Goal: Communication & Community: Answer question/provide support

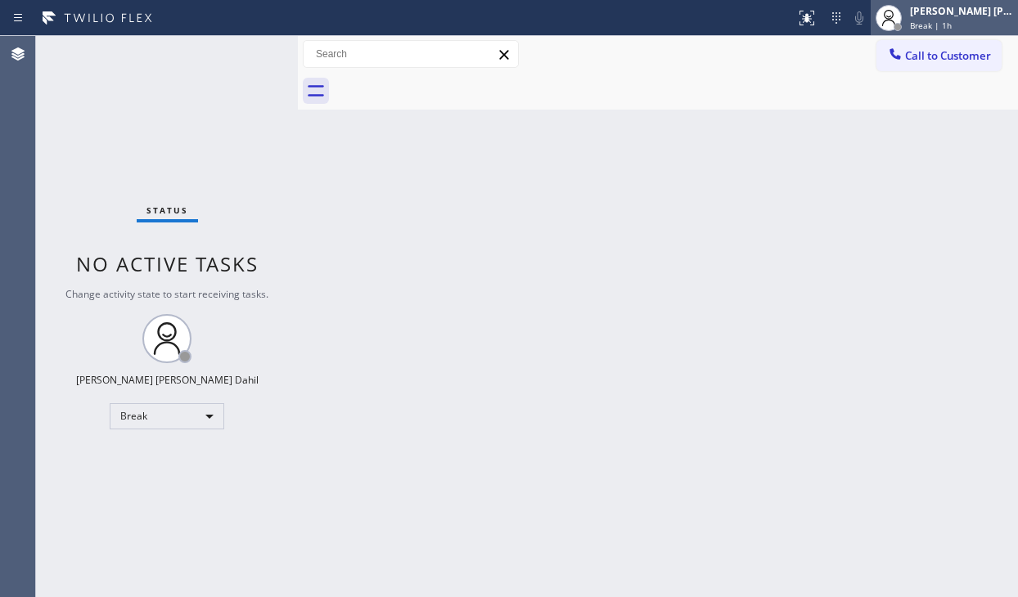
click at [981, 14] on div "[PERSON_NAME] [PERSON_NAME] Dahil" at bounding box center [961, 11] width 103 height 14
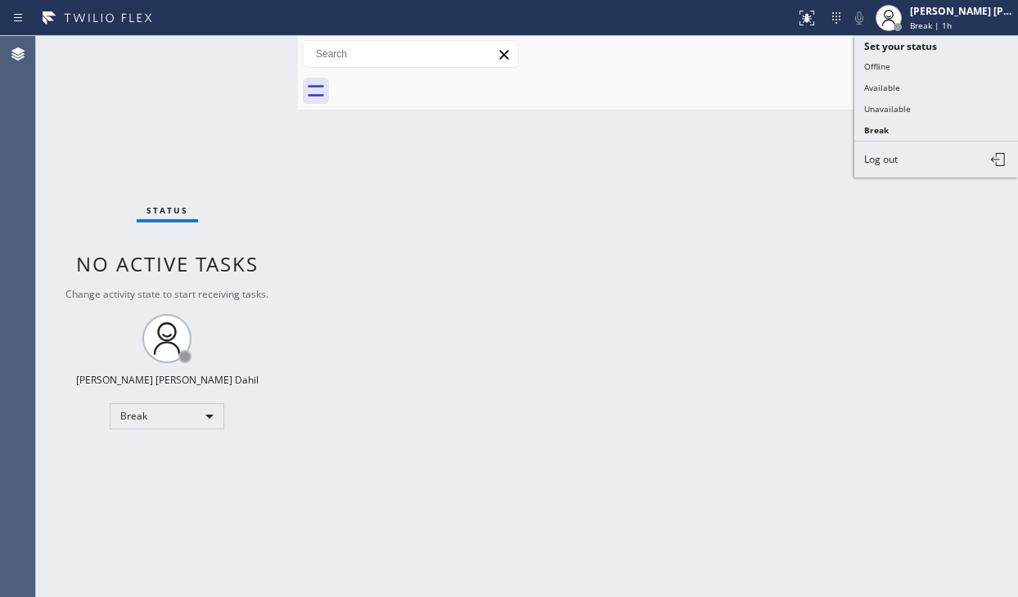
drag, startPoint x: 887, startPoint y: 75, endPoint x: 887, endPoint y: 86, distance: 10.6
click at [887, 77] on button "Available" at bounding box center [936, 87] width 164 height 21
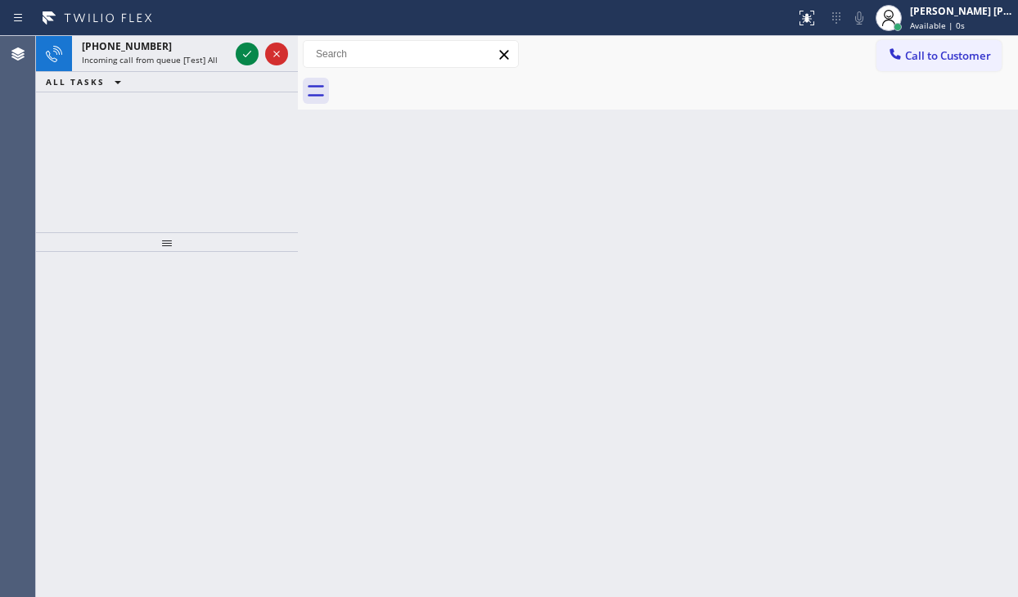
drag, startPoint x: 145, startPoint y: 142, endPoint x: 165, endPoint y: 97, distance: 49.4
click at [150, 137] on div "[PHONE_NUMBER] Incoming call from queue [Test] All ALL TASKS ALL TASKS ACTIVE T…" at bounding box center [167, 134] width 262 height 196
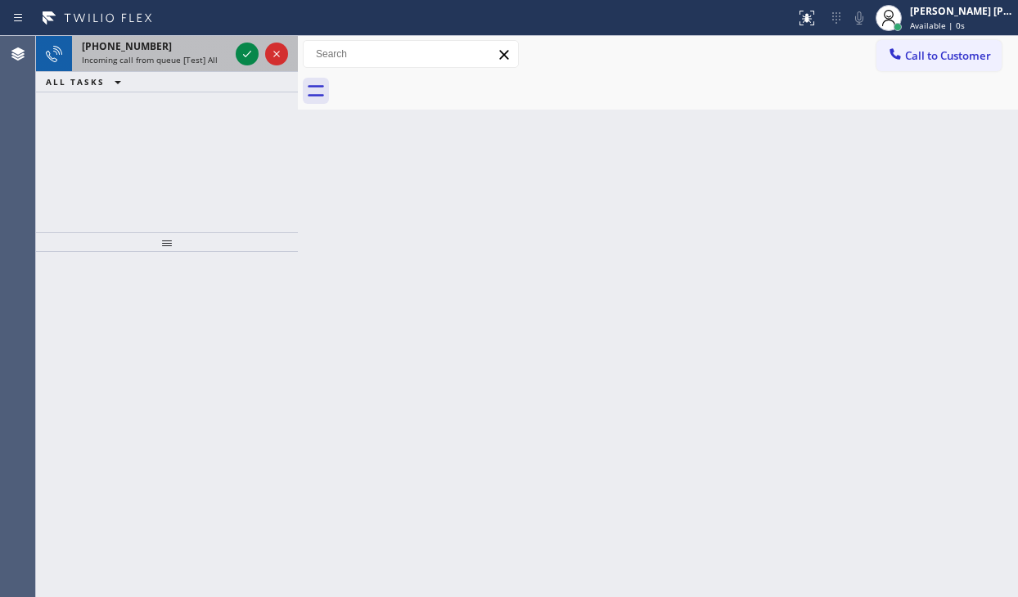
click at [178, 36] on div "[PHONE_NUMBER] Incoming call from queue [Test] All" at bounding box center [152, 54] width 160 height 36
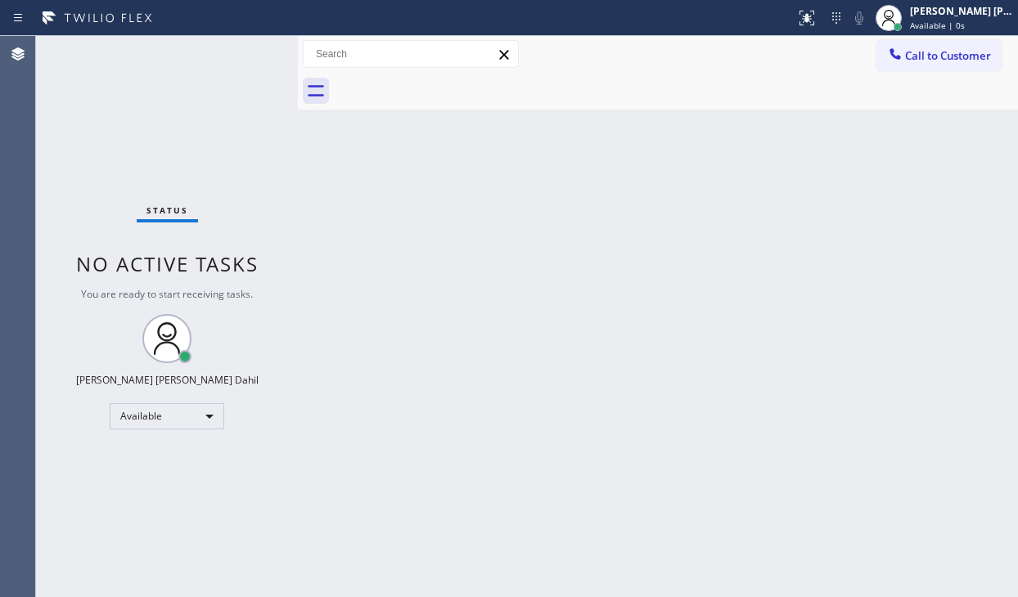
click at [182, 56] on div "Status No active tasks You are ready to start receiving tasks. [PERSON_NAME] [P…" at bounding box center [167, 316] width 262 height 561
drag, startPoint x: 184, startPoint y: 79, endPoint x: 190, endPoint y: 56, distance: 23.6
click at [190, 56] on div "Status No active tasks You are ready to start receiving tasks. [PERSON_NAME] [P…" at bounding box center [167, 316] width 262 height 561
click at [573, 340] on div "Back to Dashboard Change Sender ID Customers Technicians Select a contact Outbo…" at bounding box center [658, 316] width 720 height 561
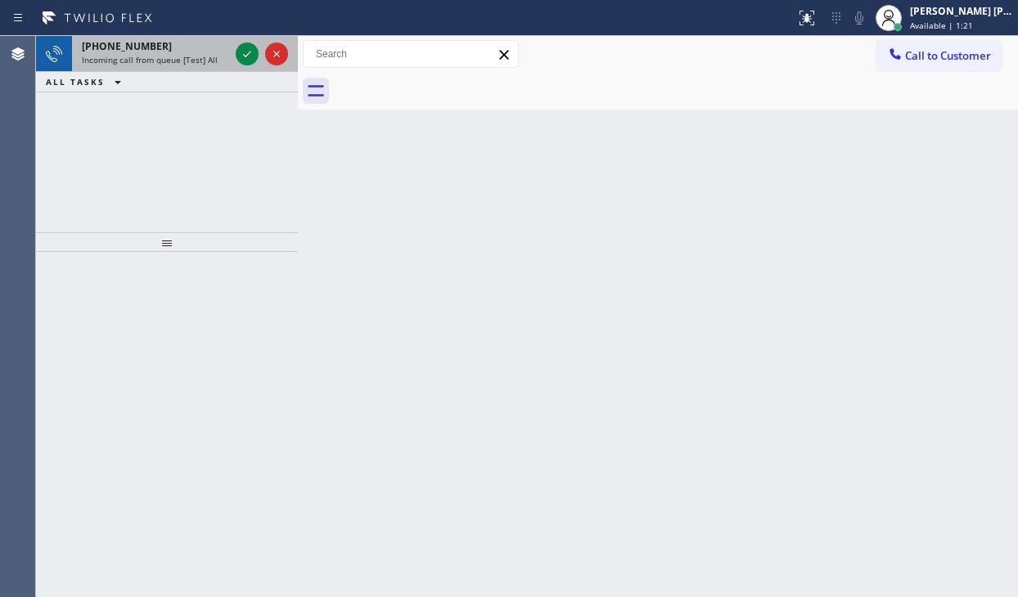
click at [128, 63] on span "Incoming call from queue [Test] All" at bounding box center [150, 59] width 136 height 11
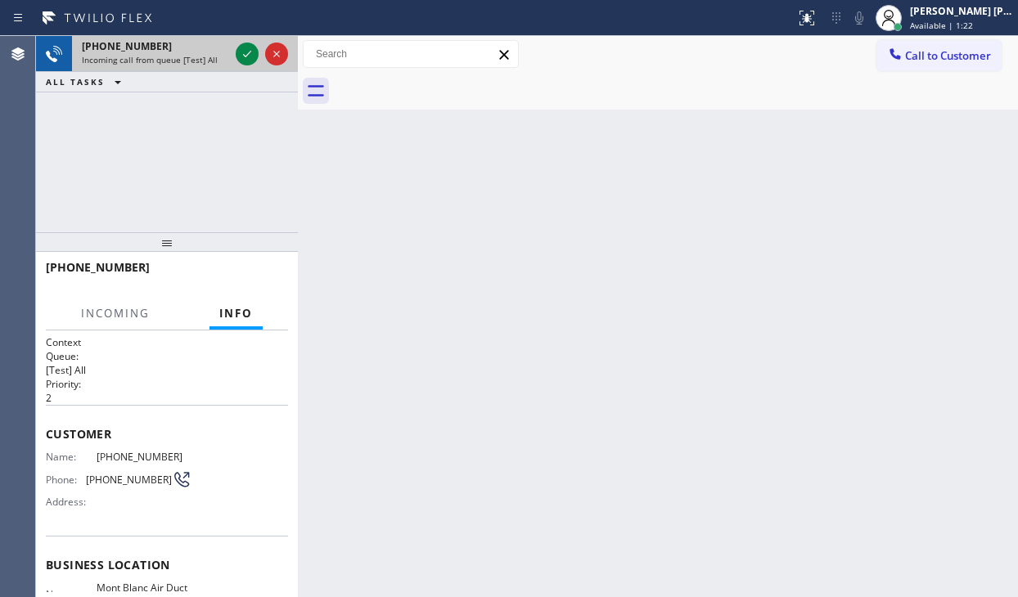
drag, startPoint x: 131, startPoint y: 63, endPoint x: 265, endPoint y: 61, distance: 134.2
click at [141, 61] on span "Incoming call from queue [Test] All" at bounding box center [150, 59] width 136 height 11
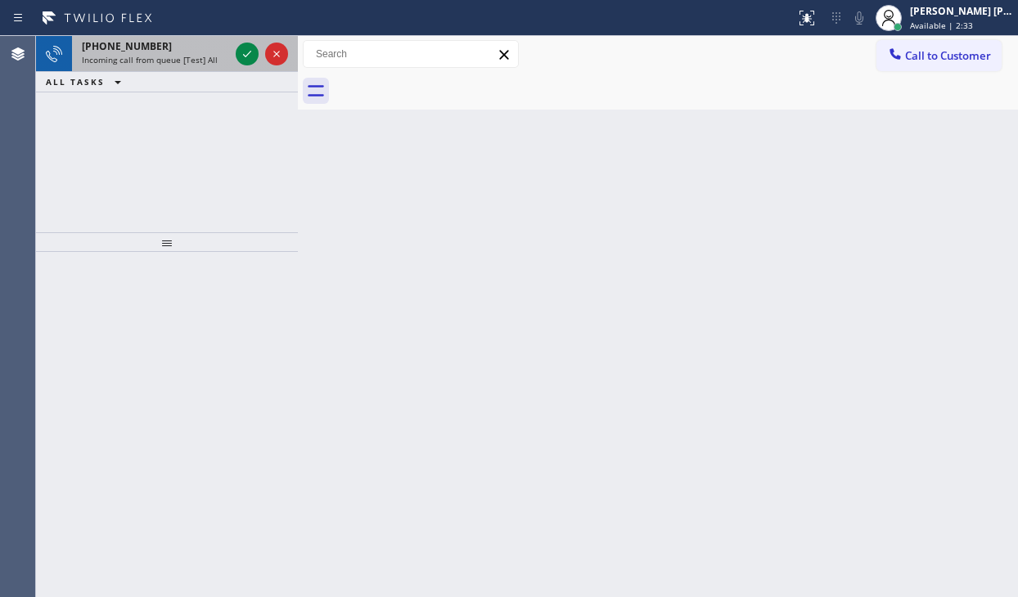
drag, startPoint x: 151, startPoint y: 62, endPoint x: 196, endPoint y: 53, distance: 45.1
click at [154, 62] on span "Incoming call from queue [Test] All" at bounding box center [150, 59] width 136 height 11
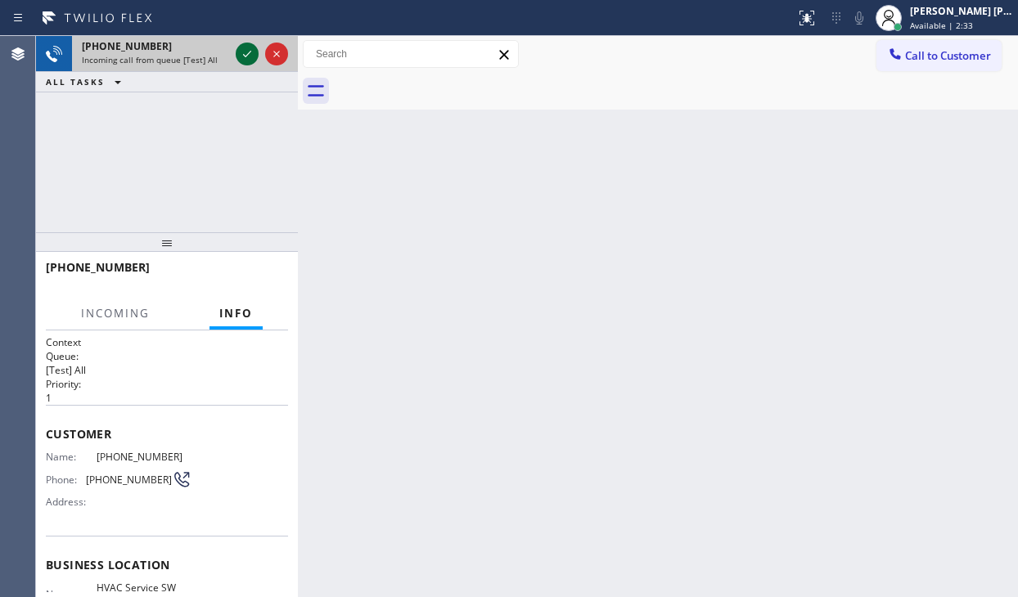
click at [252, 55] on icon at bounding box center [247, 54] width 20 height 20
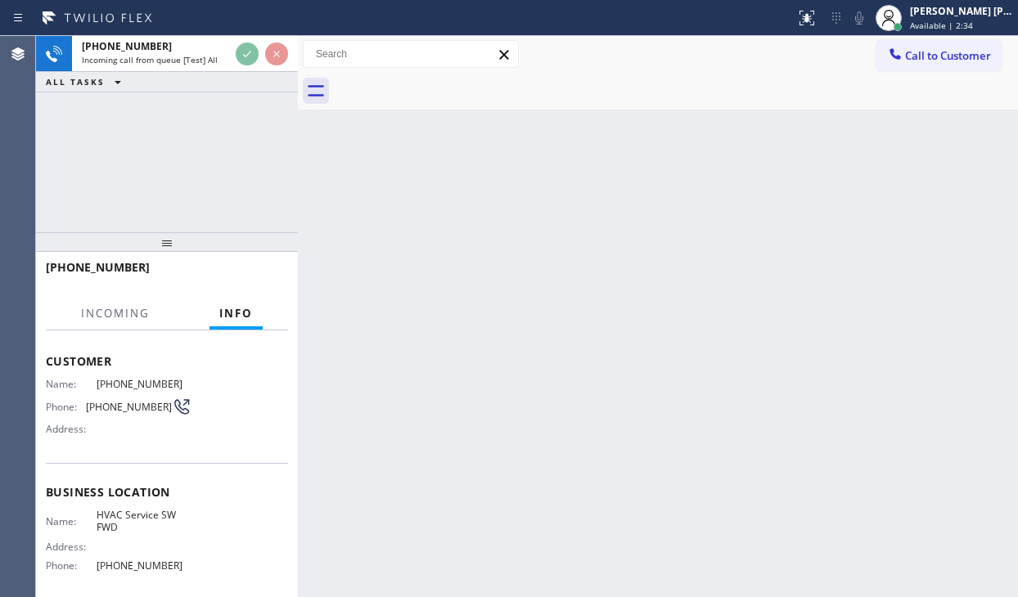
scroll to position [82, 0]
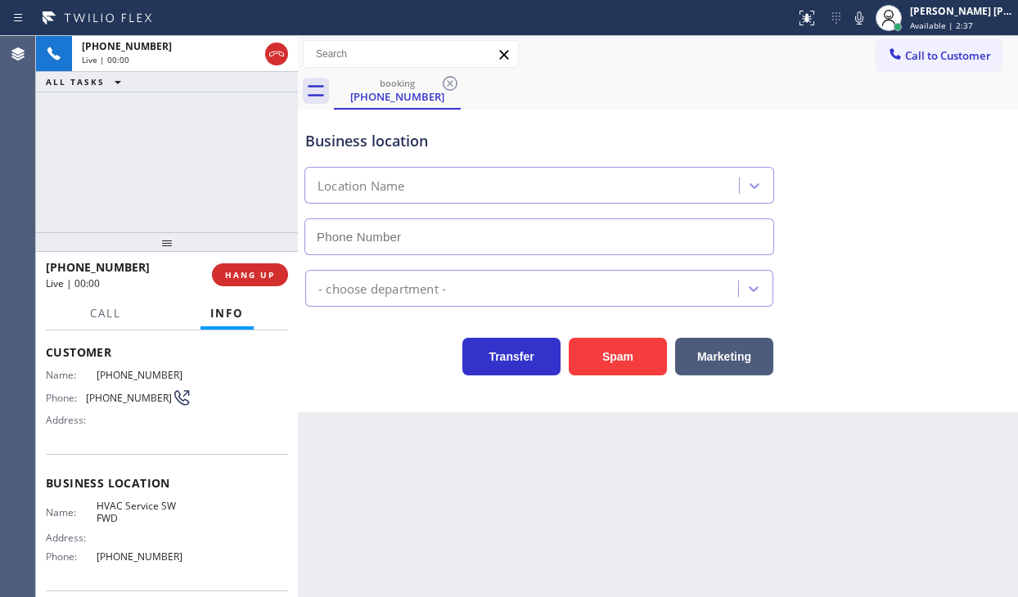
type input "[PHONE_NUMBER]"
click at [219, 274] on button "HANG UP" at bounding box center [250, 275] width 76 height 23
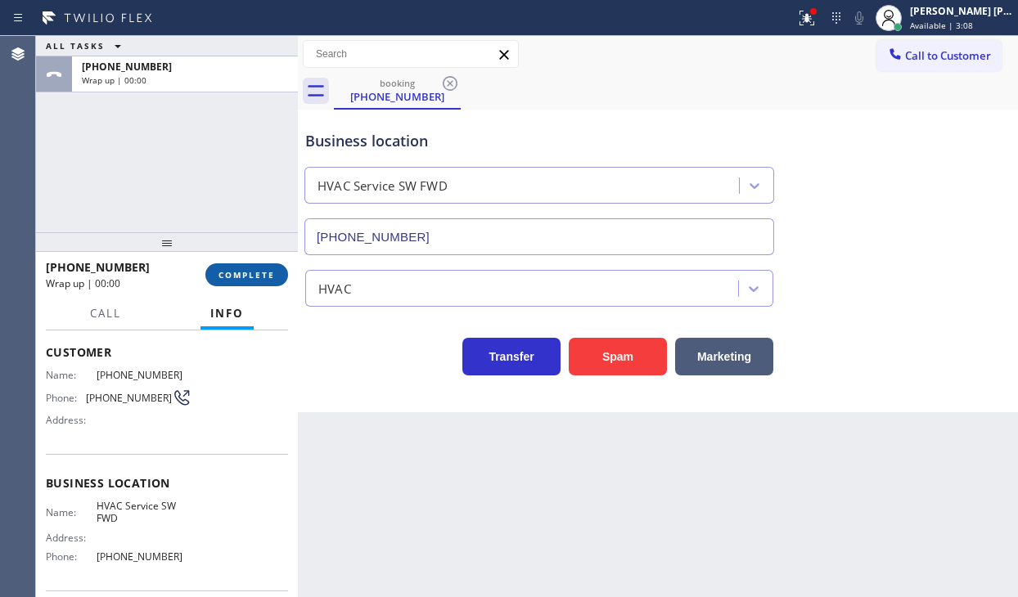
click at [262, 279] on span "COMPLETE" at bounding box center [247, 274] width 56 height 11
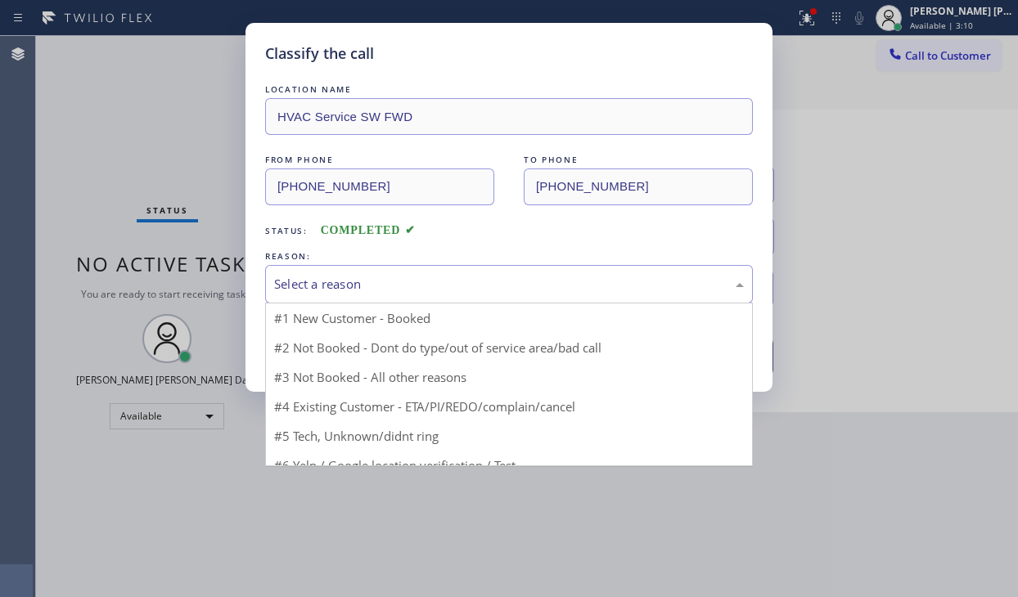
click at [363, 292] on div "Select a reason" at bounding box center [509, 284] width 470 height 19
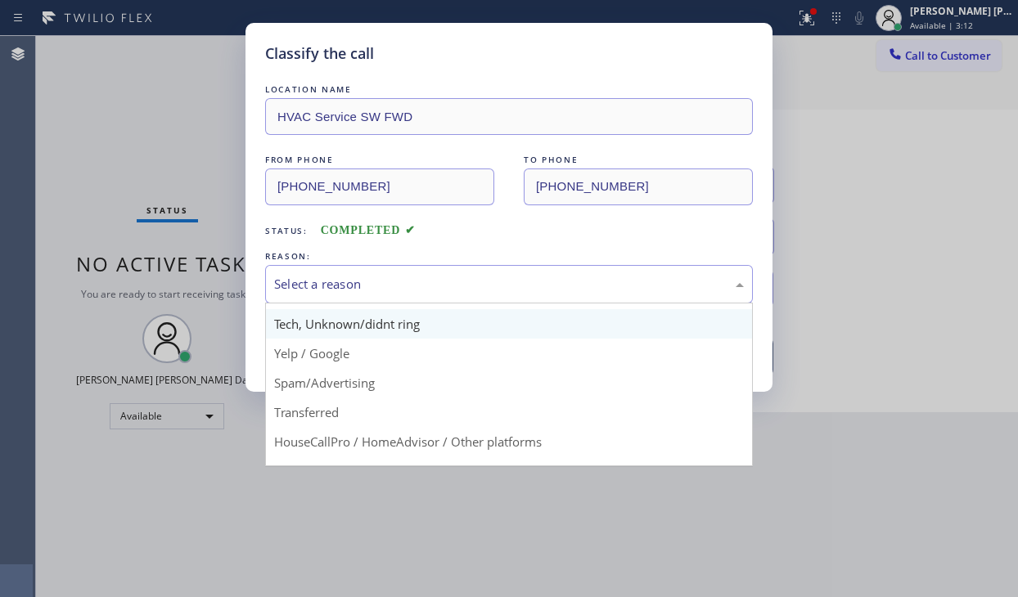
scroll to position [102, 0]
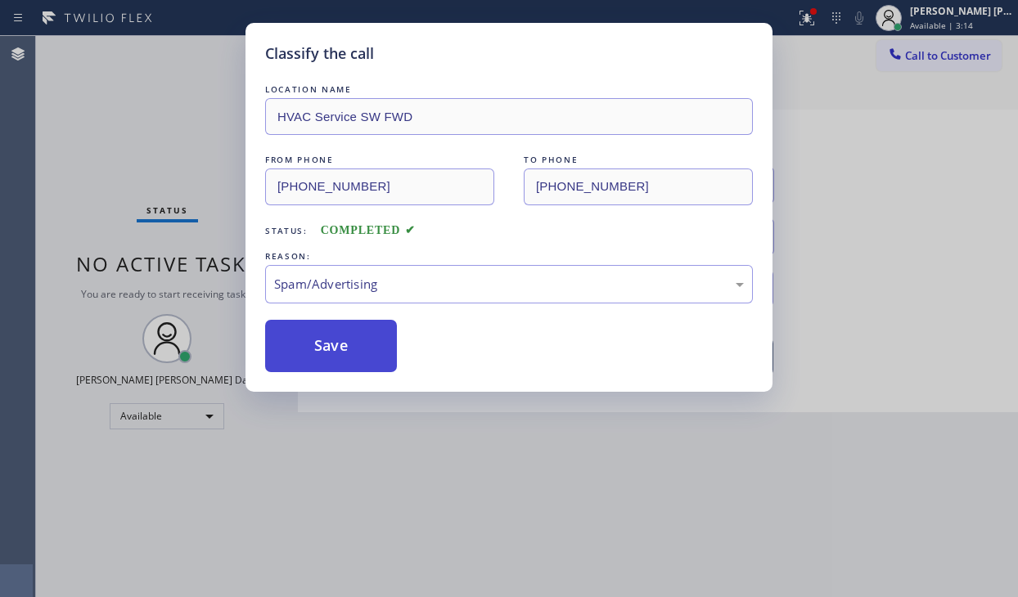
click at [347, 347] on button "Save" at bounding box center [331, 346] width 132 height 52
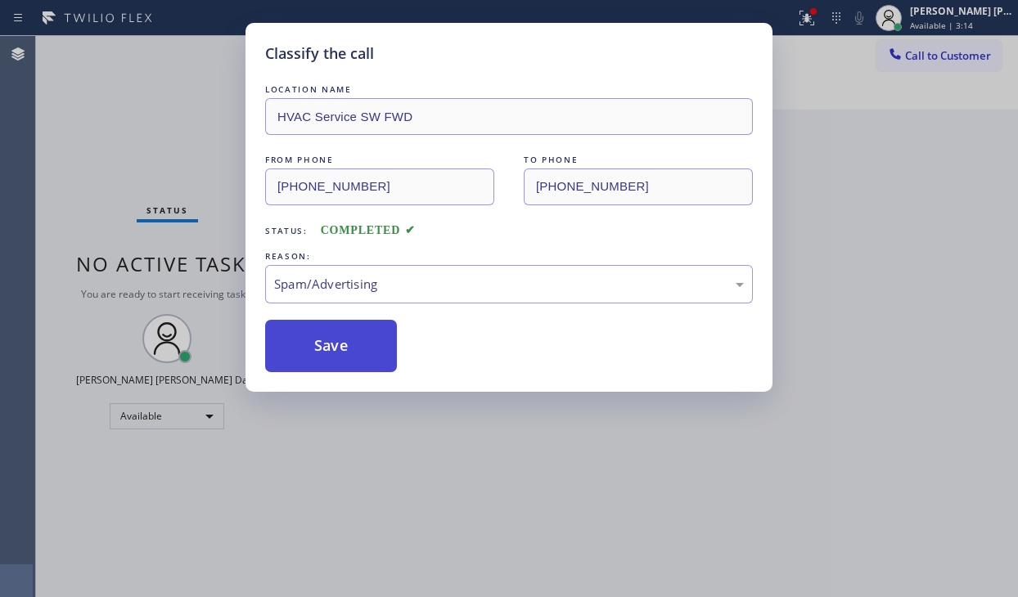
click at [347, 347] on button "Save" at bounding box center [331, 346] width 132 height 52
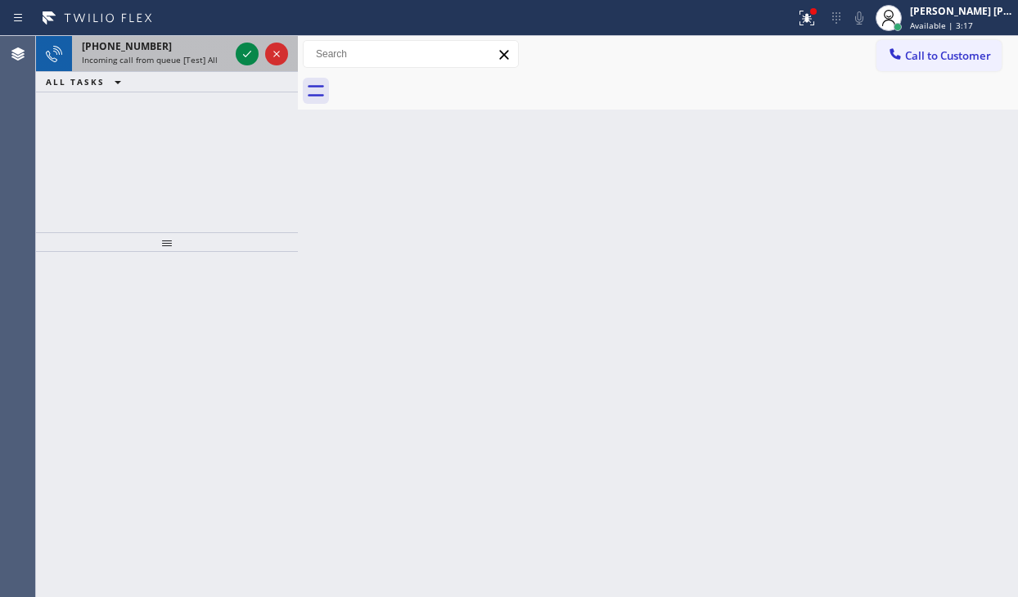
click at [169, 68] on div "[PHONE_NUMBER] Incoming call from queue [Test] All" at bounding box center [152, 54] width 160 height 36
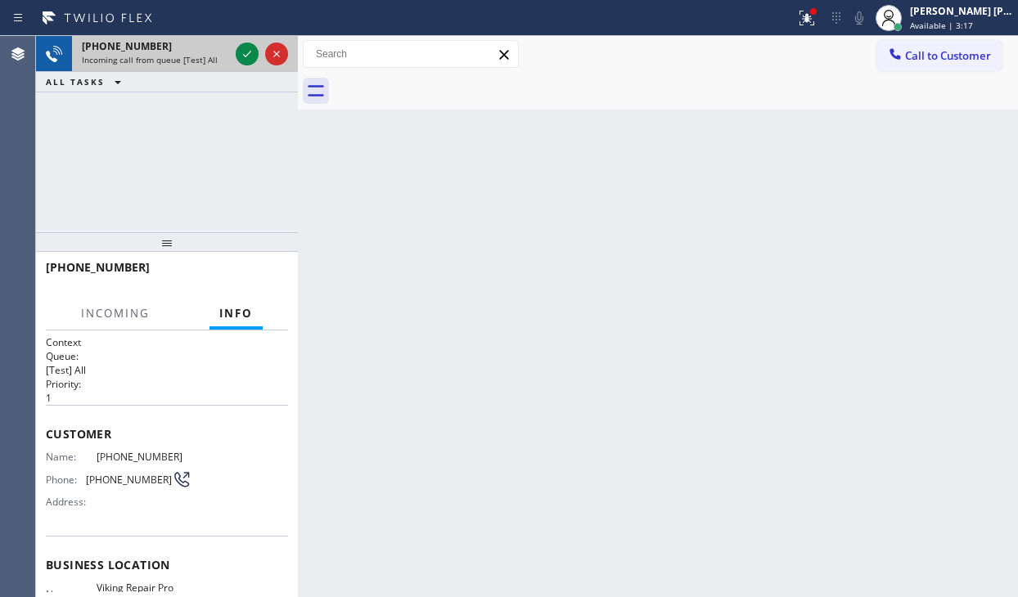
click at [169, 68] on div "[PHONE_NUMBER] Incoming call from queue [Test] All" at bounding box center [152, 54] width 160 height 36
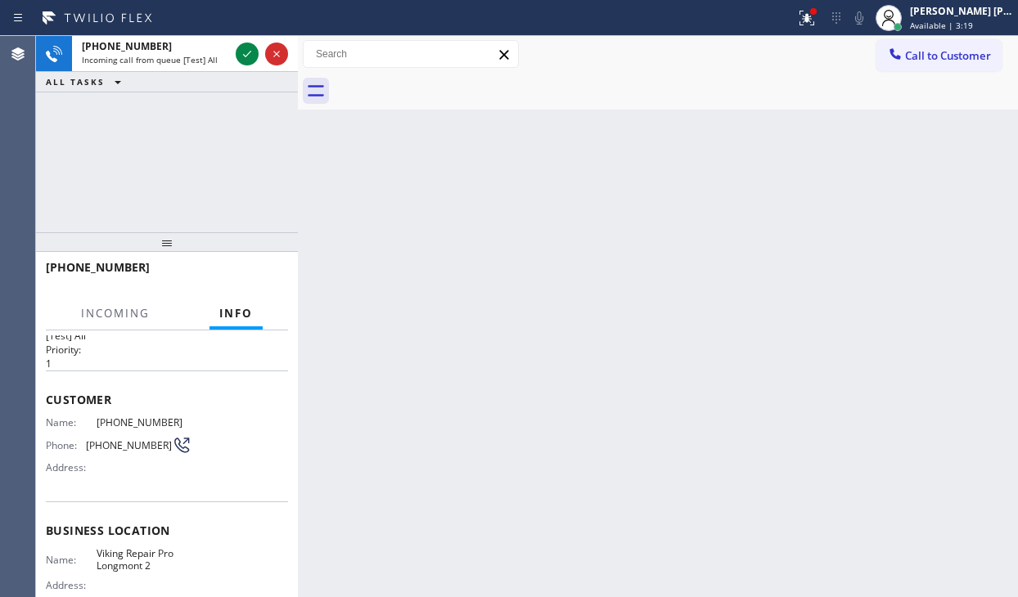
scroll to position [82, 0]
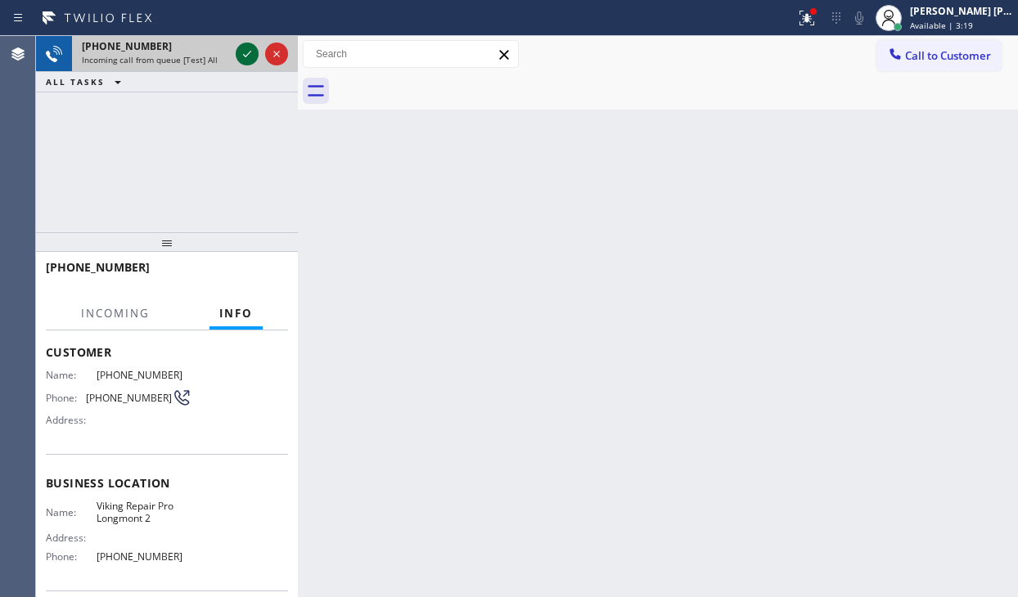
click at [241, 51] on icon at bounding box center [247, 54] width 20 height 20
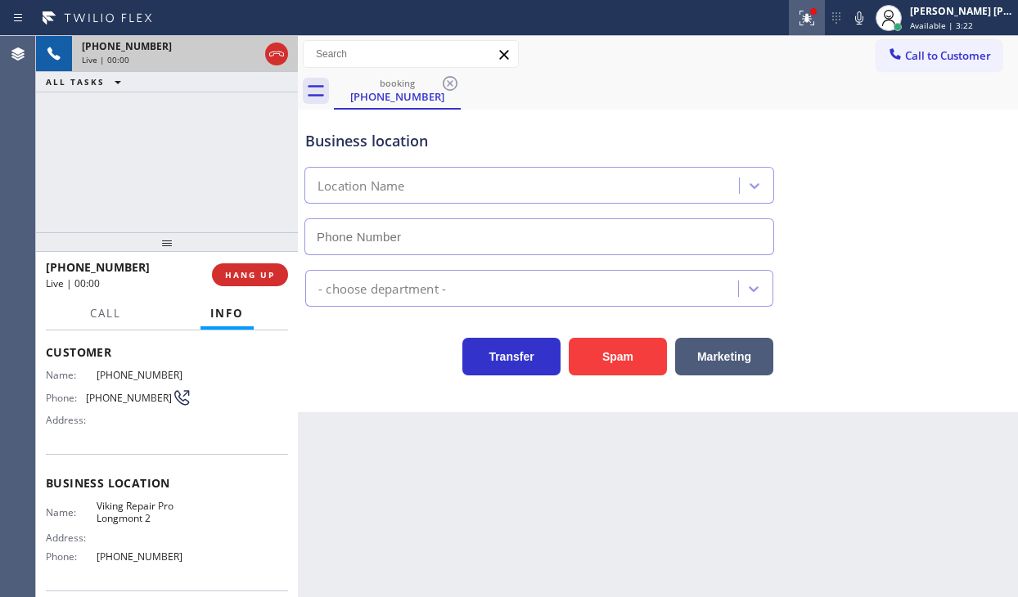
type input "[PHONE_NUMBER]"
click at [817, 16] on icon at bounding box center [807, 18] width 20 height 20
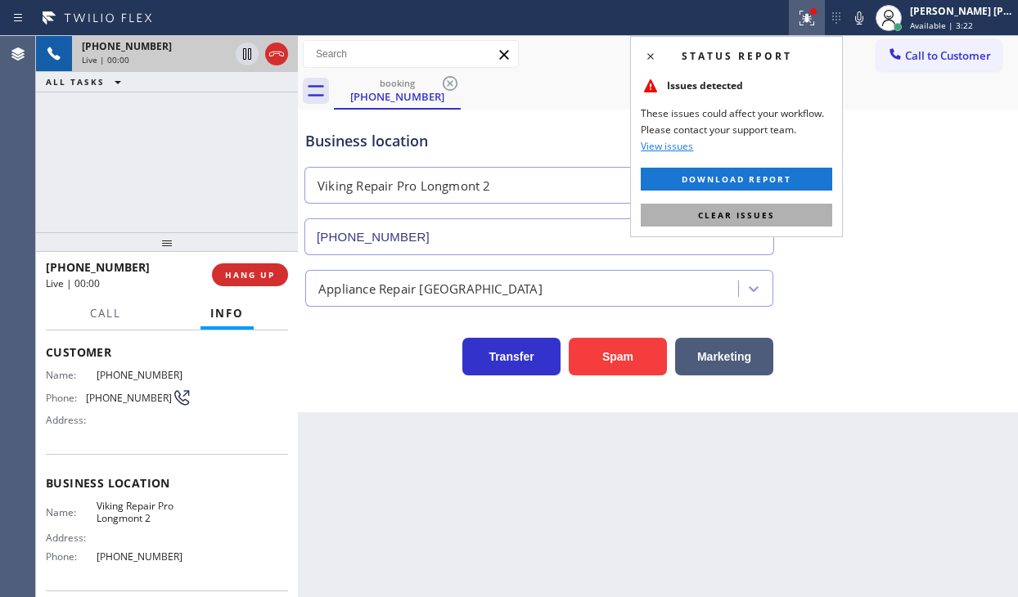
click at [818, 220] on button "Clear issues" at bounding box center [736, 215] width 191 height 23
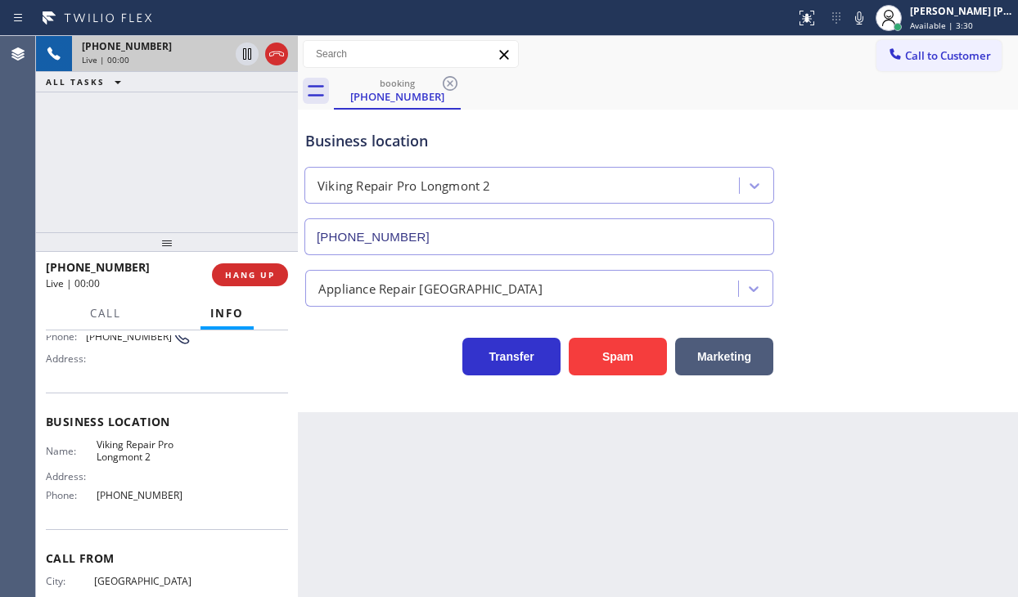
scroll to position [200, 0]
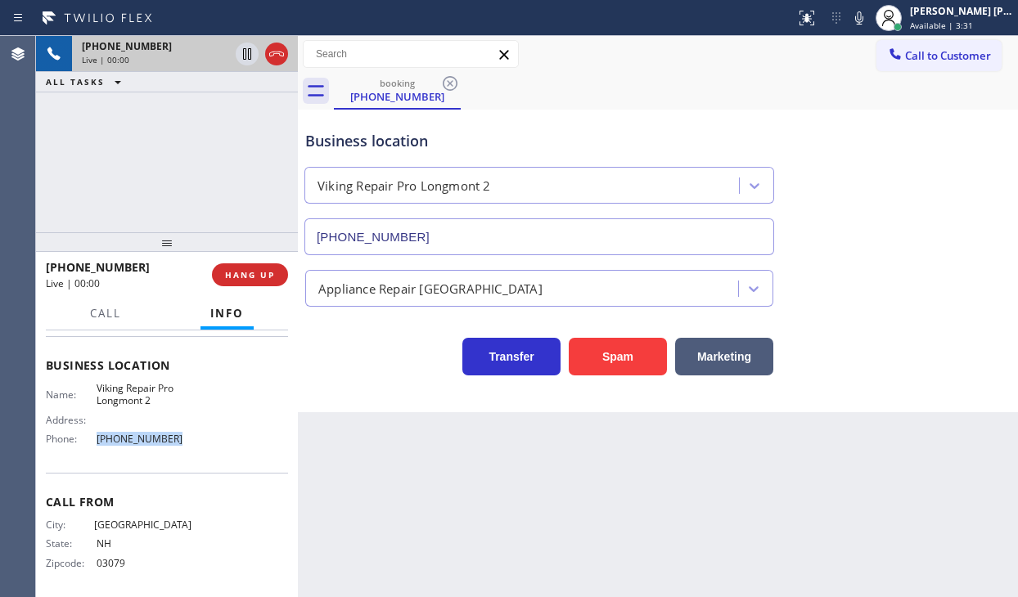
drag, startPoint x: 178, startPoint y: 435, endPoint x: 90, endPoint y: 440, distance: 88.5
click at [90, 440] on div "Phone: [PHONE_NUMBER]" at bounding box center [119, 439] width 146 height 12
copy div "[PHONE_NUMBER]"
drag, startPoint x: 47, startPoint y: 420, endPoint x: 876, endPoint y: 425, distance: 829.0
click at [194, 453] on div "Context Queue: [Test] All Priority: 1 Customer Name: [PHONE_NUMBER] Phone: [PHO…" at bounding box center [167, 465] width 262 height 268
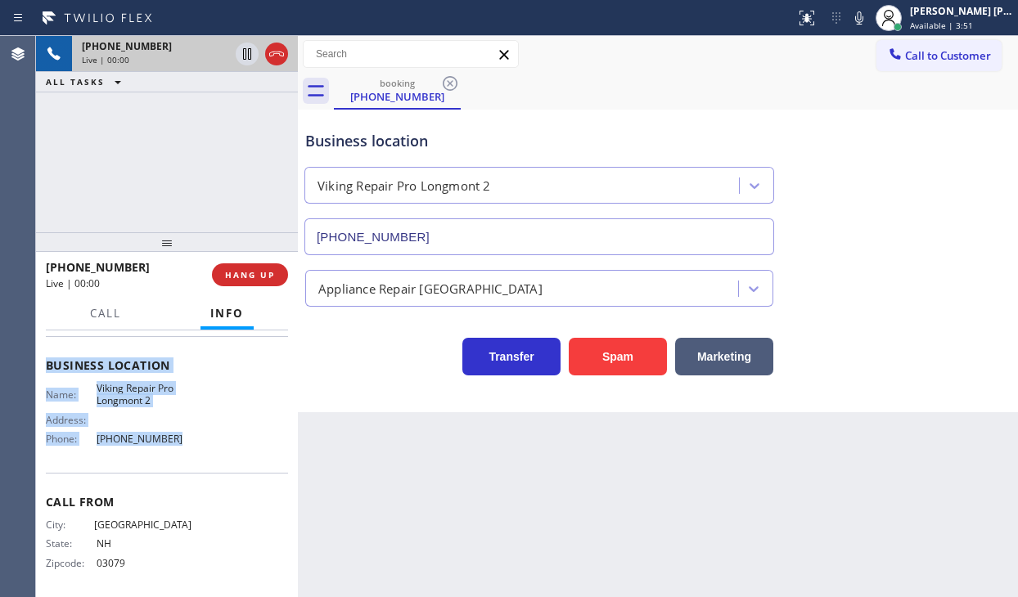
copy div "Customer Name: [PHONE_NUMBER] Phone: [PHONE_NUMBER] Address: Business location …"
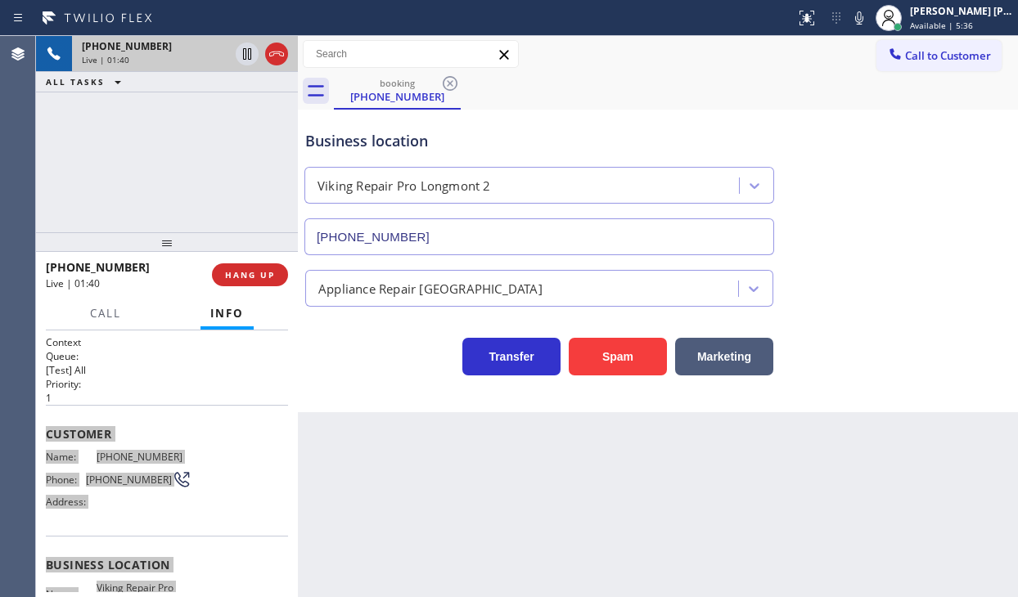
scroll to position [0, 0]
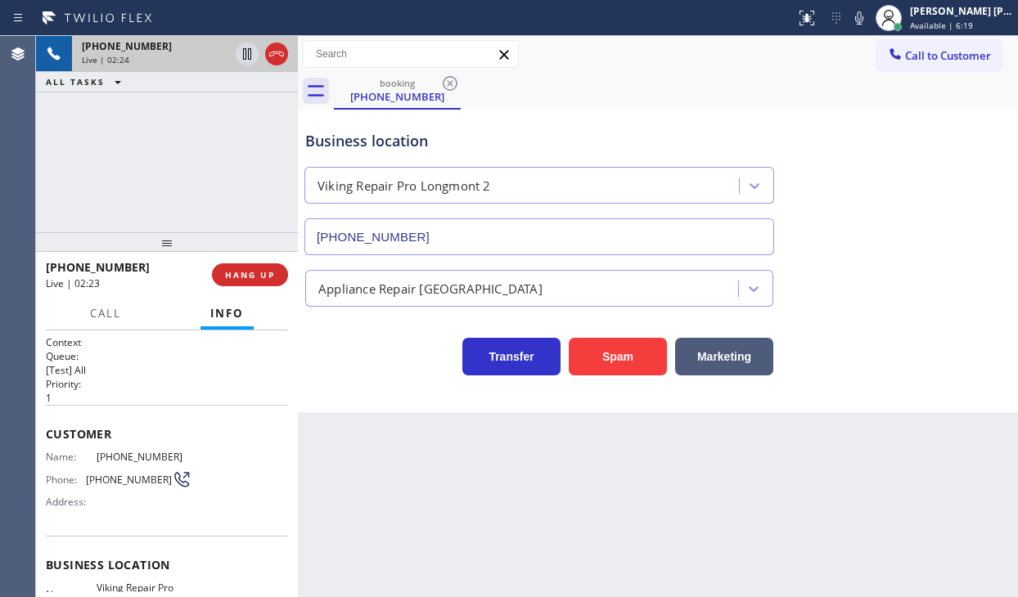
click at [124, 118] on div "[PHONE_NUMBER] Live | 02:24 ALL TASKS ALL TASKS ACTIVE TASKS TASKS IN WRAP UP" at bounding box center [167, 134] width 262 height 196
click at [917, 244] on div "Business location Viking Repair Pro Longmont [PHONE_NUMBER]" at bounding box center [658, 181] width 712 height 148
click at [915, 242] on div "Business location Viking Repair Pro Longmont [PHONE_NUMBER]" at bounding box center [658, 181] width 712 height 148
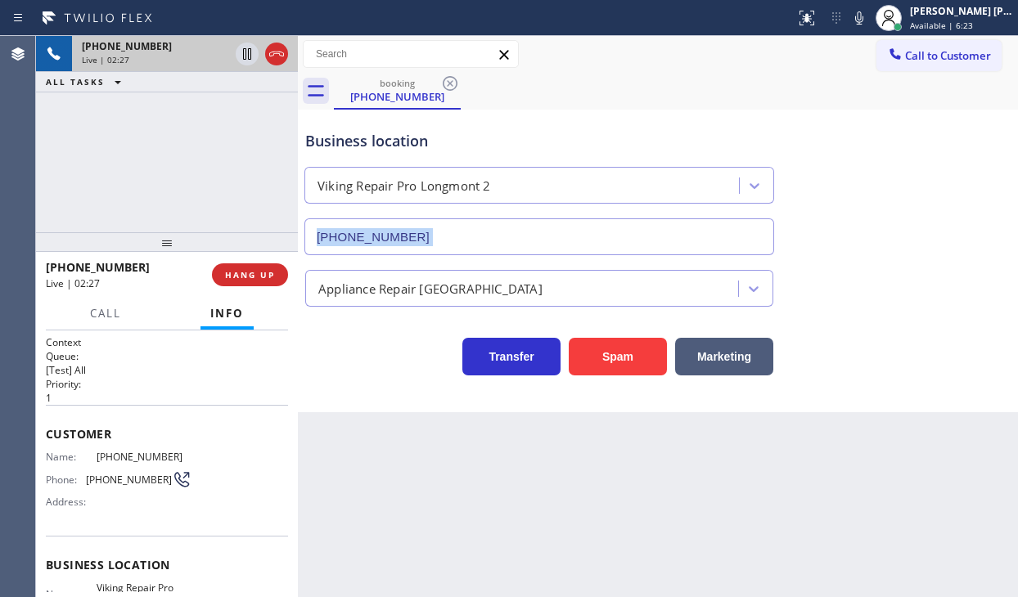
click at [915, 242] on div "Business location Viking Repair Pro Longmont [PHONE_NUMBER]" at bounding box center [658, 181] width 712 height 148
click at [871, 29] on button at bounding box center [859, 18] width 23 height 23
click at [875, 128] on div "Business location Viking Repair Pro Longmont [PHONE_NUMBER]" at bounding box center [658, 181] width 712 height 148
drag, startPoint x: 144, startPoint y: 88, endPoint x: 265, endPoint y: 59, distance: 124.5
click at [164, 85] on div "ALL TASKS ALL TASKS ACTIVE TASKS TASKS IN WRAP UP" at bounding box center [167, 82] width 262 height 20
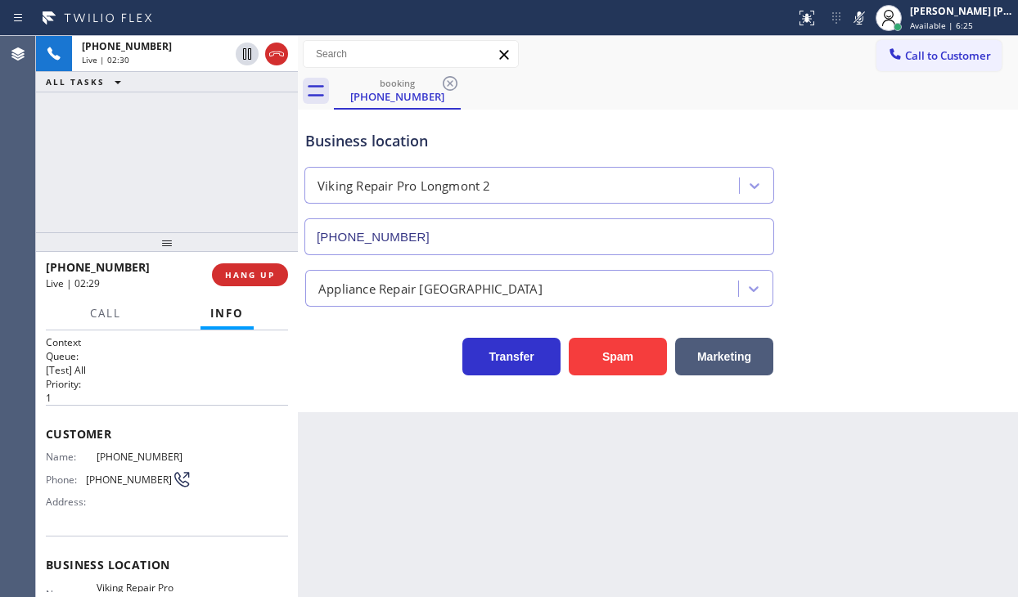
drag, startPoint x: 245, startPoint y: 58, endPoint x: 390, endPoint y: 4, distance: 155.4
click at [250, 56] on icon at bounding box center [247, 54] width 20 height 20
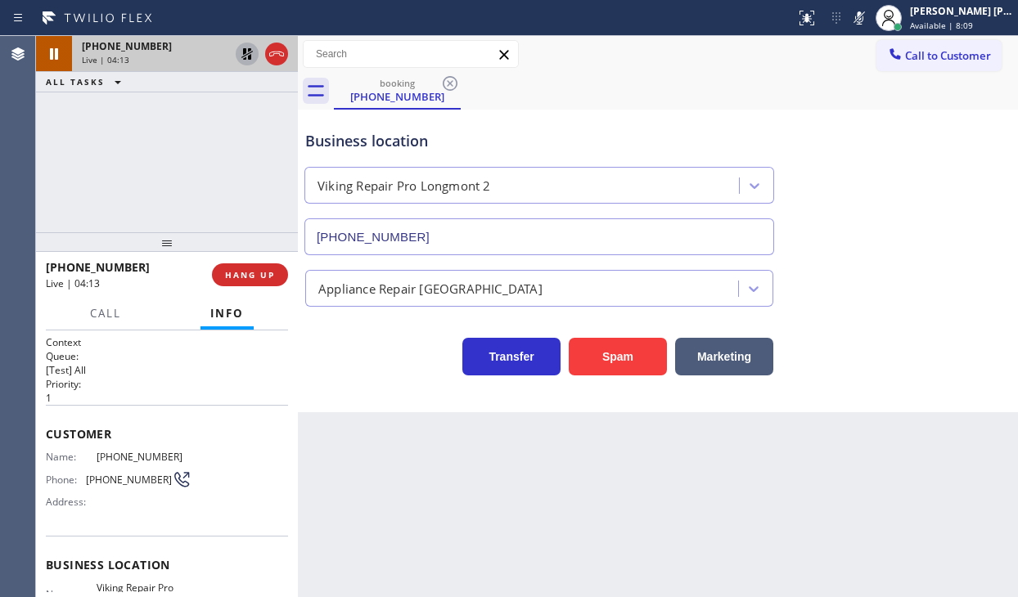
click at [242, 59] on icon at bounding box center [247, 54] width 20 height 20
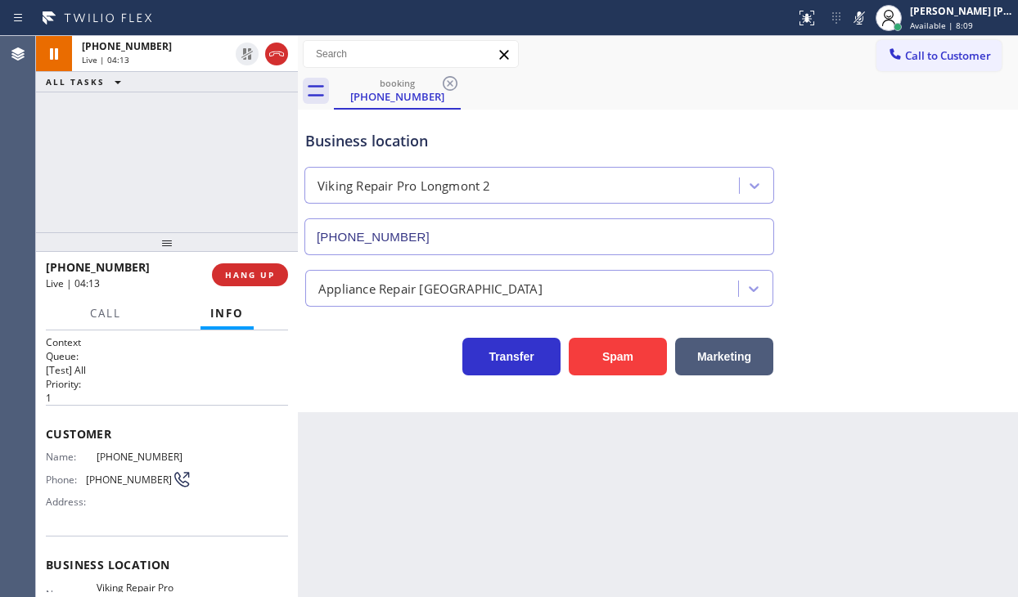
drag, startPoint x: 870, startPoint y: 20, endPoint x: 961, endPoint y: 114, distance: 130.2
click at [869, 24] on icon at bounding box center [859, 18] width 20 height 20
click at [117, 314] on span "Call" at bounding box center [105, 313] width 31 height 15
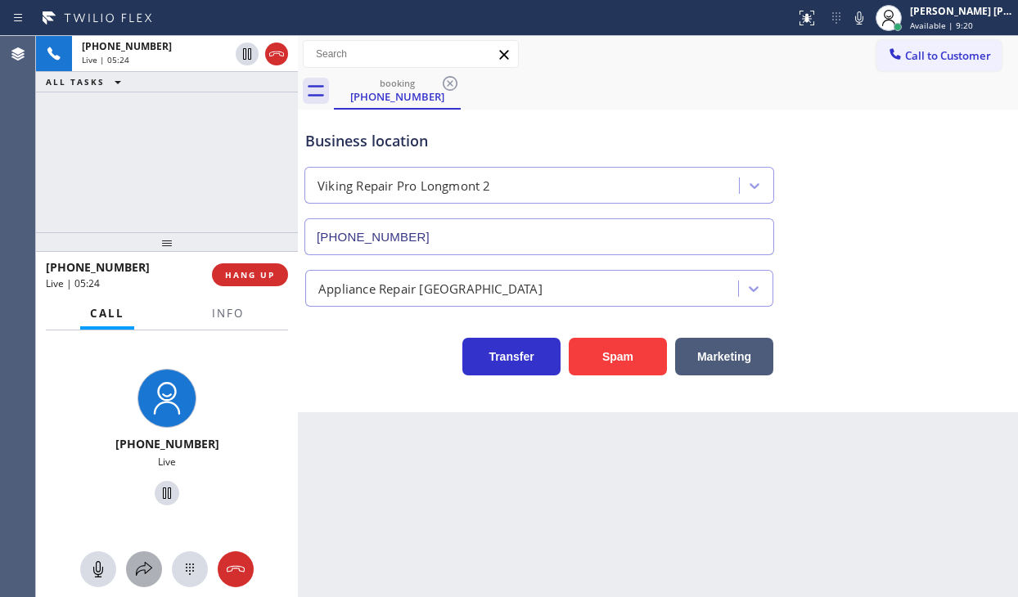
click at [141, 558] on button at bounding box center [144, 570] width 36 height 36
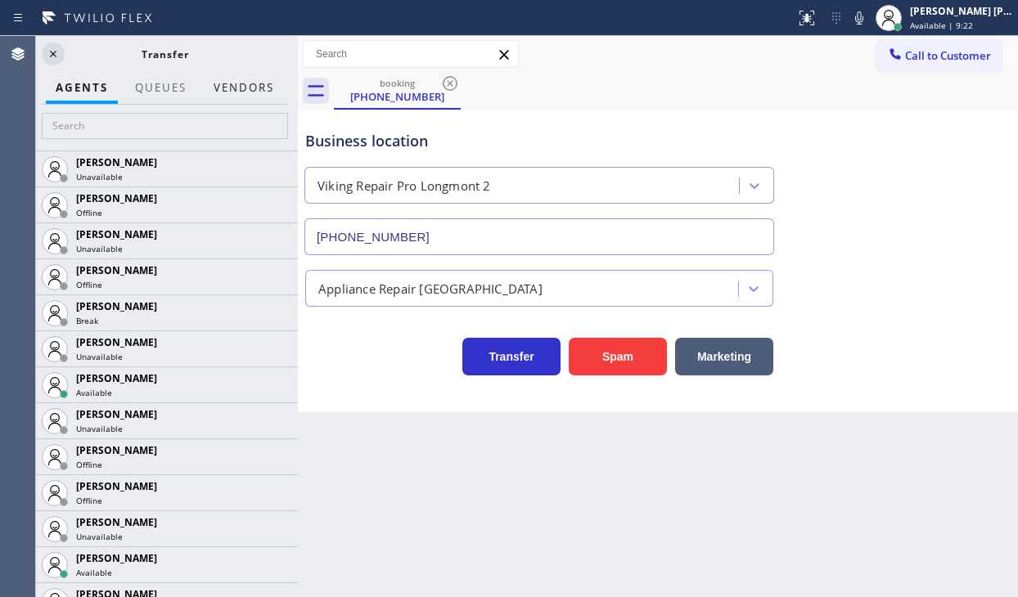
click at [236, 92] on button "Vendors" at bounding box center [244, 88] width 80 height 32
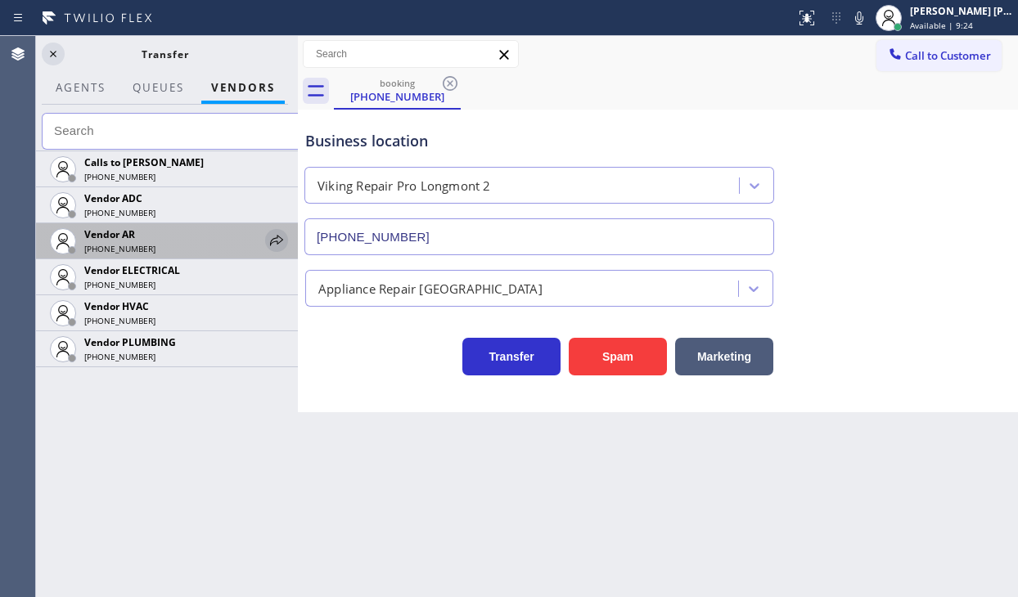
click at [279, 244] on icon at bounding box center [277, 241] width 20 height 20
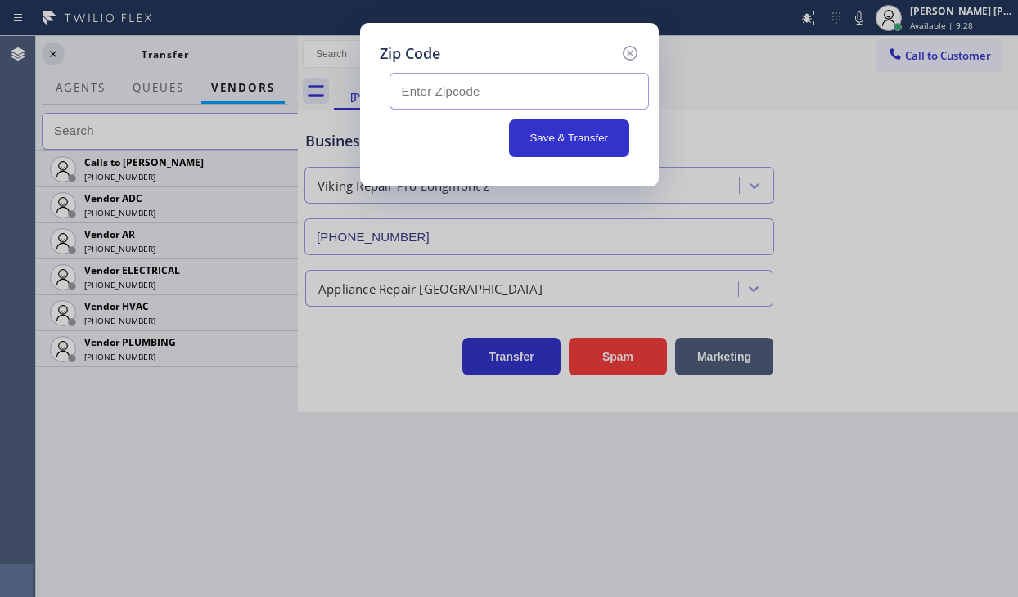
click at [429, 96] on input "text" at bounding box center [519, 91] width 259 height 37
paste input "80530"
type input "80530"
click at [565, 138] on button "Save & Transfer" at bounding box center [569, 138] width 120 height 38
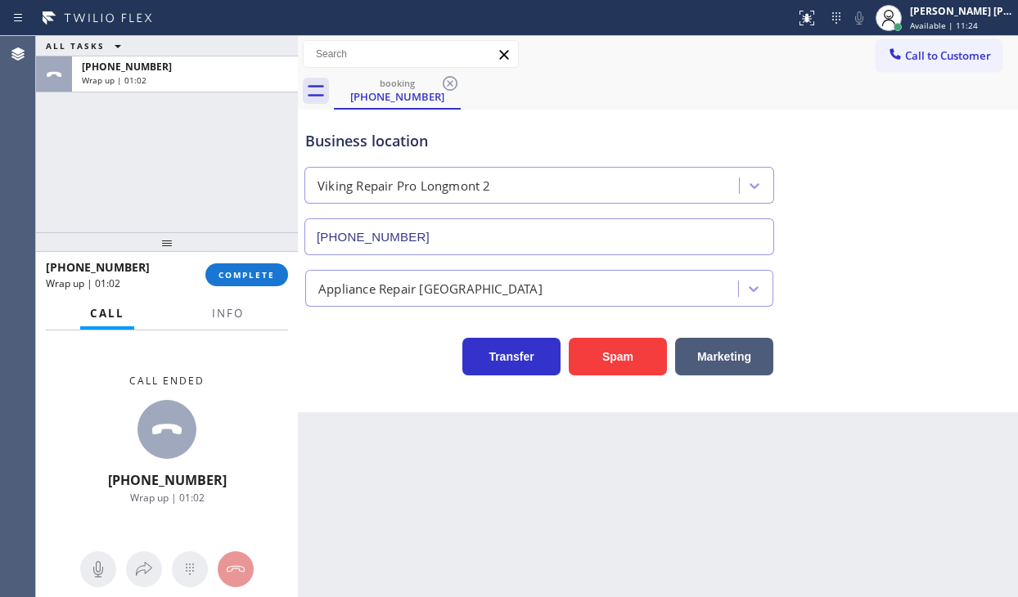
click at [246, 295] on div "[PHONE_NUMBER] Wrap up | 01:02 COMPLETE" at bounding box center [167, 275] width 242 height 43
click at [252, 286] on button "COMPLETE" at bounding box center [246, 275] width 83 height 23
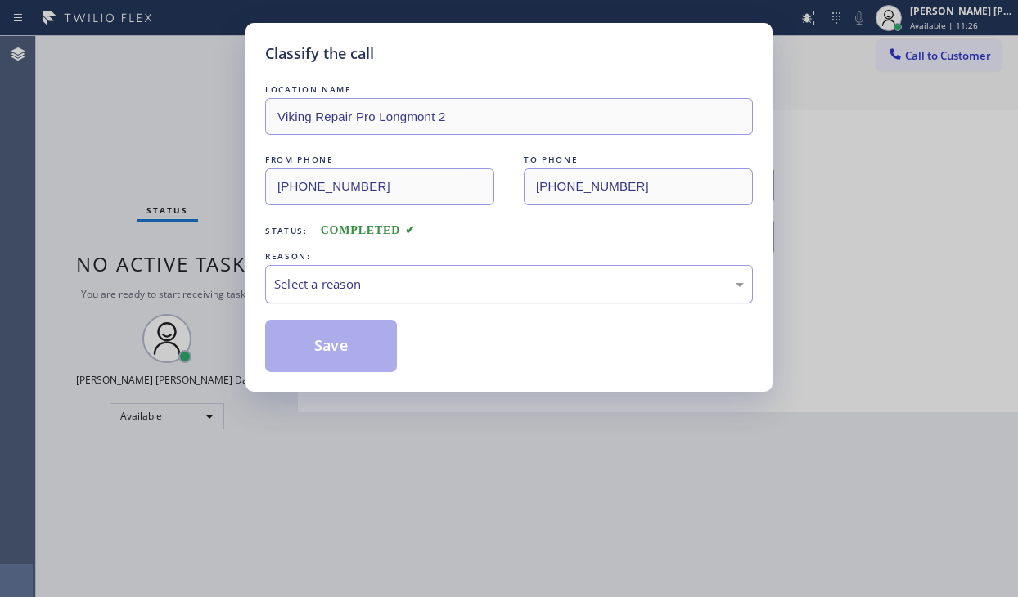
click at [331, 295] on div "Select a reason" at bounding box center [509, 284] width 488 height 38
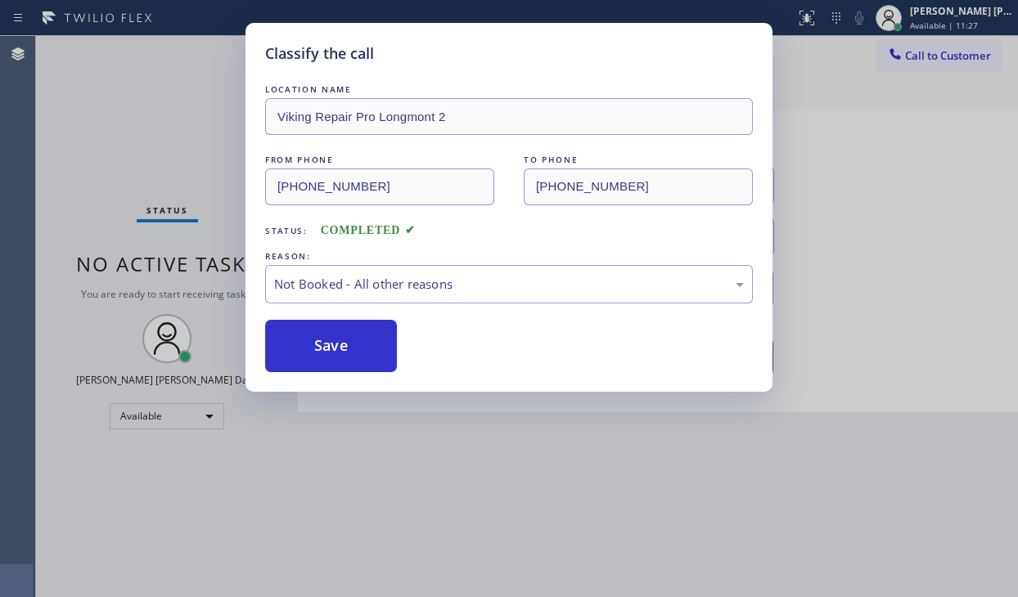
click at [304, 338] on button "Save" at bounding box center [331, 346] width 132 height 52
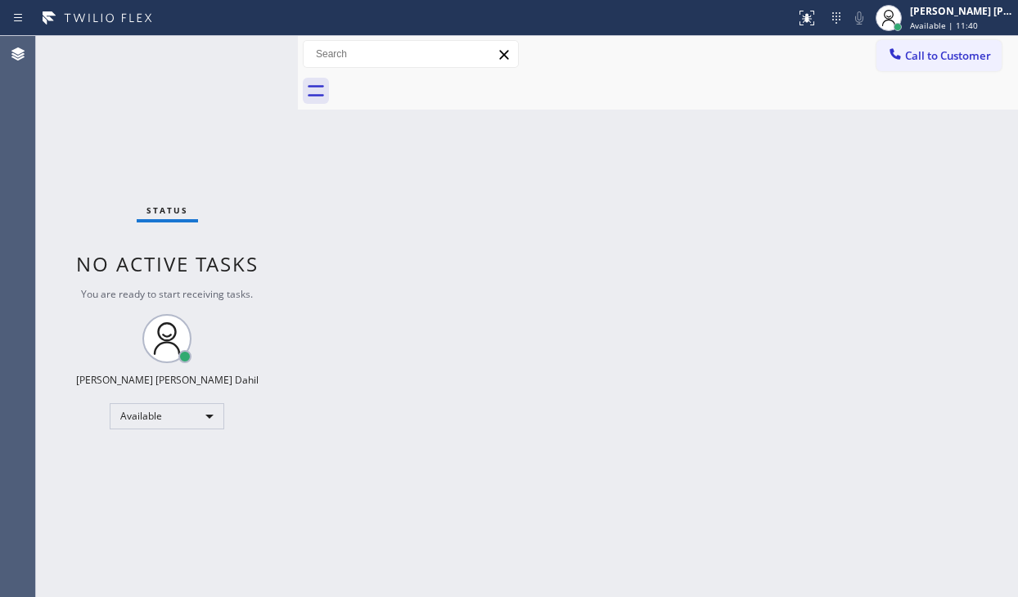
click at [505, 295] on div "Back to Dashboard Change Sender ID Customers Technicians Select a contact Outbo…" at bounding box center [658, 316] width 720 height 561
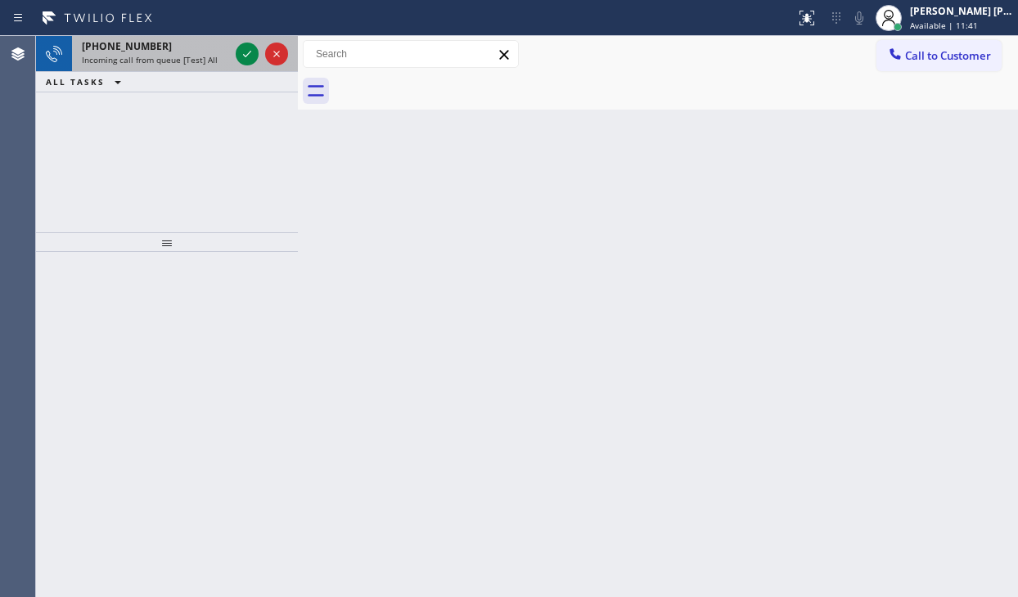
click at [226, 63] on div "Incoming call from queue [Test] All" at bounding box center [155, 59] width 147 height 11
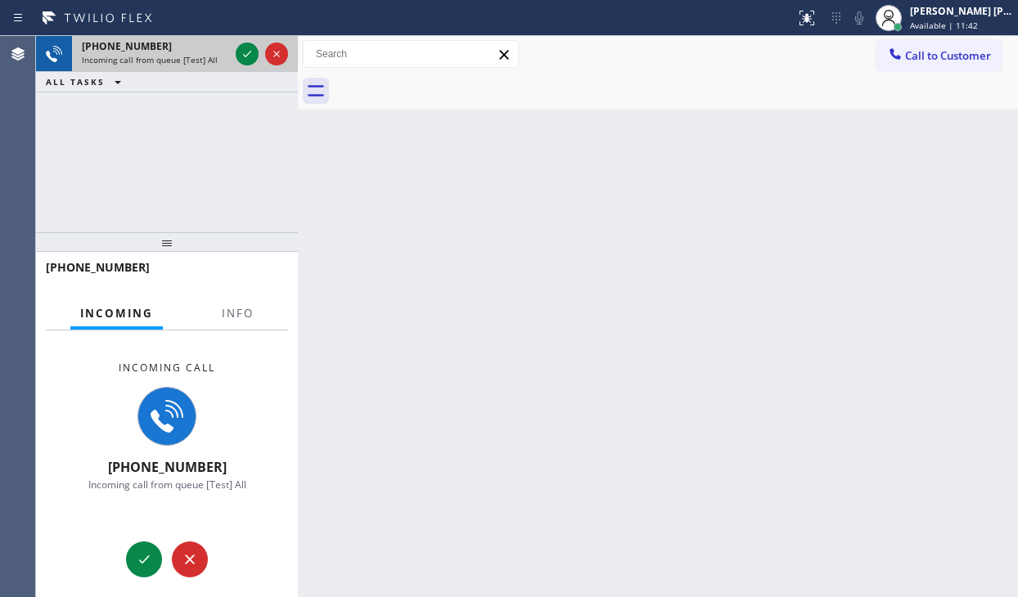
click at [226, 63] on div "Incoming call from queue [Test] All" at bounding box center [155, 59] width 147 height 11
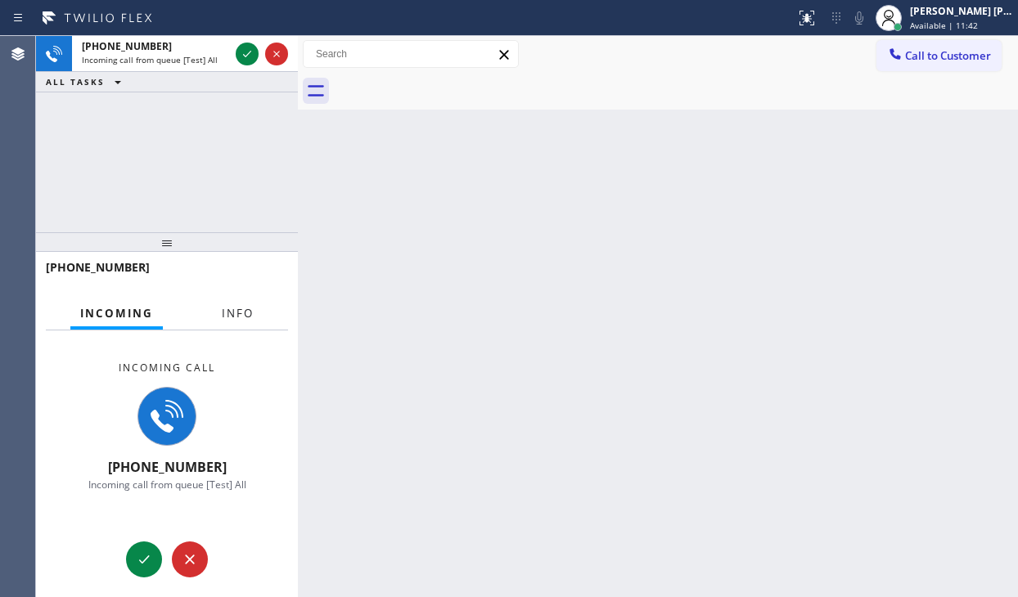
click at [230, 311] on span "Info" at bounding box center [238, 313] width 32 height 15
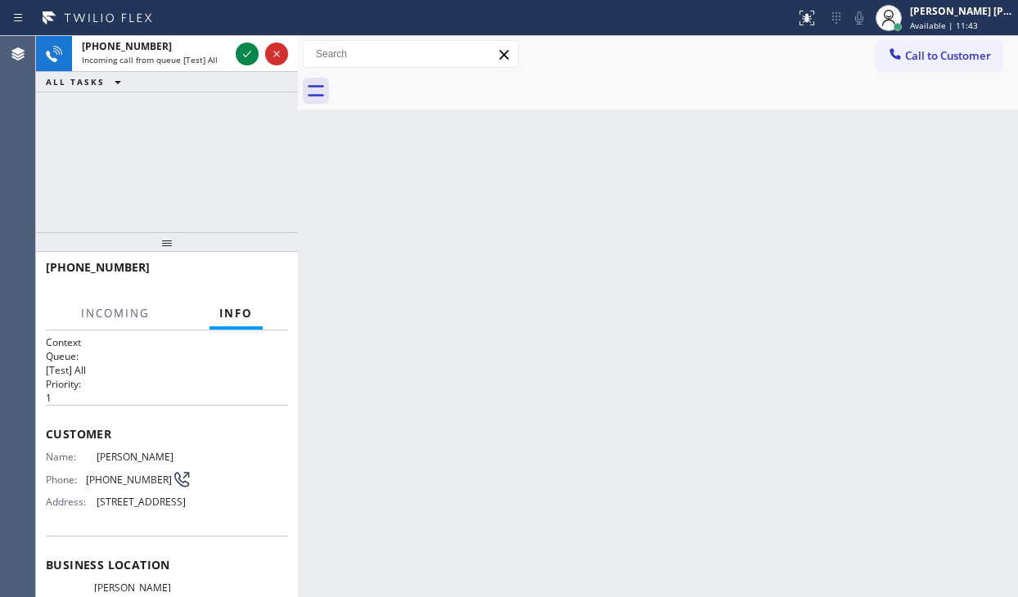
click at [230, 311] on span "Info" at bounding box center [236, 313] width 34 height 15
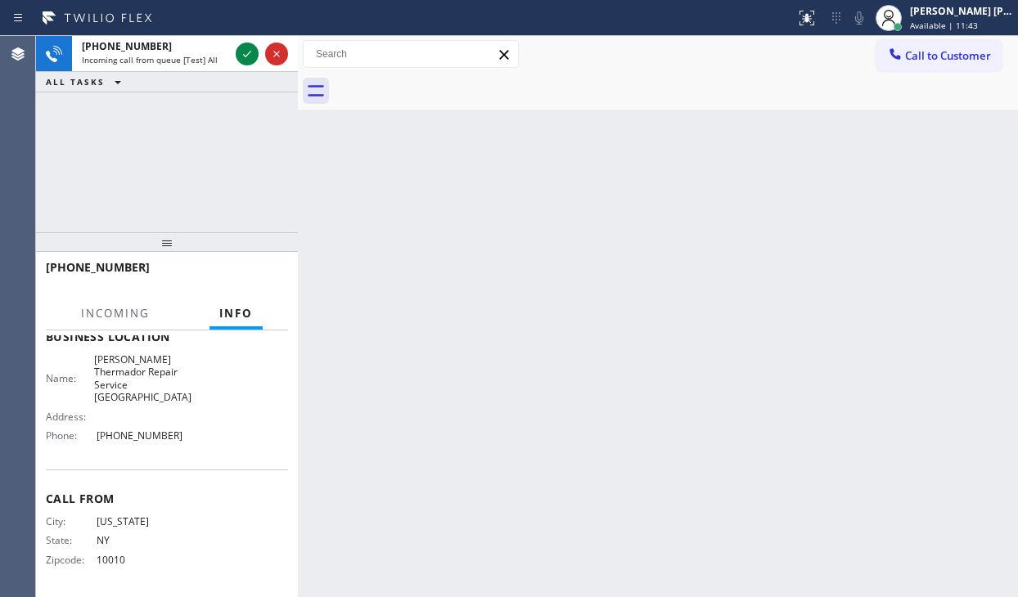
scroll to position [237, 0]
click at [181, 160] on div "[PHONE_NUMBER] Incoming call from queue [Test] All ALL TASKS ALL TASKS ACTIVE T…" at bounding box center [167, 134] width 262 height 196
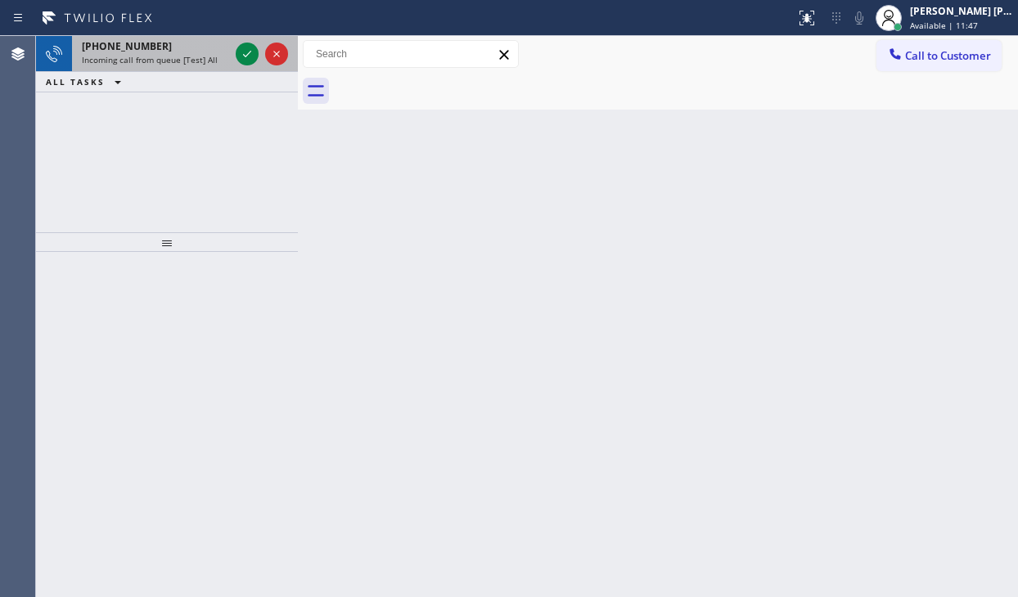
click at [187, 55] on span "Incoming call from queue [Test] All" at bounding box center [150, 59] width 136 height 11
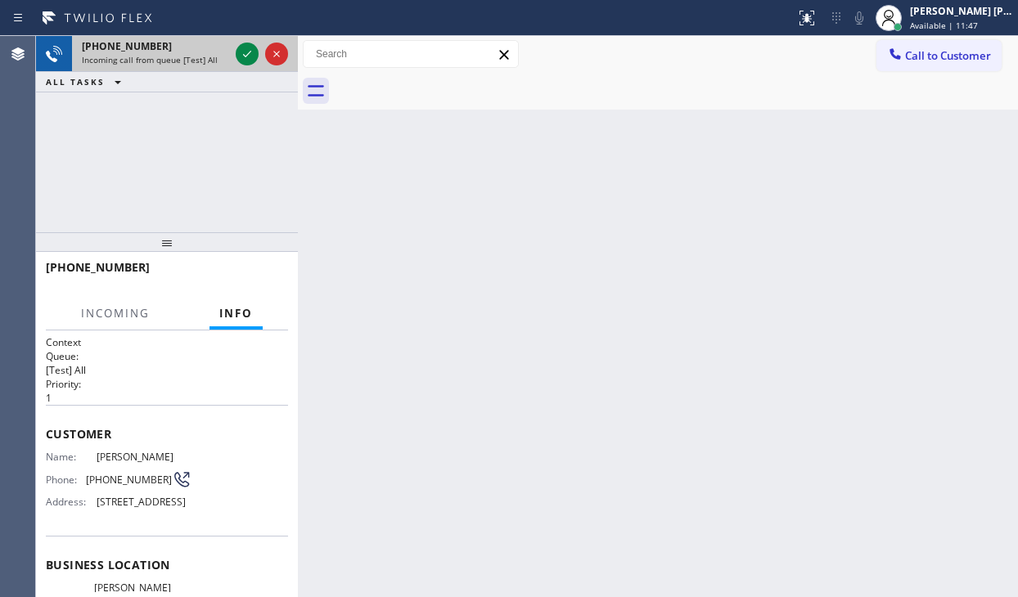
click at [187, 55] on span "Incoming call from queue [Test] All" at bounding box center [150, 59] width 136 height 11
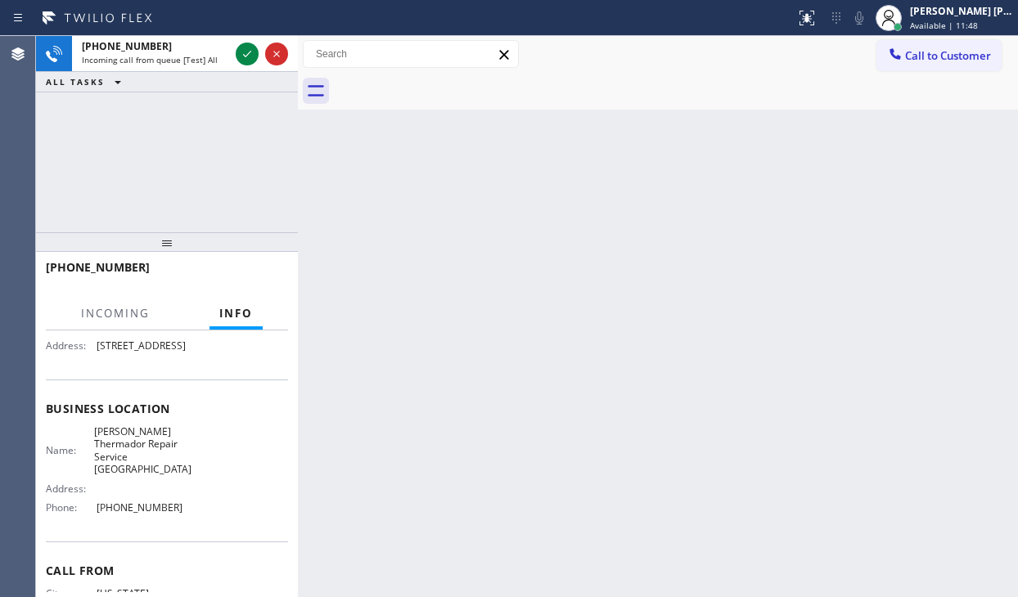
scroll to position [164, 0]
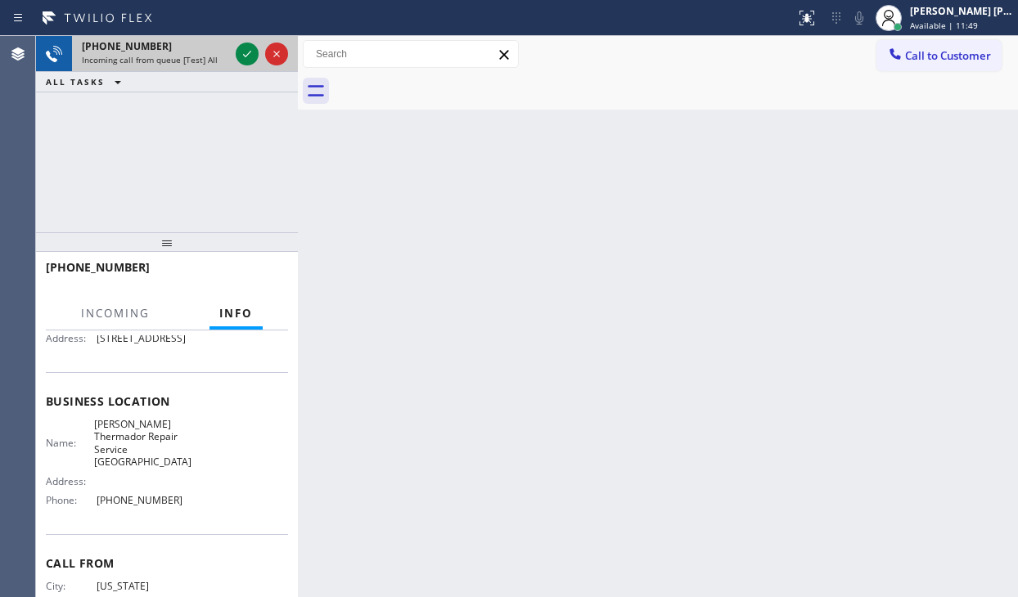
click at [212, 63] on span "Incoming call from queue [Test] All" at bounding box center [150, 59] width 136 height 11
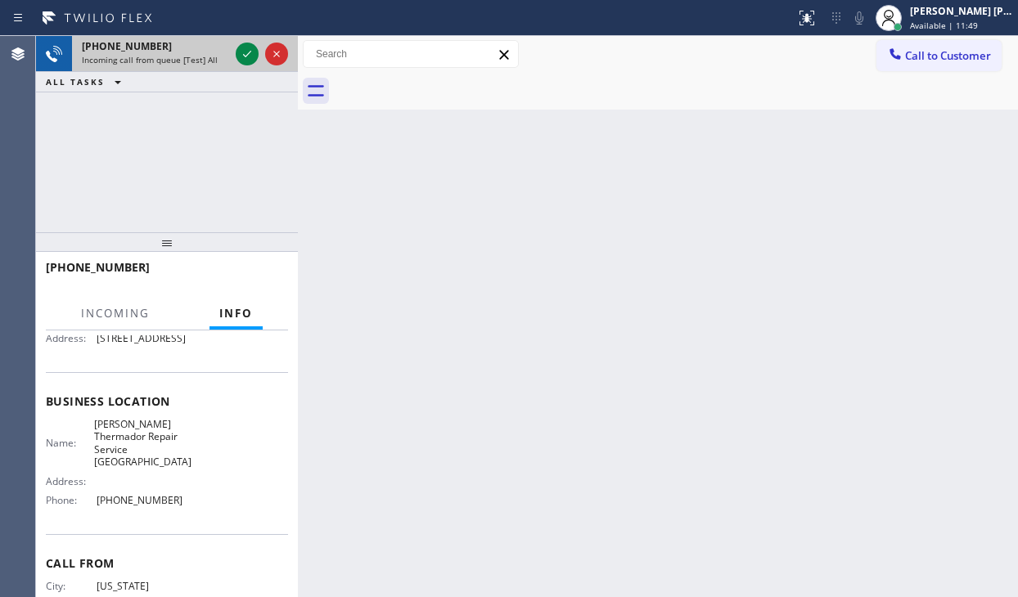
click at [212, 63] on span "Incoming call from queue [Test] All" at bounding box center [150, 59] width 136 height 11
click at [213, 61] on div "Incoming call from queue [Test] All" at bounding box center [155, 59] width 147 height 11
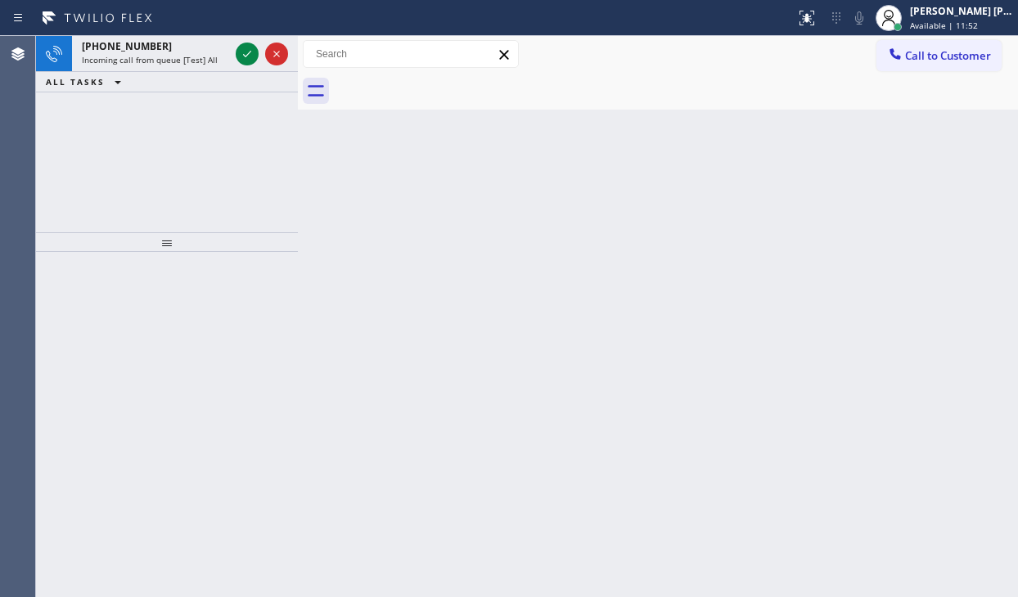
click at [244, 54] on icon at bounding box center [247, 54] width 20 height 20
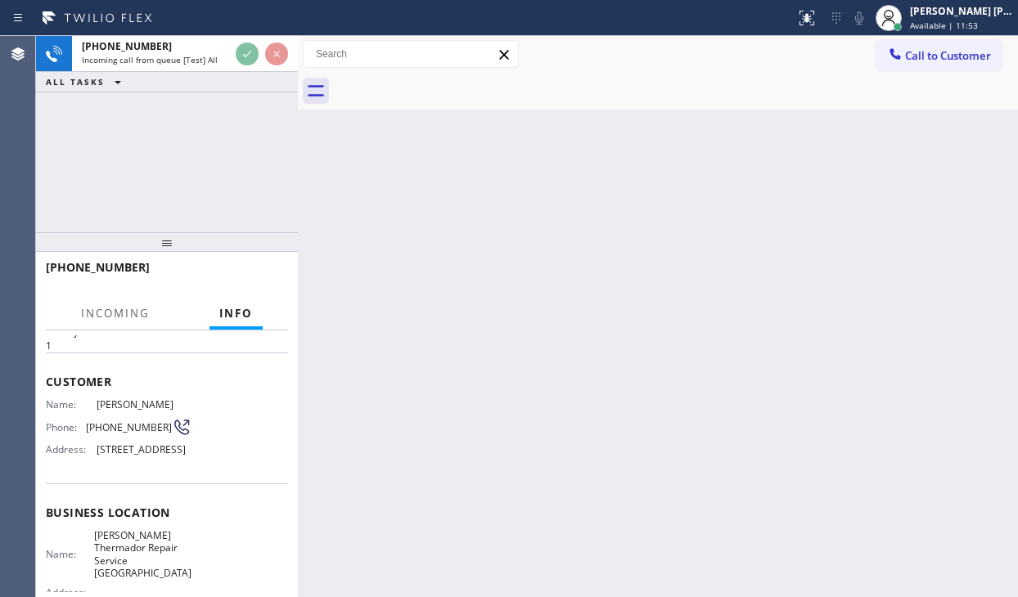
scroll to position [237, 0]
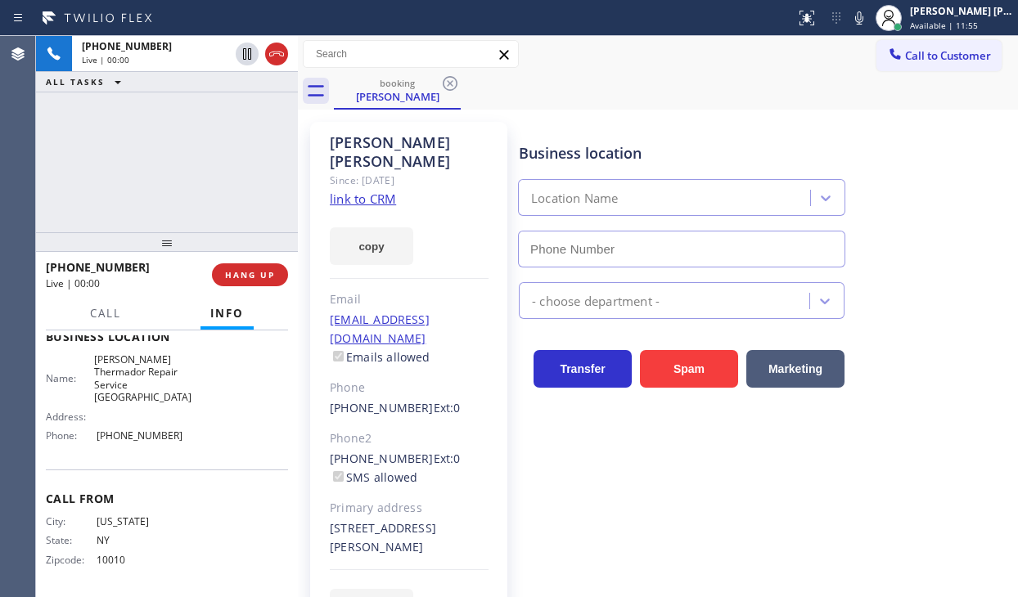
type input "[PHONE_NUMBER]"
click at [370, 191] on link "link to CRM" at bounding box center [363, 199] width 66 height 16
drag, startPoint x: 226, startPoint y: 182, endPoint x: 230, endPoint y: 172, distance: 10.6
click at [226, 181] on div "[PHONE_NUMBER] Live | 00:34 ALL TASKS ALL TASKS ACTIVE TASKS TASKS IN WRAP UP" at bounding box center [167, 134] width 262 height 196
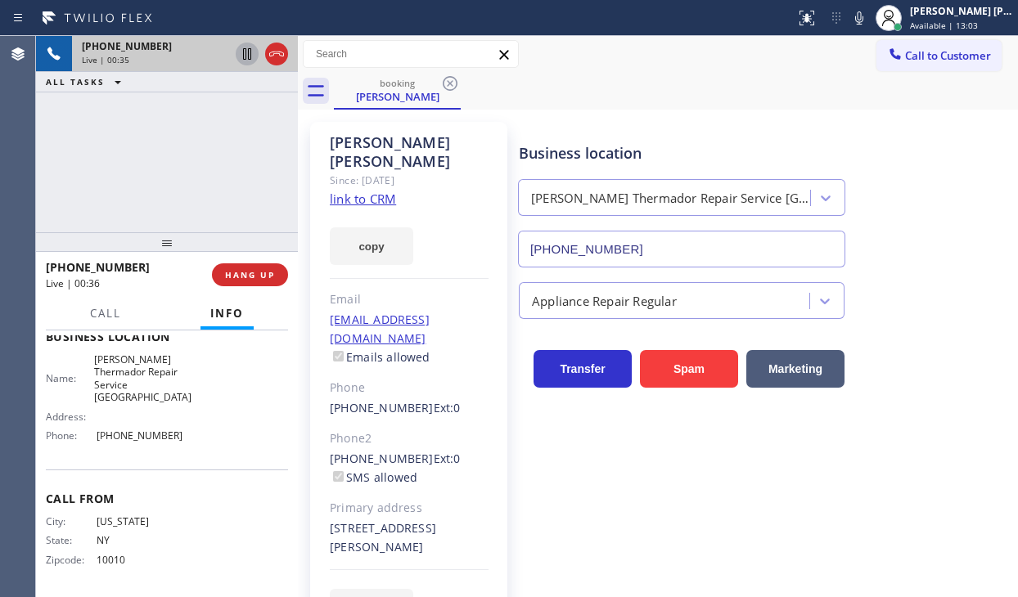
click at [243, 60] on icon at bounding box center [247, 54] width 20 height 20
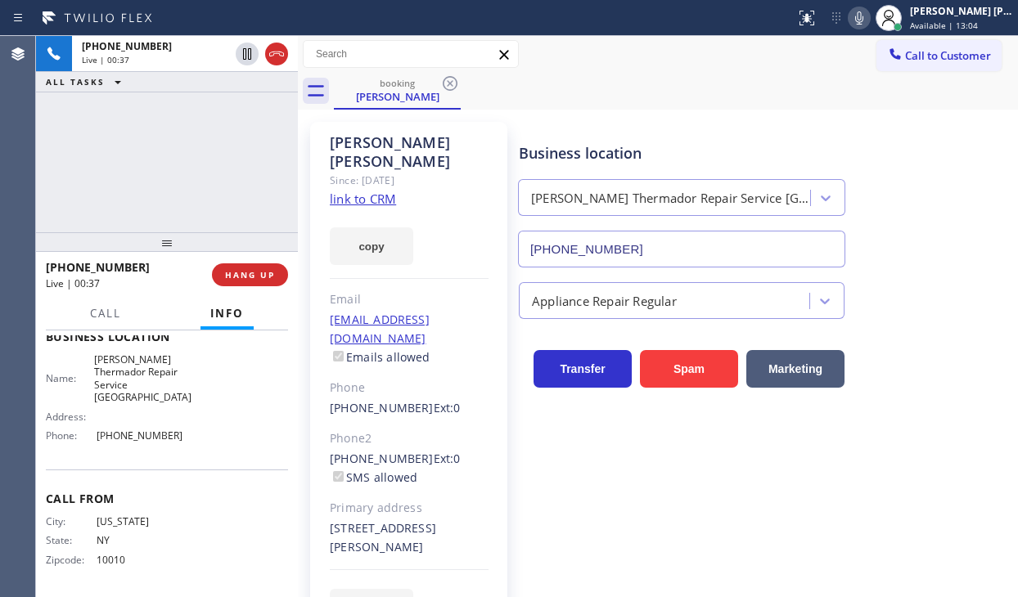
click at [869, 22] on icon at bounding box center [859, 18] width 20 height 20
drag, startPoint x: 151, startPoint y: 156, endPoint x: 310, endPoint y: 282, distance: 203.3
click at [151, 156] on div "[PHONE_NUMBER] Live | 00:42 ALL TASKS ALL TASKS ACTIVE TASKS TASKS IN WRAP UP" at bounding box center [167, 134] width 262 height 196
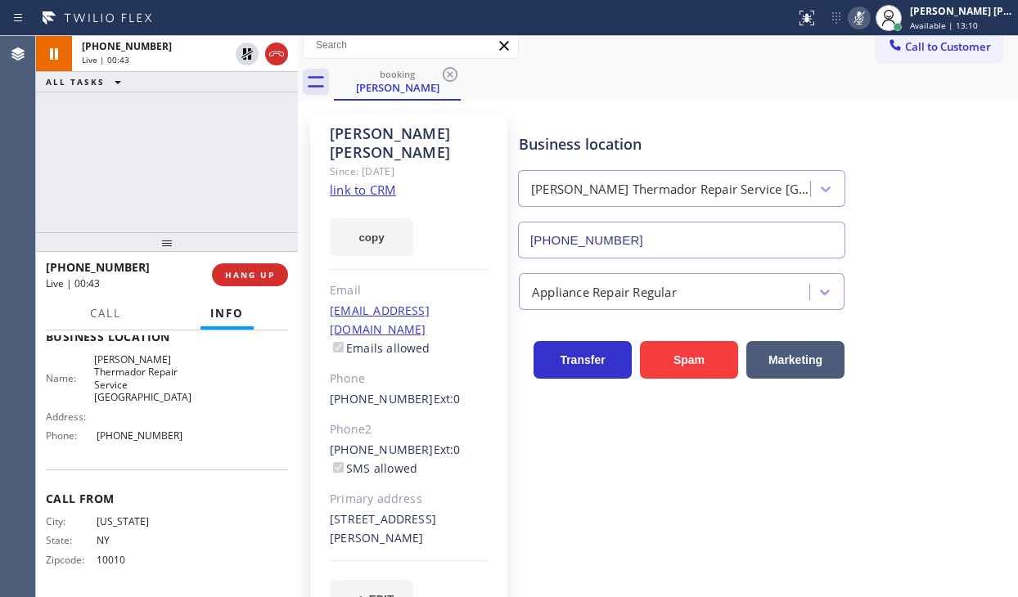
scroll to position [23, 0]
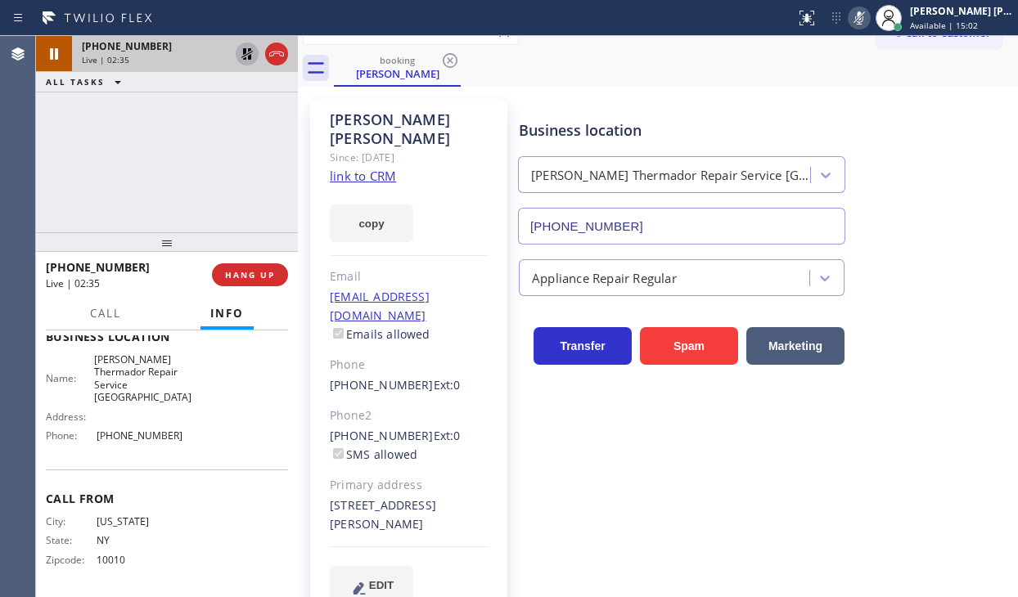
click at [247, 52] on icon at bounding box center [247, 54] width 20 height 20
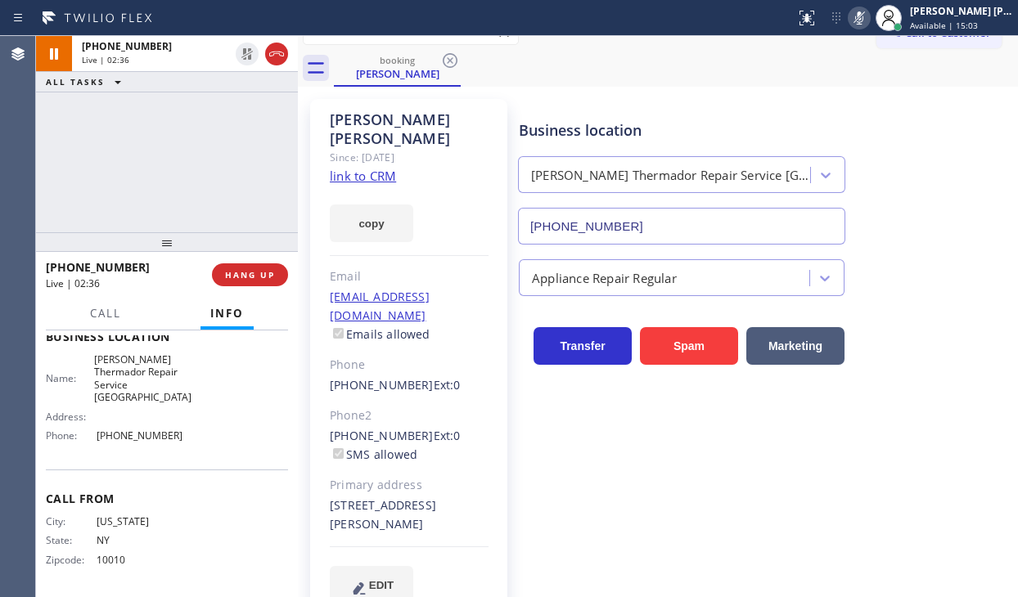
click at [869, 25] on icon at bounding box center [859, 18] width 20 height 20
click at [904, 164] on div "Business location [PERSON_NAME] Repair Service [GEOGRAPHIC_DATA] [PHONE_NUMBER]" at bounding box center [765, 171] width 498 height 148
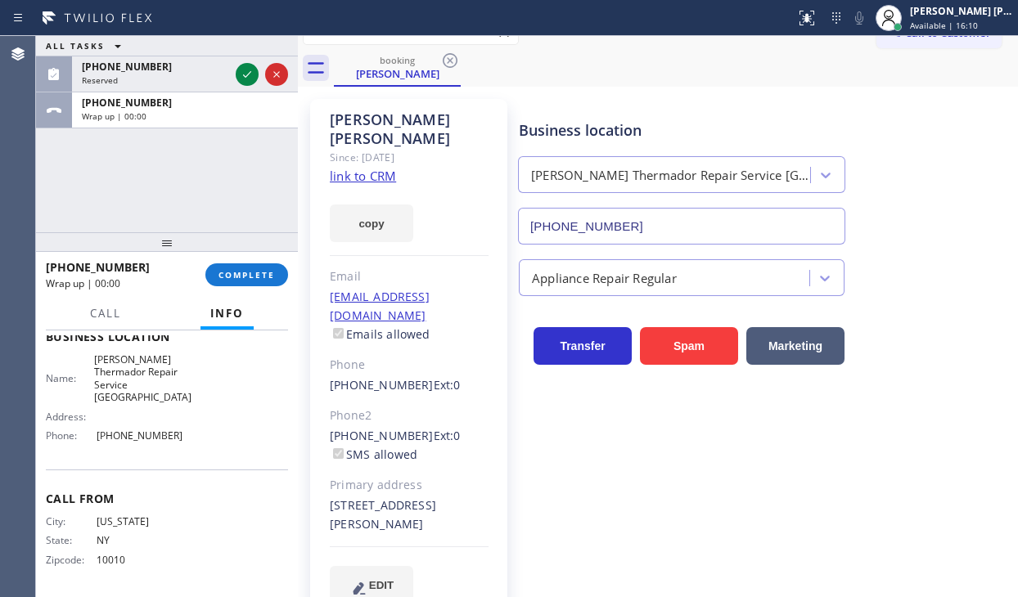
drag, startPoint x: 171, startPoint y: 155, endPoint x: 224, endPoint y: 213, distance: 78.8
click at [171, 155] on div "ALL TASKS ALL TASKS ACTIVE TASKS TASKS IN WRAP UP [PHONE_NUMBER] Reserved [PHON…" at bounding box center [167, 134] width 262 height 196
click at [240, 269] on span "COMPLETE" at bounding box center [247, 274] width 56 height 11
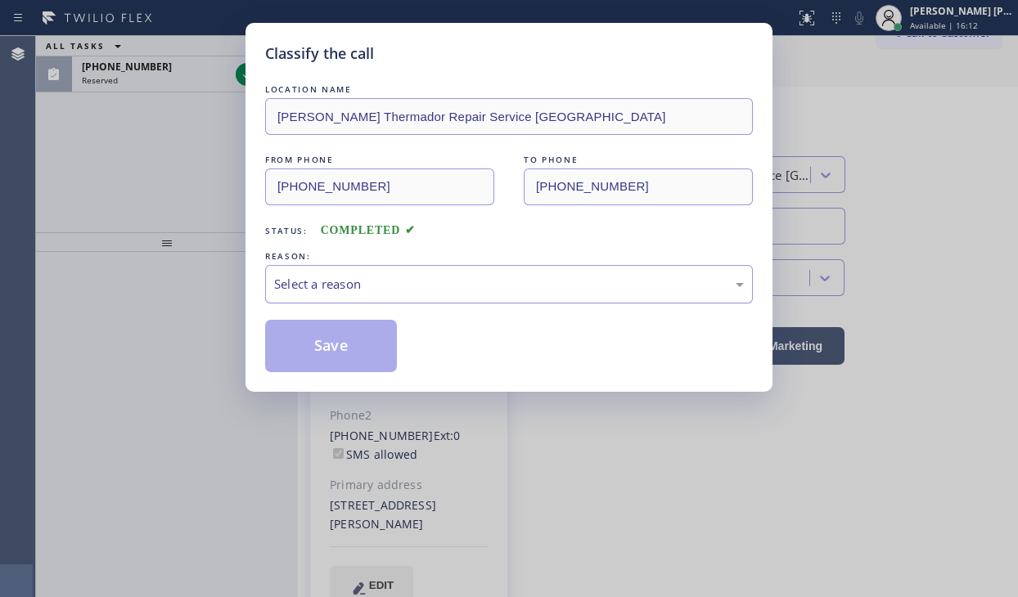
click at [369, 292] on div "Select a reason" at bounding box center [509, 284] width 470 height 19
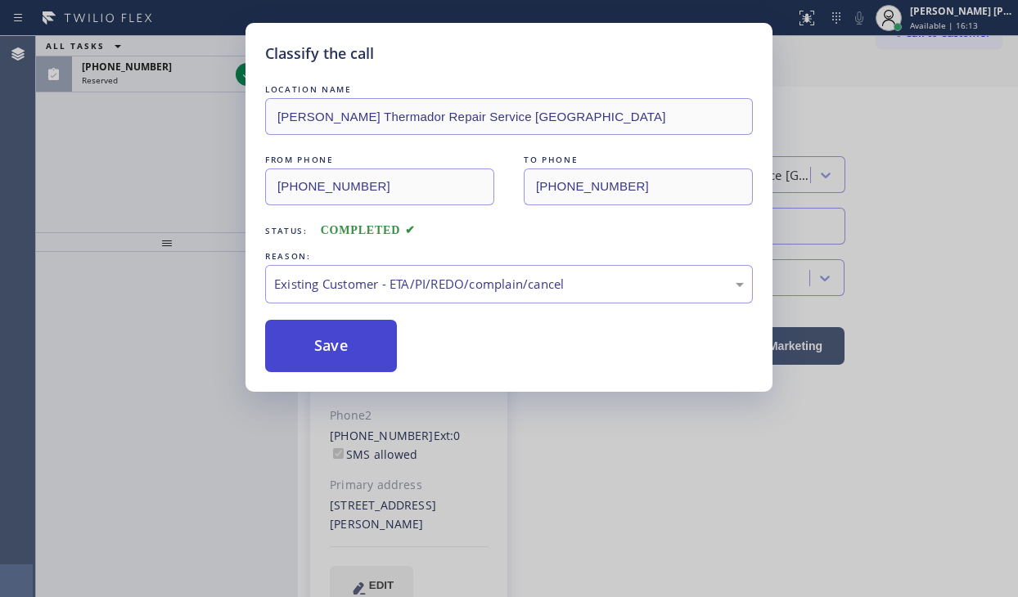
click at [344, 336] on button "Save" at bounding box center [331, 346] width 132 height 52
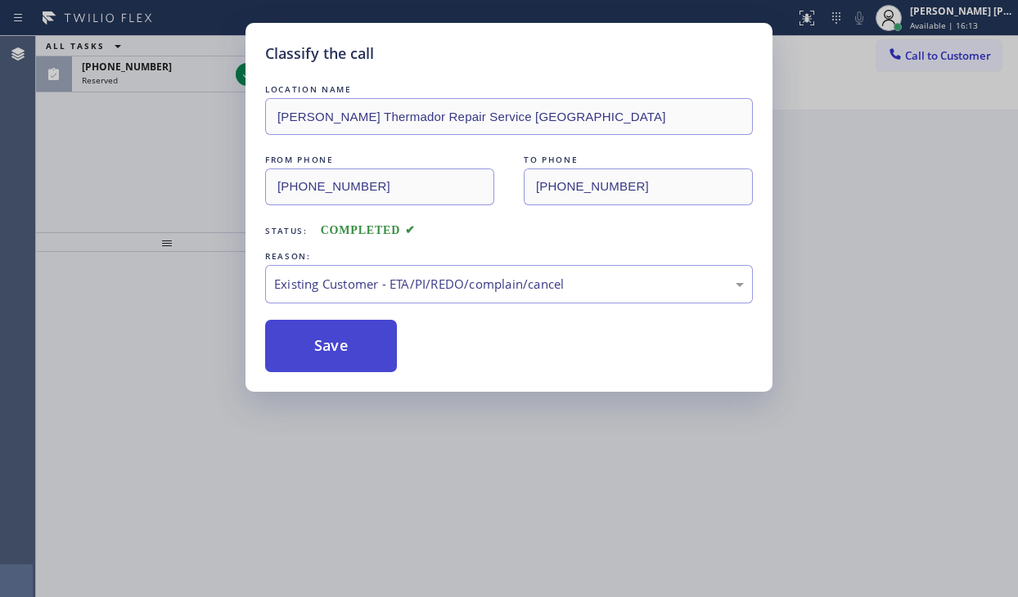
click at [344, 336] on button "Save" at bounding box center [331, 346] width 132 height 52
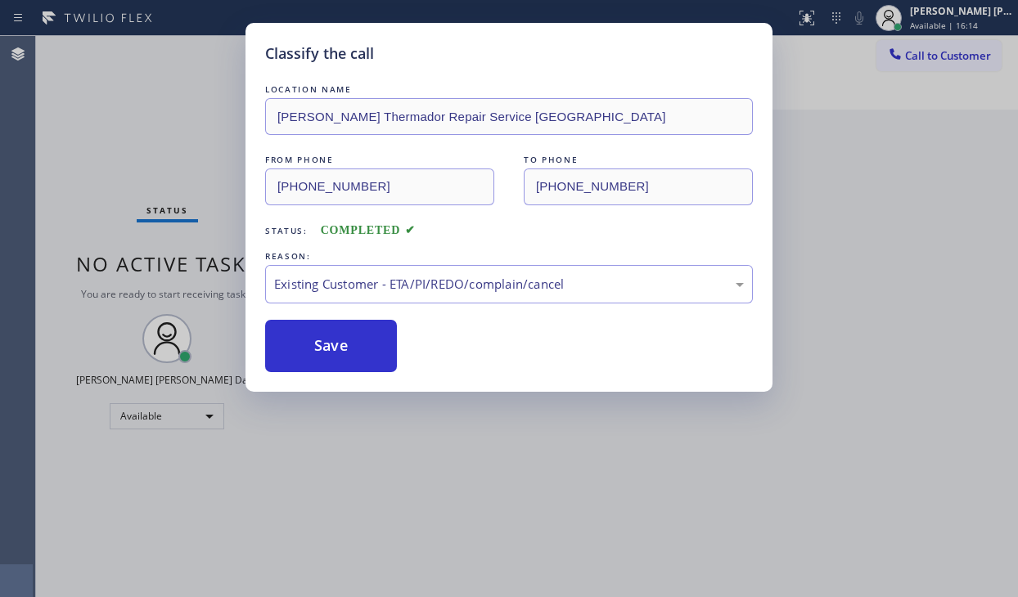
click at [203, 98] on div "Classify the call LOCATION NAME Home Alliance [GEOGRAPHIC_DATA] FROM PHONE [PHO…" at bounding box center [527, 316] width 982 height 561
click at [203, 98] on div "Status No active tasks You are ready to start receiving tasks. [PERSON_NAME] [P…" at bounding box center [167, 316] width 262 height 561
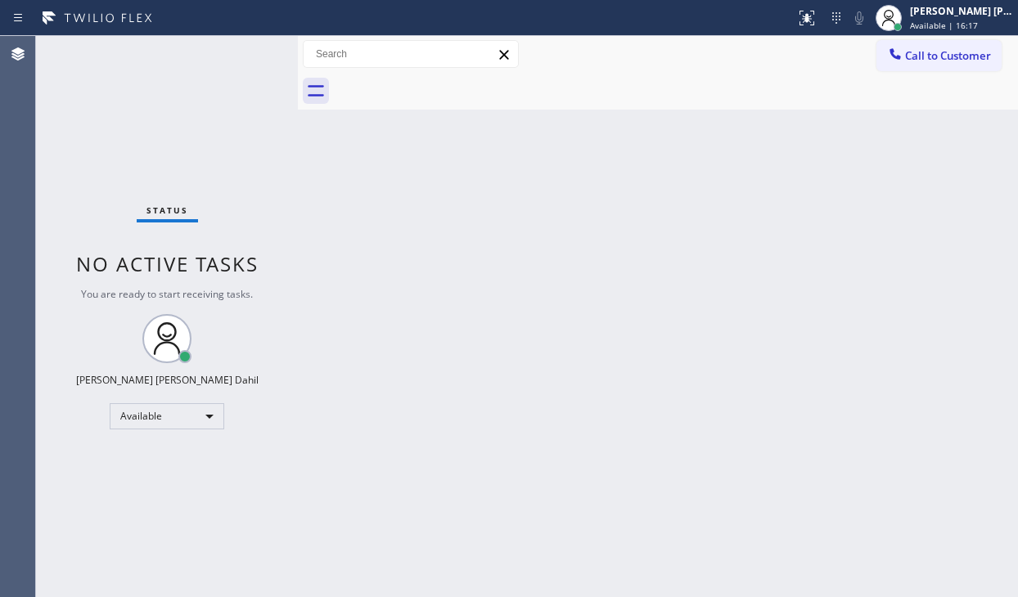
click at [345, 185] on div "Back to Dashboard Change Sender ID Customers Technicians Select a contact Outbo…" at bounding box center [658, 316] width 720 height 561
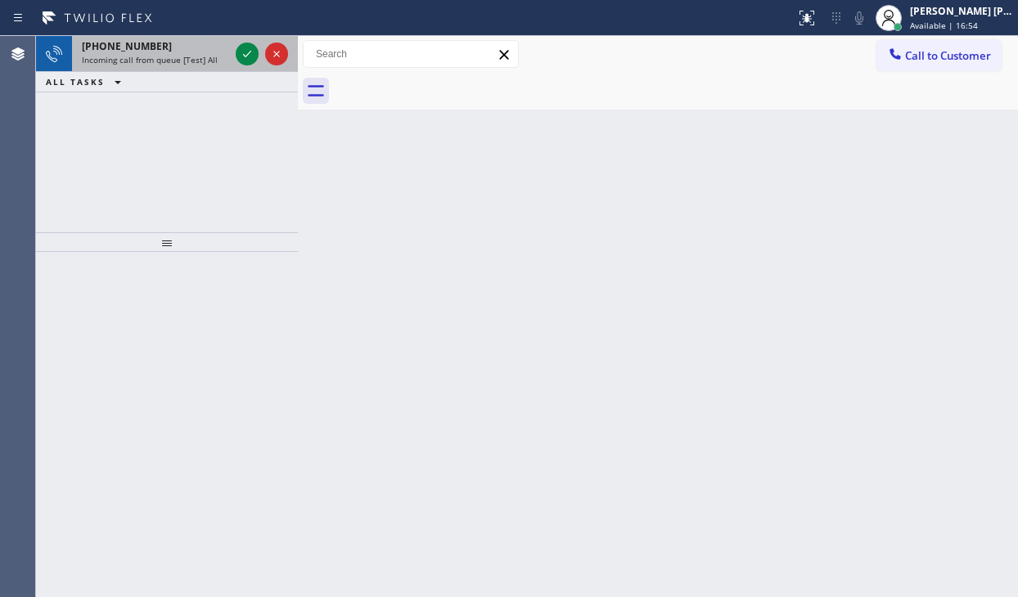
click at [173, 52] on div "[PHONE_NUMBER] Incoming call from queue [Test] All" at bounding box center [152, 54] width 160 height 36
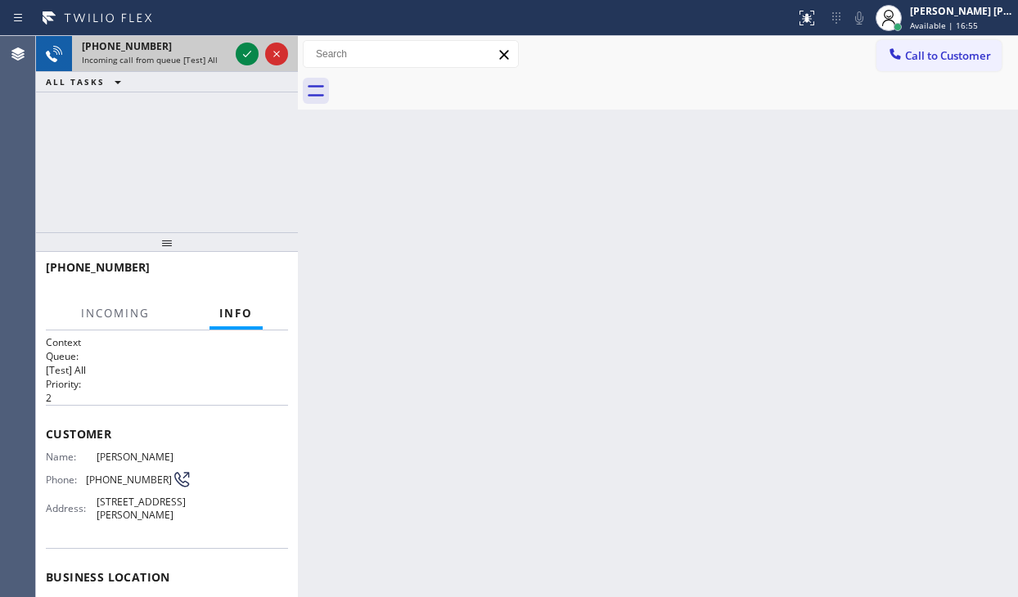
click at [173, 52] on div "[PHONE_NUMBER] Incoming call from queue [Test] All" at bounding box center [152, 54] width 160 height 36
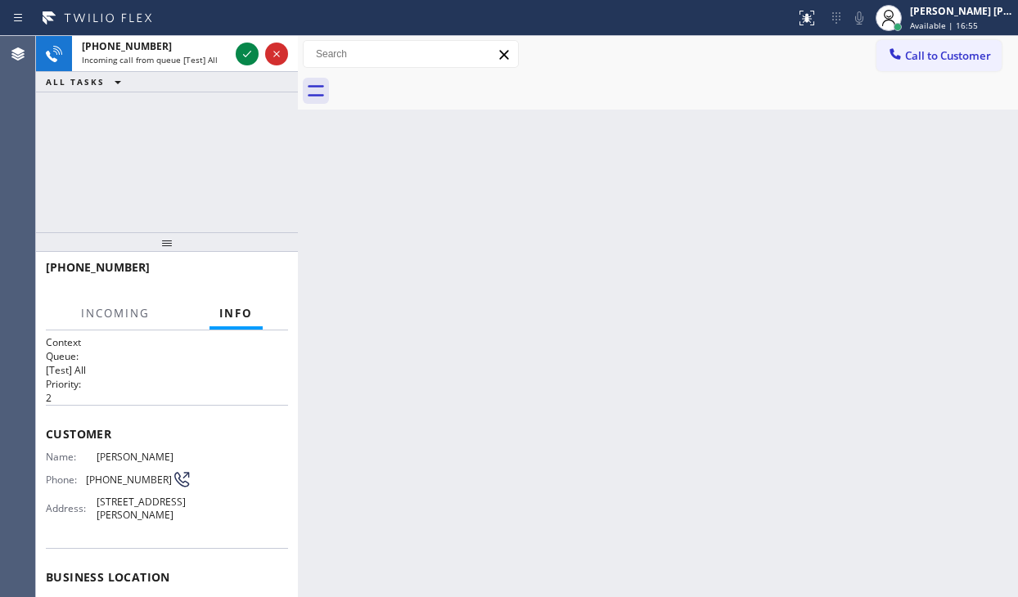
drag, startPoint x: 173, startPoint y: 52, endPoint x: 202, endPoint y: 417, distance: 365.4
click at [173, 59] on div "[PHONE_NUMBER] Incoming call from queue [Test] All" at bounding box center [152, 54] width 160 height 36
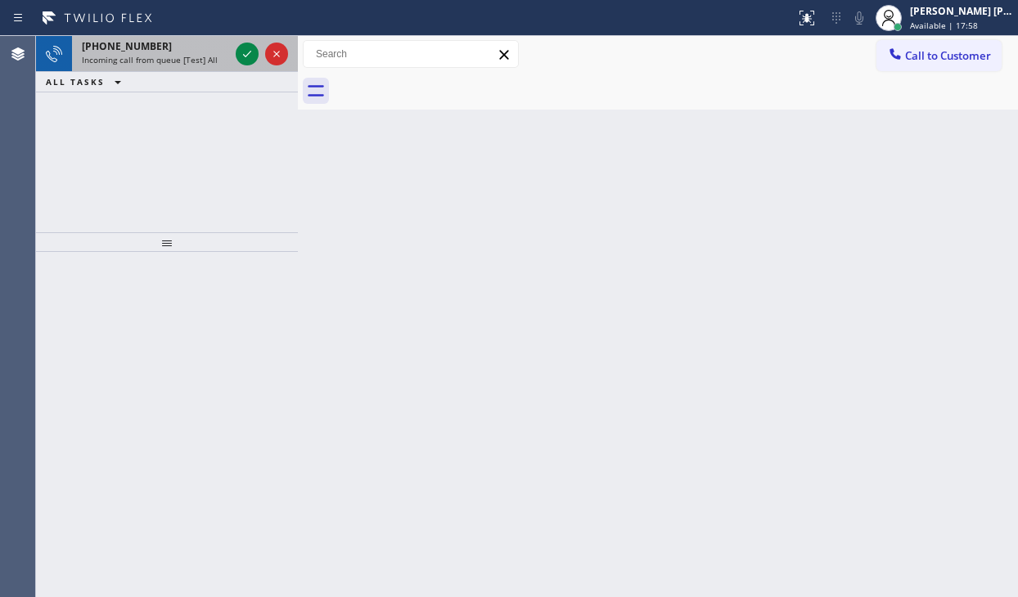
click at [166, 52] on div "[PHONE_NUMBER] Incoming call from queue [Test] All" at bounding box center [152, 54] width 160 height 36
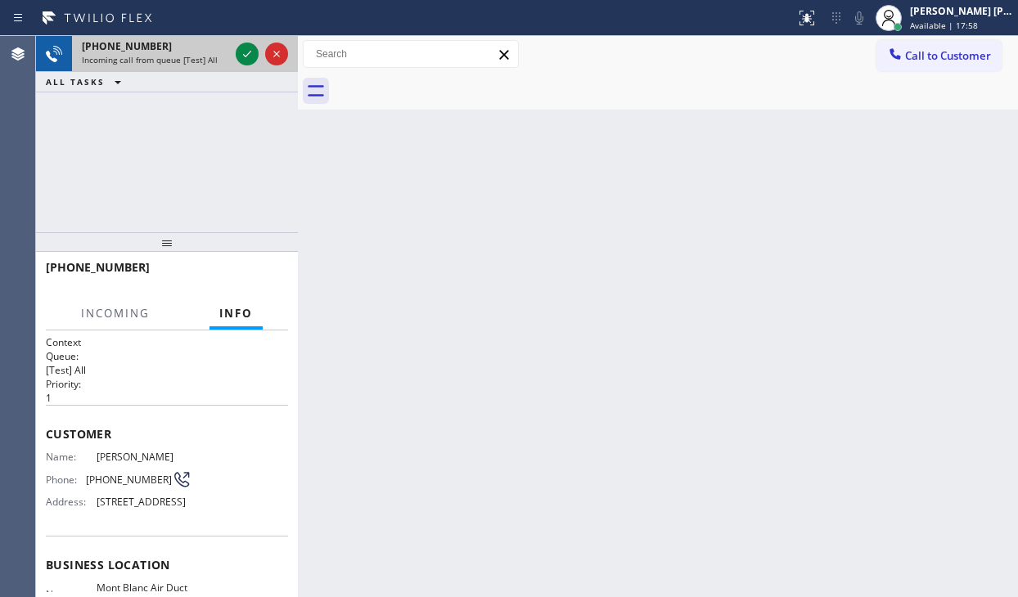
click at [166, 52] on div "[PHONE_NUMBER] Incoming call from queue [Test] All" at bounding box center [152, 54] width 160 height 36
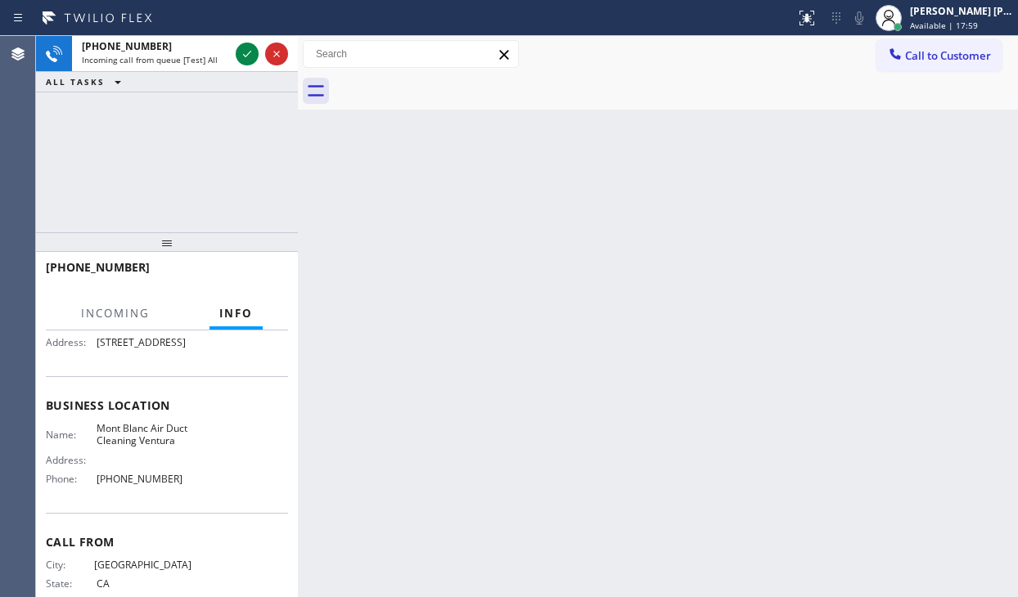
scroll to position [164, 0]
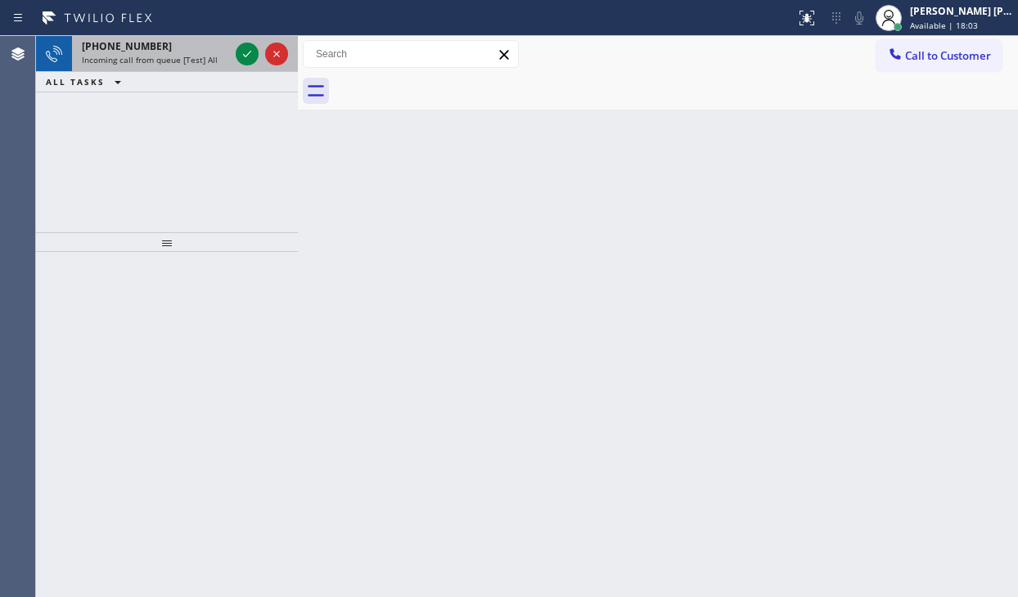
drag, startPoint x: 191, startPoint y: 61, endPoint x: 267, endPoint y: 64, distance: 76.2
click at [191, 60] on span "Incoming call from queue [Test] All" at bounding box center [150, 59] width 136 height 11
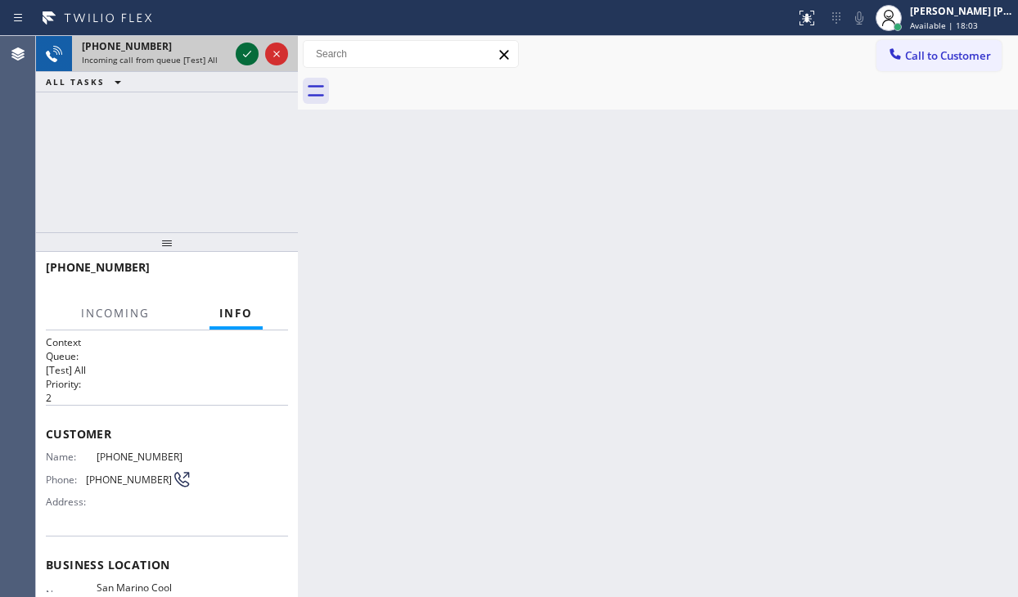
click at [246, 50] on icon at bounding box center [247, 54] width 20 height 20
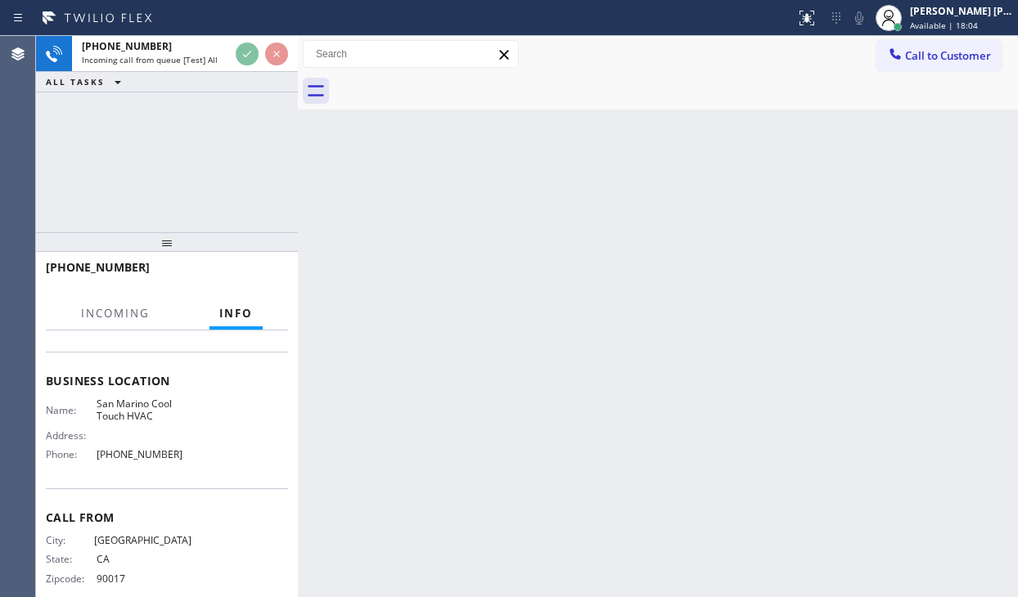
scroll to position [200, 0]
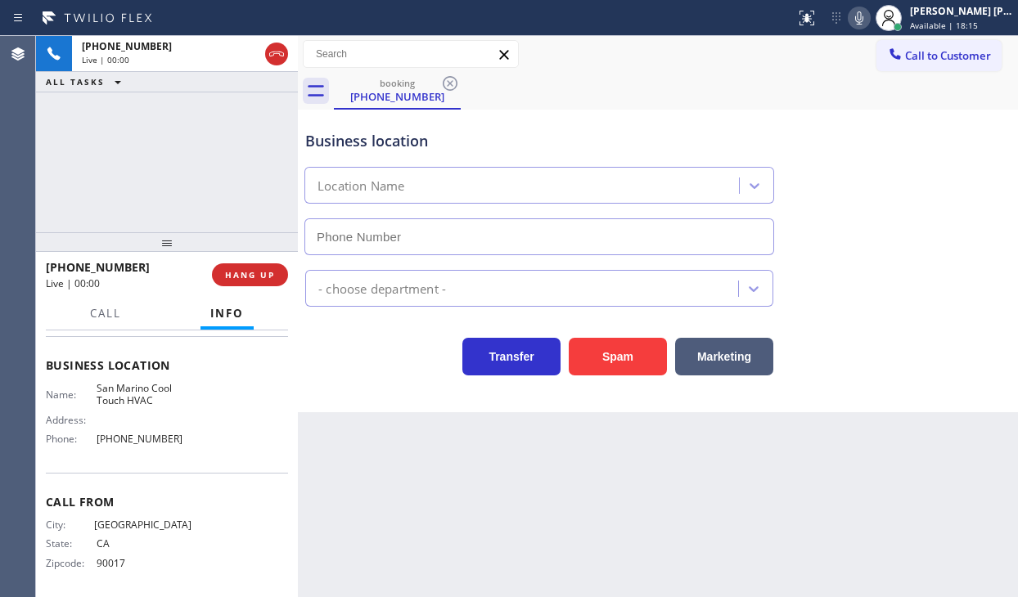
type input "[PHONE_NUMBER]"
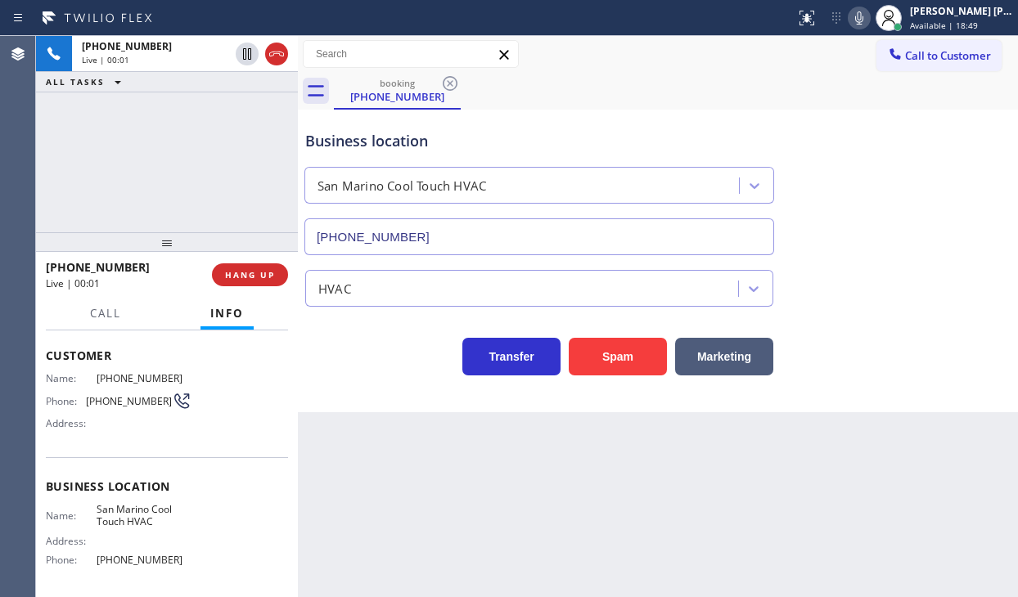
scroll to position [82, 0]
click at [580, 560] on div "Back to Dashboard Change Sender ID Customers Technicians Select a contact Outbo…" at bounding box center [658, 316] width 720 height 561
drag, startPoint x: 262, startPoint y: 152, endPoint x: 277, endPoint y: 160, distance: 16.9
click at [264, 154] on div "[PHONE_NUMBER] Live | 00:06 ALL TASKS ALL TASKS ACTIVE TASKS TASKS IN WRAP UP" at bounding box center [167, 134] width 262 height 196
click at [232, 188] on div "[PHONE_NUMBER] Live | 00:07 ALL TASKS ALL TASKS ACTIVE TASKS TASKS IN WRAP UP" at bounding box center [167, 134] width 262 height 196
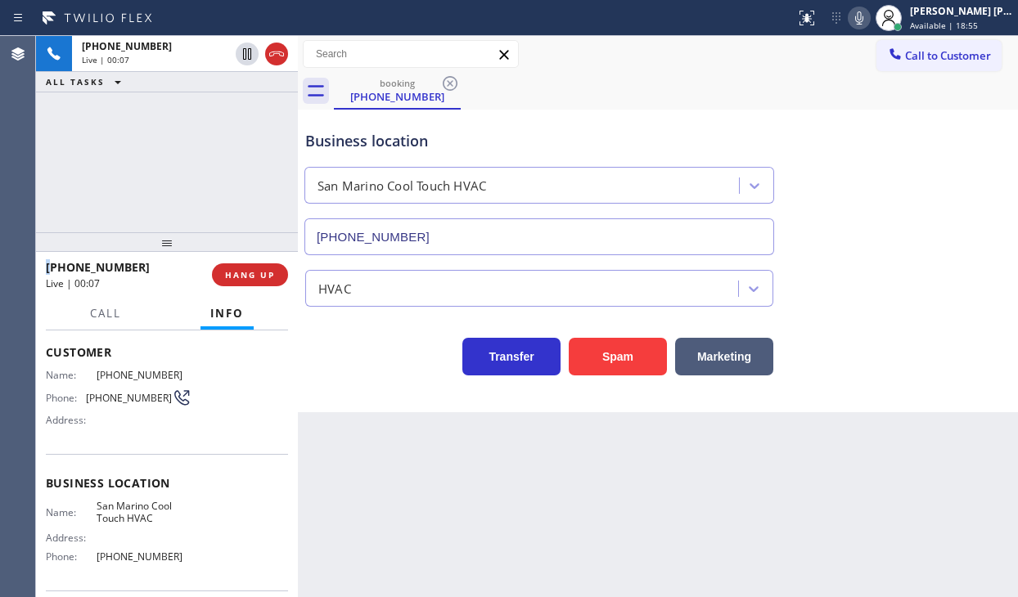
click at [232, 188] on div "[PHONE_NUMBER] Live | 00:07 ALL TASKS ALL TASKS ACTIVE TASKS TASKS IN WRAP UP" at bounding box center [167, 134] width 262 height 196
click at [704, 347] on button "Marketing" at bounding box center [724, 357] width 98 height 38
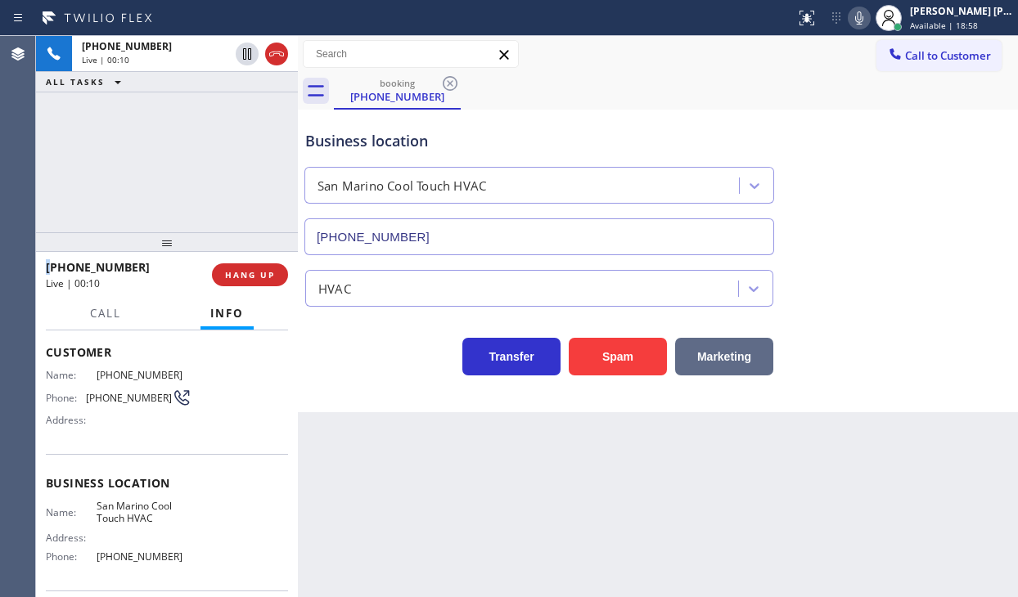
click at [704, 347] on button "Marketing" at bounding box center [724, 357] width 98 height 38
drag, startPoint x: 704, startPoint y: 347, endPoint x: 838, endPoint y: 20, distance: 353.0
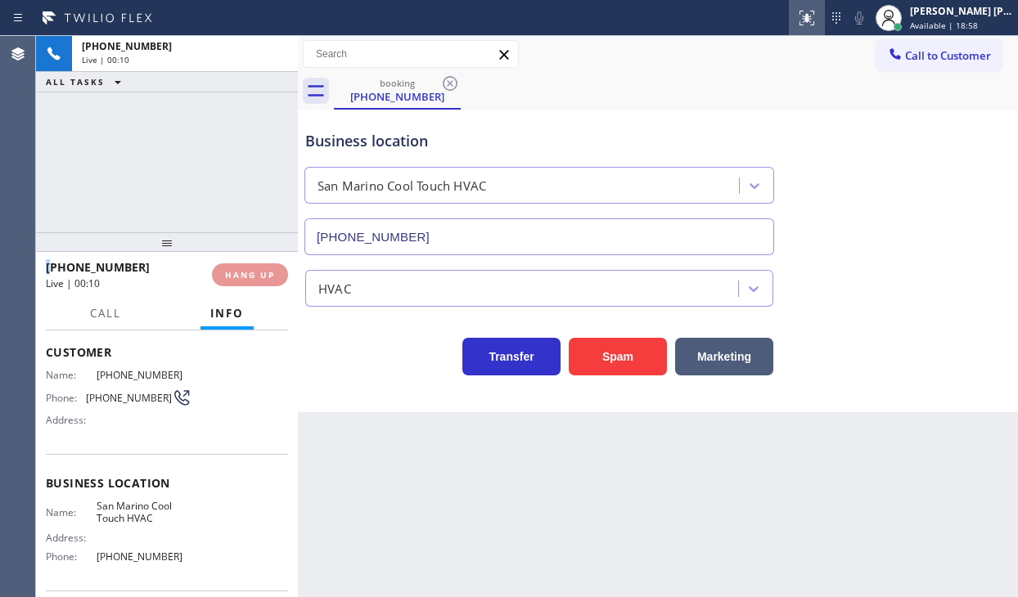
click at [705, 347] on button "Marketing" at bounding box center [724, 357] width 98 height 38
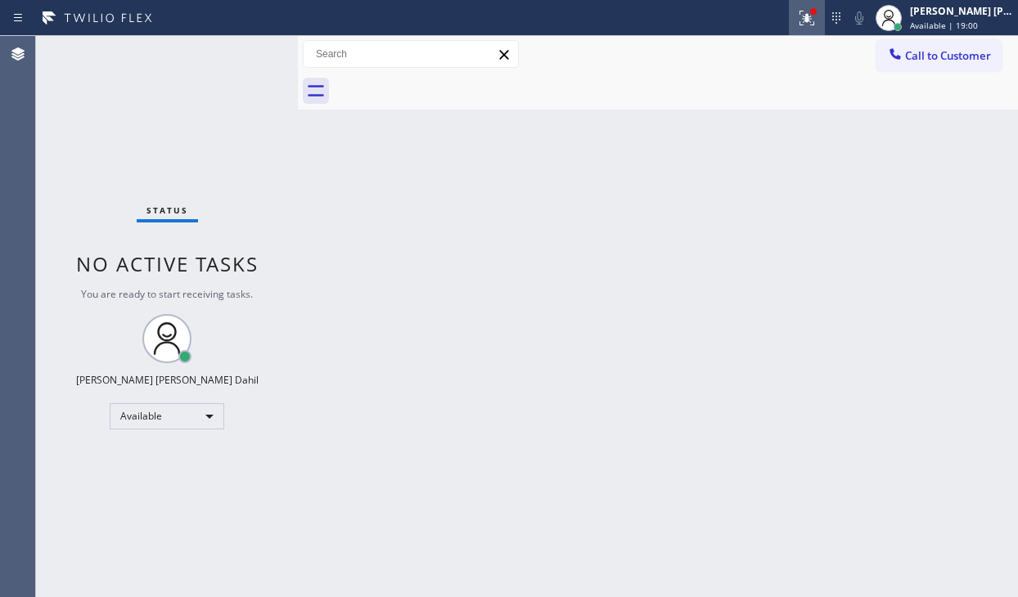
drag, startPoint x: 815, startPoint y: 17, endPoint x: 814, endPoint y: 173, distance: 155.5
click at [815, 19] on icon at bounding box center [807, 18] width 20 height 20
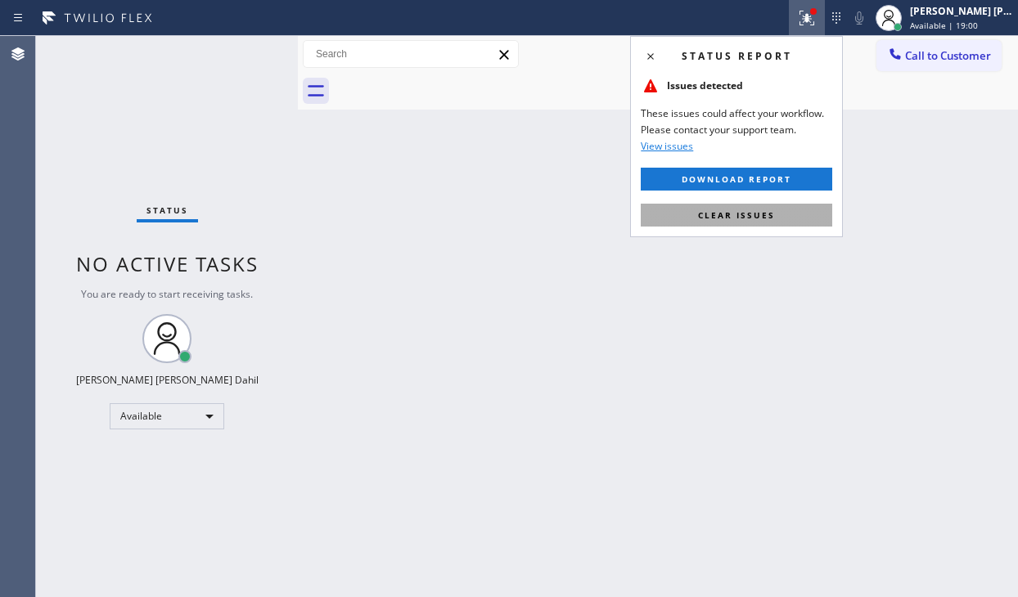
click at [799, 211] on button "Clear issues" at bounding box center [736, 215] width 191 height 23
click at [799, 239] on div "Back to Dashboard Change Sender ID Customers Technicians Select a contact Outbo…" at bounding box center [658, 316] width 720 height 561
click at [799, 258] on div "Back to Dashboard Change Sender ID Customers Technicians Select a contact Outbo…" at bounding box center [658, 316] width 720 height 561
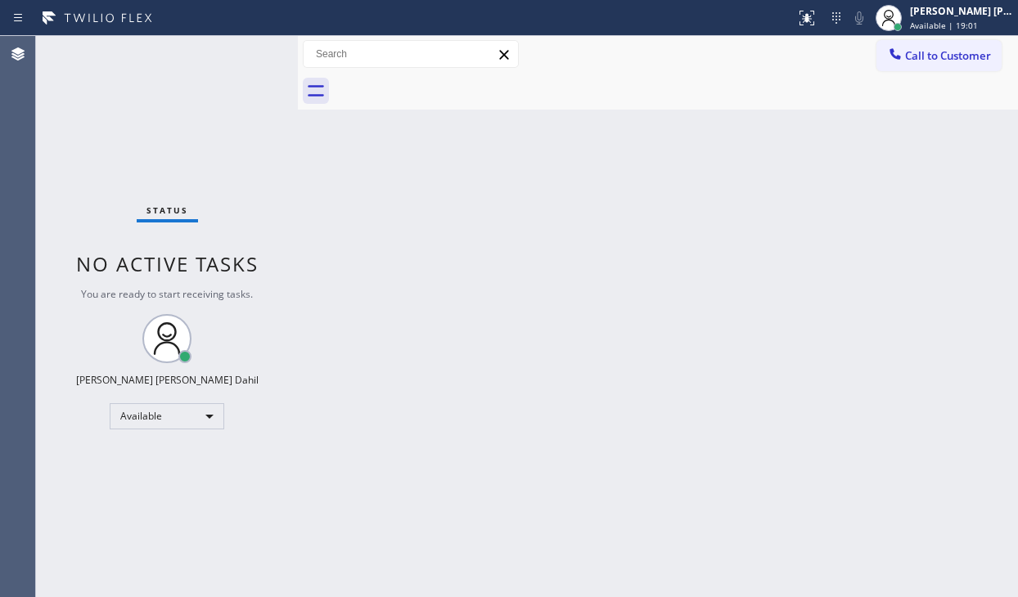
click at [623, 355] on div "Back to Dashboard Change Sender ID Customers Technicians Select a contact Outbo…" at bounding box center [658, 316] width 720 height 561
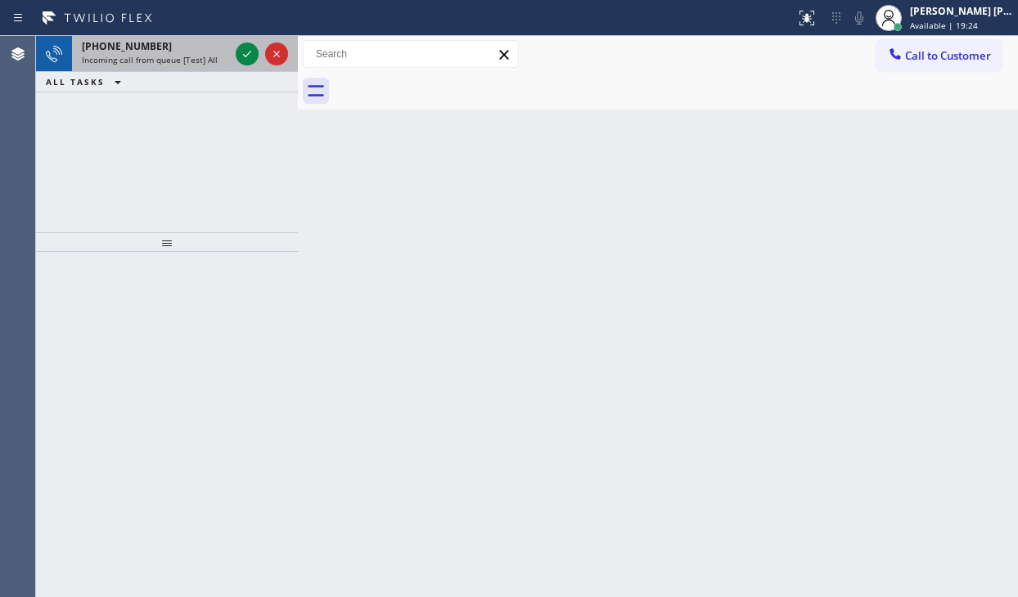
click at [207, 66] on div "[PHONE_NUMBER] Incoming call from queue [Test] All" at bounding box center [152, 54] width 160 height 36
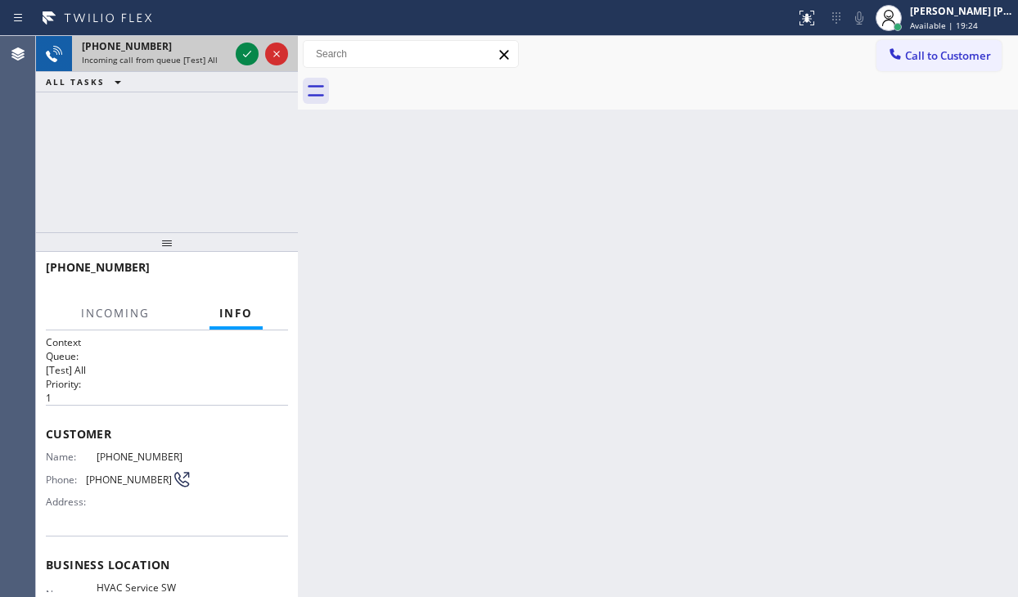
click at [207, 66] on div "[PHONE_NUMBER] Incoming call from queue [Test] All" at bounding box center [152, 54] width 160 height 36
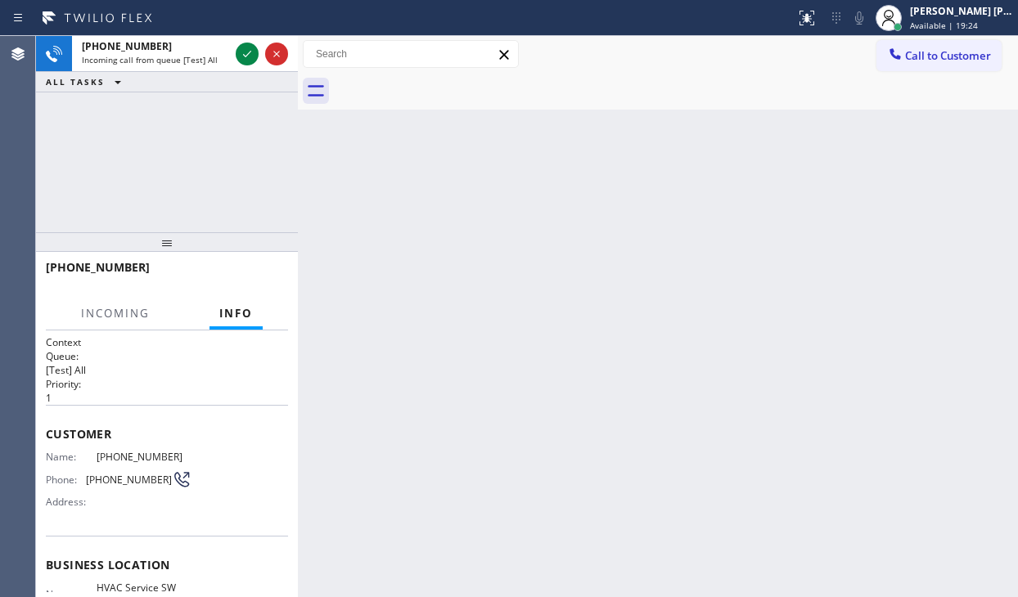
drag, startPoint x: 207, startPoint y: 66, endPoint x: 147, endPoint y: 498, distance: 436.2
click at [210, 103] on div "[PHONE_NUMBER] Incoming call from queue [Test] All ALL TASKS ALL TASKS ACTIVE T…" at bounding box center [167, 134] width 262 height 196
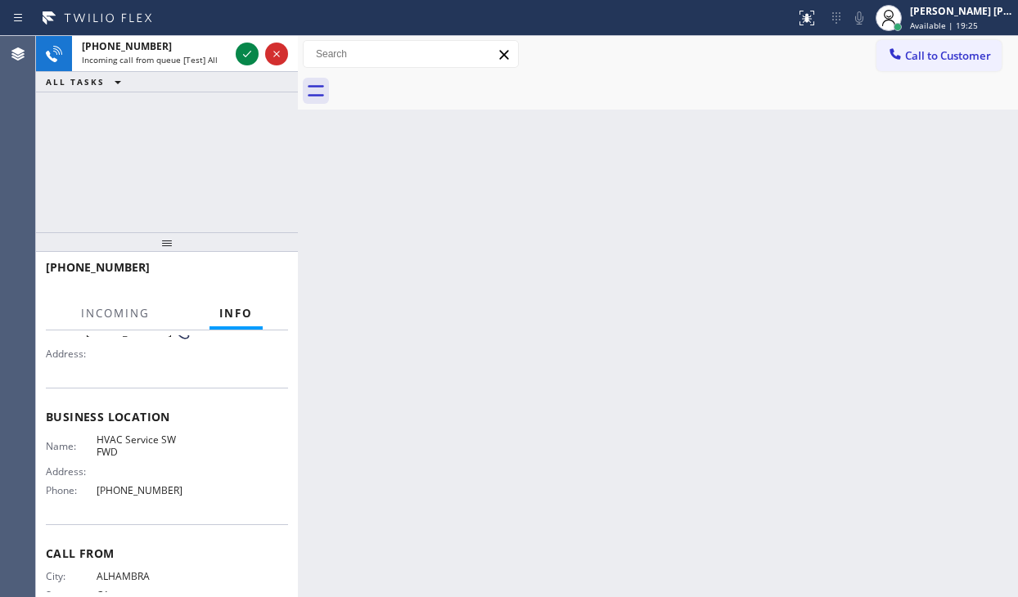
scroll to position [164, 0]
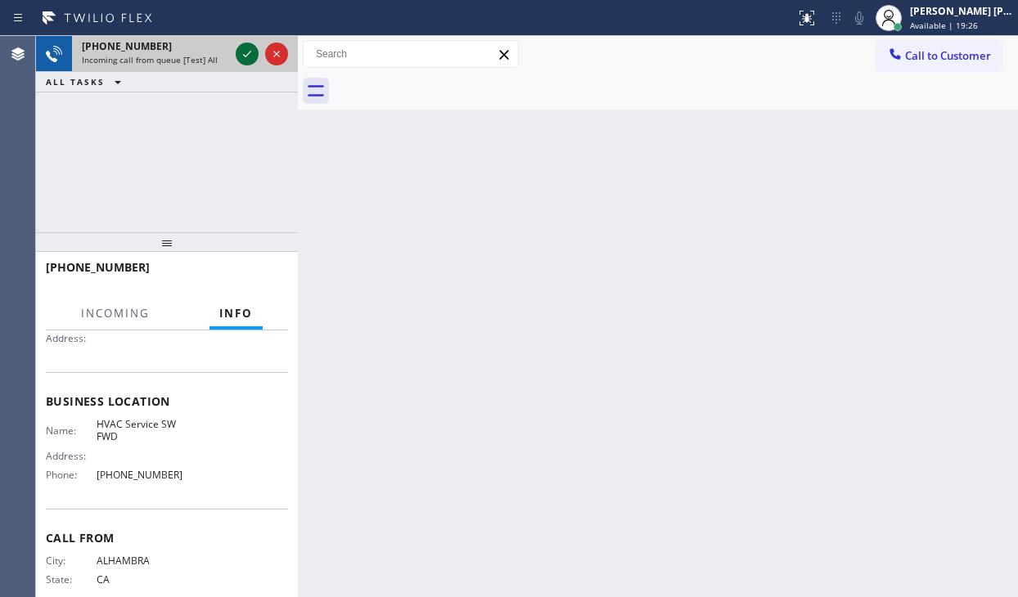
click at [244, 53] on icon at bounding box center [247, 54] width 20 height 20
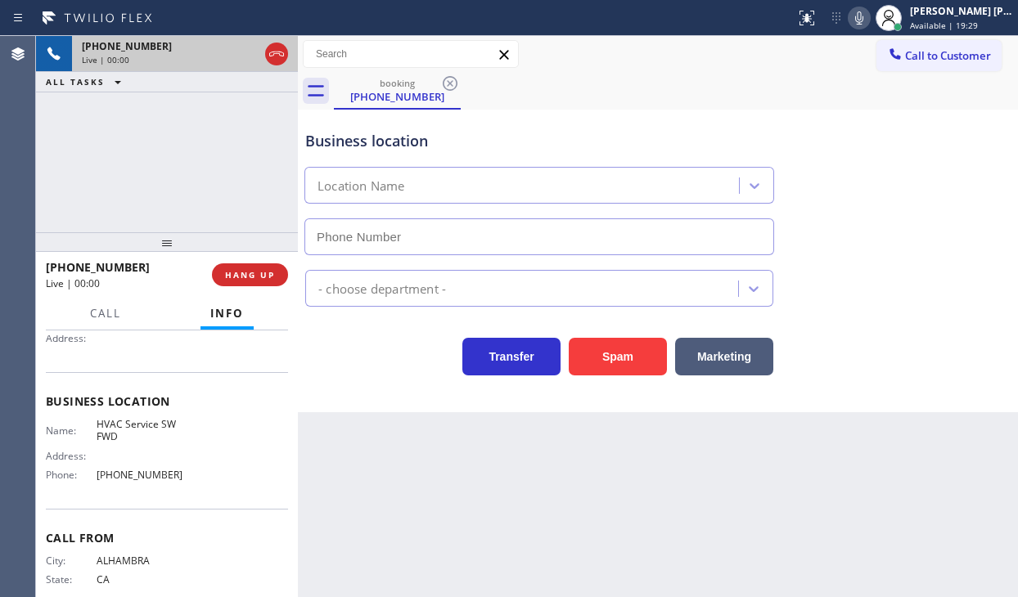
type input "[PHONE_NUMBER]"
click at [596, 349] on button "Spam" at bounding box center [618, 357] width 98 height 38
drag, startPoint x: 596, startPoint y: 349, endPoint x: 614, endPoint y: 348, distance: 18.1
click at [612, 349] on button "Spam" at bounding box center [618, 357] width 98 height 38
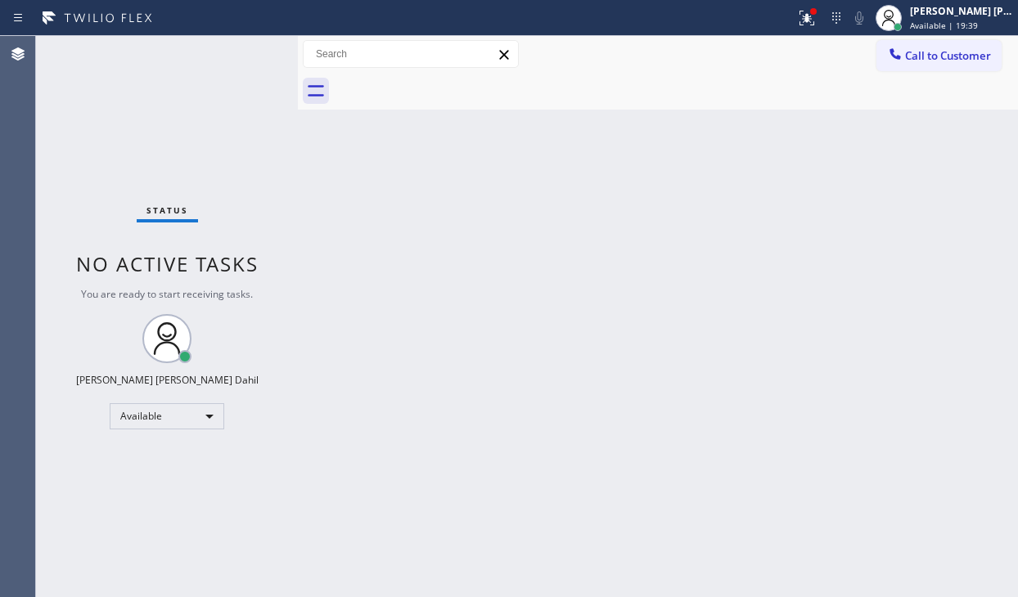
click at [615, 348] on div "Back to Dashboard Change Sender ID Customers Technicians Select a contact Outbo…" at bounding box center [658, 316] width 720 height 561
click at [818, 30] on button at bounding box center [807, 18] width 36 height 36
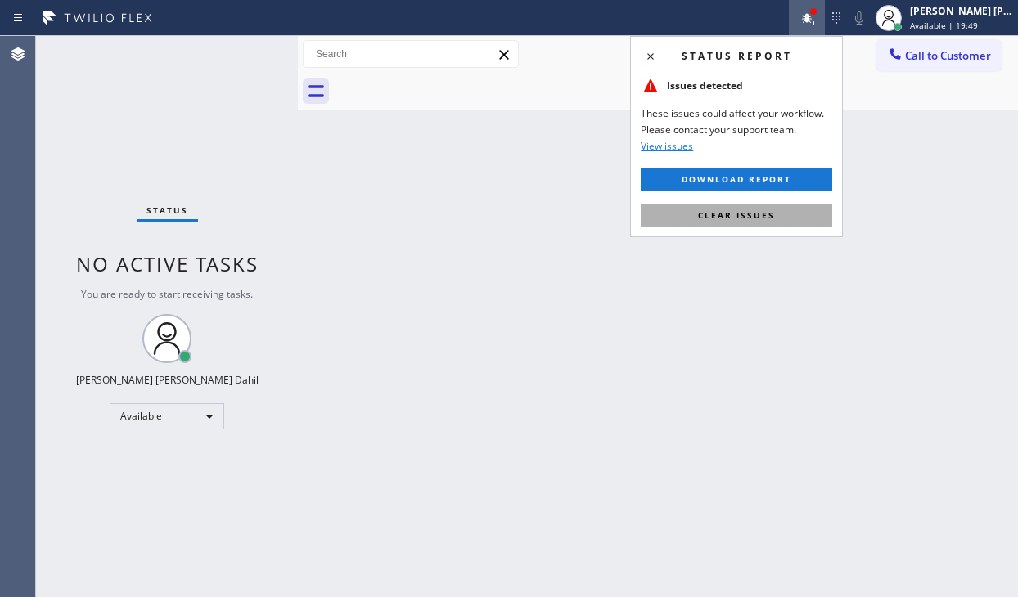
click at [786, 209] on button "Clear issues" at bounding box center [736, 215] width 191 height 23
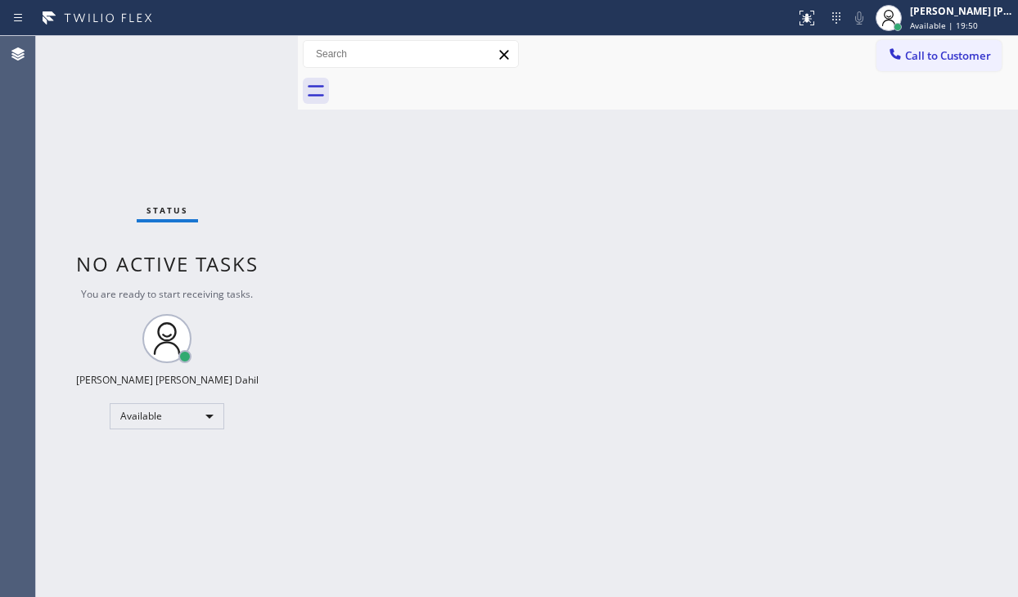
click at [784, 216] on div "Back to Dashboard Change Sender ID Customers Technicians Select a contact Outbo…" at bounding box center [658, 316] width 720 height 561
click at [817, 237] on div "Back to Dashboard Change Sender ID Customers Technicians Select a contact Outbo…" at bounding box center [658, 316] width 720 height 561
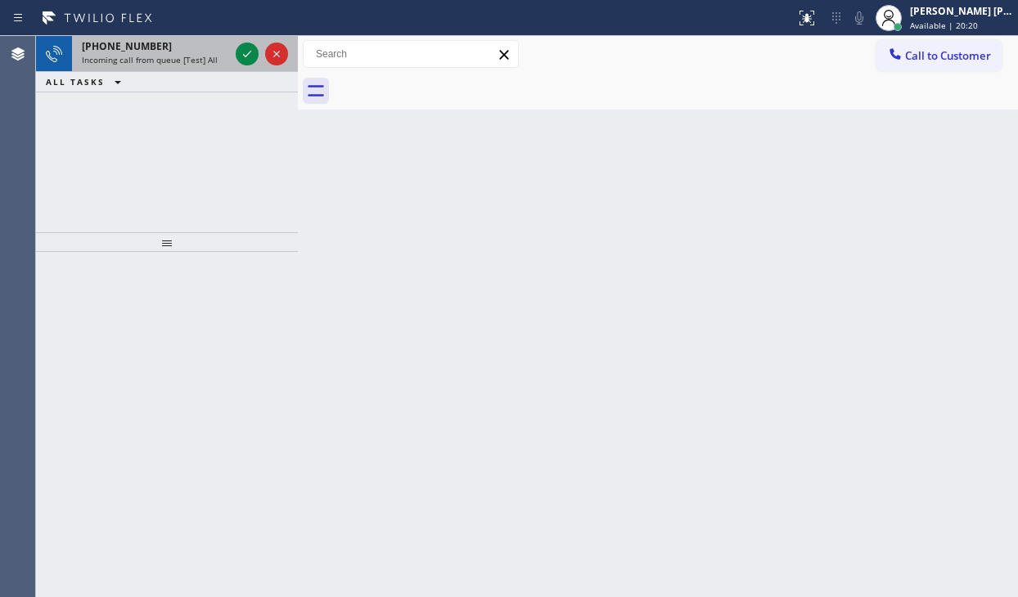
click at [215, 61] on div "Incoming call from queue [Test] All" at bounding box center [155, 59] width 147 height 11
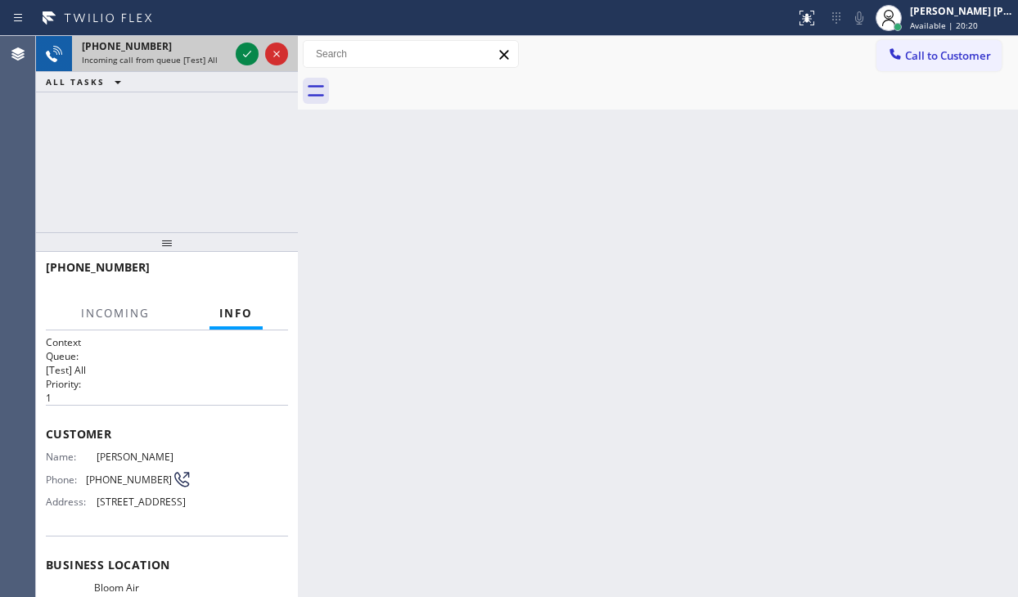
click at [215, 61] on div "Incoming call from queue [Test] All" at bounding box center [155, 59] width 147 height 11
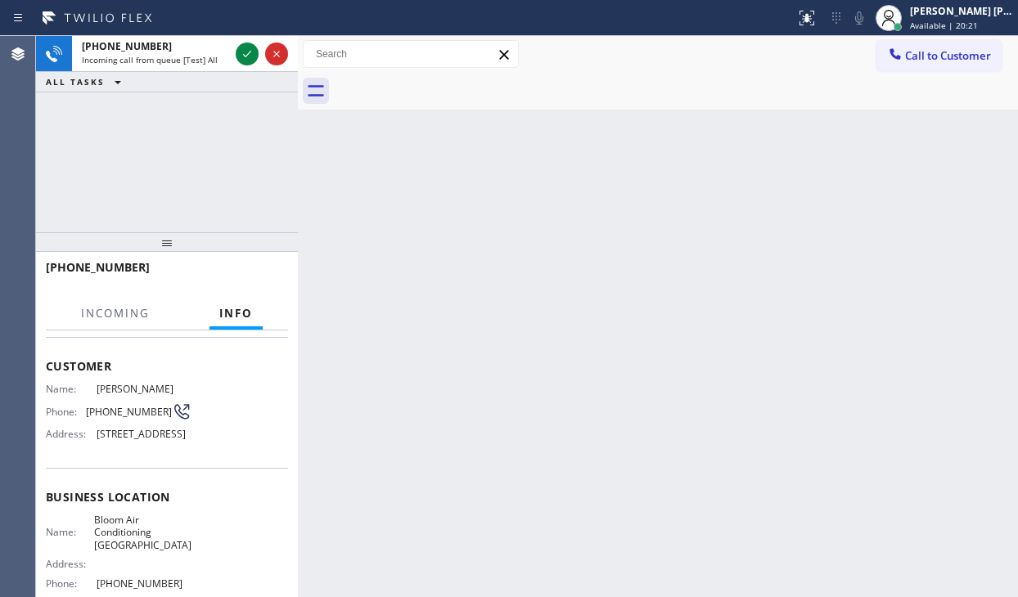
scroll to position [225, 0]
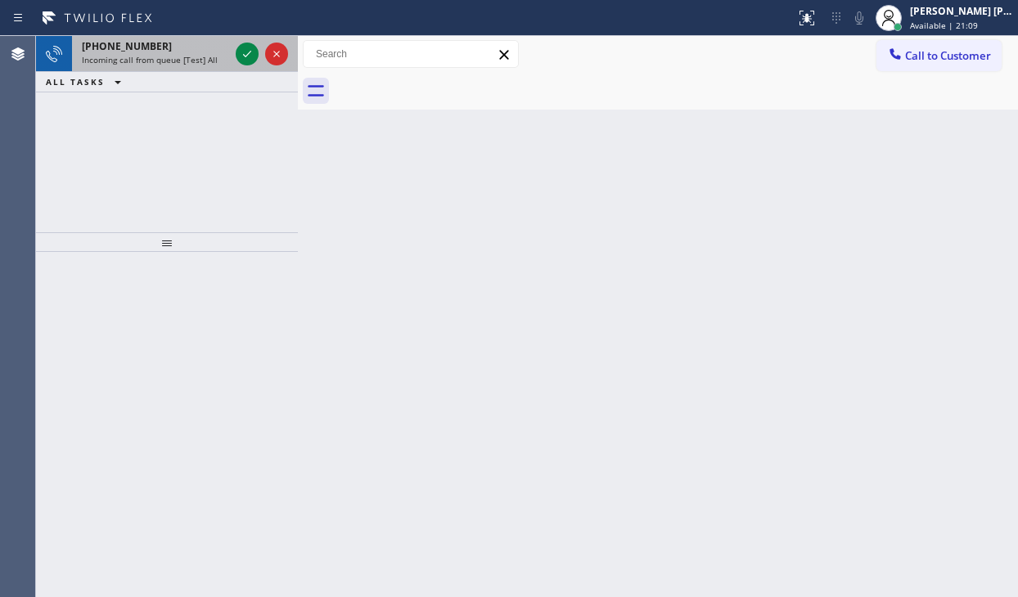
drag, startPoint x: 164, startPoint y: 63, endPoint x: 209, endPoint y: 56, distance: 45.6
click at [164, 63] on span "Incoming call from queue [Test] All" at bounding box center [150, 59] width 136 height 11
click at [245, 47] on icon at bounding box center [247, 54] width 20 height 20
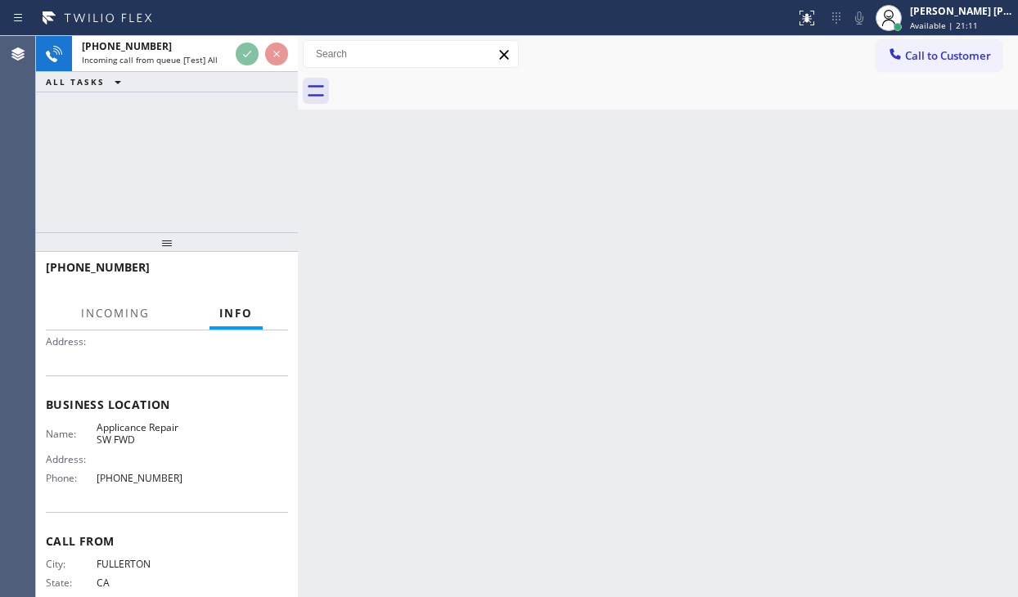
scroll to position [164, 0]
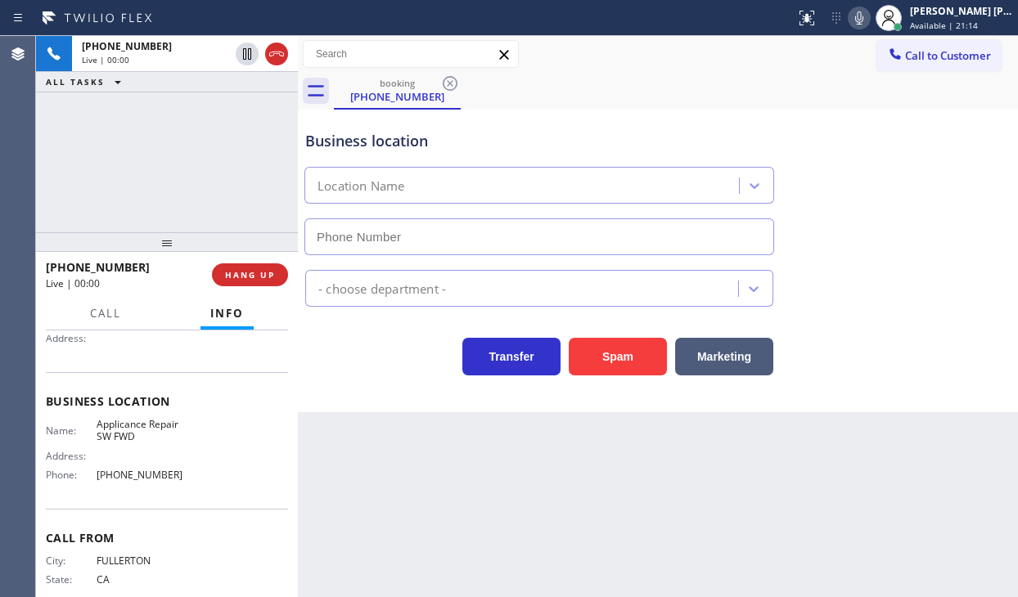
type input "[PHONE_NUMBER]"
click at [252, 277] on span "HANG UP" at bounding box center [250, 274] width 50 height 11
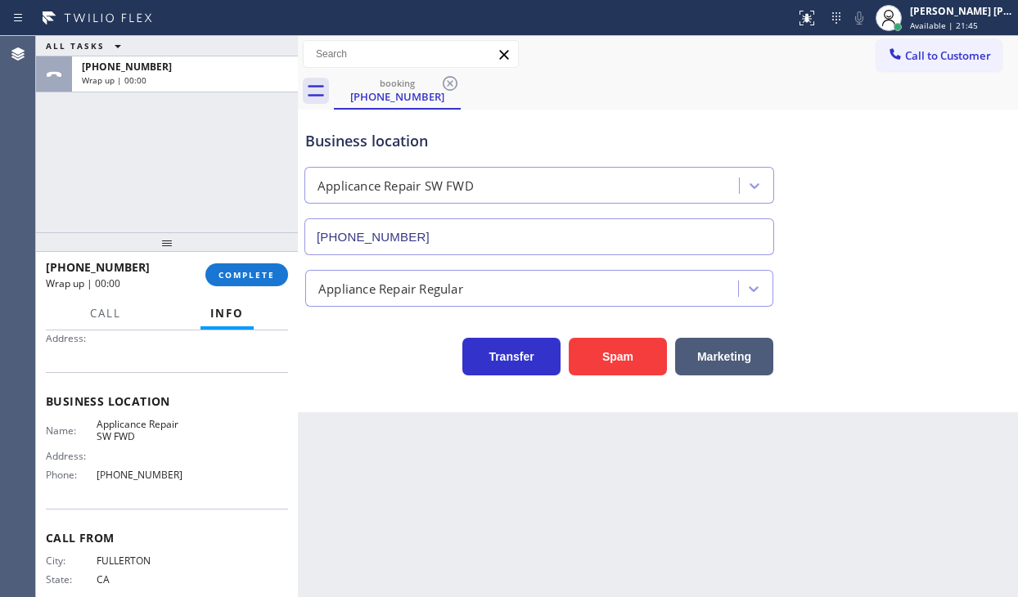
click at [173, 154] on div "ALL TASKS ALL TASKS ACTIVE TASKS TASKS IN WRAP UP [PHONE_NUMBER] Wrap up | 00:00" at bounding box center [167, 134] width 262 height 196
drag, startPoint x: 245, startPoint y: 259, endPoint x: 246, endPoint y: 269, distance: 10.0
click at [245, 260] on div "[PHONE_NUMBER] Wrap up | 00:00 COMPLETE" at bounding box center [167, 275] width 242 height 43
click at [249, 275] on span "COMPLETE" at bounding box center [247, 274] width 56 height 11
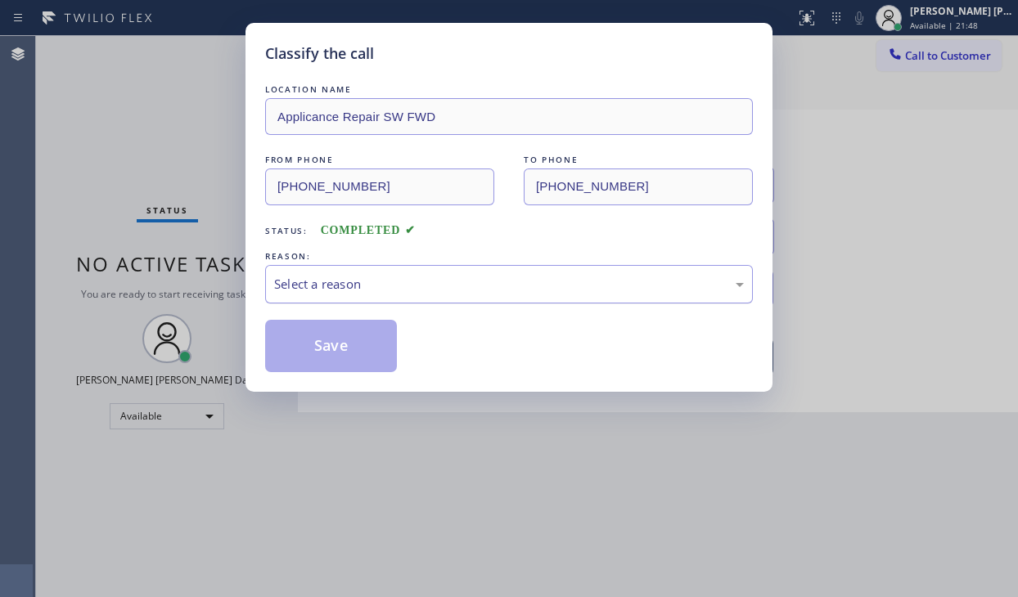
click at [347, 296] on div "Select a reason" at bounding box center [509, 284] width 488 height 38
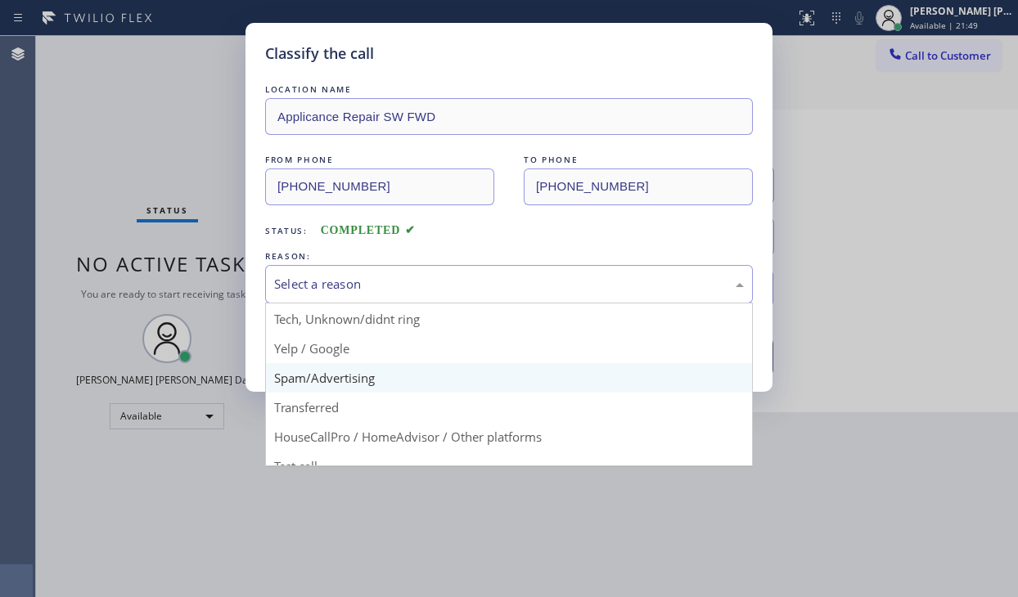
scroll to position [102, 0]
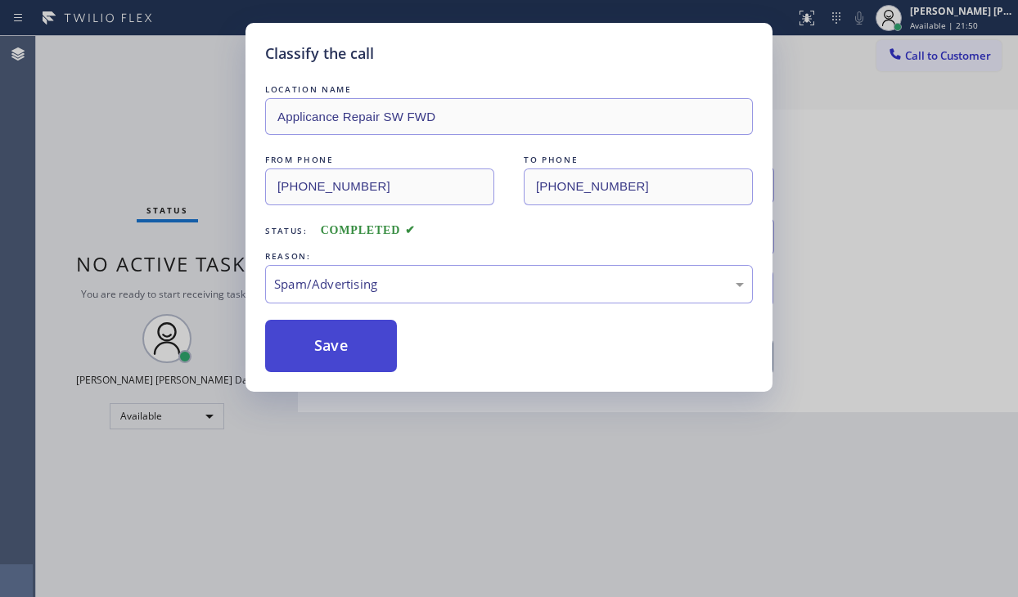
click at [346, 353] on button "Save" at bounding box center [331, 346] width 132 height 52
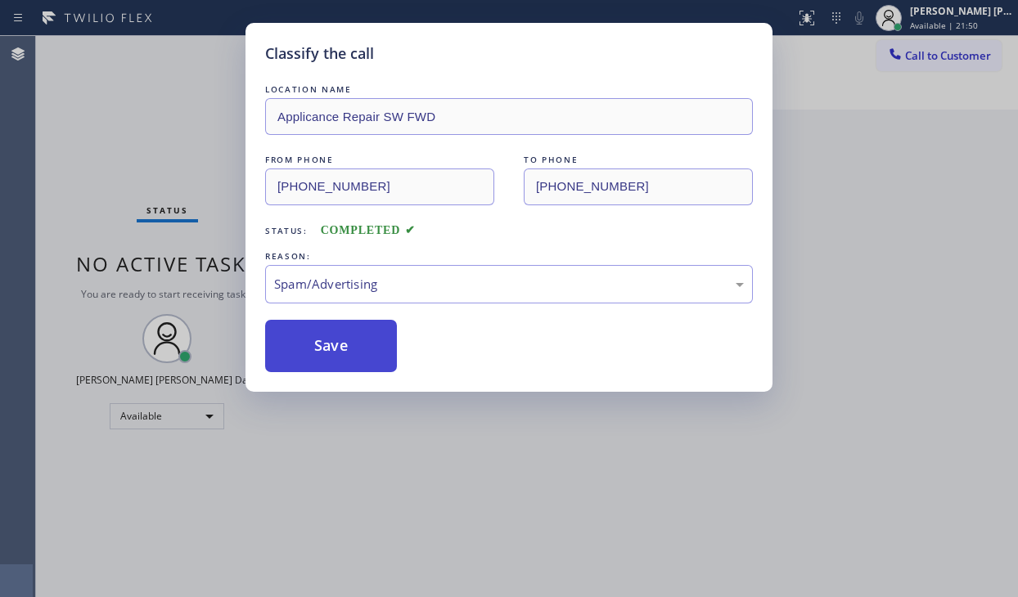
click at [346, 353] on button "Save" at bounding box center [331, 346] width 132 height 52
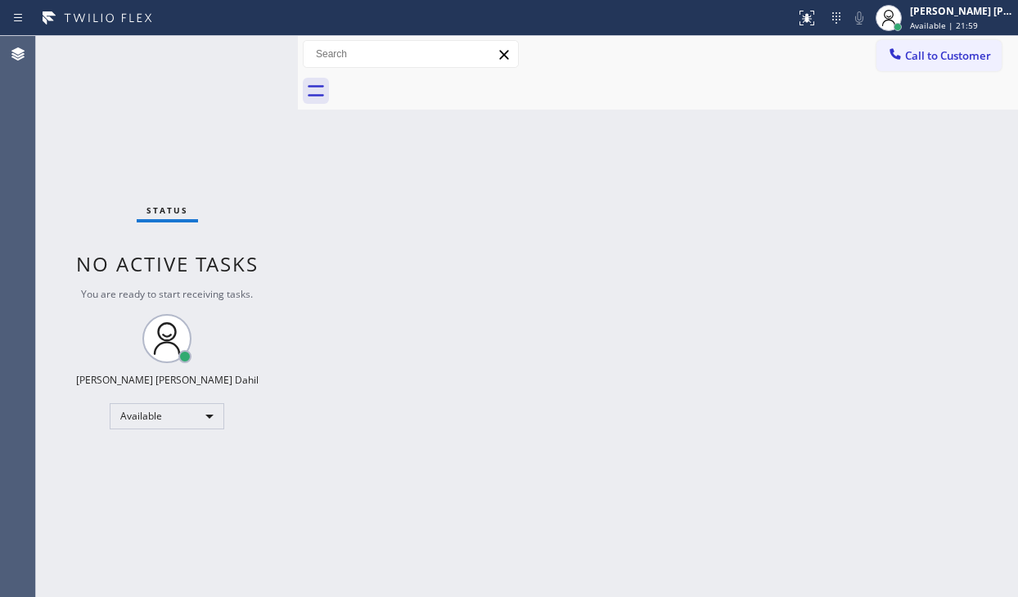
click at [172, 111] on div "Status No active tasks You are ready to start receiving tasks. [PERSON_NAME] [P…" at bounding box center [167, 316] width 262 height 561
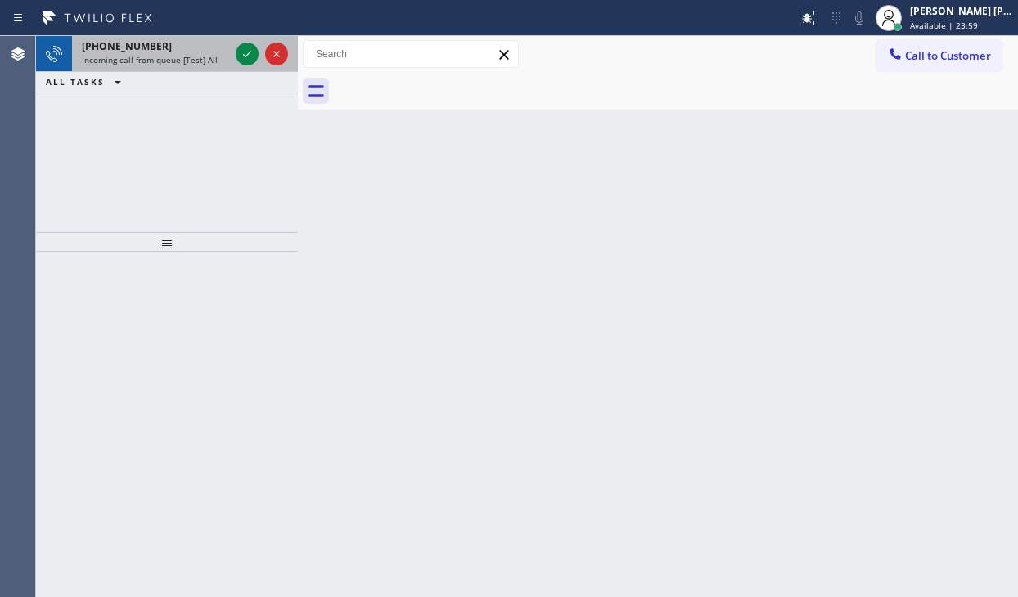
drag, startPoint x: 178, startPoint y: 36, endPoint x: 178, endPoint y: 52, distance: 16.4
click at [178, 38] on div "[PHONE_NUMBER] Incoming call from queue [Test] All" at bounding box center [152, 54] width 160 height 36
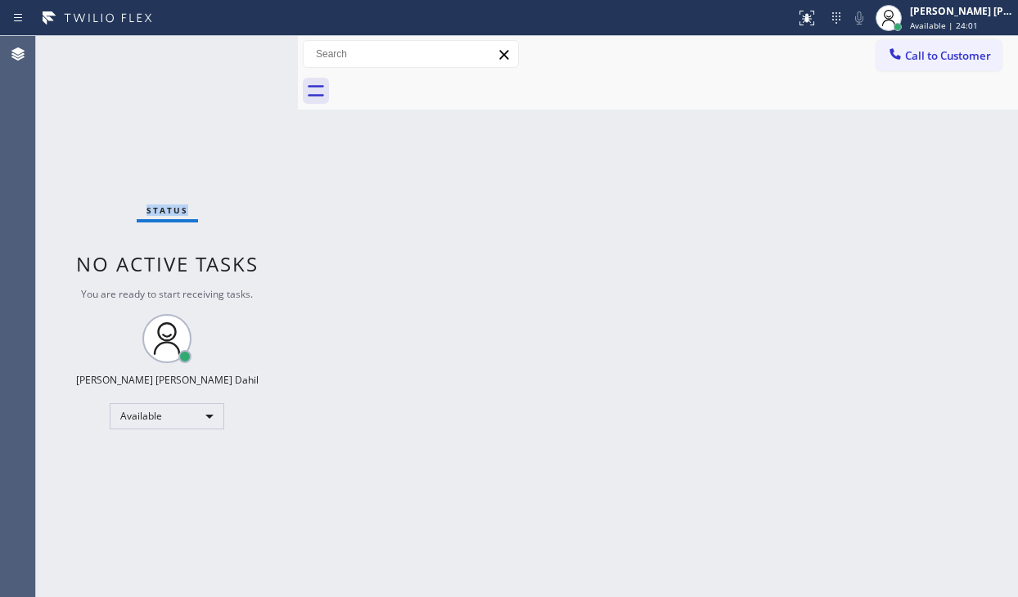
click at [178, 56] on div "Status No active tasks You are ready to start receiving tasks. [PERSON_NAME] [P…" at bounding box center [167, 316] width 262 height 561
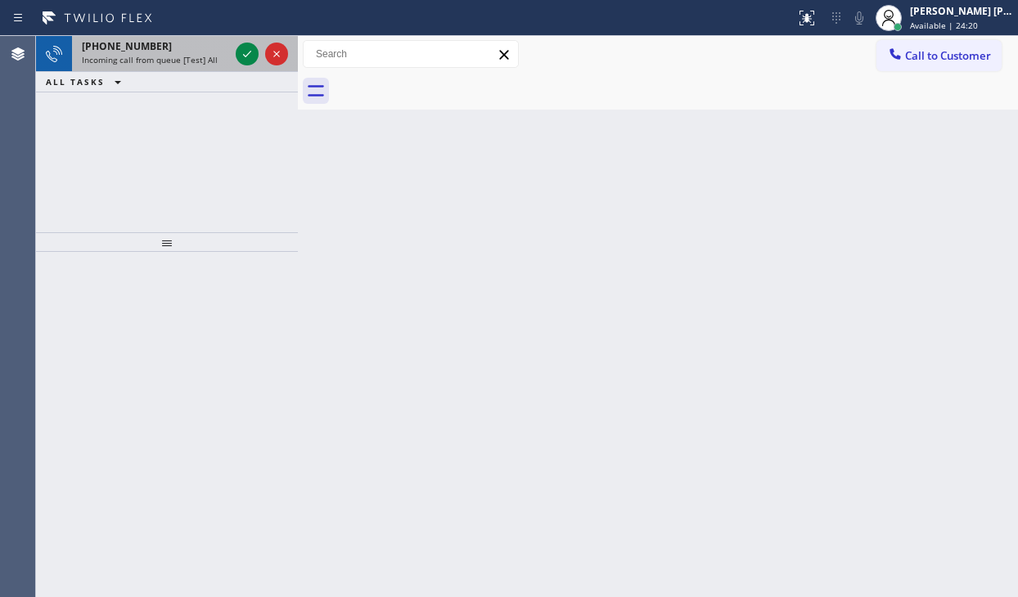
click at [203, 57] on span "Incoming call from queue [Test] All" at bounding box center [150, 59] width 136 height 11
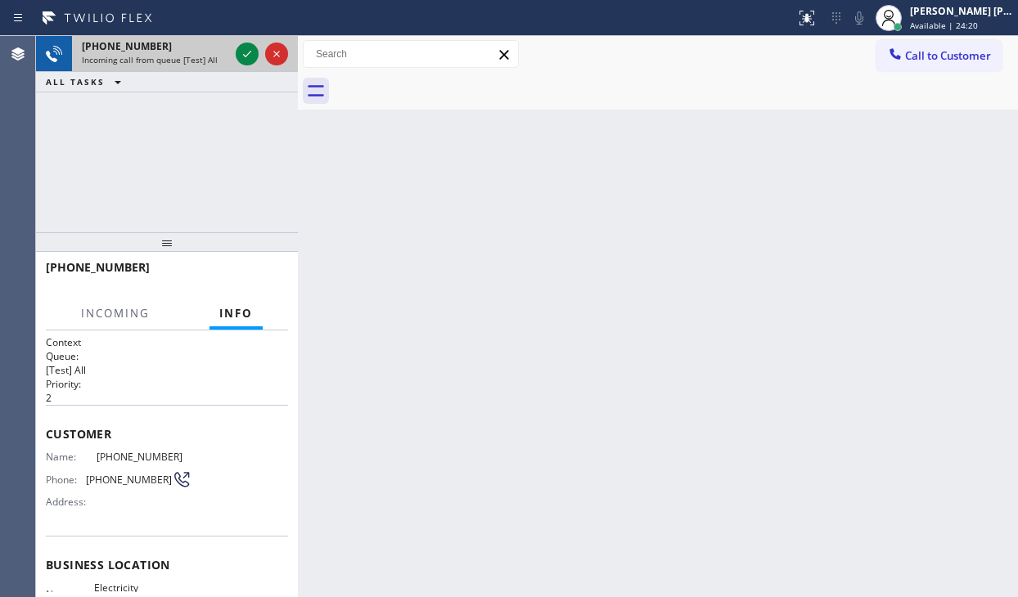
click at [203, 57] on span "Incoming call from queue [Test] All" at bounding box center [150, 59] width 136 height 11
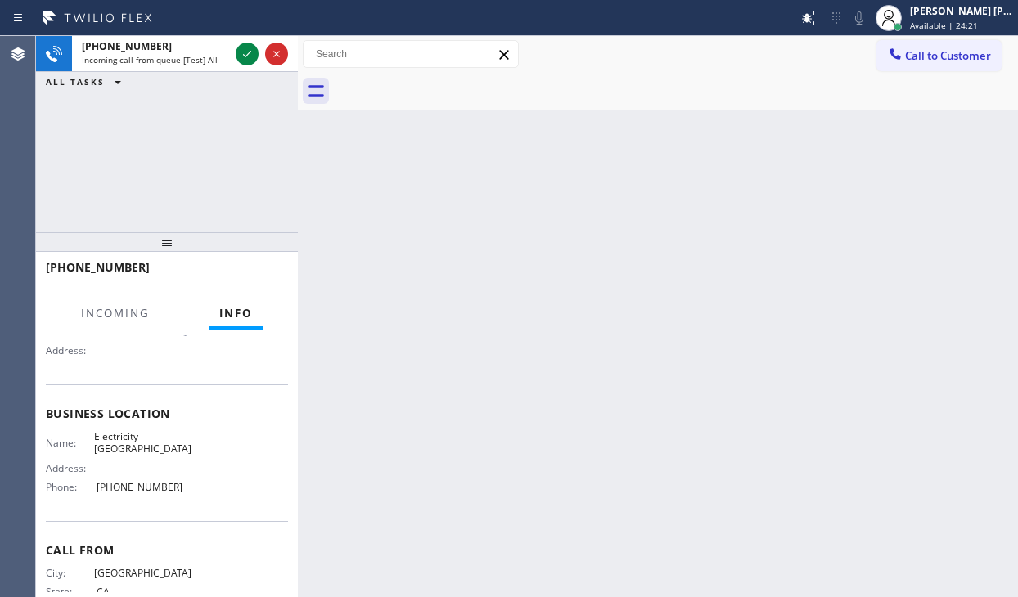
scroll to position [164, 0]
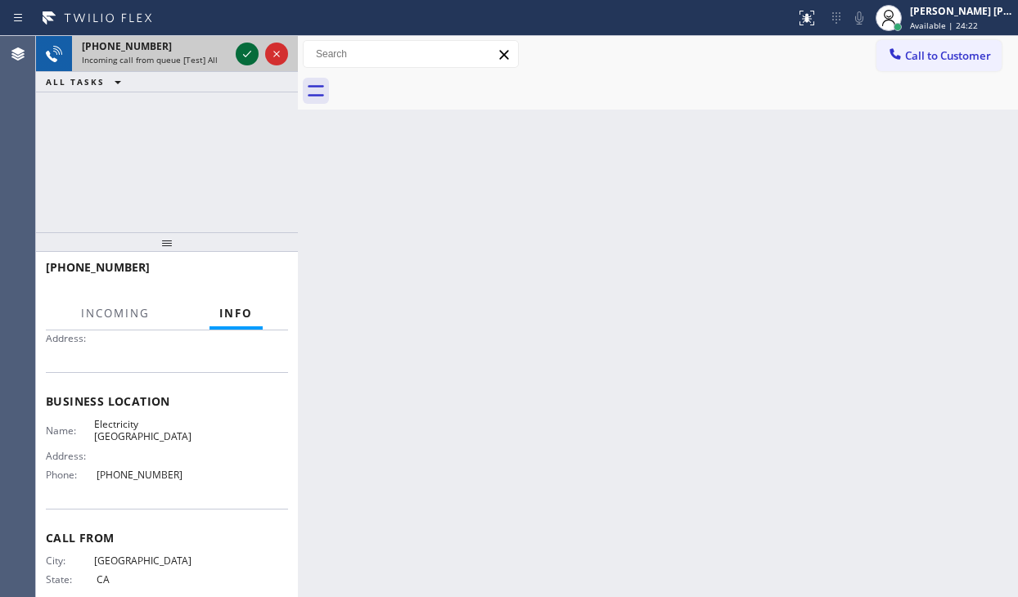
click at [240, 58] on icon at bounding box center [247, 54] width 20 height 20
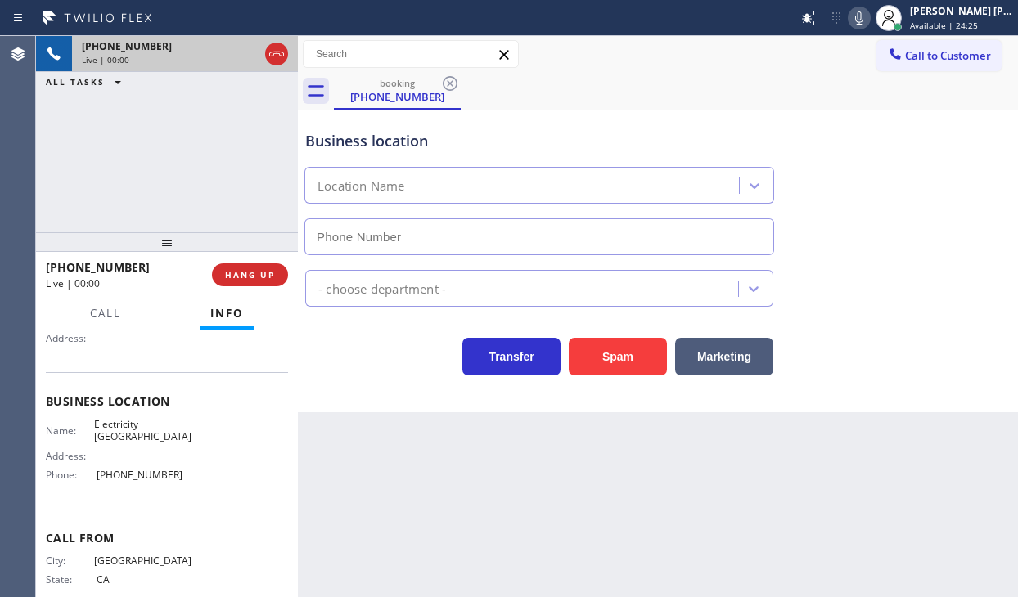
type input "[PHONE_NUMBER]"
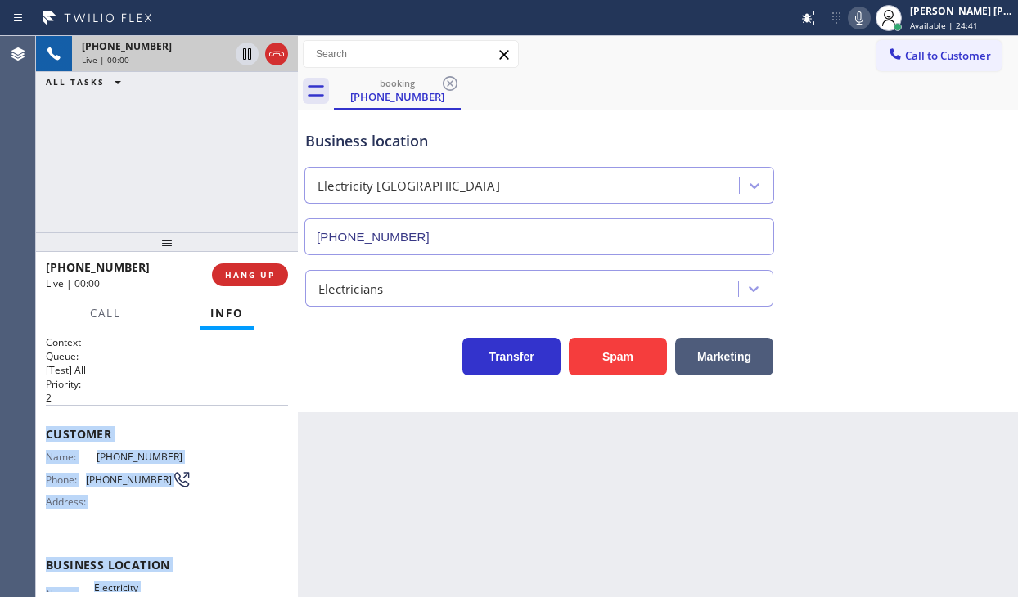
scroll to position [200, 0]
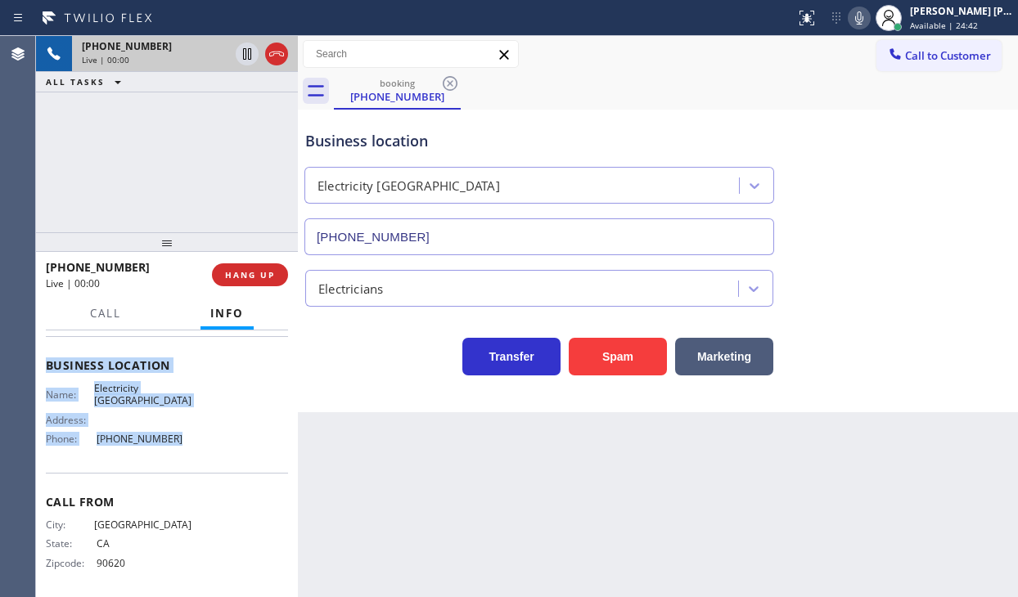
drag, startPoint x: 74, startPoint y: 474, endPoint x: 297, endPoint y: 418, distance: 229.4
click at [164, 450] on div "Context Queue: [Test] All Priority: 2 Customer Name: [PHONE_NUMBER] Phone: [PHO…" at bounding box center [167, 366] width 242 height 461
copy div "Customer Name: [PHONE_NUMBER] Phone: [PHONE_NUMBER] Address: Business location …"
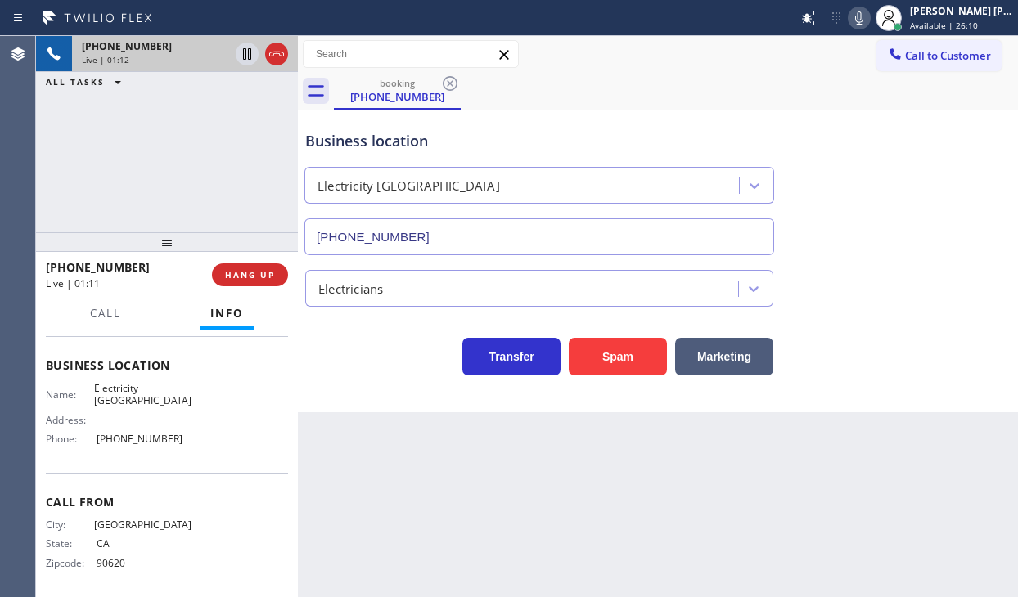
drag, startPoint x: 854, startPoint y: 456, endPoint x: 962, endPoint y: 439, distance: 109.4
click at [854, 455] on div "Back to Dashboard Change Sender ID Customers Technicians Select a contact Outbo…" at bounding box center [658, 316] width 720 height 561
click at [864, 300] on div "Electricians" at bounding box center [658, 285] width 712 height 43
click at [869, 264] on div "Electricians" at bounding box center [658, 285] width 712 height 43
click at [864, 257] on div "Electricians" at bounding box center [658, 281] width 712 height 52
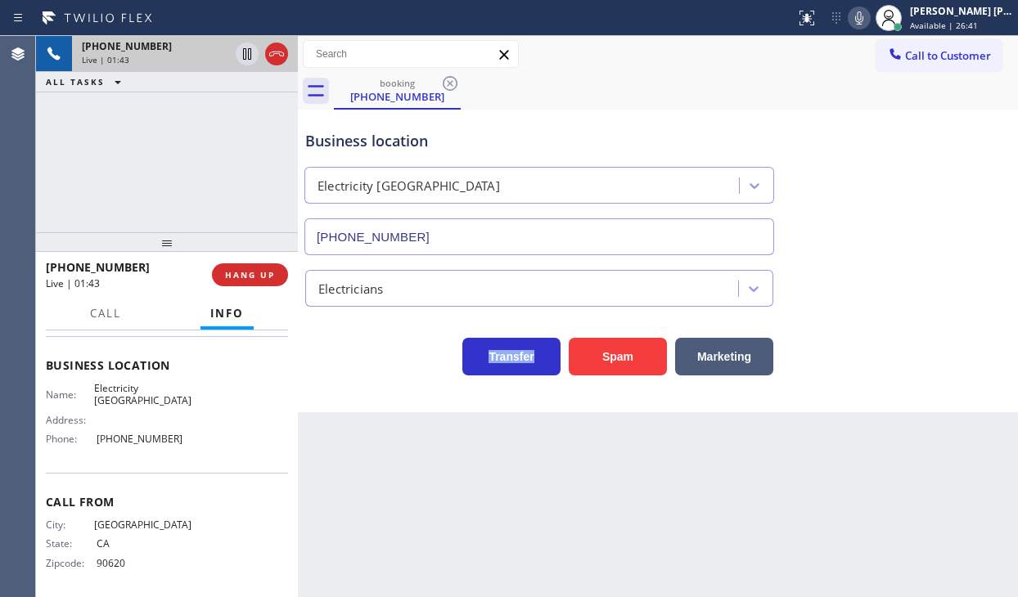
click at [864, 257] on div "Electricians" at bounding box center [658, 281] width 712 height 52
click at [864, 255] on div "Electricians" at bounding box center [658, 281] width 712 height 52
click at [864, 251] on div "Business location Electricity [GEOGRAPHIC_DATA] [PHONE_NUMBER] Electricians Tra…" at bounding box center [658, 245] width 712 height 262
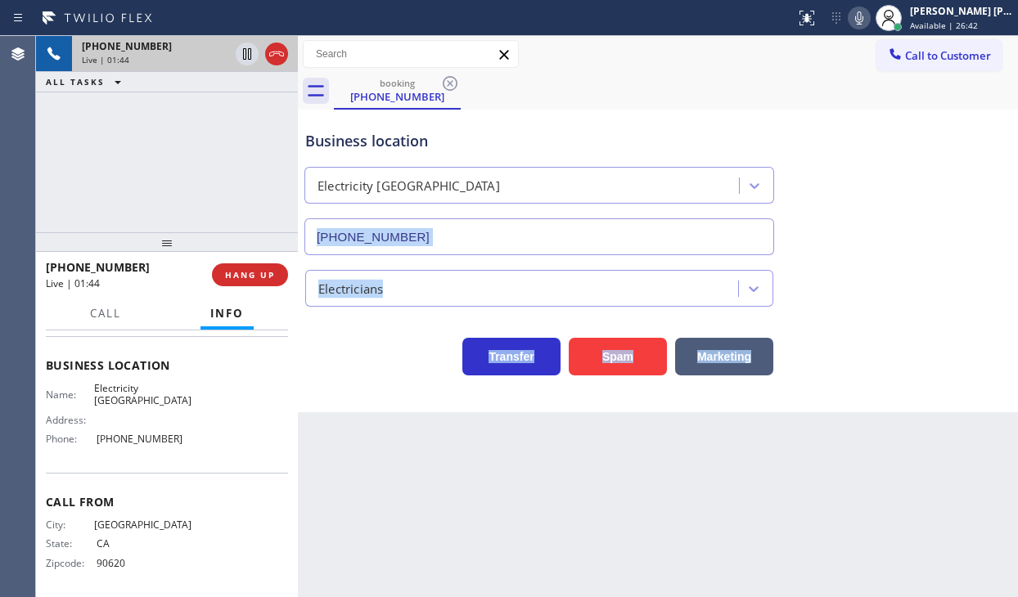
click at [864, 250] on div "Business location Electricity [GEOGRAPHIC_DATA] [PHONE_NUMBER]" at bounding box center [658, 181] width 712 height 148
drag, startPoint x: 867, startPoint y: 228, endPoint x: 865, endPoint y: 133, distance: 95.8
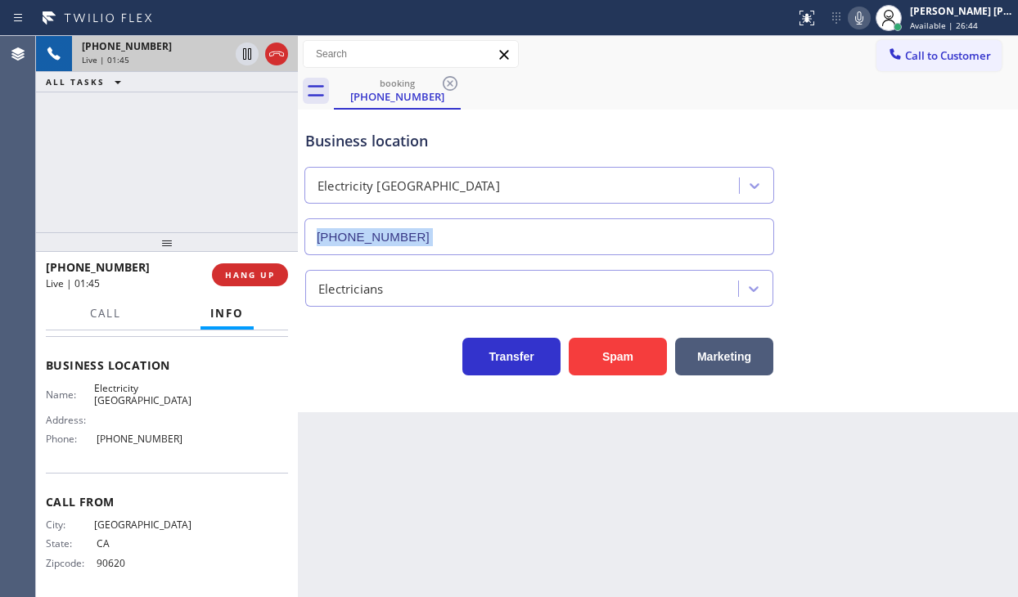
click at [867, 228] on div "Business location Electricity [GEOGRAPHIC_DATA] [PHONE_NUMBER]" at bounding box center [658, 181] width 712 height 148
drag, startPoint x: 872, startPoint y: 18, endPoint x: 900, endPoint y: 128, distance: 113.3
click at [869, 19] on icon at bounding box center [859, 18] width 20 height 20
drag, startPoint x: 902, startPoint y: 130, endPoint x: 791, endPoint y: 134, distance: 110.6
click at [899, 132] on div "Business location Electricity [GEOGRAPHIC_DATA] [PHONE_NUMBER]" at bounding box center [658, 181] width 712 height 148
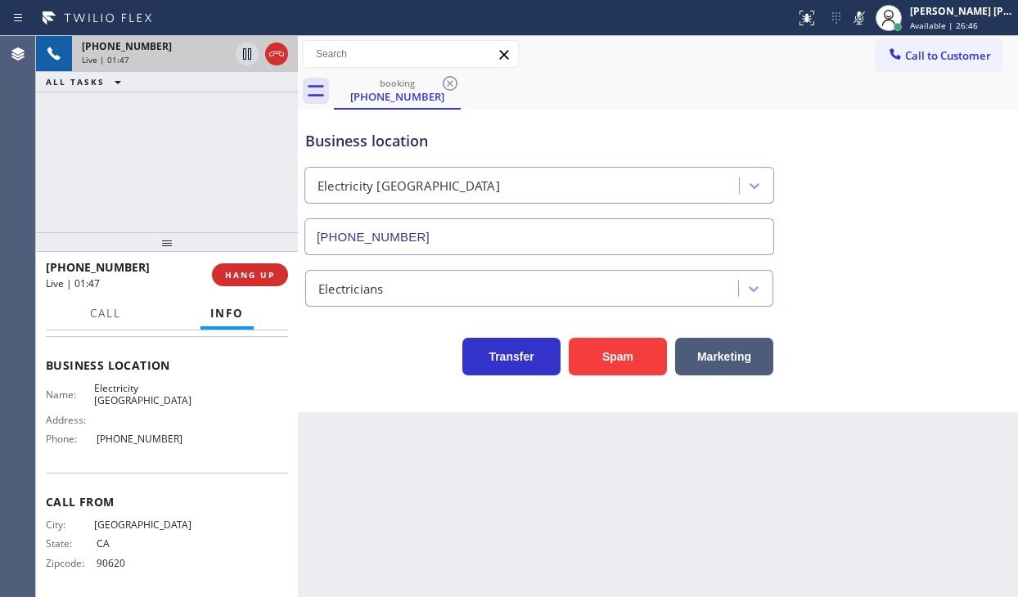
drag, startPoint x: 298, startPoint y: 102, endPoint x: 290, endPoint y: 101, distance: 8.2
click at [298, 102] on div at bounding box center [298, 316] width 0 height 561
click at [244, 51] on icon at bounding box center [247, 54] width 20 height 20
click at [146, 169] on div "[PHONE_NUMBER] Live | 03:24 ALL TASKS ALL TASKS ACTIVE TASKS TASKS IN WRAP UP" at bounding box center [166, 134] width 261 height 196
click at [242, 50] on icon at bounding box center [246, 53] width 11 height 11
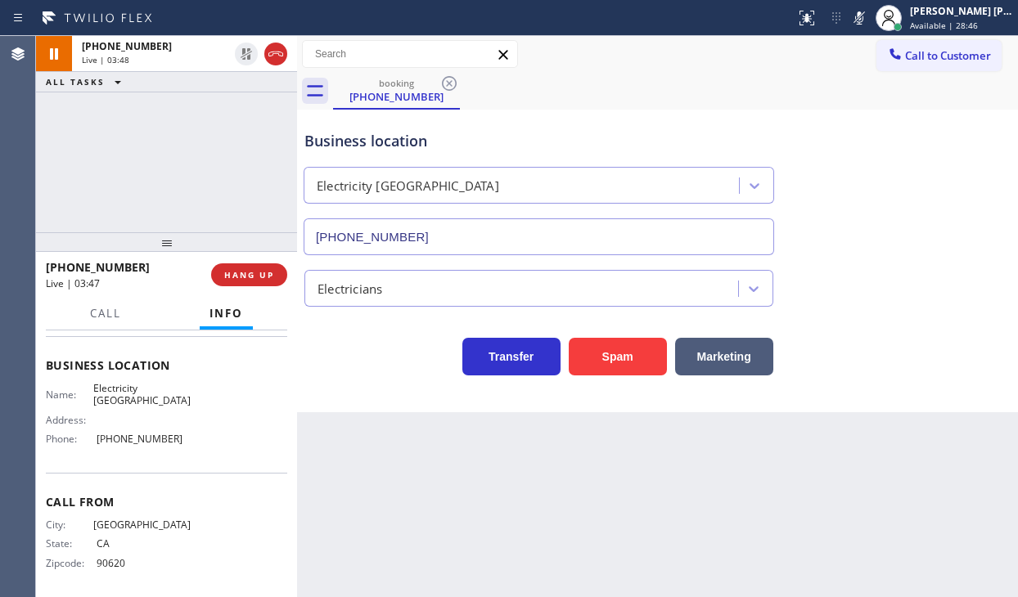
drag, startPoint x: 871, startPoint y: 17, endPoint x: 885, endPoint y: 227, distance: 210.0
click at [869, 24] on icon at bounding box center [859, 18] width 20 height 20
click at [885, 227] on div "Business location Electricity [GEOGRAPHIC_DATA] [PHONE_NUMBER]" at bounding box center [657, 181] width 713 height 148
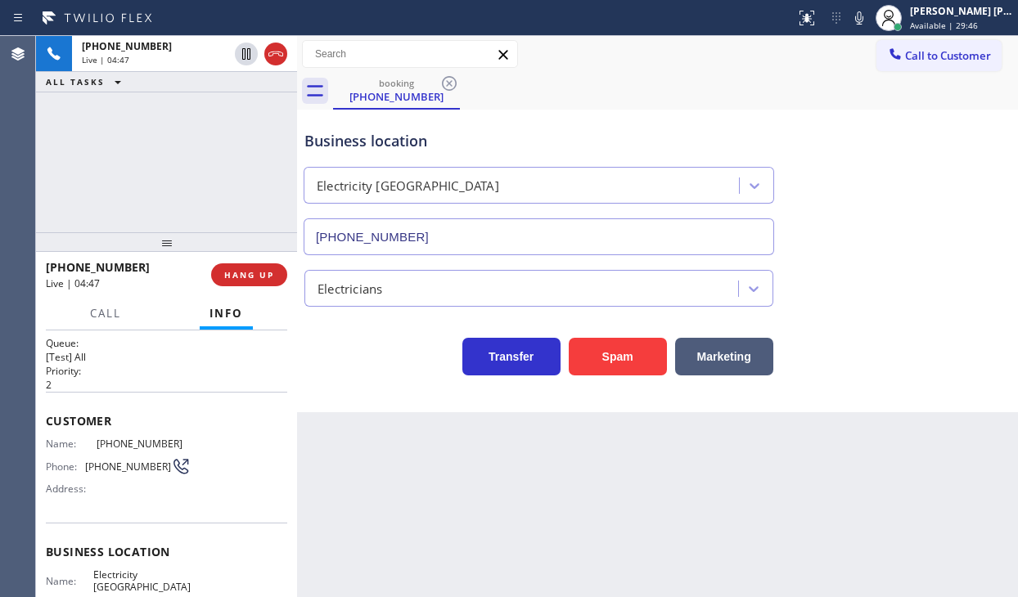
scroll to position [0, 0]
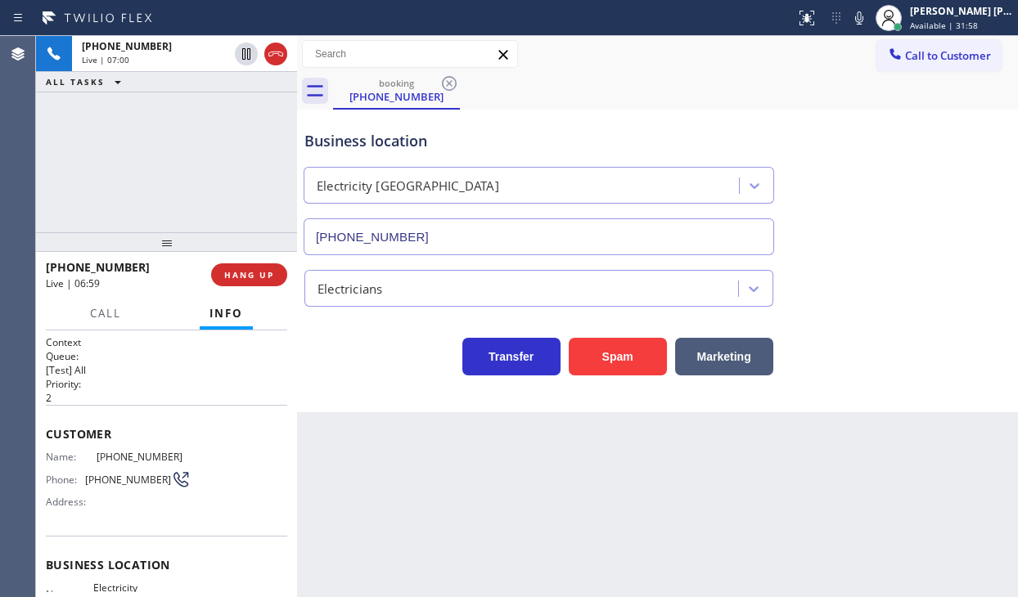
click at [642, 455] on div "Back to Dashboard Change Sender ID Customers Technicians Select a contact Outbo…" at bounding box center [657, 316] width 721 height 561
click at [197, 133] on div "[PHONE_NUMBER] Live | 08:18 ALL TASKS ALL TASKS ACTIVE TASKS TASKS IN WRAP UP" at bounding box center [166, 134] width 261 height 196
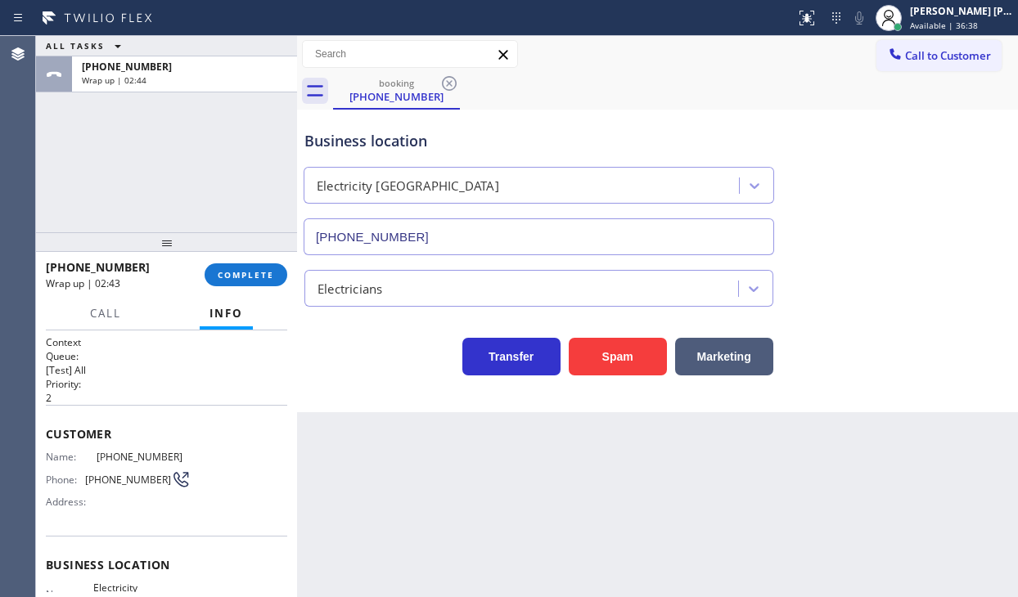
drag, startPoint x: 948, startPoint y: 22, endPoint x: 897, endPoint y: 109, distance: 100.9
click at [948, 24] on span "Available | 36:38" at bounding box center [944, 25] width 68 height 11
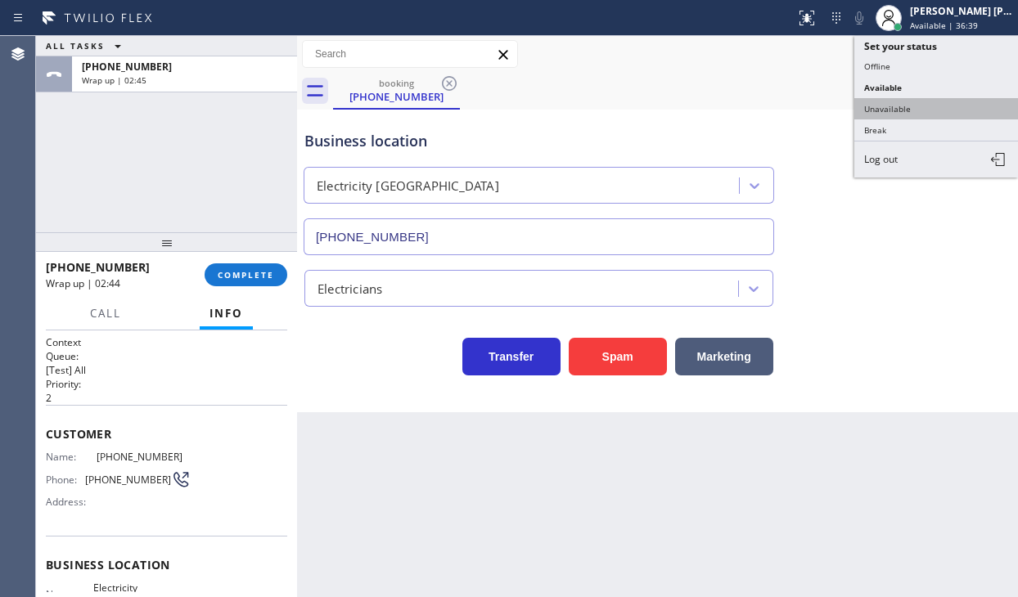
click at [912, 106] on button "Unavailable" at bounding box center [936, 108] width 164 height 21
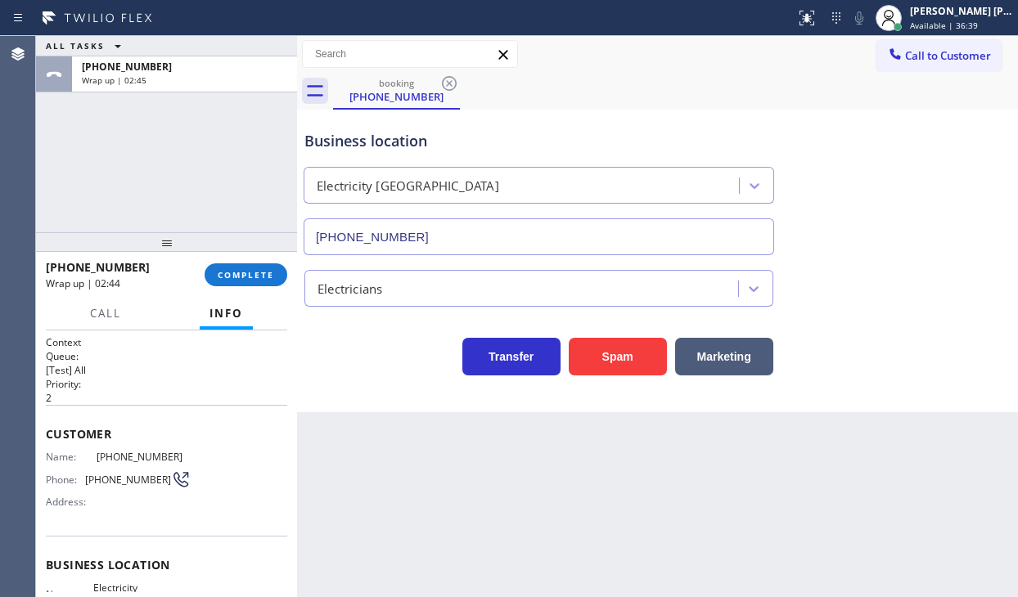
drag, startPoint x: 899, startPoint y: 133, endPoint x: 534, endPoint y: 180, distance: 368.0
click at [898, 134] on div "Business location Electricity [GEOGRAPHIC_DATA] [PHONE_NUMBER]" at bounding box center [657, 181] width 713 height 148
click at [262, 274] on span "COMPLETE" at bounding box center [246, 274] width 56 height 11
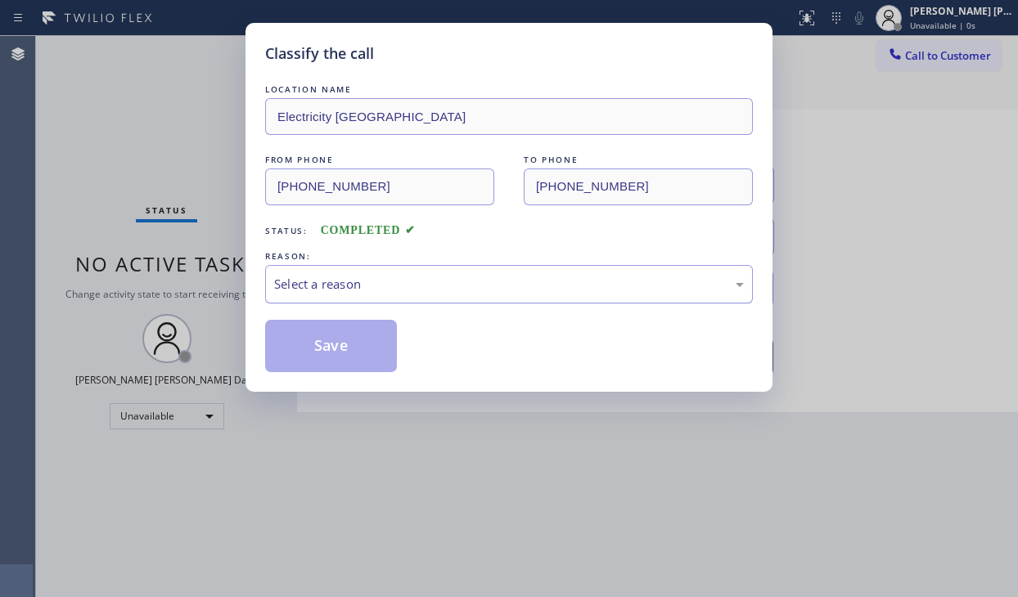
click at [372, 286] on div "Select a reason" at bounding box center [509, 284] width 470 height 19
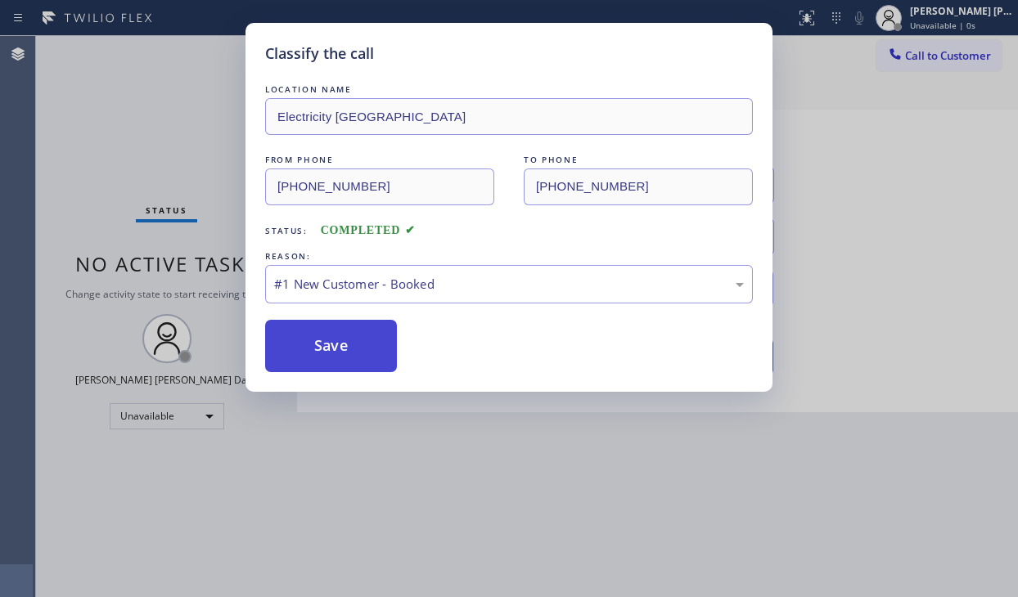
drag, startPoint x: 367, startPoint y: 317, endPoint x: 349, endPoint y: 344, distance: 32.0
click at [349, 344] on button "Save" at bounding box center [331, 346] width 132 height 52
drag, startPoint x: 349, startPoint y: 344, endPoint x: 331, endPoint y: 14, distance: 330.3
click at [350, 336] on button "Save" at bounding box center [331, 346] width 132 height 52
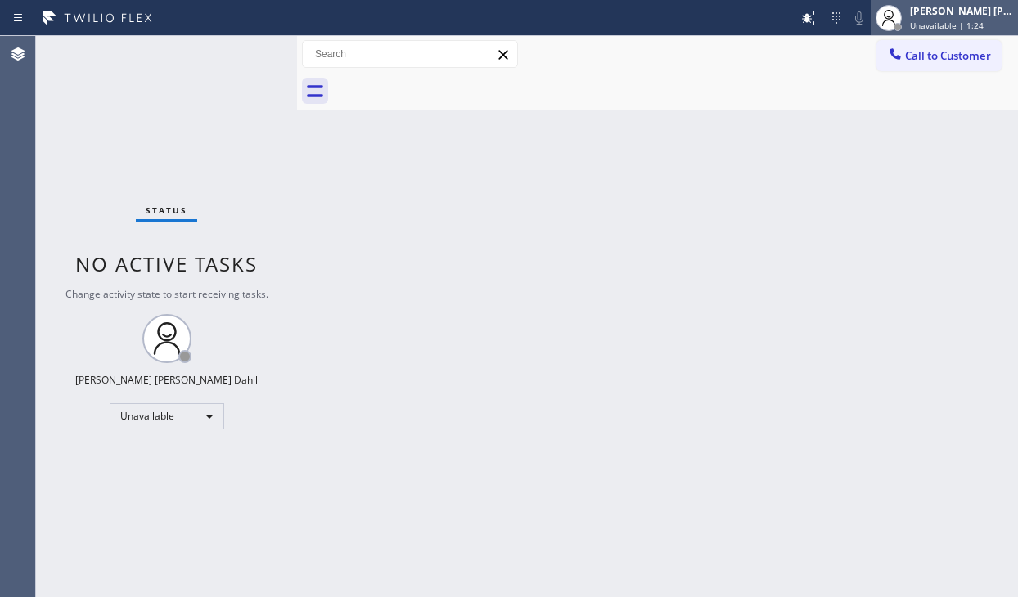
click at [965, 23] on span "Unavailable | 1:24" at bounding box center [947, 25] width 74 height 11
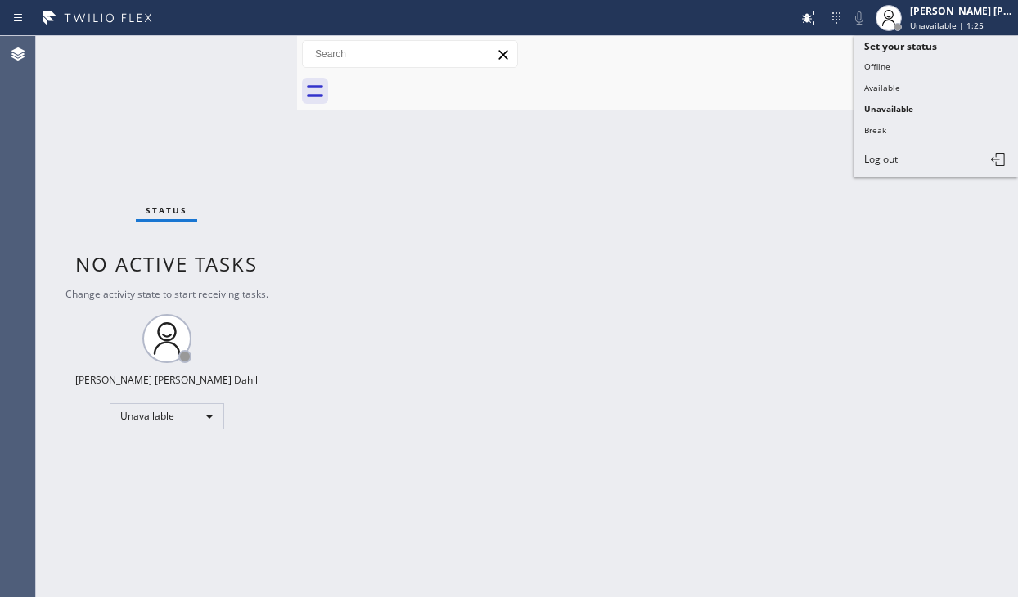
drag, startPoint x: 913, startPoint y: 84, endPoint x: 1002, endPoint y: 104, distance: 90.5
click at [915, 83] on button "Available" at bounding box center [936, 87] width 164 height 21
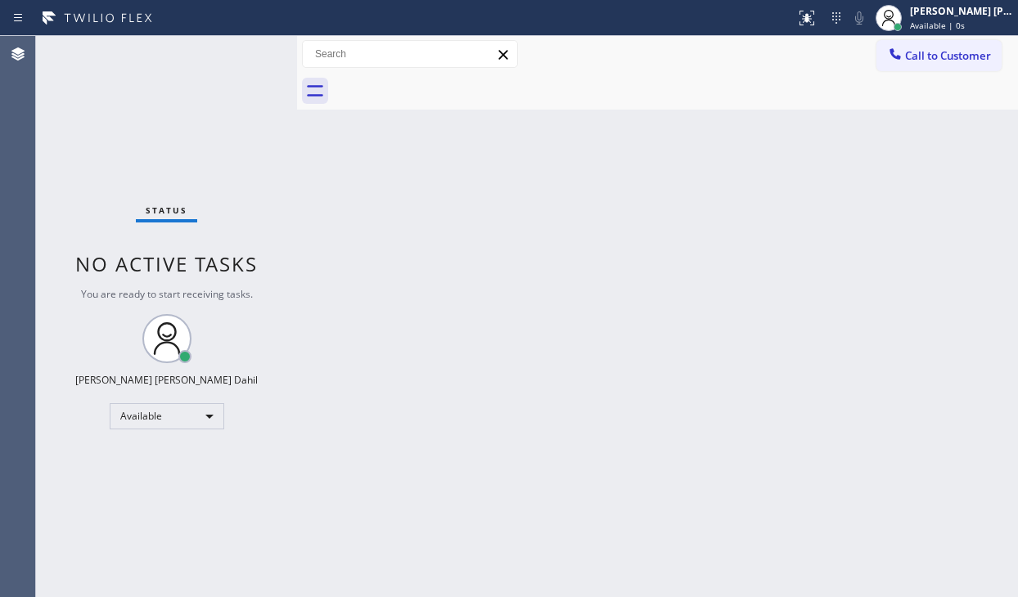
click at [776, 354] on div "Back to Dashboard Change Sender ID Customers Technicians Select a contact Outbo…" at bounding box center [657, 316] width 721 height 561
drag, startPoint x: 959, startPoint y: 267, endPoint x: 958, endPoint y: 247, distance: 19.7
click at [959, 267] on div "Back to Dashboard Change Sender ID Customers Technicians Select a contact Outbo…" at bounding box center [657, 316] width 721 height 561
click at [634, 322] on div "Back to Dashboard Change Sender ID Customers Technicians Select a contact Outbo…" at bounding box center [657, 316] width 721 height 561
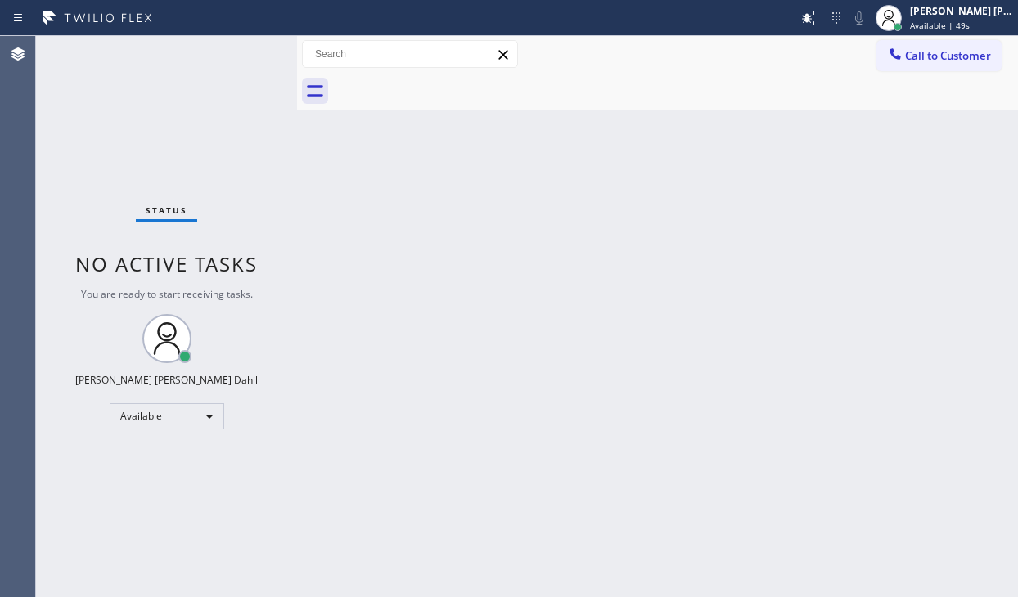
click at [156, 121] on div "Status No active tasks You are ready to start receiving tasks. [PERSON_NAME] [P…" at bounding box center [166, 316] width 261 height 561
click at [668, 291] on div "Back to Dashboard Change Sender ID Customers Technicians Select a contact Outbo…" at bounding box center [657, 316] width 721 height 561
click at [242, 49] on div "Status No active tasks You are ready to start receiving tasks. [PERSON_NAME] [P…" at bounding box center [166, 316] width 261 height 561
click at [242, 50] on div "Status No active tasks You are ready to start receiving tasks. [PERSON_NAME] [P…" at bounding box center [166, 316] width 261 height 561
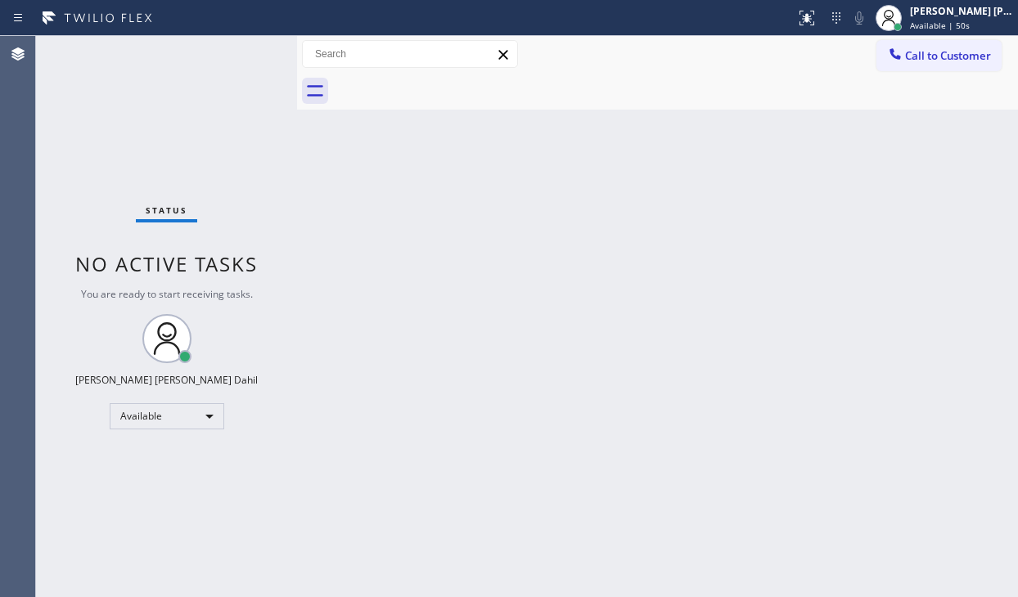
click at [242, 50] on div "Status No active tasks You are ready to start receiving tasks. [PERSON_NAME] [P…" at bounding box center [166, 316] width 261 height 561
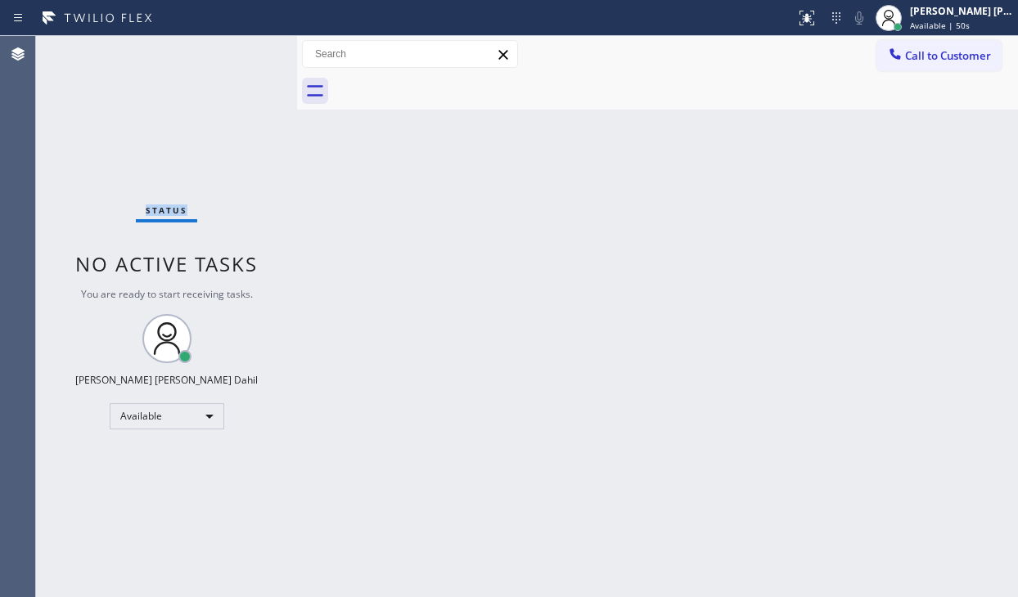
click at [242, 50] on div "Status No active tasks You are ready to start receiving tasks. [PERSON_NAME] [P…" at bounding box center [166, 316] width 261 height 561
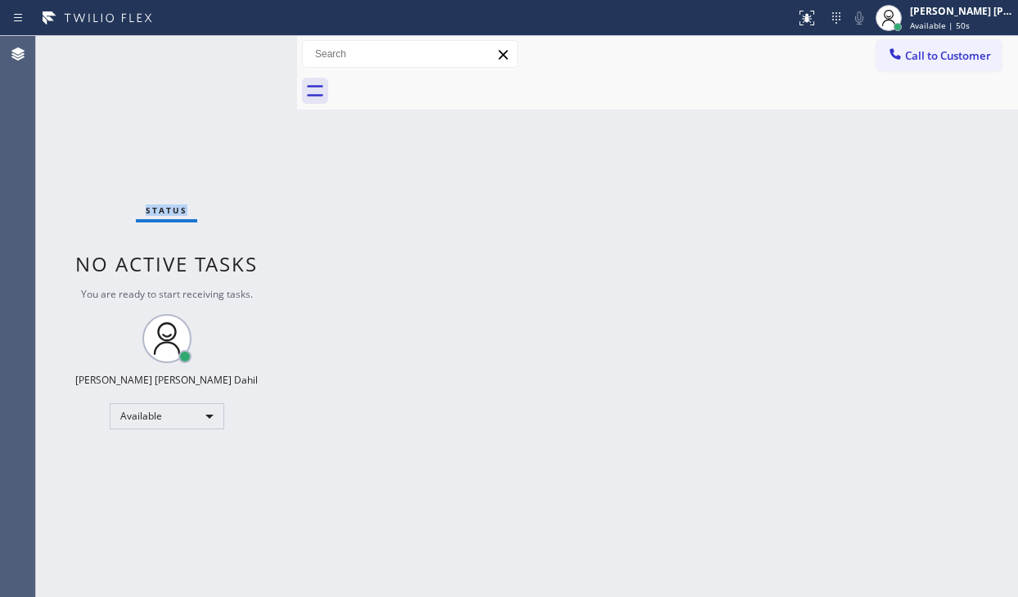
click at [242, 50] on div "Status No active tasks You are ready to start receiving tasks. [PERSON_NAME] [P…" at bounding box center [166, 316] width 261 height 561
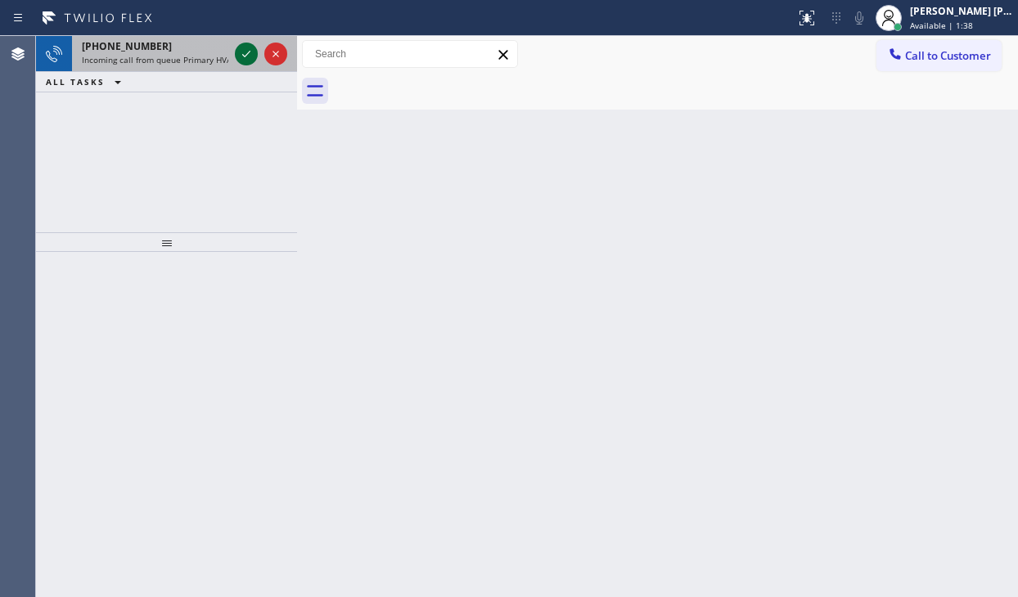
click at [242, 50] on icon at bounding box center [247, 54] width 20 height 20
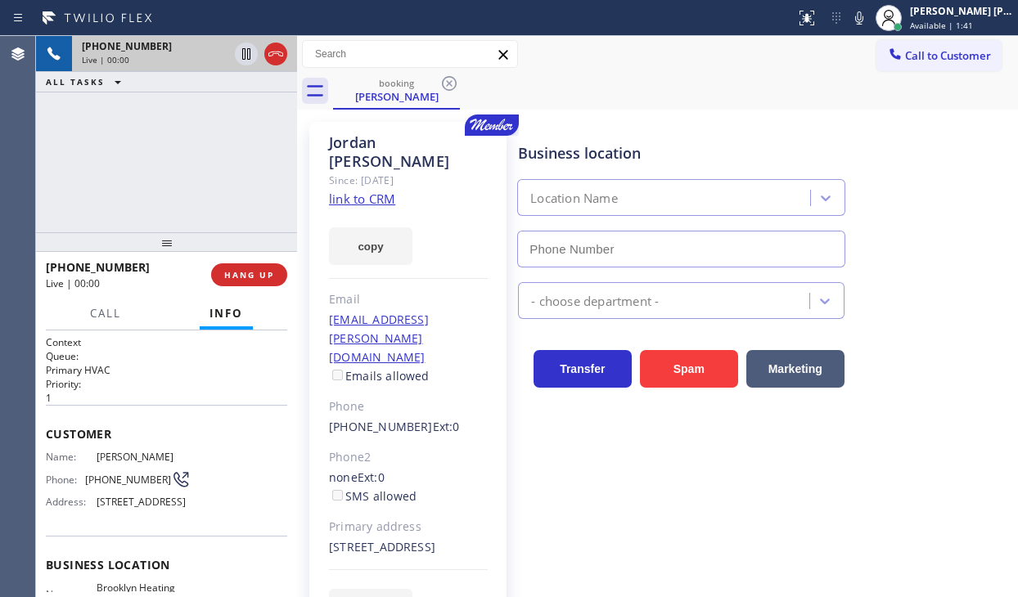
scroll to position [164, 0]
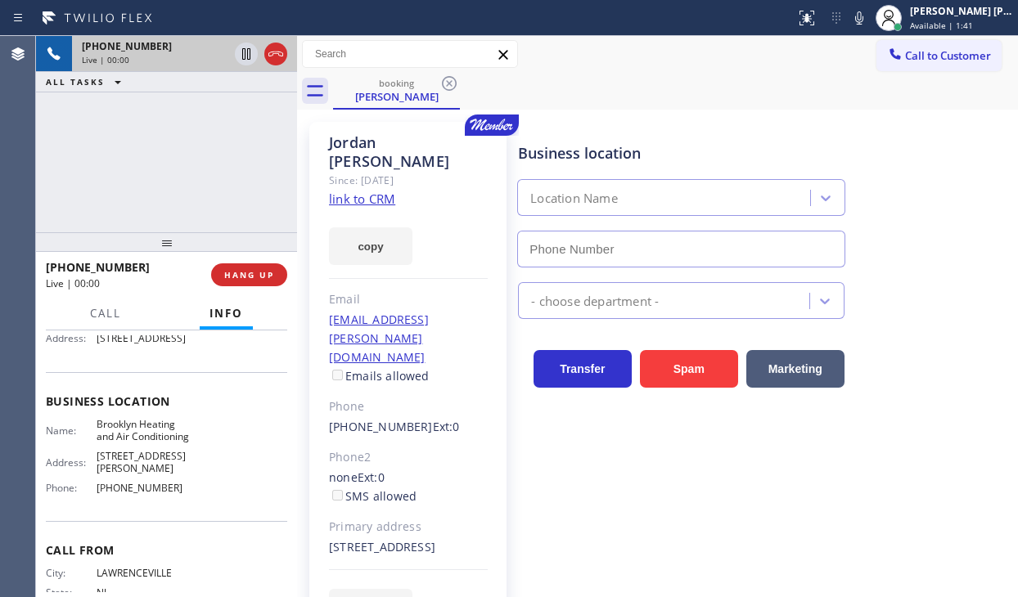
type input "[PHONE_NUMBER]"
click at [383, 191] on link "link to CRM" at bounding box center [362, 199] width 66 height 16
click at [244, 50] on icon at bounding box center [247, 54] width 20 height 20
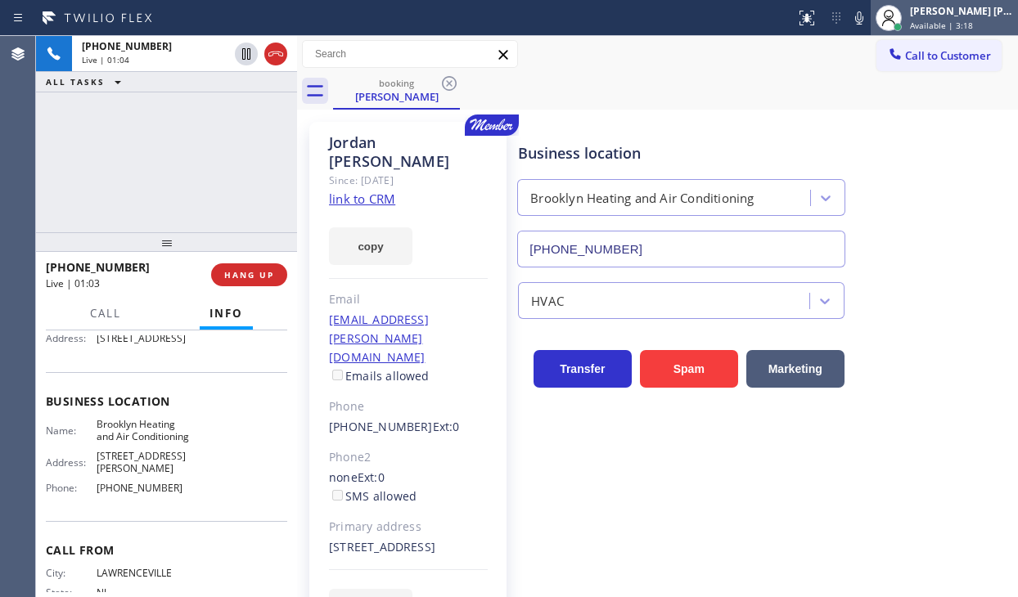
click at [869, 21] on icon at bounding box center [859, 18] width 20 height 20
drag, startPoint x: 164, startPoint y: 145, endPoint x: 276, endPoint y: 1, distance: 182.5
click at [165, 142] on div "[PHONE_NUMBER] Live | 02:26 ALL TASKS ALL TASKS ACTIVE TASKS TASKS IN WRAP UP" at bounding box center [166, 134] width 261 height 196
drag, startPoint x: 122, startPoint y: 121, endPoint x: 171, endPoint y: 76, distance: 66.6
click at [123, 121] on div "[PHONE_NUMBER] Live | 04:44 ALL TASKS ALL TASKS ACTIVE TASKS TASKS IN WRAP UP" at bounding box center [166, 134] width 261 height 196
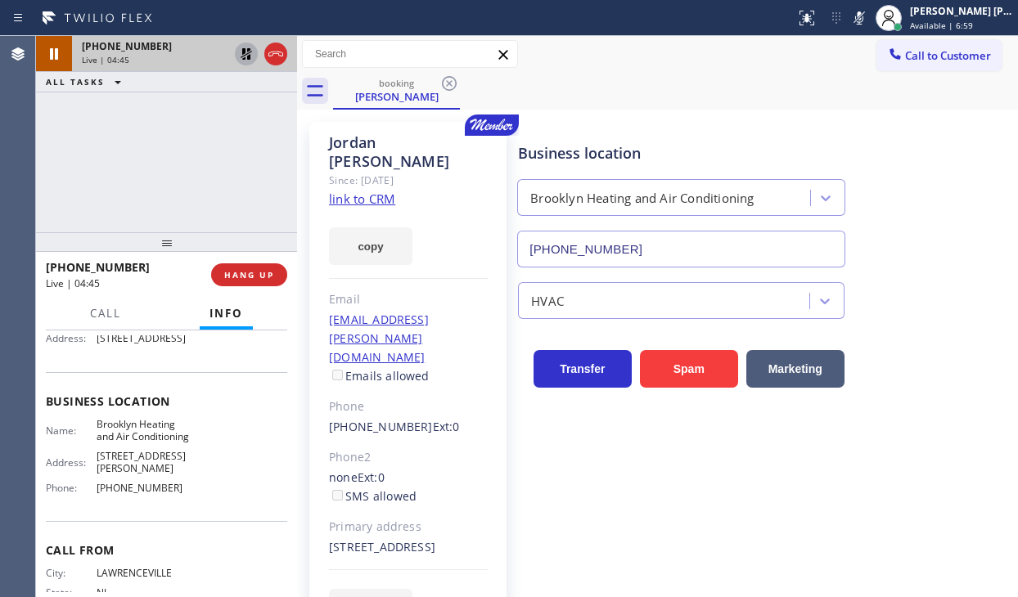
click at [246, 54] on icon at bounding box center [246, 53] width 11 height 11
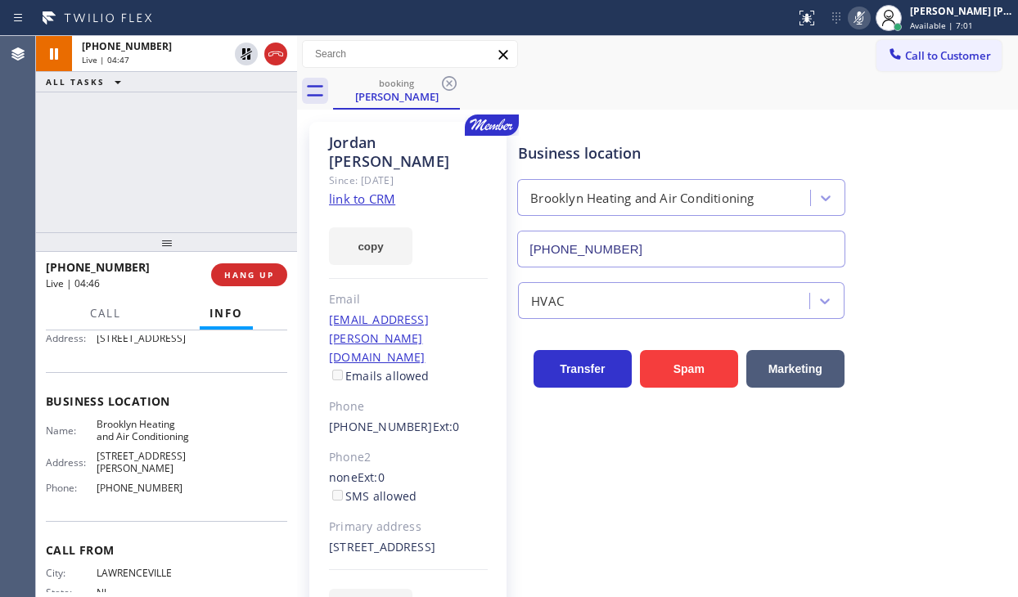
click at [863, 20] on icon at bounding box center [859, 17] width 8 height 13
click at [157, 146] on div "[PHONE_NUMBER] Live | 05:09 ALL TASKS ALL TASKS ACTIVE TASKS TASKS IN WRAP UP" at bounding box center [166, 134] width 261 height 196
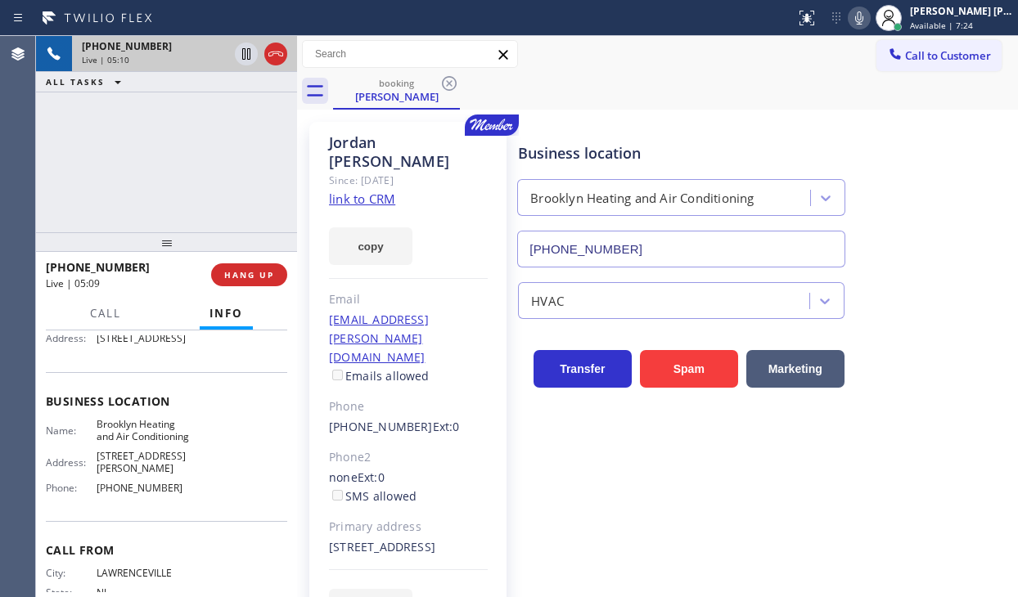
drag, startPoint x: 249, startPoint y: 124, endPoint x: 259, endPoint y: 65, distance: 59.7
click at [249, 122] on div "[PHONE_NUMBER] Live | 05:10 ALL TASKS ALL TASKS ACTIVE TASKS TASKS IN WRAP UP" at bounding box center [166, 134] width 261 height 196
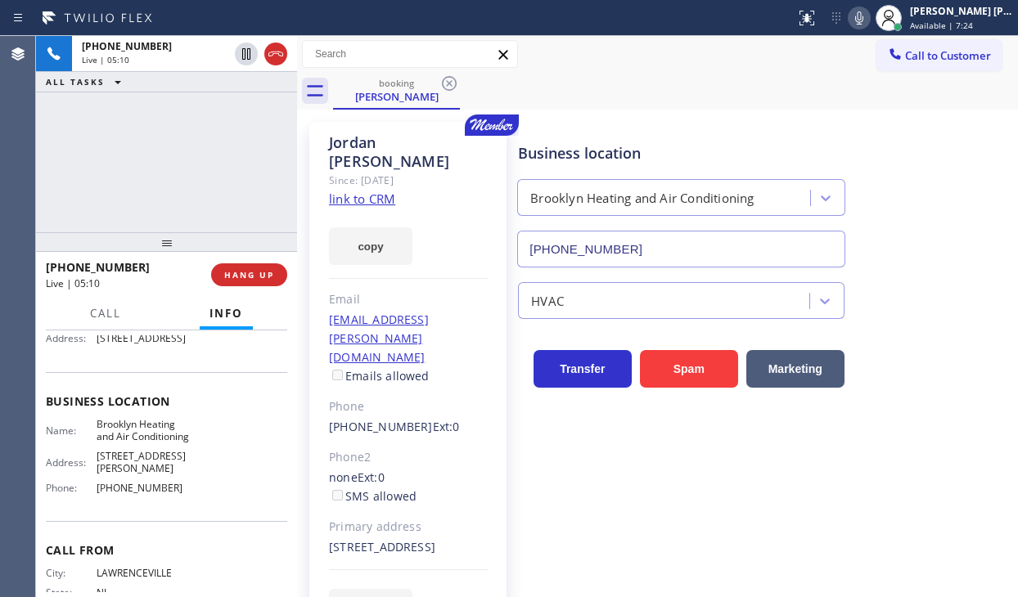
drag, startPoint x: 248, startPoint y: 56, endPoint x: 218, endPoint y: 106, distance: 58.4
click at [248, 57] on icon at bounding box center [247, 54] width 20 height 20
drag, startPoint x: 218, startPoint y: 106, endPoint x: 610, endPoint y: 46, distance: 396.5
click at [223, 106] on div "[PHONE_NUMBER] Live | 05:11 ALL TASKS ALL TASKS ACTIVE TASKS TASKS IN WRAP UP" at bounding box center [166, 134] width 261 height 196
drag, startPoint x: 874, startPoint y: 19, endPoint x: 894, endPoint y: 101, distance: 85.1
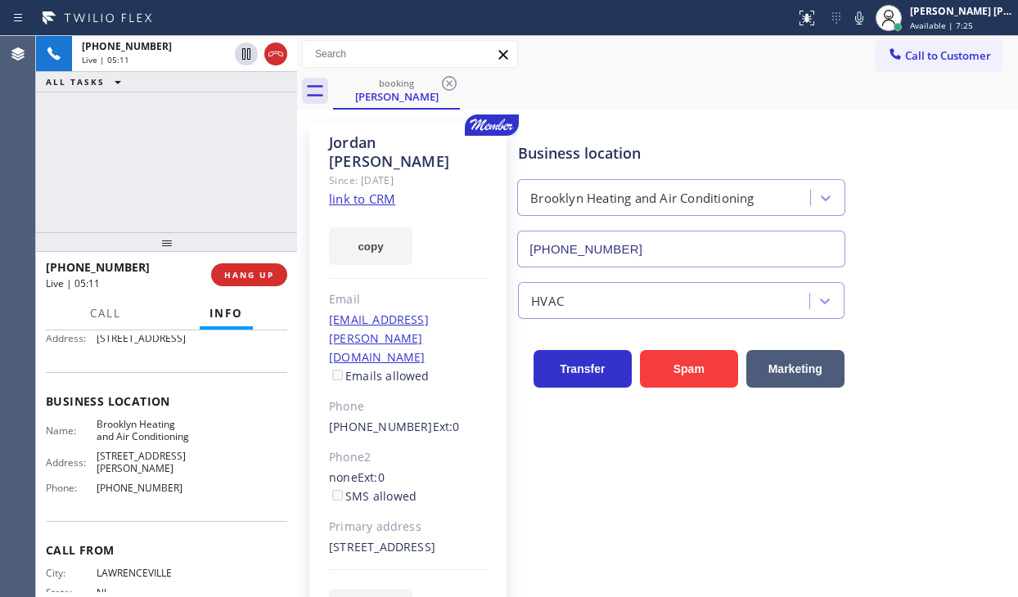
click at [869, 24] on icon at bounding box center [859, 18] width 20 height 20
click at [907, 119] on div "[PERSON_NAME] Since: [DATE] link to CRM copy Email [EMAIL_ADDRESS][PERSON_NAME]…" at bounding box center [657, 384] width 713 height 541
click at [151, 139] on div "[PHONE_NUMBER] Live | 07:50 ALL TASKS ALL TASKS ACTIVE TASKS TASKS IN WRAP UP" at bounding box center [166, 134] width 261 height 196
drag, startPoint x: 247, startPoint y: 53, endPoint x: 373, endPoint y: 97, distance: 133.3
click at [250, 56] on icon at bounding box center [247, 54] width 20 height 20
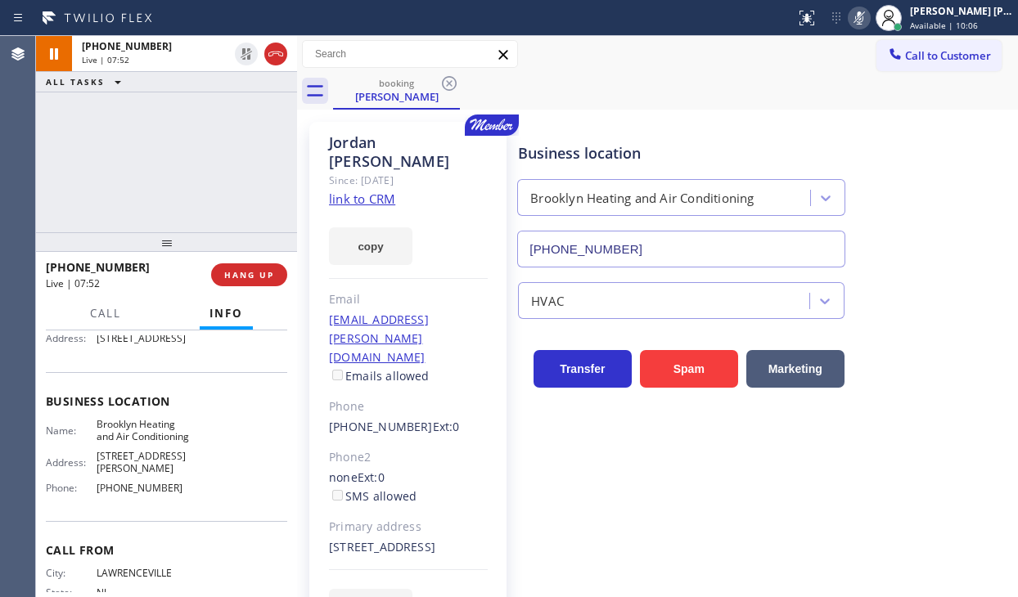
drag, startPoint x: 874, startPoint y: 24, endPoint x: 914, endPoint y: 146, distance: 129.1
click at [869, 24] on icon at bounding box center [859, 18] width 20 height 20
drag, startPoint x: 943, startPoint y: 196, endPoint x: 783, endPoint y: 294, distance: 187.4
click at [943, 197] on div "Business location [GEOGRAPHIC_DATA] Heating and Air Conditioning [PHONE_NUMBER]" at bounding box center [764, 193] width 499 height 148
click at [141, 161] on div "[PHONE_NUMBER] Live | 08:09 ALL TASKS ALL TASKS ACTIVE TASKS TASKS IN WRAP UP" at bounding box center [166, 134] width 261 height 196
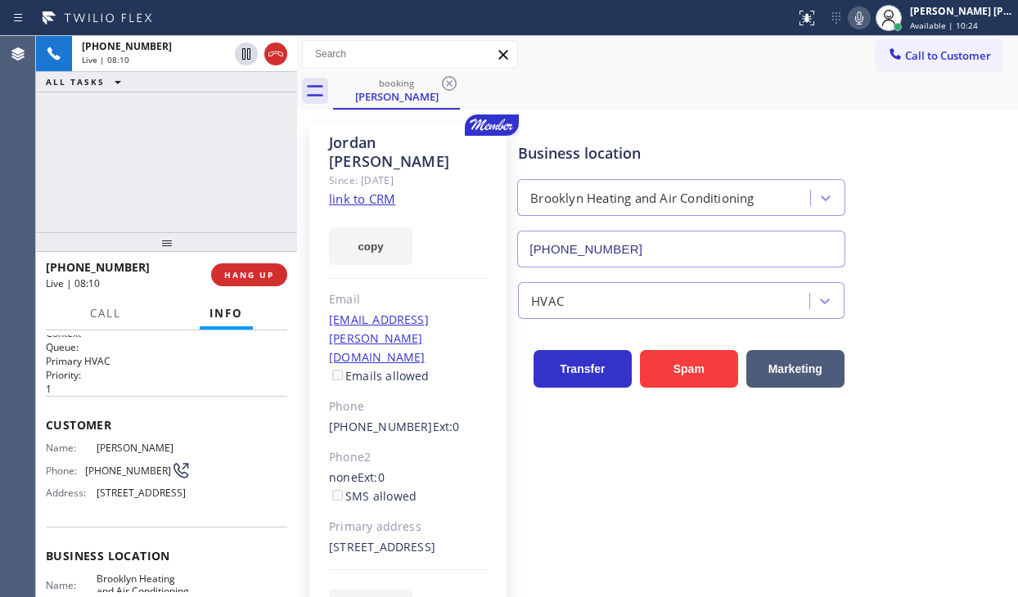
scroll to position [0, 0]
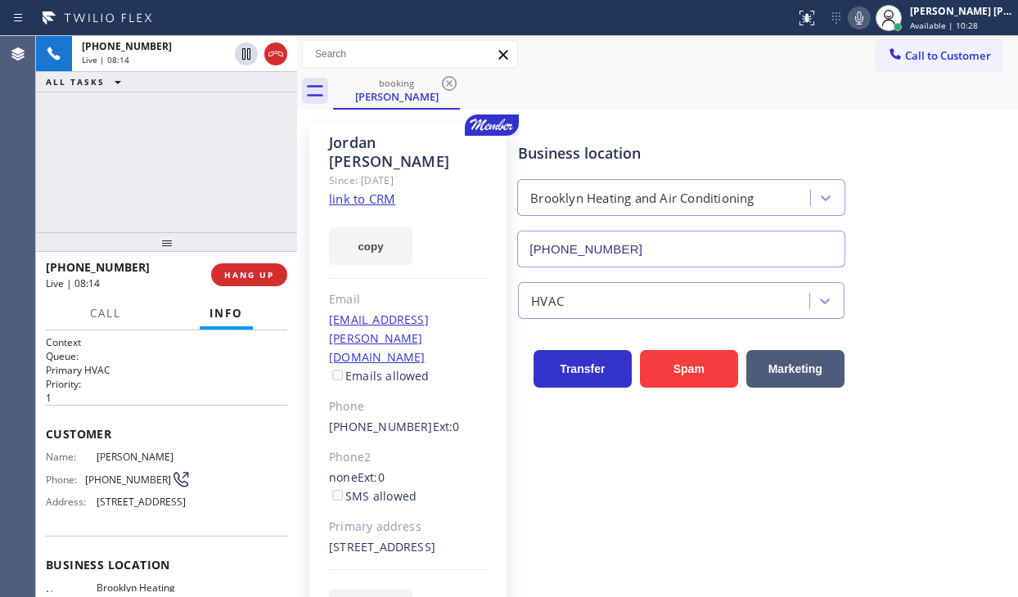
click at [132, 138] on div "[PHONE_NUMBER] Live | 08:14 ALL TASKS ALL TASKS ACTIVE TASKS TASKS IN WRAP UP" at bounding box center [166, 134] width 261 height 196
click at [203, 138] on div "[PHONE_NUMBER] Live | 08:20 ALL TASKS ALL TASKS ACTIVE TASKS TASKS IN WRAP UP" at bounding box center [166, 134] width 261 height 196
click at [236, 276] on span "HANG UP" at bounding box center [249, 274] width 50 height 11
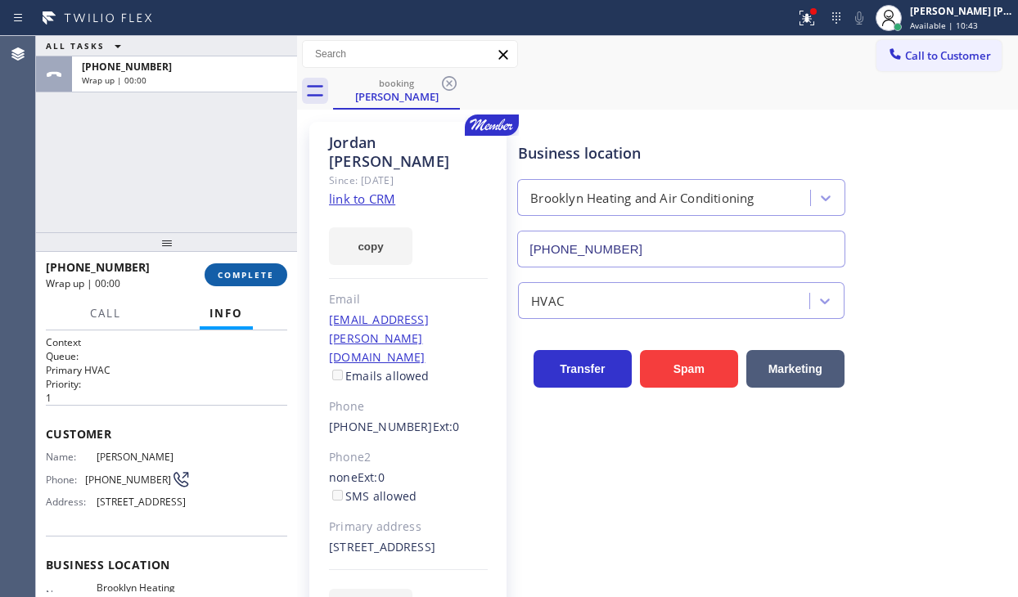
click at [236, 274] on span "COMPLETE" at bounding box center [246, 274] width 56 height 11
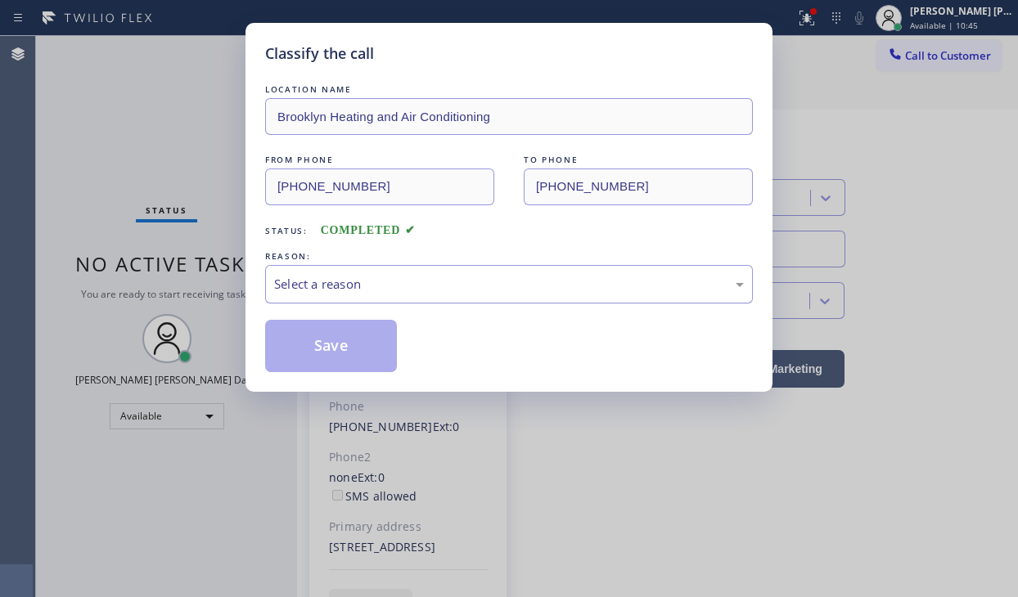
click at [501, 291] on div "Select a reason" at bounding box center [509, 284] width 470 height 19
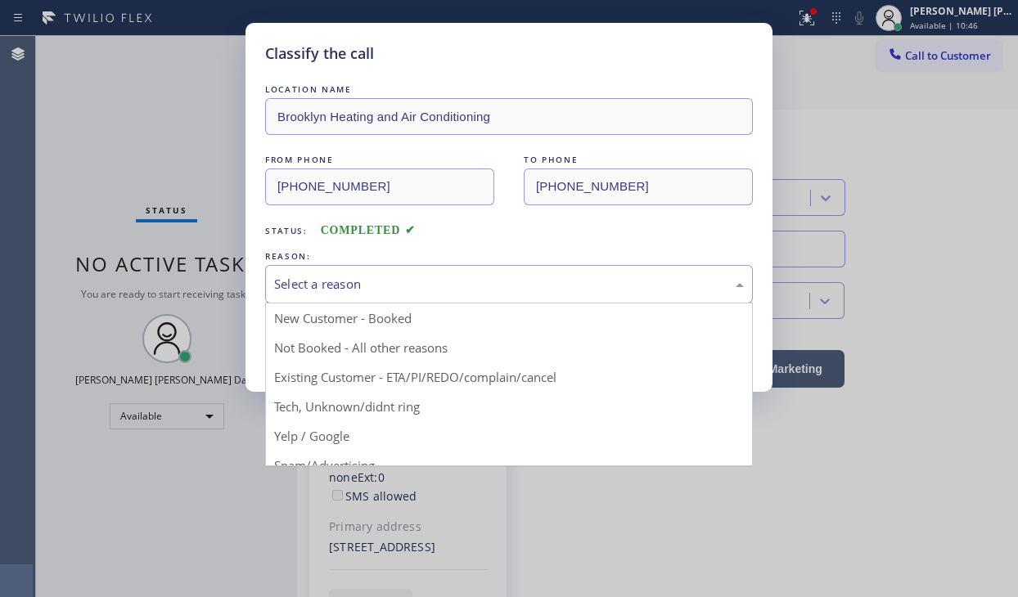
drag, startPoint x: 412, startPoint y: 376, endPoint x: 384, endPoint y: 350, distance: 38.8
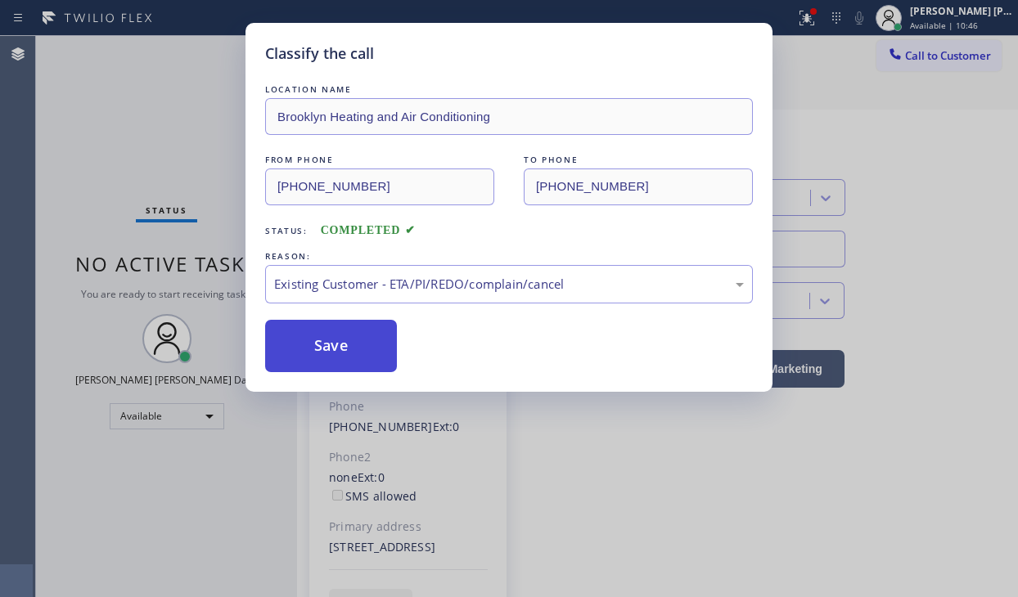
click at [375, 346] on button "Save" at bounding box center [331, 346] width 132 height 52
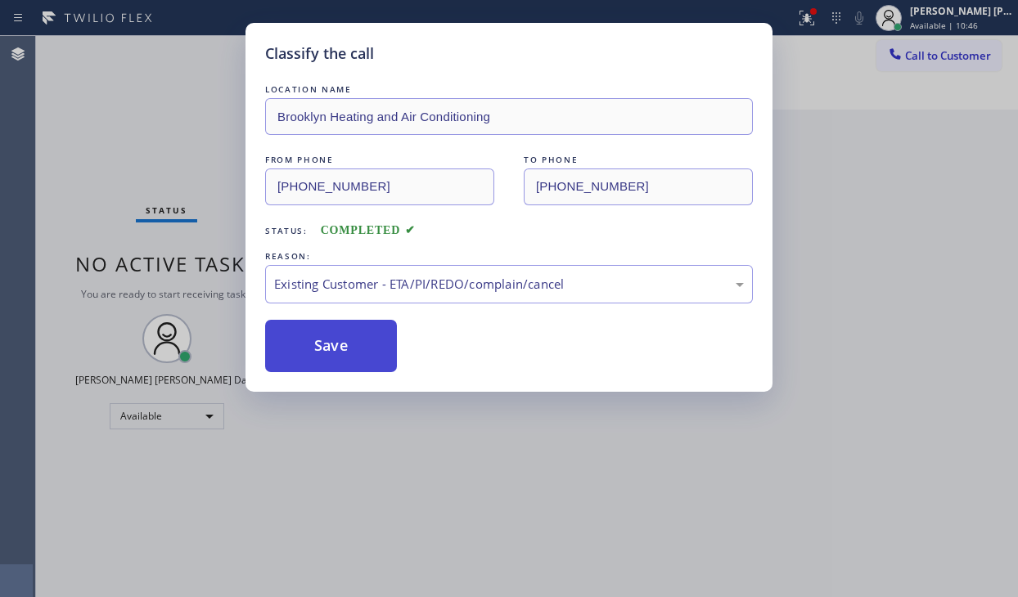
click at [375, 346] on button "Save" at bounding box center [331, 346] width 132 height 52
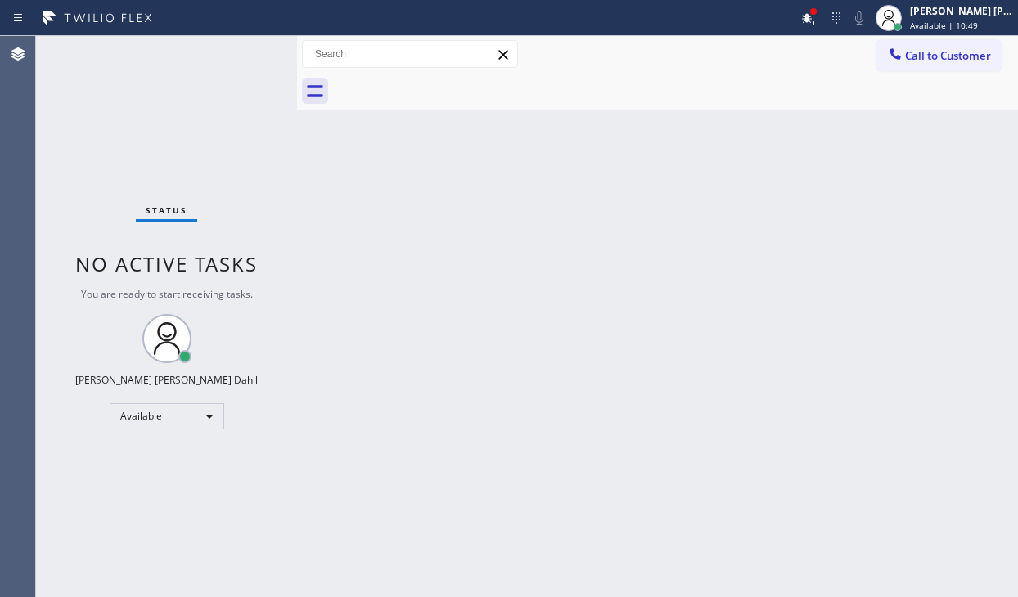
click at [182, 100] on div "Status No active tasks You are ready to start receiving tasks. [PERSON_NAME] [P…" at bounding box center [166, 316] width 261 height 561
click at [182, 77] on div "Status No active tasks You are ready to start receiving tasks. [PERSON_NAME] [P…" at bounding box center [166, 316] width 261 height 561
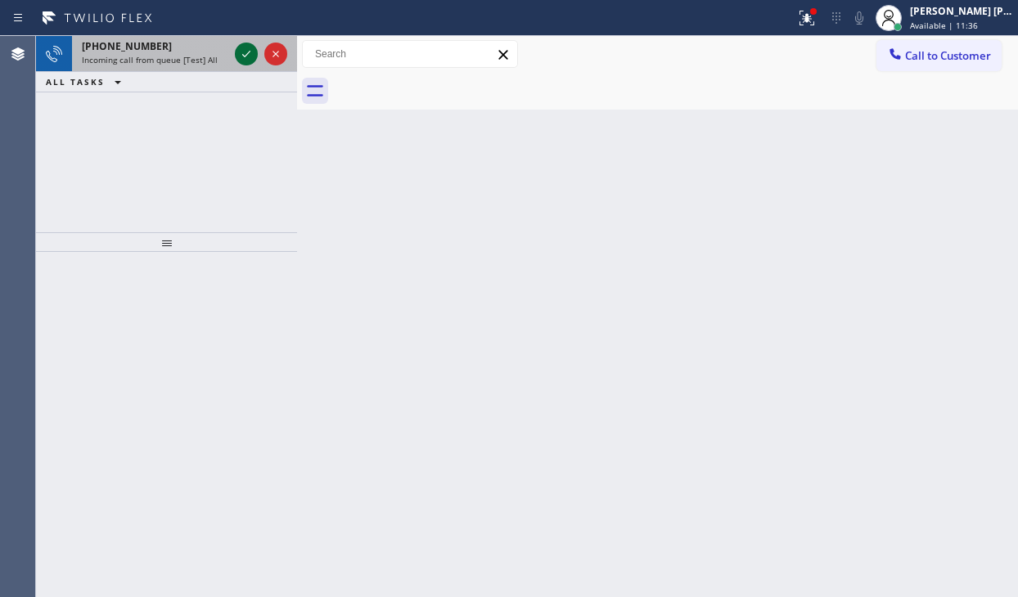
click at [244, 53] on icon at bounding box center [247, 54] width 20 height 20
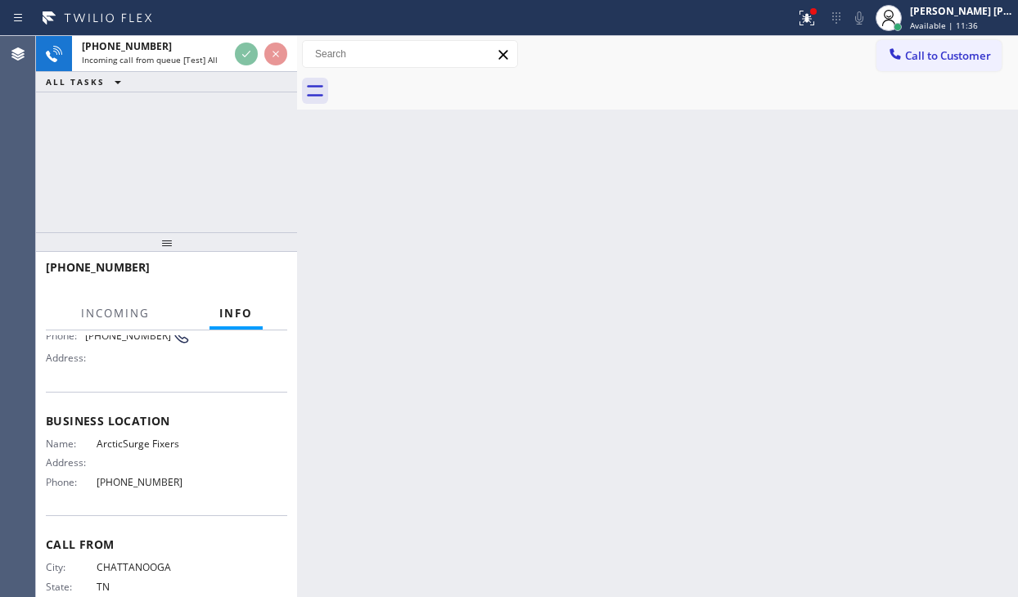
scroll to position [187, 0]
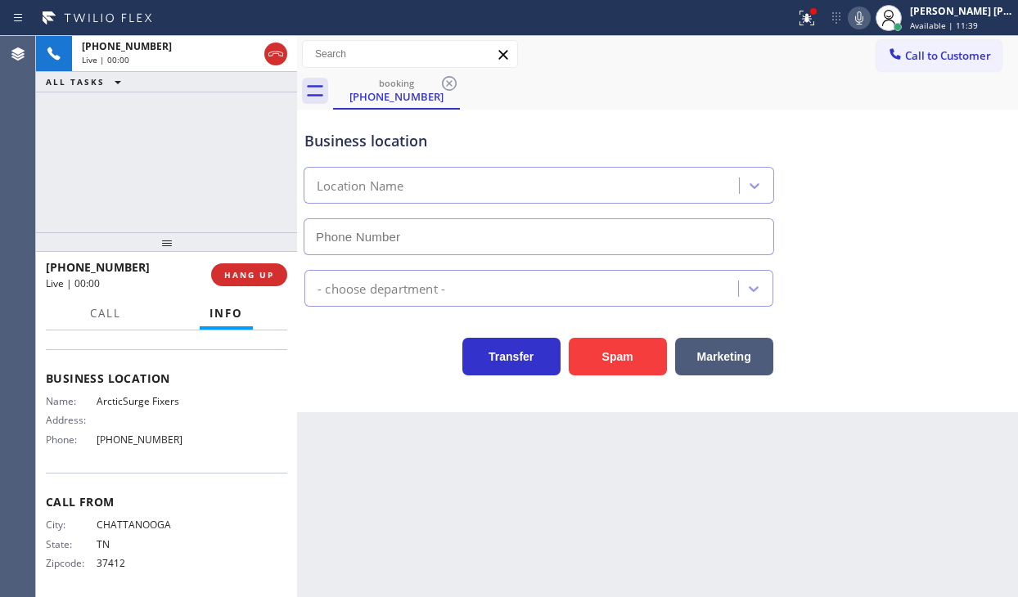
type input "[PHONE_NUMBER]"
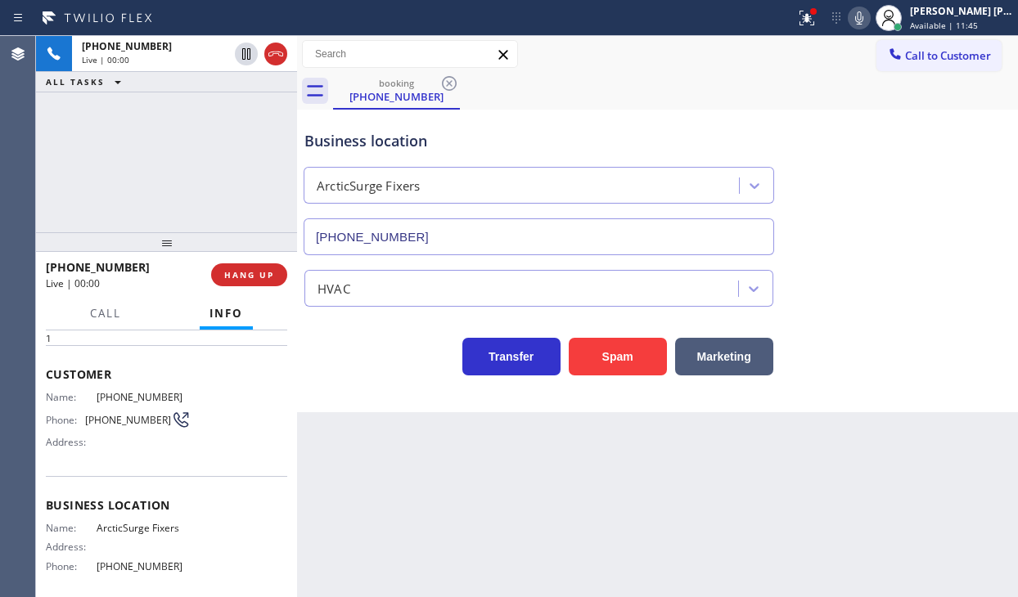
scroll to position [0, 0]
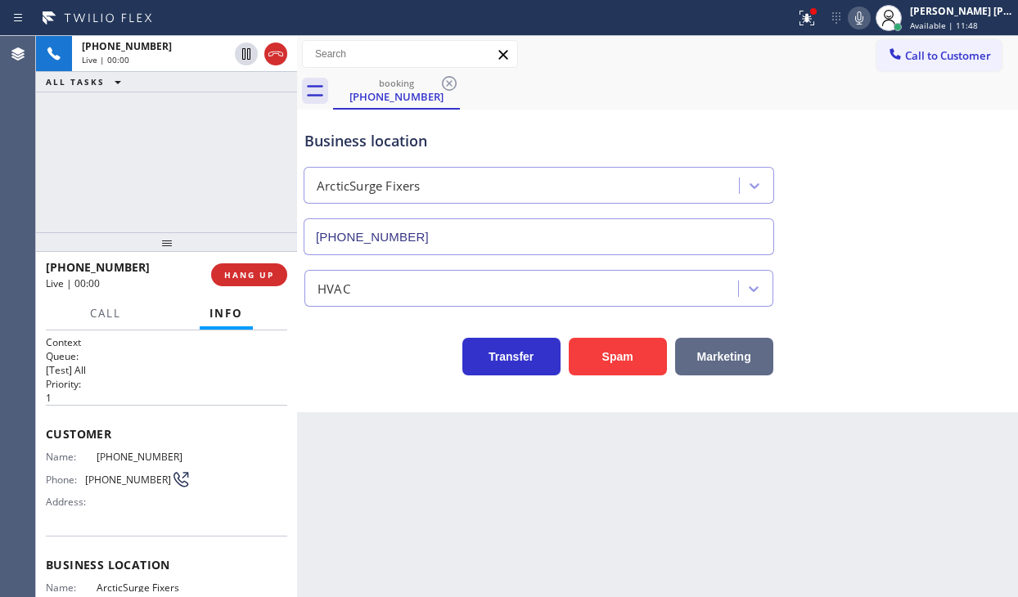
drag, startPoint x: 827, startPoint y: 23, endPoint x: 721, endPoint y: 349, distance: 343.4
click at [822, 37] on div "Status report Issues detected These issues could affect your workflow. Please c…" at bounding box center [509, 298] width 1018 height 597
click at [234, 270] on span "HANG UP" at bounding box center [249, 274] width 50 height 11
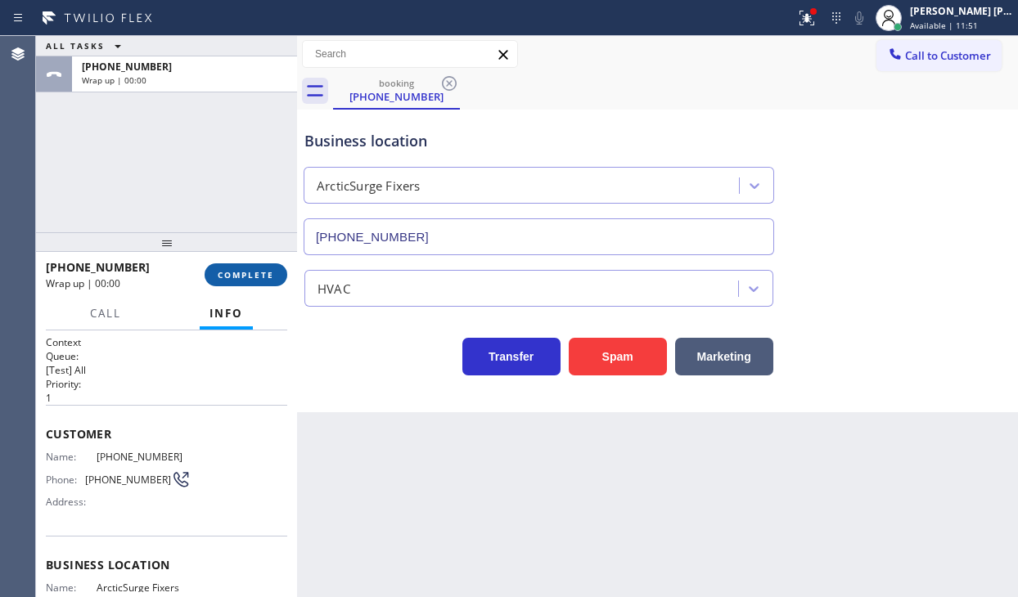
click at [234, 270] on span "COMPLETE" at bounding box center [246, 274] width 56 height 11
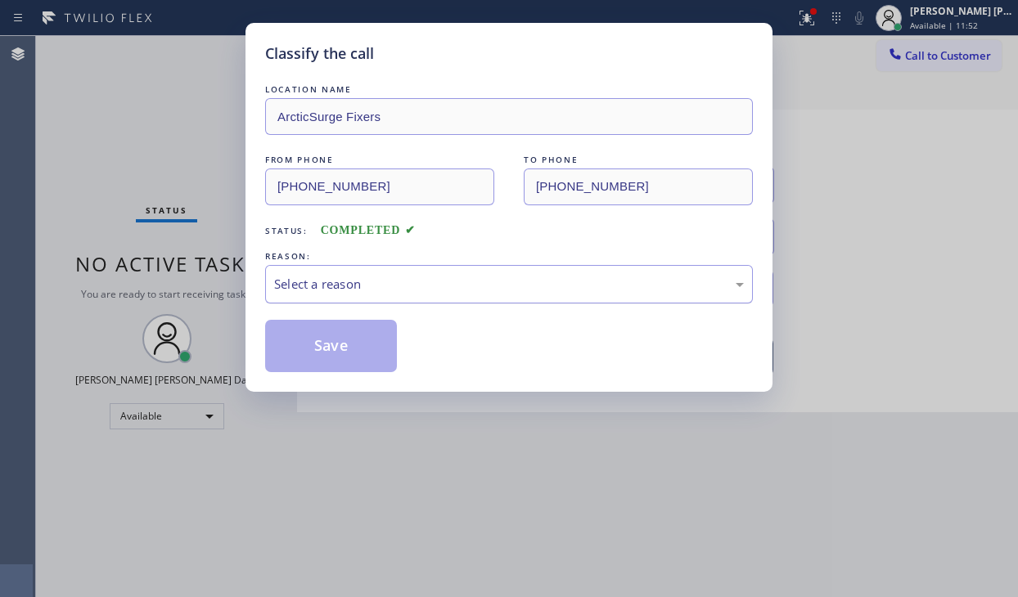
click at [380, 286] on div "Select a reason" at bounding box center [509, 284] width 470 height 19
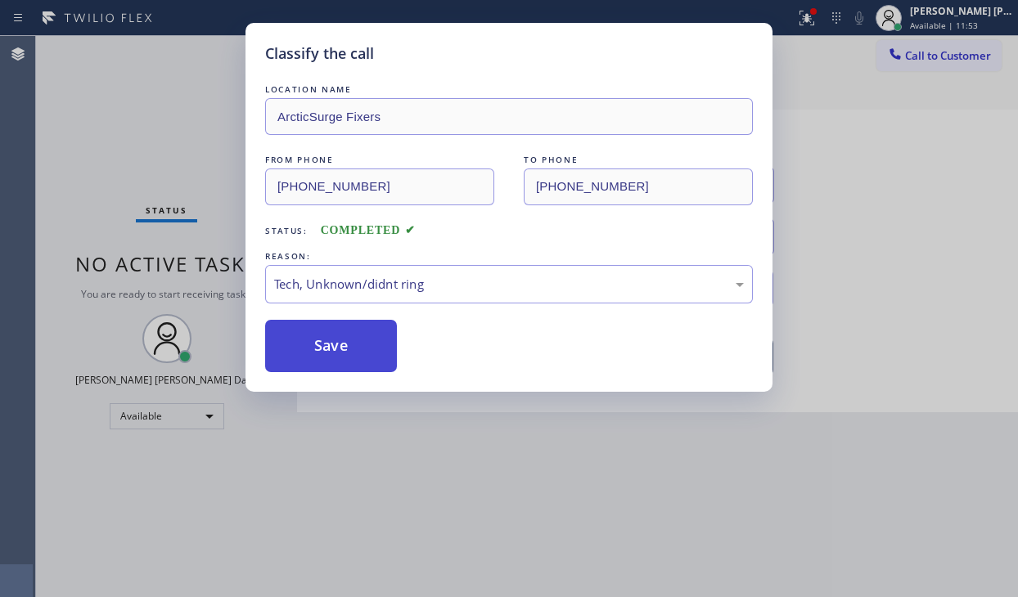
click at [320, 329] on button "Save" at bounding box center [331, 346] width 132 height 52
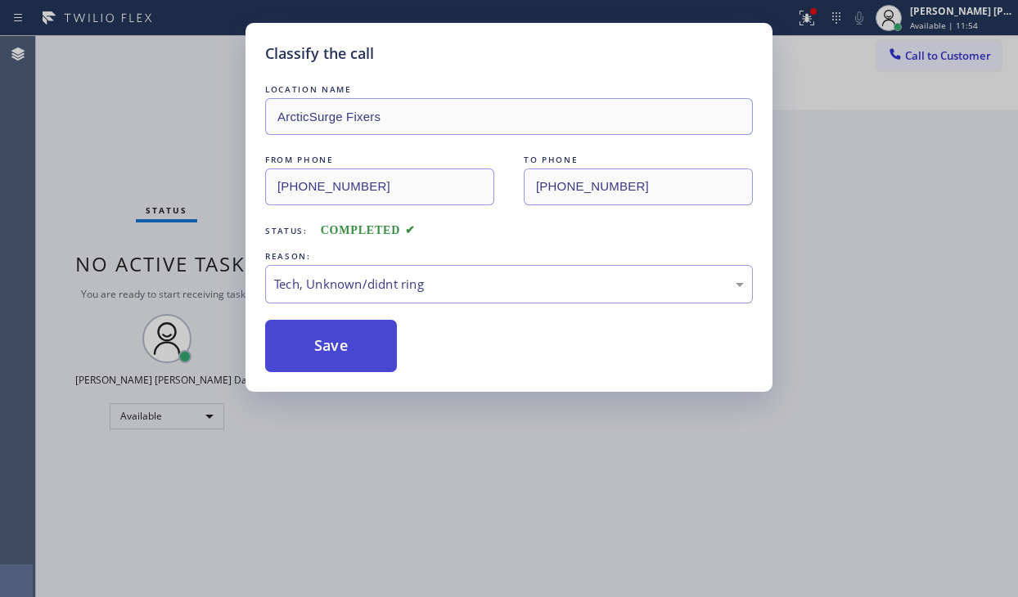
click at [320, 329] on button "Save" at bounding box center [331, 346] width 132 height 52
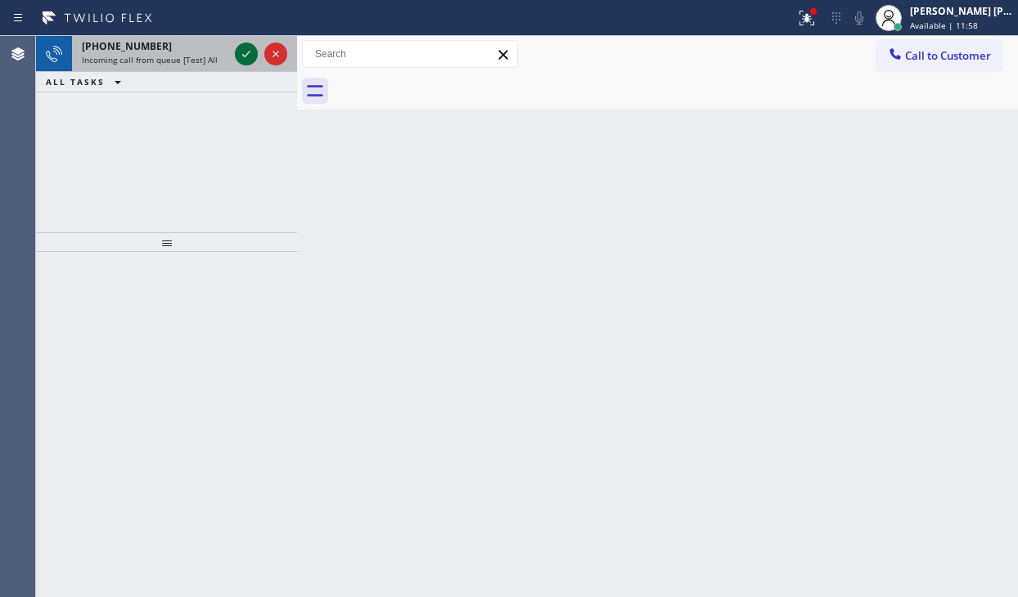
click at [242, 50] on icon at bounding box center [247, 54] width 20 height 20
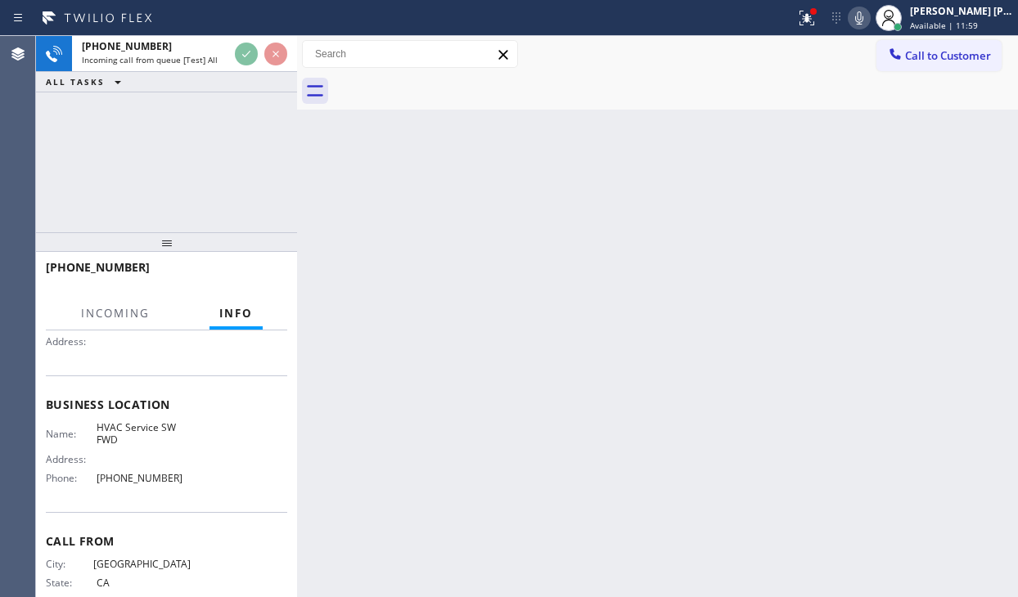
scroll to position [164, 0]
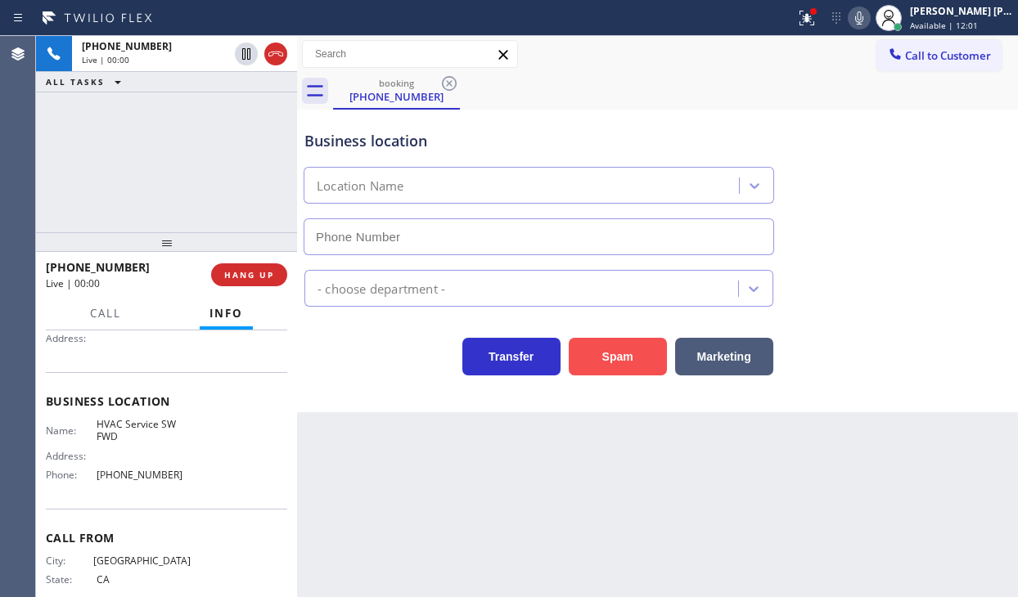
type input "[PHONE_NUMBER]"
click at [617, 352] on button "Spam" at bounding box center [618, 357] width 98 height 38
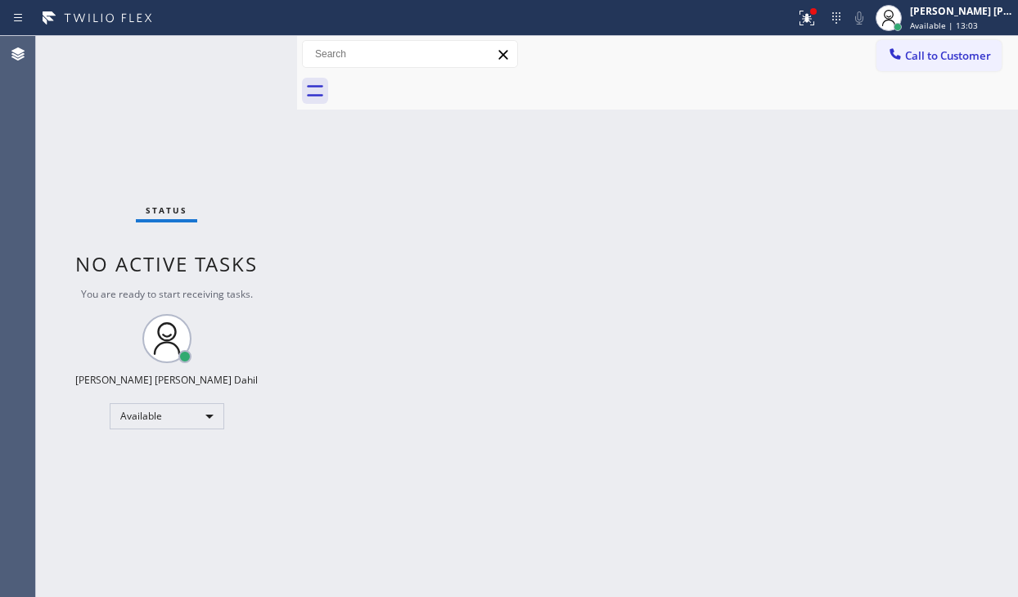
click at [213, 79] on div "Status No active tasks You are ready to start receiving tasks. [PERSON_NAME] [P…" at bounding box center [166, 316] width 261 height 561
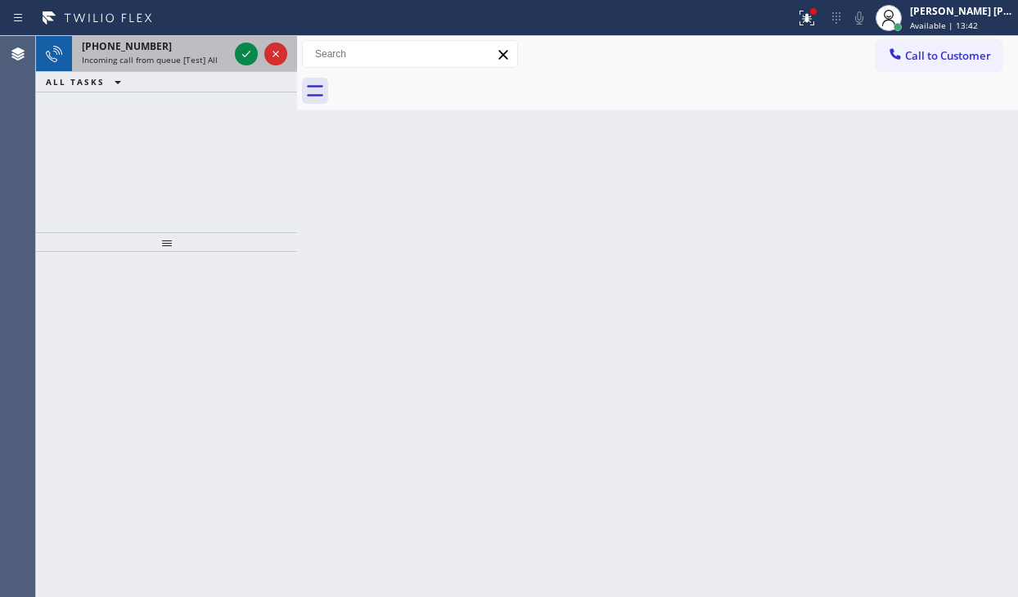
click at [172, 65] on div "[PHONE_NUMBER] Incoming call from queue [Test] All" at bounding box center [152, 54] width 160 height 36
click at [177, 42] on div "[PHONE_NUMBER]" at bounding box center [155, 46] width 146 height 14
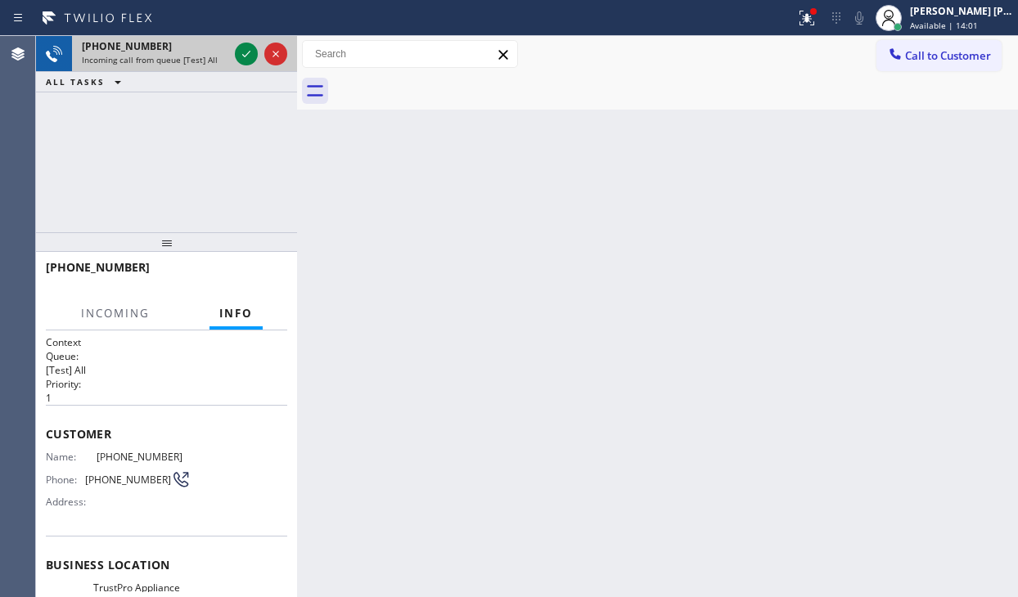
click at [177, 48] on div "[PHONE_NUMBER]" at bounding box center [155, 46] width 146 height 14
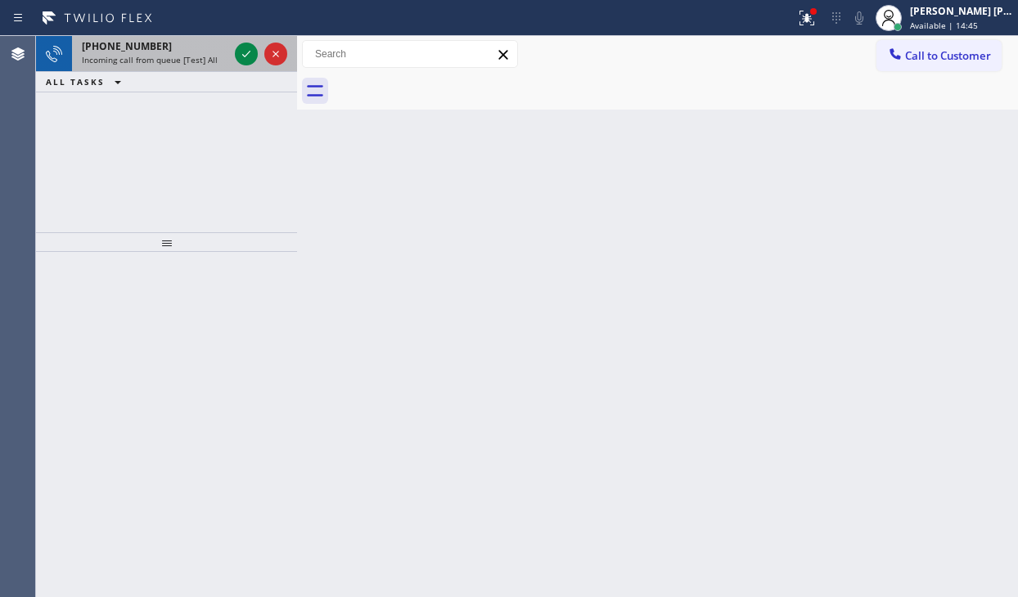
click at [214, 57] on div "Incoming call from queue [Test] All" at bounding box center [155, 59] width 146 height 11
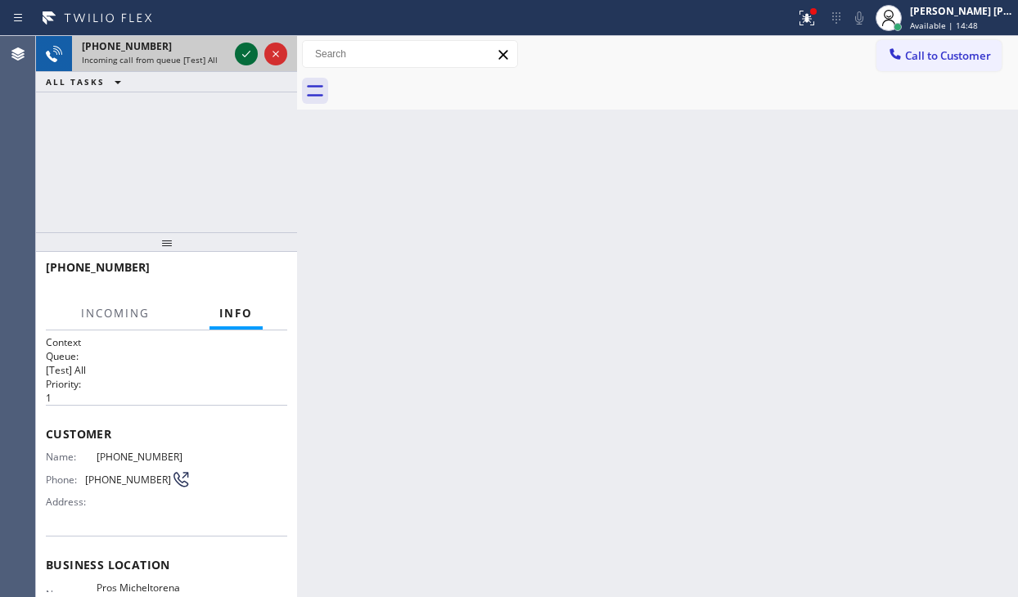
click at [237, 56] on icon at bounding box center [247, 54] width 20 height 20
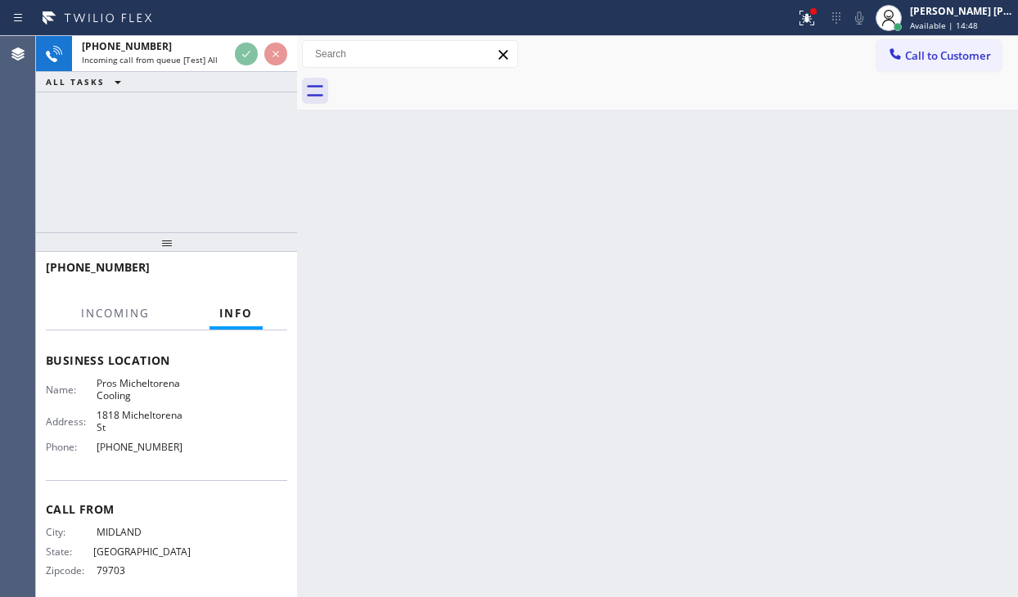
scroll to position [212, 0]
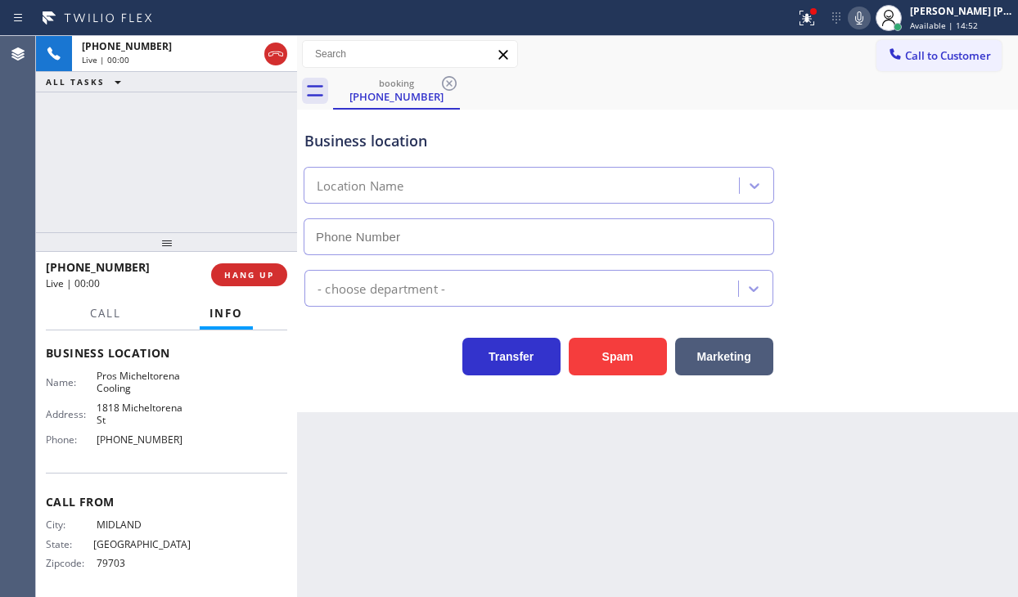
type input "[PHONE_NUMBER]"
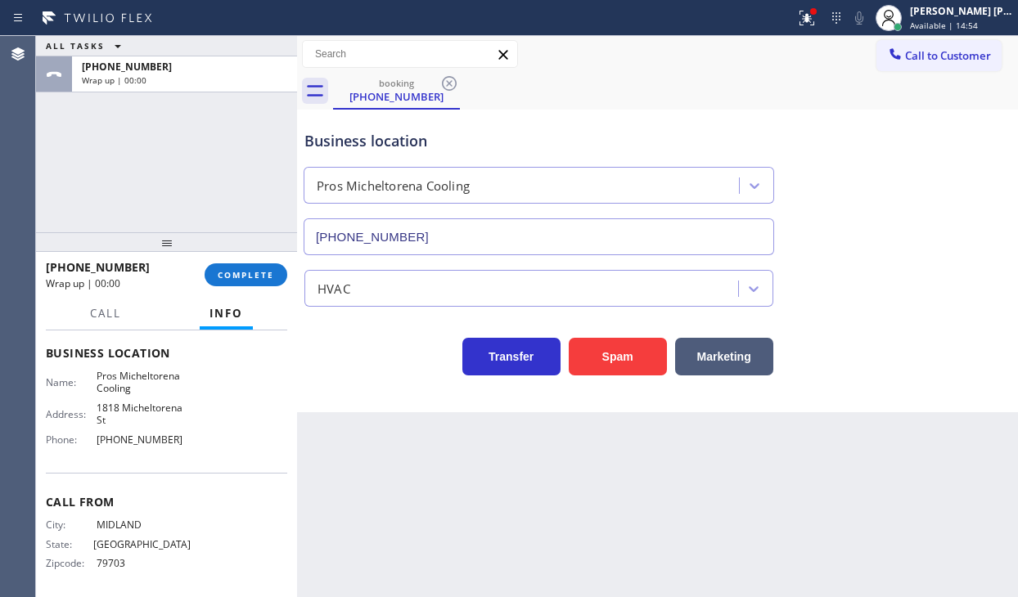
click at [252, 286] on button "COMPLETE" at bounding box center [246, 275] width 83 height 23
click at [258, 241] on div at bounding box center [166, 242] width 261 height 20
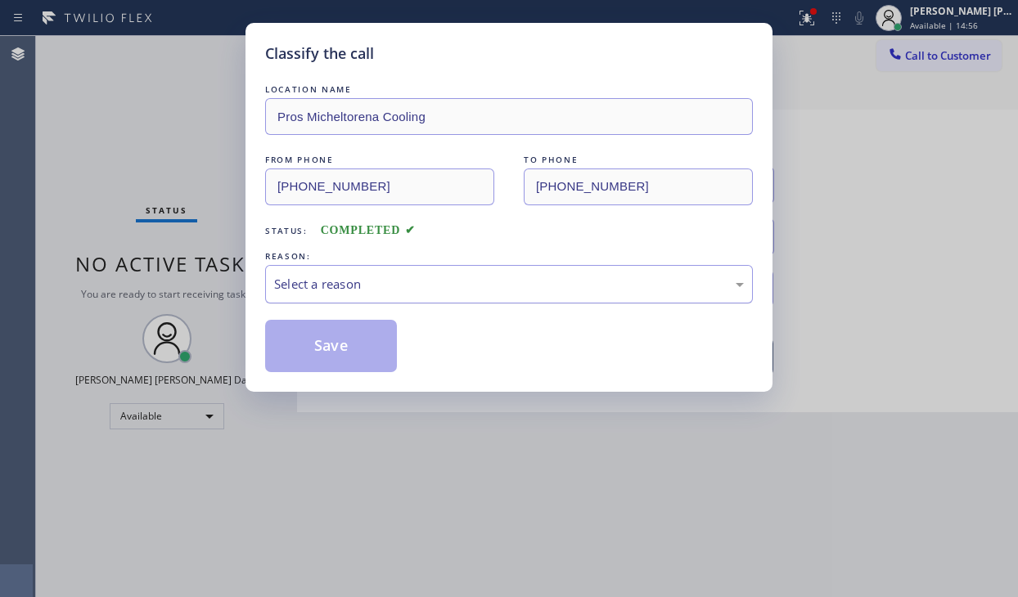
click at [448, 286] on div "Select a reason" at bounding box center [509, 284] width 470 height 19
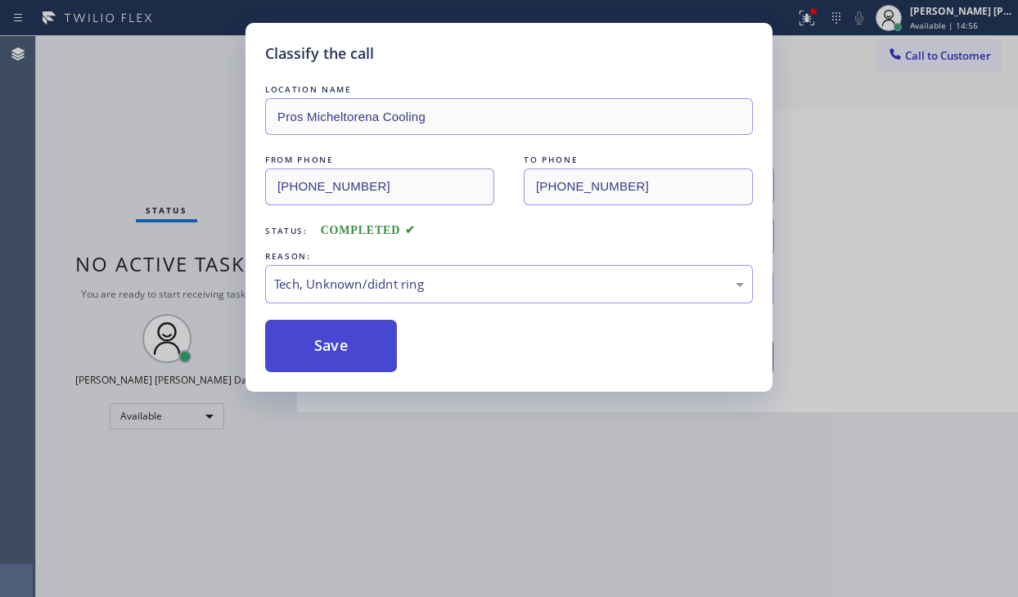
click at [338, 346] on button "Save" at bounding box center [331, 346] width 132 height 52
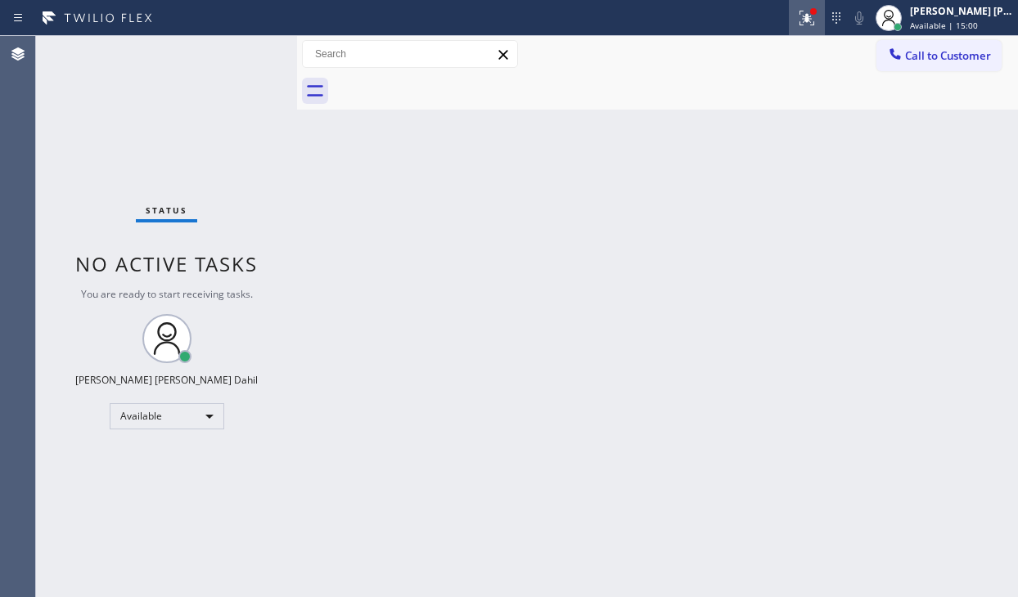
click at [814, 24] on icon at bounding box center [807, 18] width 15 height 15
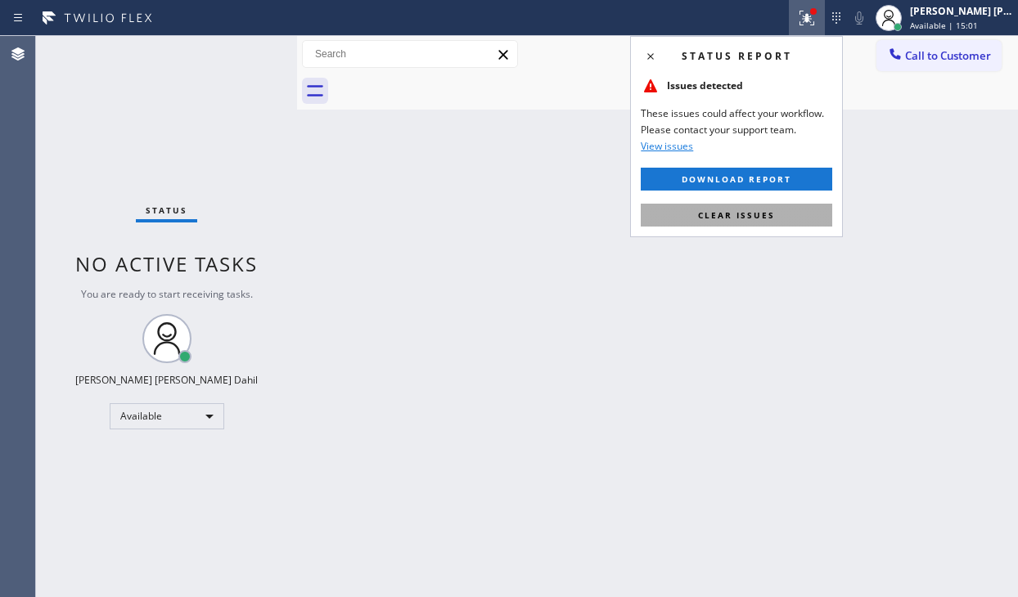
click at [768, 220] on span "Clear issues" at bounding box center [736, 214] width 77 height 11
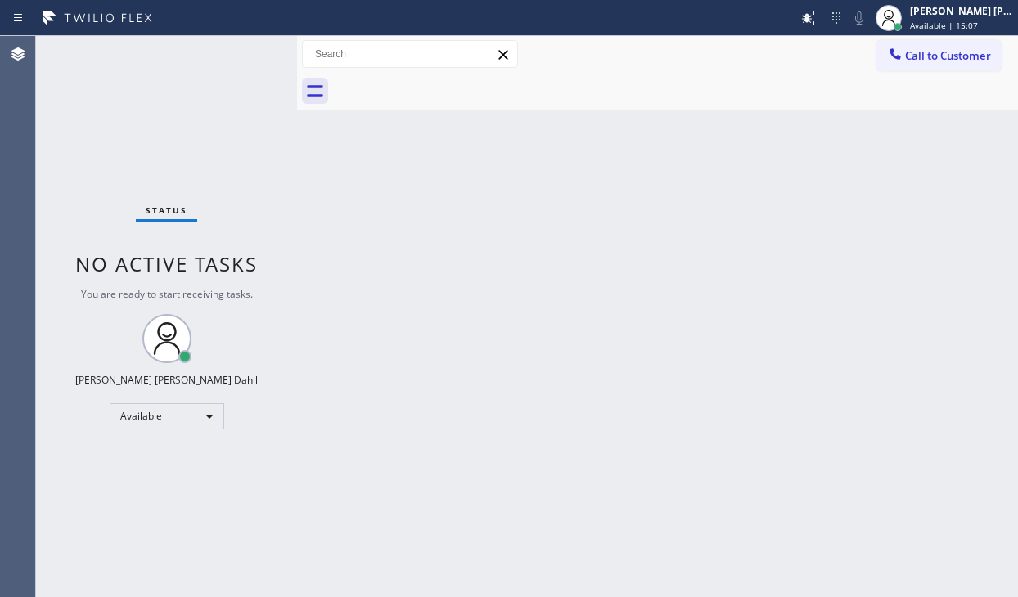
click at [152, 128] on div "Status No active tasks You are ready to start receiving tasks. [PERSON_NAME] [P…" at bounding box center [166, 316] width 261 height 561
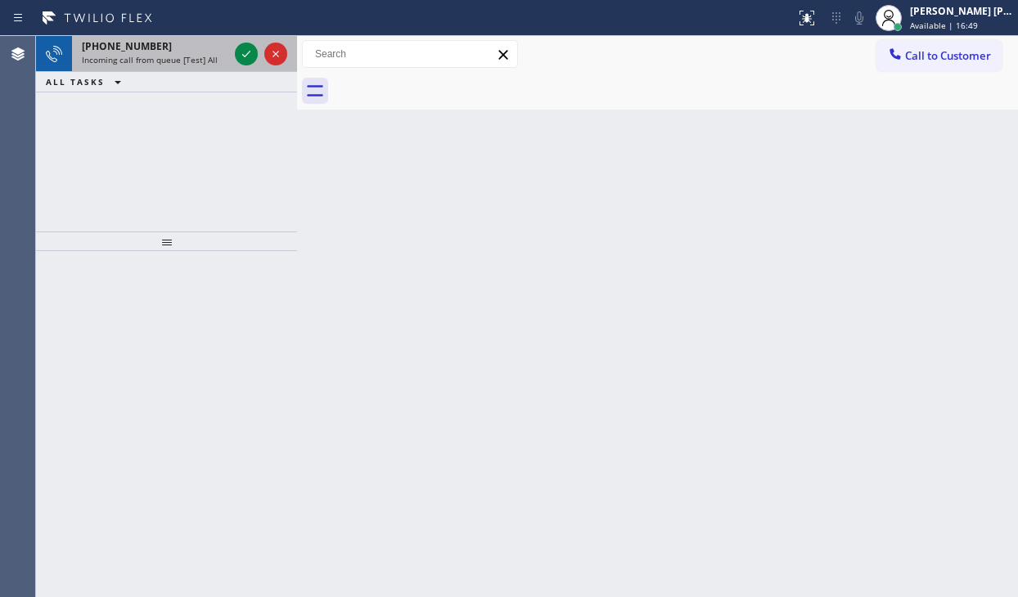
click at [198, 59] on span "Incoming call from queue [Test] All" at bounding box center [150, 59] width 136 height 11
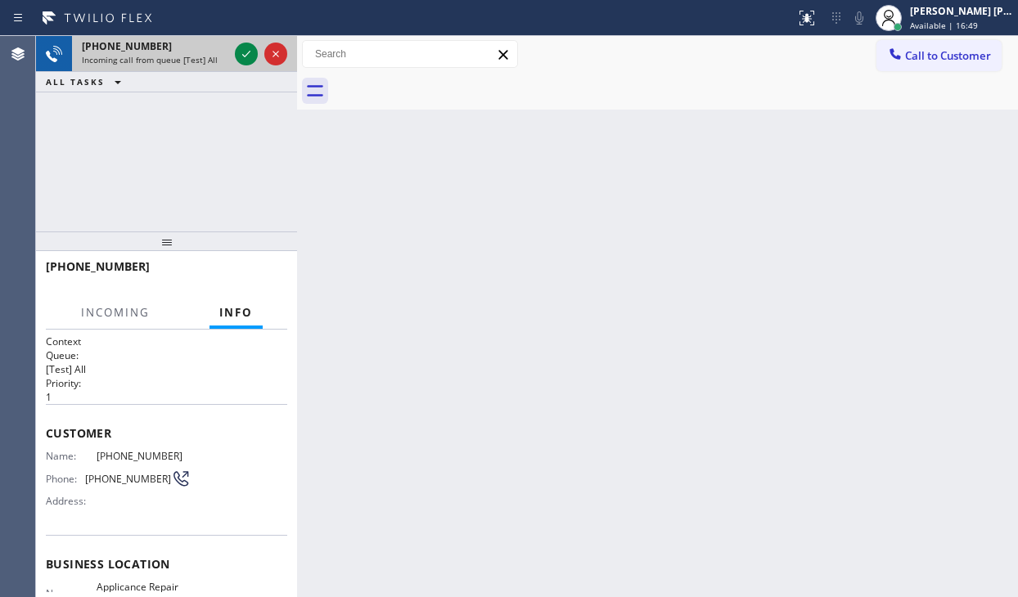
click at [199, 57] on span "Incoming call from queue [Test] All" at bounding box center [150, 59] width 136 height 11
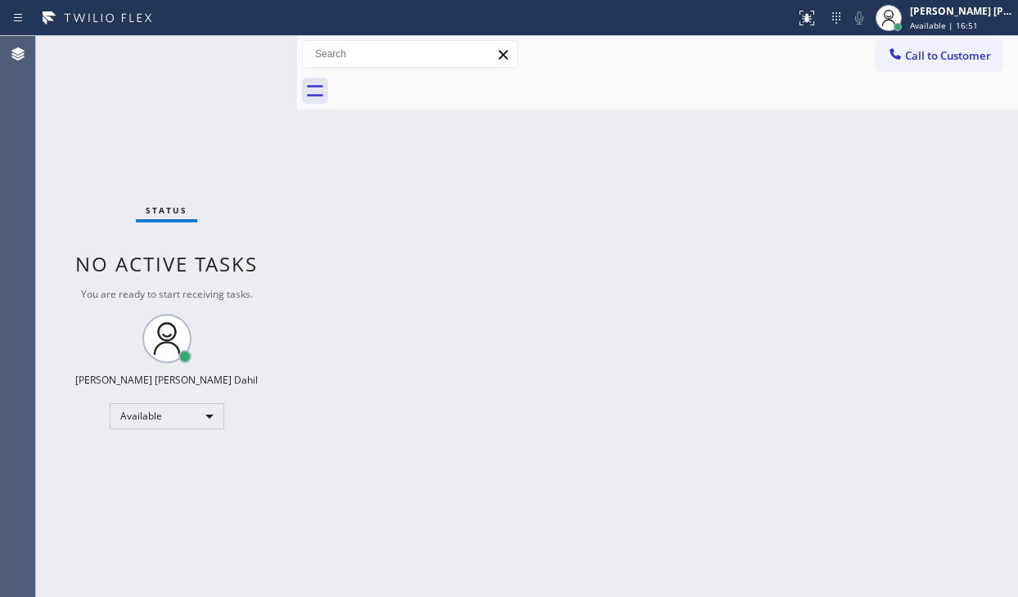
click at [237, 55] on div "Status No active tasks You are ready to start receiving tasks. [PERSON_NAME] [P…" at bounding box center [166, 316] width 261 height 561
click at [212, 62] on div "Status No active tasks You are ready to start receiving tasks. [PERSON_NAME] [P…" at bounding box center [166, 316] width 261 height 561
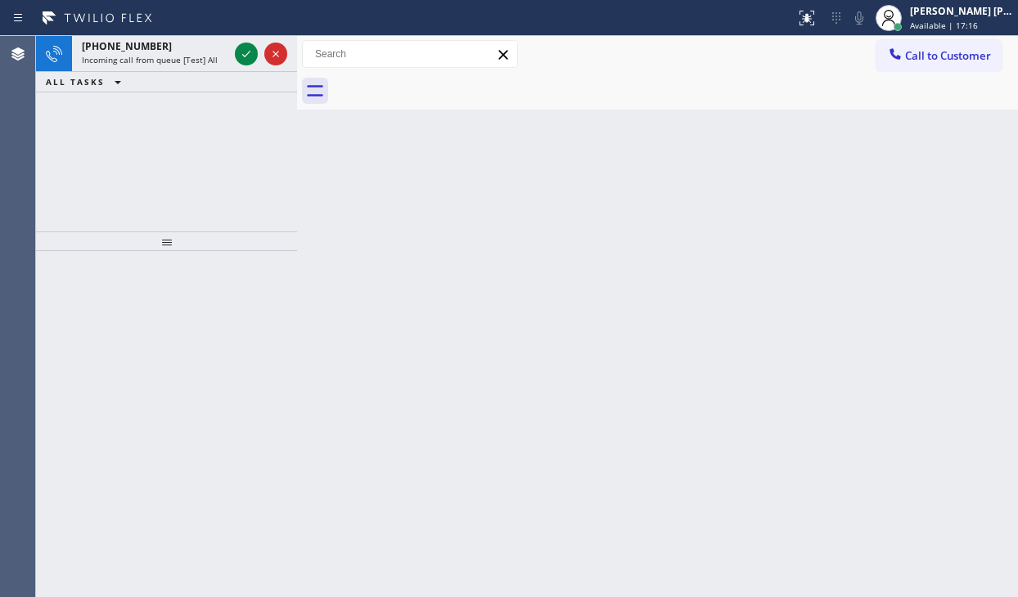
click at [207, 61] on span "Incoming call from queue [Test] All" at bounding box center [150, 59] width 136 height 11
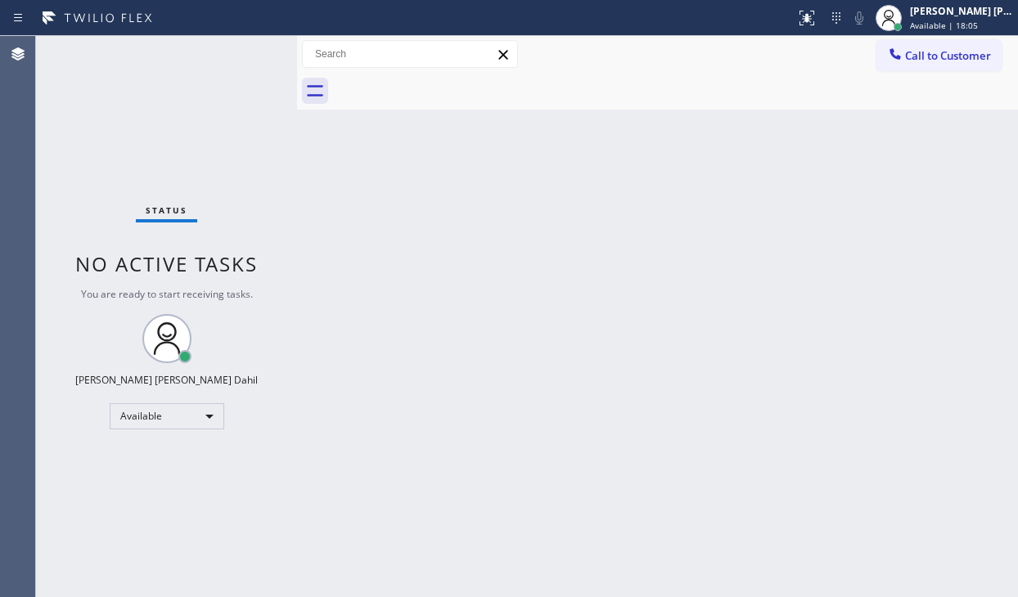
click at [173, 111] on div "Status No active tasks You are ready to start receiving tasks. [PERSON_NAME] [P…" at bounding box center [166, 316] width 261 height 561
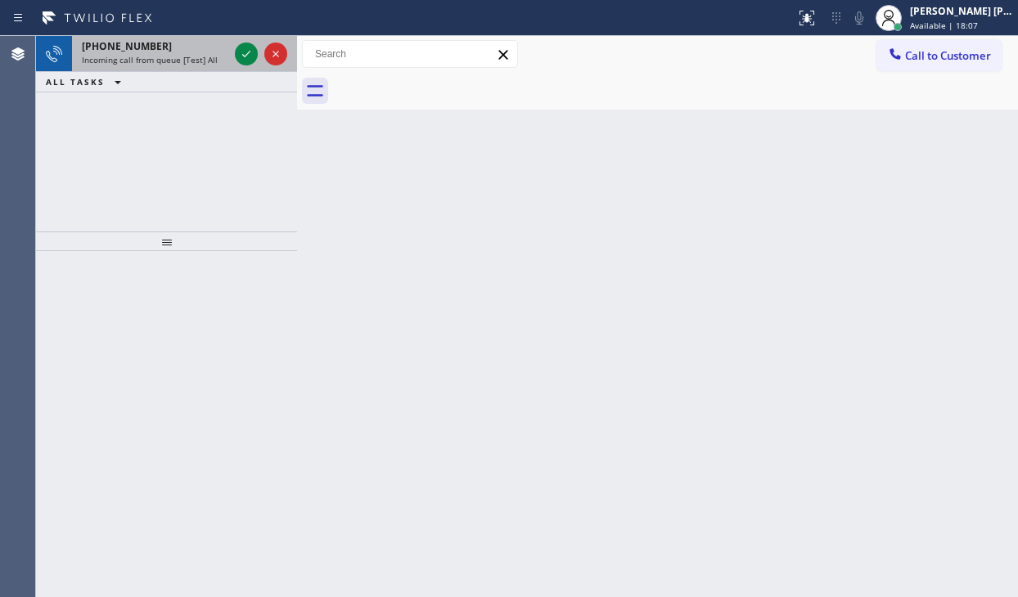
click at [202, 56] on span "Incoming call from queue [Test] All" at bounding box center [150, 59] width 136 height 11
click at [242, 50] on icon at bounding box center [247, 54] width 20 height 20
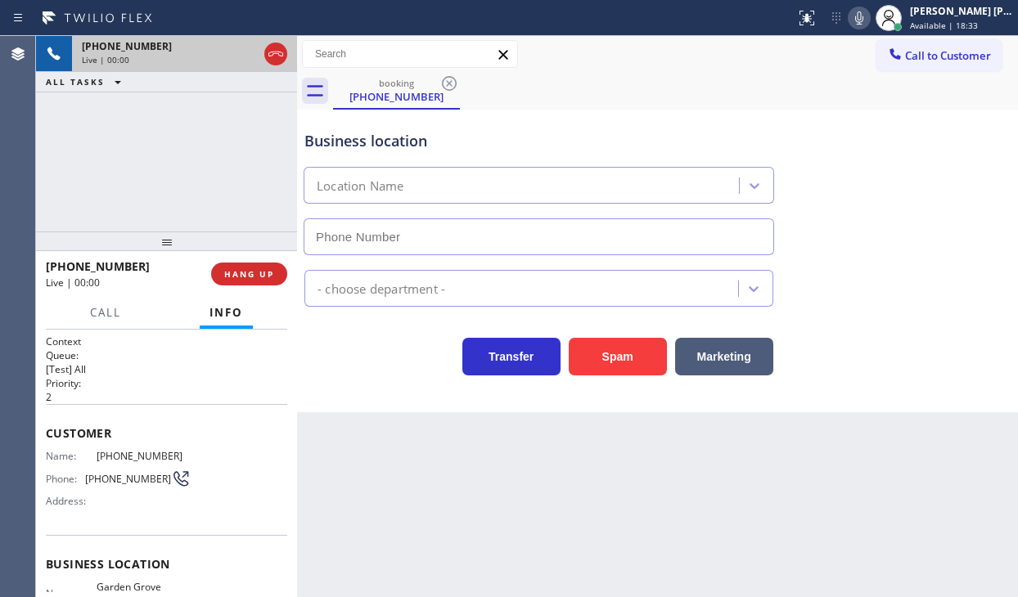
type input "[PHONE_NUMBER]"
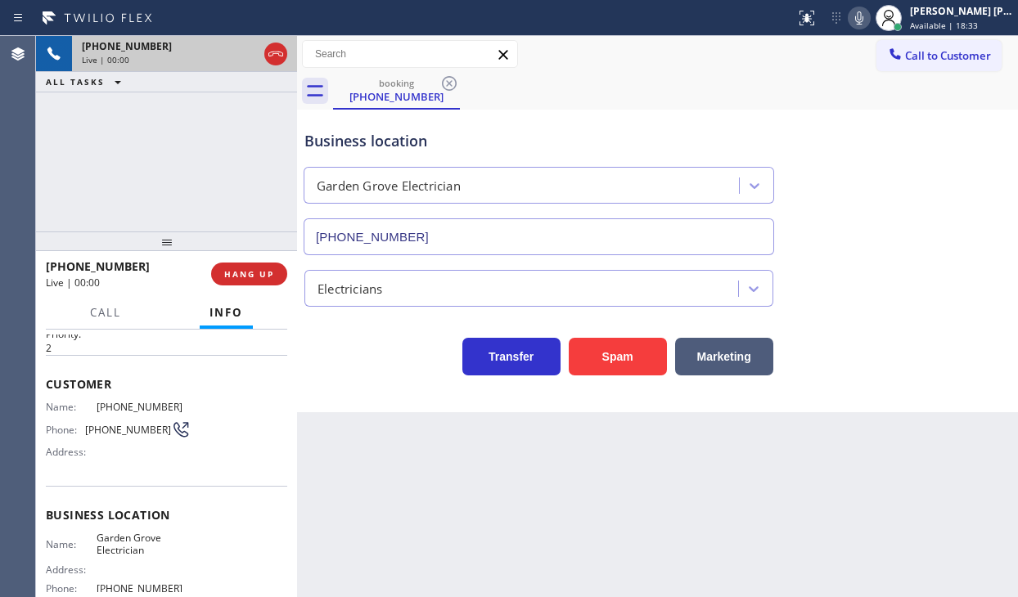
scroll to position [164, 0]
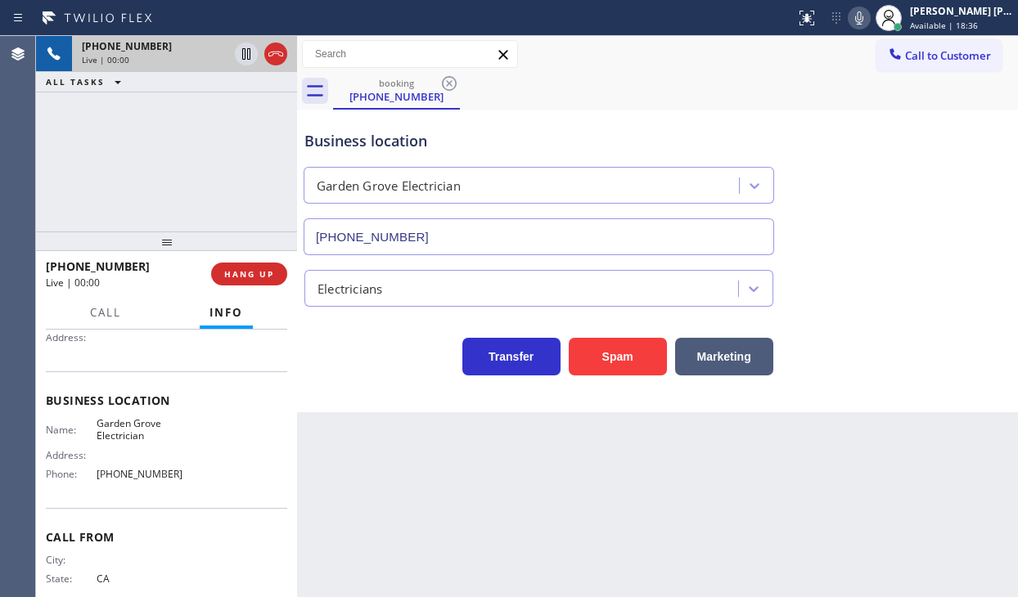
click at [769, 510] on div "Back to Dashboard Change Sender ID Customers Technicians Select a contact Outbo…" at bounding box center [657, 316] width 721 height 561
click at [869, 27] on icon at bounding box center [859, 18] width 20 height 20
click at [869, 20] on icon at bounding box center [859, 18] width 20 height 20
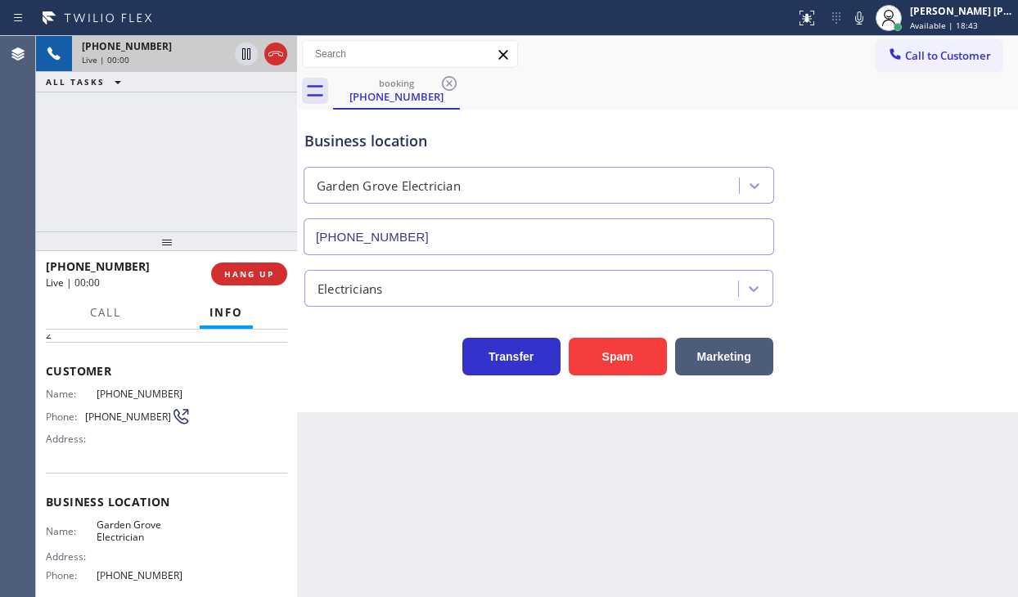
scroll to position [35, 0]
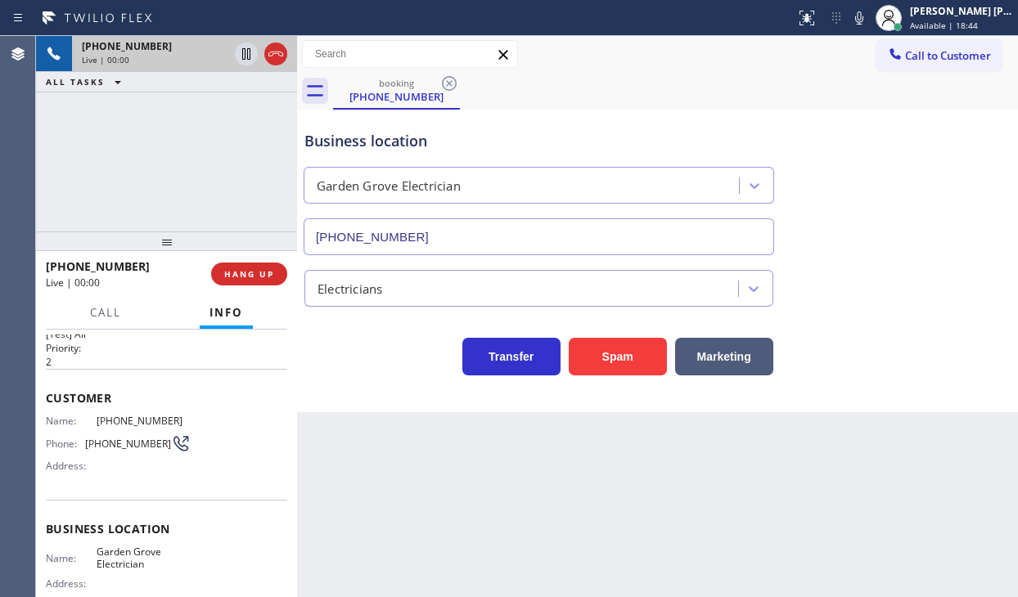
click at [155, 196] on div "[PHONE_NUMBER] Live | 00:00 ALL TASKS ALL TASKS ACTIVE TASKS TASKS IN WRAP UP" at bounding box center [166, 134] width 261 height 196
click at [239, 273] on span "HANG UP" at bounding box center [249, 273] width 50 height 11
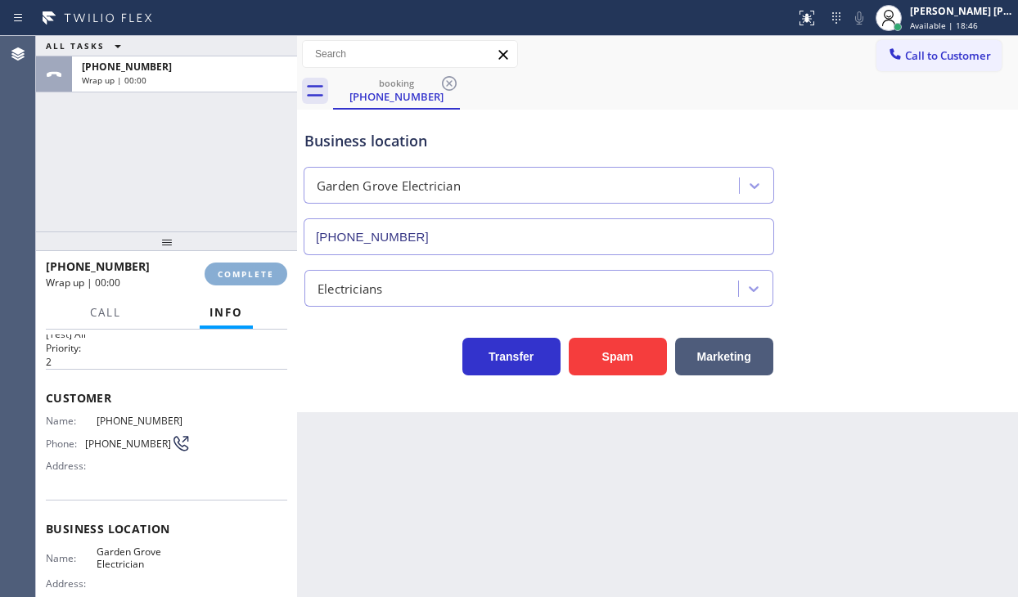
click at [239, 273] on span "COMPLETE" at bounding box center [246, 273] width 56 height 11
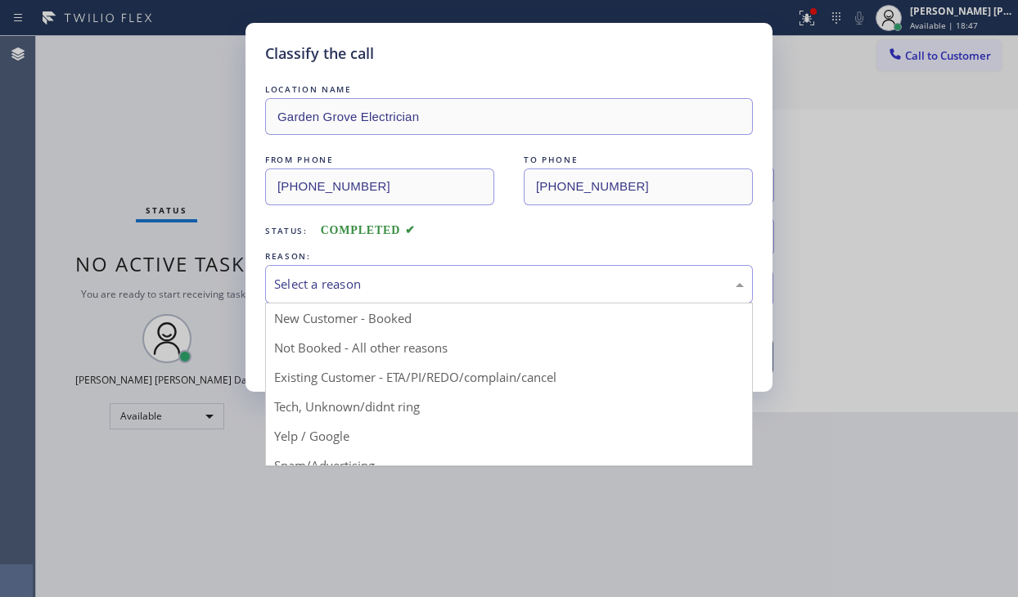
click at [448, 286] on div "Select a reason" at bounding box center [509, 284] width 470 height 19
drag, startPoint x: 385, startPoint y: 409, endPoint x: 386, endPoint y: 398, distance: 11.6
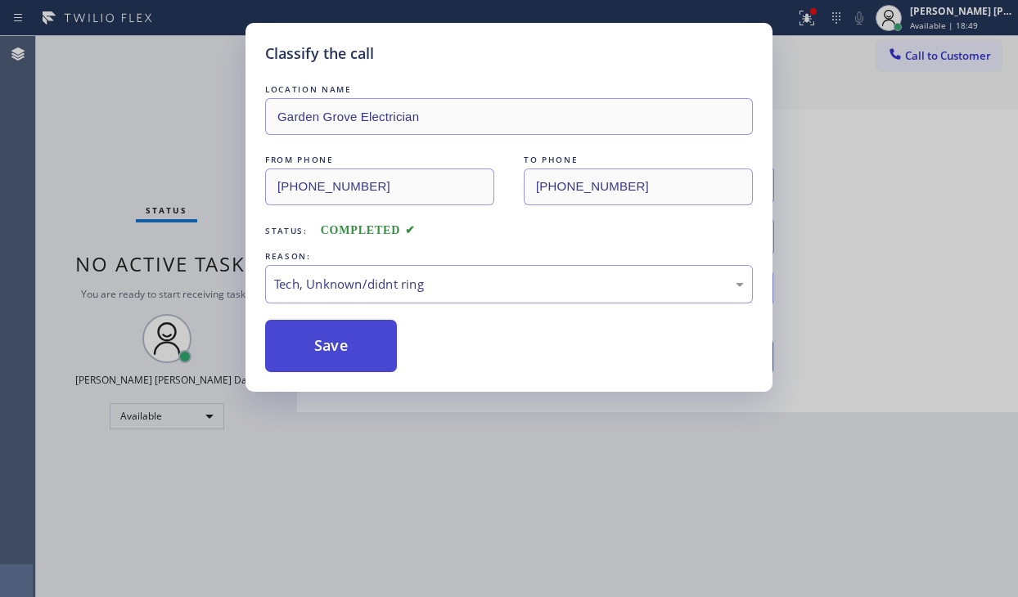
click at [375, 361] on button "Save" at bounding box center [331, 346] width 132 height 52
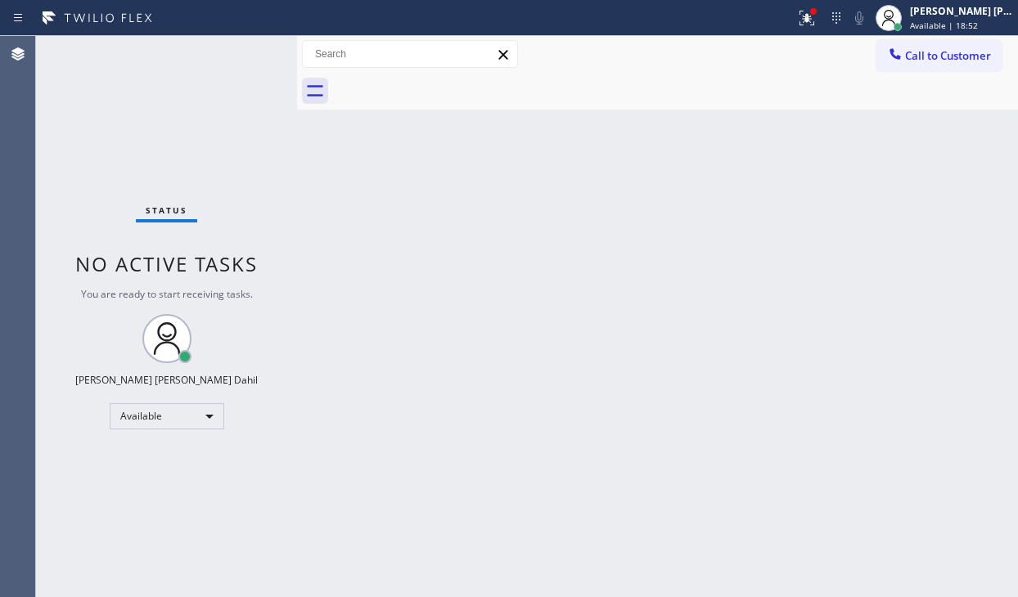
click at [126, 116] on div "Status No active tasks You are ready to start receiving tasks. [PERSON_NAME] [P…" at bounding box center [166, 316] width 261 height 561
click at [171, 52] on div "Status No active tasks You are ready to start receiving tasks. [PERSON_NAME] [P…" at bounding box center [166, 316] width 261 height 561
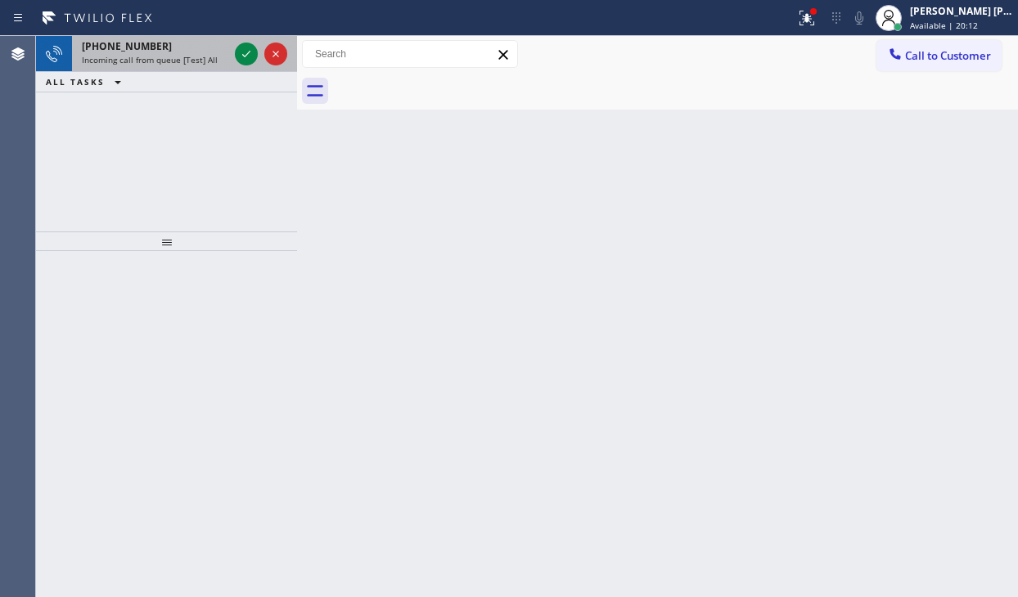
click at [177, 52] on div "[PHONE_NUMBER]" at bounding box center [155, 46] width 146 height 14
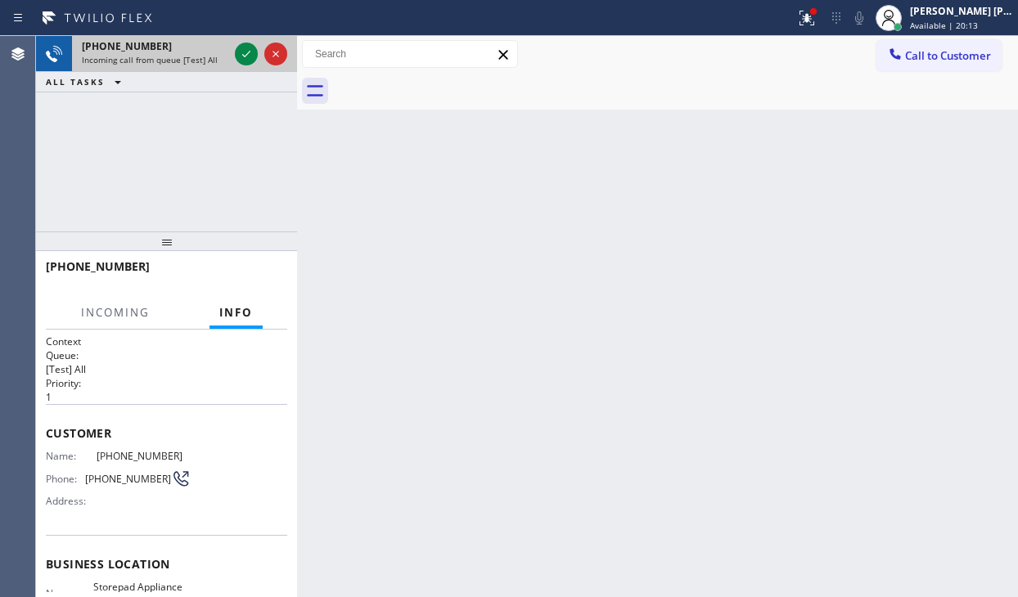
click at [177, 52] on div "[PHONE_NUMBER]" at bounding box center [155, 46] width 146 height 14
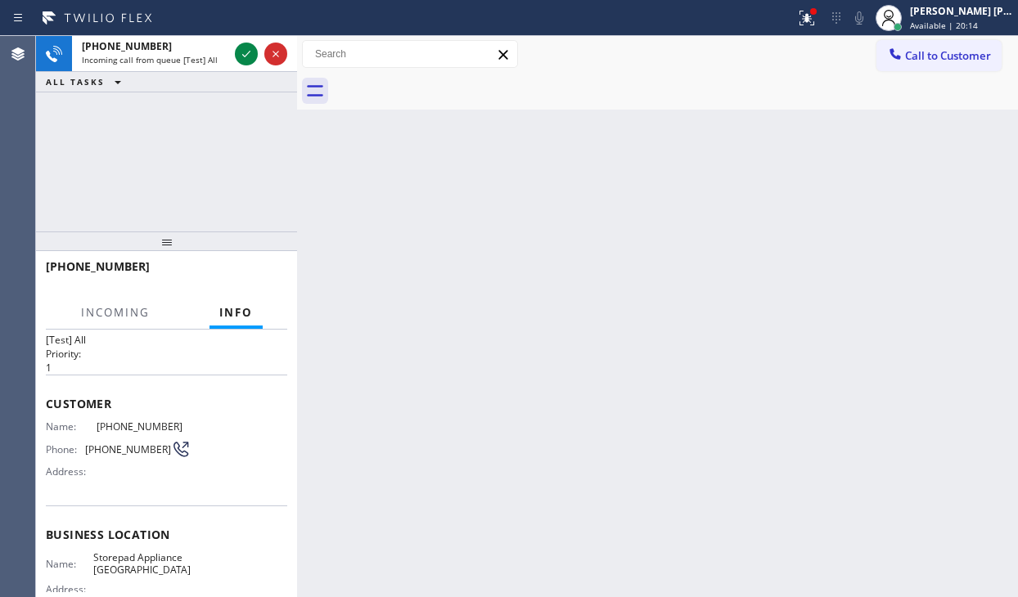
scroll to position [82, 0]
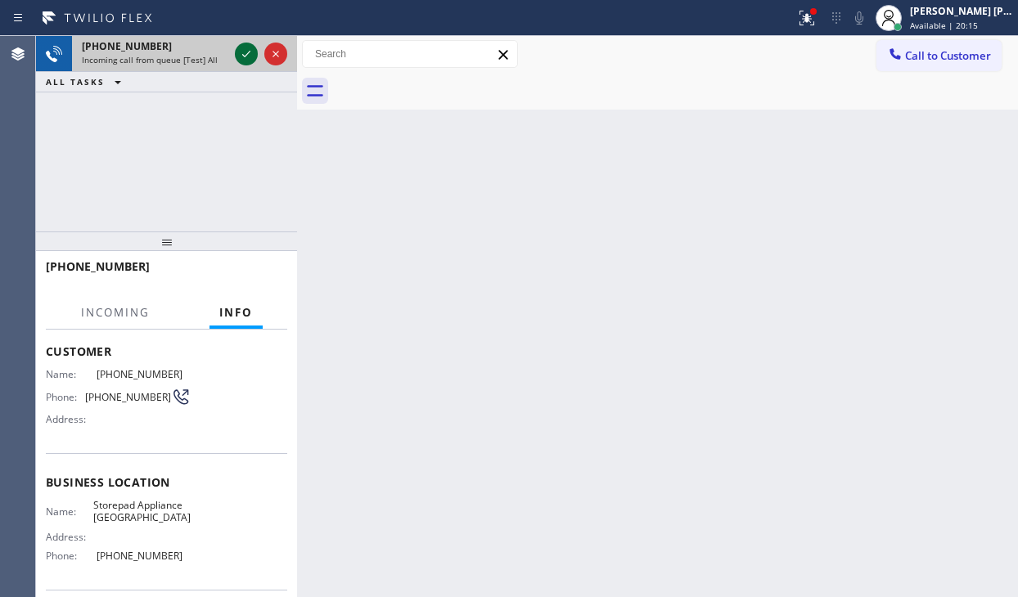
click at [245, 56] on icon at bounding box center [246, 54] width 8 height 7
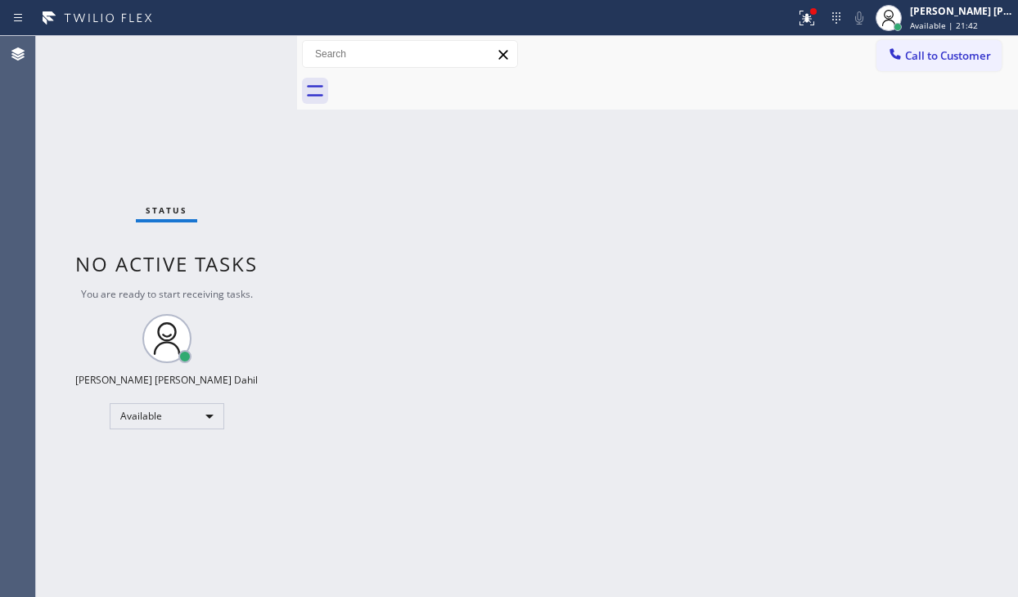
click at [405, 294] on div "Back to Dashboard Change Sender ID Customers Technicians Select a contact Outbo…" at bounding box center [657, 316] width 721 height 561
click at [403, 295] on div "Back to Dashboard Change Sender ID Customers Technicians Select a contact Outbo…" at bounding box center [657, 316] width 721 height 561
click at [817, 17] on icon at bounding box center [807, 18] width 20 height 20
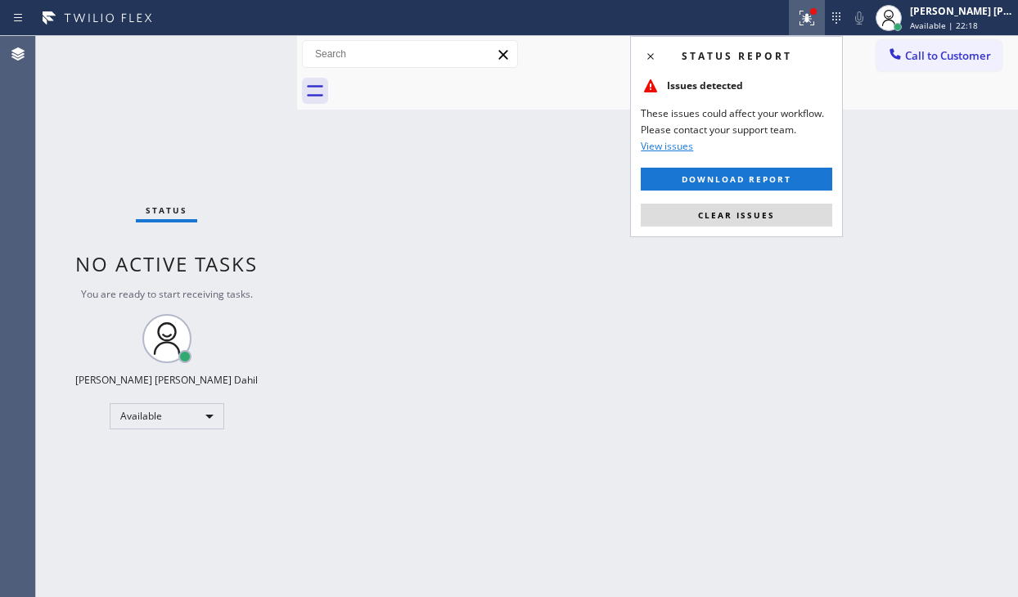
click at [753, 227] on div "Status report Issues detected These issues could affect your workflow. Please c…" at bounding box center [736, 136] width 213 height 201
click at [757, 217] on span "Clear issues" at bounding box center [736, 214] width 77 height 11
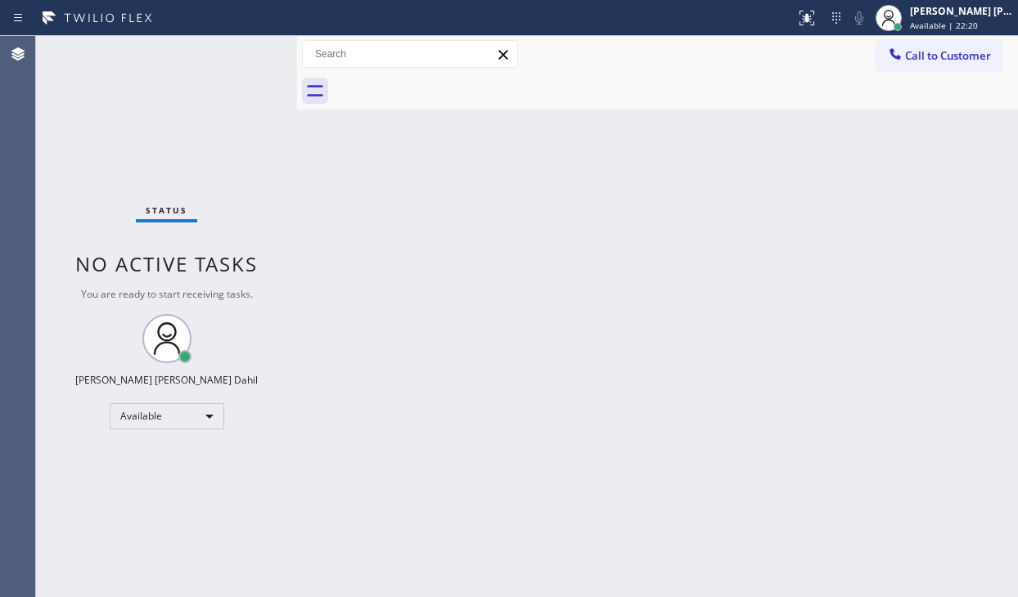
click at [757, 214] on div "Back to Dashboard Change Sender ID Customers Technicians Select a contact Outbo…" at bounding box center [657, 316] width 721 height 561
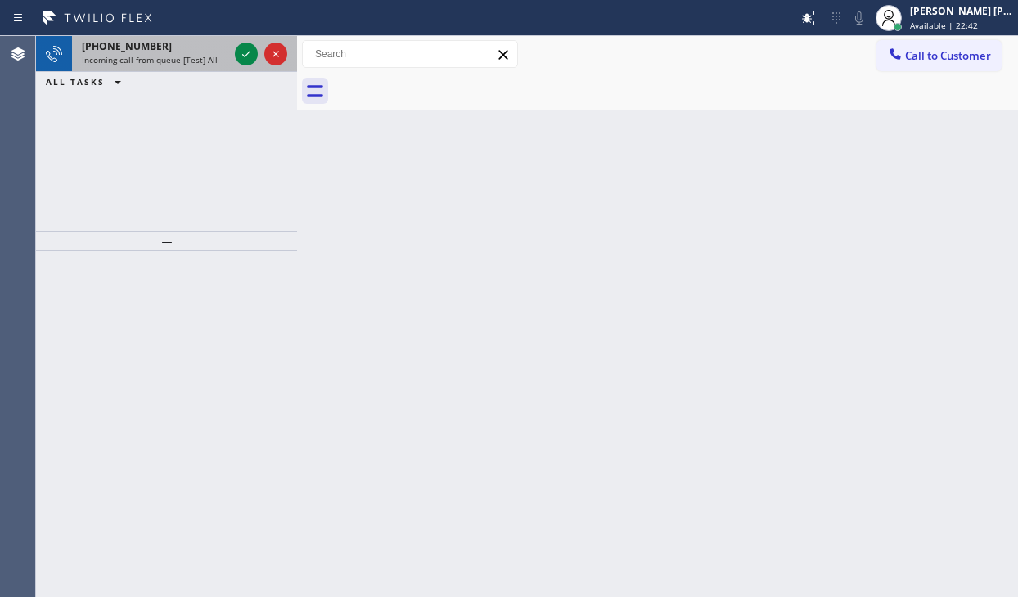
click at [178, 56] on span "Incoming call from queue [Test] All" at bounding box center [150, 59] width 136 height 11
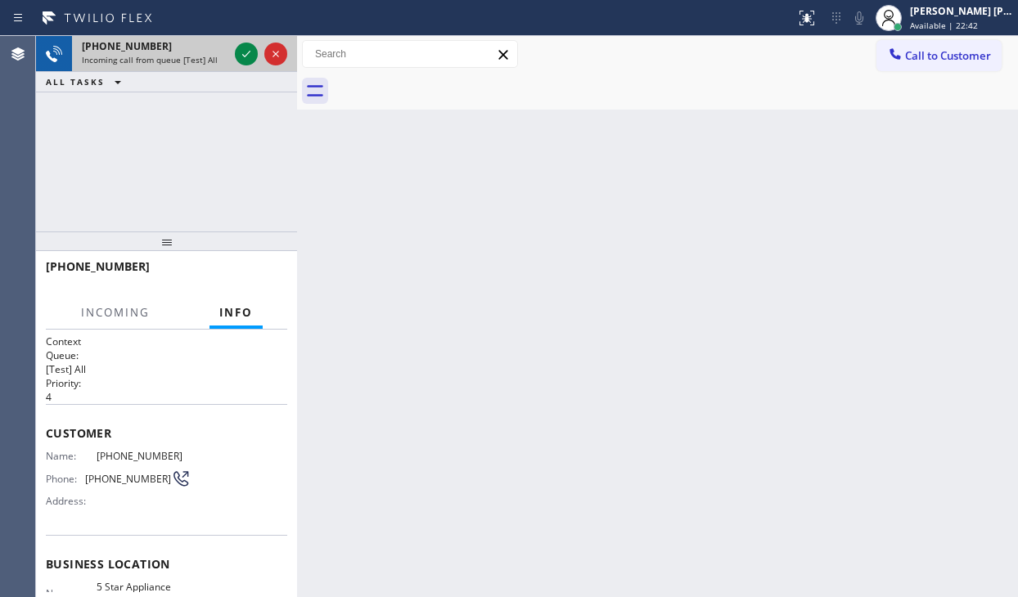
click at [178, 56] on span "Incoming call from queue [Test] All" at bounding box center [150, 59] width 136 height 11
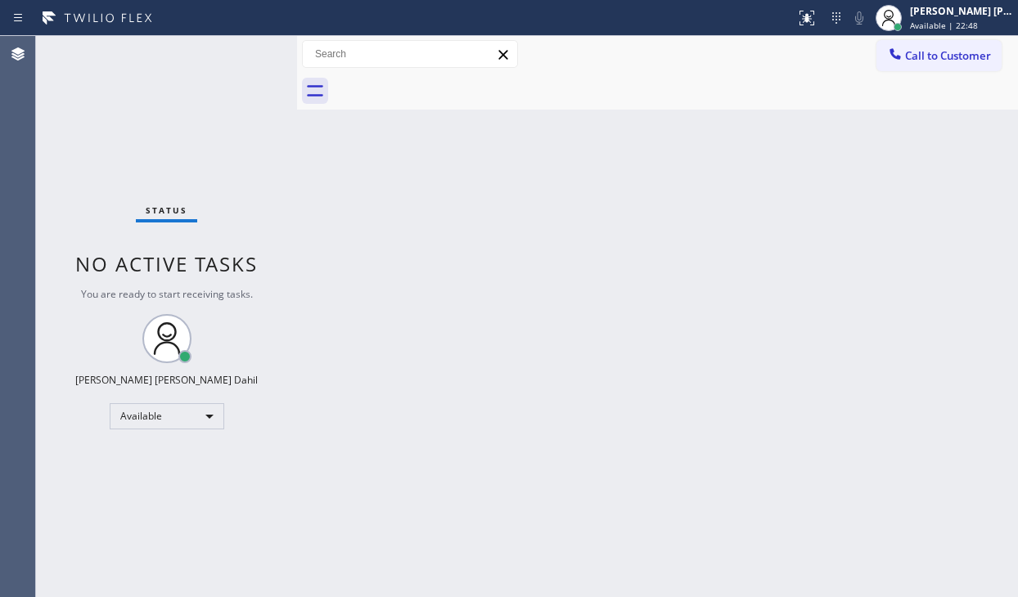
click at [206, 60] on div "Status No active tasks You are ready to start receiving tasks. [PERSON_NAME] [P…" at bounding box center [166, 316] width 261 height 561
click at [205, 54] on div "Status No active tasks You are ready to start receiving tasks. [PERSON_NAME] [P…" at bounding box center [166, 316] width 261 height 561
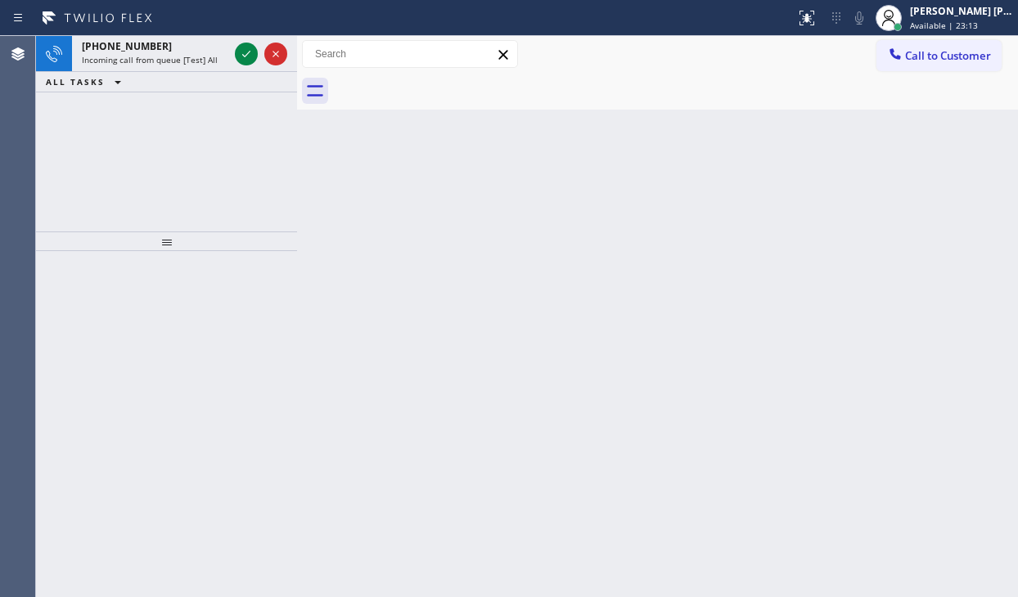
click at [205, 54] on span "Incoming call from queue [Test] All" at bounding box center [150, 59] width 136 height 11
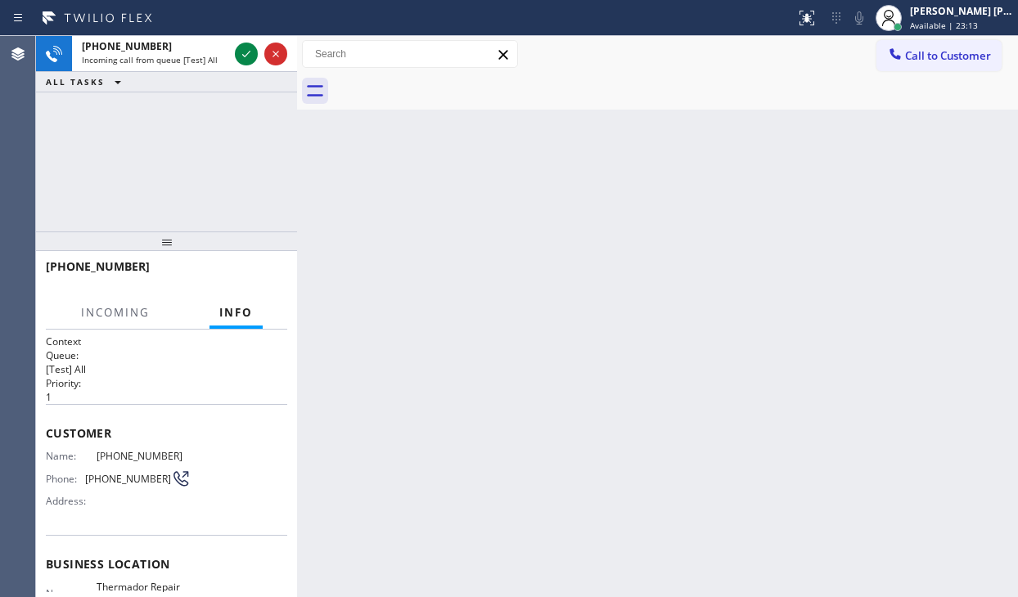
click at [205, 54] on span "Incoming call from queue [Test] All" at bounding box center [150, 59] width 136 height 11
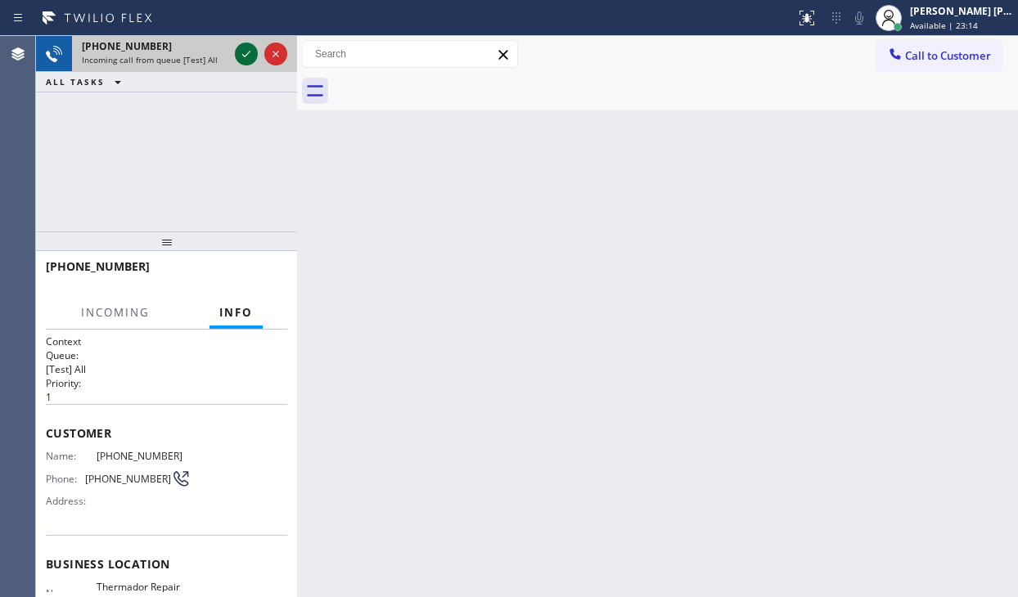
click at [242, 56] on icon at bounding box center [247, 54] width 20 height 20
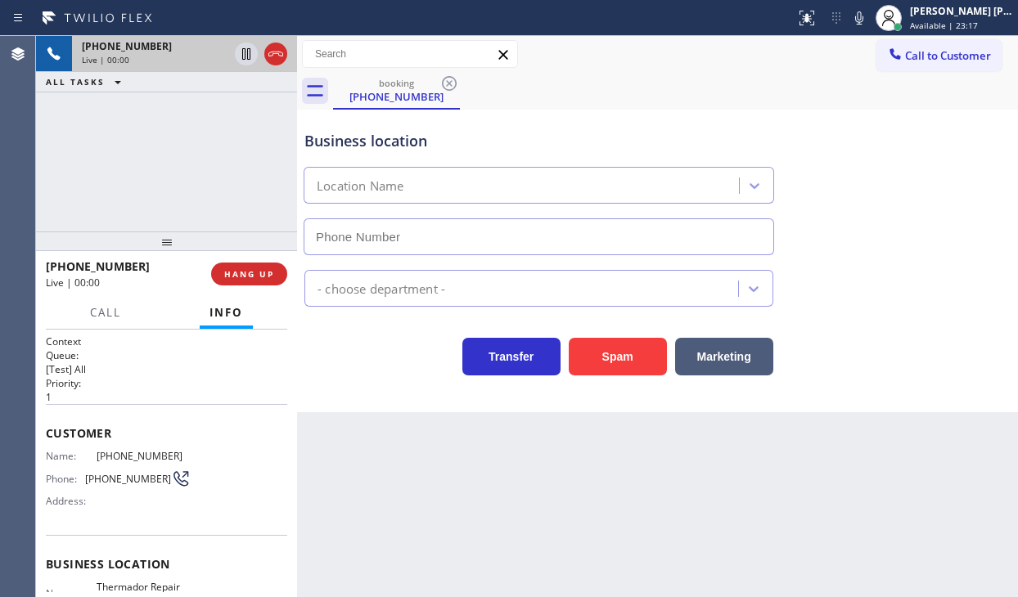
scroll to position [164, 0]
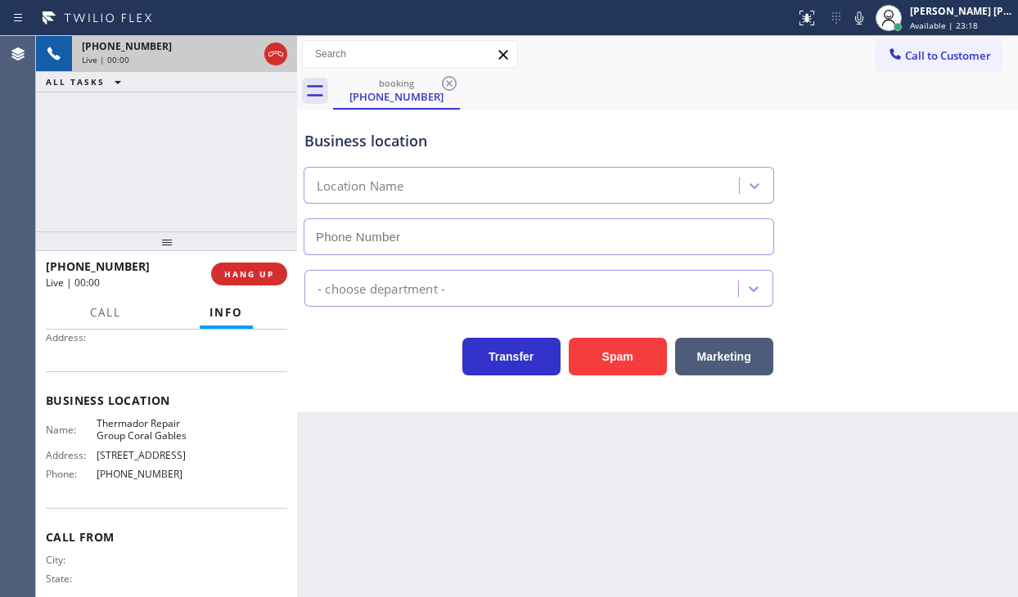
type input "[PHONE_NUMBER]"
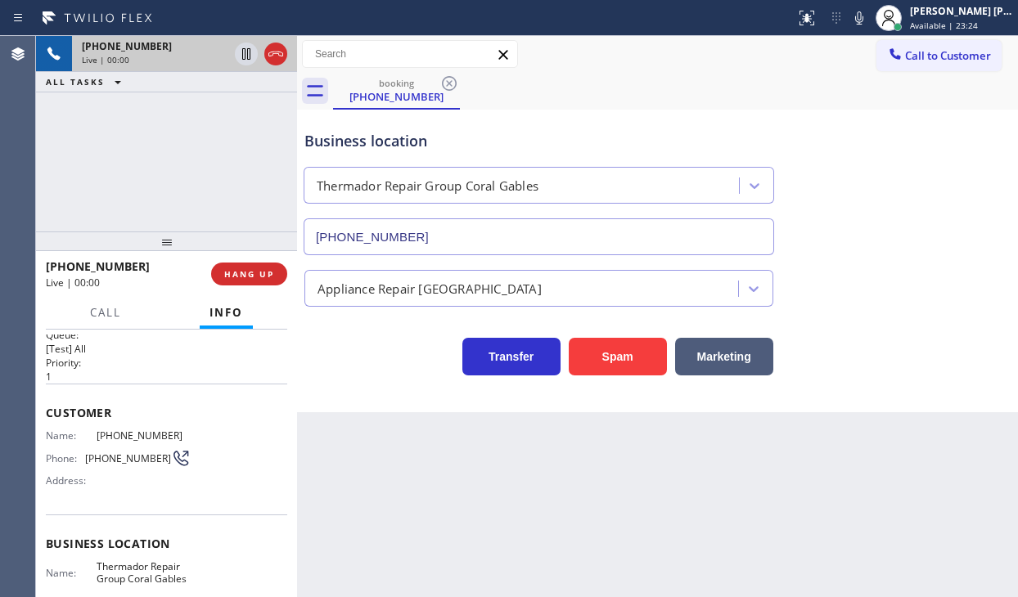
scroll to position [0, 0]
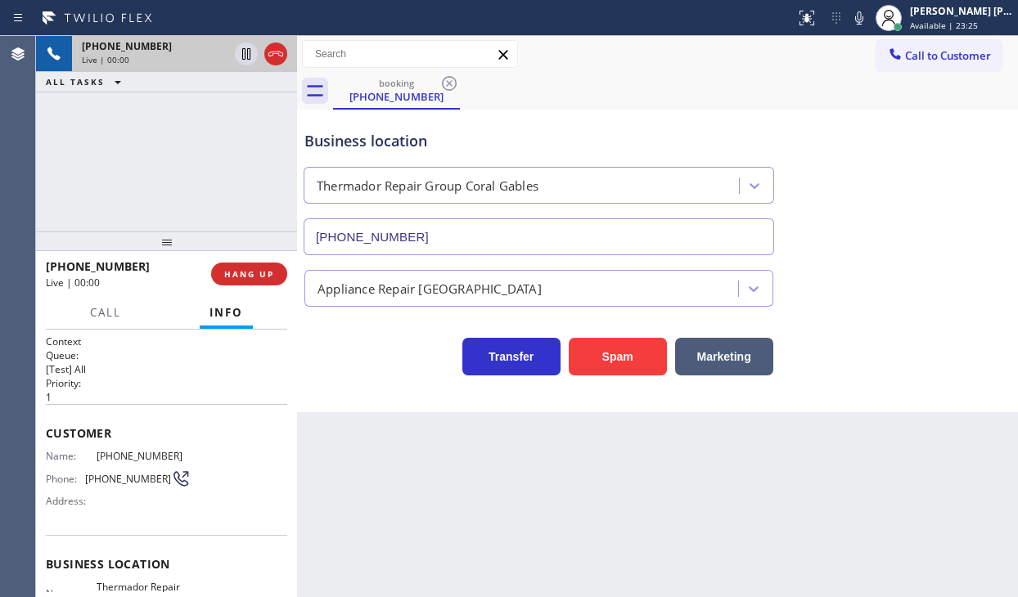
click at [484, 516] on div "Back to Dashboard Change Sender ID Customers Technicians Select a contact Outbo…" at bounding box center [657, 316] width 721 height 561
click at [131, 137] on div "[PHONE_NUMBER] Live | 00:00 ALL TASKS ALL TASKS ACTIVE TASKS TASKS IN WRAP UP" at bounding box center [166, 134] width 261 height 196
click at [262, 275] on span "HANG UP" at bounding box center [249, 273] width 50 height 11
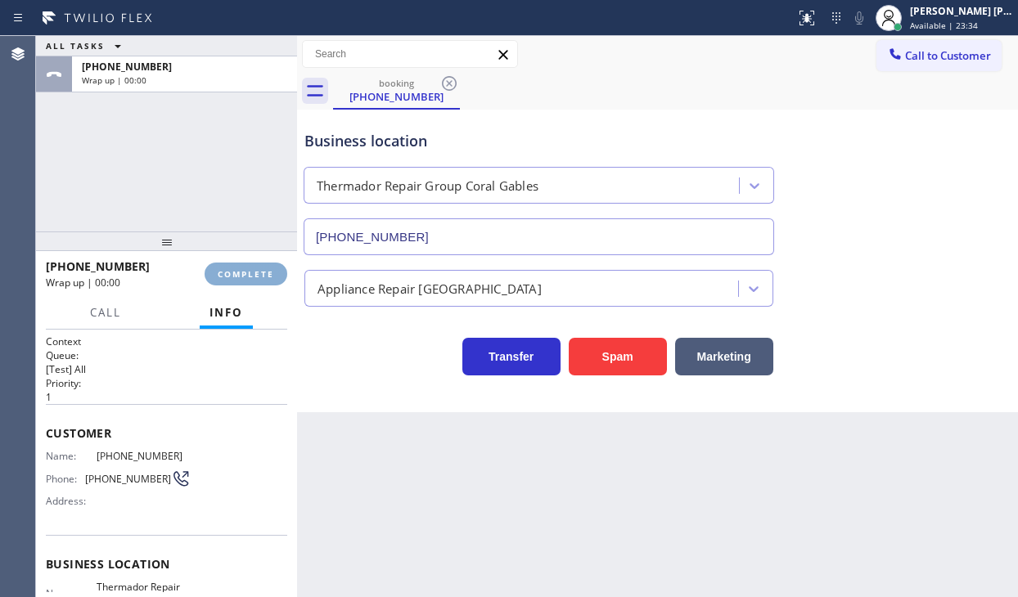
click at [262, 275] on span "COMPLETE" at bounding box center [246, 273] width 56 height 11
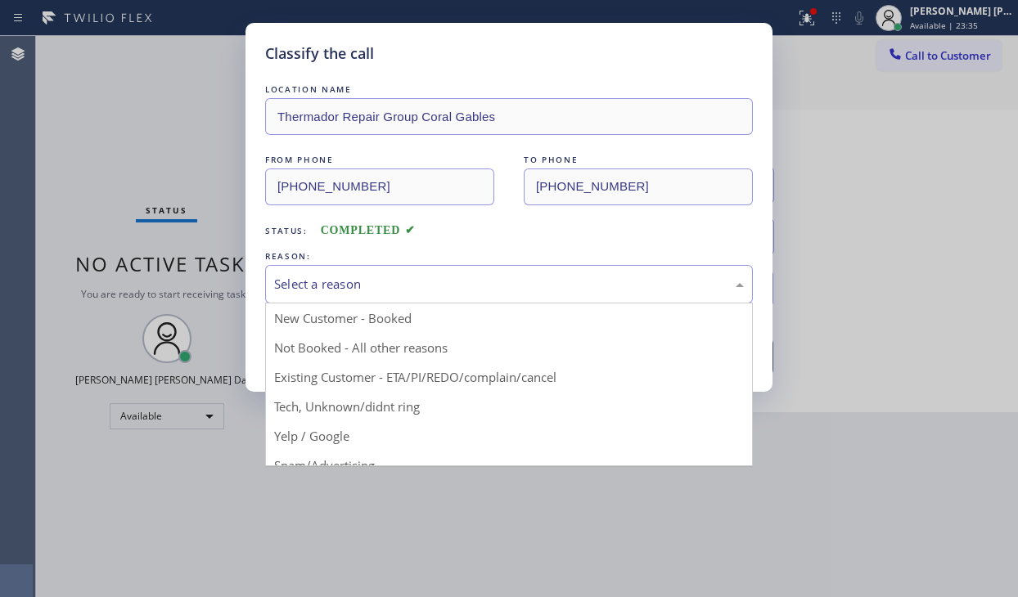
click at [431, 277] on div "Select a reason" at bounding box center [509, 284] width 470 height 19
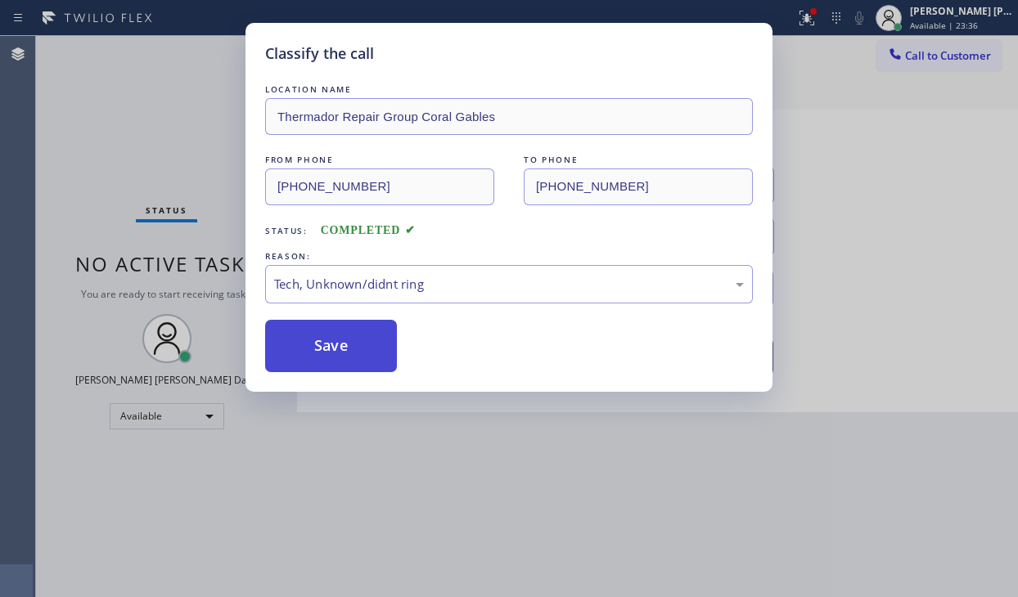
click at [360, 360] on button "Save" at bounding box center [331, 346] width 132 height 52
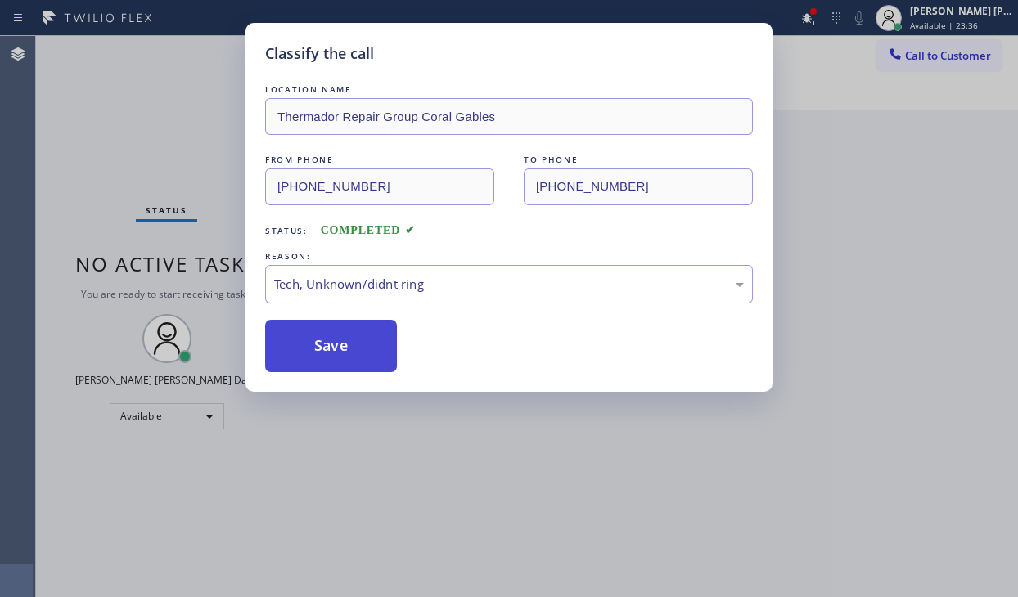
drag, startPoint x: 360, startPoint y: 360, endPoint x: 268, endPoint y: 53, distance: 320.5
click at [360, 358] on button "Save" at bounding box center [331, 346] width 132 height 52
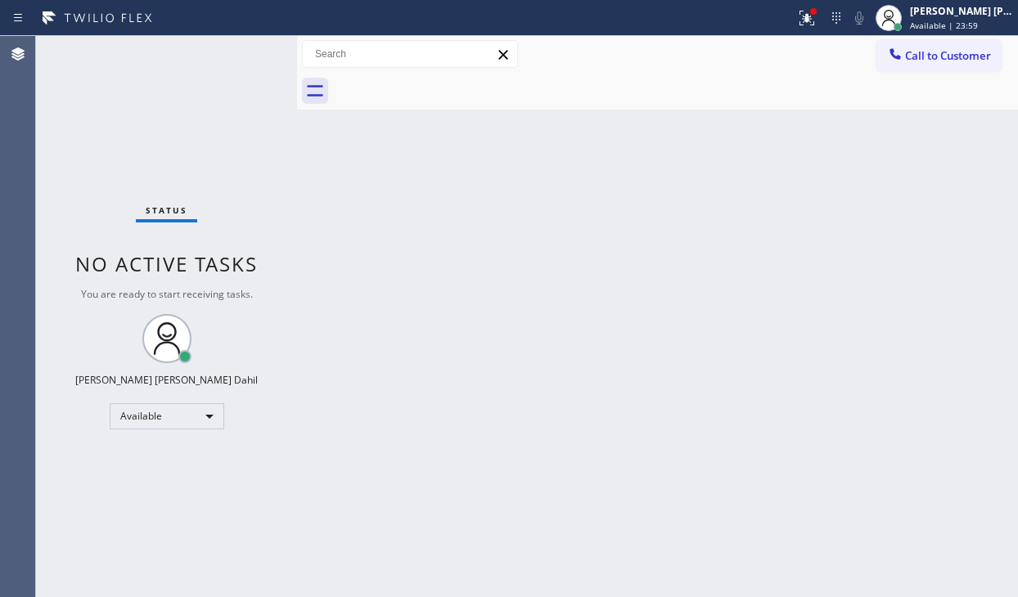
click at [194, 93] on div "Status No active tasks You are ready to start receiving tasks. [PERSON_NAME] [P…" at bounding box center [166, 316] width 261 height 561
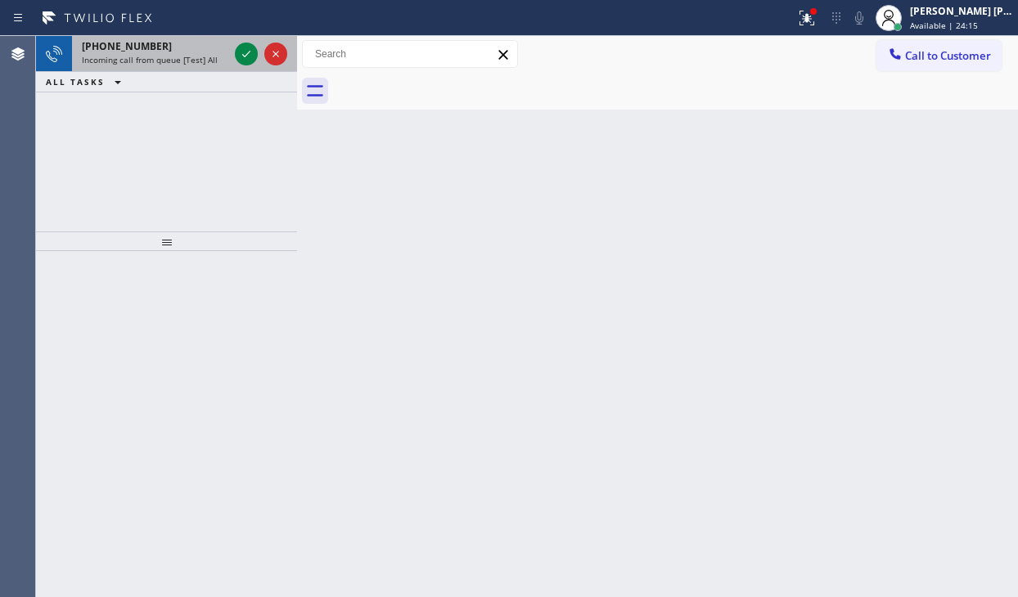
click at [221, 59] on div "Incoming call from queue [Test] All" at bounding box center [155, 59] width 146 height 11
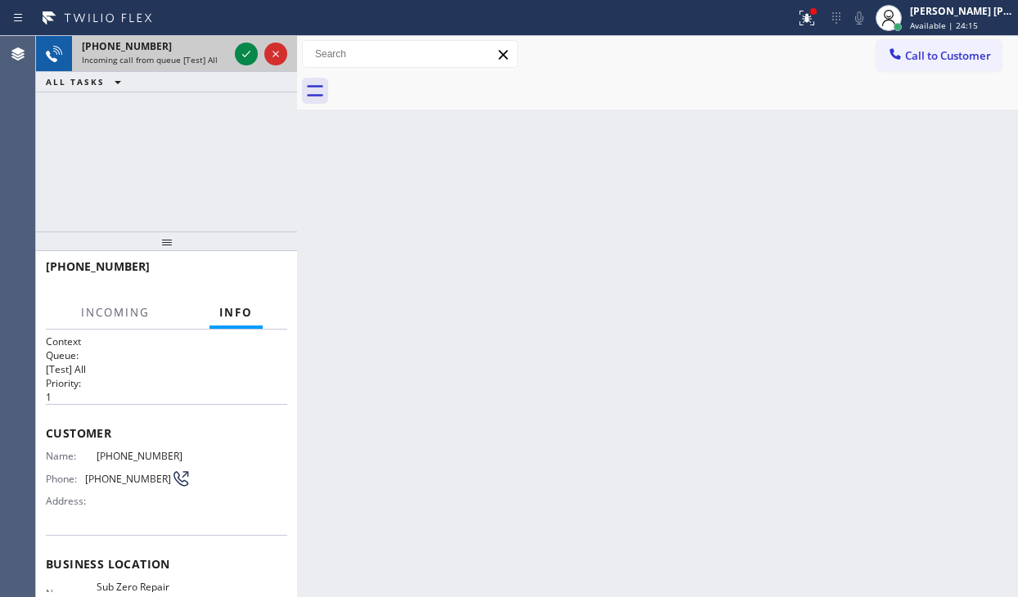
click at [221, 59] on div "Incoming call from queue [Test] All" at bounding box center [155, 59] width 146 height 11
click at [242, 56] on icon at bounding box center [247, 54] width 20 height 20
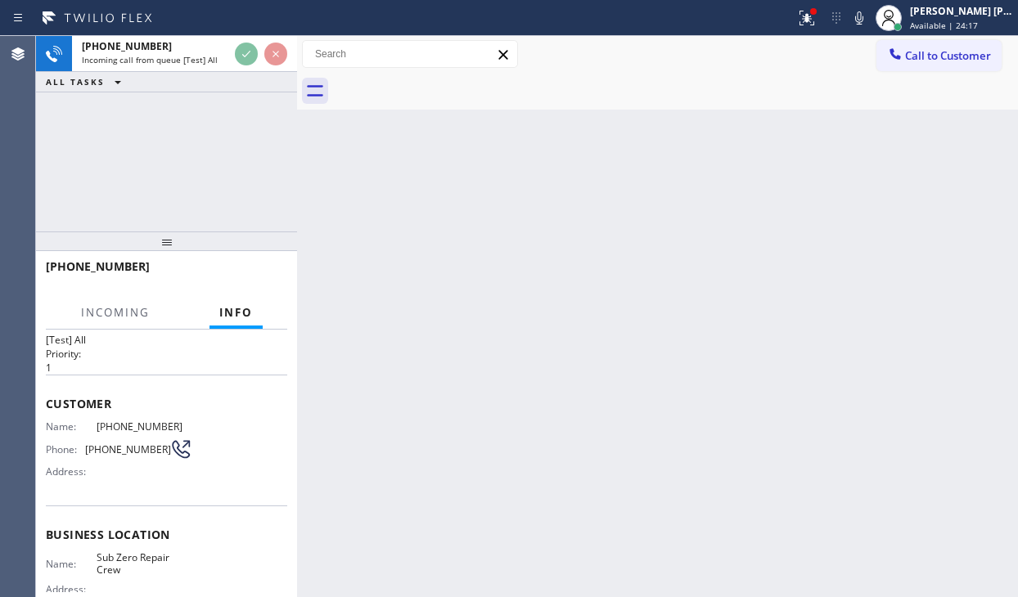
scroll to position [82, 0]
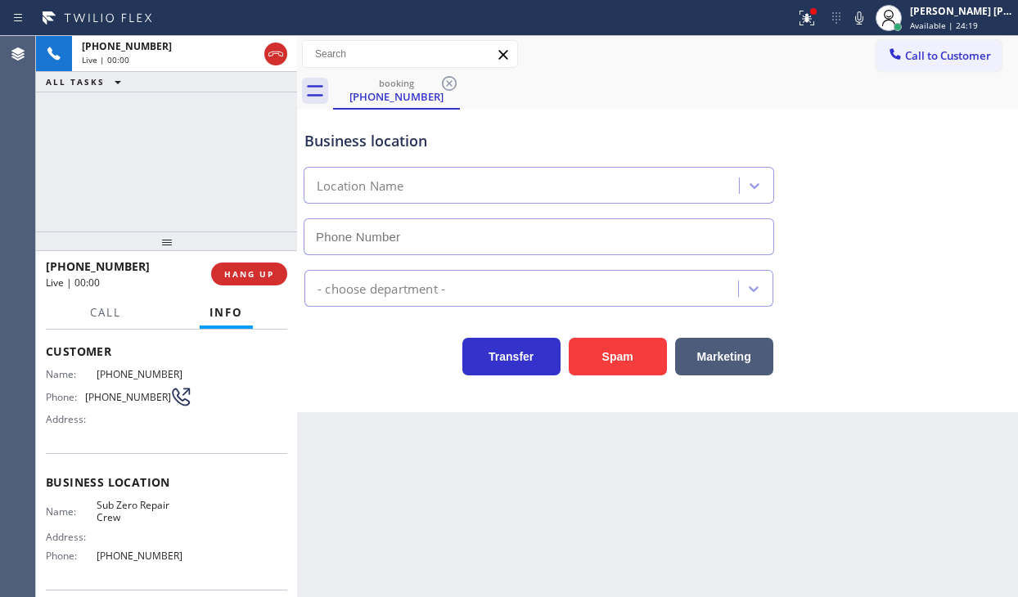
type input "[PHONE_NUMBER]"
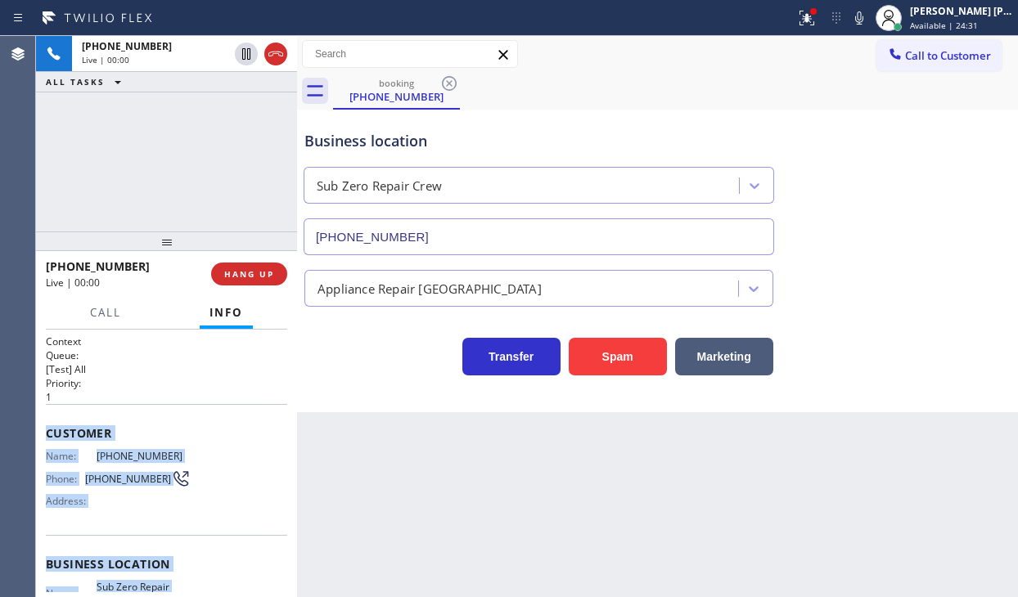
scroll to position [198, 0]
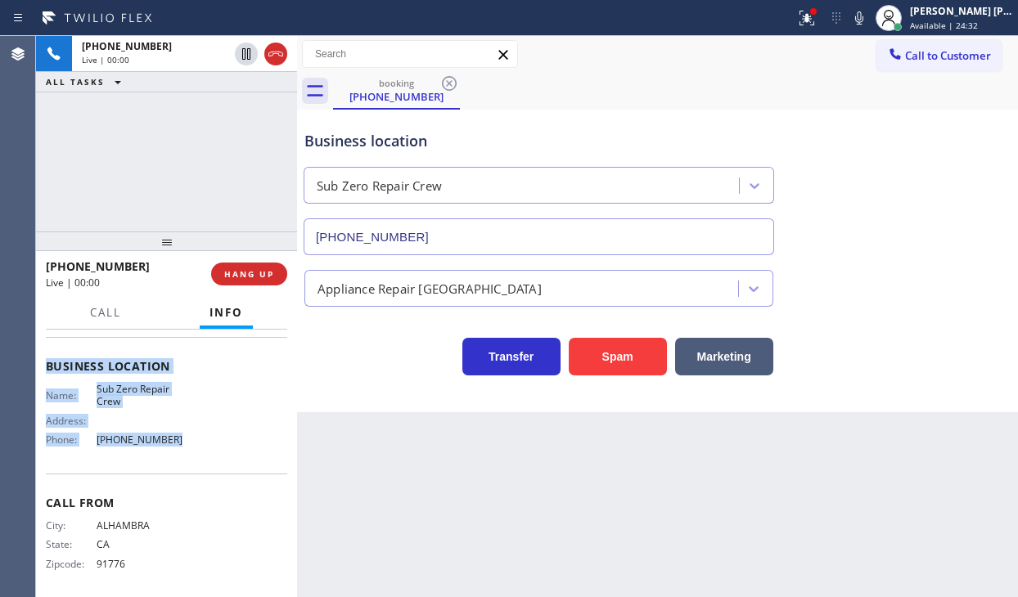
drag, startPoint x: 39, startPoint y: 418, endPoint x: 173, endPoint y: 456, distance: 139.4
click at [173, 456] on div "Context Queue: [Test] All Priority: 1 Customer Name: [PHONE_NUMBER] Phone: [PHO…" at bounding box center [166, 464] width 261 height 268
copy div "Customer Name: [PHONE_NUMBER] Phone: [PHONE_NUMBER] Address: Business location …"
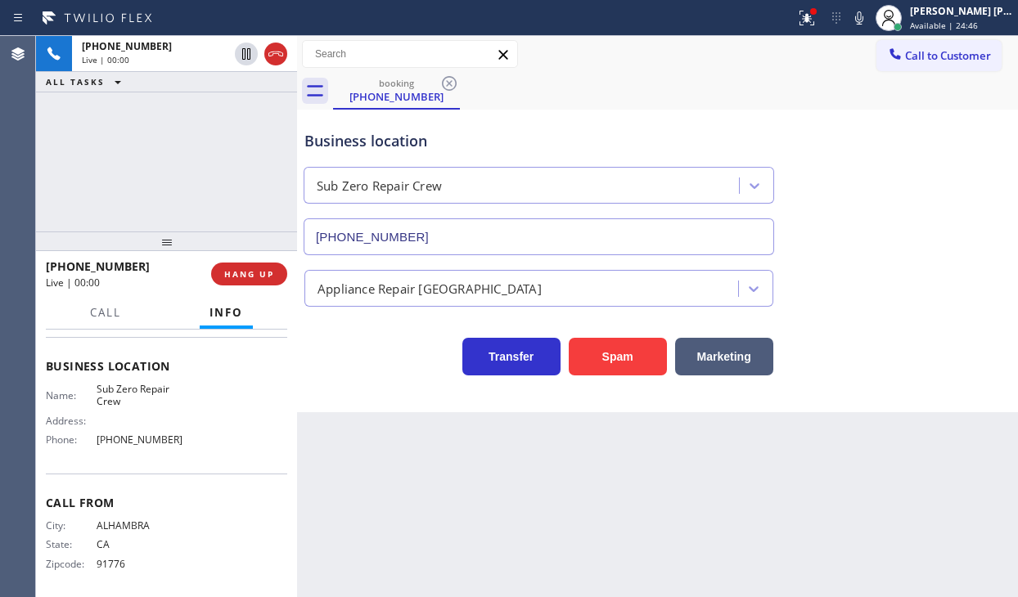
click at [157, 182] on div "[PHONE_NUMBER] Live | 00:00 ALL TASKS ALL TASKS ACTIVE TASKS TASKS IN WRAP UP" at bounding box center [166, 134] width 261 height 196
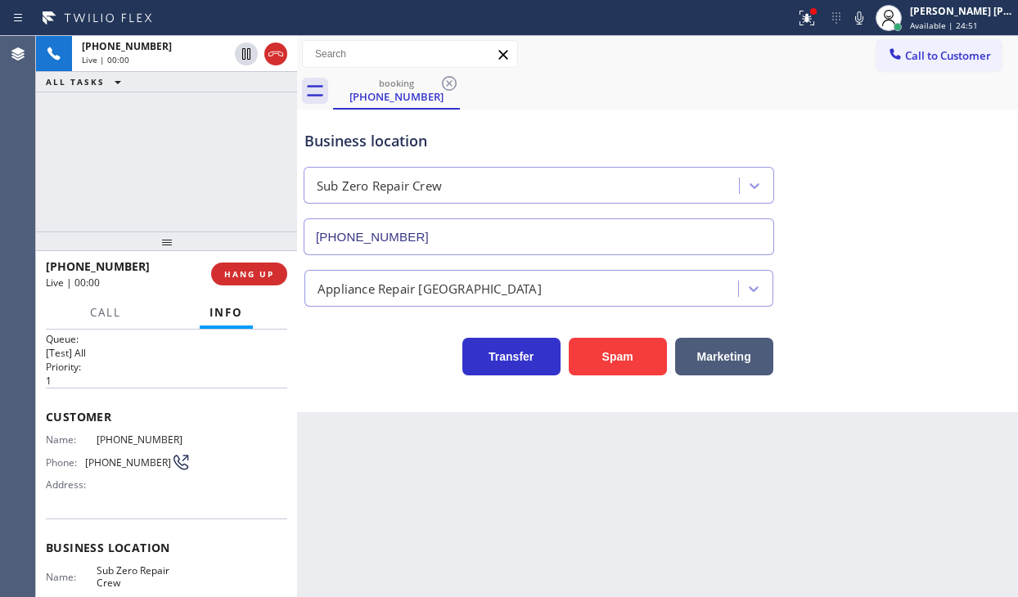
scroll to position [0, 0]
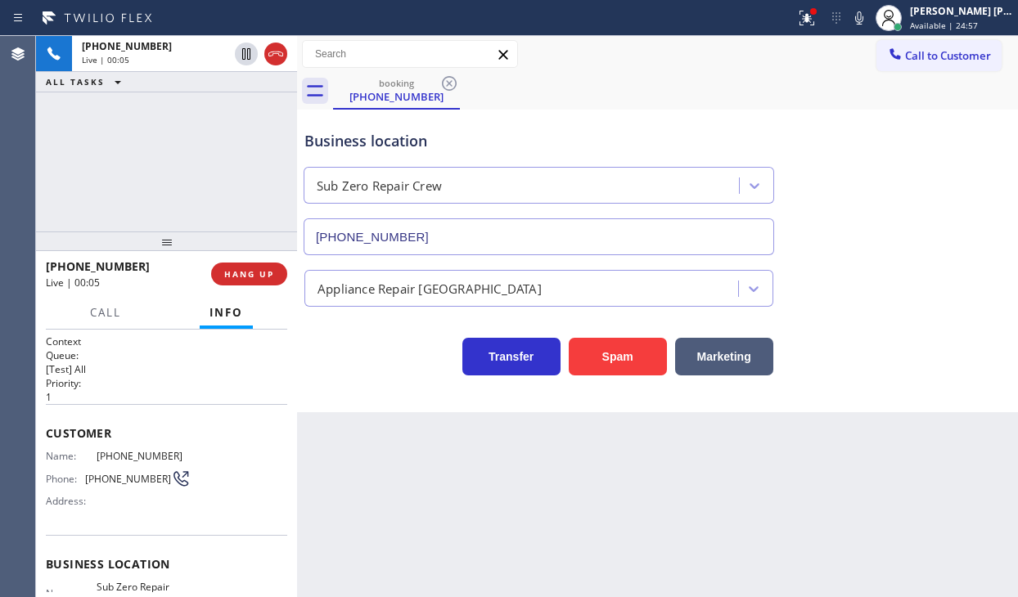
click at [373, 430] on div "Back to Dashboard Change Sender ID Customers Technicians Select a contact Outbo…" at bounding box center [657, 316] width 721 height 561
click at [817, 24] on icon at bounding box center [807, 18] width 20 height 20
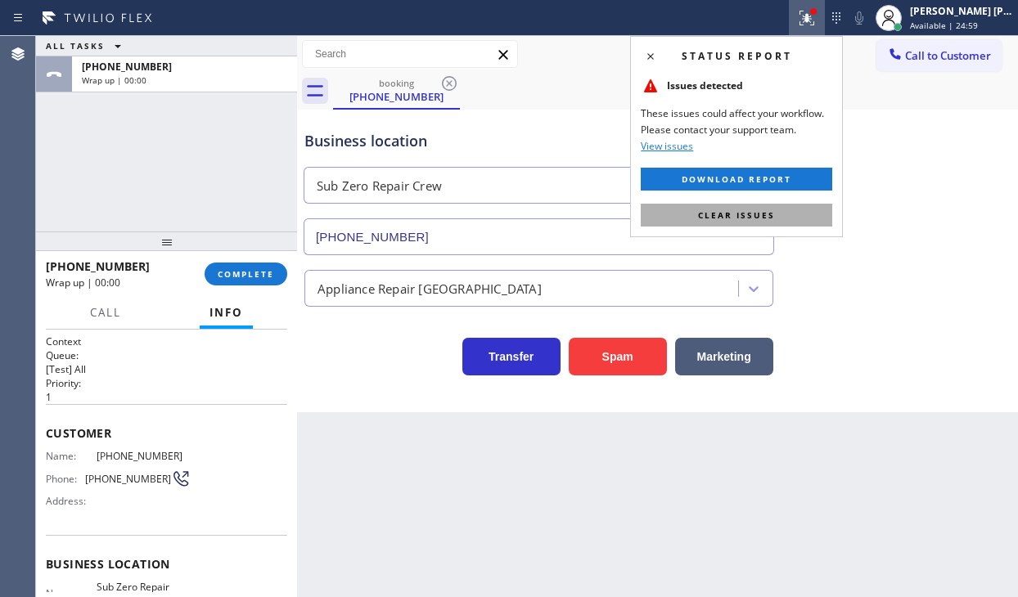
click at [763, 207] on button "Clear issues" at bounding box center [736, 215] width 191 height 23
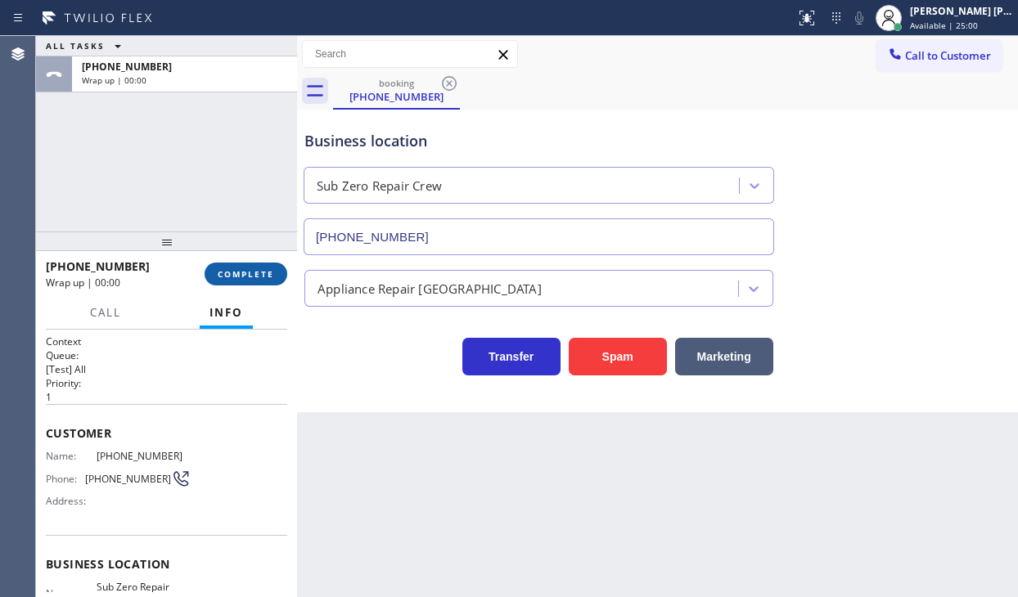
click at [236, 272] on span "COMPLETE" at bounding box center [246, 273] width 56 height 11
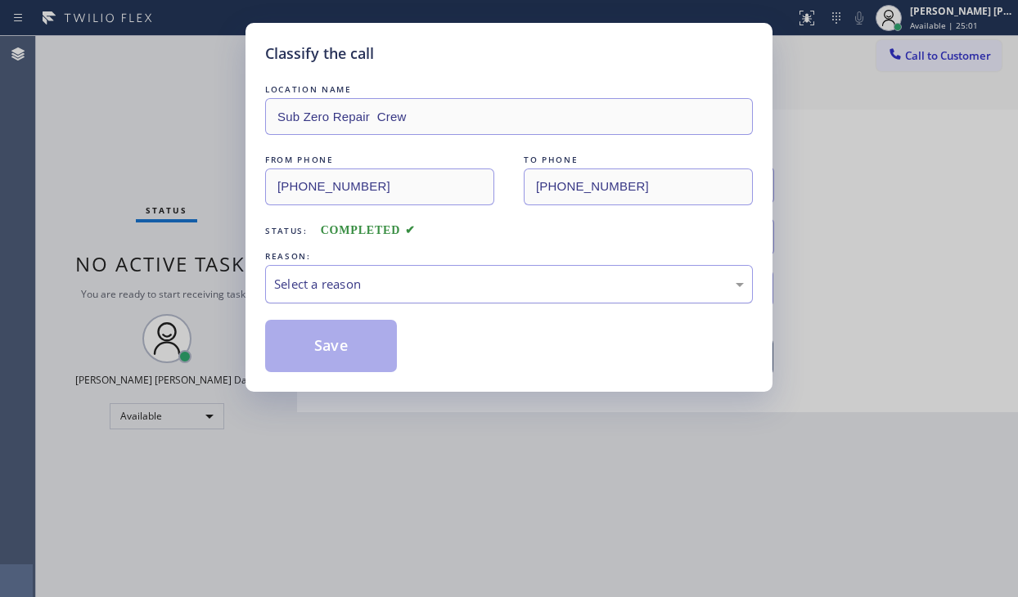
click at [421, 271] on div "Select a reason" at bounding box center [509, 284] width 488 height 38
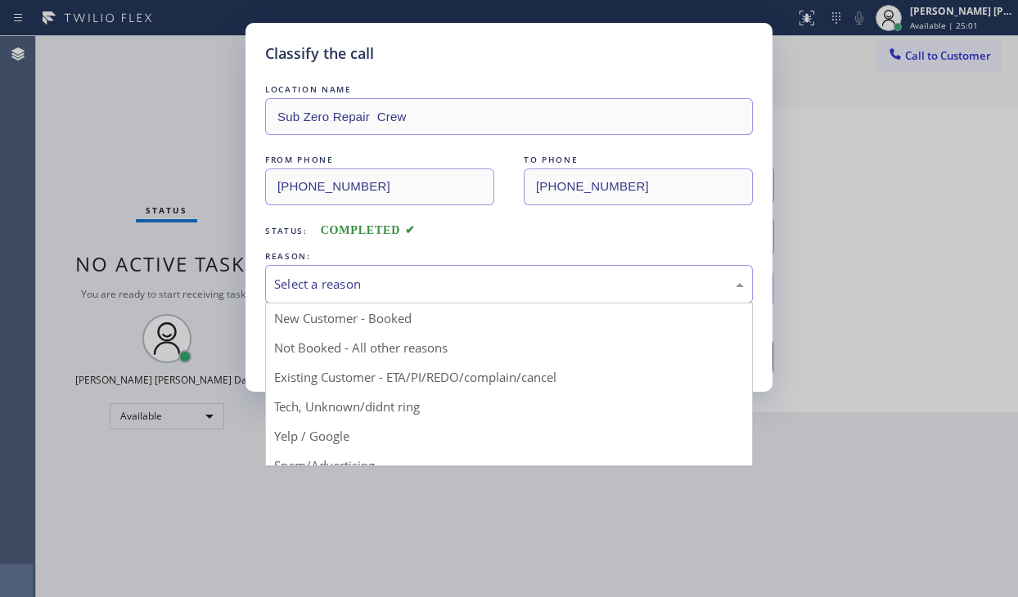
drag, startPoint x: 387, startPoint y: 403, endPoint x: 378, endPoint y: 347, distance: 57.2
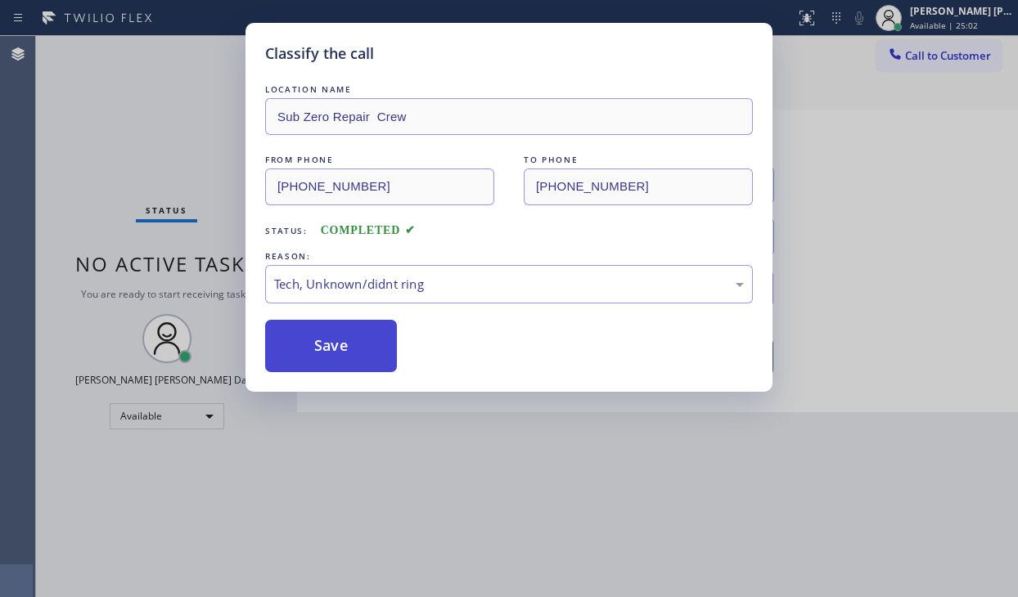
click at [370, 338] on button "Save" at bounding box center [331, 346] width 132 height 52
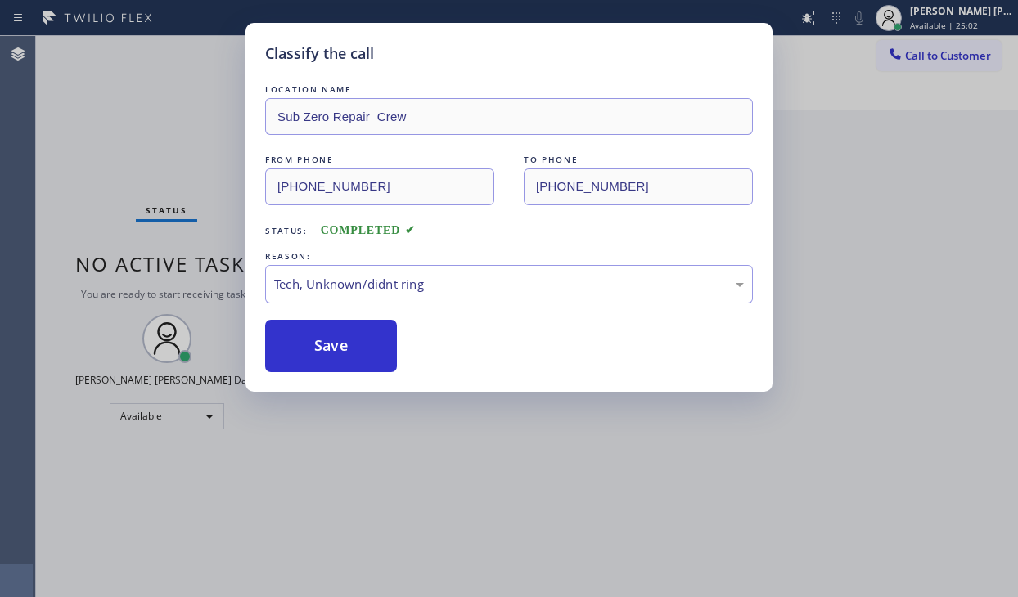
drag, startPoint x: 370, startPoint y: 338, endPoint x: 679, endPoint y: 587, distance: 397.0
click at [370, 339] on button "Save" at bounding box center [331, 346] width 132 height 52
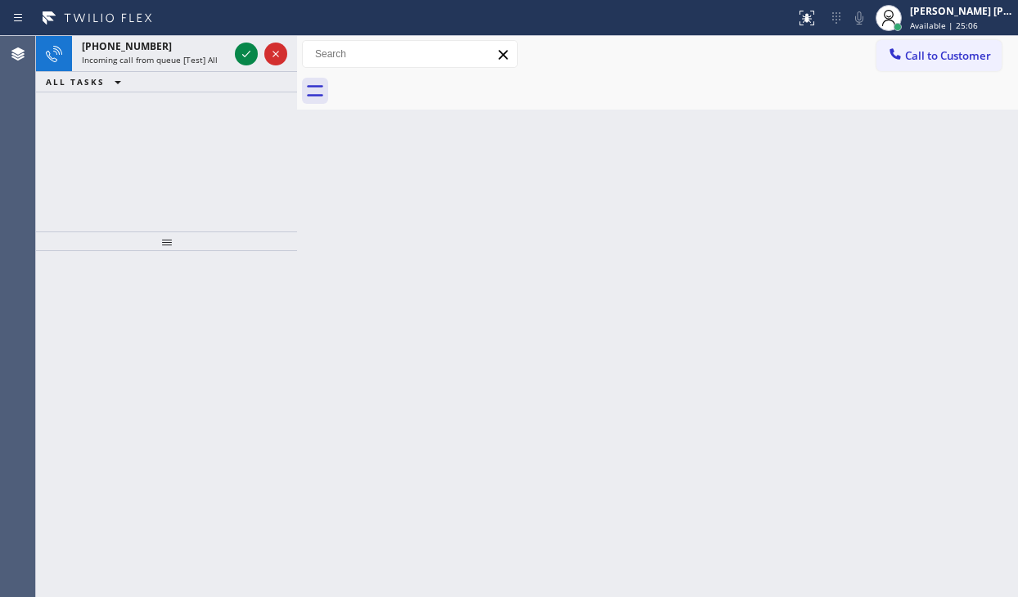
drag, startPoint x: 121, startPoint y: 112, endPoint x: 131, endPoint y: 73, distance: 40.5
click at [121, 109] on div "[PHONE_NUMBER] Incoming call from queue [Test] All ALL TASKS ALL TASKS ACTIVE T…" at bounding box center [166, 134] width 261 height 196
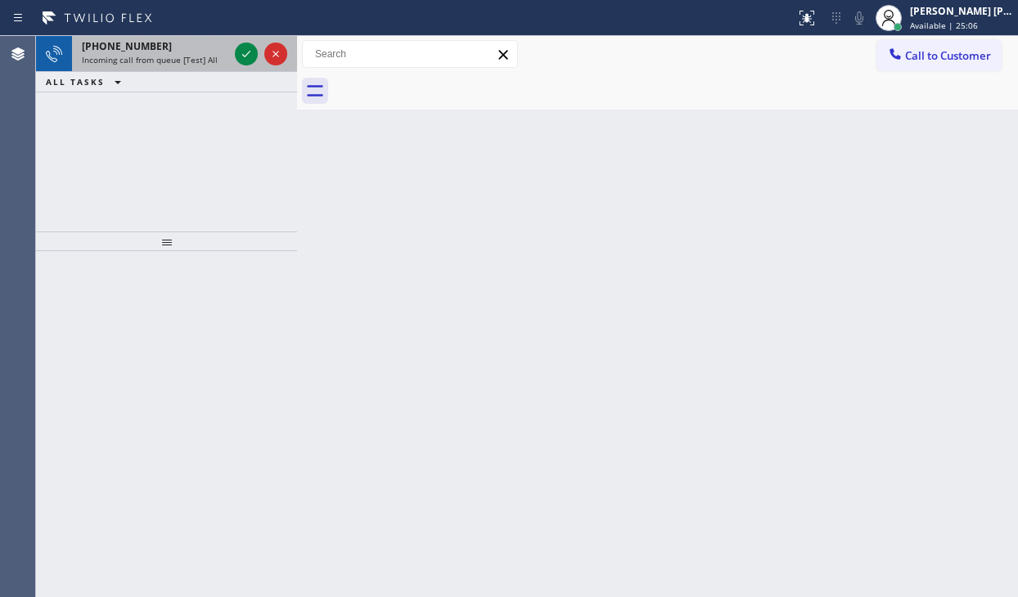
click at [134, 70] on div "[PHONE_NUMBER] Incoming call from queue [Test] All" at bounding box center [152, 54] width 160 height 36
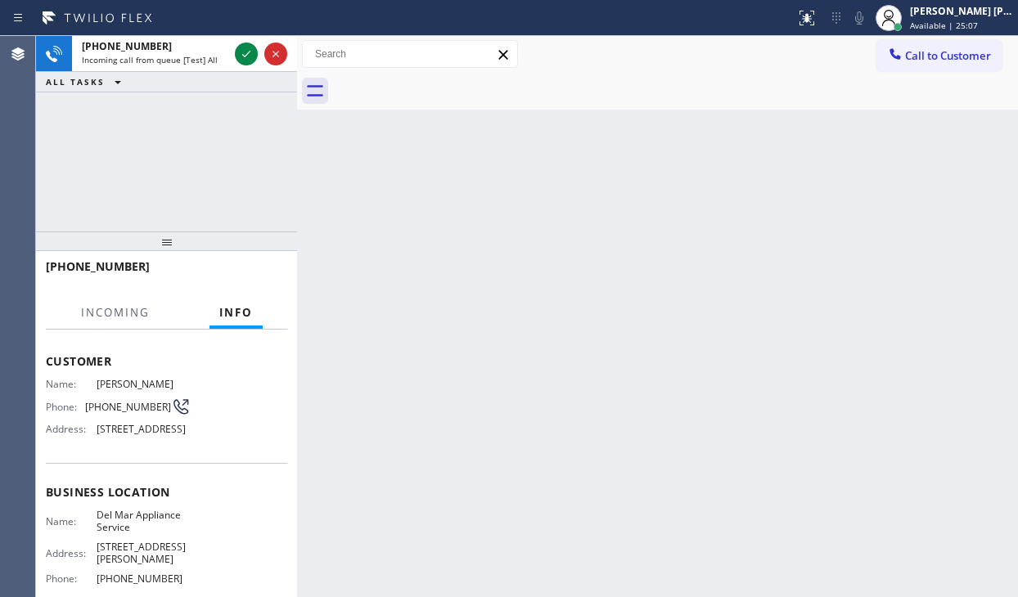
scroll to position [236, 0]
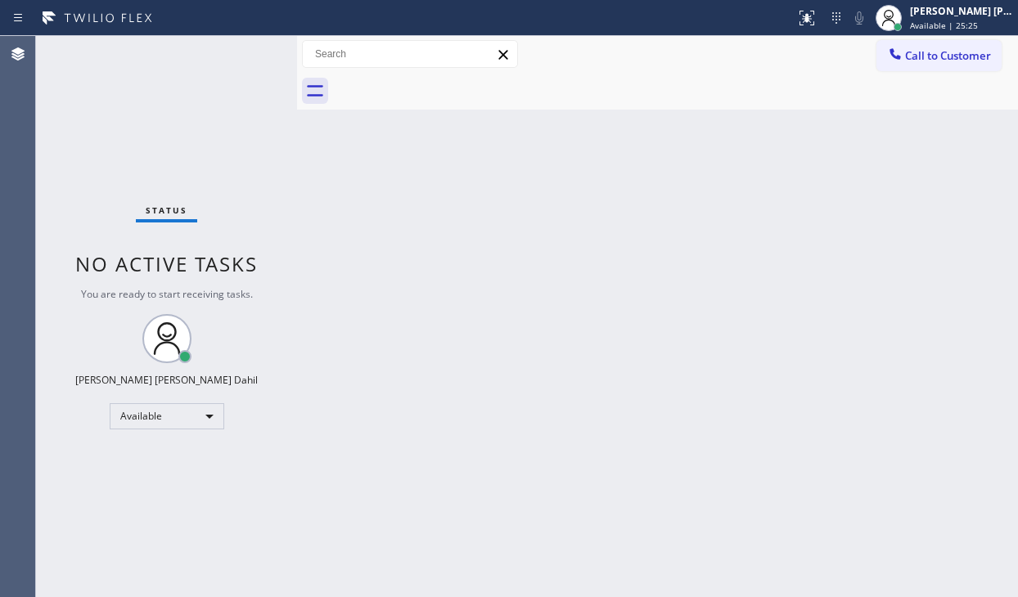
click at [238, 52] on div "Status No active tasks You are ready to start receiving tasks. [PERSON_NAME] [P…" at bounding box center [166, 316] width 261 height 561
click at [547, 324] on div "Back to Dashboard Change Sender ID Customers Technicians Select a contact Outbo…" at bounding box center [657, 316] width 721 height 561
click at [242, 50] on div "Status No active tasks You are ready to start receiving tasks. [PERSON_NAME] [P…" at bounding box center [166, 316] width 261 height 561
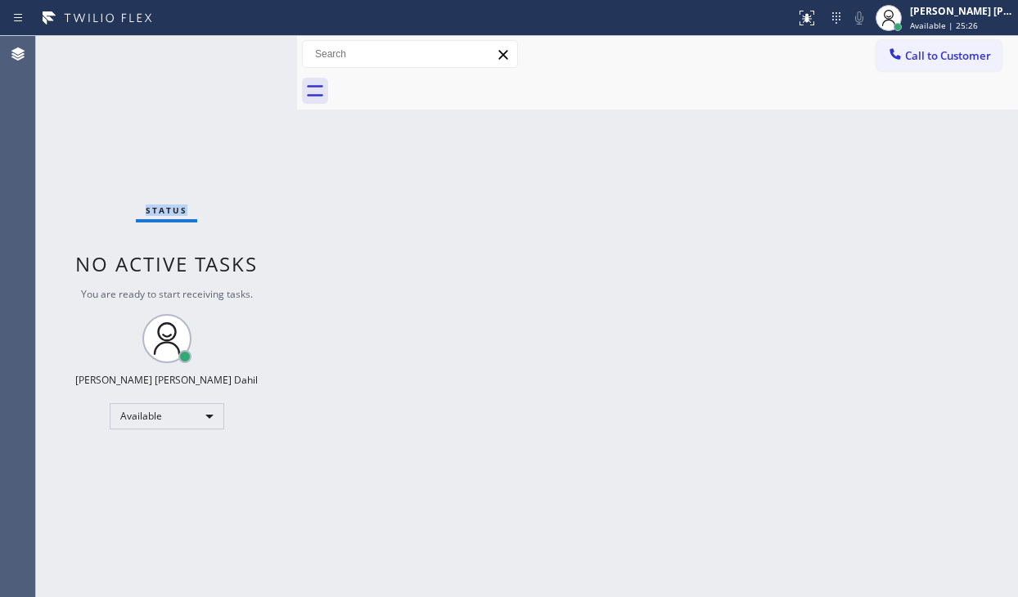
click at [242, 50] on div "Status No active tasks You are ready to start receiving tasks. [PERSON_NAME] [P…" at bounding box center [166, 316] width 261 height 561
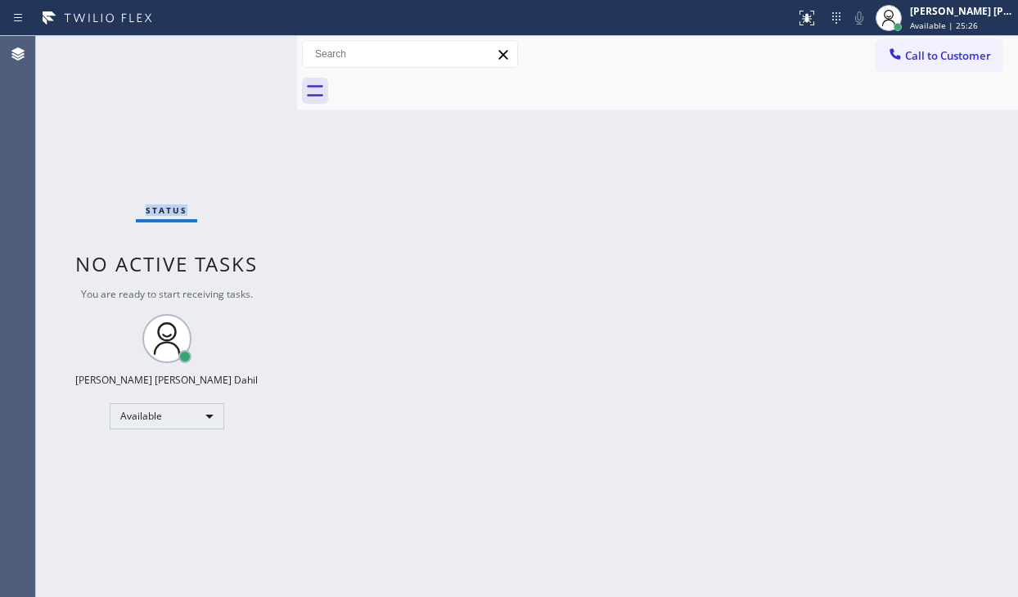
click at [242, 50] on div "Status No active tasks You are ready to start receiving tasks. [PERSON_NAME] [P…" at bounding box center [166, 316] width 261 height 561
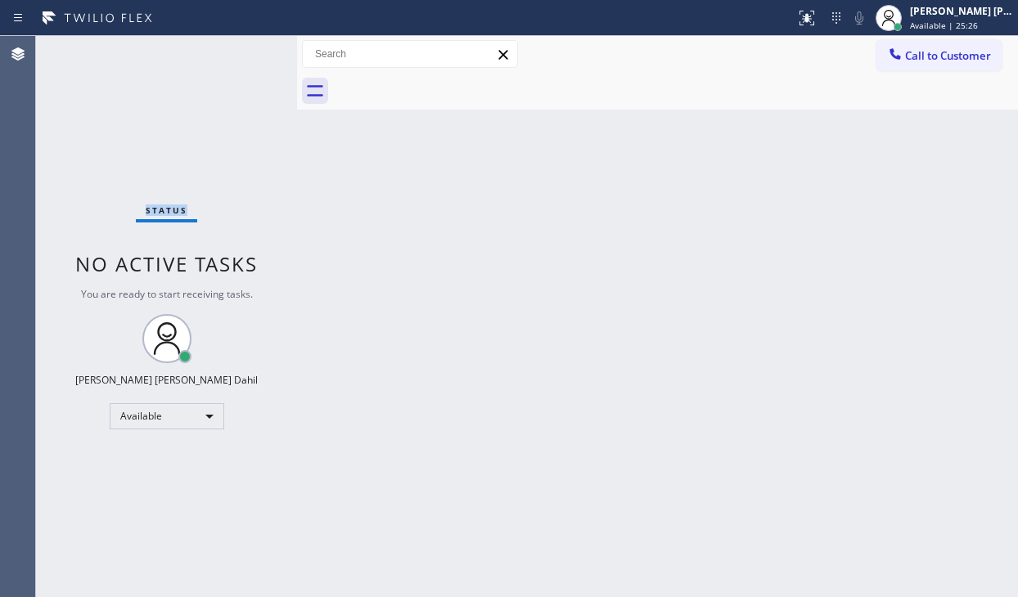
click at [242, 50] on div "Status No active tasks You are ready to start receiving tasks. [PERSON_NAME] [P…" at bounding box center [166, 316] width 261 height 561
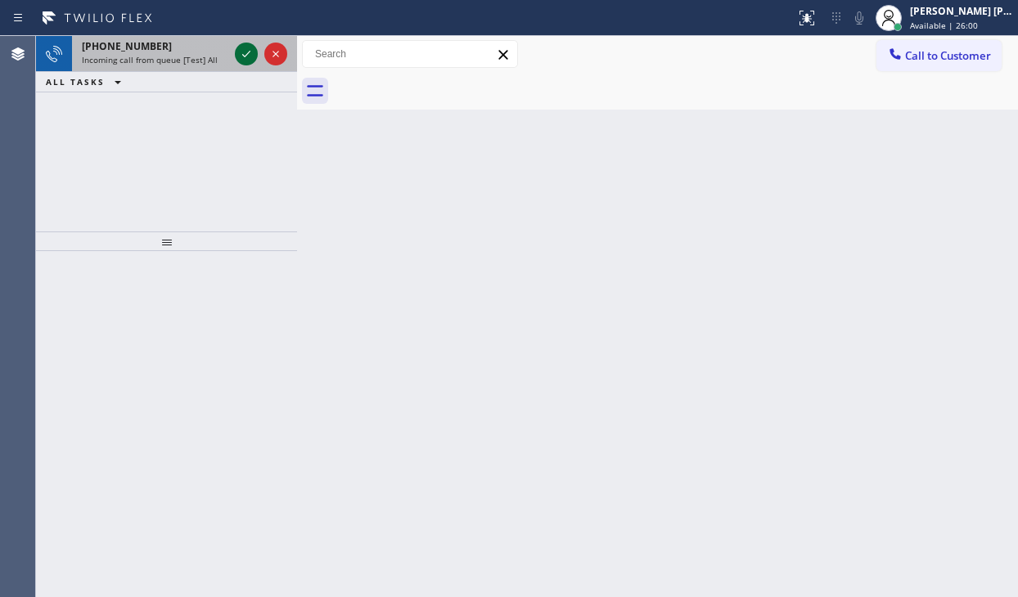
click at [242, 50] on icon at bounding box center [247, 54] width 20 height 20
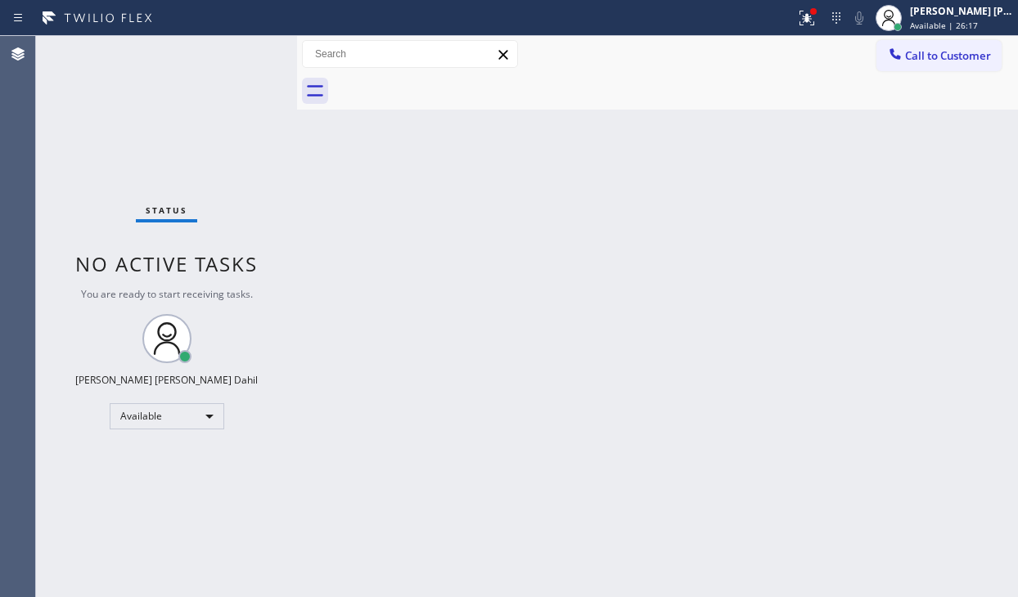
click at [318, 191] on div "Back to Dashboard Change Sender ID Customers Technicians Select a contact Outbo…" at bounding box center [657, 316] width 721 height 561
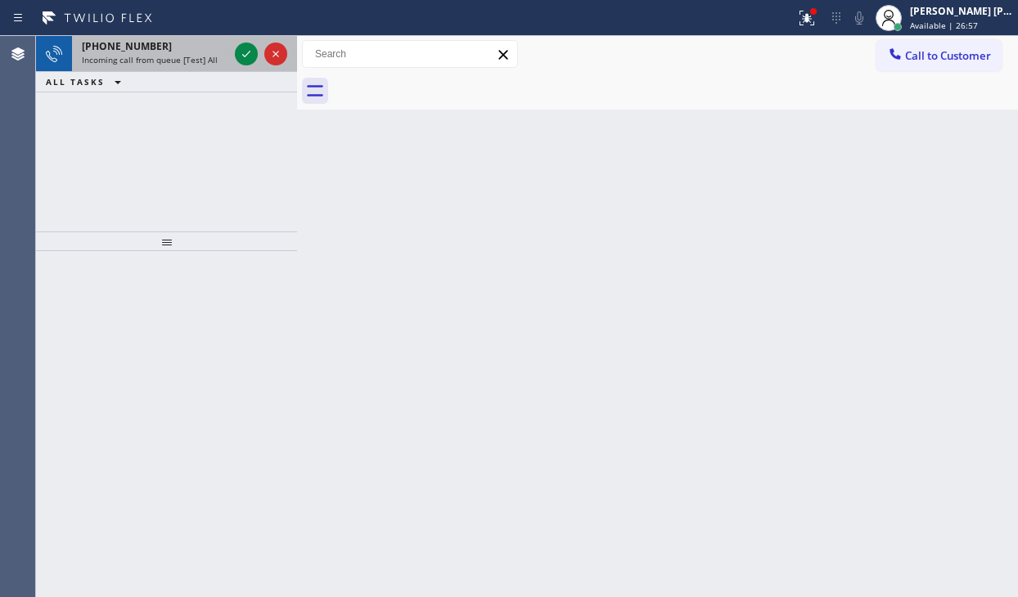
click at [160, 59] on span "Incoming call from queue [Test] All" at bounding box center [150, 59] width 136 height 11
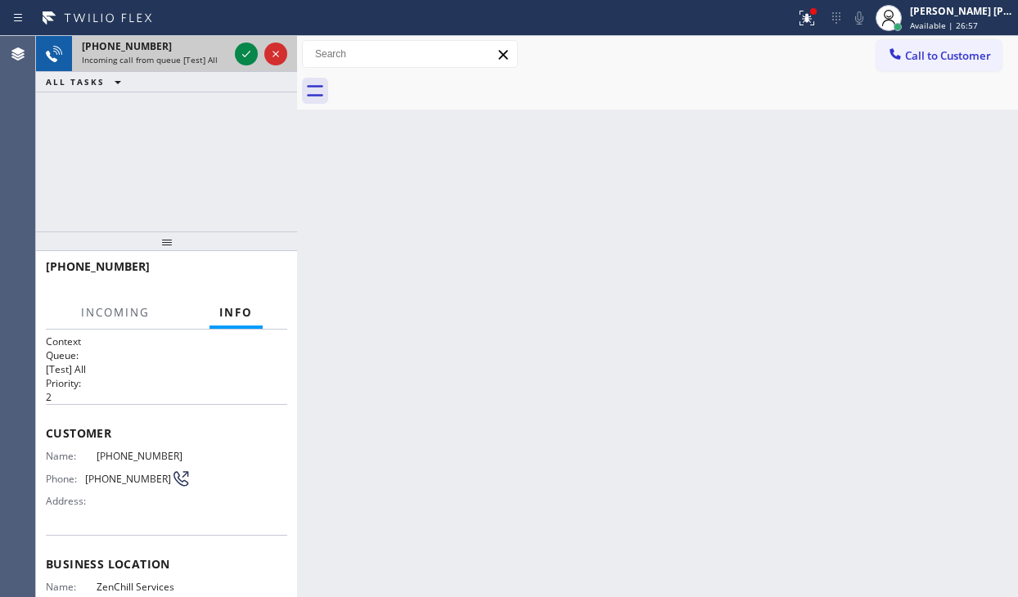
click at [160, 59] on span "Incoming call from queue [Test] All" at bounding box center [150, 59] width 136 height 11
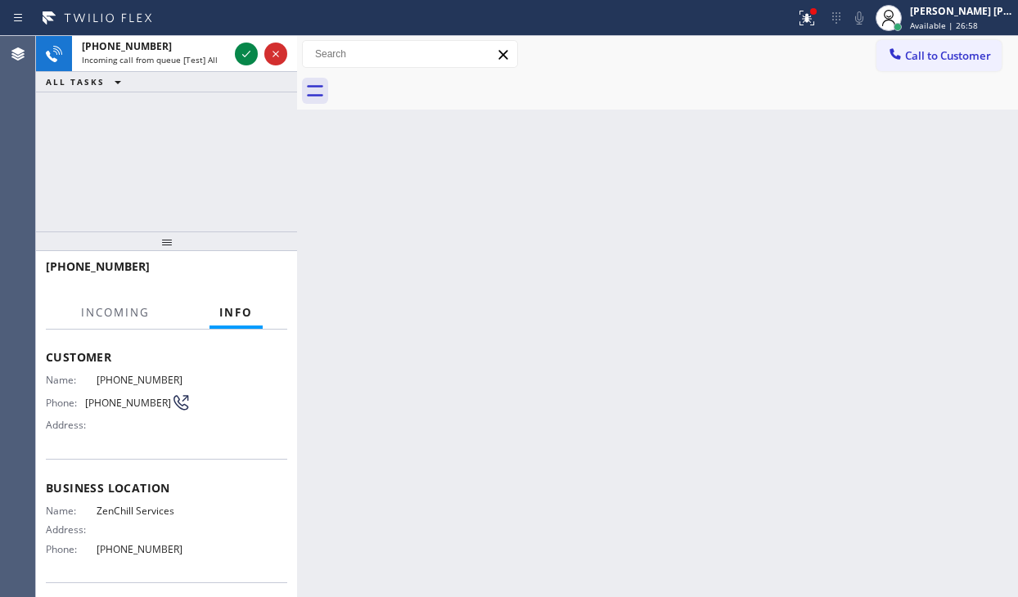
scroll to position [82, 0]
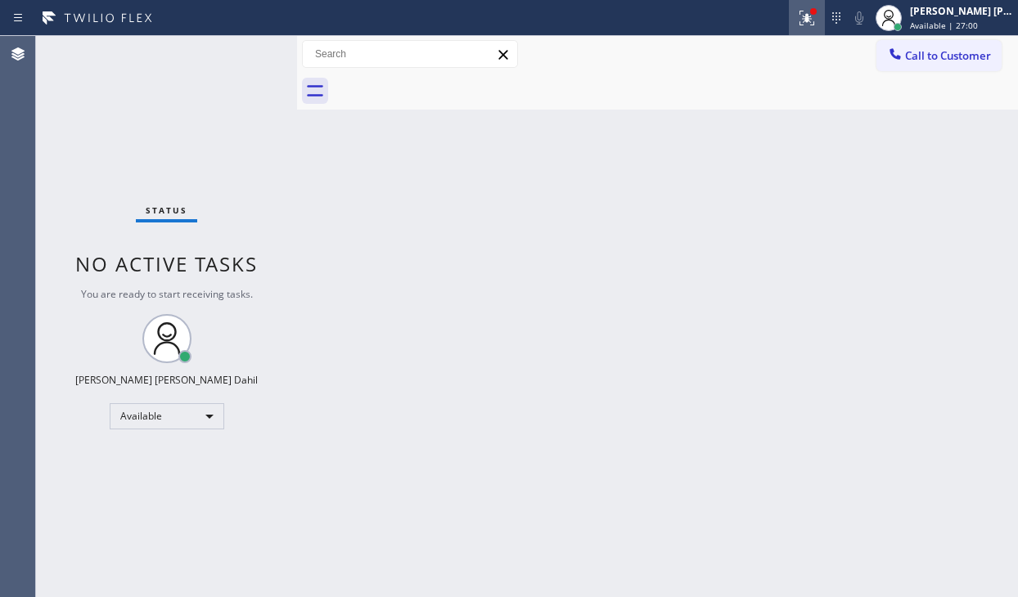
click at [815, 17] on icon at bounding box center [807, 18] width 20 height 20
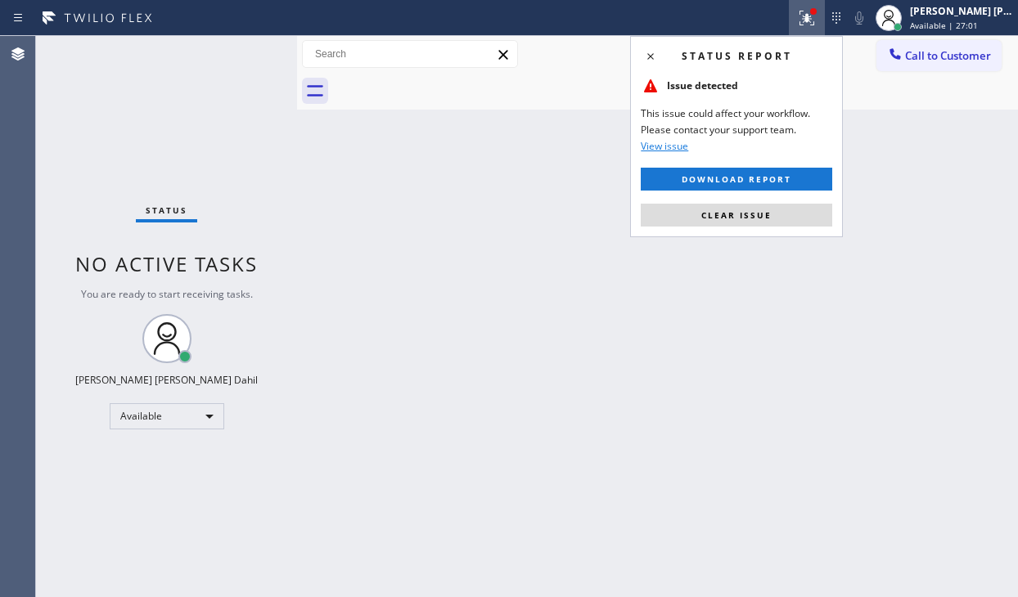
click at [719, 204] on button "Clear issue" at bounding box center [736, 215] width 191 height 23
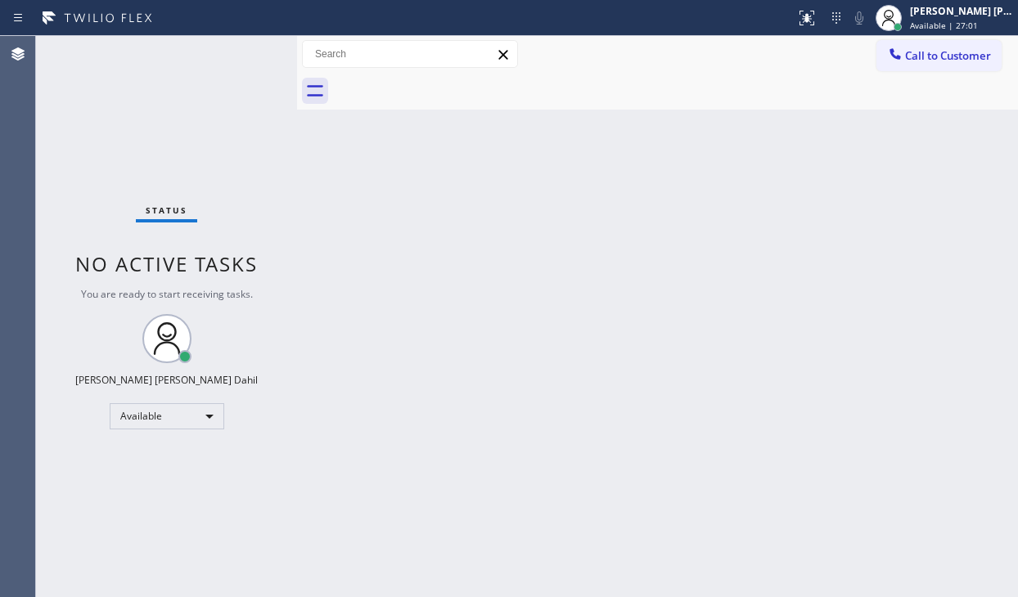
click at [719, 210] on div "Back to Dashboard Change Sender ID Customers Technicians Select a contact Outbo…" at bounding box center [657, 316] width 721 height 561
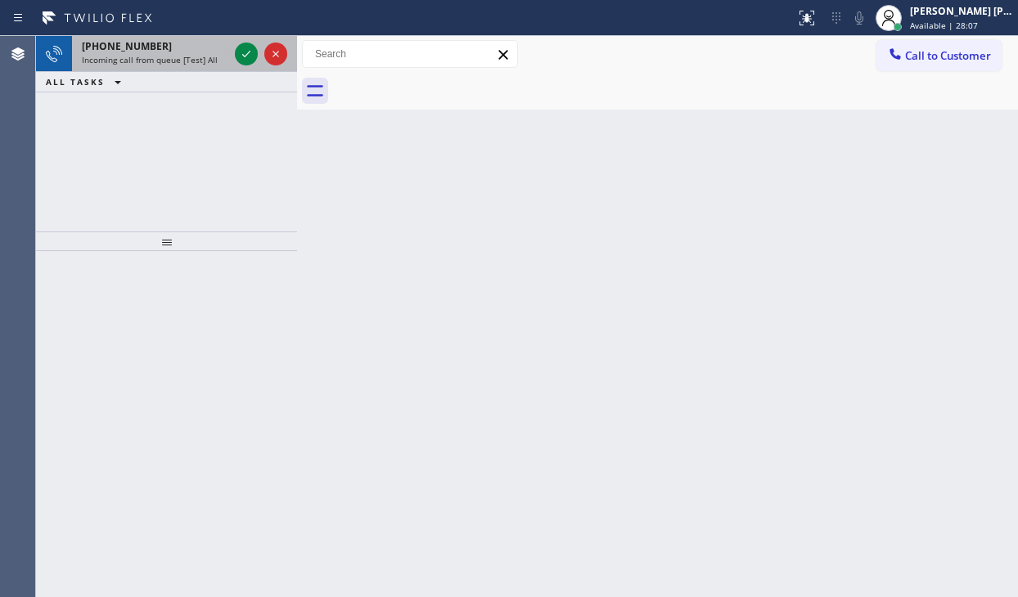
click at [159, 47] on div "[PHONE_NUMBER]" at bounding box center [155, 46] width 146 height 14
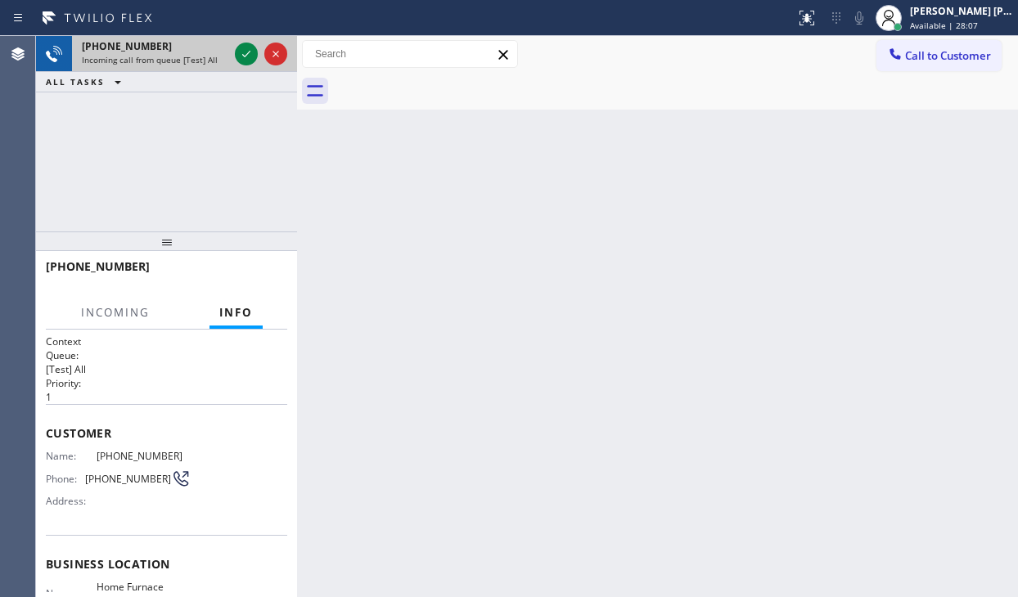
click at [159, 47] on div "[PHONE_NUMBER]" at bounding box center [155, 46] width 146 height 14
click at [241, 53] on icon at bounding box center [247, 54] width 20 height 20
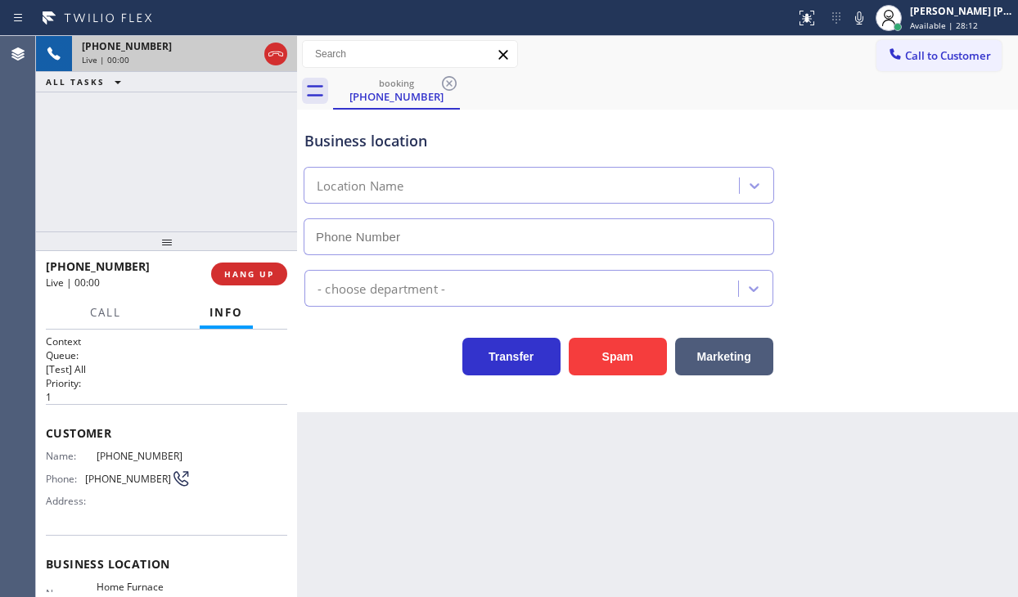
type input "[PHONE_NUMBER]"
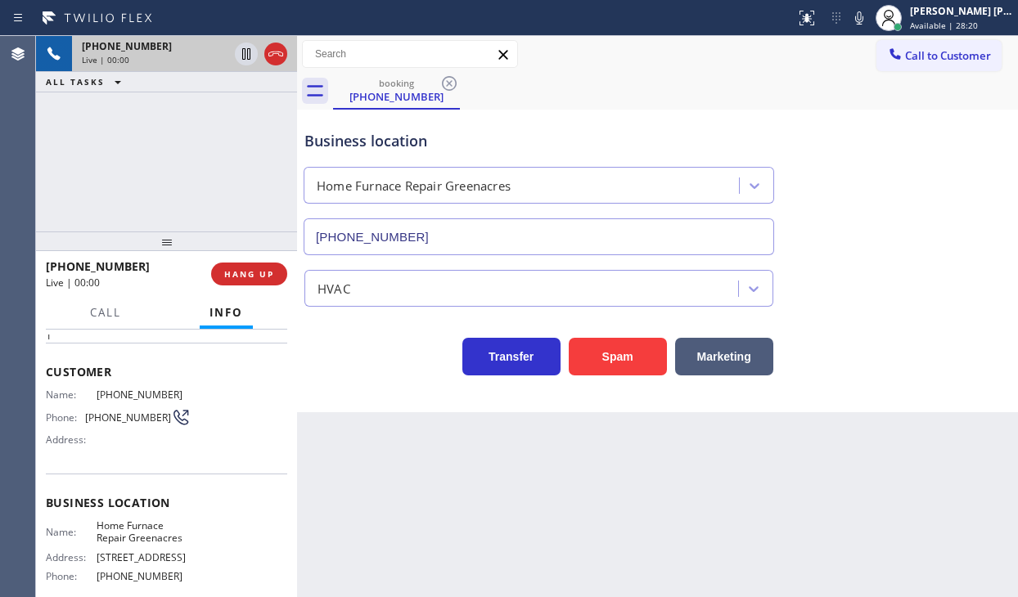
scroll to position [210, 0]
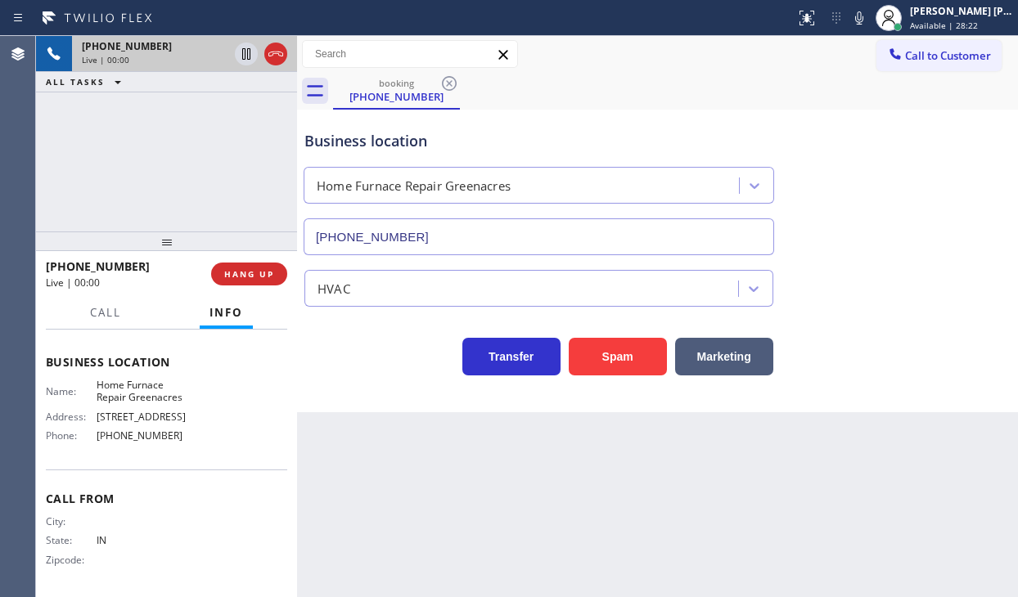
click at [177, 172] on div "[PHONE_NUMBER] Live | 00:00 ALL TASKS ALL TASKS ACTIVE TASKS TASKS IN WRAP UP" at bounding box center [166, 134] width 261 height 196
click at [237, 268] on span "HANG UP" at bounding box center [249, 273] width 50 height 11
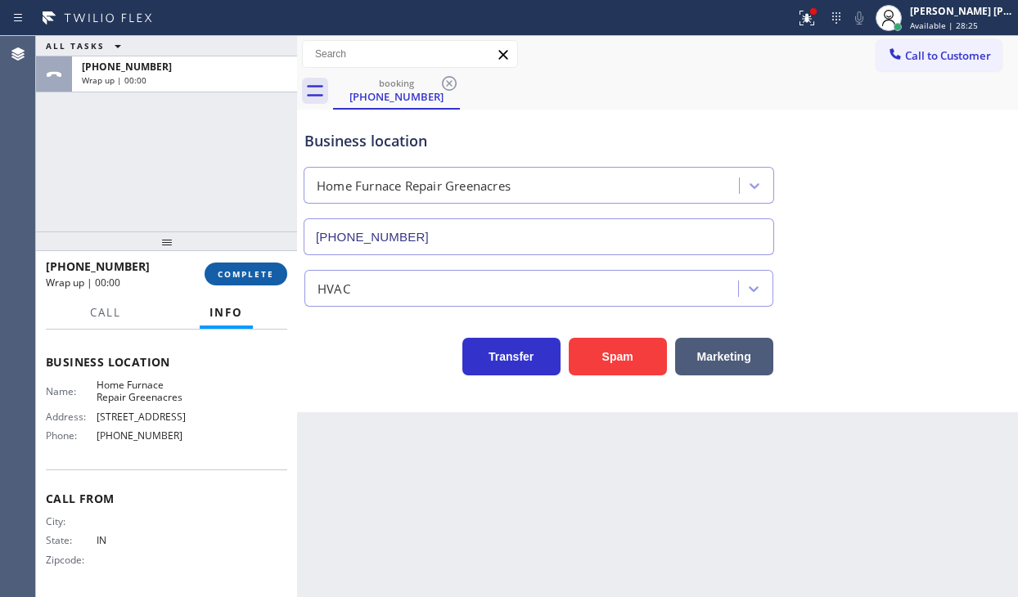
click at [237, 268] on span "COMPLETE" at bounding box center [246, 273] width 56 height 11
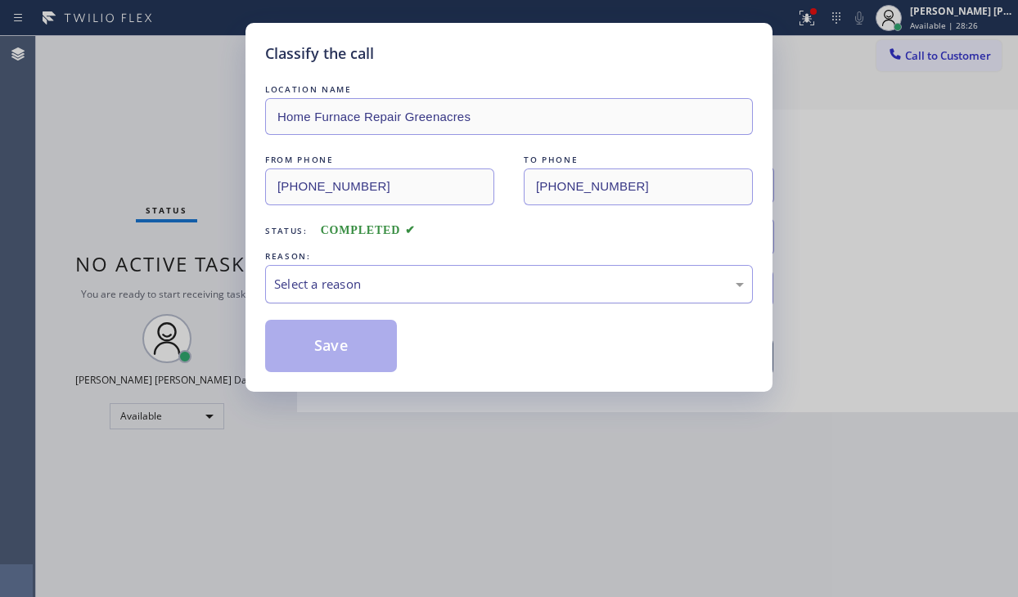
click at [354, 283] on div "Select a reason" at bounding box center [509, 284] width 470 height 19
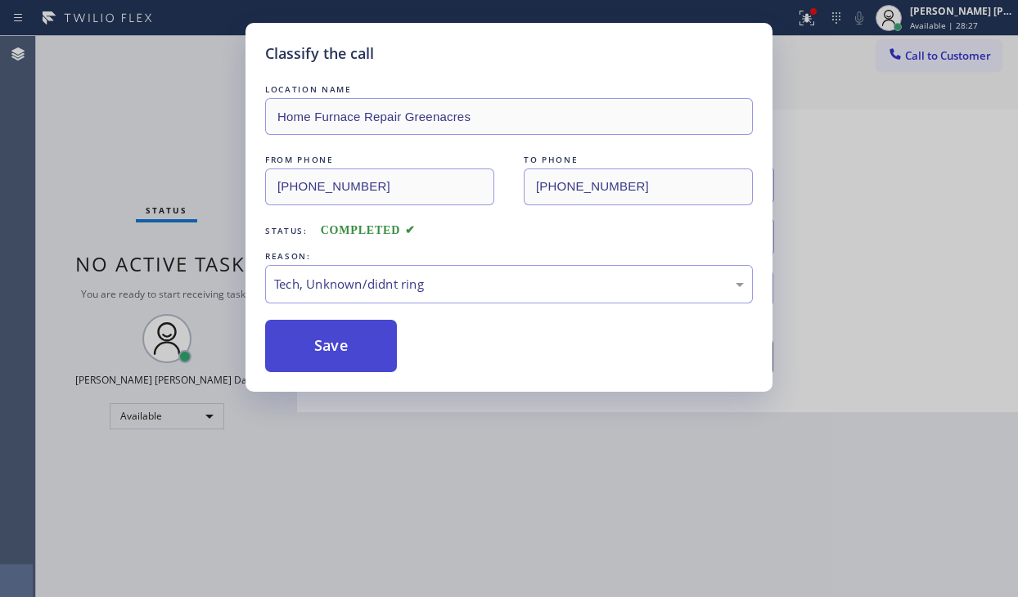
click at [344, 352] on button "Save" at bounding box center [331, 346] width 132 height 52
click at [344, 351] on button "Save" at bounding box center [331, 346] width 132 height 52
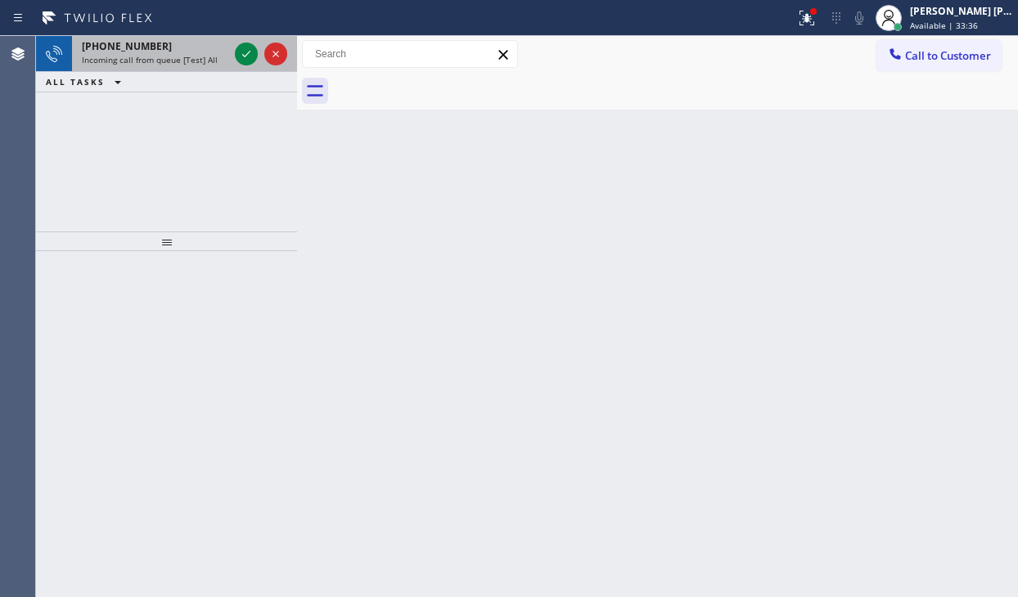
click at [188, 41] on div "[PHONE_NUMBER]" at bounding box center [155, 46] width 146 height 14
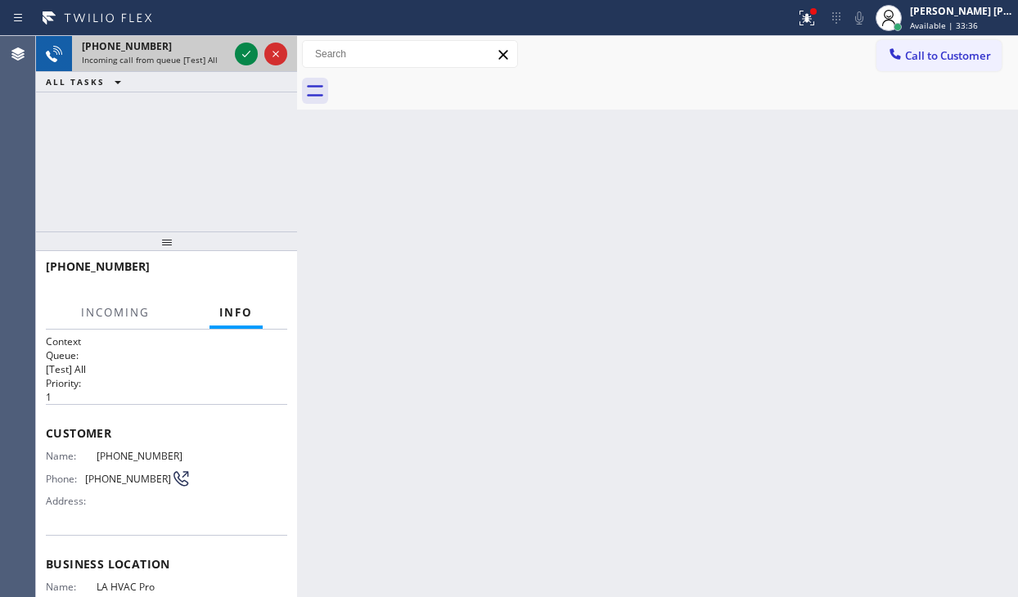
click at [187, 47] on div "[PHONE_NUMBER]" at bounding box center [155, 46] width 146 height 14
click at [245, 51] on icon at bounding box center [247, 54] width 20 height 20
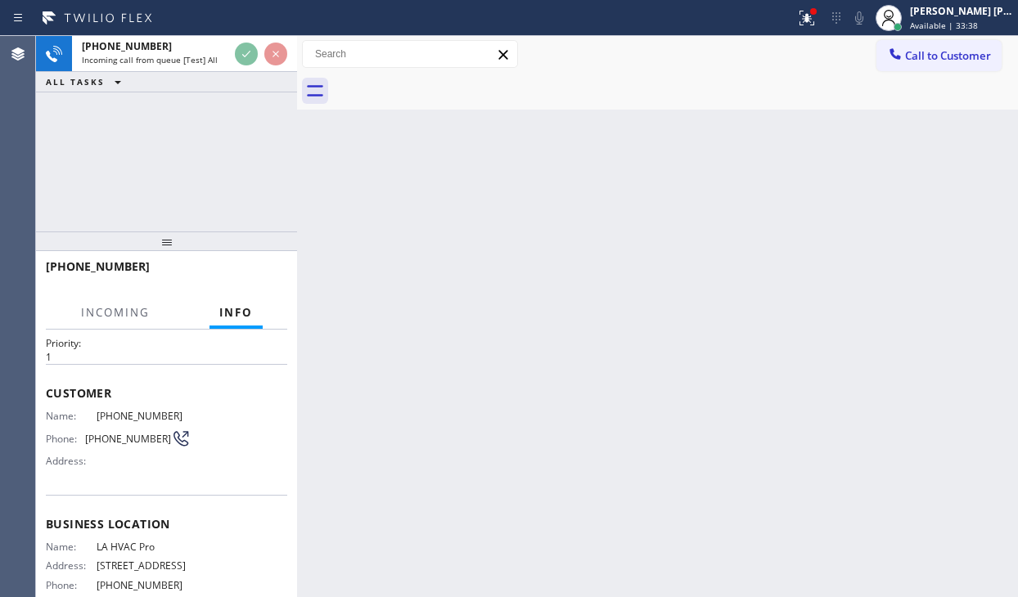
scroll to position [164, 0]
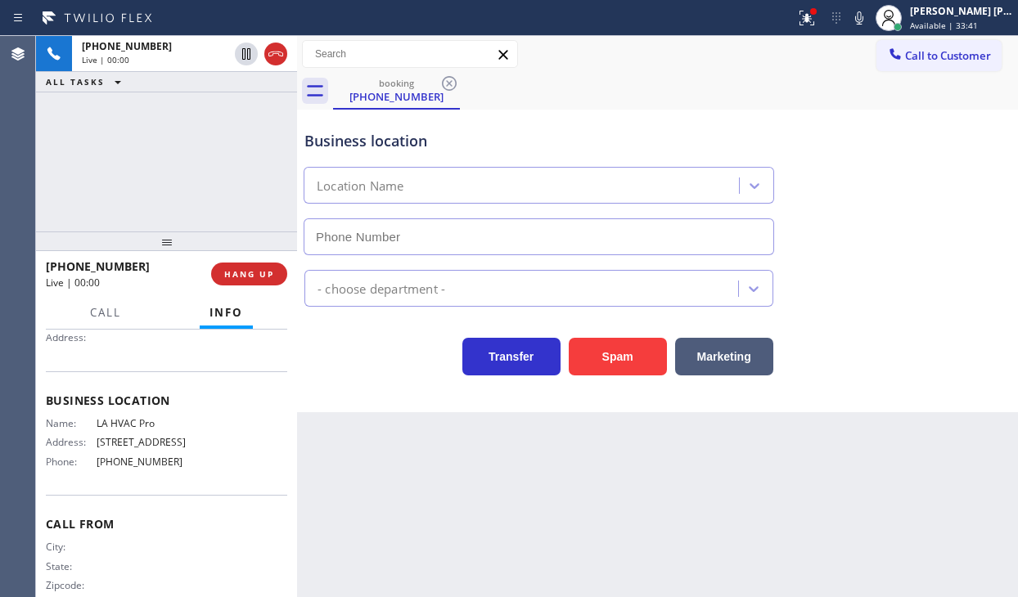
type input "[PHONE_NUMBER]"
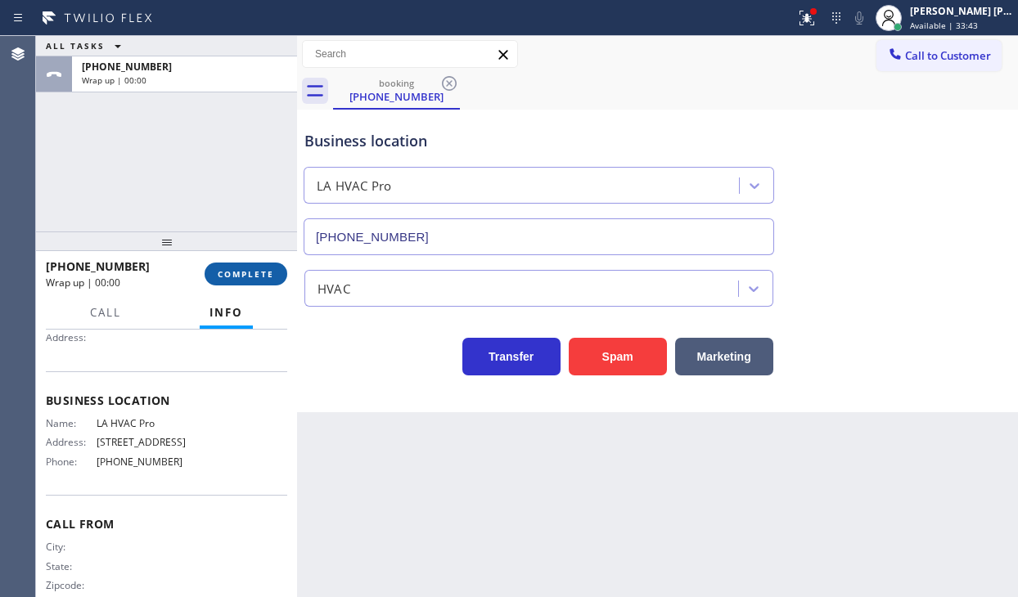
click at [223, 264] on button "COMPLETE" at bounding box center [246, 274] width 83 height 23
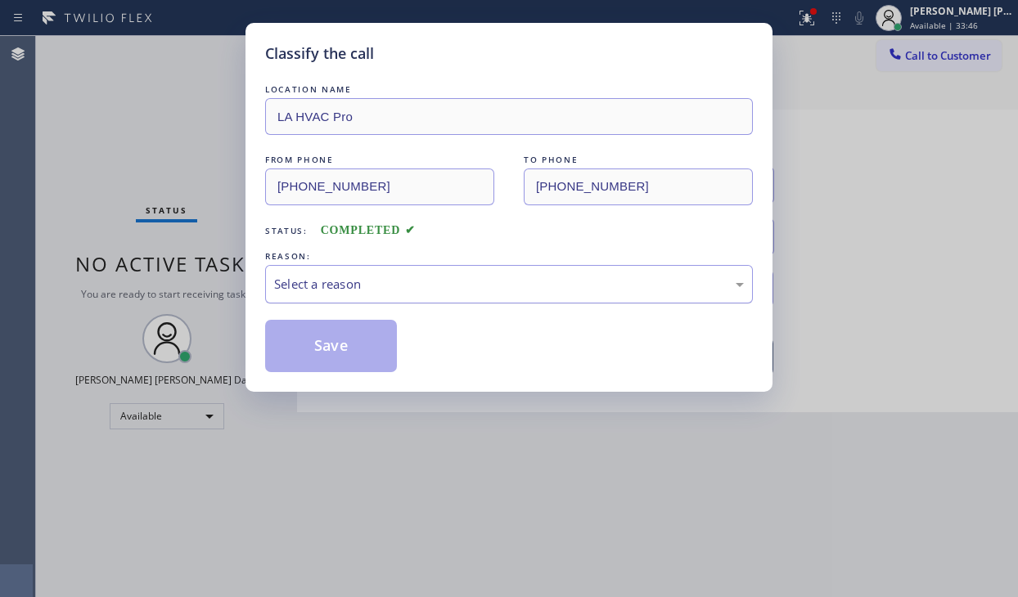
click at [308, 283] on div "Select a reason" at bounding box center [509, 284] width 470 height 19
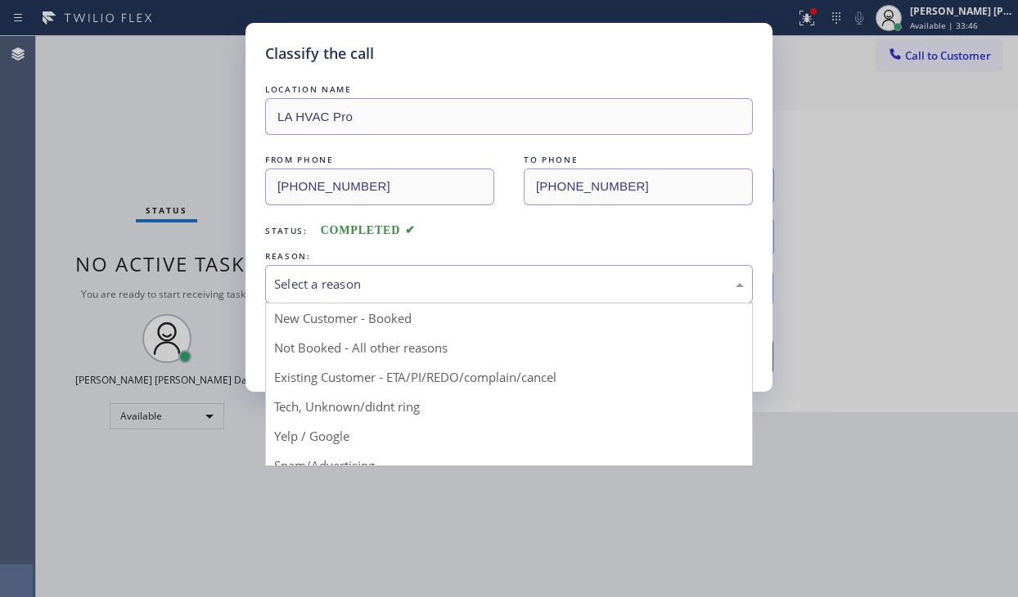
drag, startPoint x: 314, startPoint y: 405, endPoint x: 319, endPoint y: 370, distance: 35.5
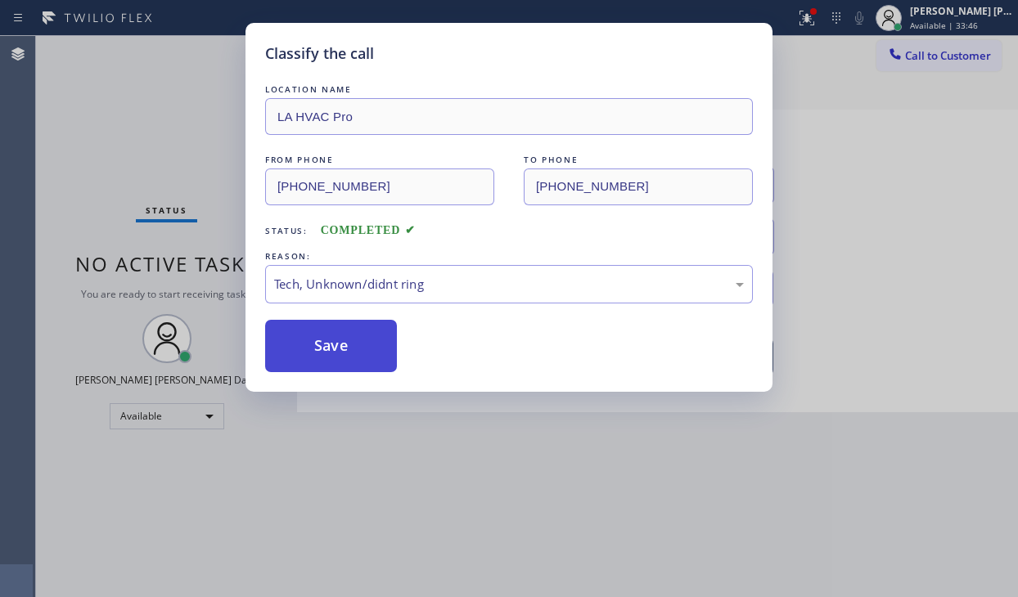
click at [319, 370] on button "Save" at bounding box center [331, 346] width 132 height 52
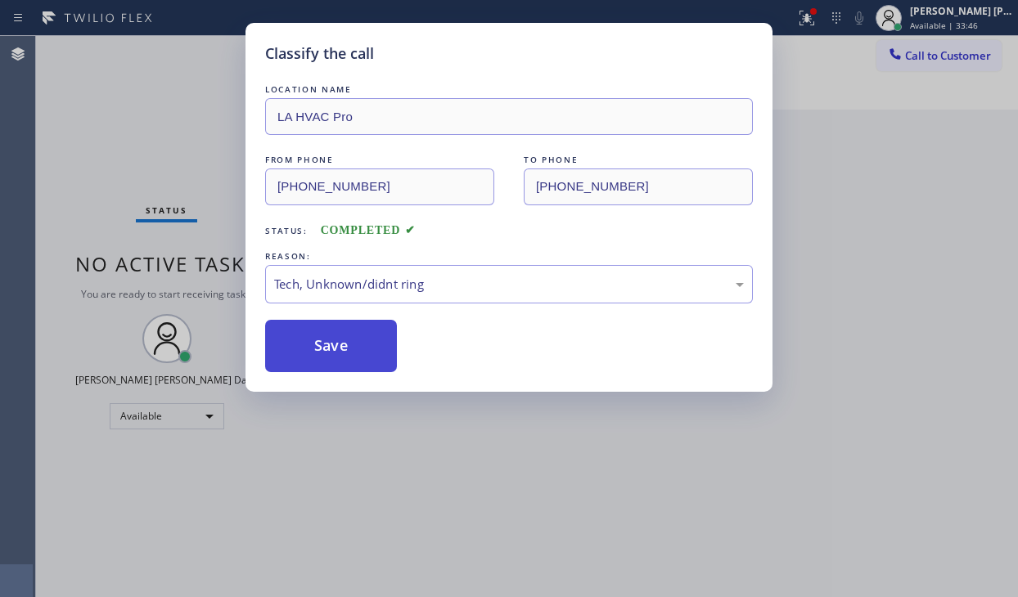
click at [319, 367] on button "Save" at bounding box center [331, 346] width 132 height 52
click at [321, 361] on button "Save" at bounding box center [331, 346] width 132 height 52
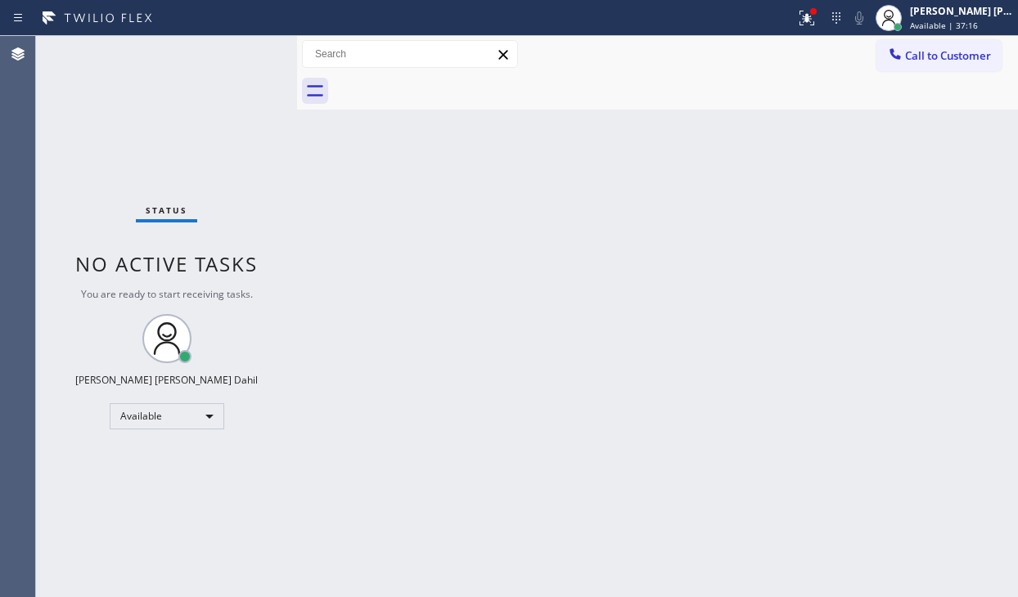
click at [173, 43] on div "Status No active tasks You are ready to start receiving tasks. [PERSON_NAME] [P…" at bounding box center [166, 316] width 261 height 561
drag, startPoint x: 180, startPoint y: 67, endPoint x: 182, endPoint y: 80, distance: 13.3
click at [181, 70] on div "Status No active tasks You are ready to start receiving tasks. [PERSON_NAME] [P…" at bounding box center [166, 316] width 261 height 561
click at [416, 219] on div "Back to Dashboard Change Sender ID Customers Technicians Select a contact Outbo…" at bounding box center [657, 316] width 721 height 561
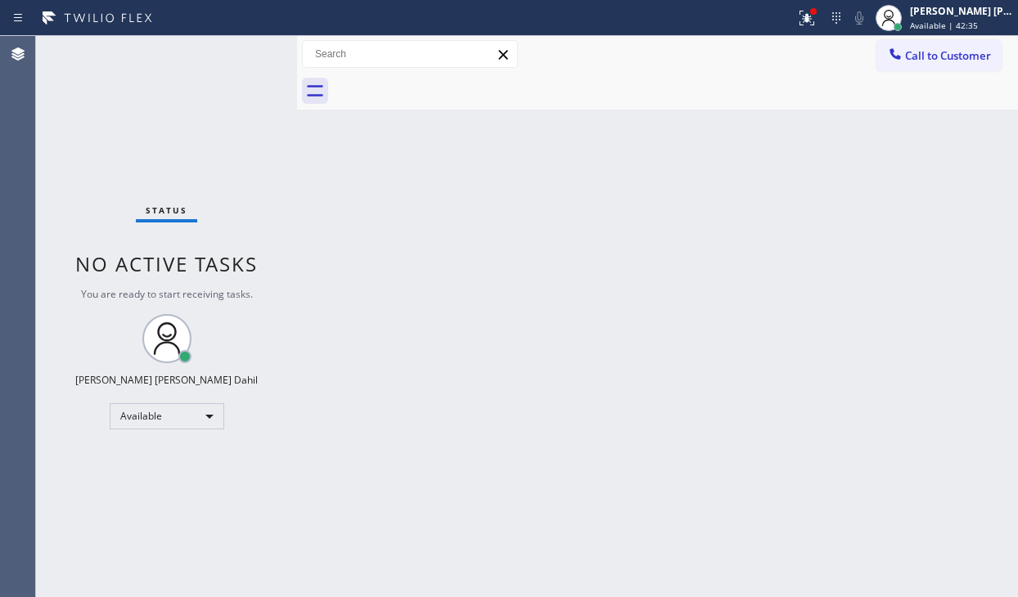
click at [212, 49] on div "Status No active tasks You are ready to start receiving tasks. [PERSON_NAME] [P…" at bounding box center [166, 316] width 261 height 561
click at [213, 52] on div "Status No active tasks You are ready to start receiving tasks. [PERSON_NAME] [P…" at bounding box center [166, 316] width 261 height 561
click at [218, 61] on div "Status No active tasks You are ready to start receiving tasks. [PERSON_NAME] [P…" at bounding box center [166, 316] width 261 height 561
click at [222, 61] on div "Status No active tasks You are ready to start receiving tasks. [PERSON_NAME] [P…" at bounding box center [166, 316] width 261 height 561
click at [220, 61] on div "Status No active tasks You are ready to start receiving tasks. [PERSON_NAME] [P…" at bounding box center [166, 316] width 261 height 561
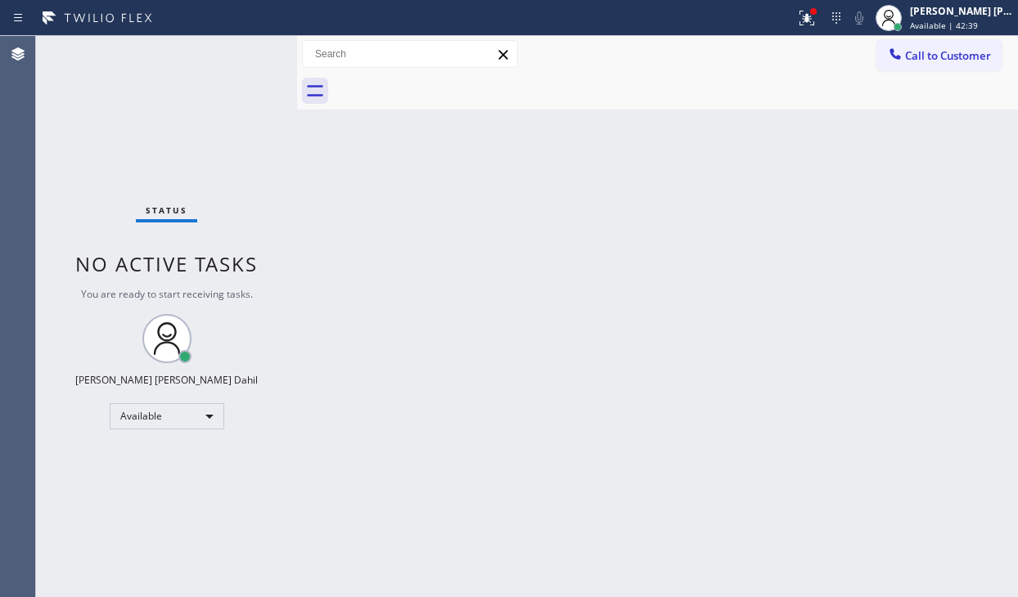
click at [220, 61] on div "Status No active tasks You are ready to start receiving tasks. [PERSON_NAME] [P…" at bounding box center [166, 316] width 261 height 561
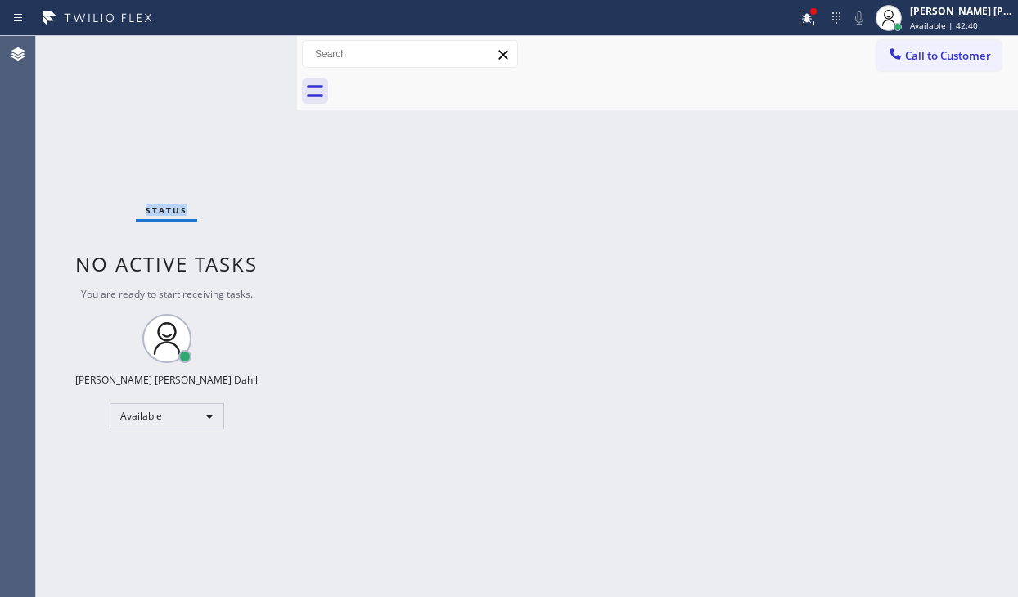
click at [220, 61] on div "Status No active tasks You are ready to start receiving tasks. [PERSON_NAME] [P…" at bounding box center [166, 316] width 261 height 561
click at [206, 71] on div "Status No active tasks You are ready to start receiving tasks. [PERSON_NAME] [P…" at bounding box center [166, 316] width 261 height 561
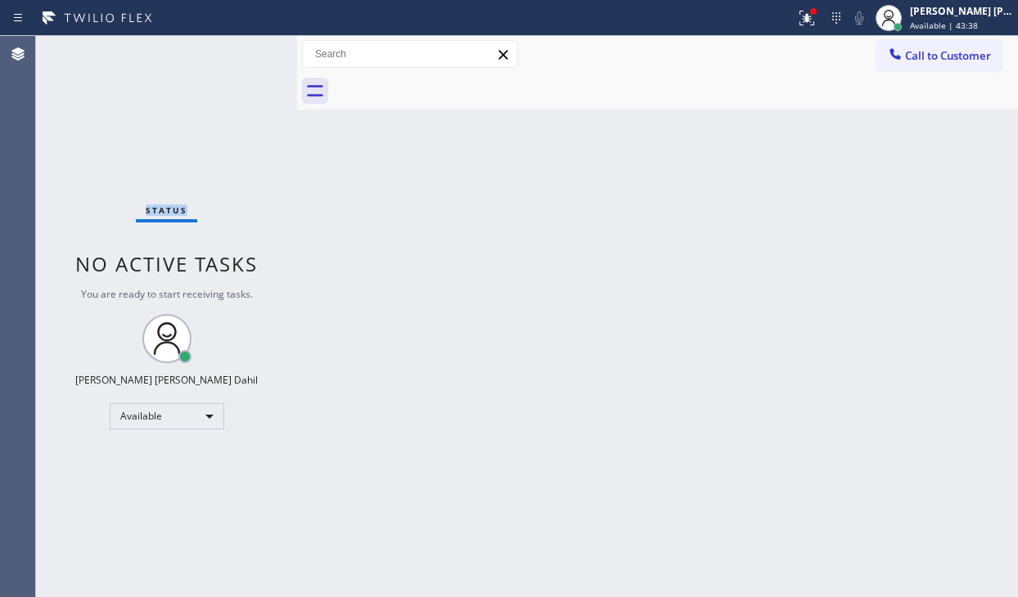
click at [206, 71] on div "Status No active tasks You are ready to start receiving tasks. [PERSON_NAME] [P…" at bounding box center [166, 316] width 261 height 561
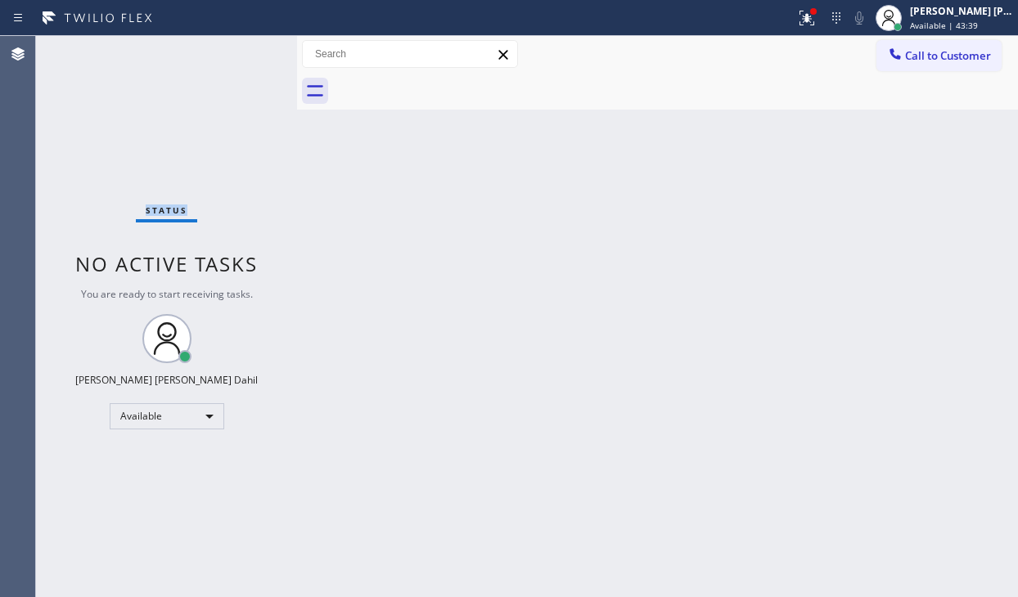
click at [206, 71] on div "Status No active tasks You are ready to start receiving tasks. [PERSON_NAME] [P…" at bounding box center [166, 316] width 261 height 561
click at [825, 14] on div at bounding box center [807, 18] width 36 height 20
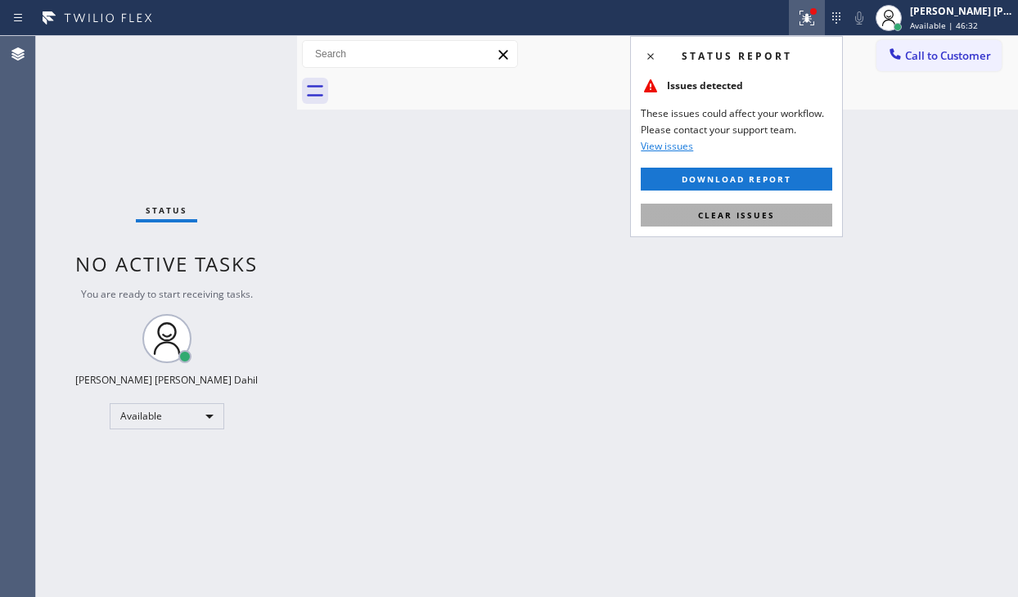
click at [766, 209] on span "Clear issues" at bounding box center [736, 214] width 77 height 11
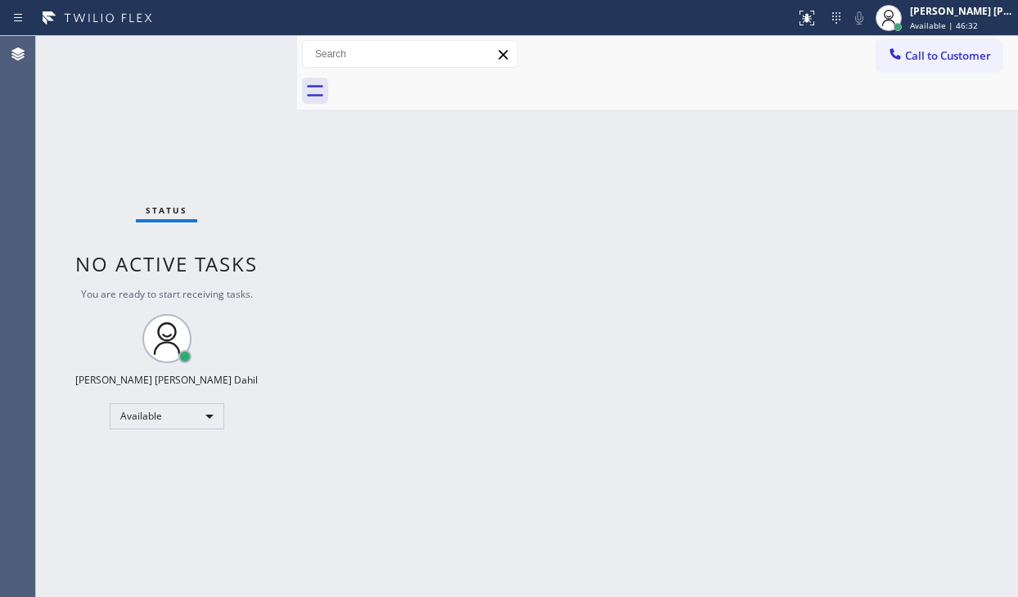
click at [766, 209] on div "Back to Dashboard Change Sender ID Customers Technicians Select a contact Outbo…" at bounding box center [657, 316] width 721 height 561
click at [504, 188] on div "Back to Dashboard Change Sender ID Customers Technicians Select a contact Outbo…" at bounding box center [657, 316] width 721 height 561
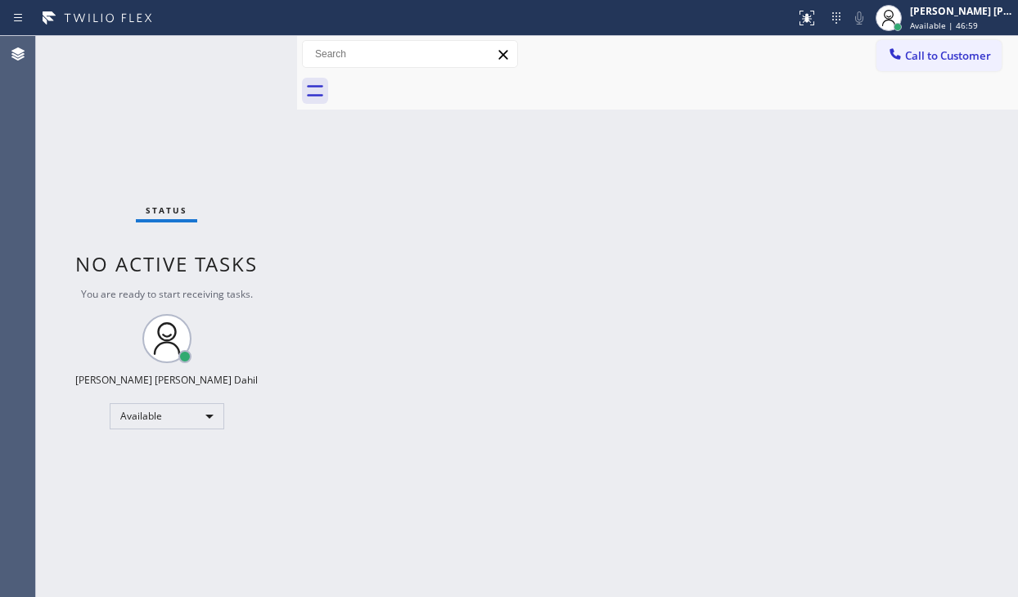
click at [504, 188] on div "Back to Dashboard Change Sender ID Customers Technicians Select a contact Outbo…" at bounding box center [657, 316] width 721 height 561
click at [504, 189] on div "Back to Dashboard Change Sender ID Customers Technicians Select a contact Outbo…" at bounding box center [657, 316] width 721 height 561
drag, startPoint x: 182, startPoint y: 97, endPoint x: 458, endPoint y: 96, distance: 276.6
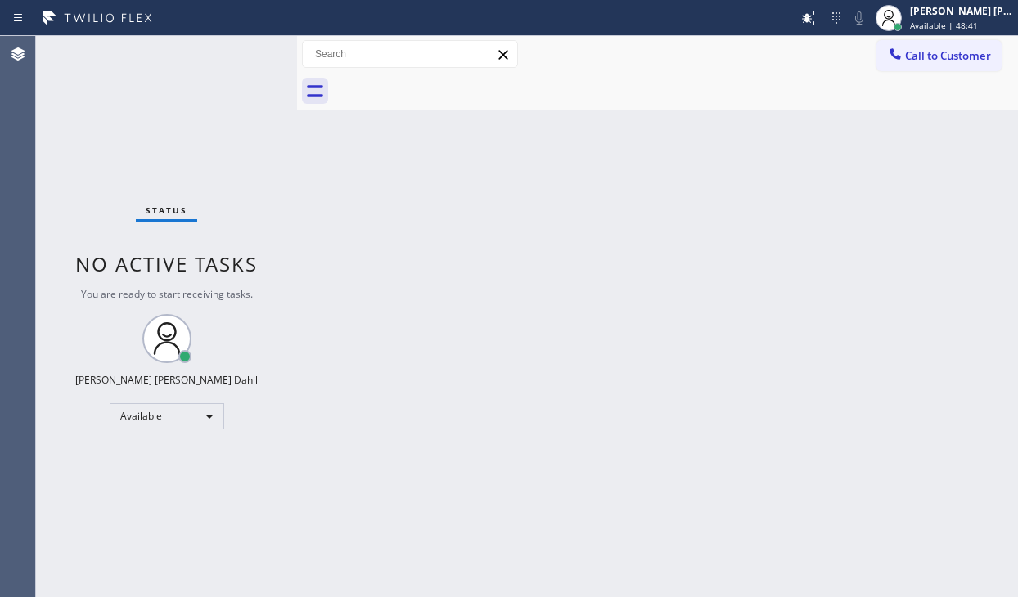
click at [182, 96] on div "Status No active tasks You are ready to start receiving tasks. [PERSON_NAME] [P…" at bounding box center [166, 316] width 261 height 561
click at [953, 16] on div "[PERSON_NAME] [PERSON_NAME] Dahil" at bounding box center [961, 11] width 103 height 14
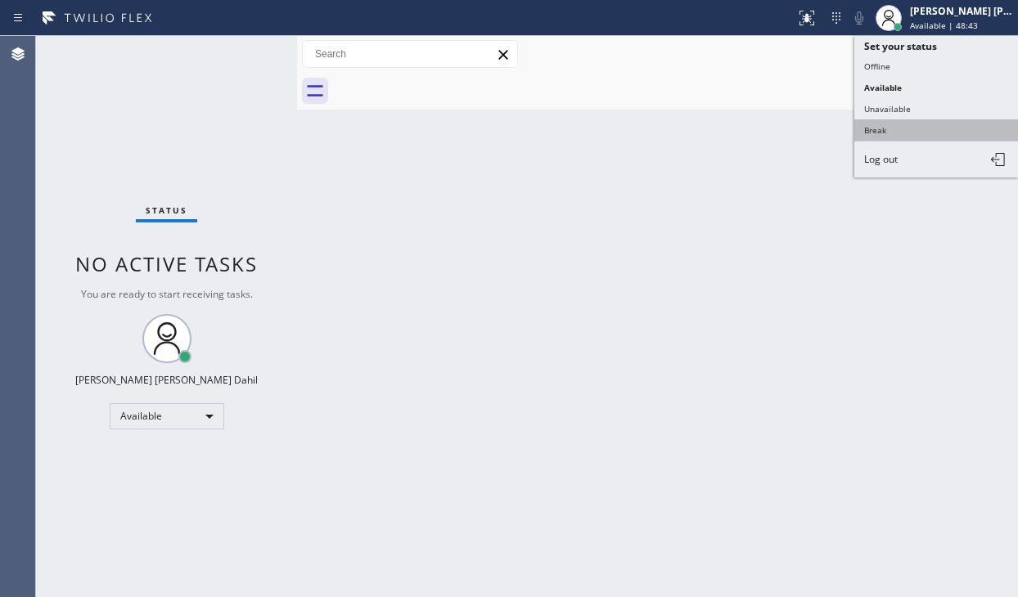
click at [907, 124] on button "Break" at bounding box center [936, 129] width 164 height 21
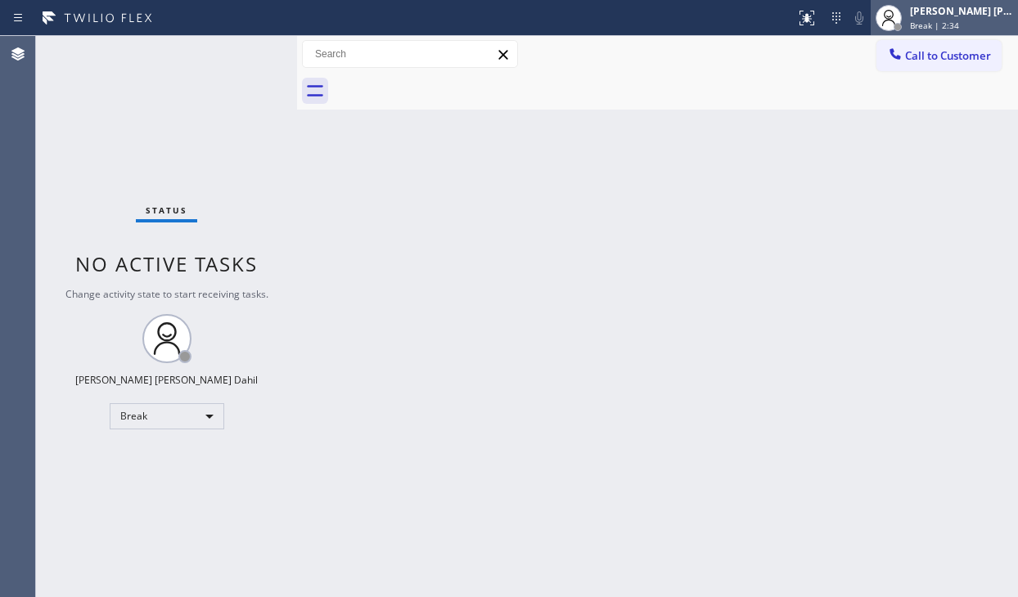
click at [955, 17] on div "[PERSON_NAME] [PERSON_NAME] Dahil" at bounding box center [961, 11] width 103 height 14
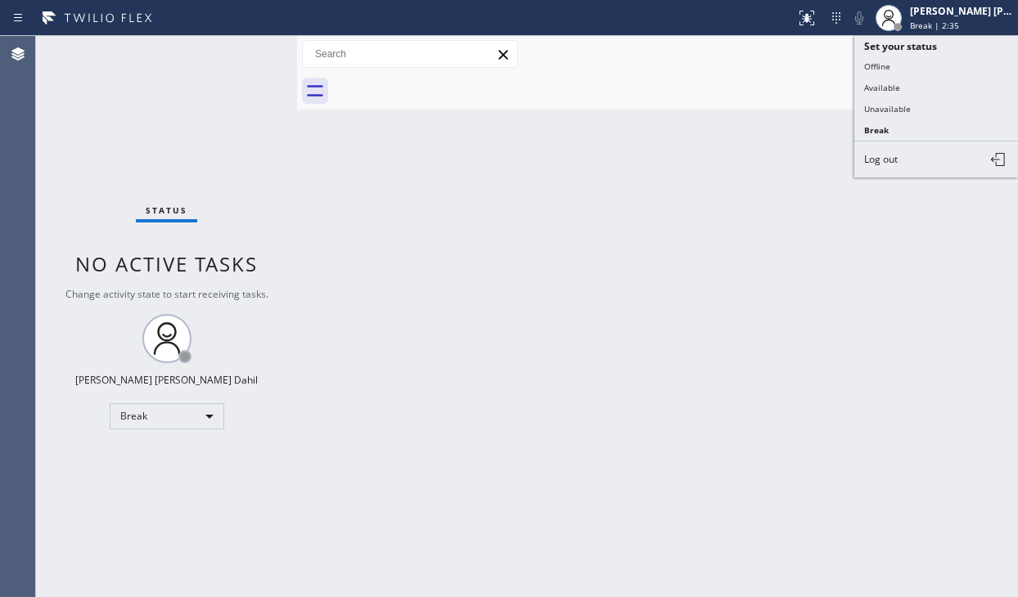
drag, startPoint x: 921, startPoint y: 92, endPoint x: 850, endPoint y: 211, distance: 138.0
click at [920, 92] on button "Available" at bounding box center [936, 87] width 164 height 21
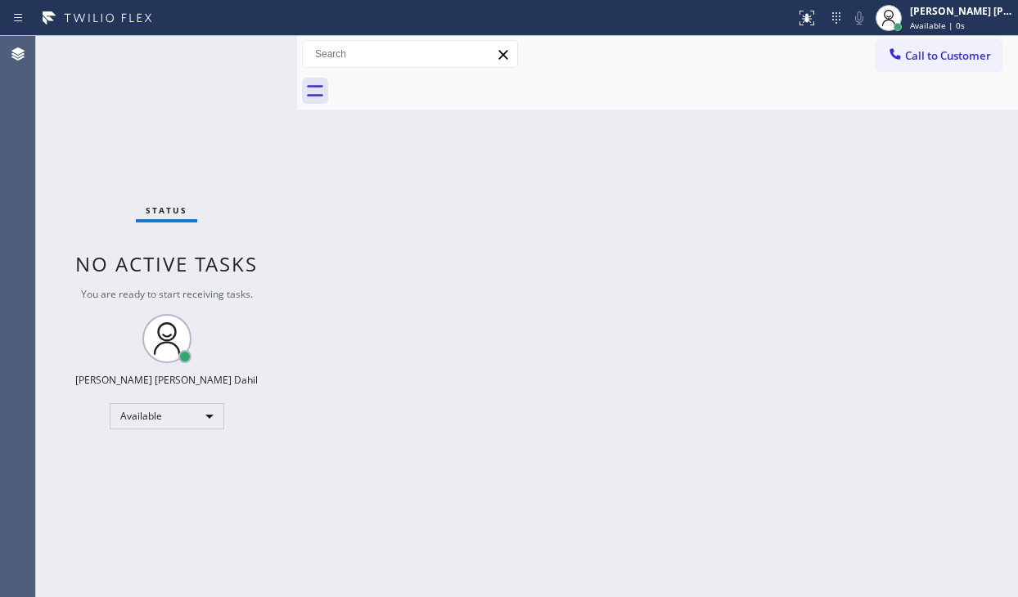
click at [120, 135] on div "Status No active tasks You are ready to start receiving tasks. [PERSON_NAME] [P…" at bounding box center [166, 316] width 261 height 561
click at [760, 318] on div "Back to Dashboard Change Sender ID Customers Technicians Select a contact Outbo…" at bounding box center [657, 316] width 721 height 561
drag, startPoint x: 761, startPoint y: 318, endPoint x: 895, endPoint y: 272, distance: 142.1
click at [764, 318] on div "Back to Dashboard Change Sender ID Customers Technicians Select a contact Outbo…" at bounding box center [657, 316] width 721 height 561
click at [387, 281] on div "Back to Dashboard Change Sender ID Customers Technicians Select a contact Outbo…" at bounding box center [657, 316] width 721 height 561
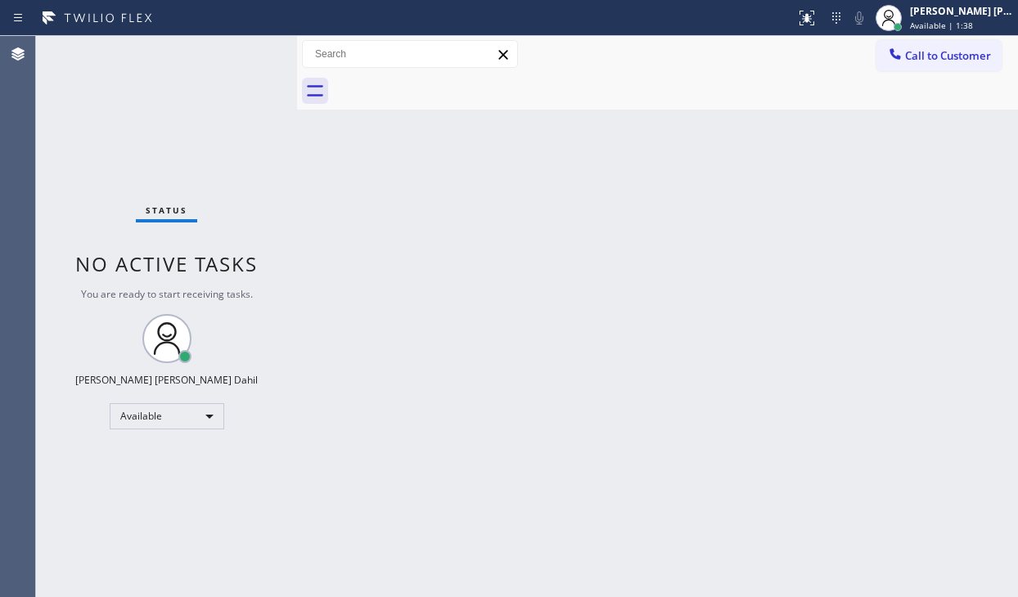
click at [389, 281] on div "Back to Dashboard Change Sender ID Customers Technicians Select a contact Outbo…" at bounding box center [657, 316] width 721 height 561
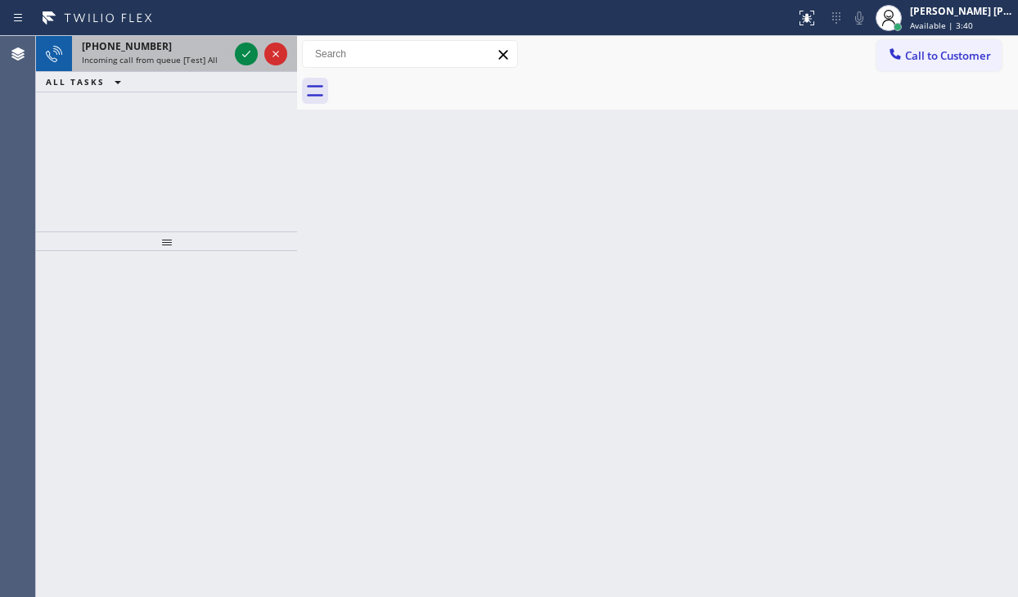
drag, startPoint x: 182, startPoint y: 60, endPoint x: 228, endPoint y: 65, distance: 45.4
click at [193, 60] on span "Incoming call from queue [Test] All" at bounding box center [150, 59] width 136 height 11
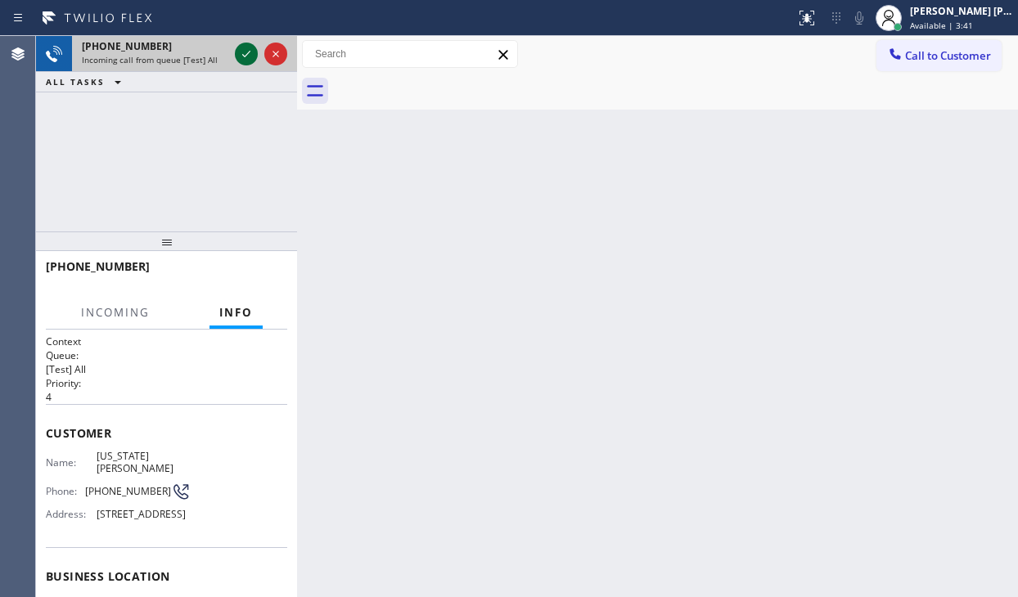
click at [242, 54] on icon at bounding box center [247, 54] width 20 height 20
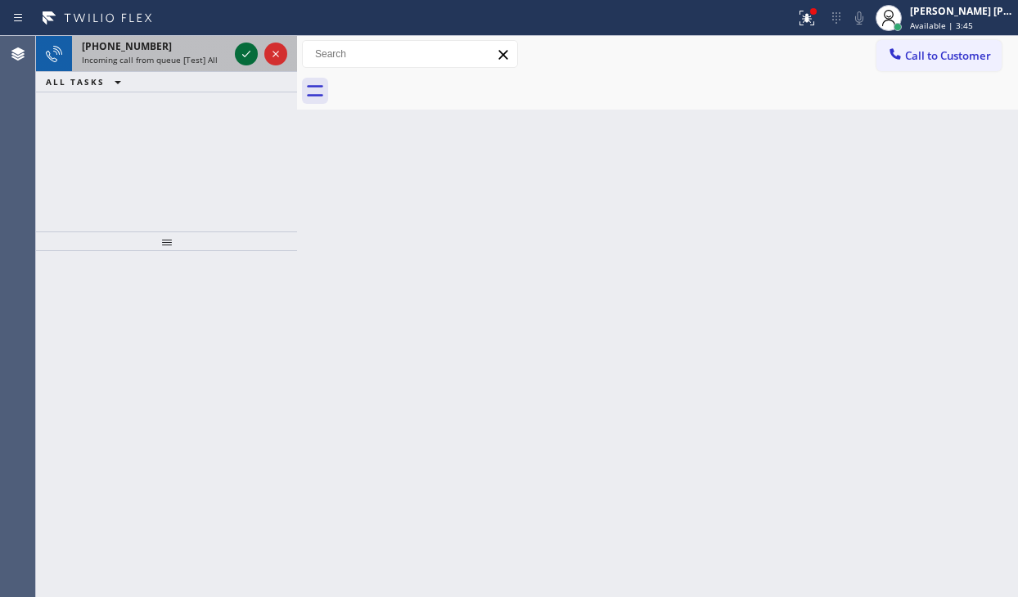
click at [245, 56] on icon at bounding box center [246, 54] width 8 height 7
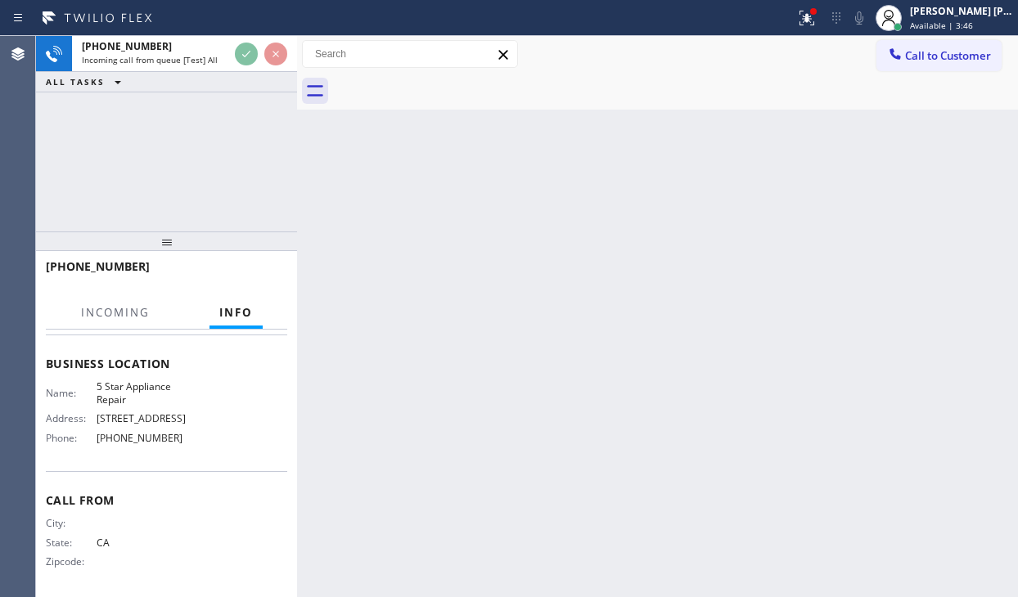
scroll to position [223, 0]
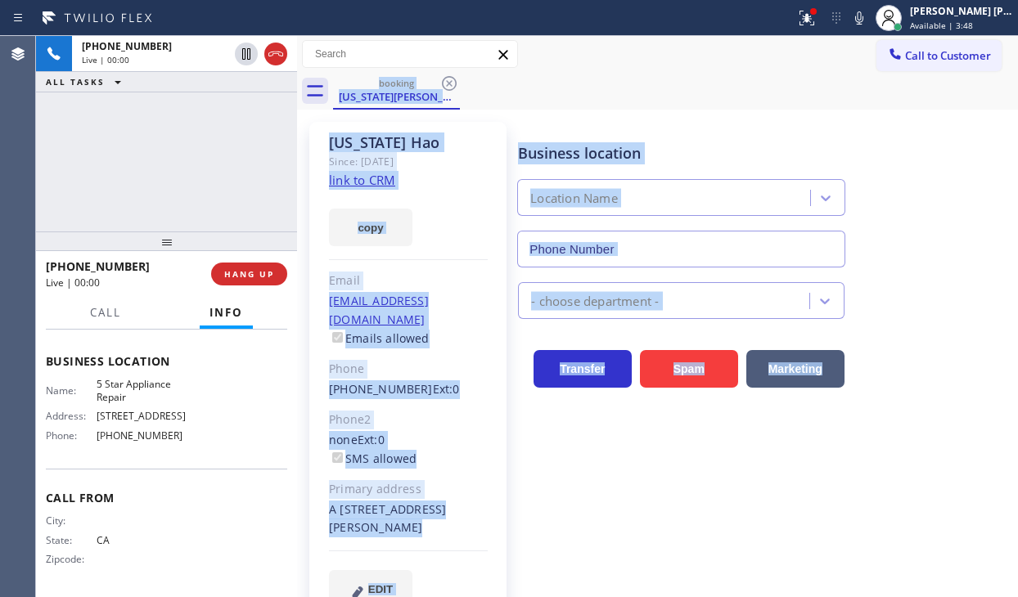
type input "[PHONE_NUMBER]"
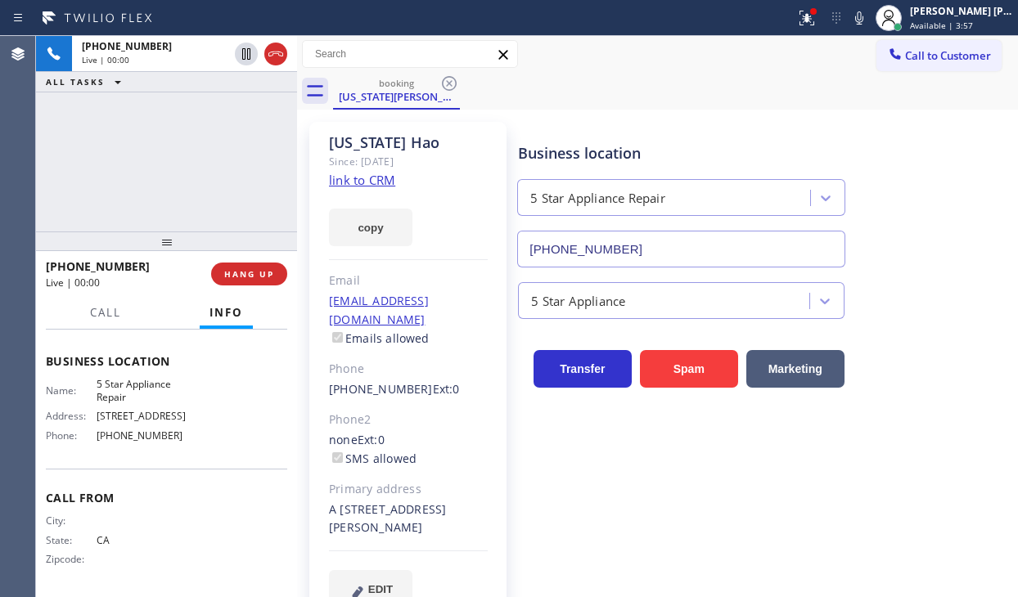
drag, startPoint x: 133, startPoint y: 176, endPoint x: 416, endPoint y: 231, distance: 287.6
click at [153, 176] on div "[PHONE_NUMBER] Live | 00:00 ALL TASKS ALL TASKS ACTIVE TASKS TASKS IN WRAP UP" at bounding box center [166, 134] width 261 height 196
click at [351, 178] on link "link to CRM" at bounding box center [362, 180] width 66 height 16
drag, startPoint x: 821, startPoint y: 20, endPoint x: 818, endPoint y: 129, distance: 108.9
click at [817, 23] on icon at bounding box center [807, 18] width 20 height 20
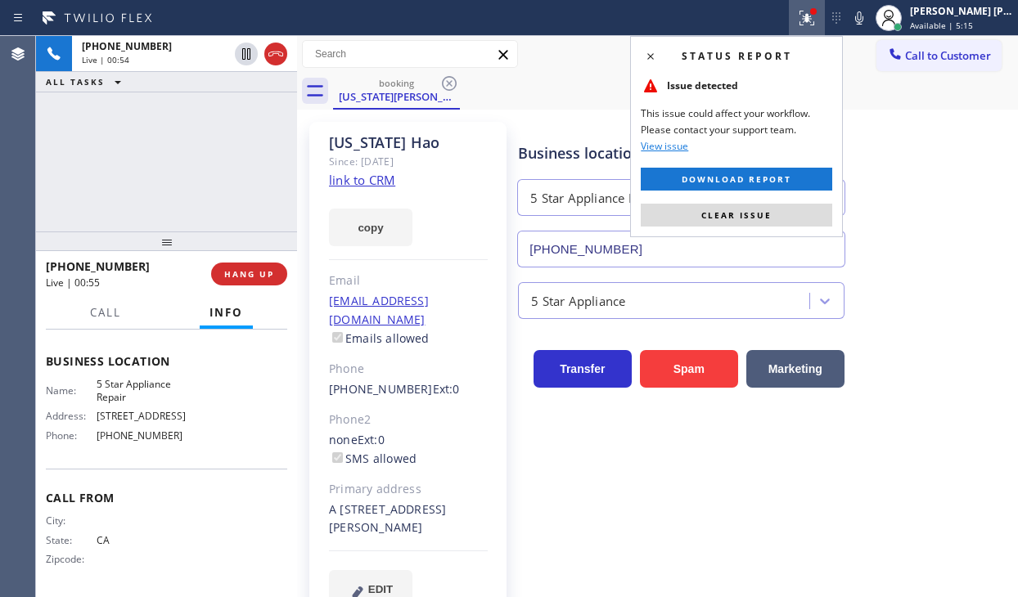
click at [796, 223] on button "Clear issue" at bounding box center [736, 215] width 191 height 23
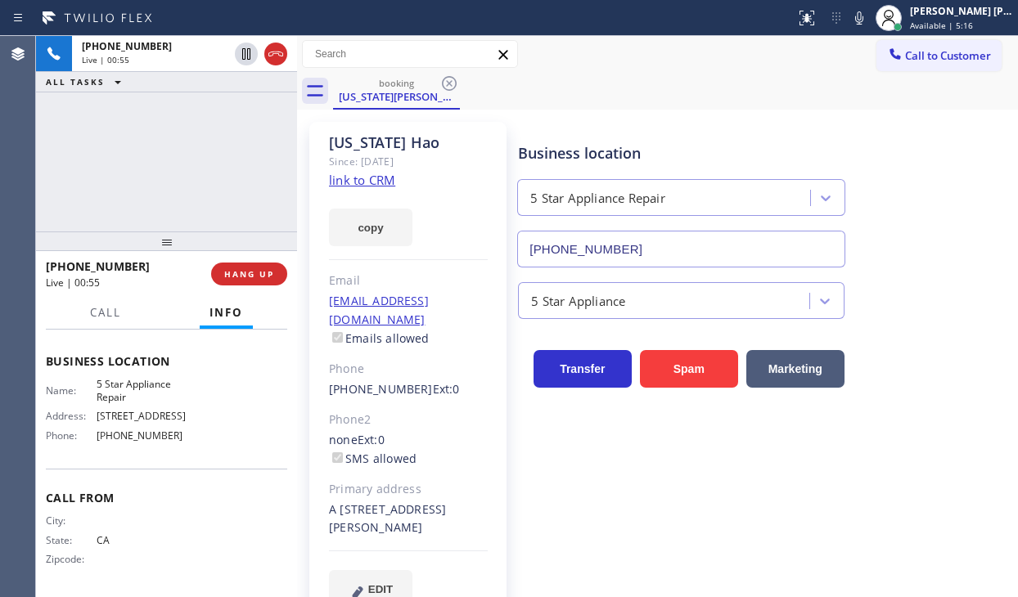
click at [903, 257] on div "Business location 5 Star Appliance Repair [PHONE_NUMBER]" at bounding box center [764, 193] width 499 height 148
click at [903, 131] on div "Business location 5 Star Appliance Repair [PHONE_NUMBER]" at bounding box center [764, 193] width 499 height 148
click at [911, 205] on div "Business location 5 Star Appliance Repair [PHONE_NUMBER]" at bounding box center [764, 193] width 499 height 148
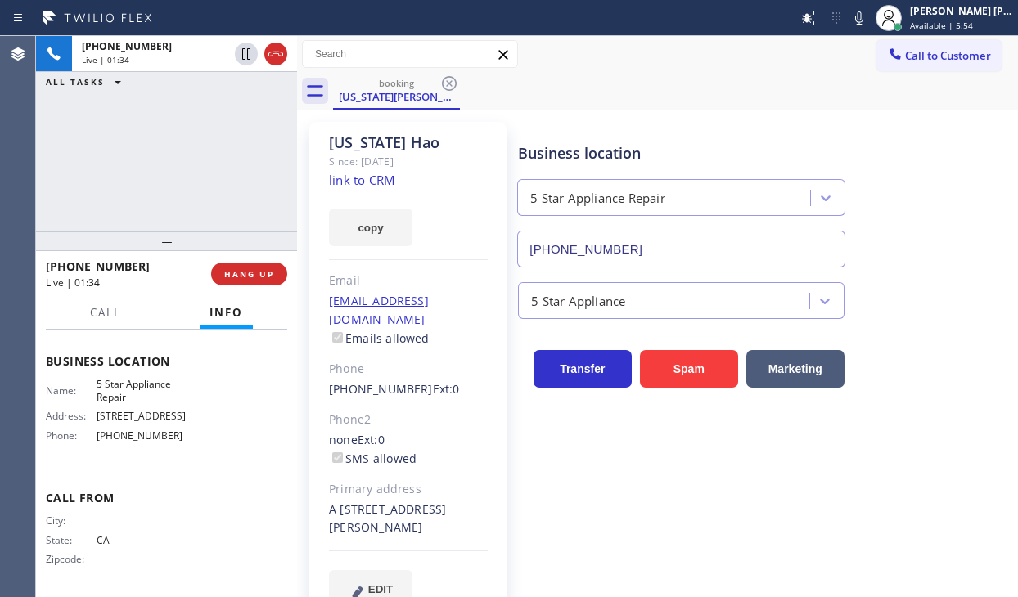
click at [209, 191] on div "[PHONE_NUMBER] Live | 01:34 ALL TASKS ALL TASKS ACTIVE TASKS TASKS IN WRAP UP" at bounding box center [166, 134] width 261 height 196
click at [869, 24] on icon at bounding box center [859, 18] width 20 height 20
click at [848, 86] on div "booking [US_STATE][PERSON_NAME]" at bounding box center [675, 91] width 685 height 37
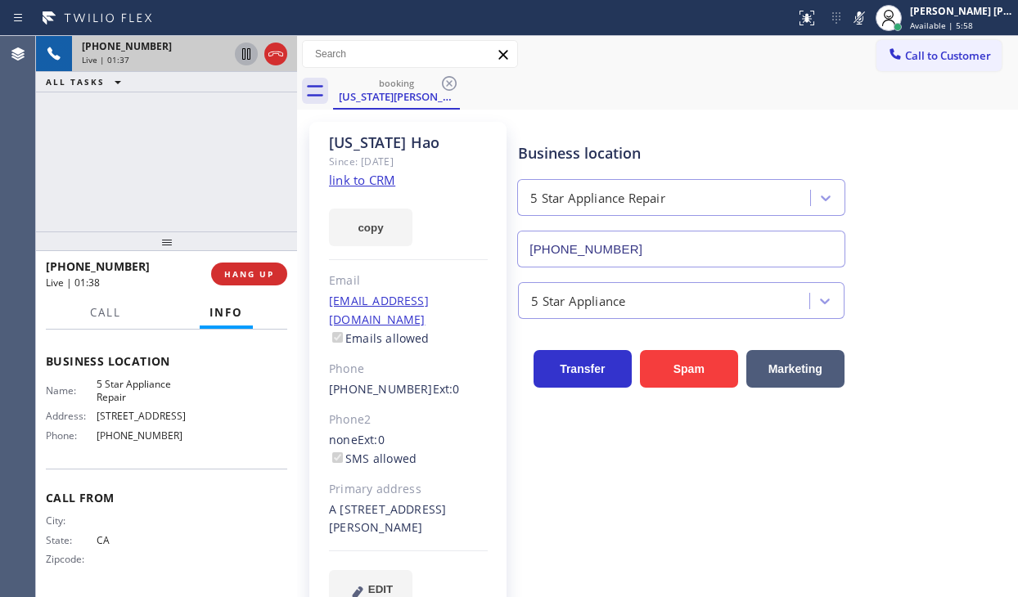
click at [244, 58] on icon at bounding box center [247, 54] width 20 height 20
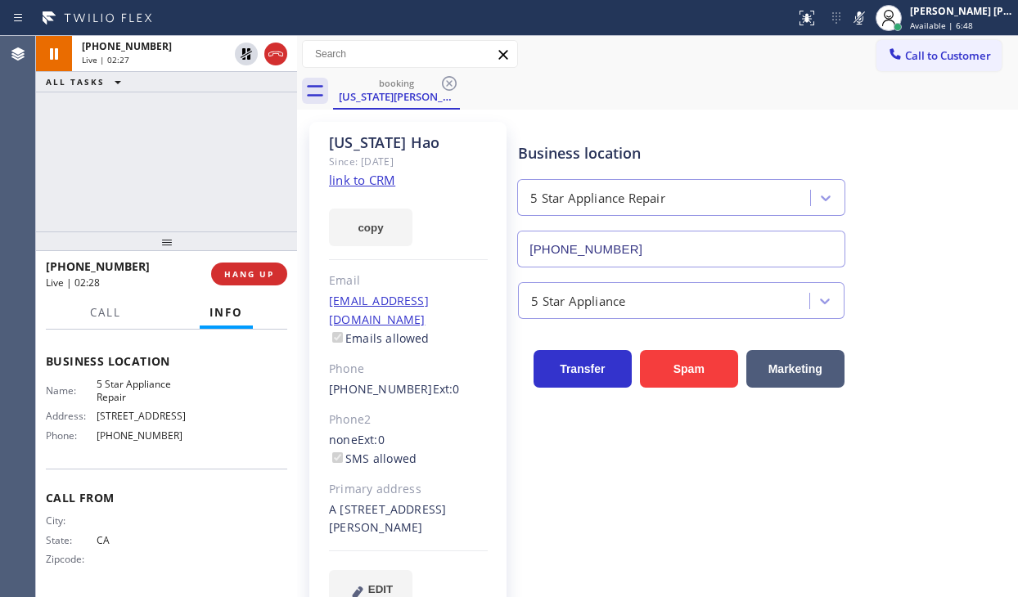
drag, startPoint x: 239, startPoint y: 49, endPoint x: 666, endPoint y: 43, distance: 427.2
click at [240, 49] on icon at bounding box center [247, 54] width 20 height 20
click at [869, 19] on icon at bounding box center [859, 18] width 20 height 20
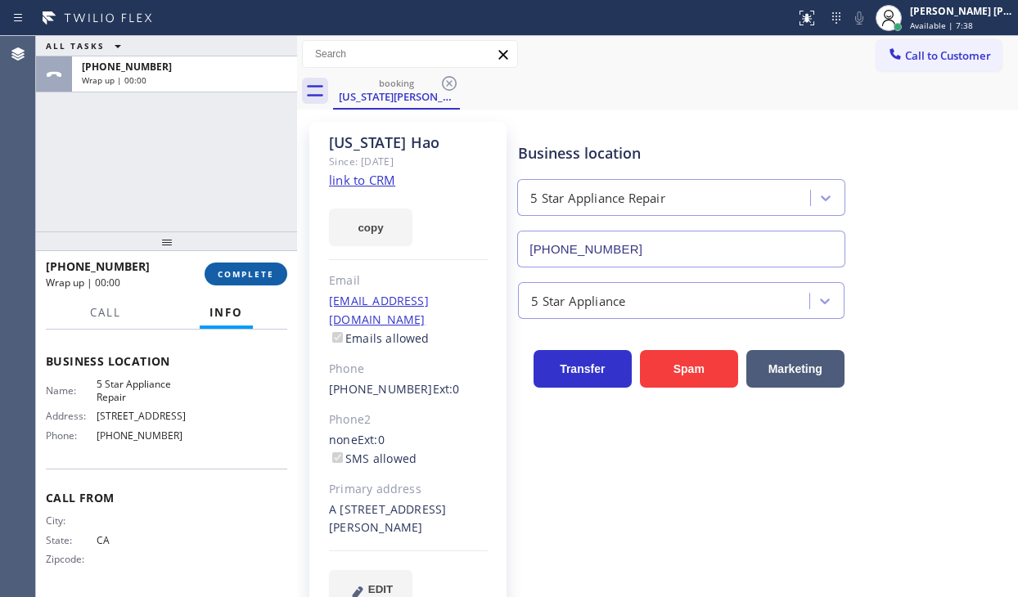
click at [236, 286] on button "COMPLETE" at bounding box center [246, 274] width 83 height 23
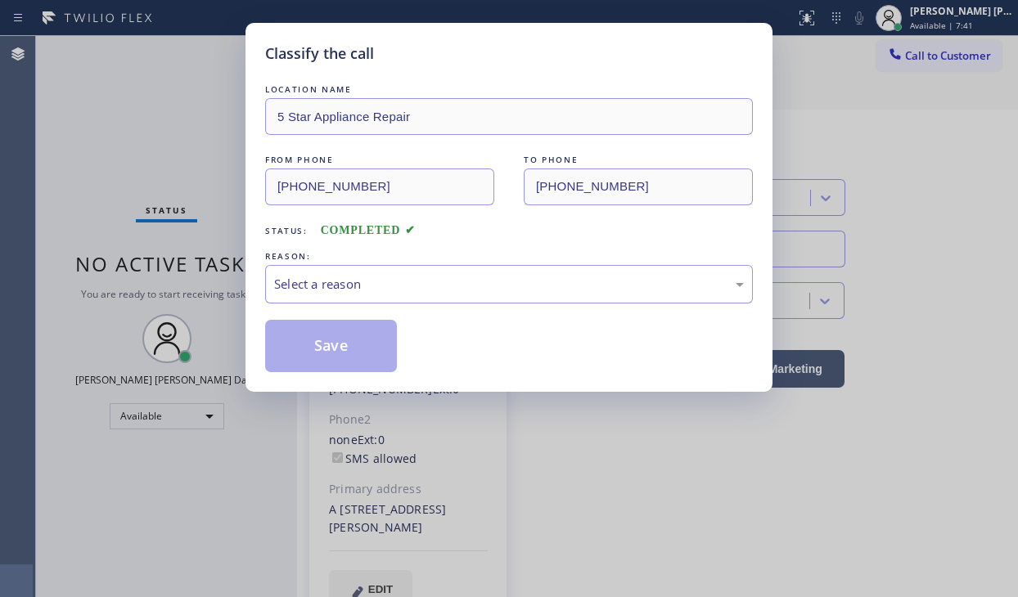
click at [381, 295] on div "Select a reason" at bounding box center [509, 284] width 488 height 38
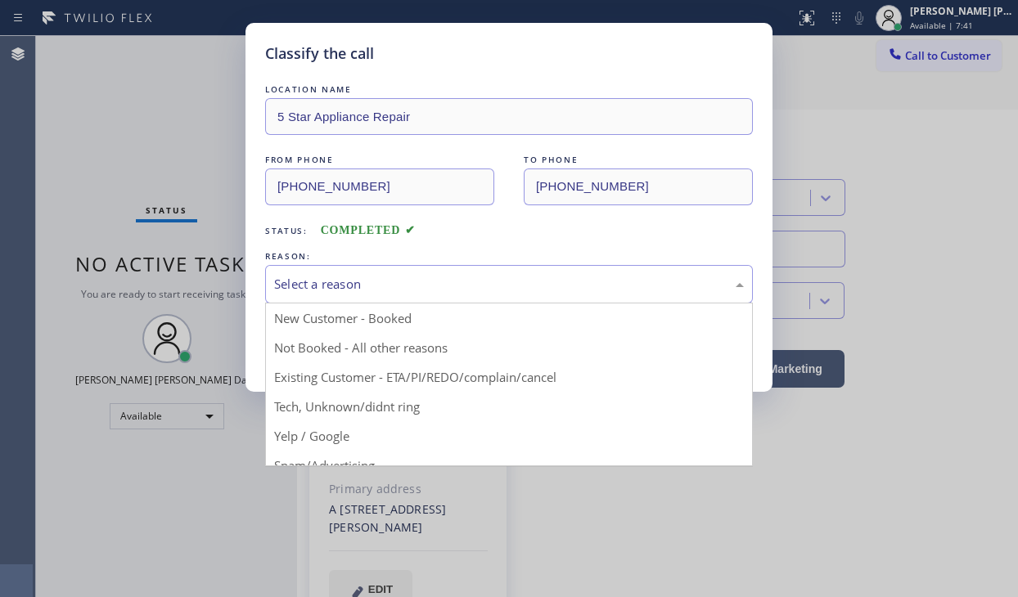
drag, startPoint x: 384, startPoint y: 375, endPoint x: 372, endPoint y: 365, distance: 15.1
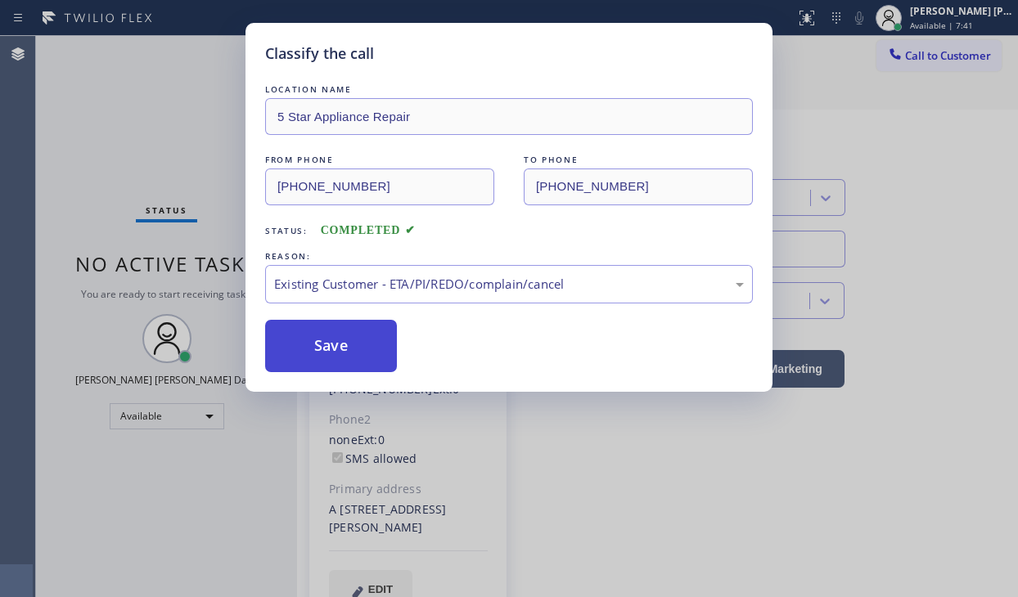
click at [318, 326] on button "Save" at bounding box center [331, 346] width 132 height 52
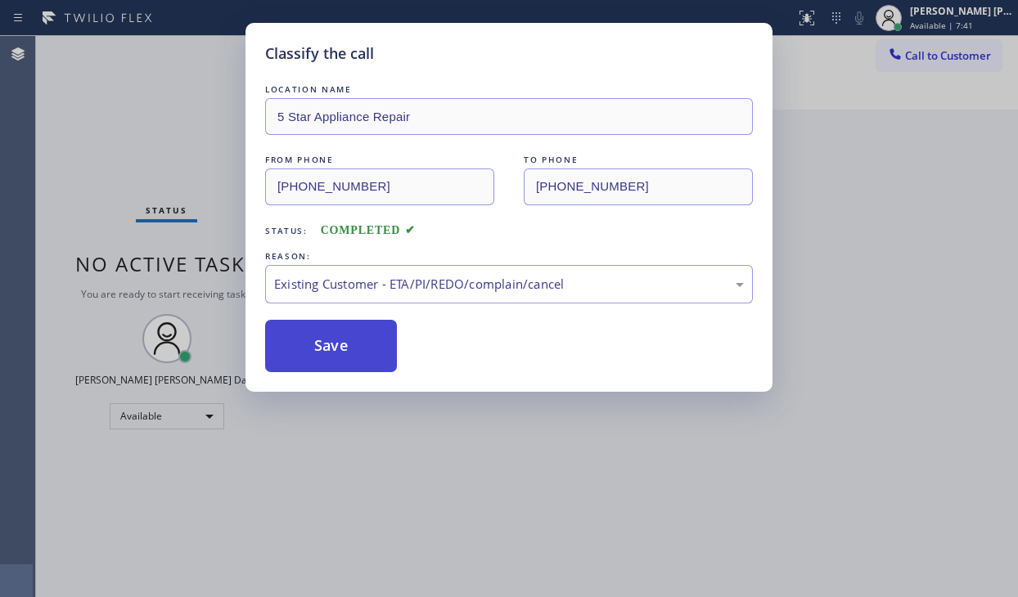
click at [319, 331] on button "Save" at bounding box center [331, 346] width 132 height 52
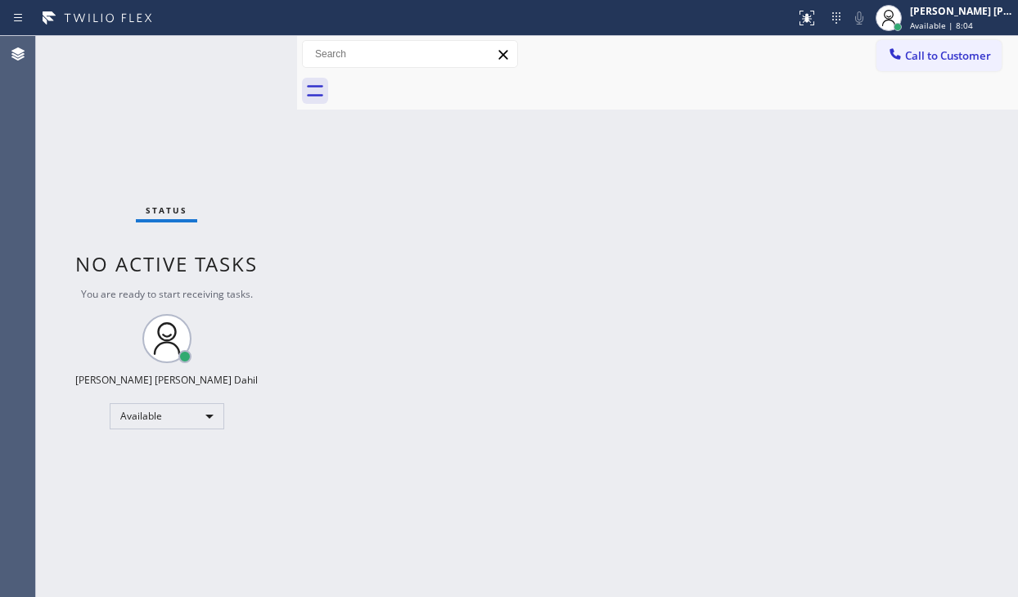
click at [125, 106] on div "Status No active tasks You are ready to start receiving tasks. [PERSON_NAME] [P…" at bounding box center [166, 316] width 261 height 561
click at [718, 349] on div "Back to Dashboard Change Sender ID Customers Technicians Select a contact Outbo…" at bounding box center [657, 316] width 721 height 561
click at [452, 248] on div "Back to Dashboard Change Sender ID Customers Technicians Select a contact Outbo…" at bounding box center [657, 316] width 721 height 561
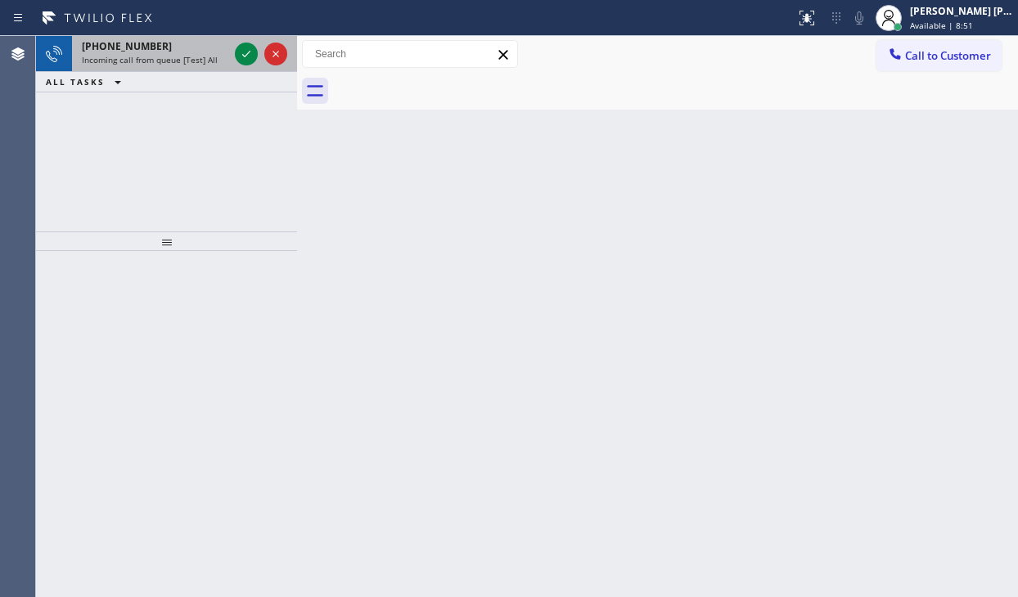
click at [190, 48] on div "[PHONE_NUMBER]" at bounding box center [155, 46] width 146 height 14
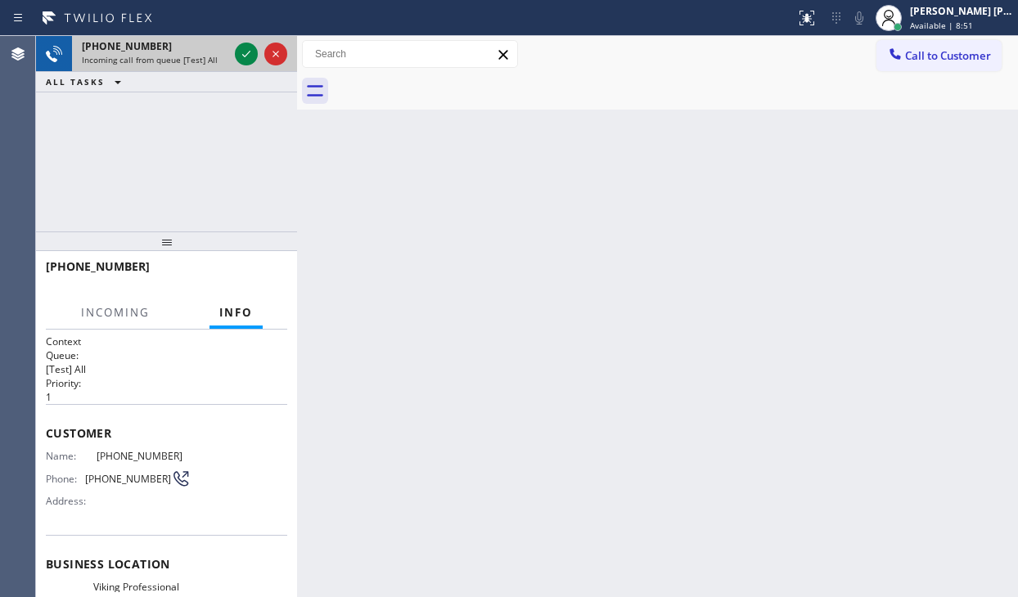
click at [190, 48] on div "[PHONE_NUMBER]" at bounding box center [155, 46] width 146 height 14
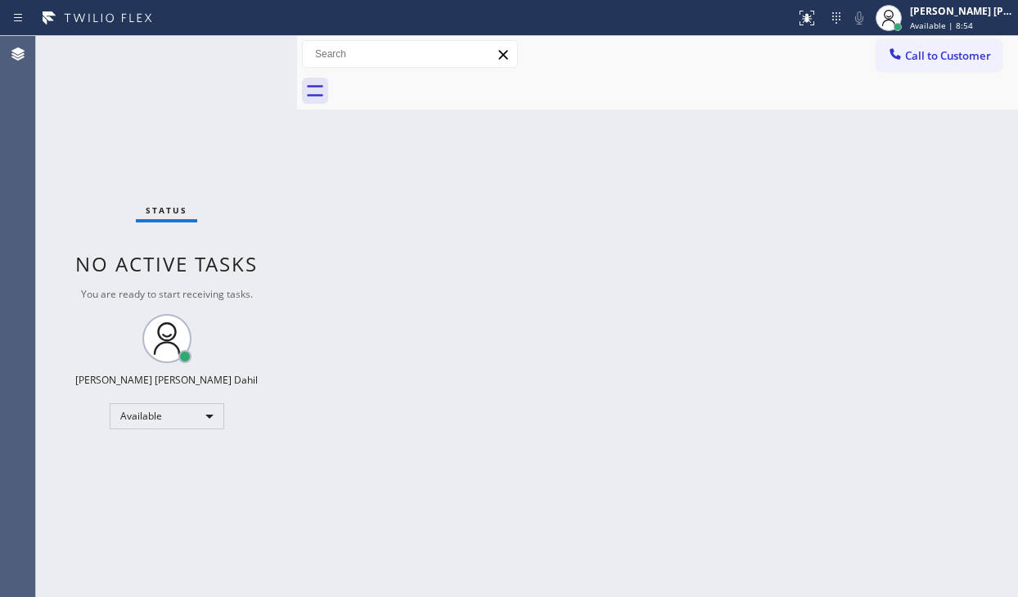
click at [241, 50] on div "Status No active tasks You are ready to start receiving tasks. [PERSON_NAME] [P…" at bounding box center [166, 316] width 261 height 561
click at [245, 58] on div "Status No active tasks You are ready to start receiving tasks. [PERSON_NAME] [P…" at bounding box center [166, 316] width 261 height 561
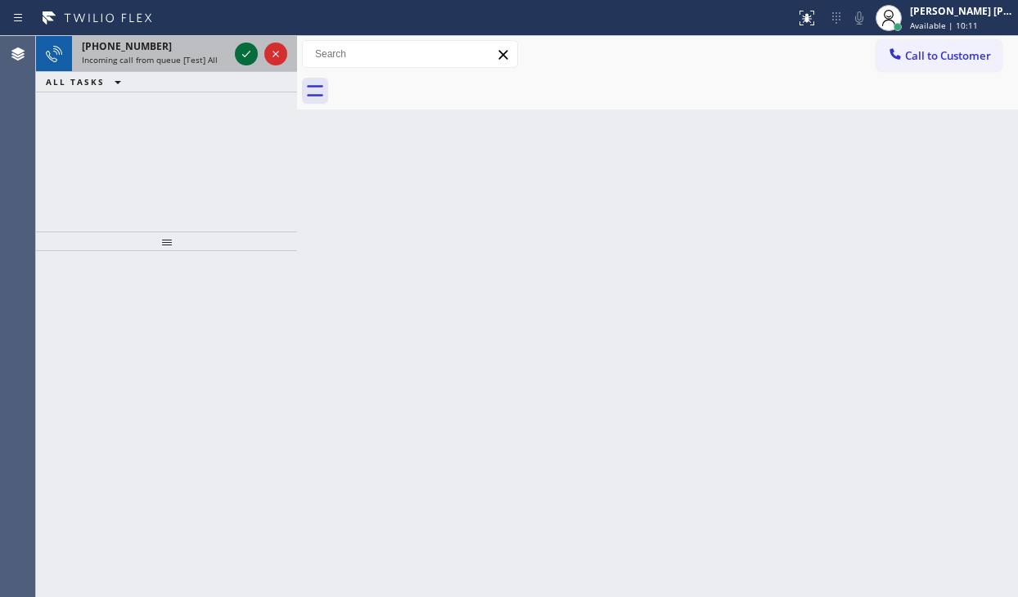
click at [245, 58] on icon at bounding box center [247, 54] width 20 height 20
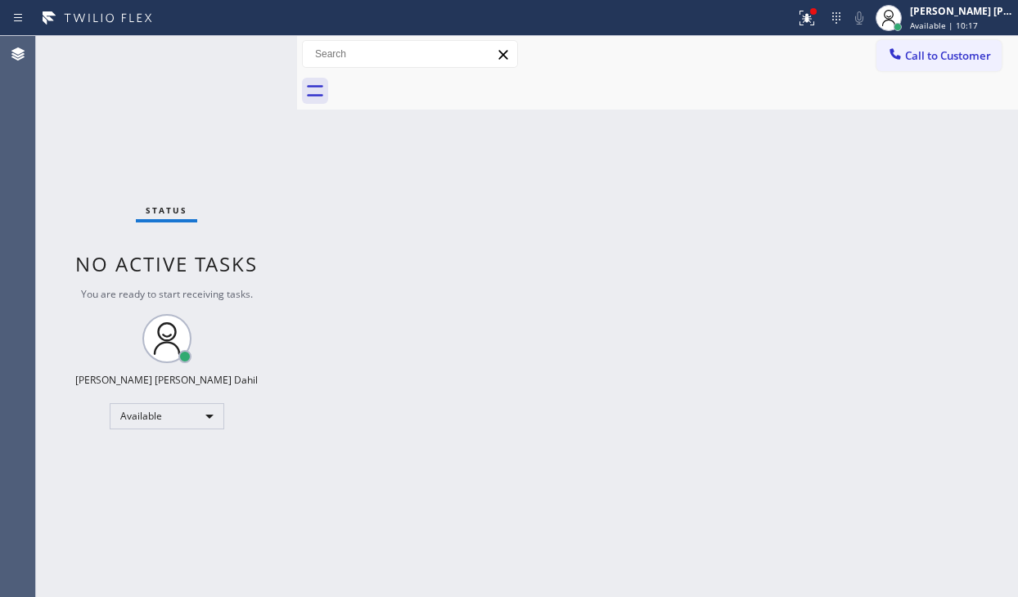
click at [435, 279] on div "Back to Dashboard Change Sender ID Customers Technicians Select a contact Outbo…" at bounding box center [657, 316] width 721 height 561
click at [638, 288] on div "Back to Dashboard Change Sender ID Customers Technicians Select a contact Outbo…" at bounding box center [657, 316] width 721 height 561
click at [183, 50] on div "Status No active tasks You are ready to start receiving tasks. [PERSON_NAME] [P…" at bounding box center [166, 316] width 261 height 561
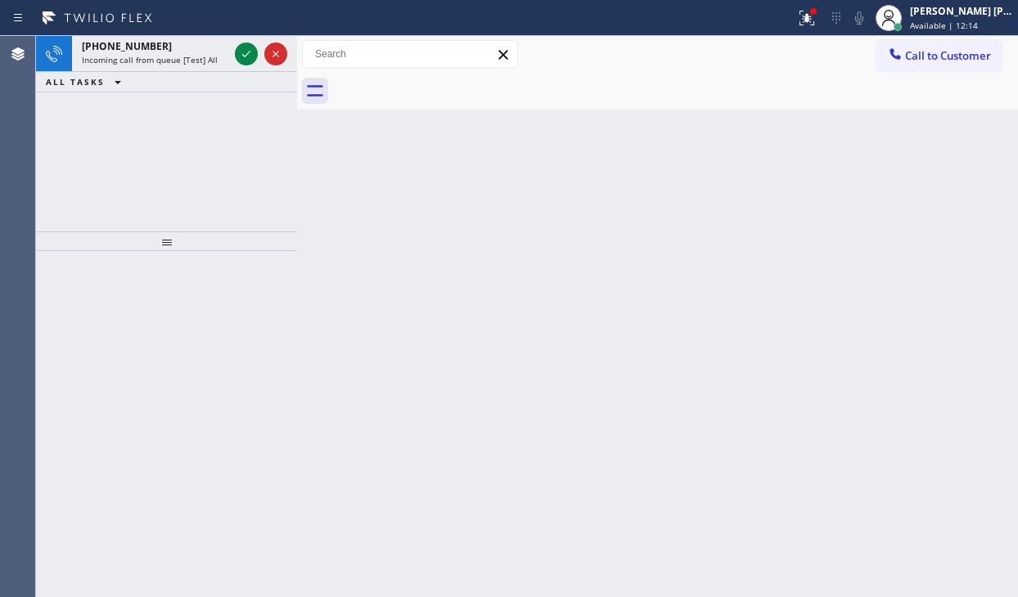
click at [183, 50] on div "[PHONE_NUMBER]" at bounding box center [155, 46] width 146 height 14
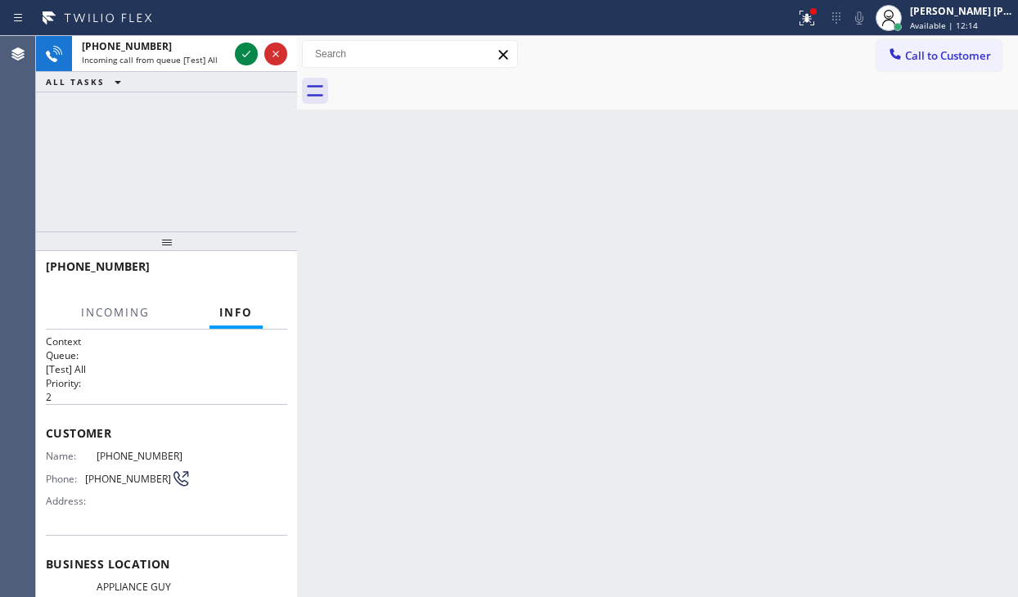
click at [183, 50] on div "[PHONE_NUMBER]" at bounding box center [155, 46] width 146 height 14
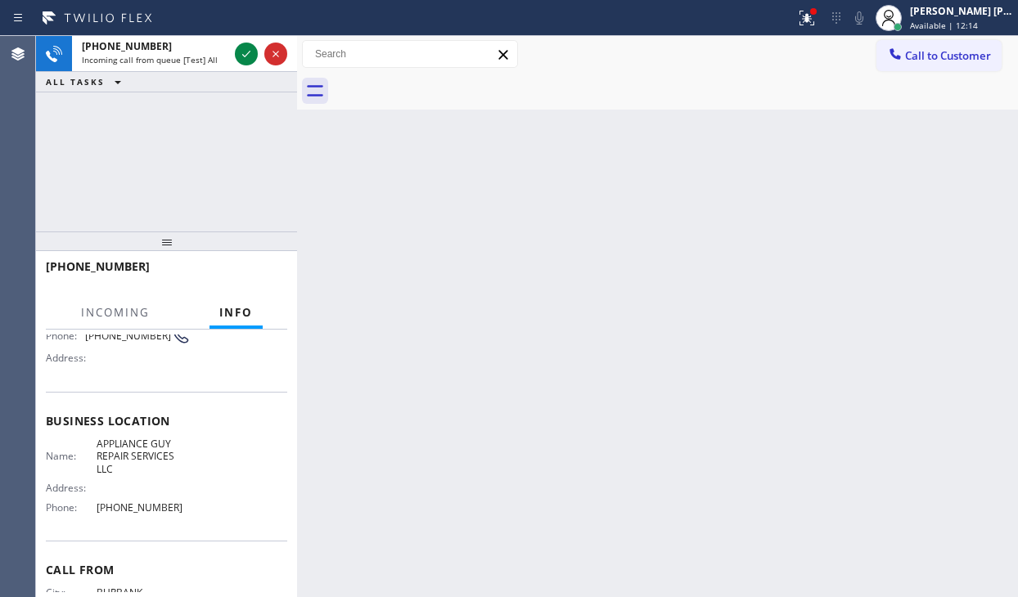
scroll to position [164, 0]
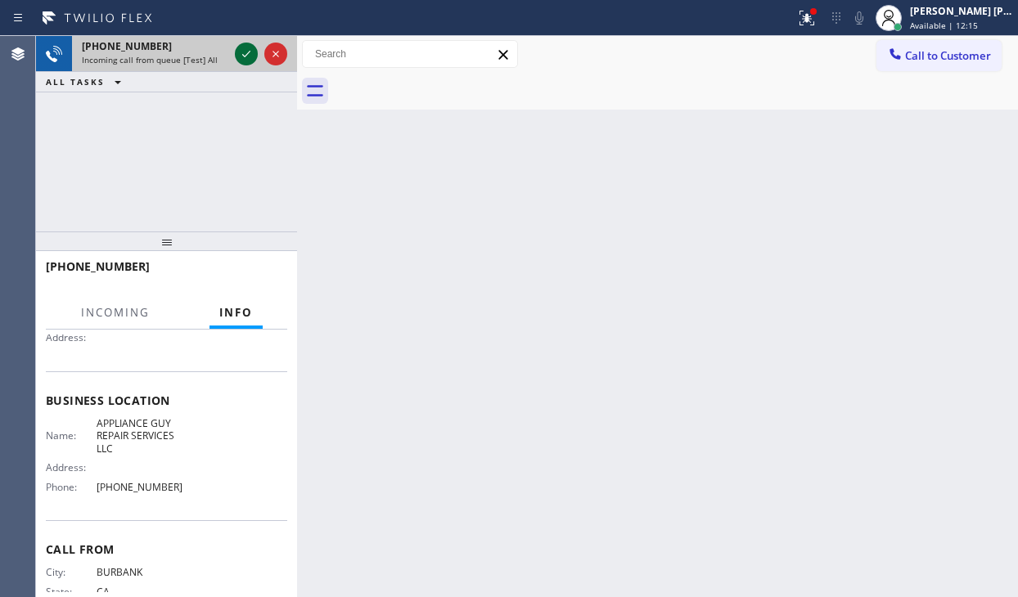
click at [249, 50] on icon at bounding box center [247, 54] width 20 height 20
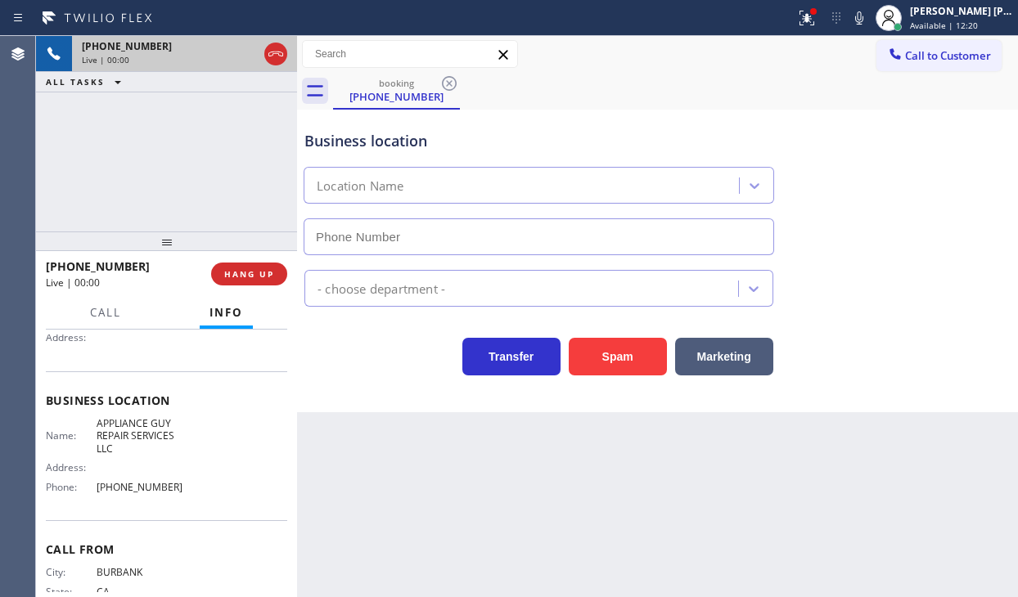
type input "[PHONE_NUMBER]"
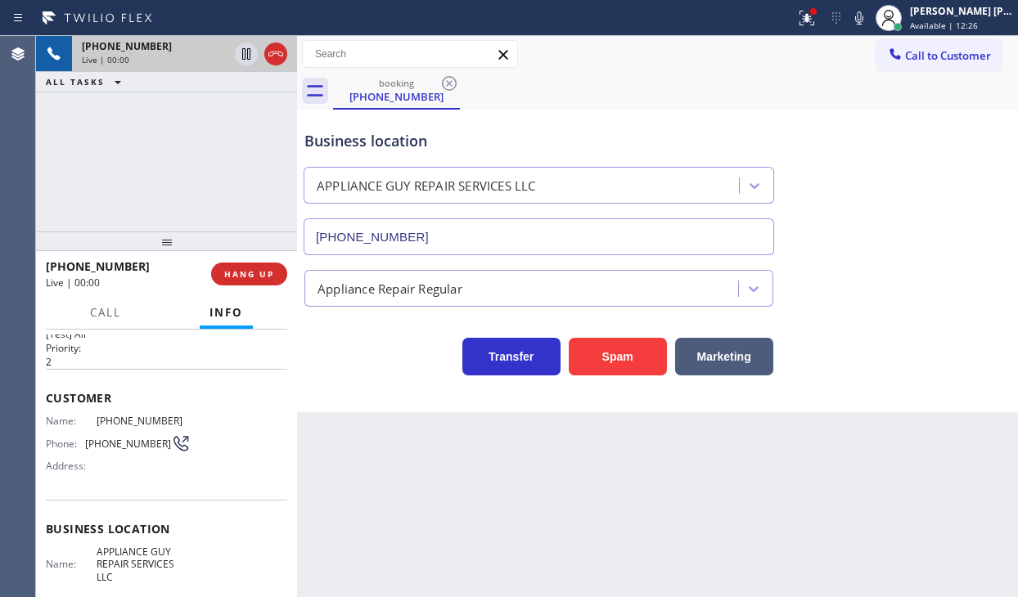
scroll to position [0, 0]
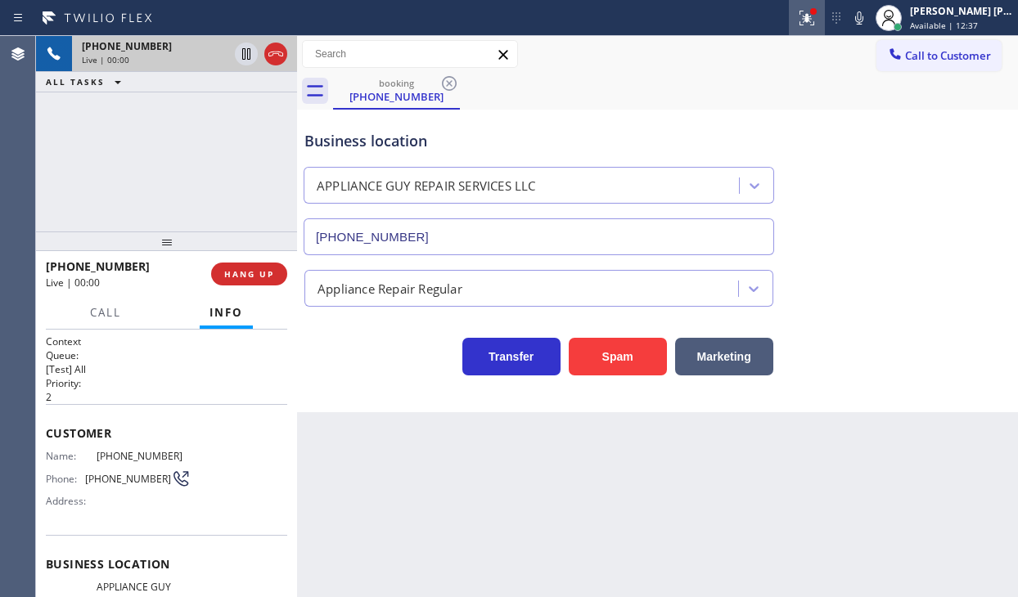
drag, startPoint x: 820, startPoint y: 16, endPoint x: 807, endPoint y: 122, distance: 106.4
click at [817, 18] on icon at bounding box center [807, 18] width 20 height 20
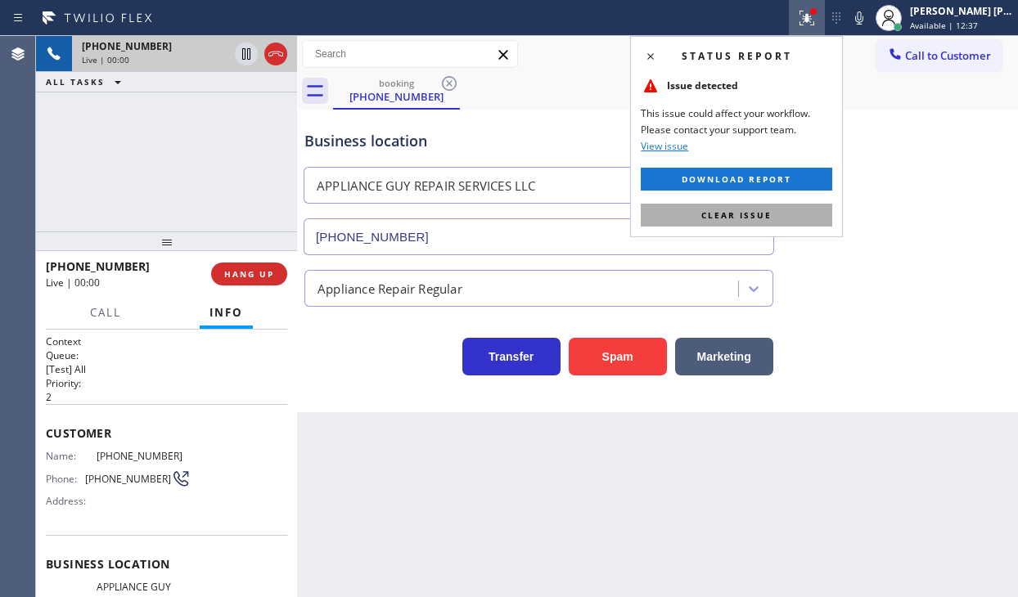
click at [795, 226] on button "Clear issue" at bounding box center [736, 215] width 191 height 23
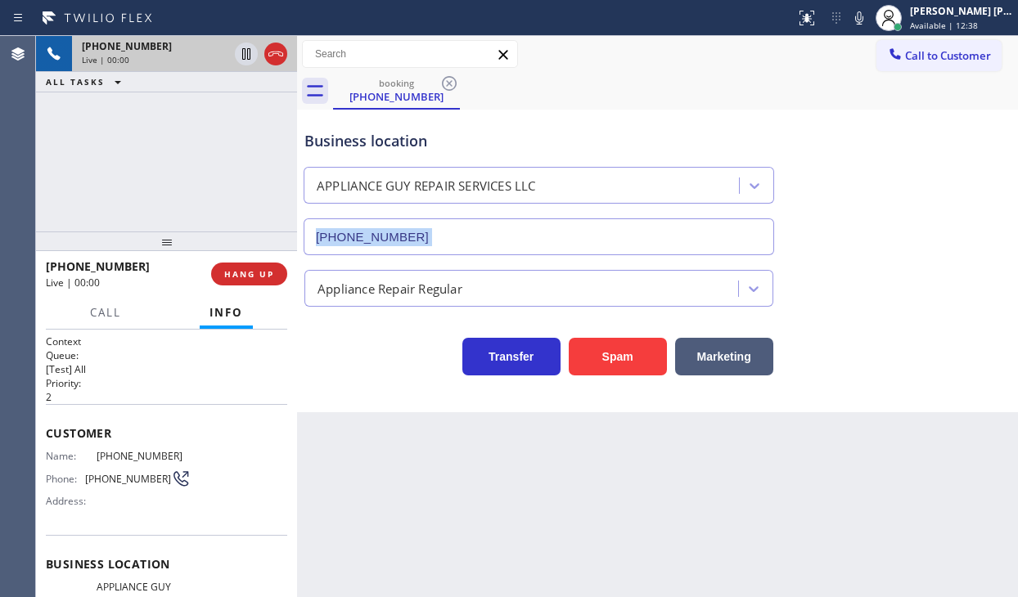
click at [796, 227] on div "Business location APPLIANCE GUY REPAIR SERVICES LLC [PHONE_NUMBER]" at bounding box center [657, 181] width 713 height 148
drag, startPoint x: 890, startPoint y: 245, endPoint x: 737, endPoint y: 245, distance: 153.9
click at [888, 245] on div "Business location APPLIANCE GUY REPAIR SERVICES LLC [PHONE_NUMBER]" at bounding box center [657, 181] width 713 height 148
click at [863, 16] on icon at bounding box center [859, 17] width 8 height 13
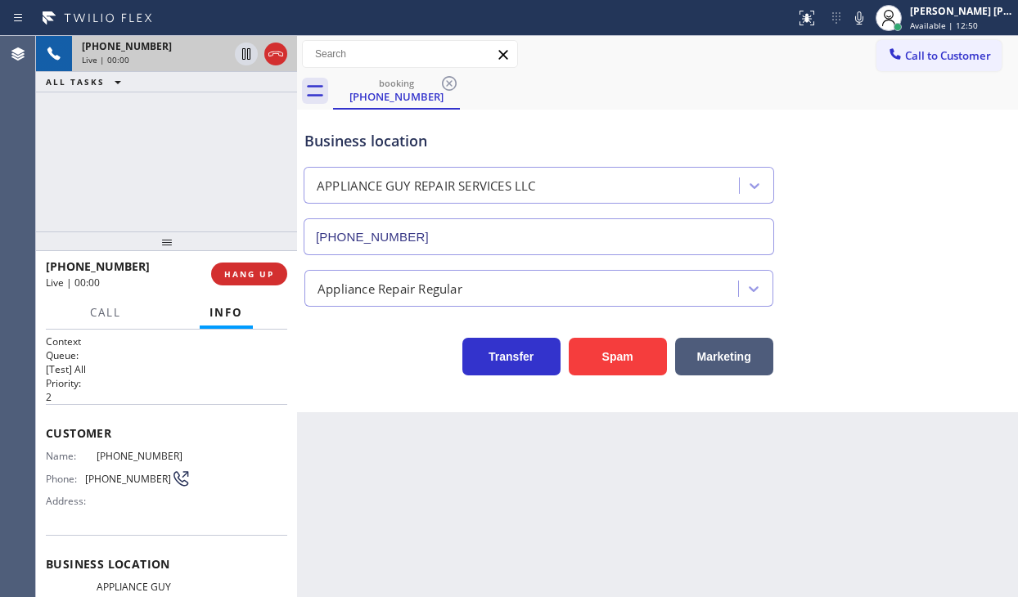
click at [583, 426] on div "Back to Dashboard Change Sender ID Customers Technicians Select a contact Outbo…" at bounding box center [657, 316] width 721 height 561
click at [586, 432] on div "Back to Dashboard Change Sender ID Customers Technicians Select a contact Outbo…" at bounding box center [657, 316] width 721 height 561
click at [186, 134] on div "[PHONE_NUMBER] Live | 00:07 ALL TASKS ALL TASKS ACTIVE TASKS TASKS IN WRAP UP" at bounding box center [166, 134] width 261 height 196
click at [186, 137] on div "[PHONE_NUMBER] Live | 00:08 ALL TASKS ALL TASKS ACTIVE TASKS TASKS IN WRAP UP" at bounding box center [166, 134] width 261 height 196
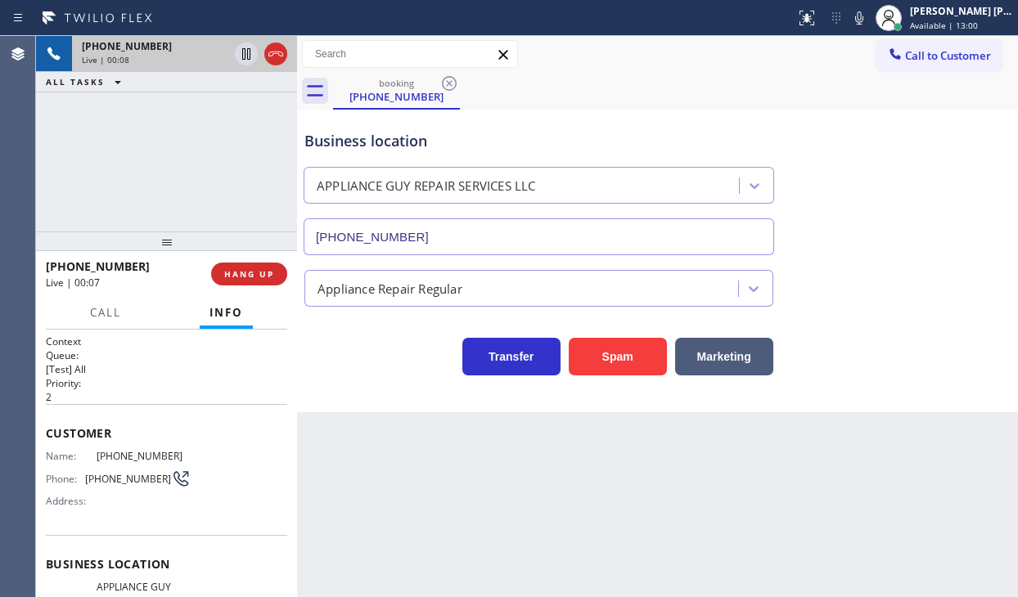
click at [186, 142] on div "[PHONE_NUMBER] Live | 00:08 ALL TASKS ALL TASKS ACTIVE TASKS TASKS IN WRAP UP" at bounding box center [166, 134] width 261 height 196
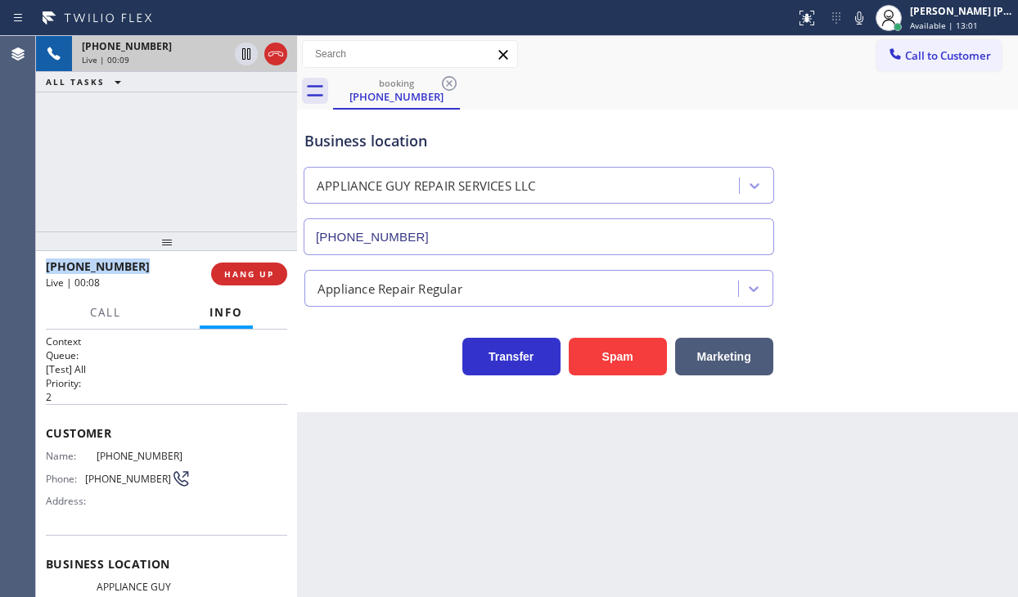
drag, startPoint x: 186, startPoint y: 142, endPoint x: 194, endPoint y: 141, distance: 8.2
click at [190, 142] on div "[PHONE_NUMBER] Live | 00:09 ALL TASKS ALL TASKS ACTIVE TASKS TASKS IN WRAP UP" at bounding box center [166, 134] width 261 height 196
click at [194, 141] on div "[PHONE_NUMBER] Live | 00:09 ALL TASKS ALL TASKS ACTIVE TASKS TASKS IN WRAP UP" at bounding box center [166, 134] width 261 height 196
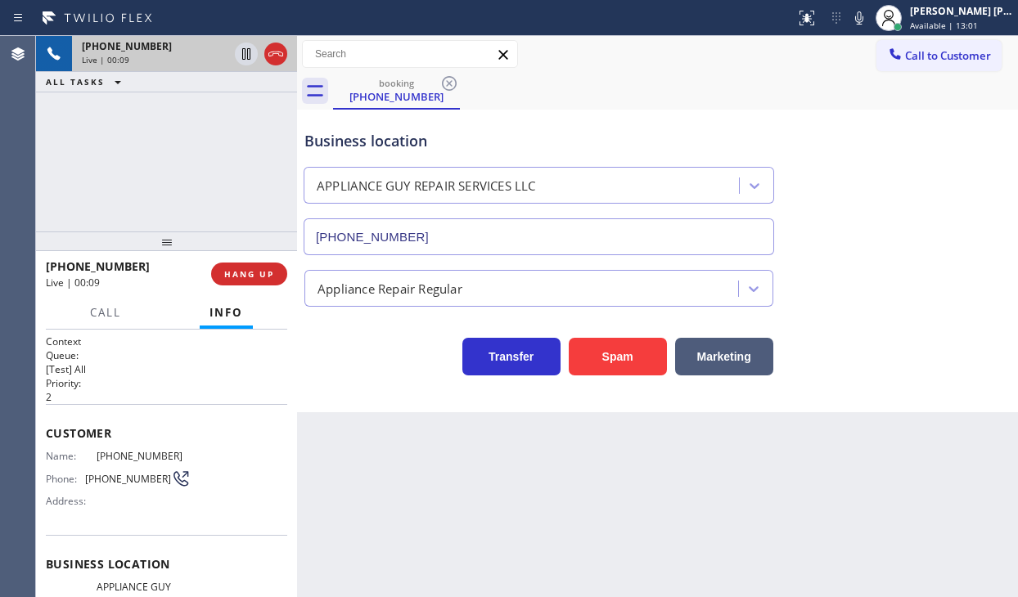
click at [237, 182] on div "[PHONE_NUMBER] Live | 00:09 ALL TASKS ALL TASKS ACTIVE TASKS TASKS IN WRAP UP" at bounding box center [166, 134] width 261 height 196
drag, startPoint x: 237, startPoint y: 182, endPoint x: 265, endPoint y: 250, distance: 74.5
click at [241, 192] on div "[PHONE_NUMBER] Live | 00:10 ALL TASKS ALL TASKS ACTIVE TASKS TASKS IN WRAP UP" at bounding box center [166, 134] width 261 height 196
click at [264, 275] on span "HANG UP" at bounding box center [249, 273] width 50 height 11
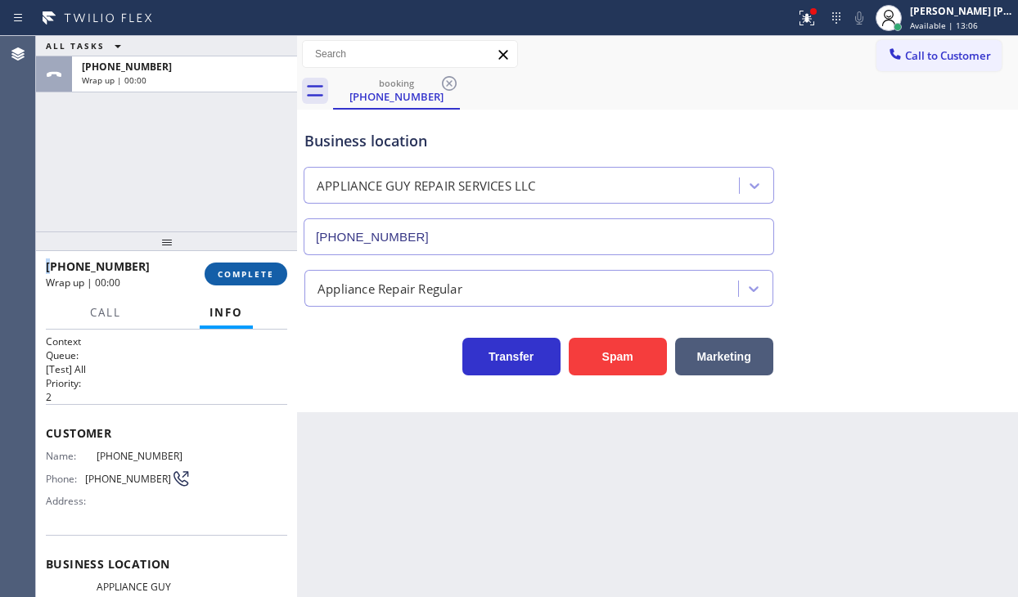
click at [264, 275] on span "COMPLETE" at bounding box center [246, 273] width 56 height 11
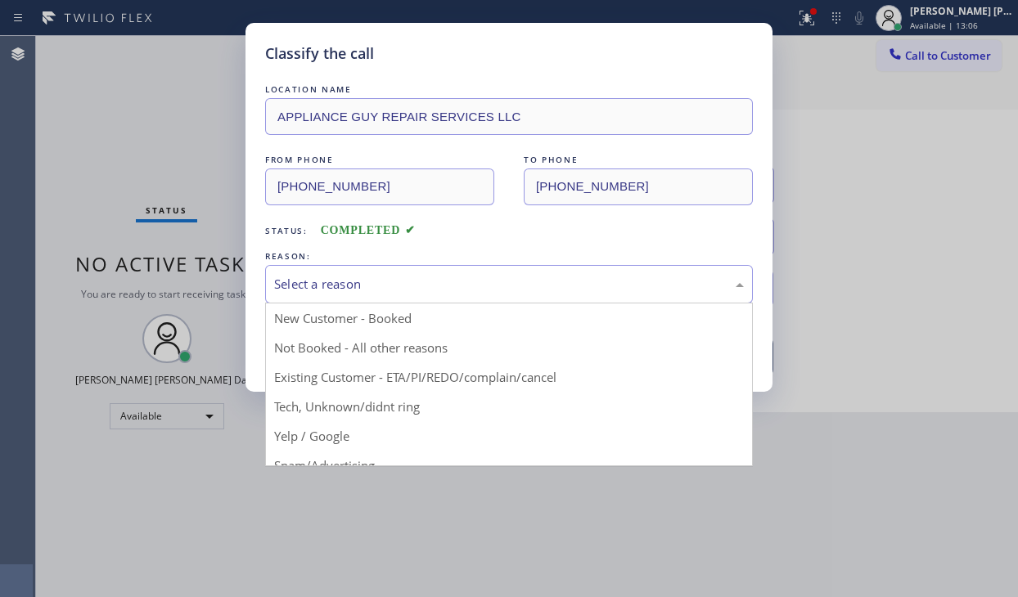
click at [350, 291] on div "Select a reason" at bounding box center [509, 284] width 470 height 19
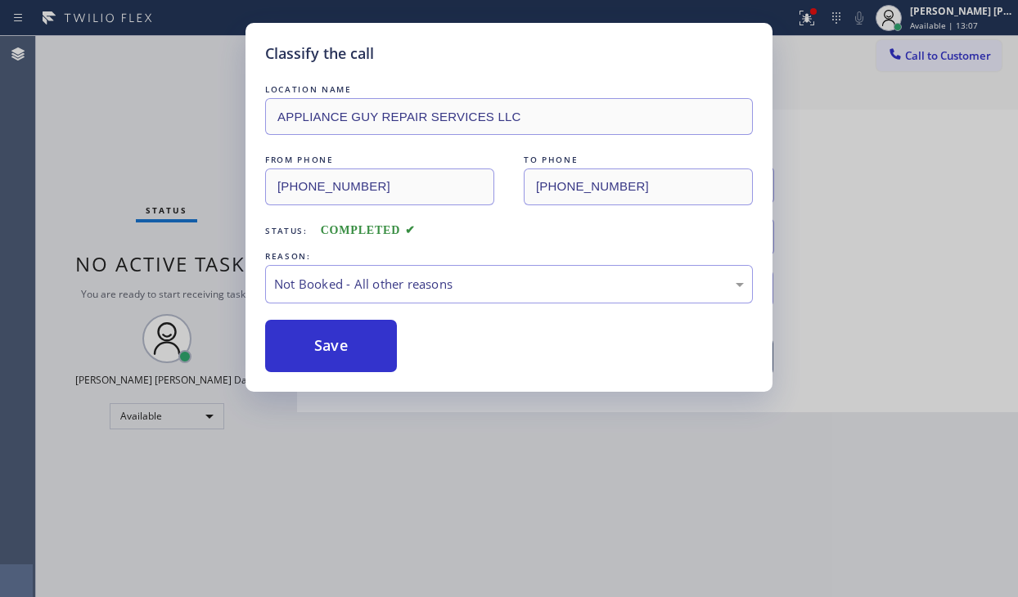
click at [327, 348] on button "Save" at bounding box center [331, 346] width 132 height 52
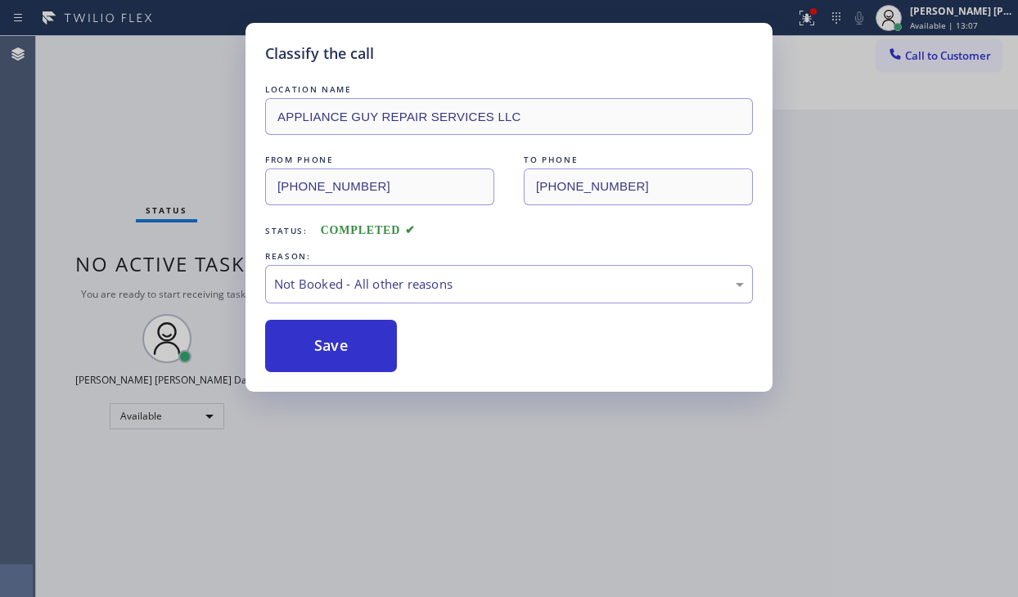
click at [327, 348] on button "Save" at bounding box center [331, 346] width 132 height 52
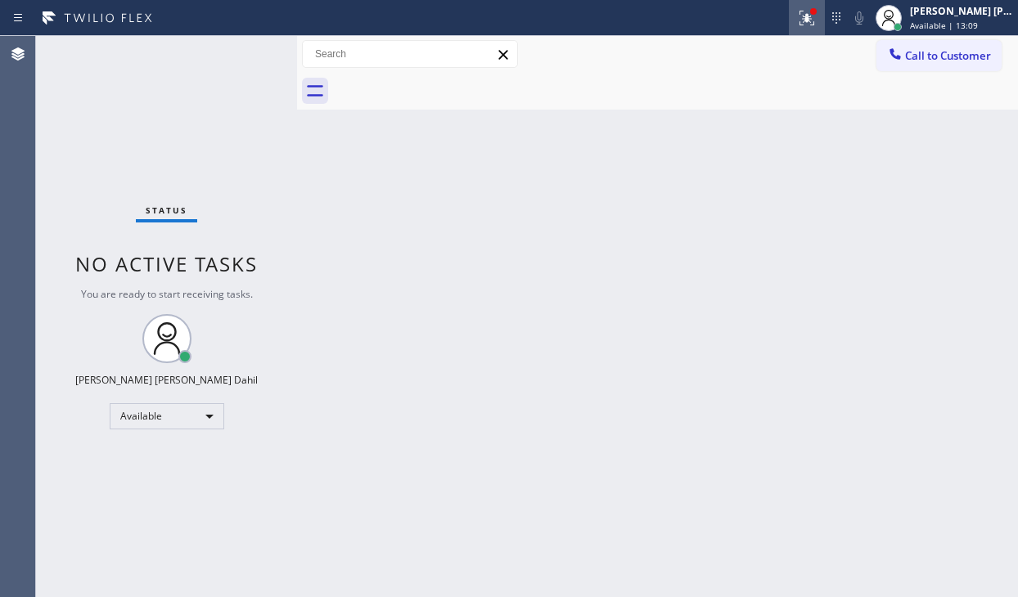
drag, startPoint x: 827, startPoint y: 20, endPoint x: 825, endPoint y: 65, distance: 45.9
click at [814, 20] on g at bounding box center [807, 18] width 15 height 15
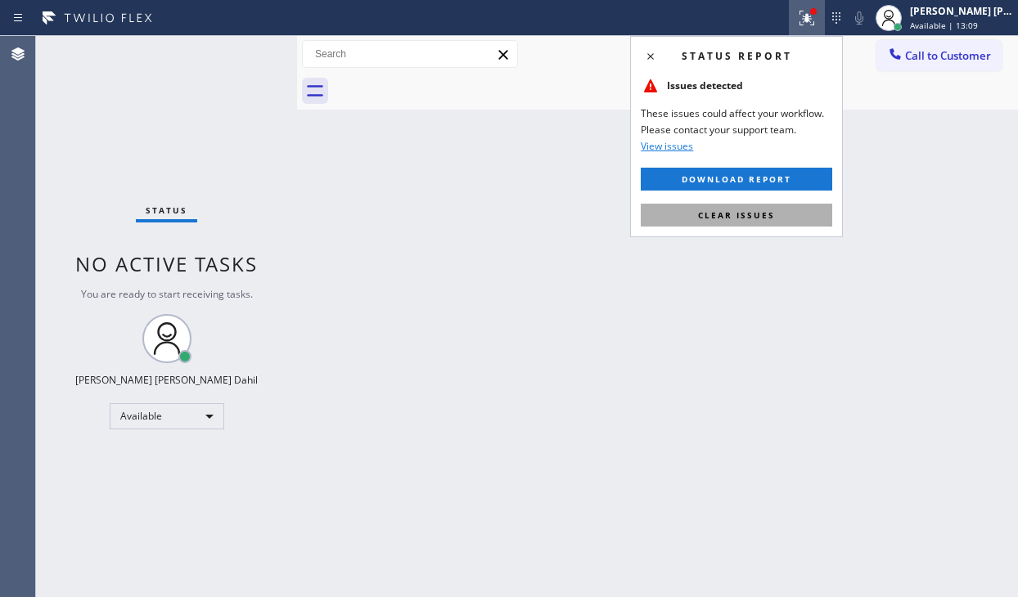
click at [784, 210] on button "Clear issues" at bounding box center [736, 215] width 191 height 23
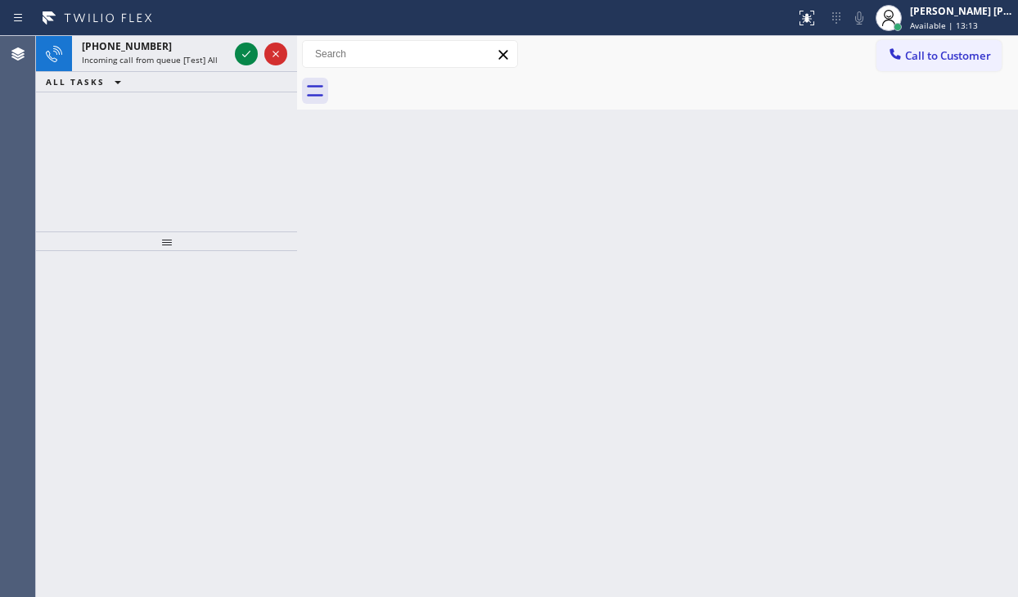
drag, startPoint x: 322, startPoint y: 170, endPoint x: 331, endPoint y: 180, distance: 13.9
click at [322, 171] on div "Back to Dashboard Change Sender ID Customers Technicians Select a contact Outbo…" at bounding box center [657, 316] width 721 height 561
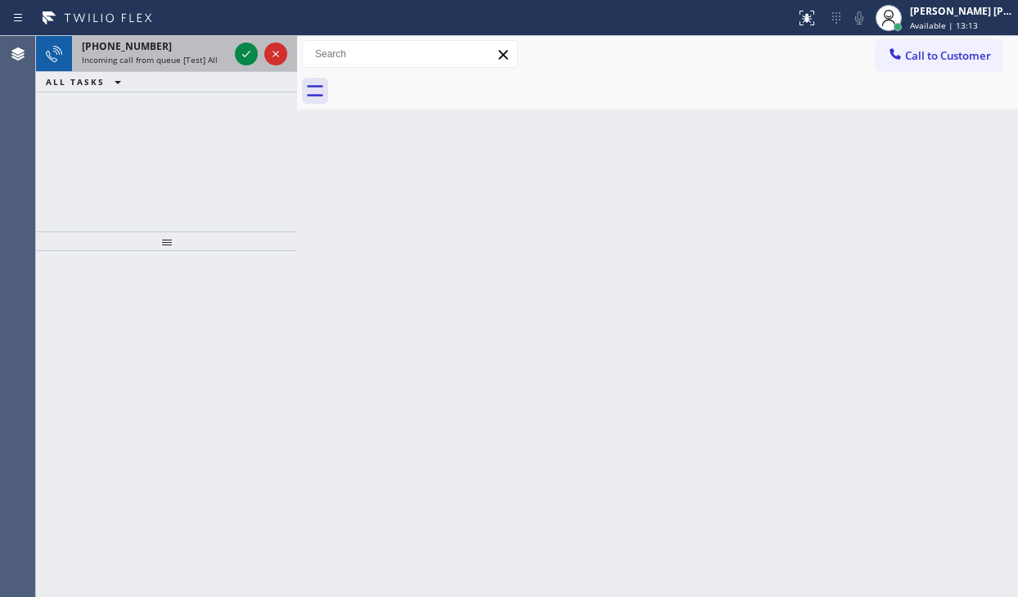
click at [178, 66] on div "[PHONE_NUMBER] Incoming call from queue [Test] All" at bounding box center [152, 54] width 160 height 36
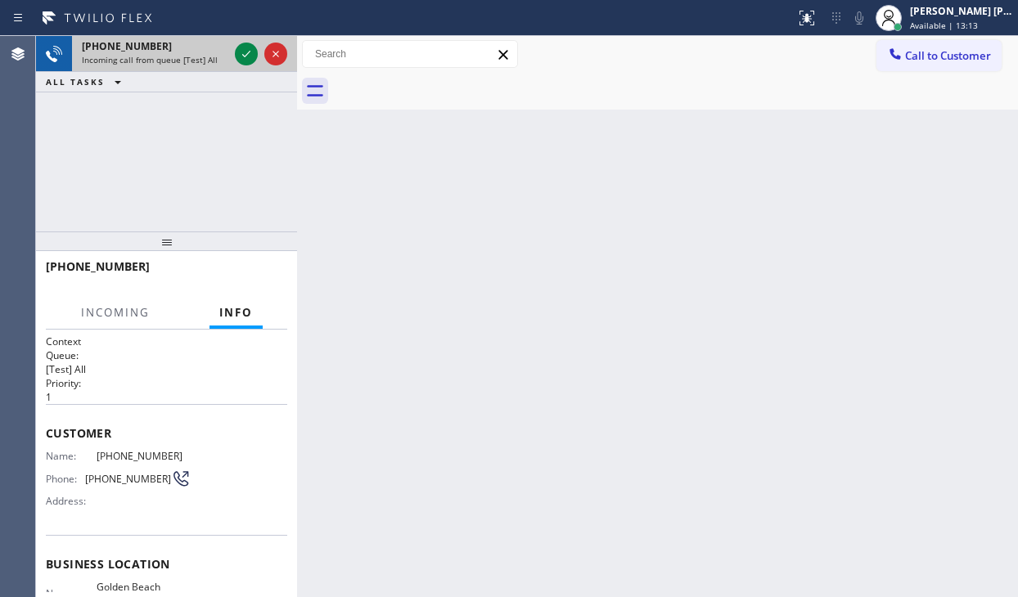
click at [178, 66] on div "[PHONE_NUMBER] Incoming call from queue [Test] All" at bounding box center [152, 54] width 160 height 36
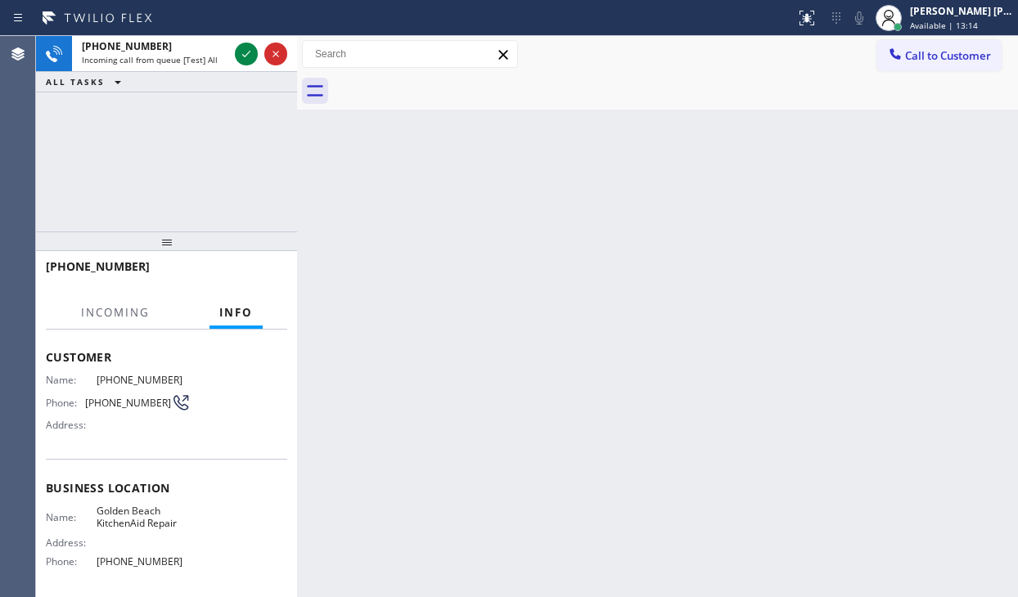
scroll to position [82, 0]
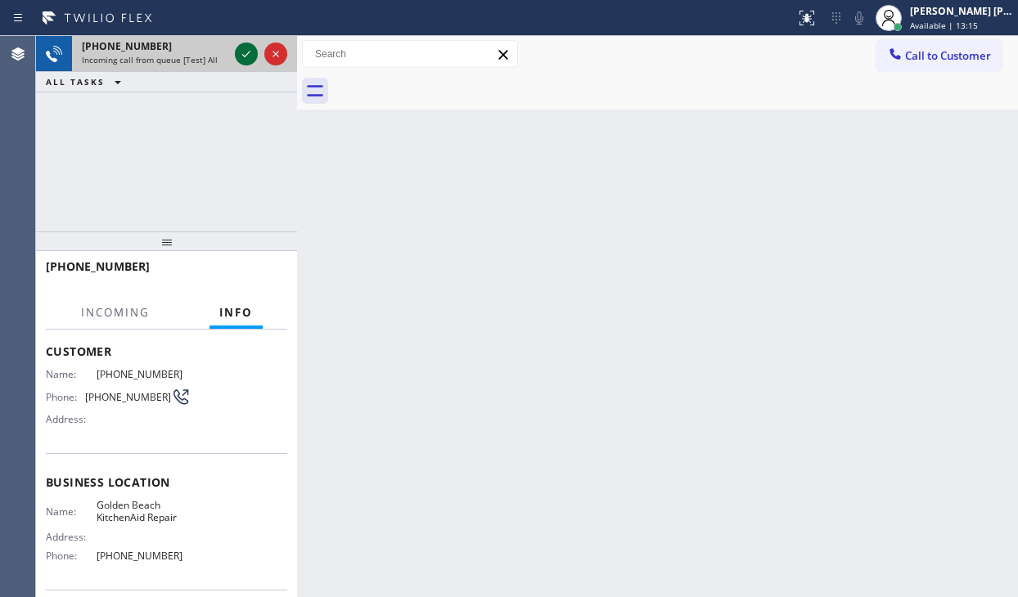
drag, startPoint x: 255, startPoint y: 60, endPoint x: 239, endPoint y: 49, distance: 19.5
click at [250, 56] on icon at bounding box center [247, 54] width 20 height 20
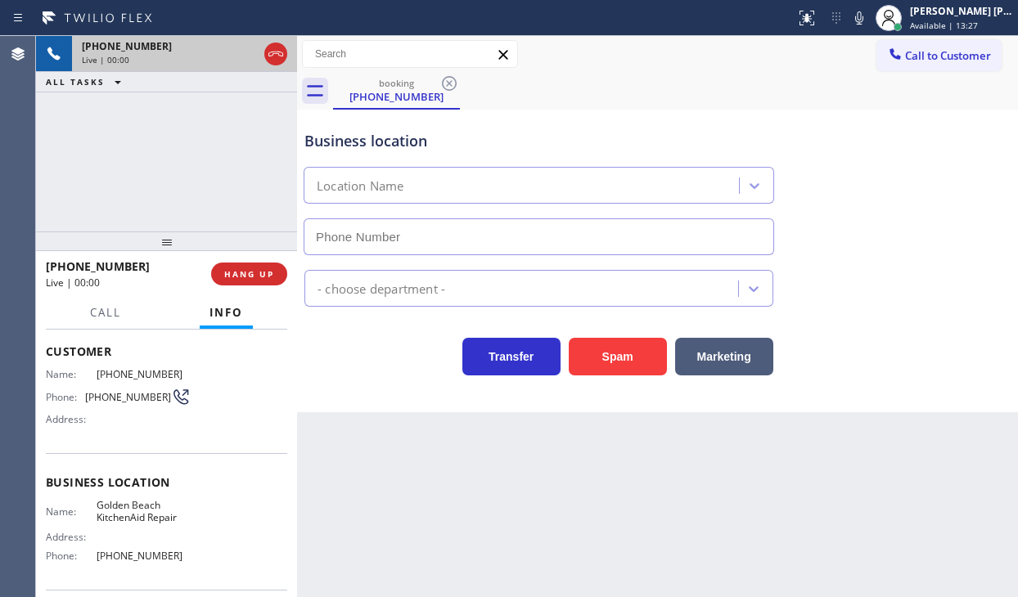
type input "[PHONE_NUMBER]"
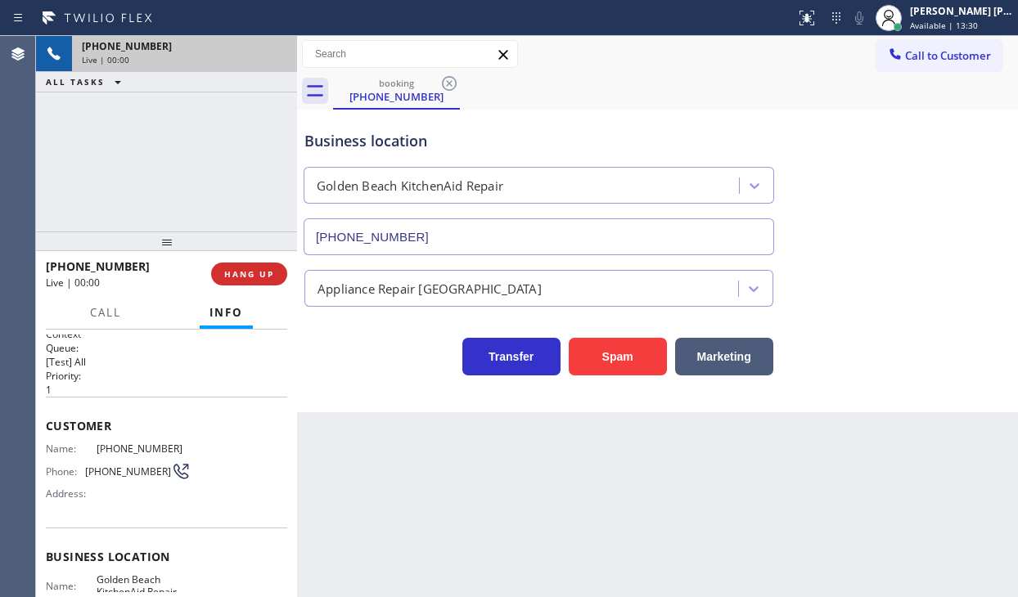
scroll to position [0, 0]
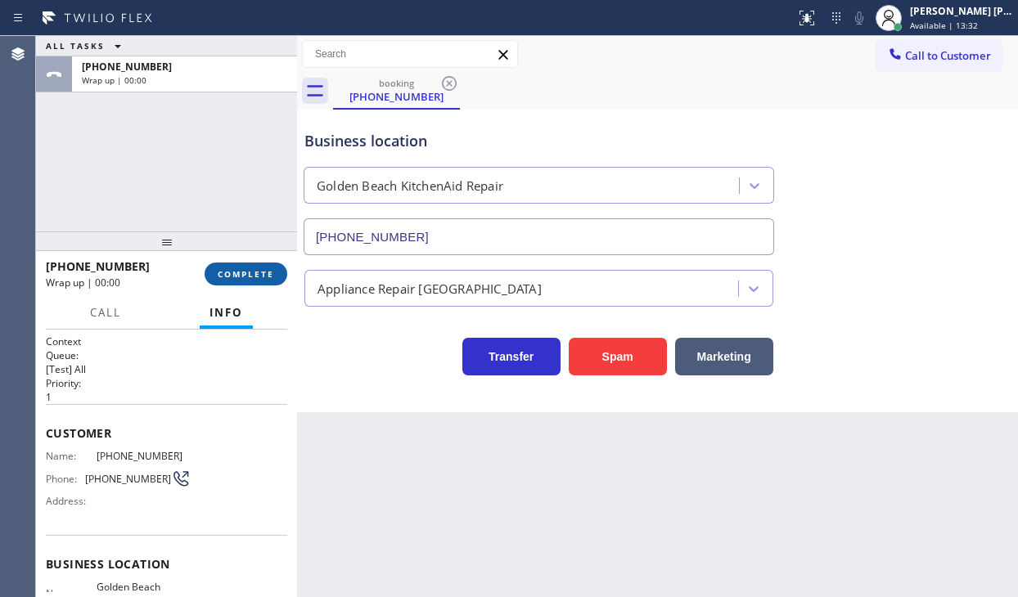
click at [242, 278] on span "COMPLETE" at bounding box center [246, 273] width 56 height 11
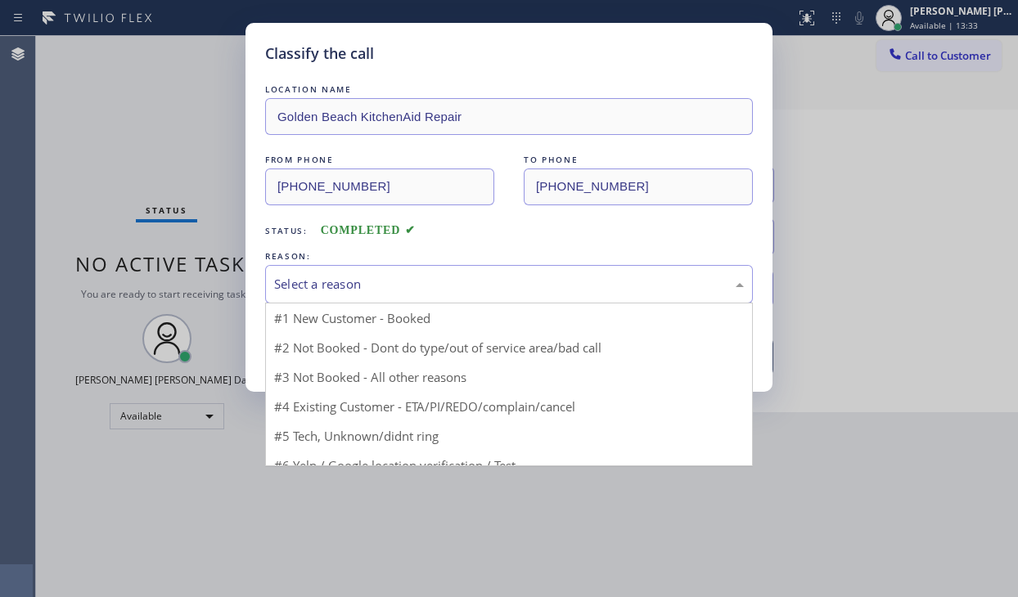
click at [376, 286] on div "Select a reason" at bounding box center [509, 284] width 470 height 19
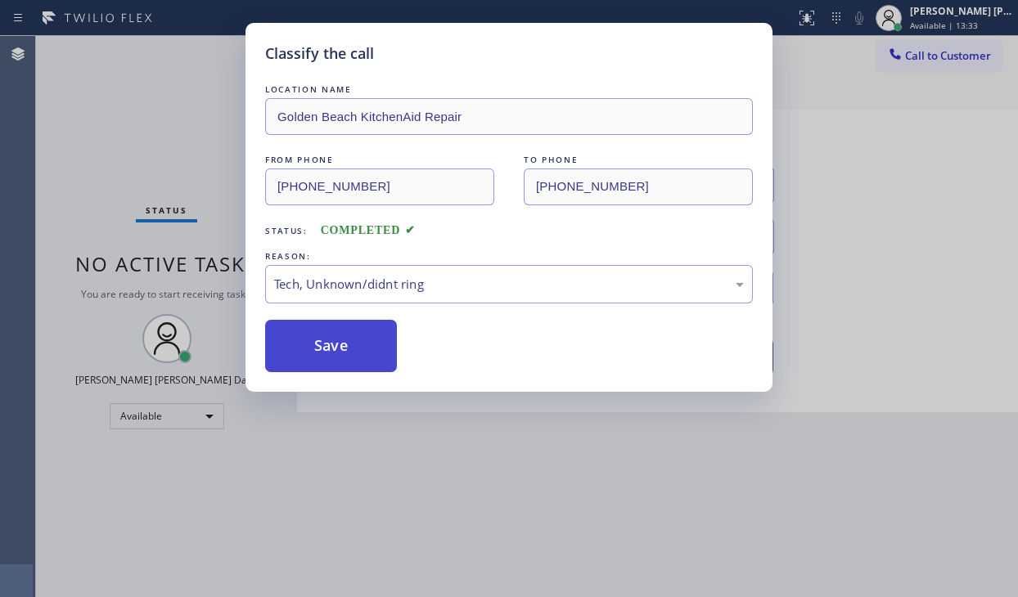
click at [330, 338] on button "Save" at bounding box center [331, 346] width 132 height 52
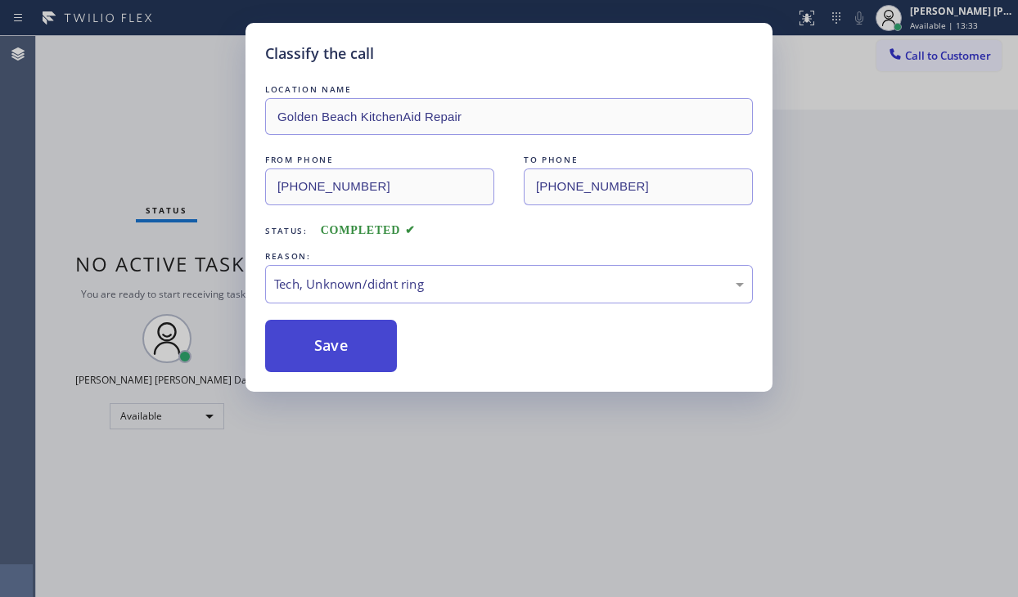
click at [330, 338] on button "Save" at bounding box center [331, 346] width 132 height 52
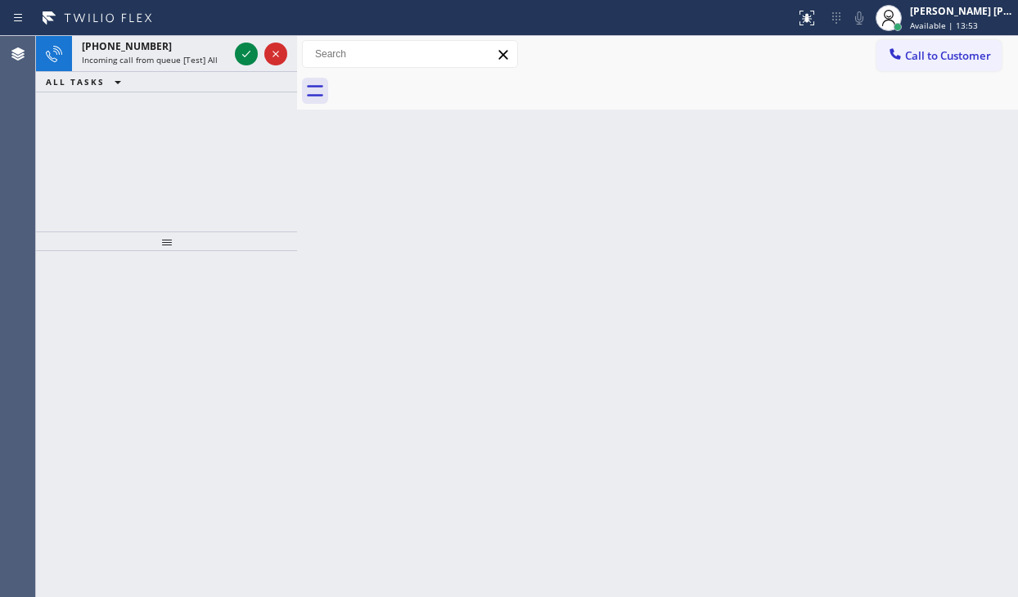
drag, startPoint x: 347, startPoint y: 313, endPoint x: 125, endPoint y: 206, distance: 246.0
click at [347, 312] on div "Back to Dashboard Change Sender ID Customers Technicians Select a contact Outbo…" at bounding box center [657, 316] width 721 height 561
click at [200, 61] on span "Incoming call from queue [Test] All" at bounding box center [150, 59] width 136 height 11
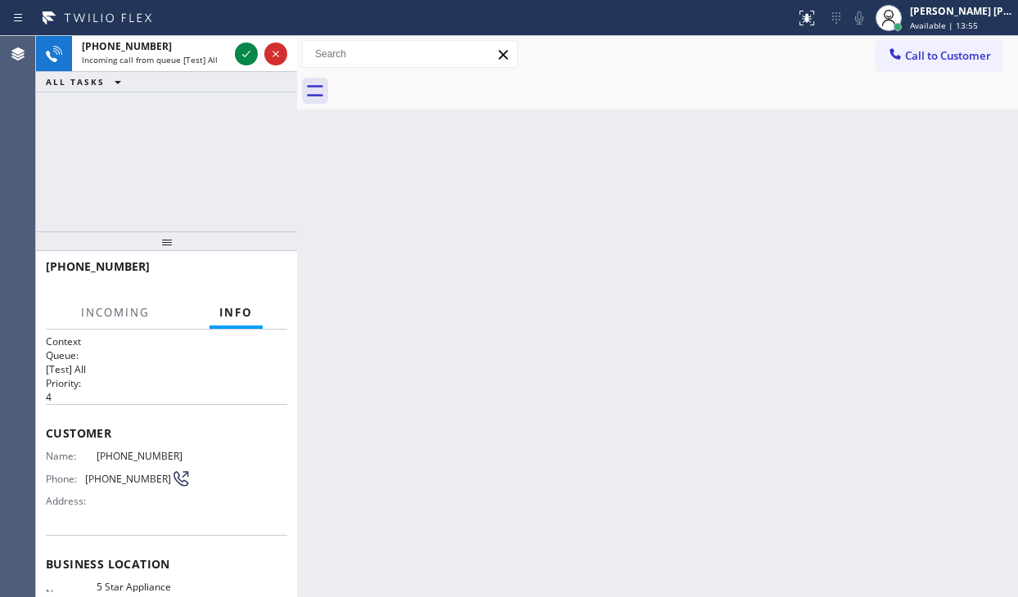
click at [200, 61] on span "Incoming call from queue [Test] All" at bounding box center [150, 59] width 136 height 11
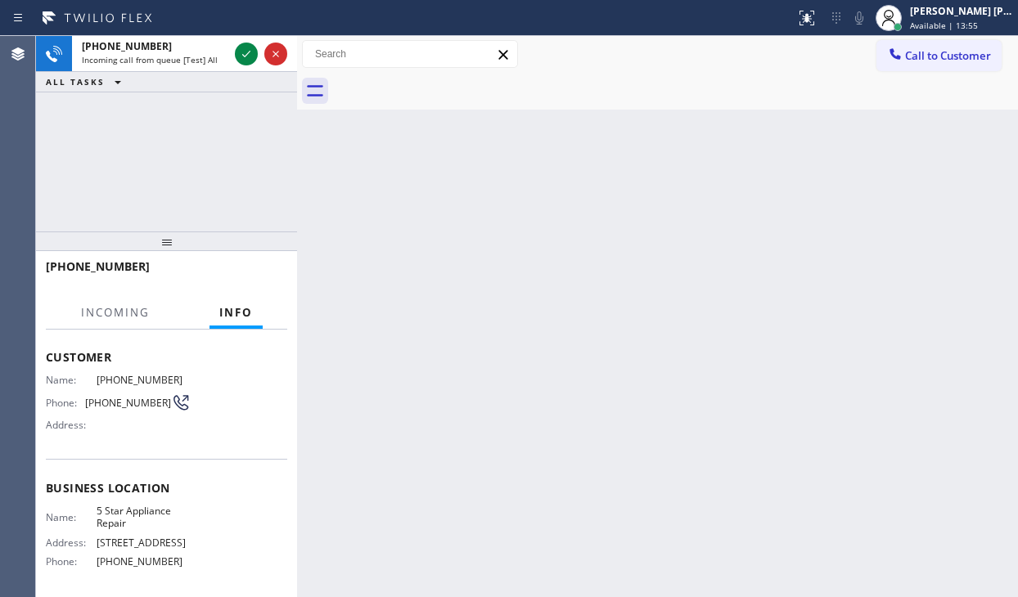
scroll to position [82, 0]
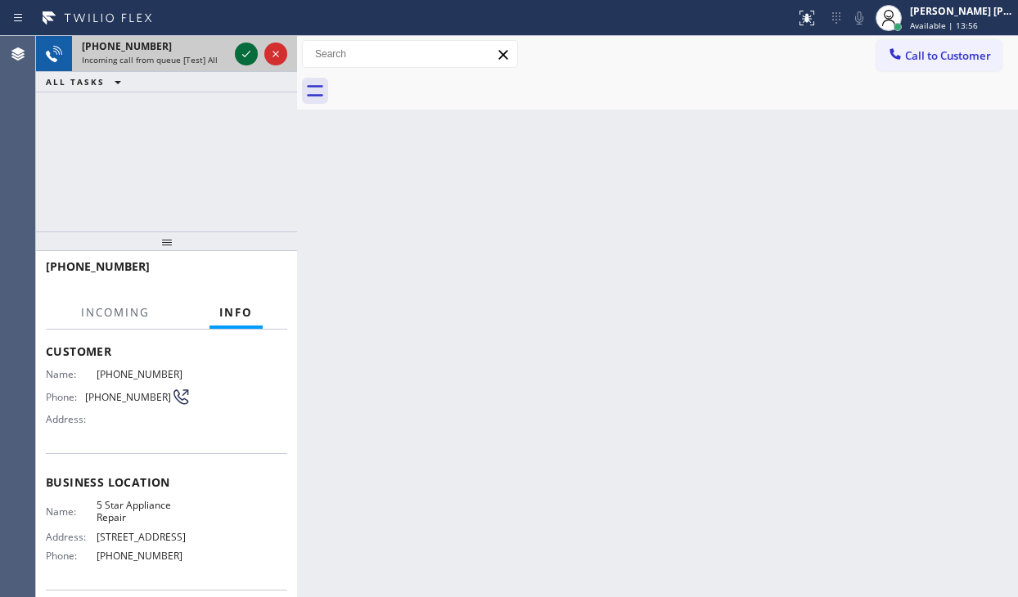
click at [247, 53] on icon at bounding box center [246, 54] width 8 height 7
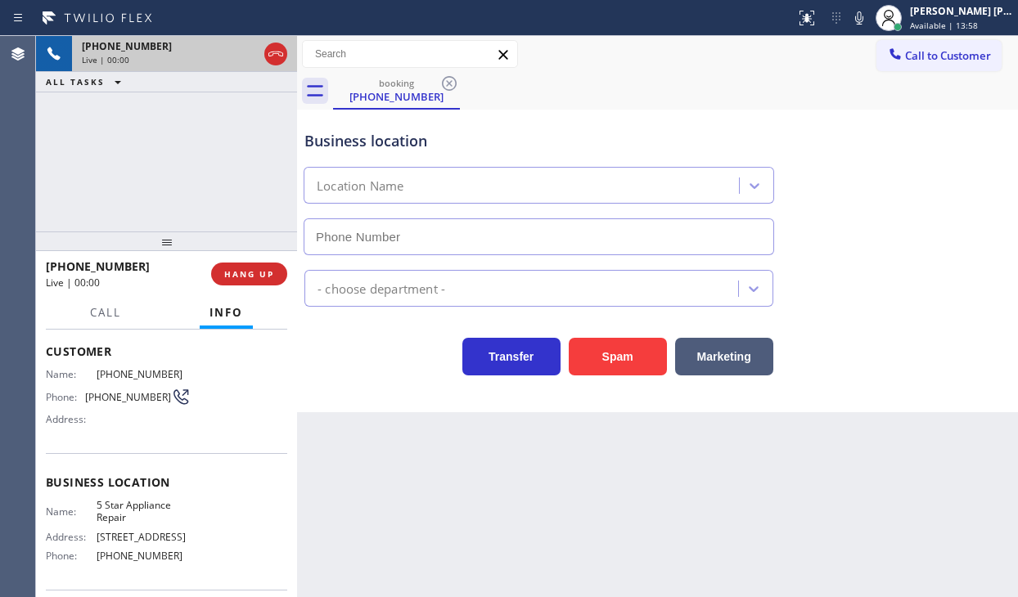
type input "[PHONE_NUMBER]"
click at [200, 157] on div "[PHONE_NUMBER] Live | 00:00 ALL TASKS ALL TASKS ACTIVE TASKS TASKS IN WRAP UP" at bounding box center [166, 134] width 261 height 196
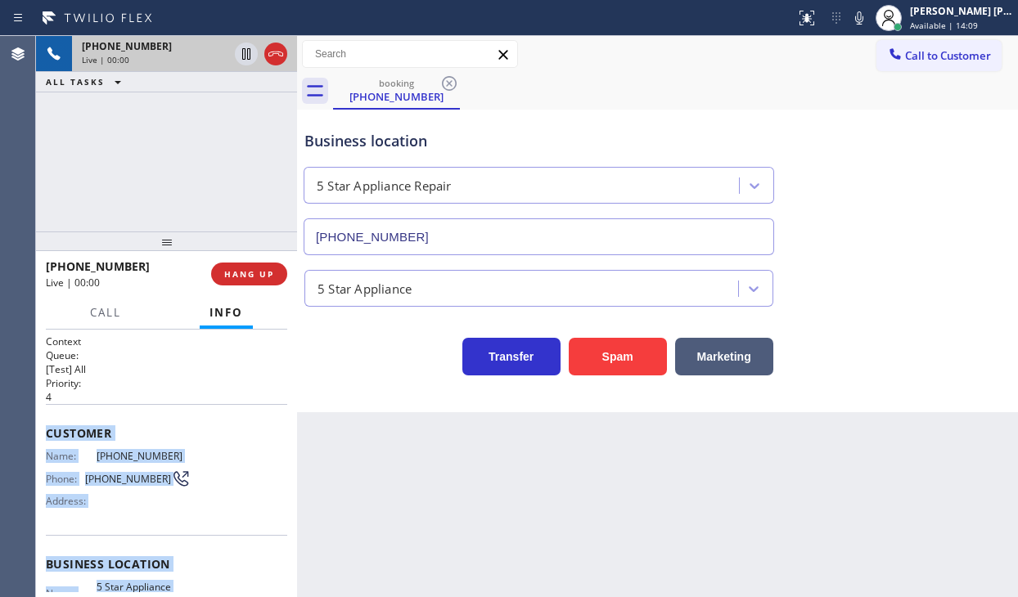
scroll to position [198, 0]
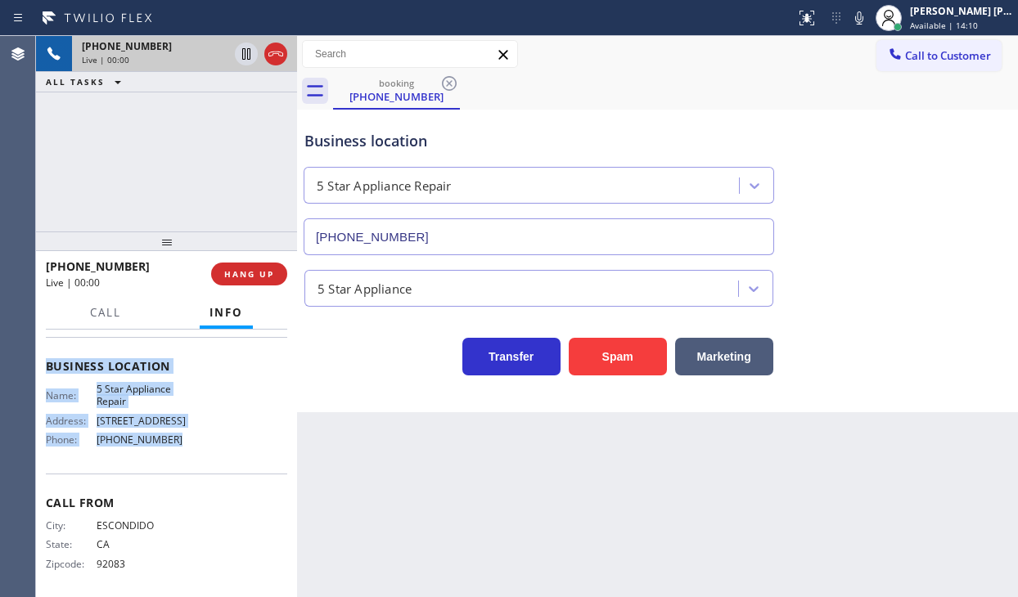
drag, startPoint x: 53, startPoint y: 436, endPoint x: 187, endPoint y: 440, distance: 134.3
click at [178, 445] on div "Context Queue: [Test] All Priority: 4 Customer Name: [PHONE_NUMBER] Phone: [PHO…" at bounding box center [166, 464] width 261 height 268
copy div "Customer Name: [PHONE_NUMBER] Phone: [PHONE_NUMBER] Address: Business location …"
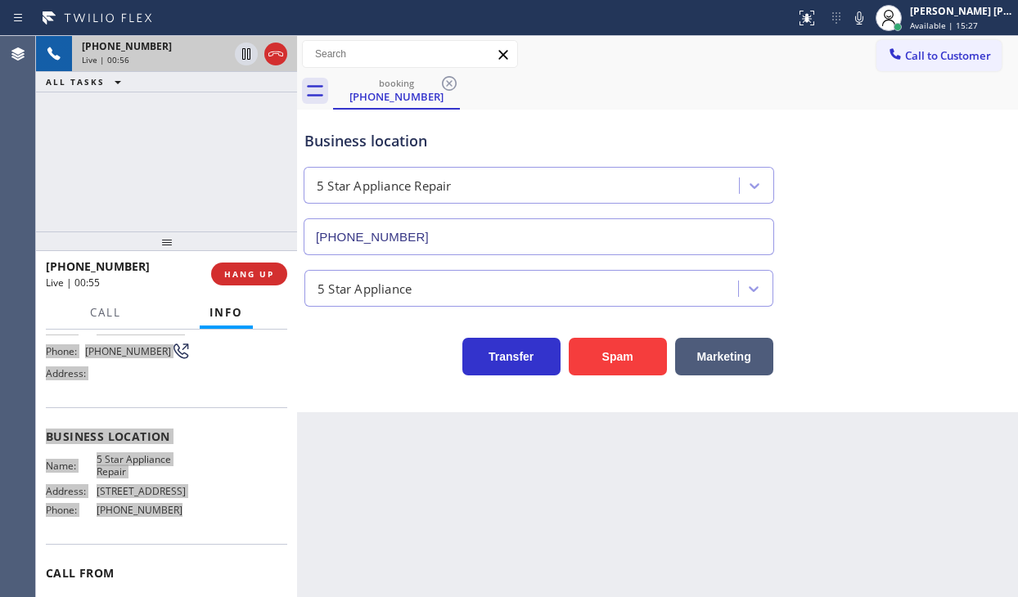
scroll to position [0, 0]
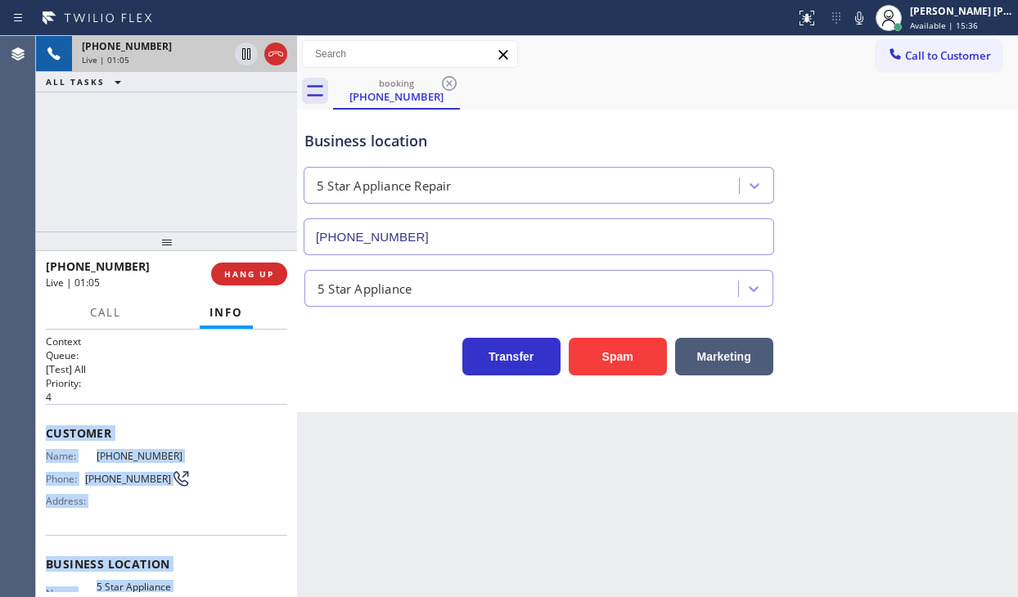
click at [869, 22] on icon at bounding box center [859, 18] width 20 height 20
click at [869, 20] on icon at bounding box center [859, 18] width 20 height 20
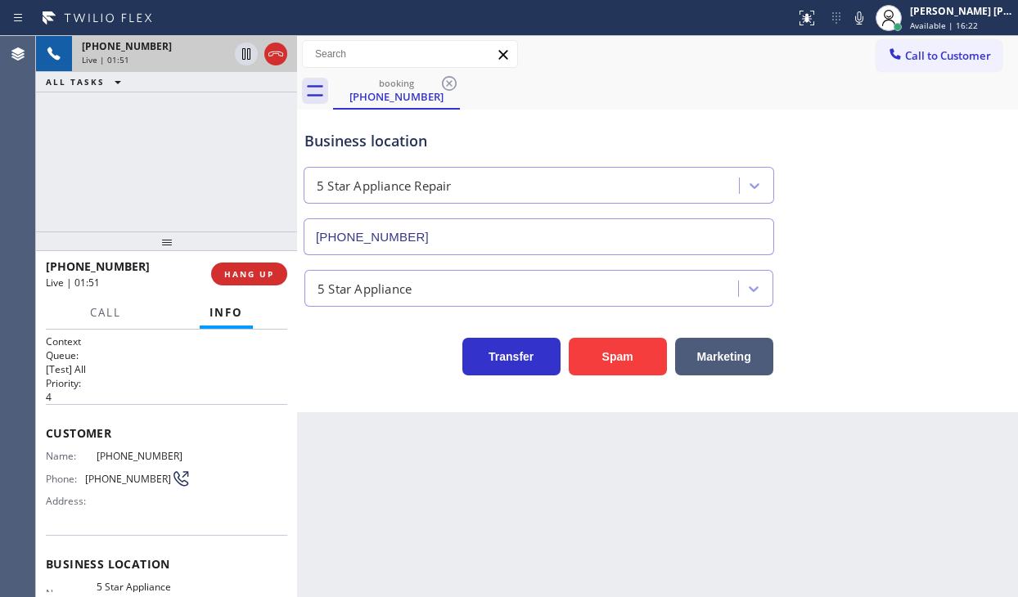
click at [823, 475] on div "Back to Dashboard Change Sender ID Customers Technicians Select a contact Outbo…" at bounding box center [657, 316] width 721 height 561
drag, startPoint x: 175, startPoint y: 158, endPoint x: 265, endPoint y: 178, distance: 92.1
click at [177, 158] on div "[PHONE_NUMBER] Live | 02:49 ALL TASKS ALL TASKS ACTIVE TASKS TASKS IN WRAP UP" at bounding box center [166, 134] width 261 height 196
click at [900, 264] on div "5 Star Appliance" at bounding box center [657, 285] width 713 height 43
click at [679, 572] on div "Back to Dashboard Change Sender ID Customers Technicians Select a contact Outbo…" at bounding box center [657, 316] width 721 height 561
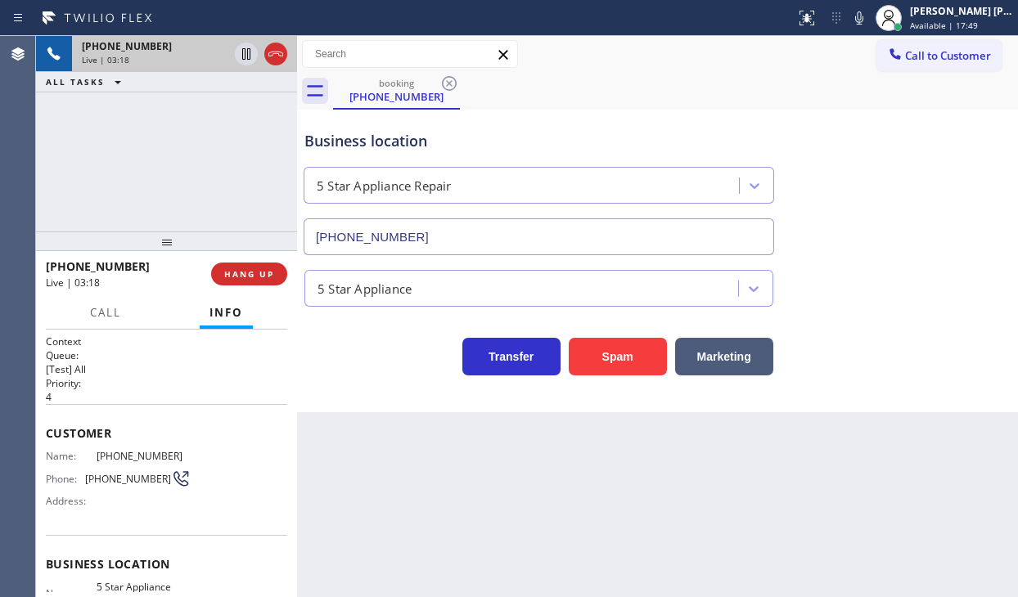
click at [397, 432] on div "Back to Dashboard Change Sender ID Customers Technicians Select a contact Outbo…" at bounding box center [657, 316] width 721 height 561
click at [892, 223] on div "Business location 5 Star Appliance Repair [PHONE_NUMBER]" at bounding box center [657, 181] width 713 height 148
click at [854, 227] on div "Business location 5 Star Appliance Repair [PHONE_NUMBER]" at bounding box center [657, 181] width 713 height 148
click at [828, 255] on div "5 Star Appliance" at bounding box center [657, 281] width 713 height 52
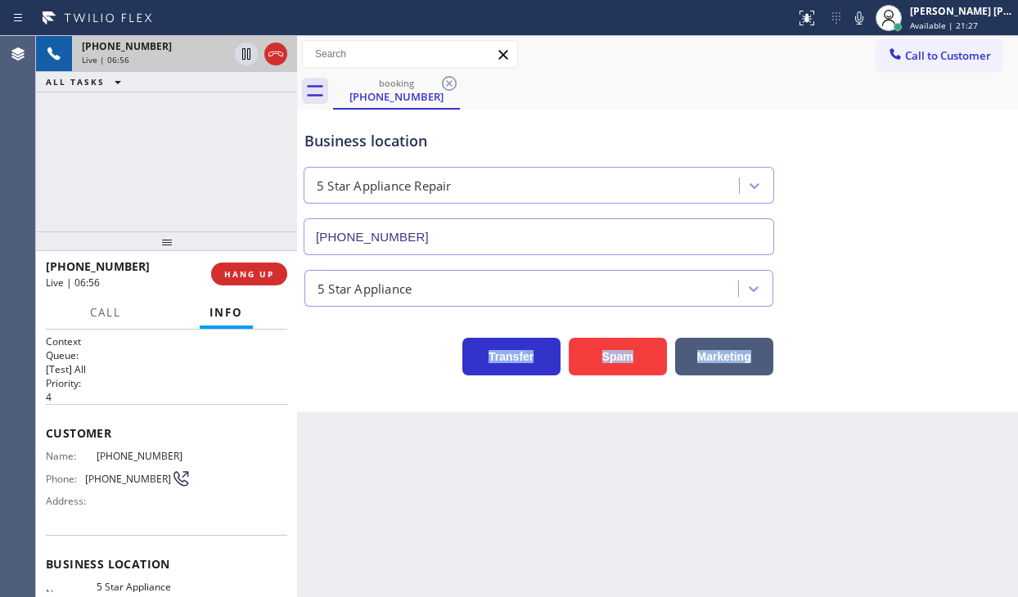
click at [828, 255] on div "5 Star Appliance" at bounding box center [657, 281] width 713 height 52
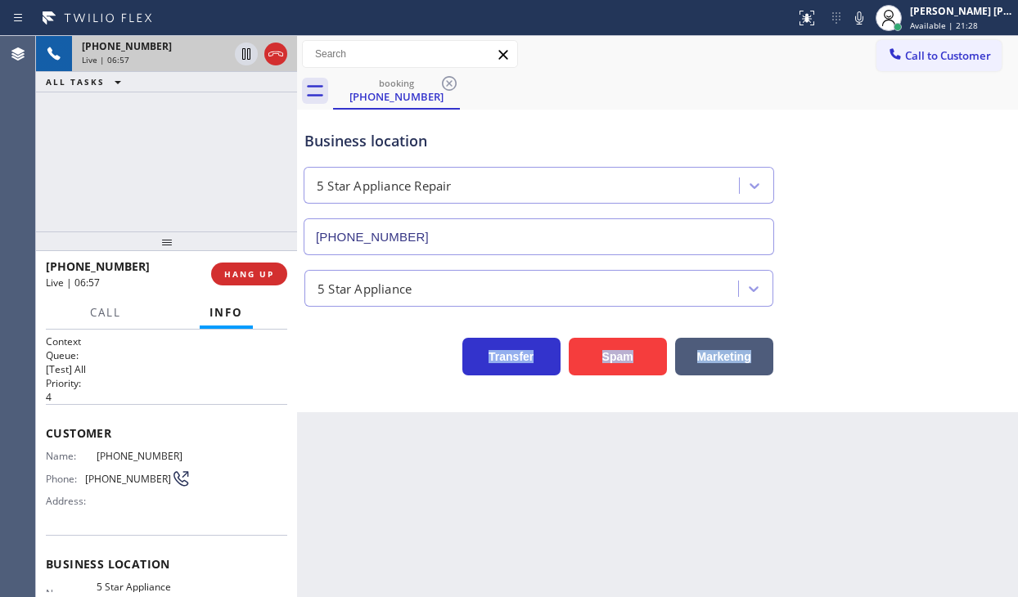
click at [828, 255] on div "5 Star Appliance" at bounding box center [657, 281] width 713 height 52
click at [828, 256] on div "5 Star Appliance" at bounding box center [657, 281] width 713 height 52
click at [831, 259] on div "5 Star Appliance" at bounding box center [657, 281] width 713 height 52
click at [894, 178] on div "Business location 5 Star Appliance Repair [PHONE_NUMBER]" at bounding box center [657, 181] width 713 height 148
drag, startPoint x: 777, startPoint y: 180, endPoint x: 812, endPoint y: 170, distance: 35.7
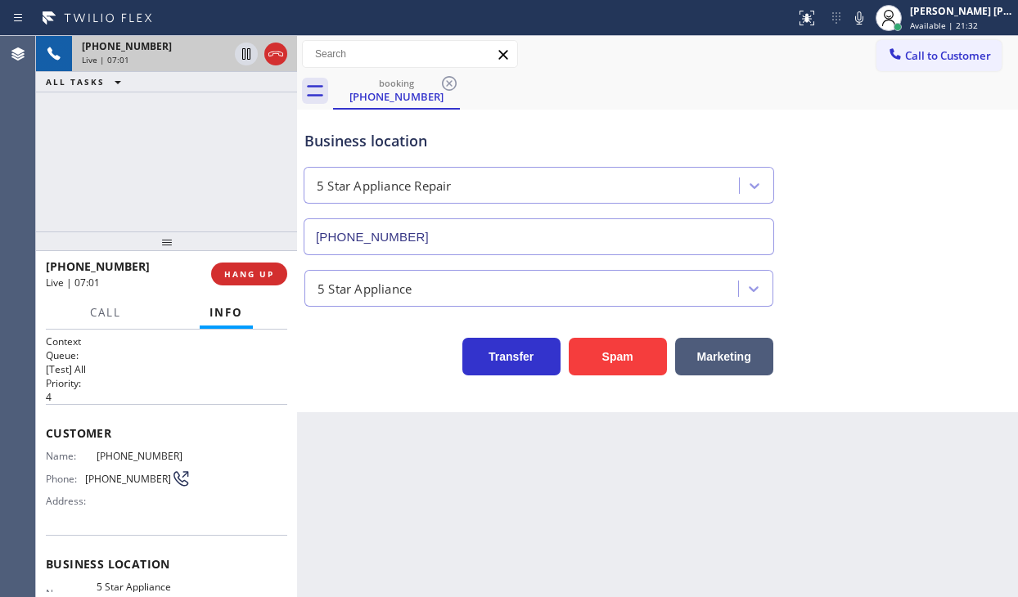
click at [782, 178] on div "Business location 5 Star Appliance Repair [PHONE_NUMBER]" at bounding box center [657, 181] width 713 height 148
drag, startPoint x: 869, startPoint y: 25, endPoint x: 909, endPoint y: 134, distance: 116.8
click at [877, 46] on div "Status report No issues detected If you experience an issue, please download th…" at bounding box center [509, 298] width 1018 height 597
drag, startPoint x: 909, startPoint y: 134, endPoint x: 733, endPoint y: 119, distance: 176.6
click at [900, 130] on div "Business location 5 Star Appliance Repair [PHONE_NUMBER]" at bounding box center [657, 181] width 713 height 148
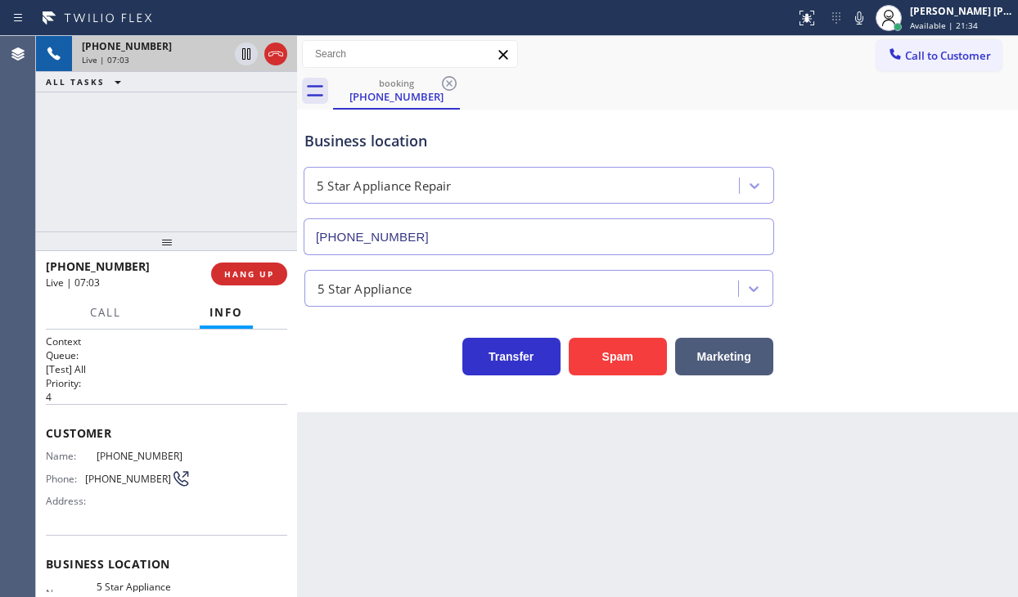
click at [221, 72] on div "ALL TASKS ALL TASKS ACTIVE TASKS TASKS IN WRAP UP" at bounding box center [166, 82] width 261 height 20
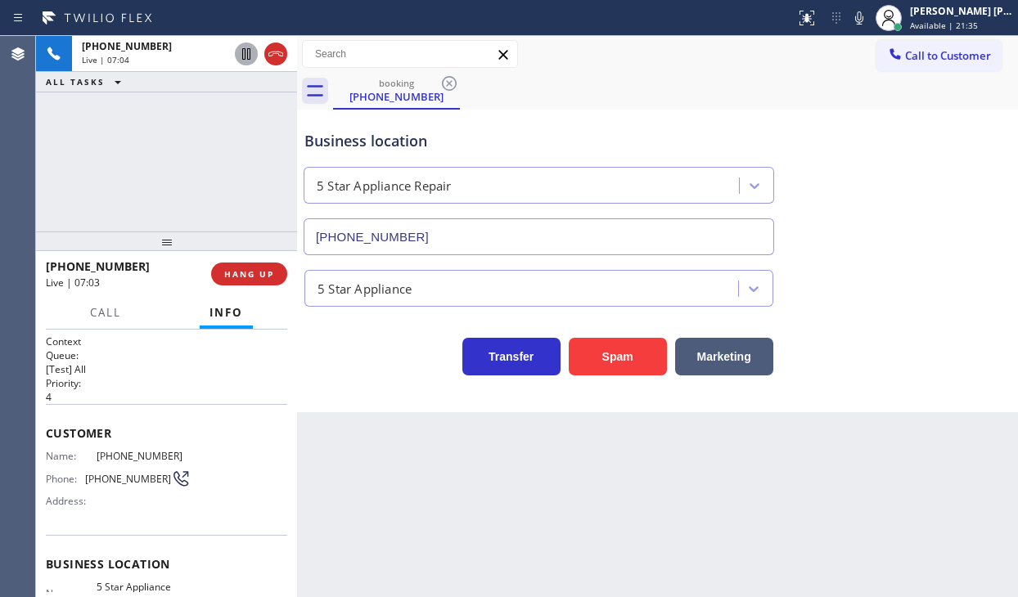
click at [244, 56] on icon at bounding box center [247, 54] width 20 height 20
drag, startPoint x: 875, startPoint y: 19, endPoint x: 905, endPoint y: 119, distance: 104.3
click at [869, 25] on icon at bounding box center [859, 18] width 20 height 20
click at [905, 119] on div "Business location 5 Star Appliance Repair [PHONE_NUMBER]" at bounding box center [657, 181] width 713 height 148
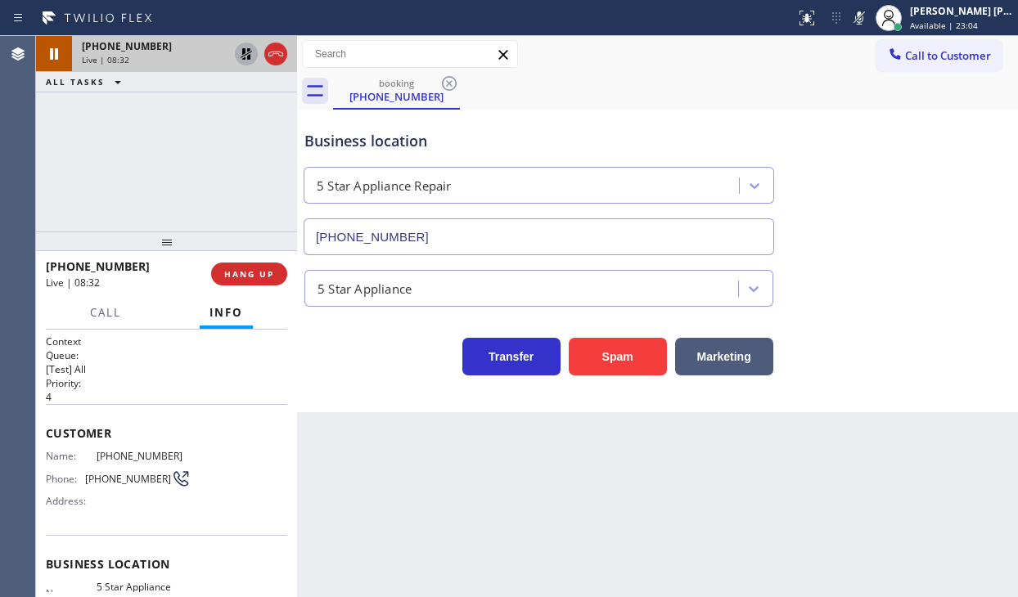
click at [246, 52] on icon at bounding box center [247, 54] width 20 height 20
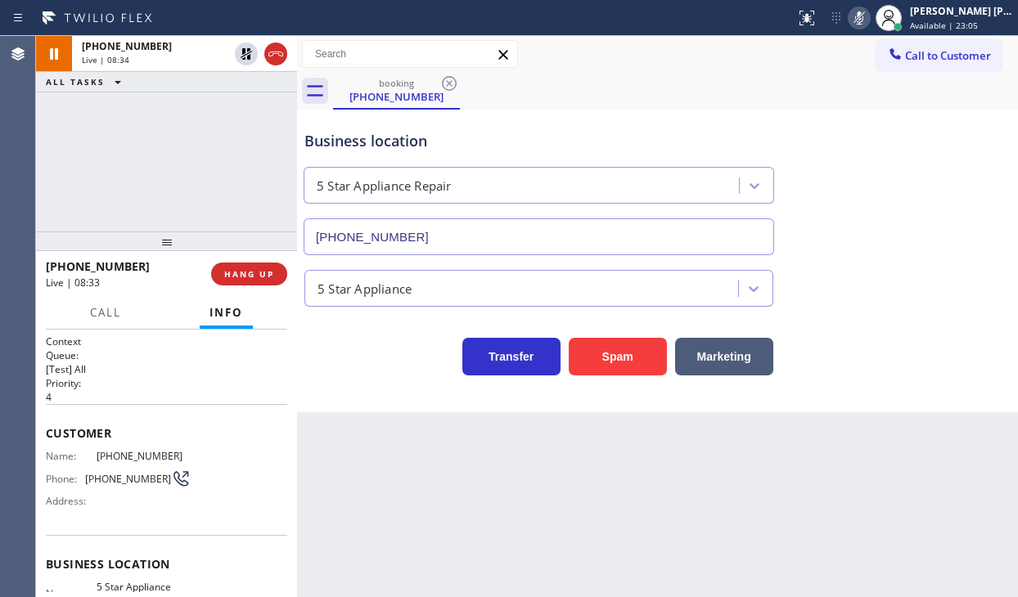
click at [869, 21] on icon at bounding box center [859, 18] width 20 height 20
click at [864, 234] on div "Business location 5 Star Appliance Repair [PHONE_NUMBER]" at bounding box center [657, 181] width 713 height 148
click at [845, 204] on div "Business location 5 Star Appliance Repair [PHONE_NUMBER]" at bounding box center [657, 181] width 713 height 148
click at [121, 148] on div "[PHONE_NUMBER] Live | 09:32 ALL TASKS ALL TASKS ACTIVE TASKS TASKS IN WRAP UP" at bounding box center [166, 134] width 261 height 196
click at [121, 148] on div "[PHONE_NUMBER] Live | 09:33 ALL TASKS ALL TASKS ACTIVE TASKS TASKS IN WRAP UP" at bounding box center [166, 134] width 261 height 196
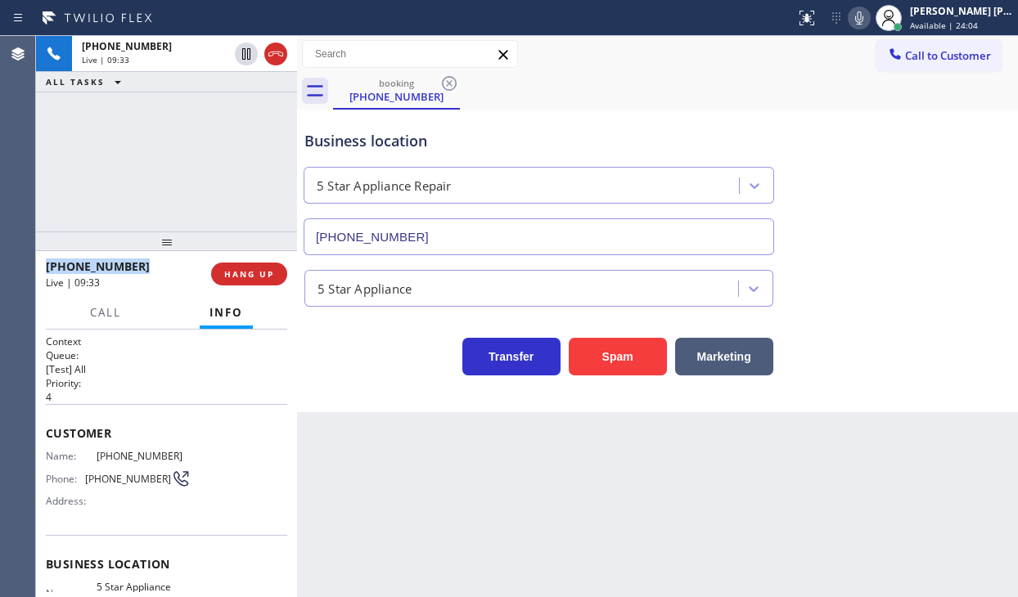
click at [121, 148] on div "[PHONE_NUMBER] Live | 09:33 ALL TASKS ALL TASKS ACTIVE TASKS TASKS IN WRAP UP" at bounding box center [166, 134] width 261 height 196
click at [146, 128] on div "[PHONE_NUMBER] Live | 09:33 ALL TASKS ALL TASKS ACTIVE TASKS TASKS IN WRAP UP" at bounding box center [166, 134] width 261 height 196
drag, startPoint x: 146, startPoint y: 128, endPoint x: 236, endPoint y: 83, distance: 100.3
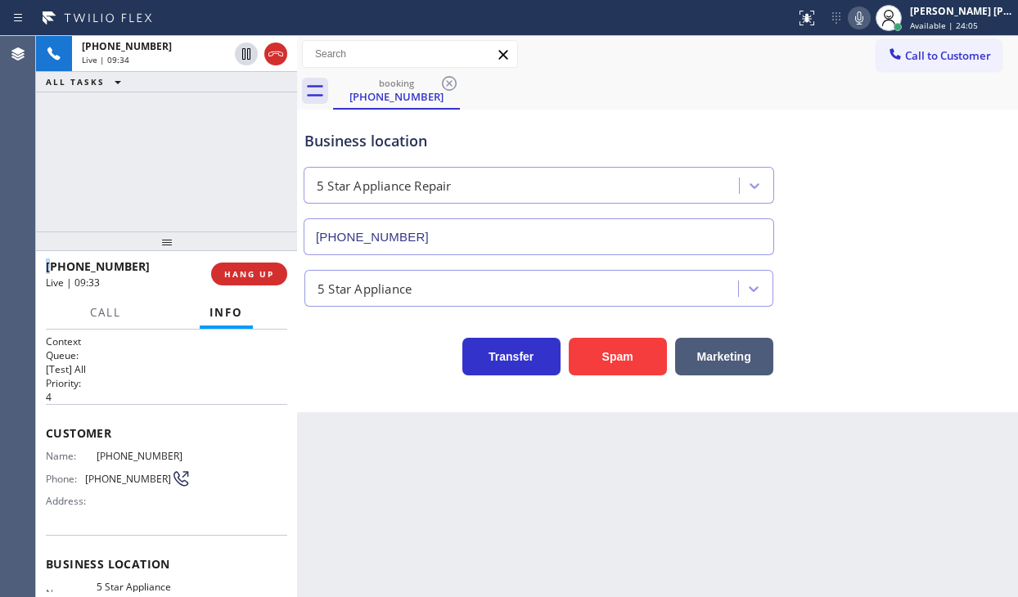
click at [149, 127] on div "[PHONE_NUMBER] Live | 09:34 ALL TASKS ALL TASKS ACTIVE TASKS TASKS IN WRAP UP" at bounding box center [166, 134] width 261 height 196
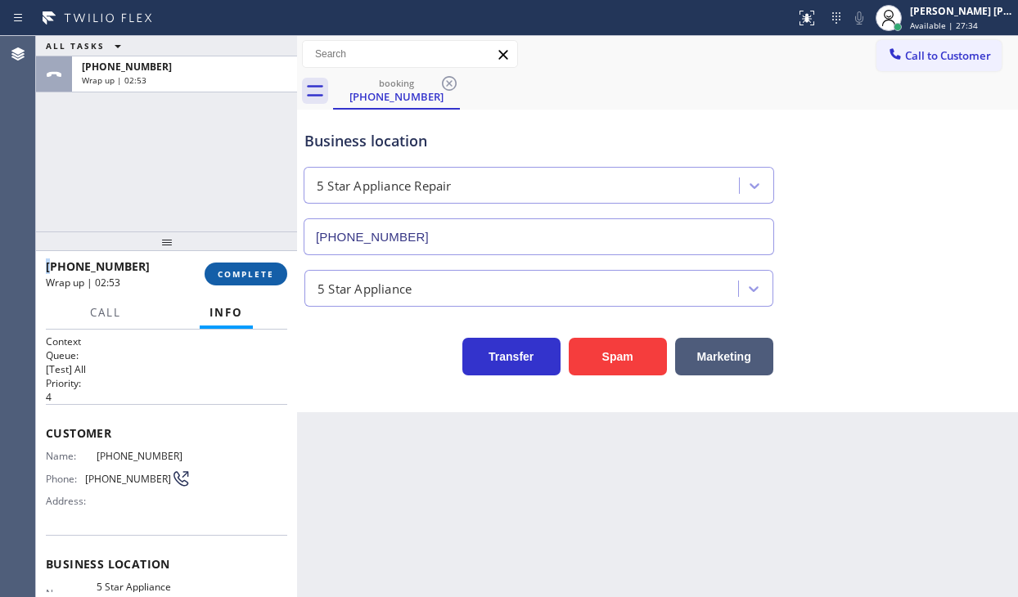
click at [247, 280] on button "COMPLETE" at bounding box center [246, 274] width 83 height 23
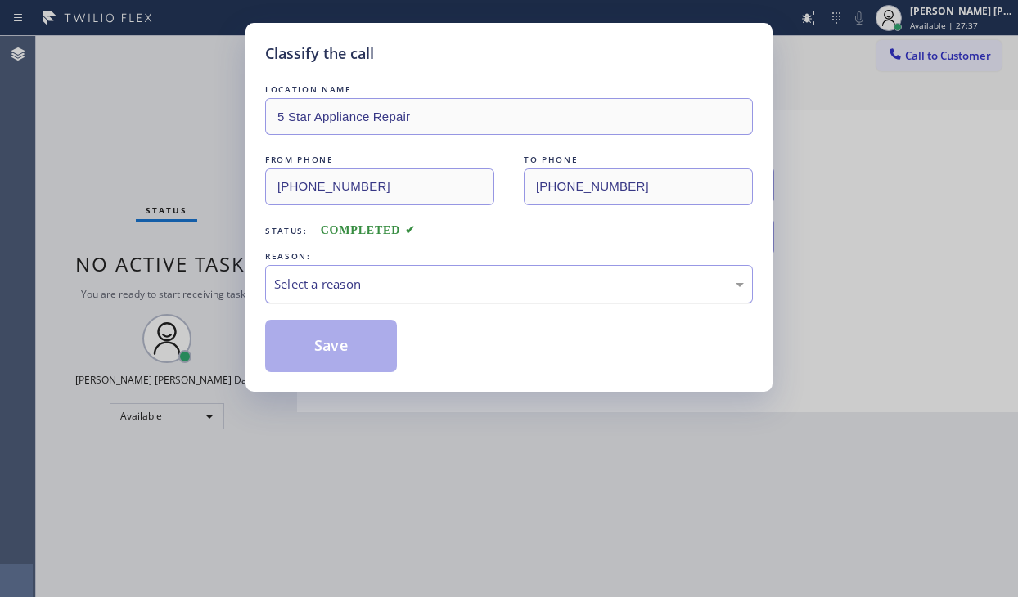
drag, startPoint x: 350, startPoint y: 285, endPoint x: 354, endPoint y: 299, distance: 14.5
click at [351, 287] on div "Select a reason" at bounding box center [509, 284] width 470 height 19
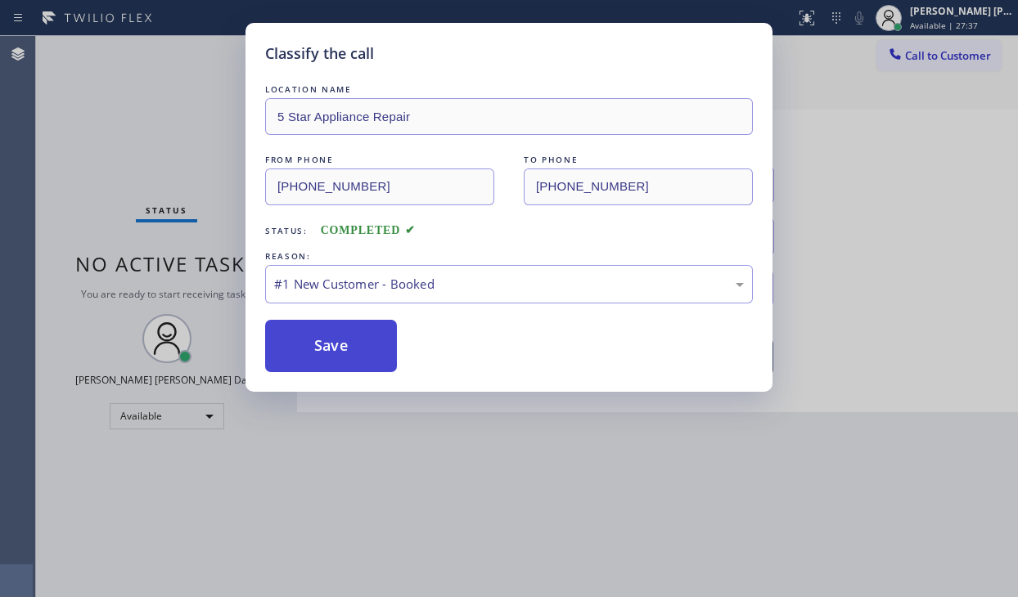
drag, startPoint x: 358, startPoint y: 313, endPoint x: 352, endPoint y: 336, distance: 23.6
click at [352, 336] on button "Save" at bounding box center [331, 346] width 132 height 52
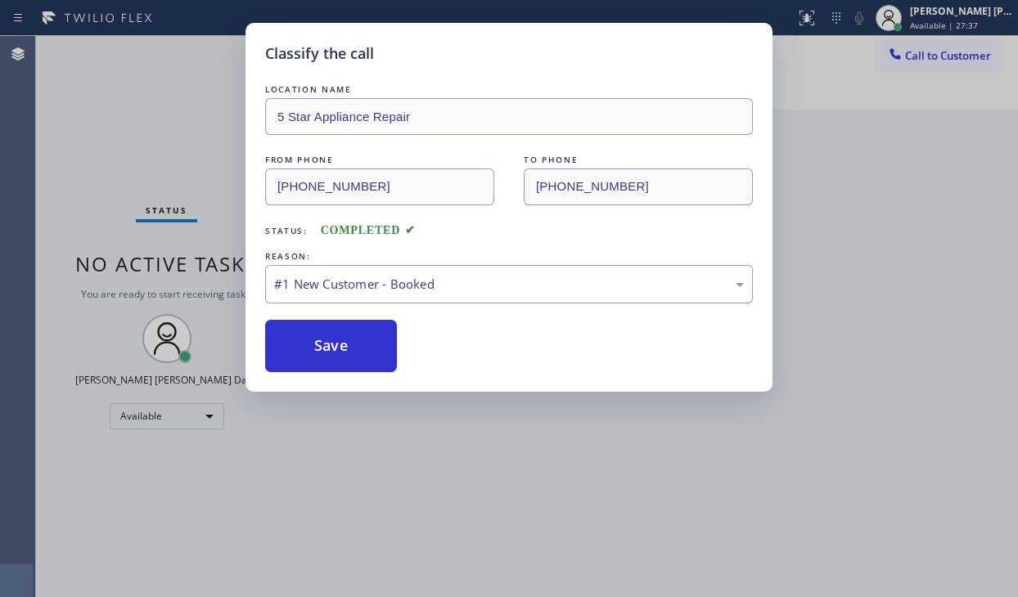
drag, startPoint x: 352, startPoint y: 336, endPoint x: 350, endPoint y: 10, distance: 326.5
click at [352, 331] on button "Save" at bounding box center [331, 346] width 132 height 52
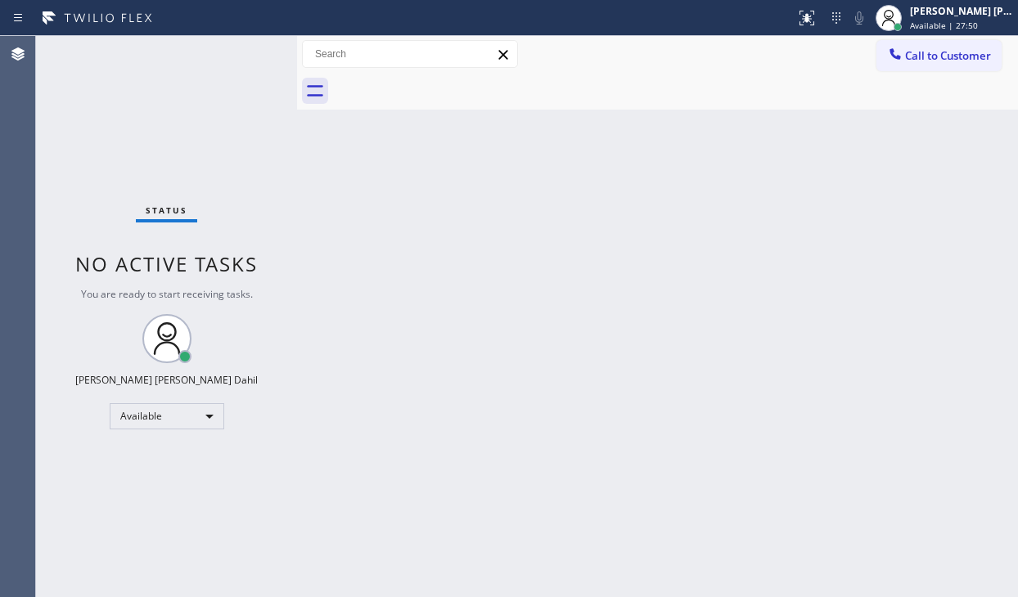
click at [727, 304] on div "Back to Dashboard Change Sender ID Customers Technicians Select a contact Outbo…" at bounding box center [657, 316] width 721 height 561
drag, startPoint x: 949, startPoint y: 23, endPoint x: 909, endPoint y: 92, distance: 79.6
click at [950, 24] on span "Available | 28:03" at bounding box center [944, 25] width 68 height 11
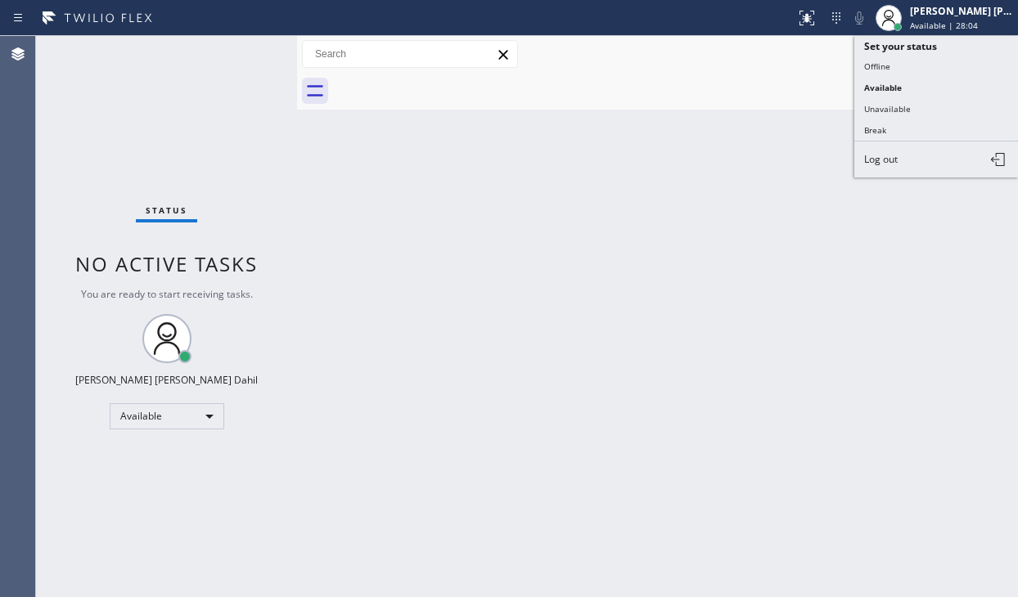
click at [899, 126] on button "Break" at bounding box center [936, 129] width 164 height 21
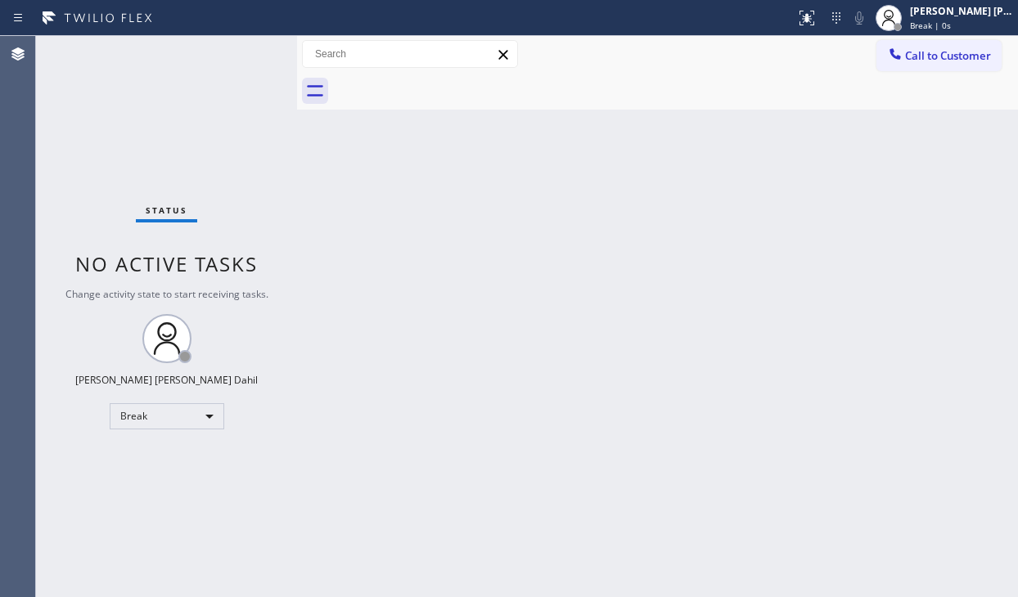
drag, startPoint x: 114, startPoint y: 66, endPoint x: 182, endPoint y: 0, distance: 94.9
click at [119, 61] on div "Status No active tasks Change activity state to start receiving tasks. [PERSON_…" at bounding box center [166, 316] width 261 height 561
click at [403, 155] on div "Back to Dashboard Change Sender ID Customers Technicians Select a contact Outbo…" at bounding box center [657, 316] width 721 height 561
drag, startPoint x: 931, startPoint y: 18, endPoint x: 913, endPoint y: 61, distance: 46.2
click at [932, 17] on div "[PERSON_NAME] [PERSON_NAME] Dahil Break | 14:43" at bounding box center [962, 17] width 111 height 29
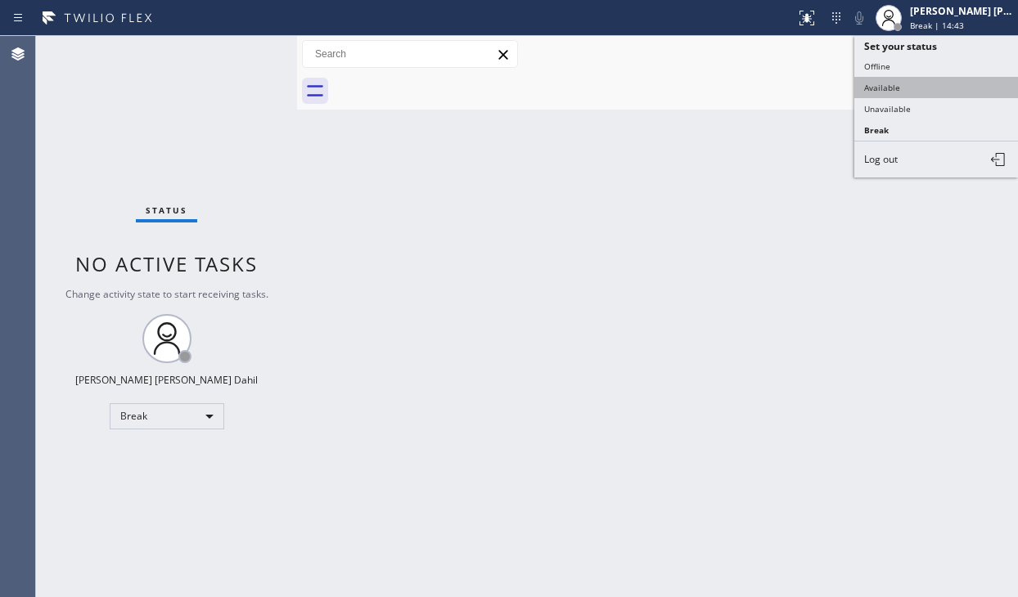
click at [899, 91] on button "Available" at bounding box center [936, 87] width 164 height 21
drag, startPoint x: 773, startPoint y: 259, endPoint x: 770, endPoint y: 272, distance: 12.5
click at [770, 272] on div "Back to Dashboard Change Sender ID Customers Technicians Select a contact Outbo…" at bounding box center [657, 316] width 721 height 561
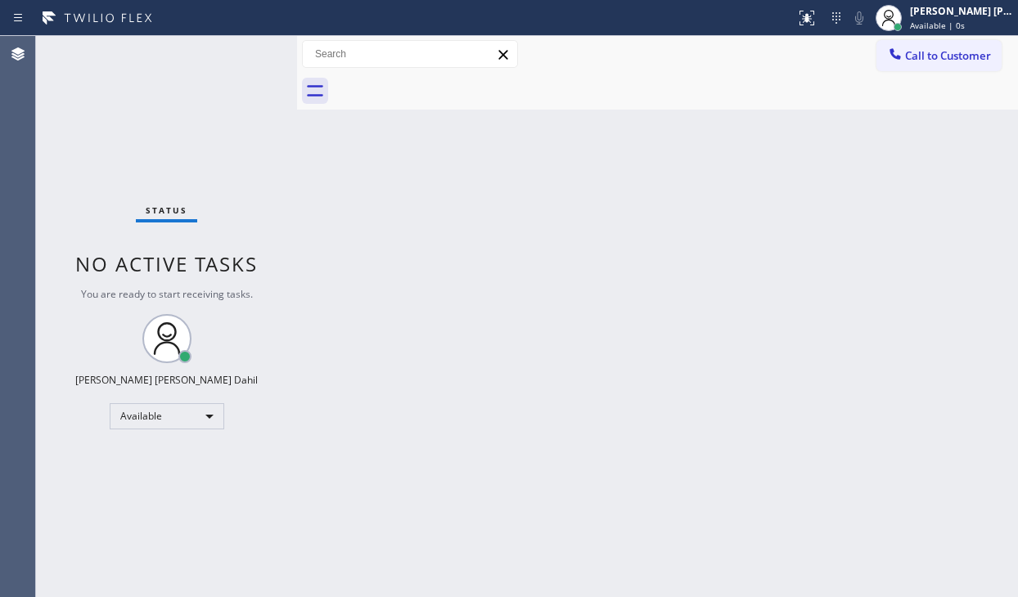
click at [151, 99] on div "Status No active tasks You are ready to start receiving tasks. [PERSON_NAME] [P…" at bounding box center [166, 316] width 261 height 561
click at [617, 302] on div "Back to Dashboard Change Sender ID Customers Technicians Select a contact Outbo…" at bounding box center [657, 316] width 721 height 561
drag, startPoint x: 703, startPoint y: 384, endPoint x: 725, endPoint y: 422, distance: 44.4
click at [707, 394] on div "Back to Dashboard Change Sender ID Customers Technicians Select a contact Outbo…" at bounding box center [657, 316] width 721 height 561
click at [380, 259] on div "Back to Dashboard Change Sender ID Customers Technicians Select a contact Outbo…" at bounding box center [657, 316] width 721 height 561
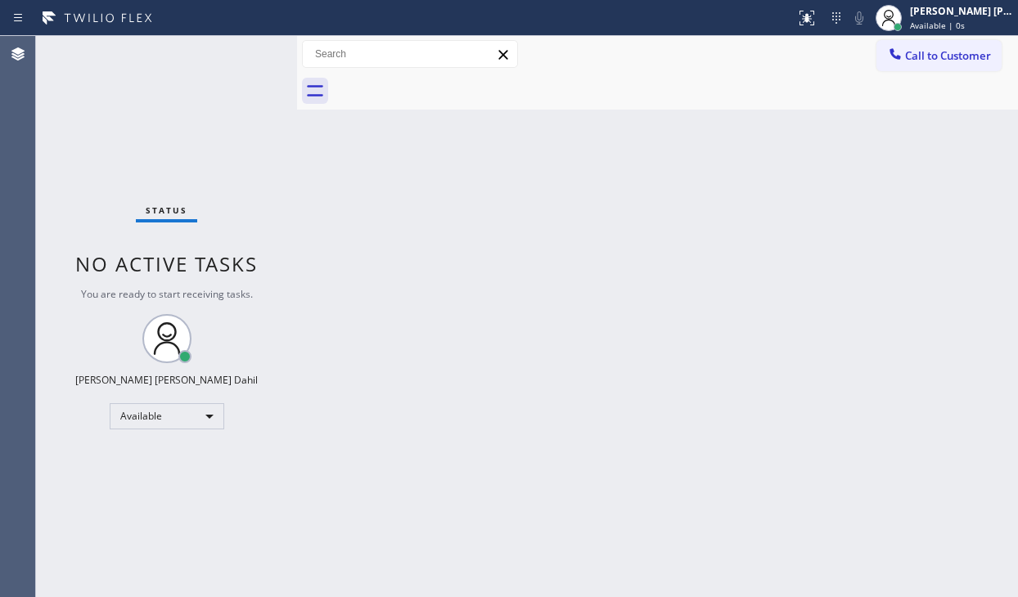
drag, startPoint x: 704, startPoint y: 345, endPoint x: 698, endPoint y: 358, distance: 13.5
click at [703, 348] on div "Back to Dashboard Change Sender ID Customers Technicians Select a contact Outbo…" at bounding box center [657, 316] width 721 height 561
click at [146, 123] on div "Status No active tasks You are ready to start receiving tasks. [PERSON_NAME] [P…" at bounding box center [166, 316] width 261 height 561
click at [390, 214] on div "Back to Dashboard Change Sender ID Customers Technicians Select a contact Outbo…" at bounding box center [657, 316] width 721 height 561
drag, startPoint x: 134, startPoint y: 53, endPoint x: 197, endPoint y: 41, distance: 64.2
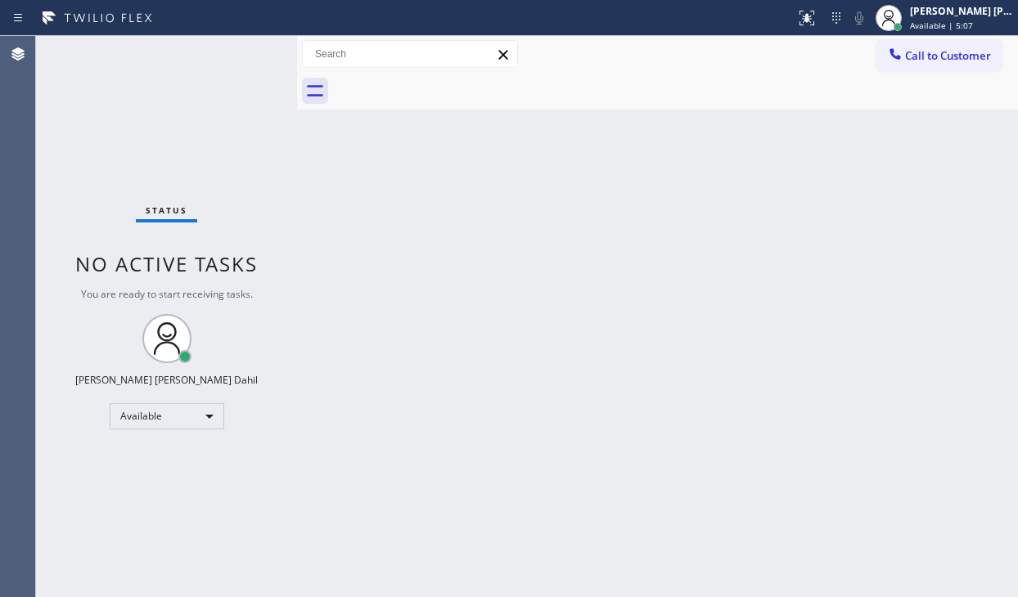
click at [133, 52] on div "Status No active tasks You are ready to start receiving tasks. [PERSON_NAME] [P…" at bounding box center [166, 316] width 261 height 561
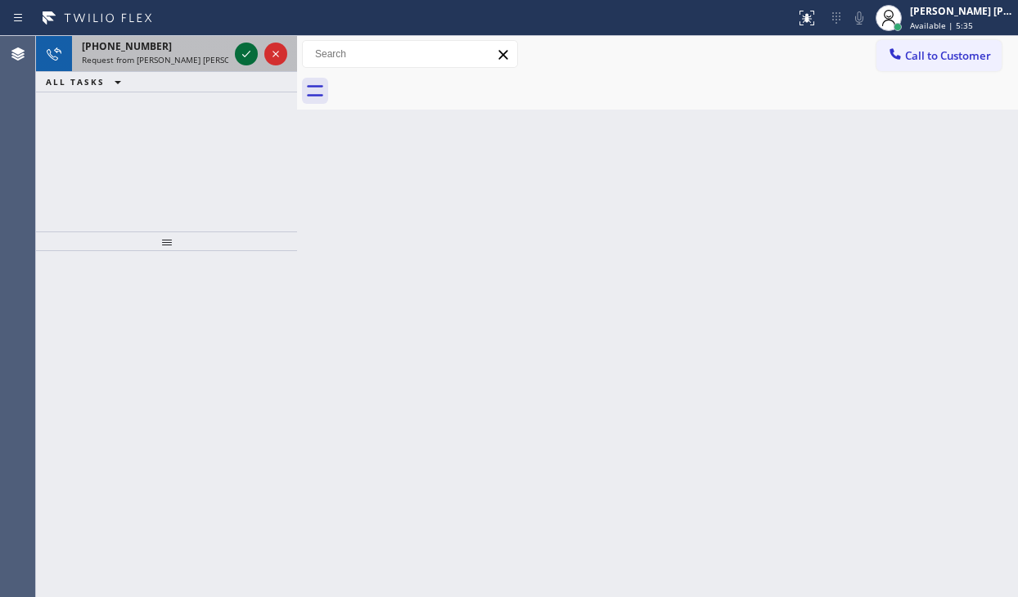
drag, startPoint x: 222, startPoint y: 50, endPoint x: 236, endPoint y: 51, distance: 13.9
click at [223, 50] on div "[PHONE_NUMBER]" at bounding box center [155, 46] width 146 height 14
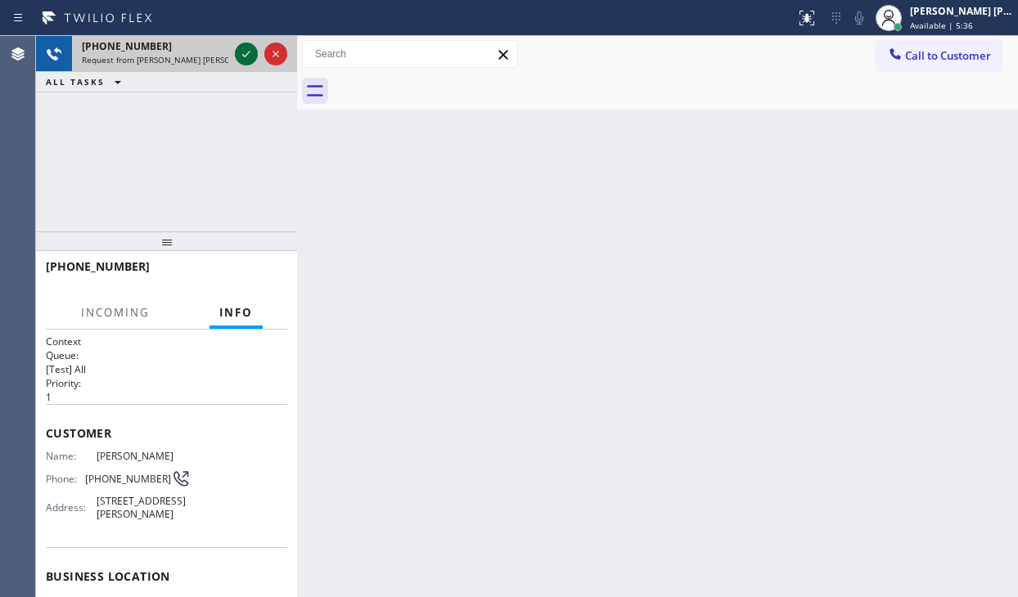
click at [242, 50] on icon at bounding box center [247, 54] width 20 height 20
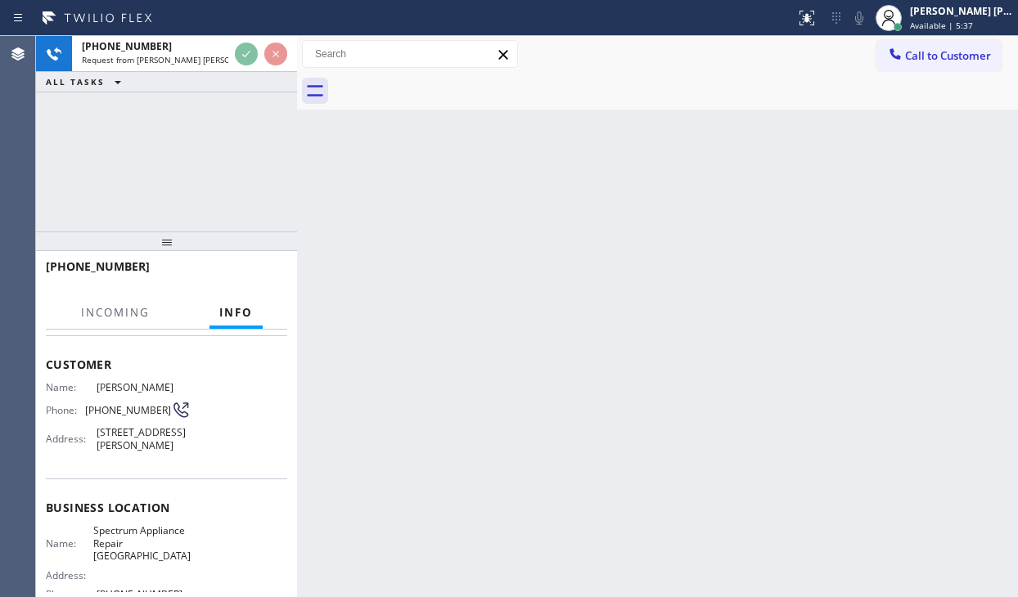
scroll to position [236, 0]
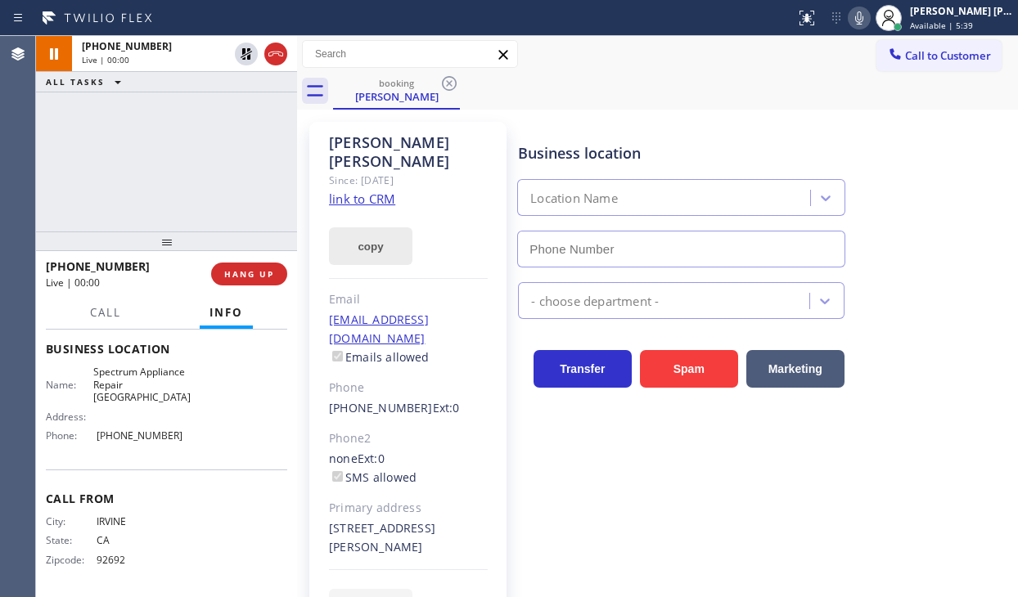
type input "[PHONE_NUMBER]"
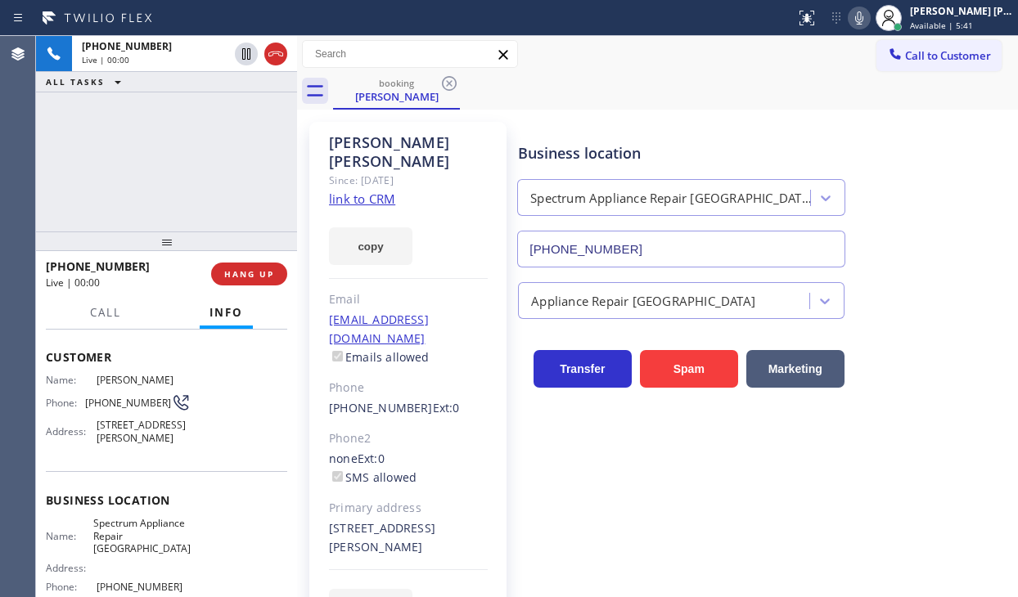
scroll to position [82, 0]
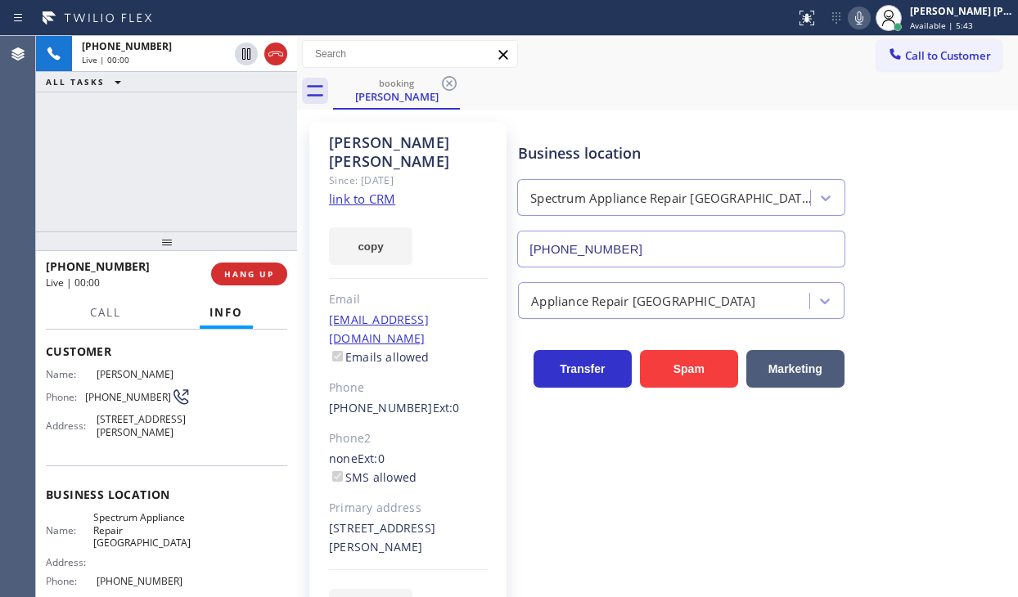
click at [157, 149] on div "[PHONE_NUMBER] Live | 00:00 ALL TASKS ALL TASKS ACTIVE TASKS TASKS IN WRAP UP" at bounding box center [166, 134] width 261 height 196
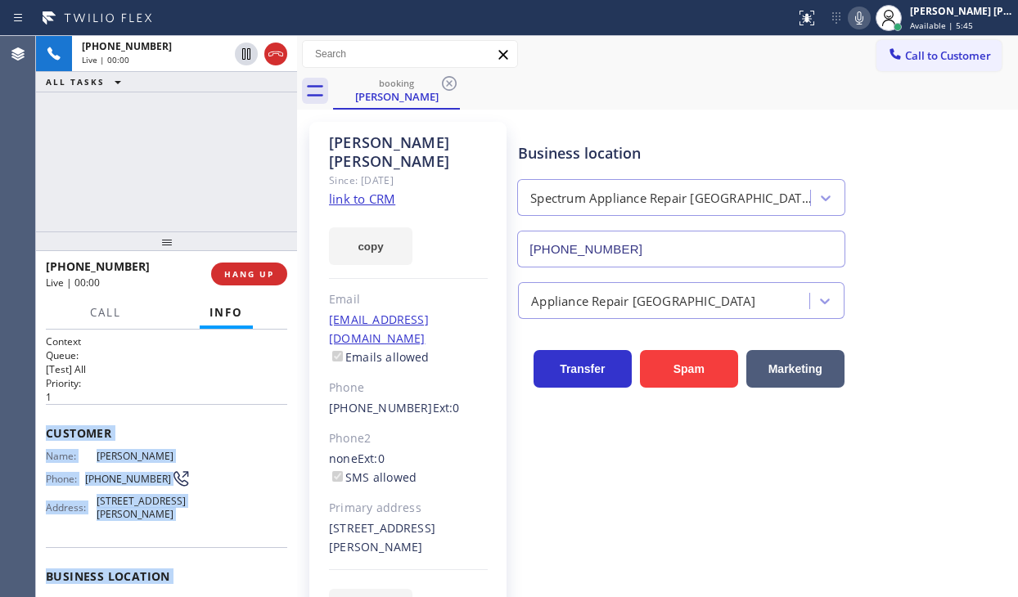
scroll to position [236, 0]
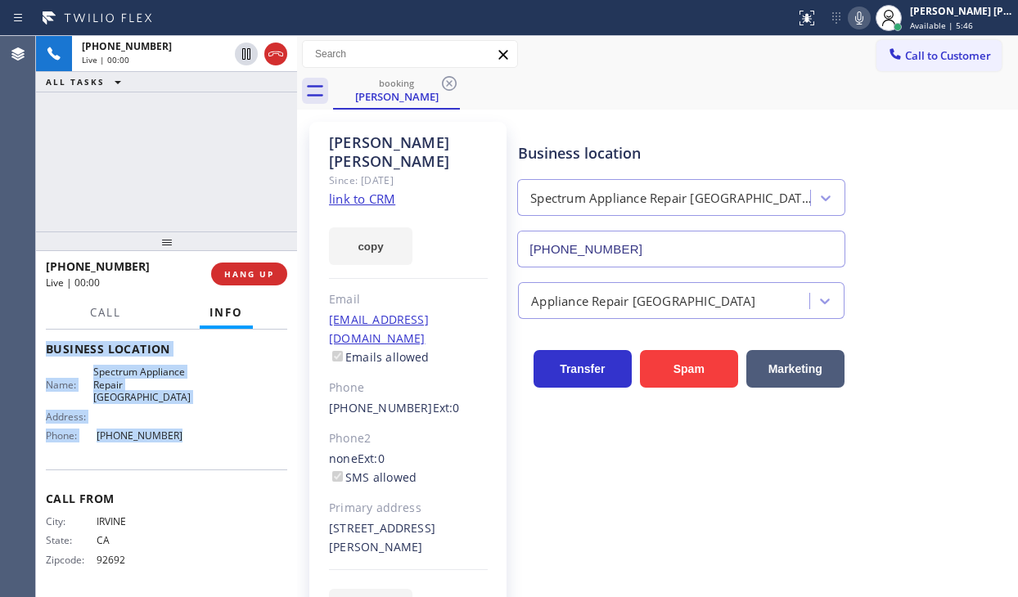
drag, startPoint x: 46, startPoint y: 423, endPoint x: 176, endPoint y: 444, distance: 131.7
click at [176, 444] on div "Context Queue: [Test] All Priority: 1 Customer Name: [PERSON_NAME] Phone: [PHON…" at bounding box center [166, 350] width 241 height 486
copy div "Customer Name: [PERSON_NAME] Phone: [PHONE_NUMBER] Address: [STREET_ADDRESS][PE…"
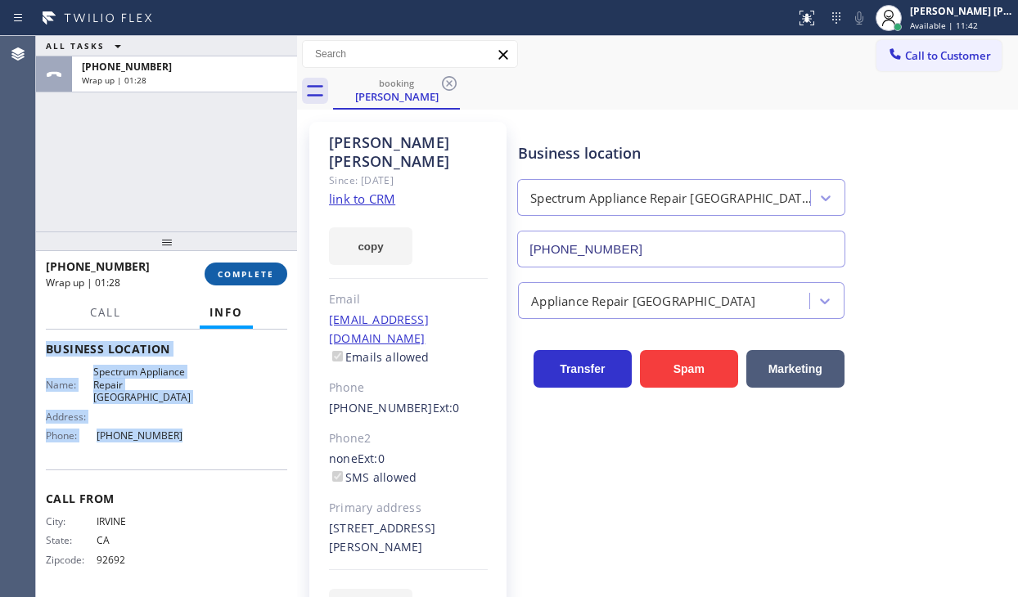
click at [246, 273] on span "COMPLETE" at bounding box center [246, 273] width 56 height 11
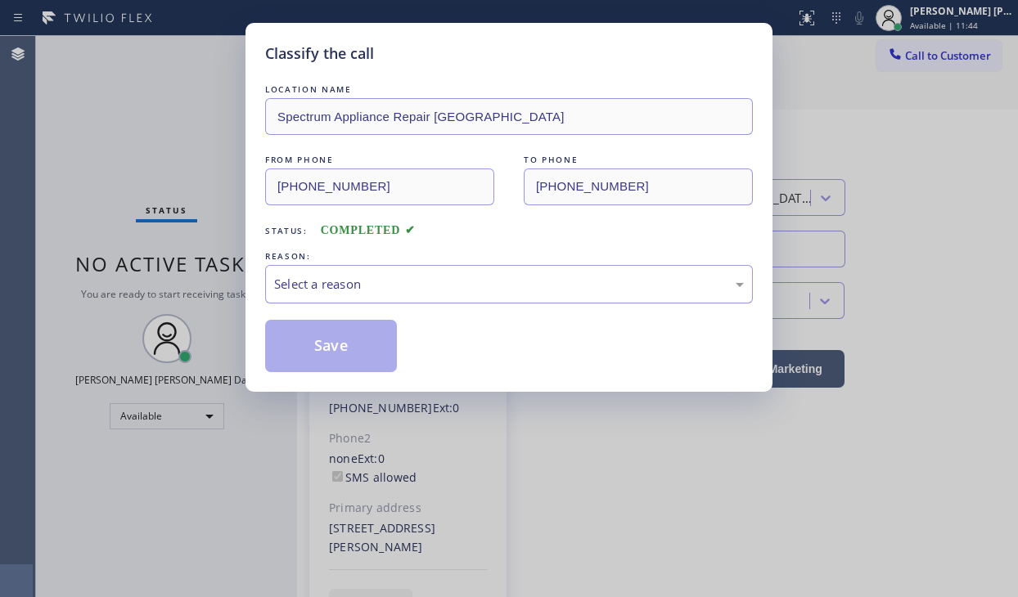
drag, startPoint x: 347, startPoint y: 277, endPoint x: 350, endPoint y: 300, distance: 23.1
click at [347, 278] on div "Select a reason" at bounding box center [509, 284] width 470 height 19
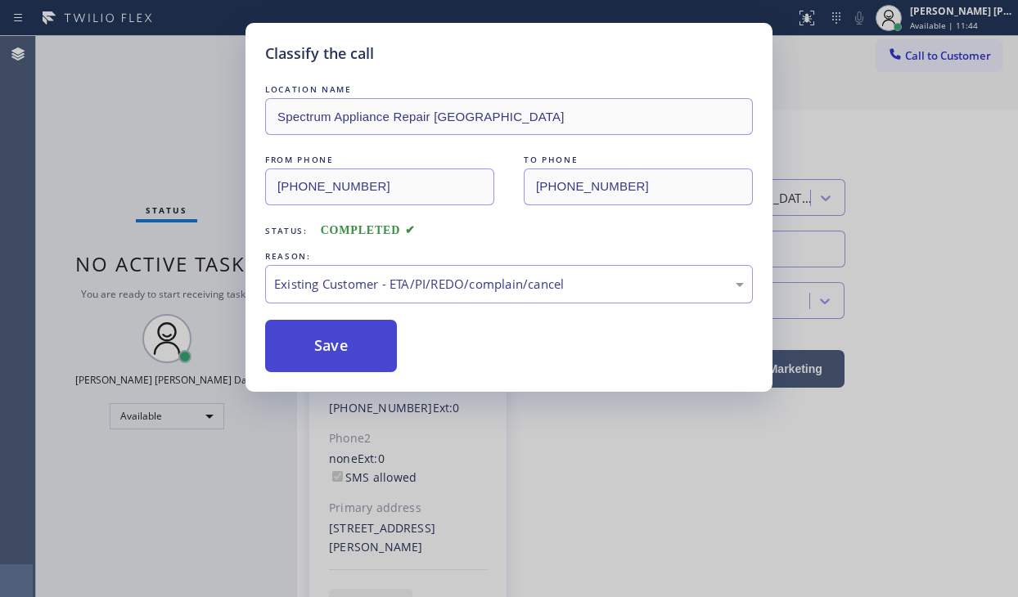
click at [322, 341] on button "Save" at bounding box center [331, 346] width 132 height 52
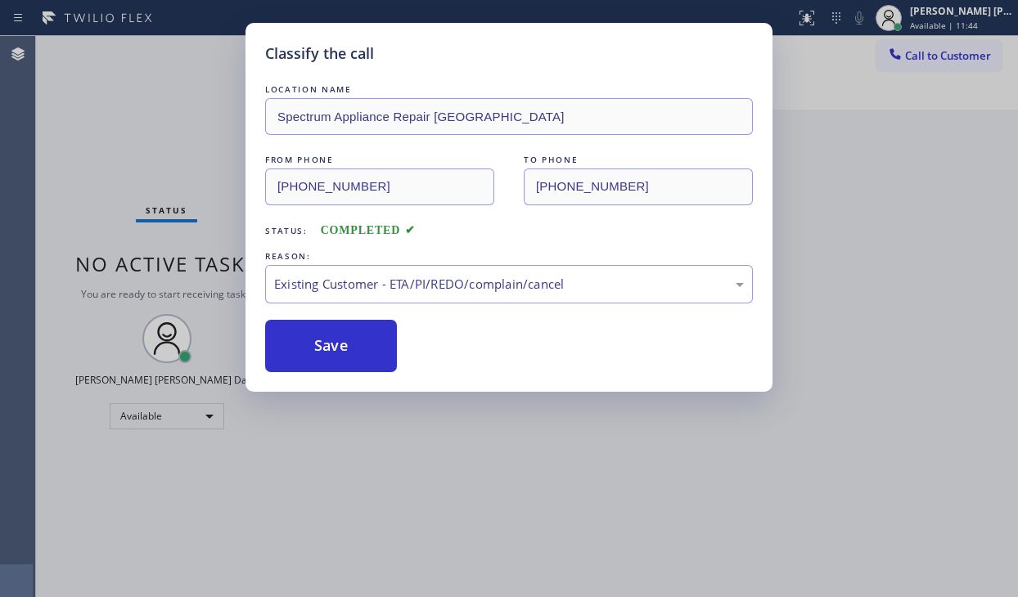
drag, startPoint x: 322, startPoint y: 341, endPoint x: 917, endPoint y: 259, distance: 601.4
click at [332, 336] on button "Save" at bounding box center [331, 346] width 132 height 52
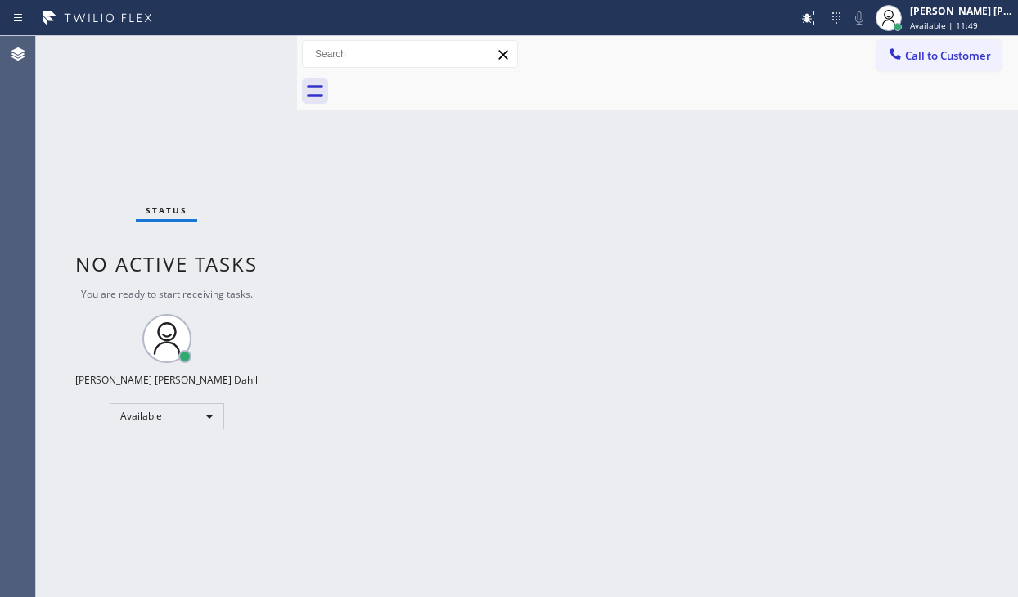
click at [571, 254] on div "Back to Dashboard Change Sender ID Customers Technicians Select a contact Outbo…" at bounding box center [657, 316] width 721 height 561
drag, startPoint x: 615, startPoint y: 222, endPoint x: 623, endPoint y: 233, distance: 13.6
click at [615, 222] on div "Back to Dashboard Change Sender ID Customers Technicians Select a contact Outbo…" at bounding box center [657, 316] width 721 height 561
drag, startPoint x: 133, startPoint y: 106, endPoint x: 341, endPoint y: 199, distance: 228.3
click at [133, 106] on div "Status No active tasks You are ready to start receiving tasks. [PERSON_NAME] [P…" at bounding box center [166, 316] width 261 height 561
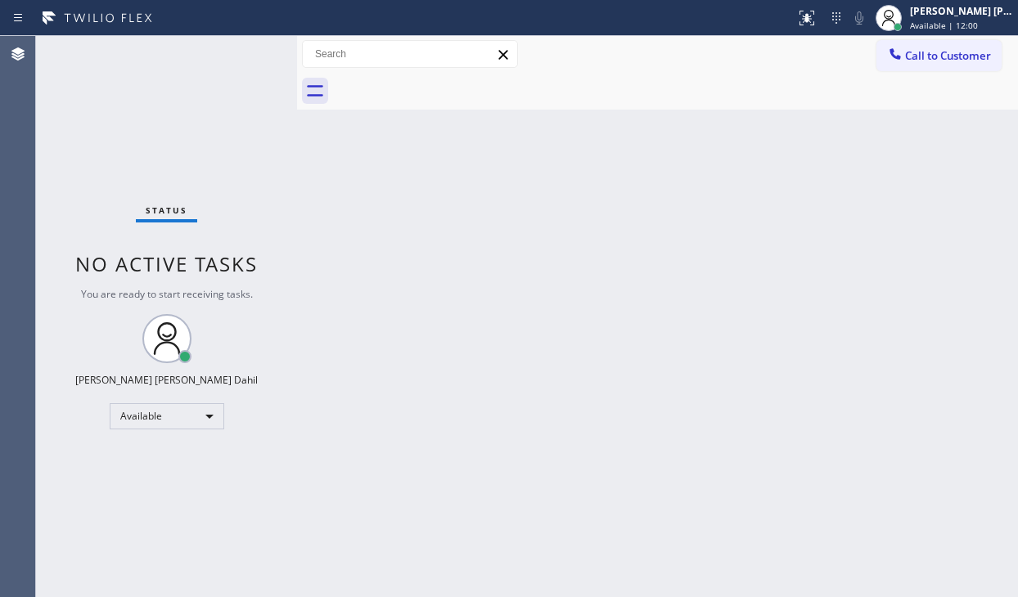
drag, startPoint x: 549, startPoint y: 293, endPoint x: 602, endPoint y: 506, distance: 219.3
click at [549, 294] on div "Back to Dashboard Change Sender ID Customers Technicians Select a contact Outbo…" at bounding box center [657, 316] width 721 height 561
click at [144, 139] on div "Status No active tasks You are ready to start receiving tasks. [PERSON_NAME] [P…" at bounding box center [166, 316] width 261 height 561
click at [626, 372] on div "Back to Dashboard Change Sender ID Customers Technicians Select a contact Outbo…" at bounding box center [657, 316] width 721 height 561
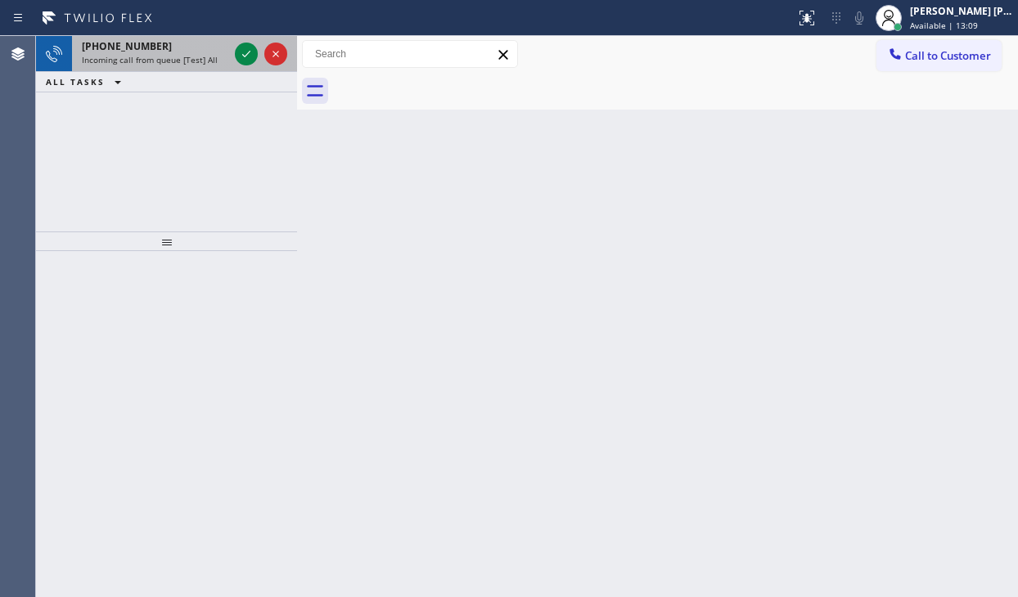
click at [199, 60] on span "Incoming call from queue [Test] All" at bounding box center [150, 59] width 136 height 11
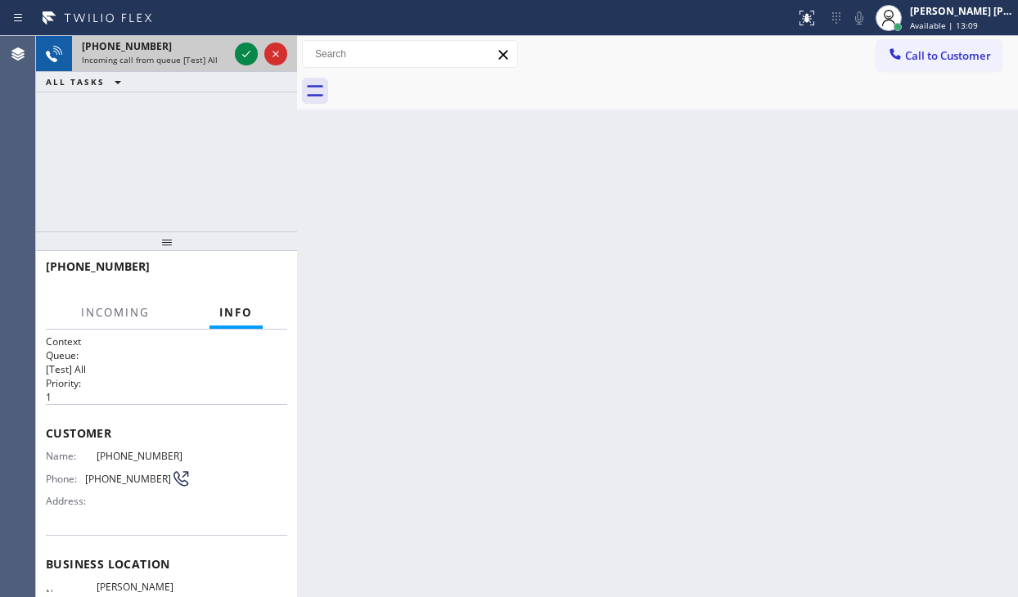
click at [199, 60] on span "Incoming call from queue [Test] All" at bounding box center [150, 59] width 136 height 11
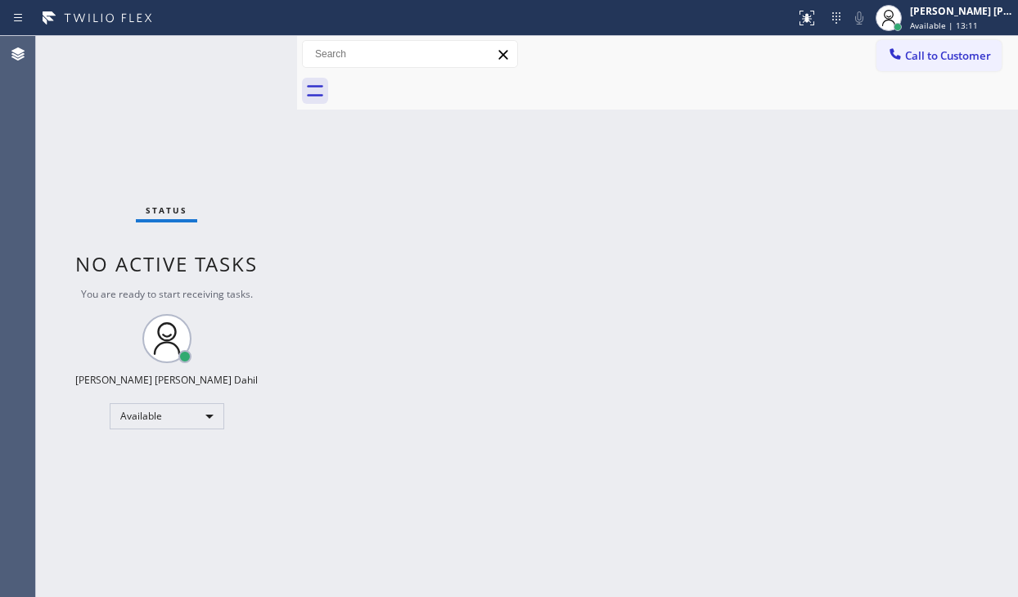
click at [241, 53] on div "Status No active tasks You are ready to start receiving tasks. [PERSON_NAME] [P…" at bounding box center [166, 316] width 261 height 561
click at [227, 50] on div "Status No active tasks You are ready to start receiving tasks. [PERSON_NAME] [P…" at bounding box center [166, 316] width 261 height 561
click at [219, 53] on div "Status No active tasks You are ready to start receiving tasks. [PERSON_NAME] [P…" at bounding box center [166, 316] width 261 height 561
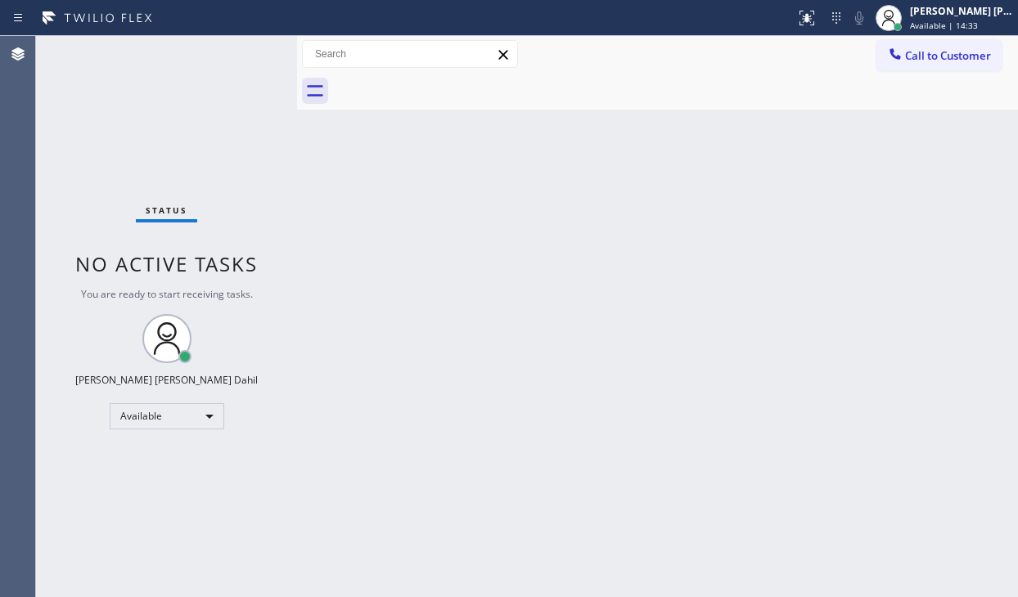
click at [219, 53] on div "Status No active tasks You are ready to start receiving tasks. [PERSON_NAME] [P…" at bounding box center [166, 316] width 261 height 561
click at [213, 52] on div "Status No active tasks You are ready to start receiving tasks. [PERSON_NAME] [P…" at bounding box center [166, 316] width 261 height 561
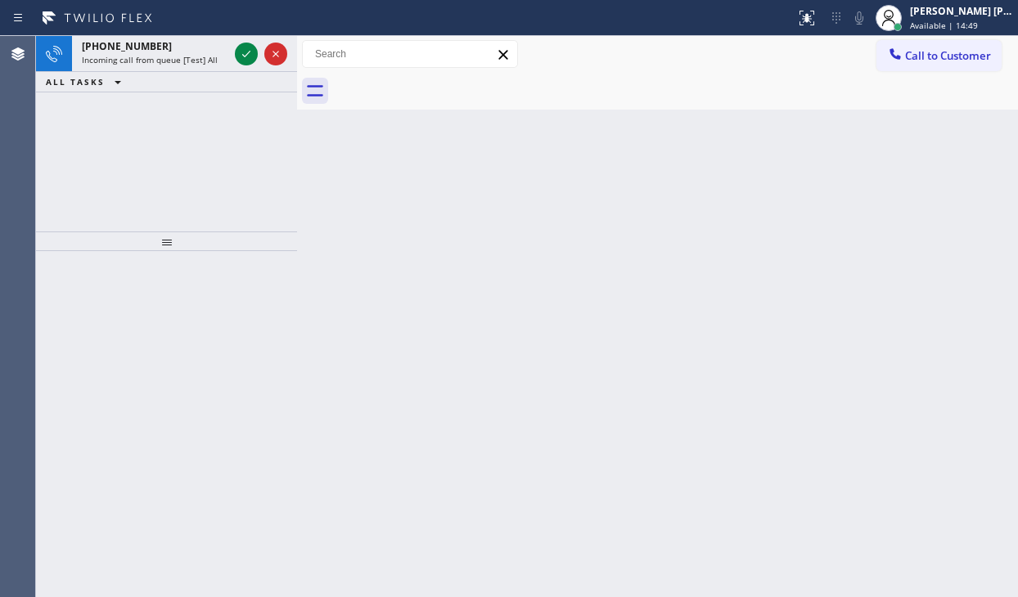
click at [214, 52] on div "[PHONE_NUMBER]" at bounding box center [155, 46] width 146 height 14
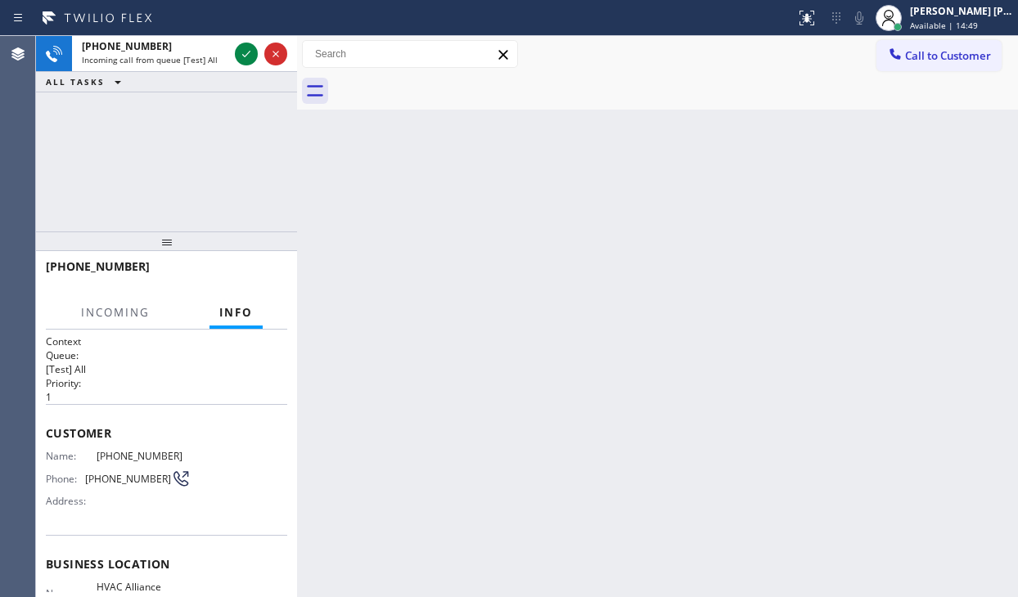
click at [214, 52] on div "[PHONE_NUMBER]" at bounding box center [155, 46] width 146 height 14
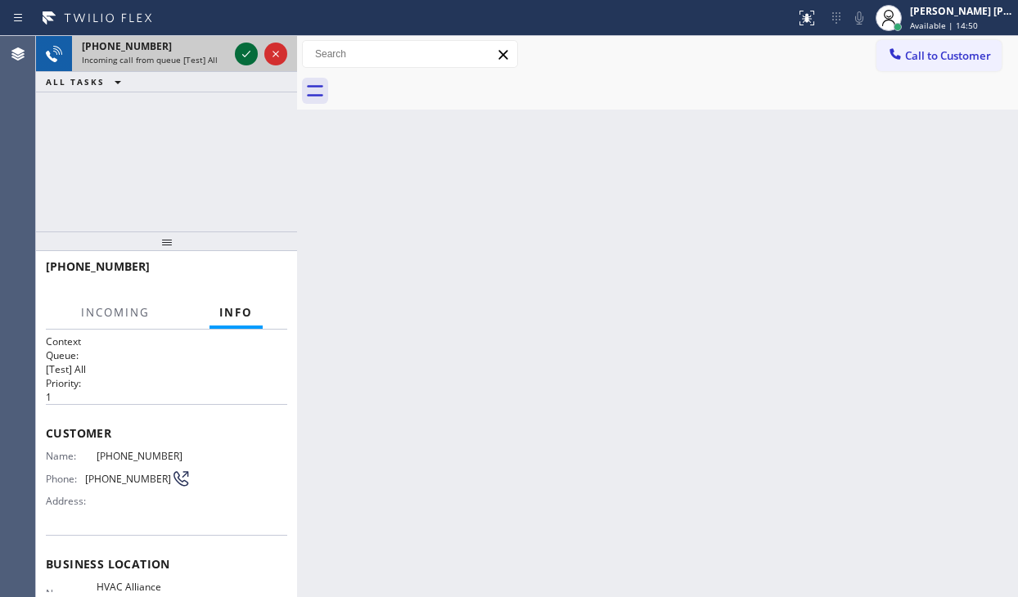
click at [238, 56] on icon at bounding box center [247, 54] width 20 height 20
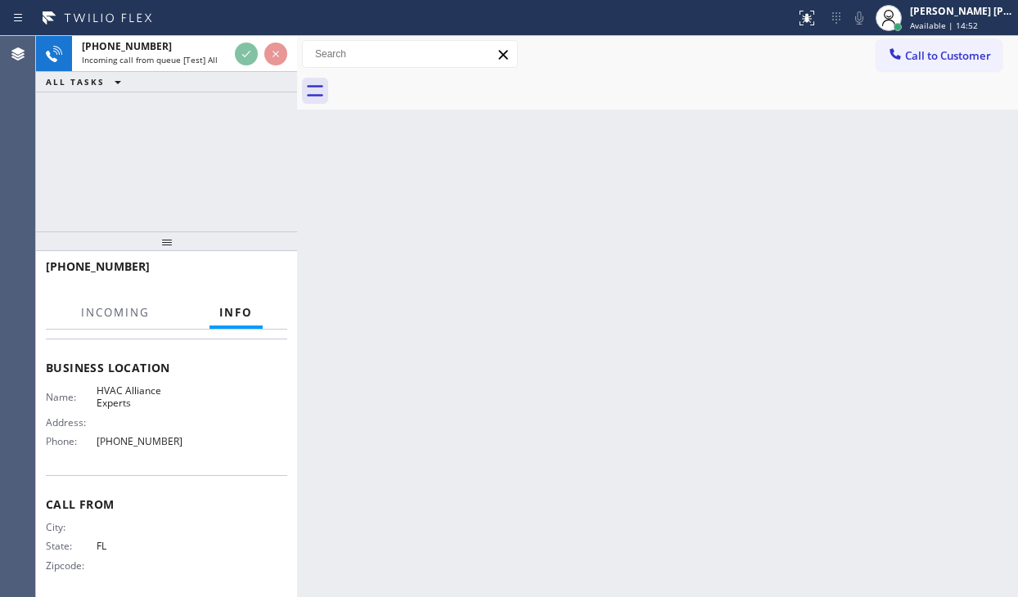
scroll to position [198, 0]
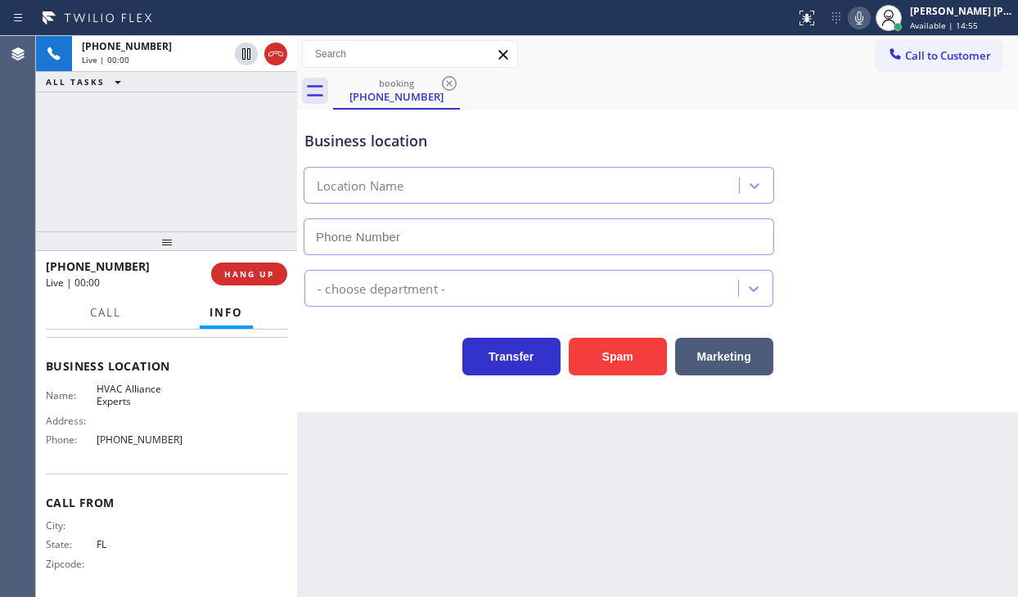
type input "[PHONE_NUMBER]"
click at [216, 191] on div "[PHONE_NUMBER] Live | 00:00 ALL TASKS ALL TASKS ACTIVE TASKS TASKS IN WRAP UP" at bounding box center [166, 134] width 261 height 196
click at [866, 462] on div "Back to Dashboard Change Sender ID Customers Technicians Select a contact Outbo…" at bounding box center [657, 316] width 721 height 561
click at [164, 172] on div "[PHONE_NUMBER] Live | 00:00 ALL TASKS ALL TASKS ACTIVE TASKS TASKS IN WRAP UP" at bounding box center [166, 134] width 261 height 196
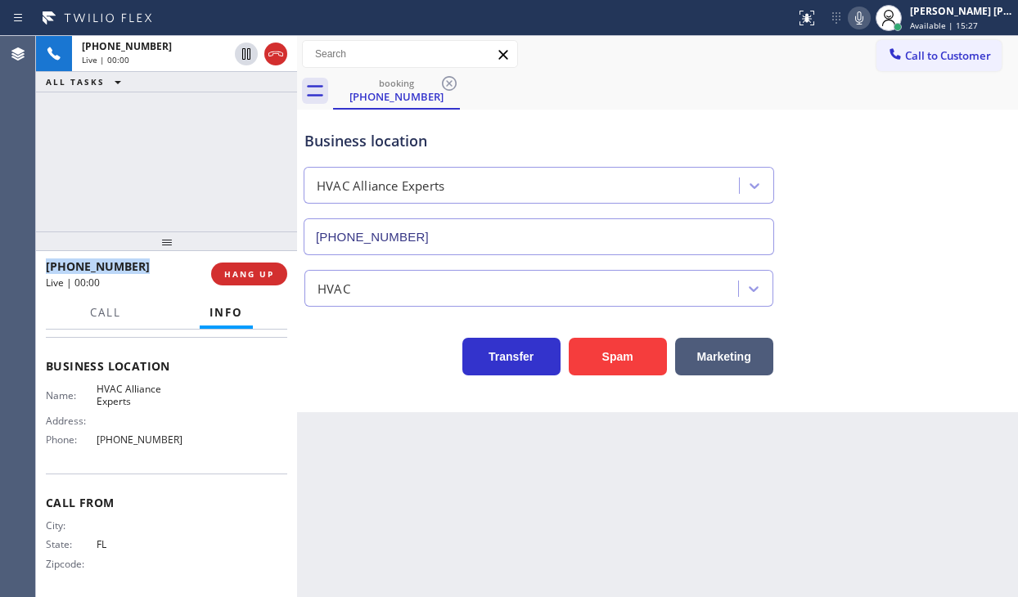
click at [164, 172] on div "[PHONE_NUMBER] Live | 00:00 ALL TASKS ALL TASKS ACTIVE TASKS TASKS IN WRAP UP" at bounding box center [166, 134] width 261 height 196
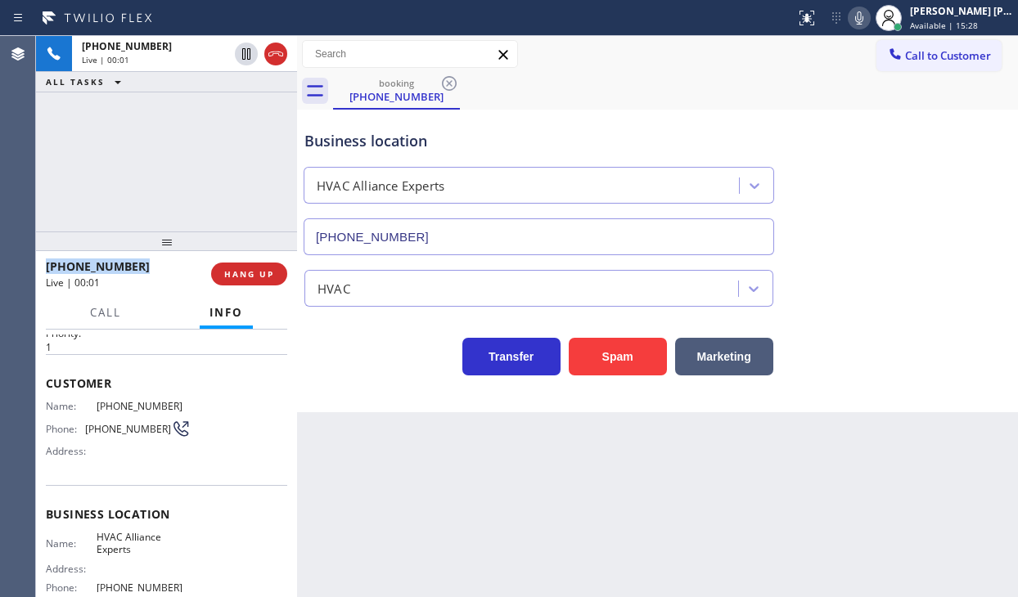
scroll to position [0, 0]
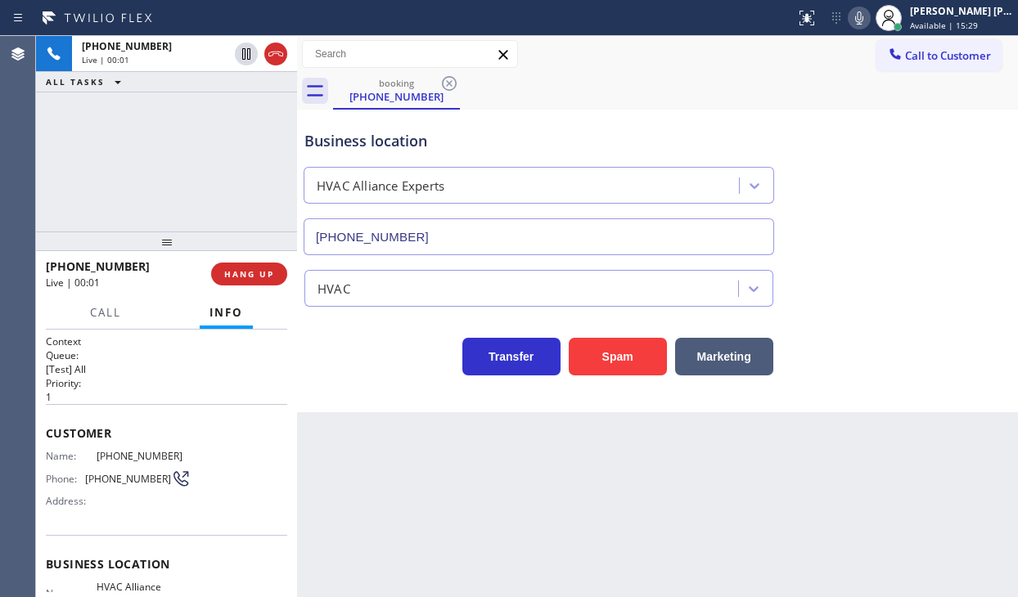
click at [192, 189] on div "[PHONE_NUMBER] Live | 00:01 ALL TASKS ALL TASKS ACTIVE TASKS TASKS IN WRAP UP" at bounding box center [166, 134] width 261 height 196
click at [178, 181] on div "[PHONE_NUMBER] Live | 00:04 ALL TASKS ALL TASKS ACTIVE TASKS TASKS IN WRAP UP" at bounding box center [166, 134] width 261 height 196
click at [719, 355] on button "Marketing" at bounding box center [724, 357] width 98 height 38
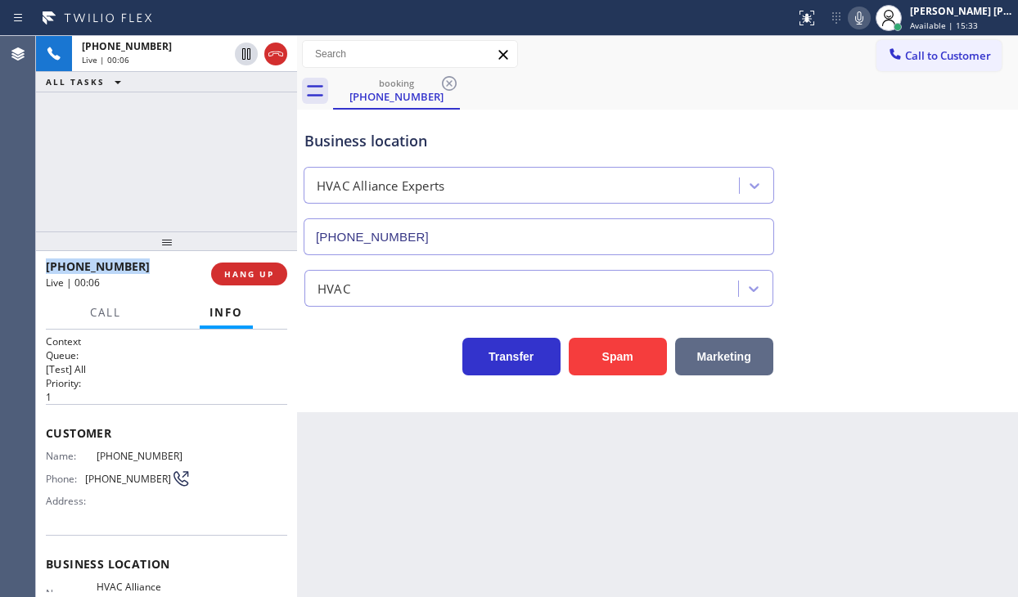
click at [719, 355] on button "Marketing" at bounding box center [724, 357] width 98 height 38
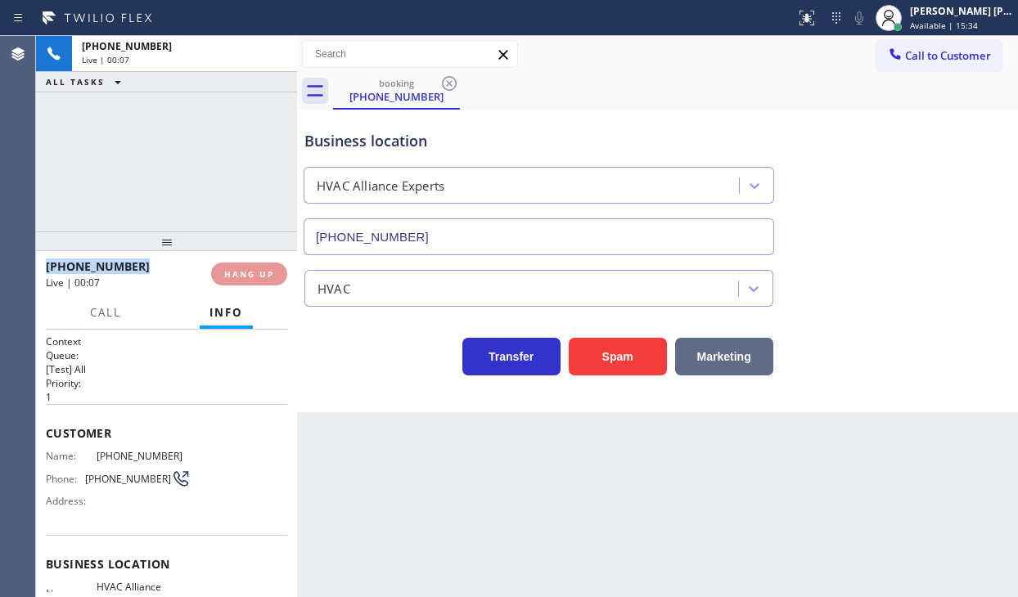
click at [719, 355] on button "Marketing" at bounding box center [724, 357] width 98 height 38
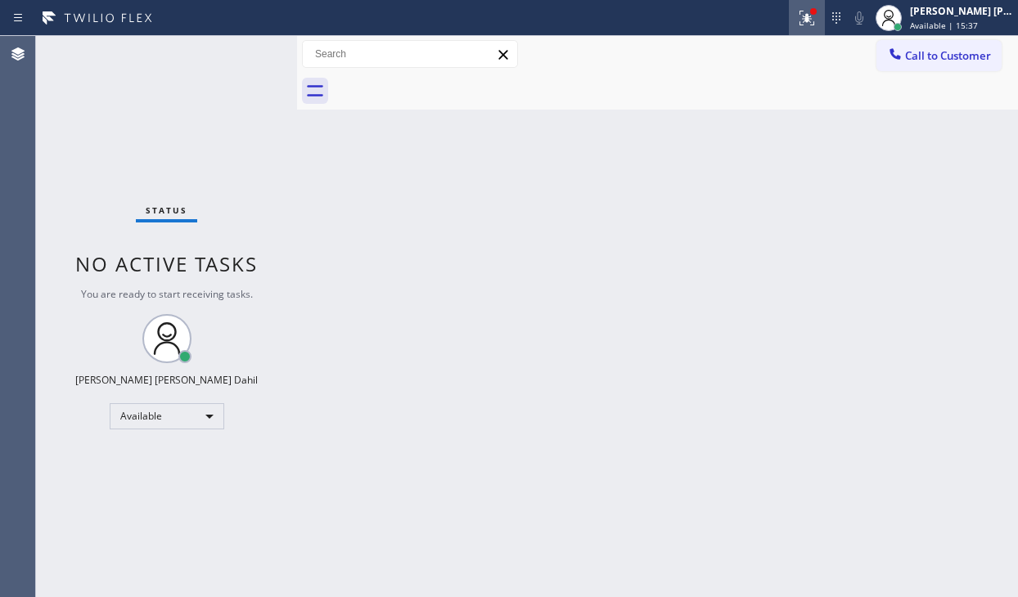
drag, startPoint x: 827, startPoint y: 25, endPoint x: 792, endPoint y: 101, distance: 84.3
click at [817, 25] on icon at bounding box center [807, 18] width 20 height 20
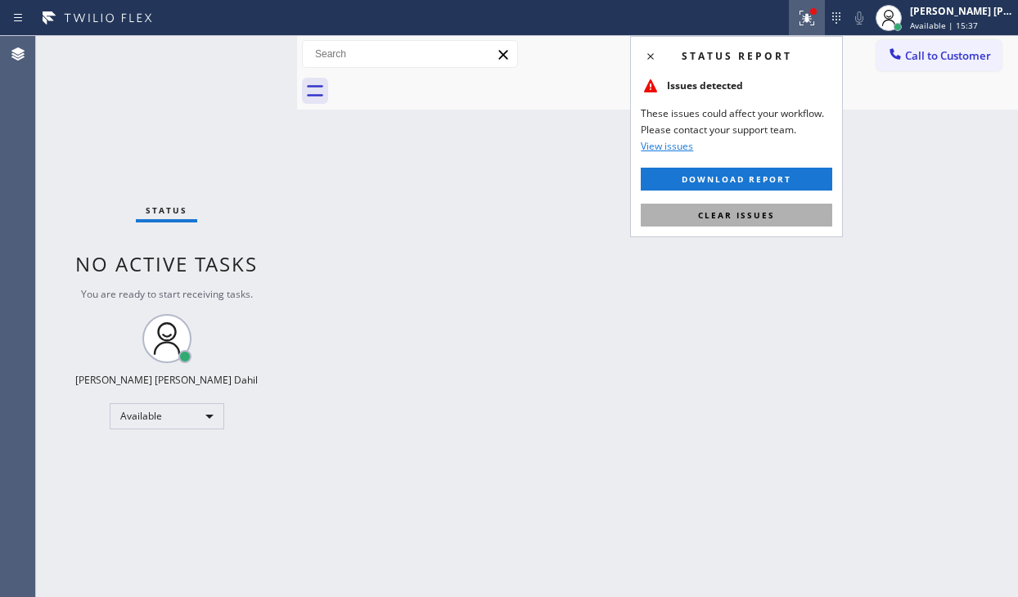
click at [746, 204] on button "Clear issues" at bounding box center [736, 215] width 191 height 23
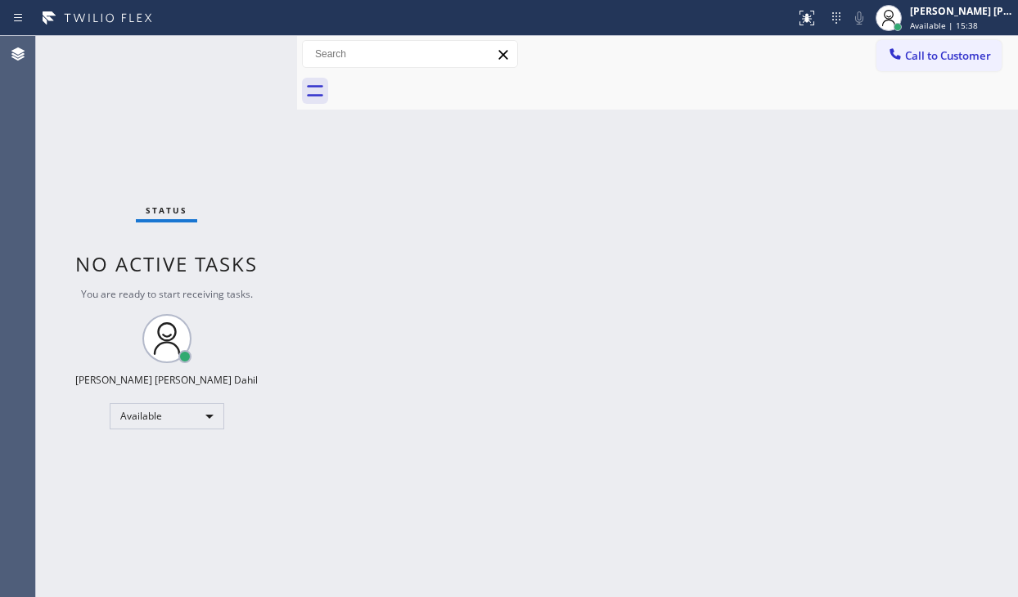
click at [746, 206] on div "Back to Dashboard Change Sender ID Customers Technicians Select a contact Outbo…" at bounding box center [657, 316] width 721 height 561
click at [124, 86] on div "Status No active tasks You are ready to start receiving tasks. [PERSON_NAME] [P…" at bounding box center [166, 316] width 261 height 561
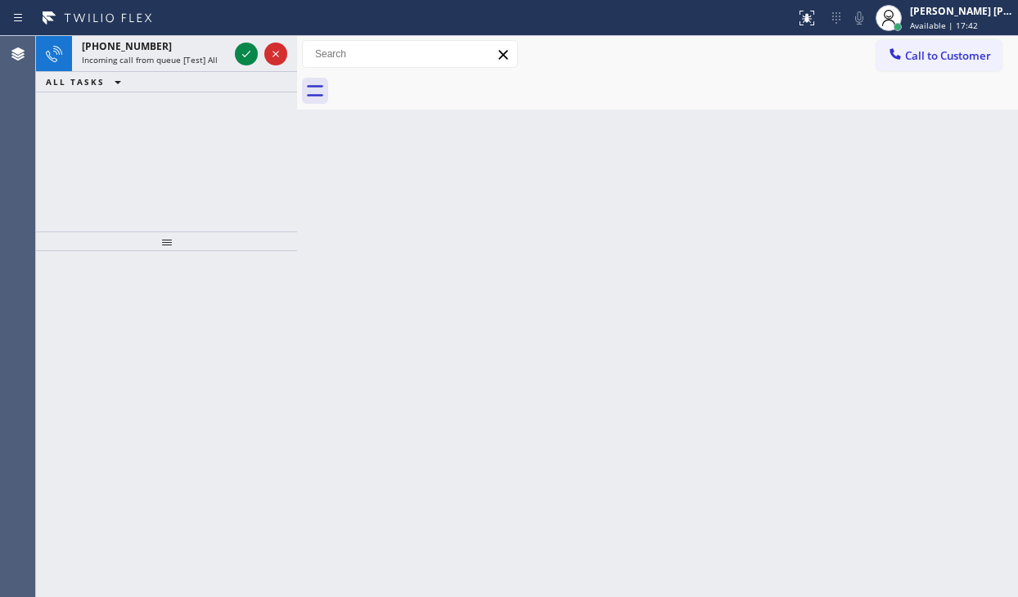
click at [143, 32] on div "Status report No issues detected If you experience an issue, please download th…" at bounding box center [509, 18] width 1018 height 36
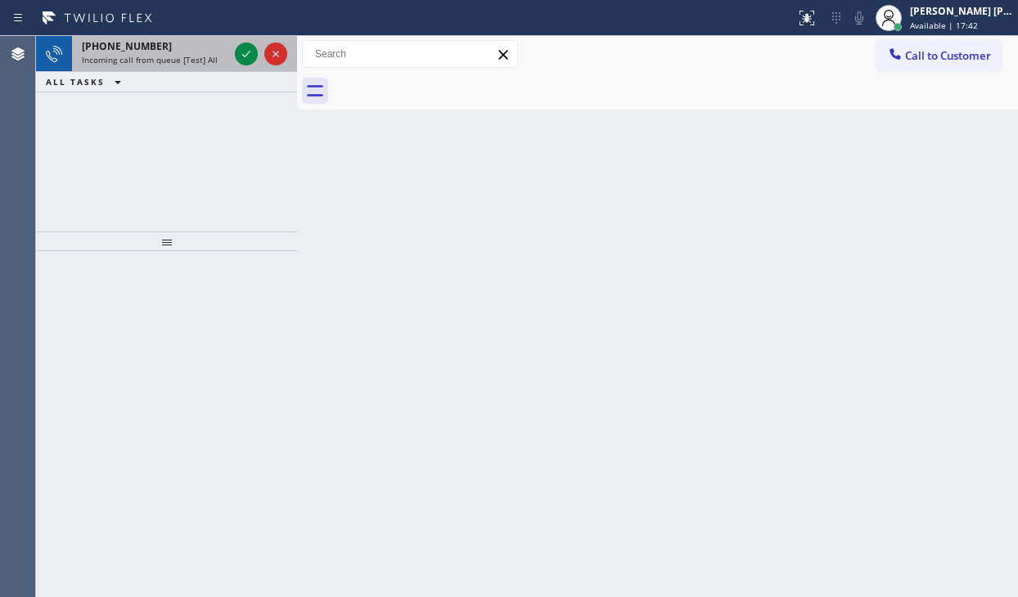
click at [172, 54] on span "Incoming call from queue [Test] All" at bounding box center [150, 59] width 136 height 11
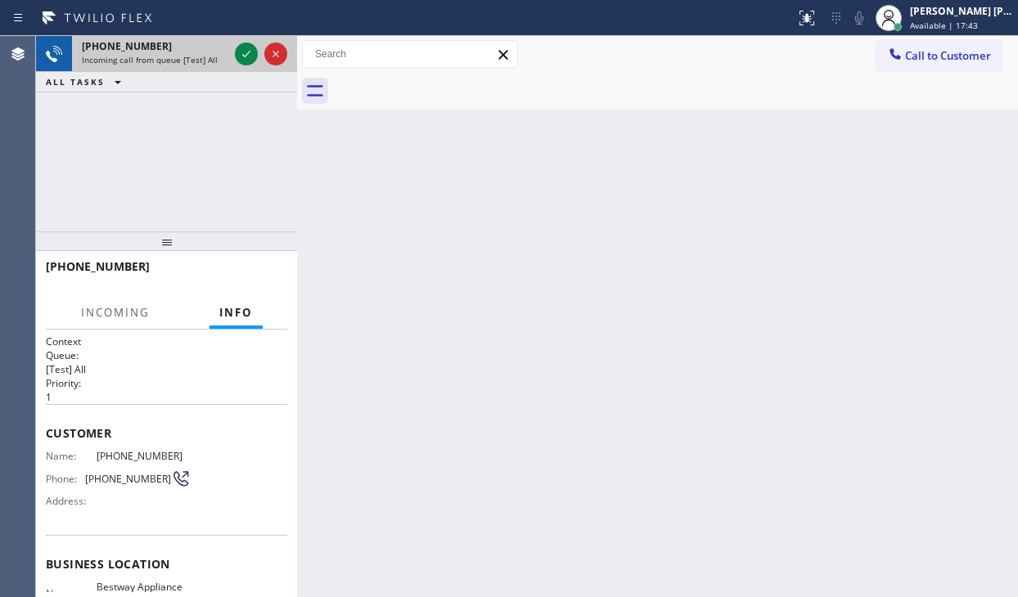
click at [172, 54] on span "Incoming call from queue [Test] All" at bounding box center [150, 59] width 136 height 11
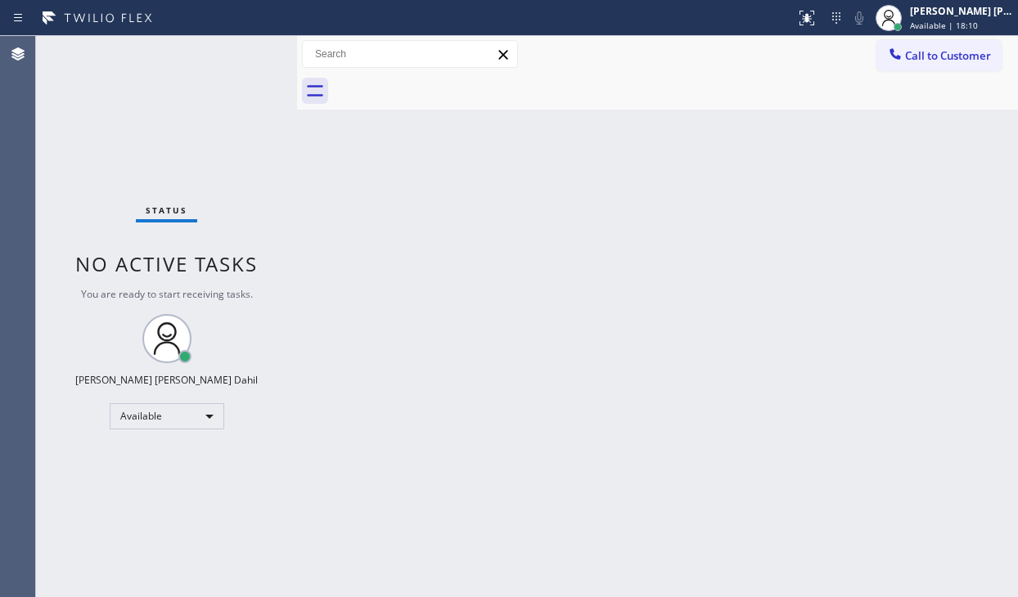
click at [119, 74] on div "Status No active tasks You are ready to start receiving tasks. [PERSON_NAME] [P…" at bounding box center [166, 316] width 261 height 561
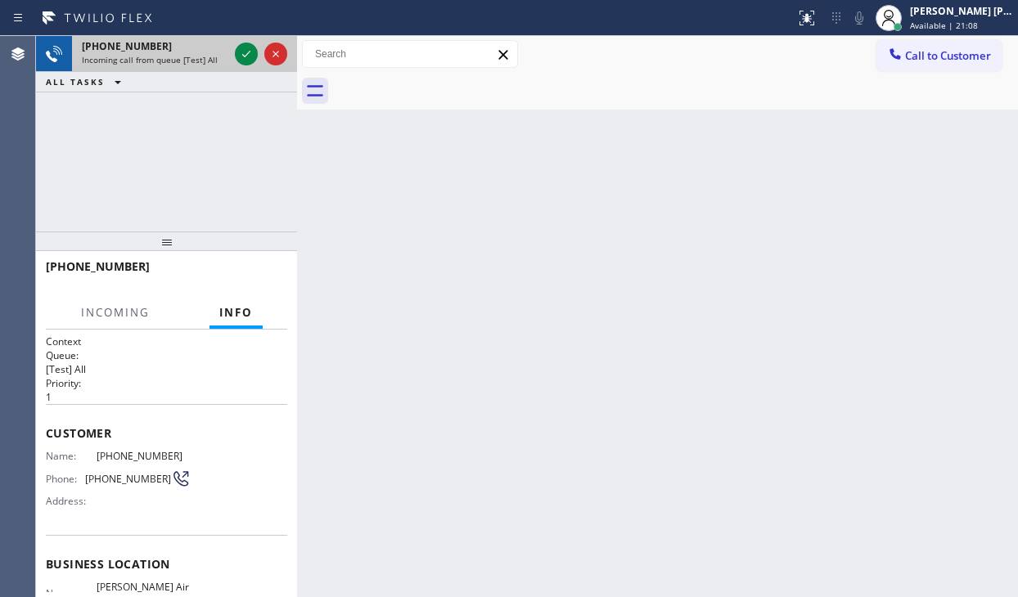
click at [162, 59] on span "Incoming call from queue [Test] All" at bounding box center [150, 59] width 136 height 11
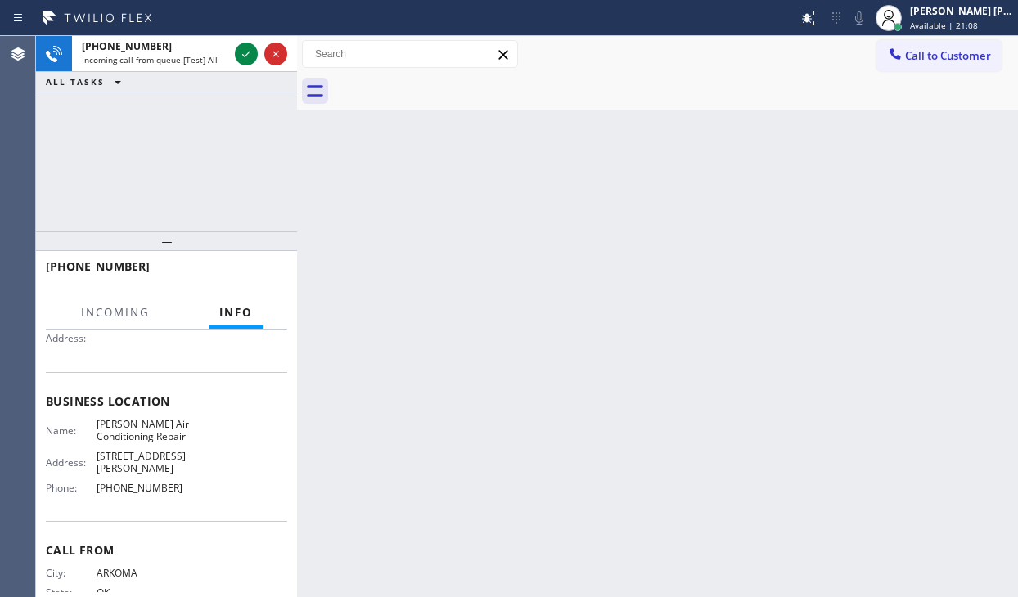
scroll to position [210, 0]
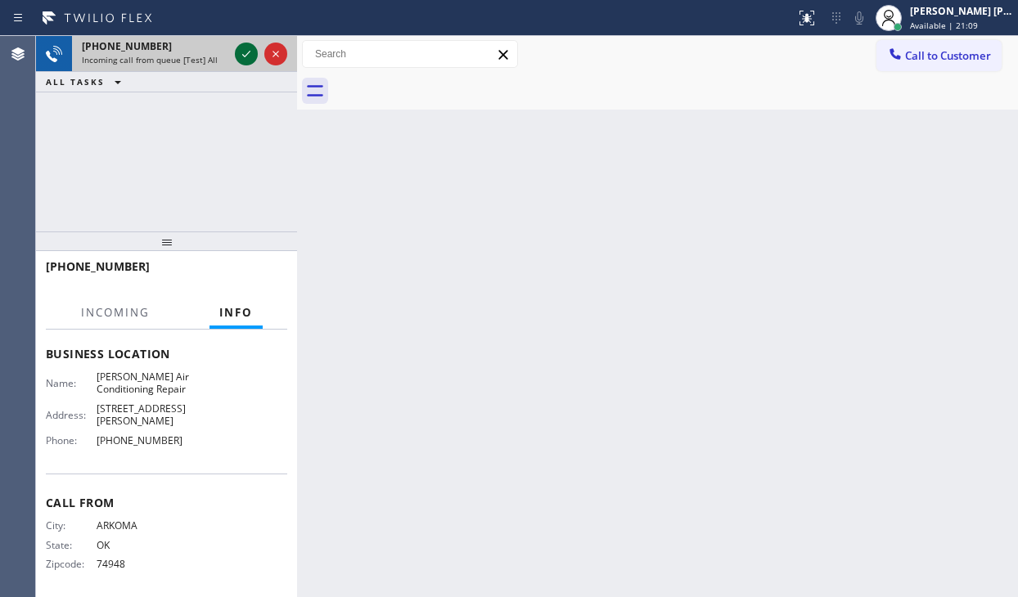
click at [246, 59] on icon at bounding box center [247, 54] width 20 height 20
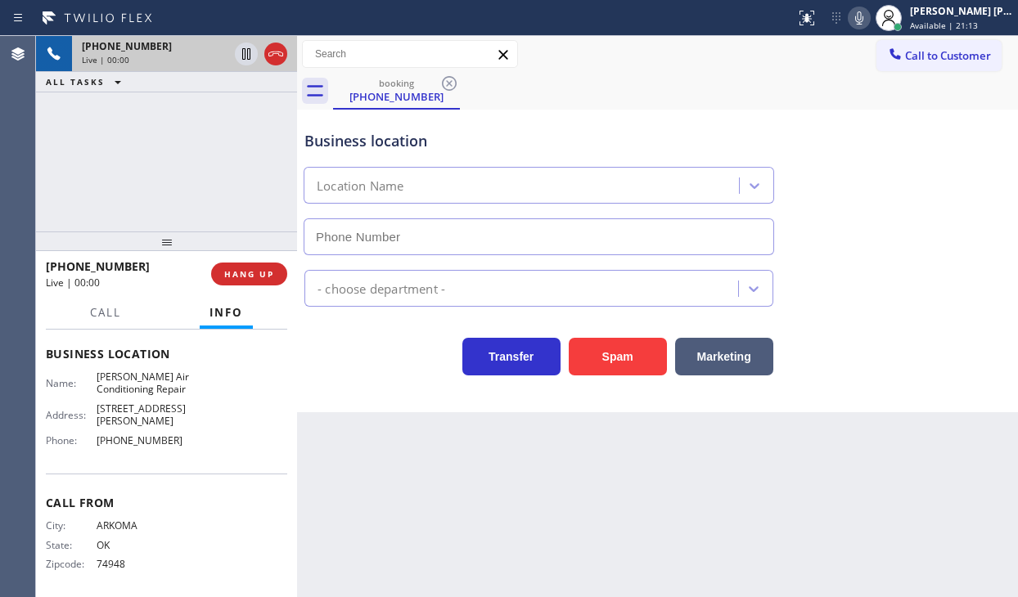
type input "[PHONE_NUMBER]"
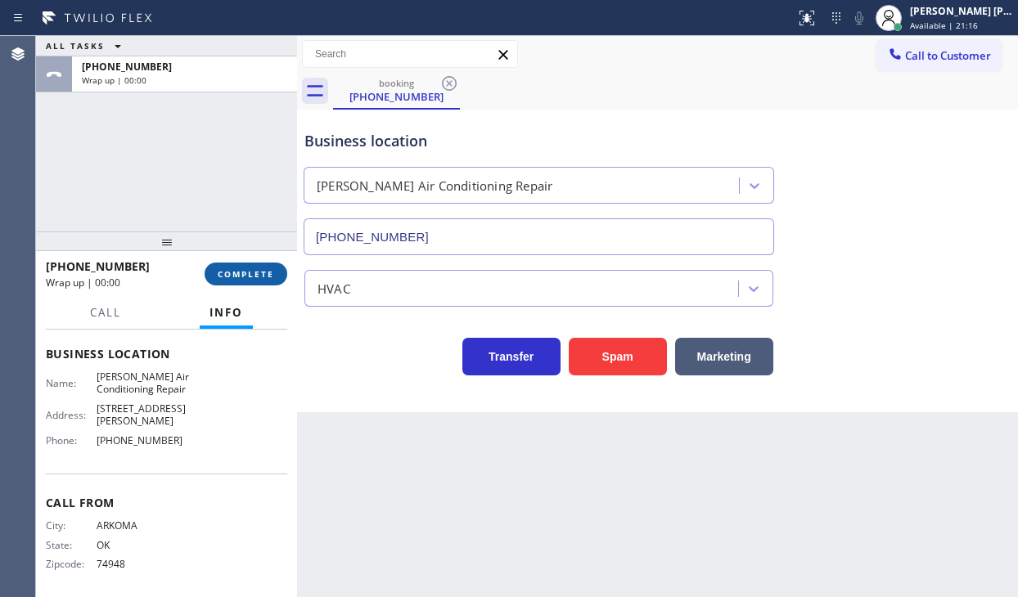
click at [241, 268] on span "COMPLETE" at bounding box center [246, 273] width 56 height 11
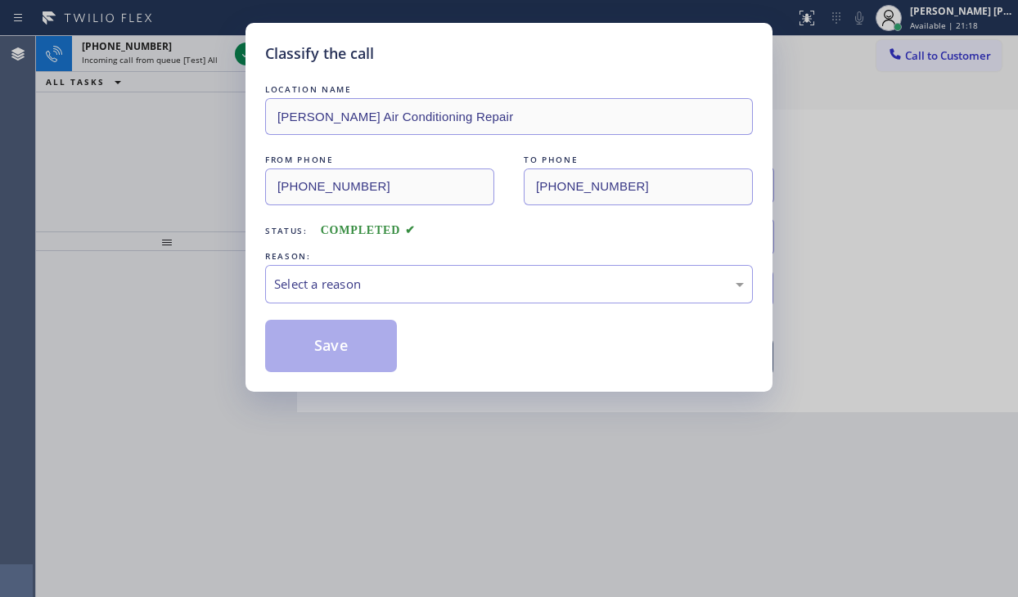
click at [335, 253] on div "REASON:" at bounding box center [509, 256] width 488 height 17
click at [340, 277] on div "Select a reason" at bounding box center [509, 284] width 470 height 19
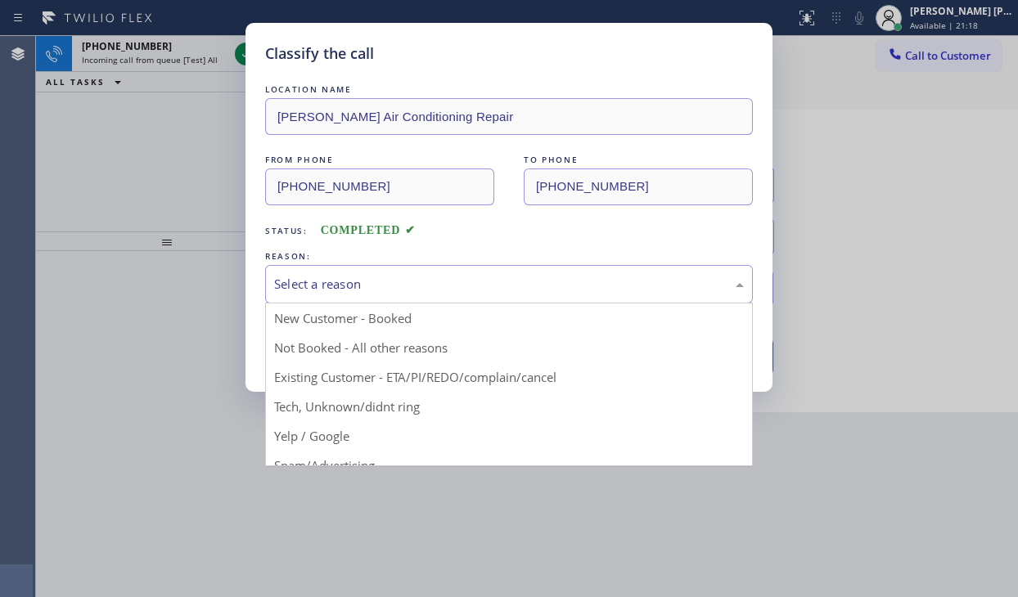
drag, startPoint x: 336, startPoint y: 397, endPoint x: 336, endPoint y: 371, distance: 26.2
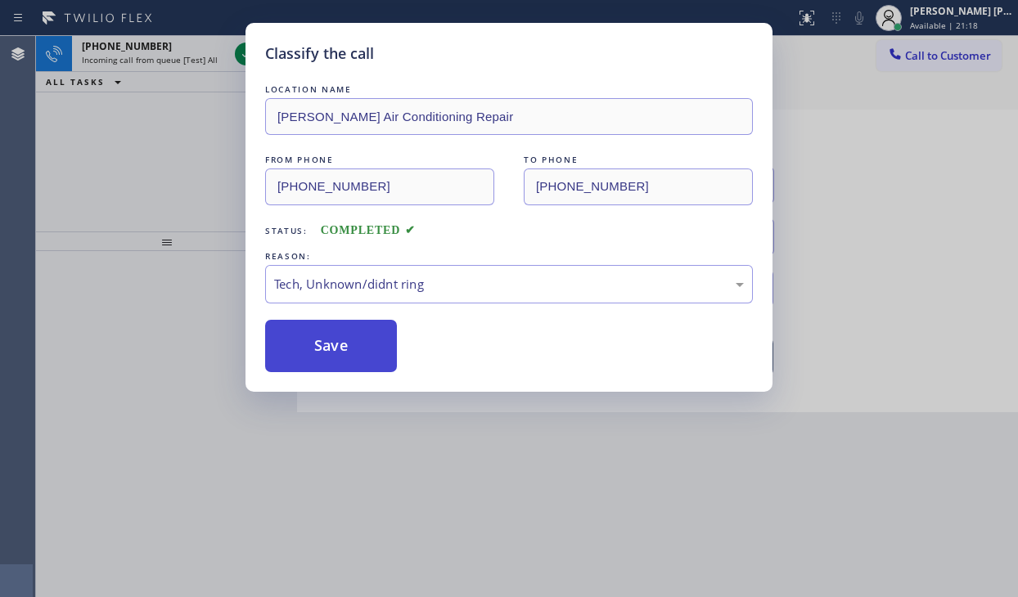
click at [335, 363] on button "Save" at bounding box center [331, 346] width 132 height 52
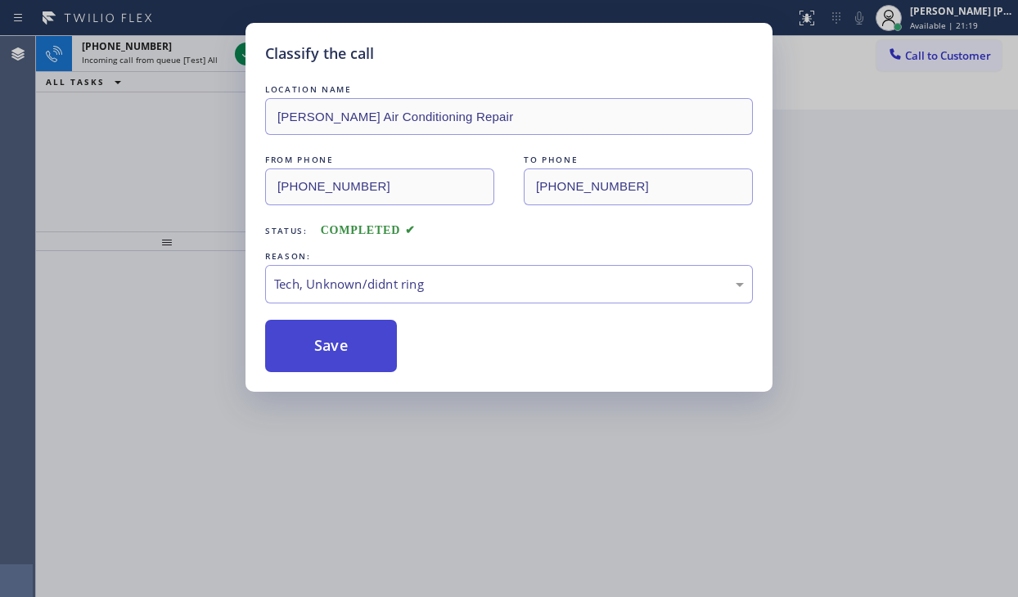
click at [336, 357] on button "Save" at bounding box center [331, 346] width 132 height 52
drag, startPoint x: 336, startPoint y: 356, endPoint x: 336, endPoint y: 342, distance: 13.9
click at [336, 350] on button "Save" at bounding box center [331, 346] width 132 height 52
click at [336, 341] on button "Save" at bounding box center [331, 346] width 132 height 52
drag, startPoint x: 336, startPoint y: 341, endPoint x: 334, endPoint y: 312, distance: 29.6
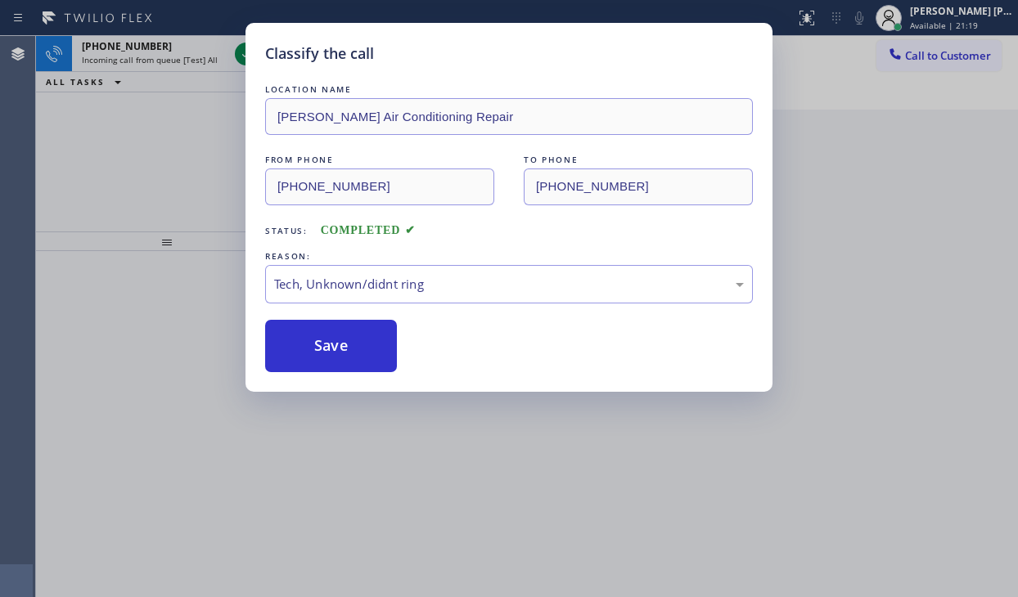
click at [336, 334] on button "Save" at bounding box center [331, 346] width 132 height 52
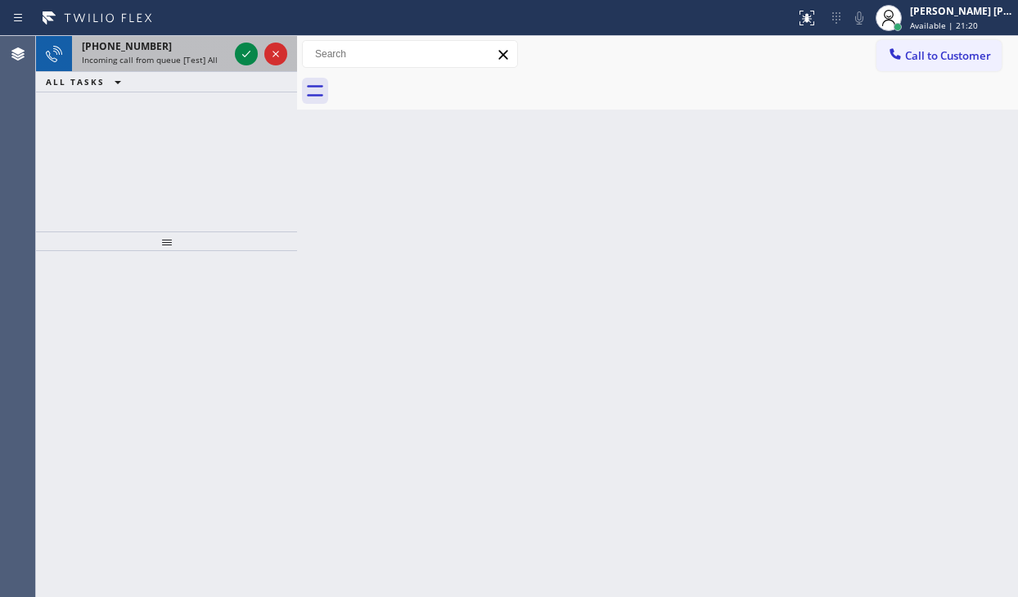
click at [187, 52] on div "[PHONE_NUMBER]" at bounding box center [155, 46] width 146 height 14
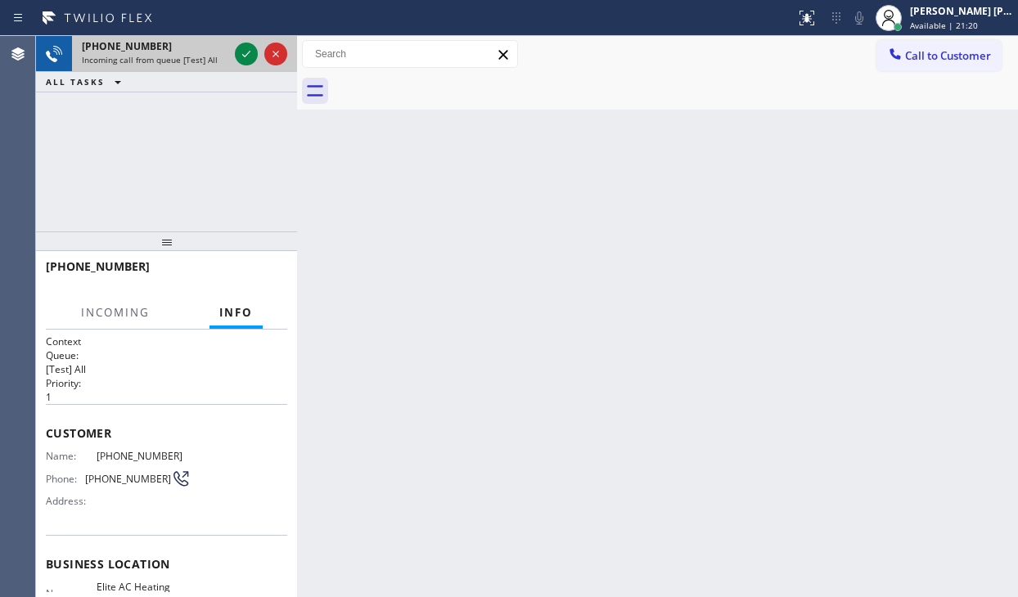
click at [187, 52] on div "[PHONE_NUMBER]" at bounding box center [155, 46] width 146 height 14
click at [242, 52] on icon at bounding box center [247, 54] width 20 height 20
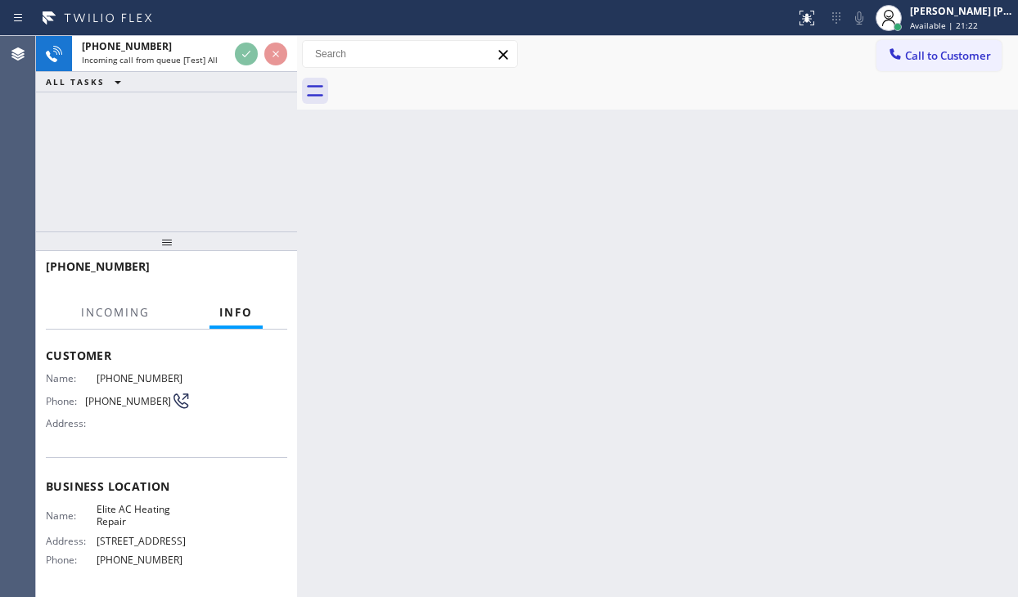
scroll to position [82, 0]
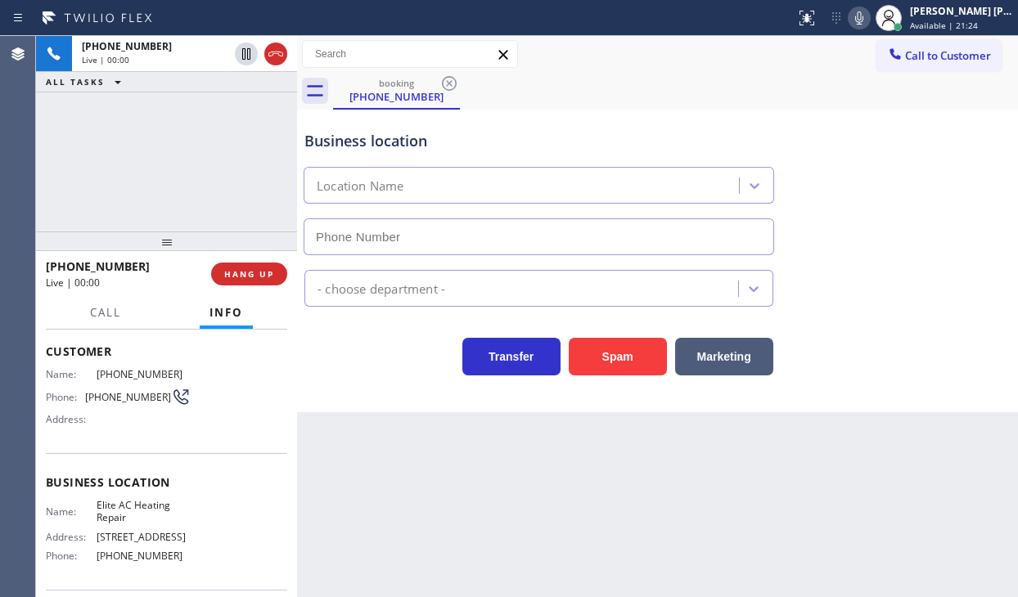
type input "[PHONE_NUMBER]"
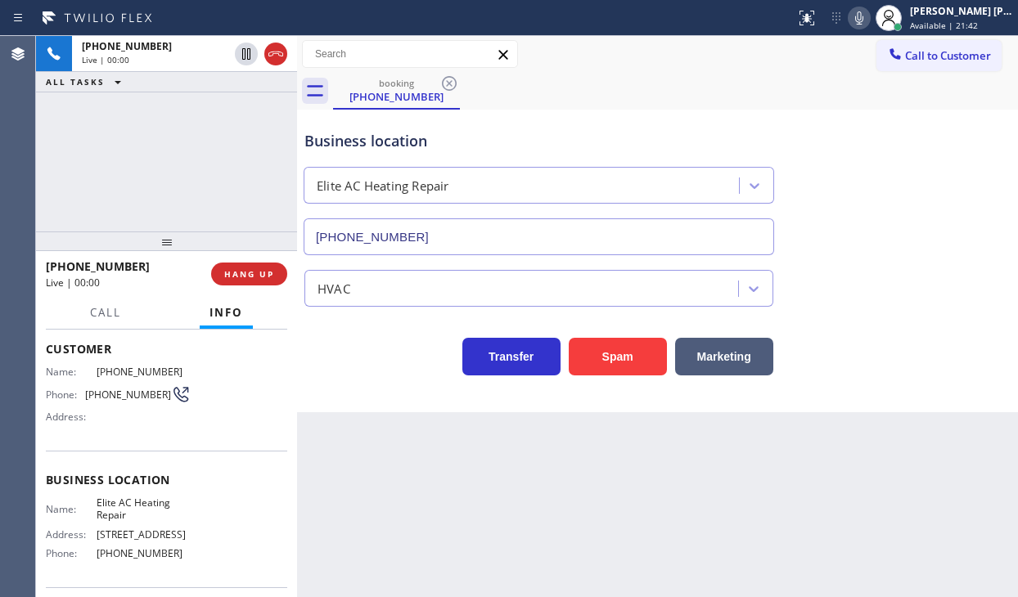
scroll to position [0, 0]
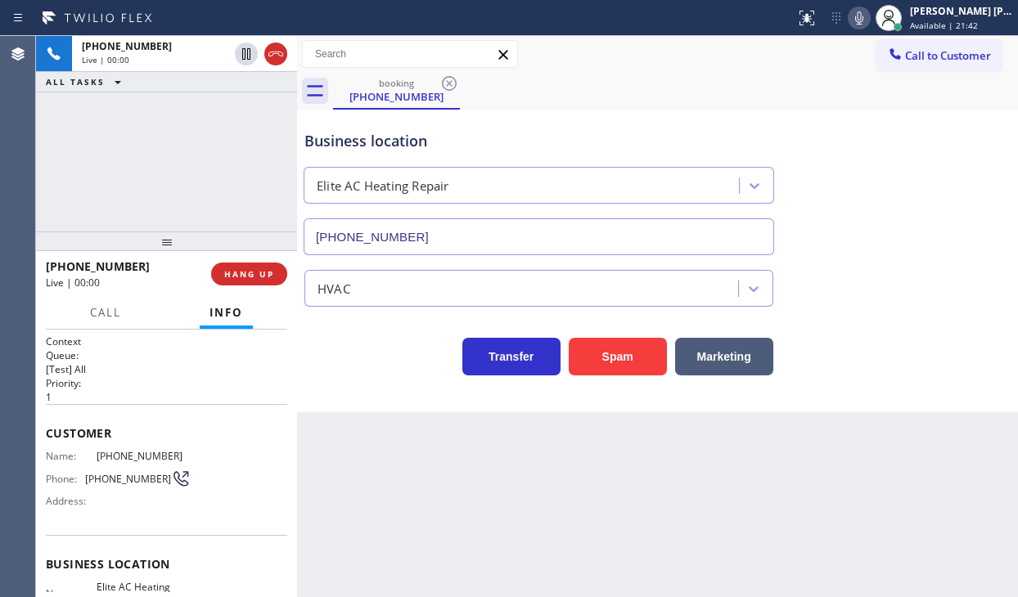
click at [422, 489] on div "Back to Dashboard Change Sender ID Customers Technicians Select a contact Outbo…" at bounding box center [657, 316] width 721 height 561
click at [782, 459] on div "Back to Dashboard Change Sender ID Customers Technicians Select a contact Outbo…" at bounding box center [657, 316] width 721 height 561
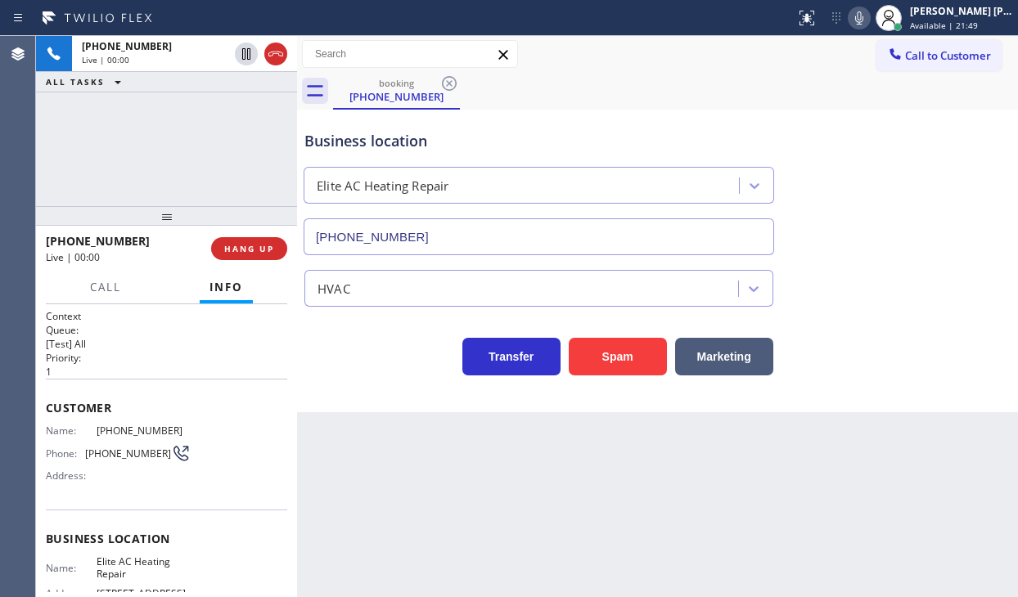
drag, startPoint x: 167, startPoint y: 246, endPoint x: 152, endPoint y: 463, distance: 218.2
click at [173, 221] on div at bounding box center [166, 216] width 261 height 20
click at [330, 450] on div "Back to Dashboard Change Sender ID Customers Technicians Select a contact Outbo…" at bounding box center [657, 316] width 721 height 561
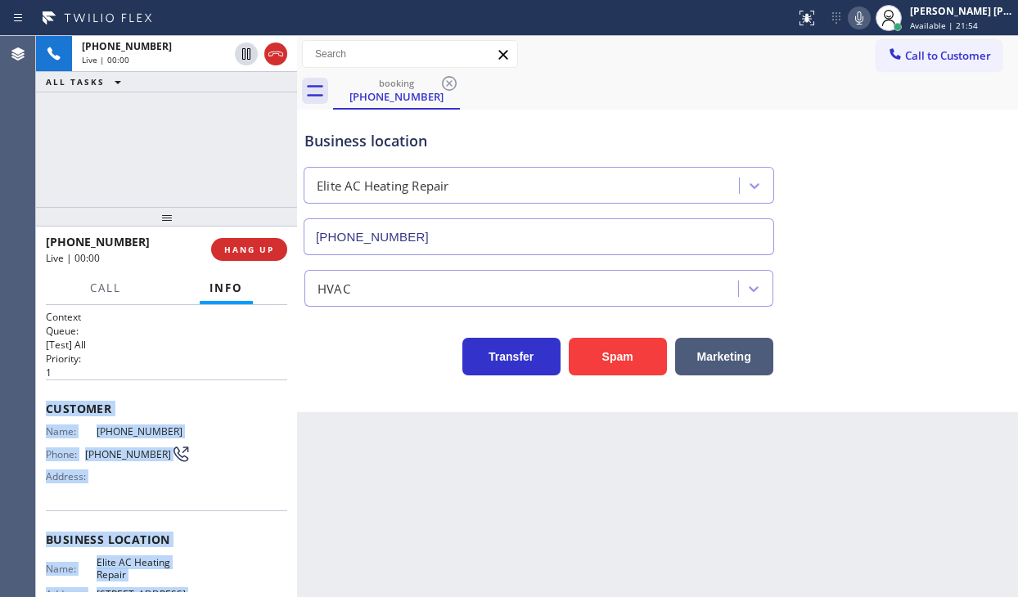
scroll to position [173, 0]
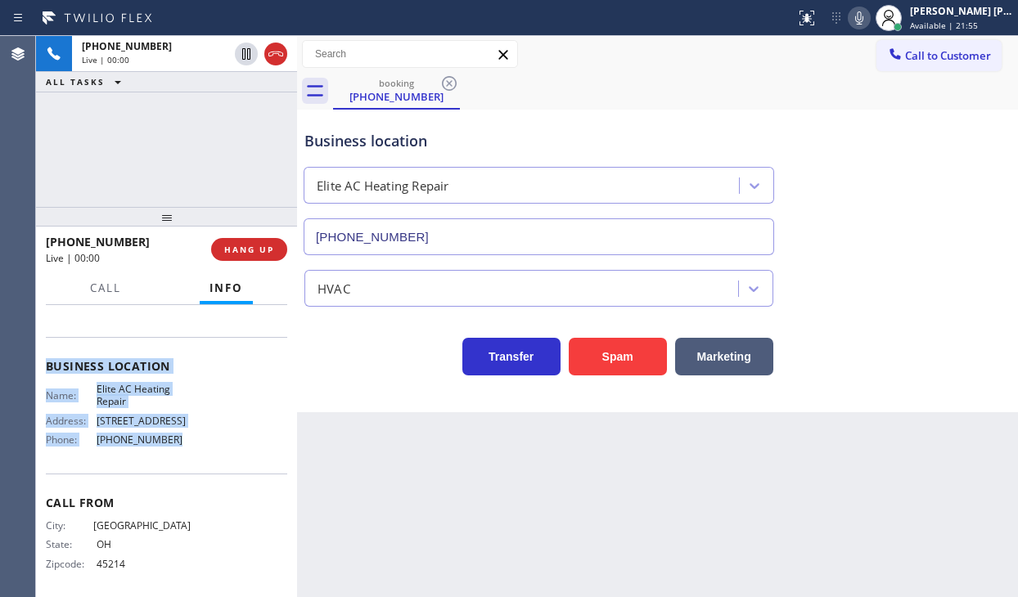
drag, startPoint x: 39, startPoint y: 402, endPoint x: 174, endPoint y: 443, distance: 141.1
click at [174, 443] on div "Context Queue: [Test] All Priority: 1 Customer Name: [PHONE_NUMBER] Phone: [PHO…" at bounding box center [166, 451] width 261 height 293
copy div "Customer Name: [PHONE_NUMBER] Phone: [PHONE_NUMBER] Address: Business location …"
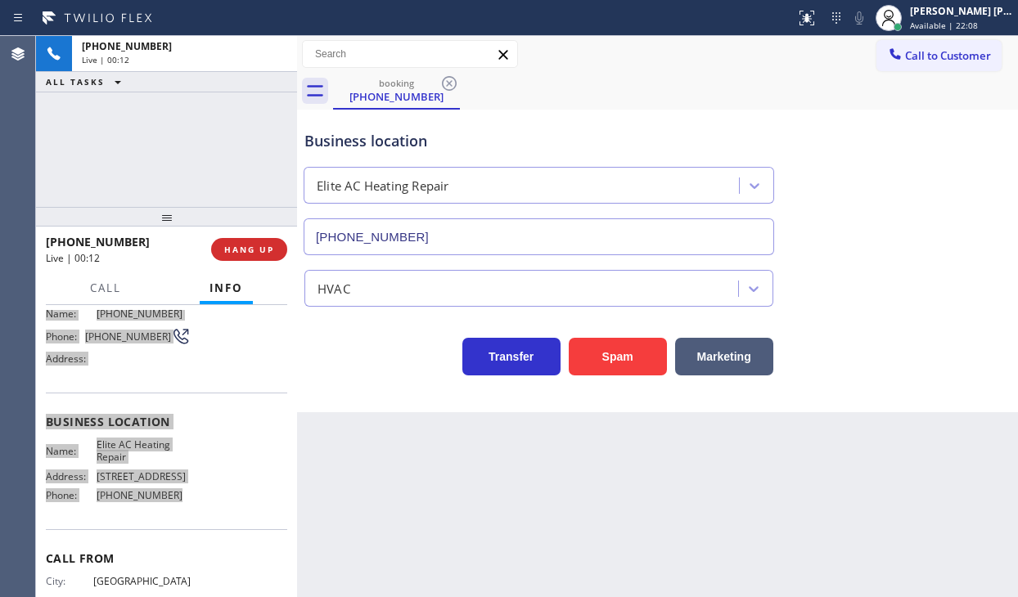
scroll to position [0, 0]
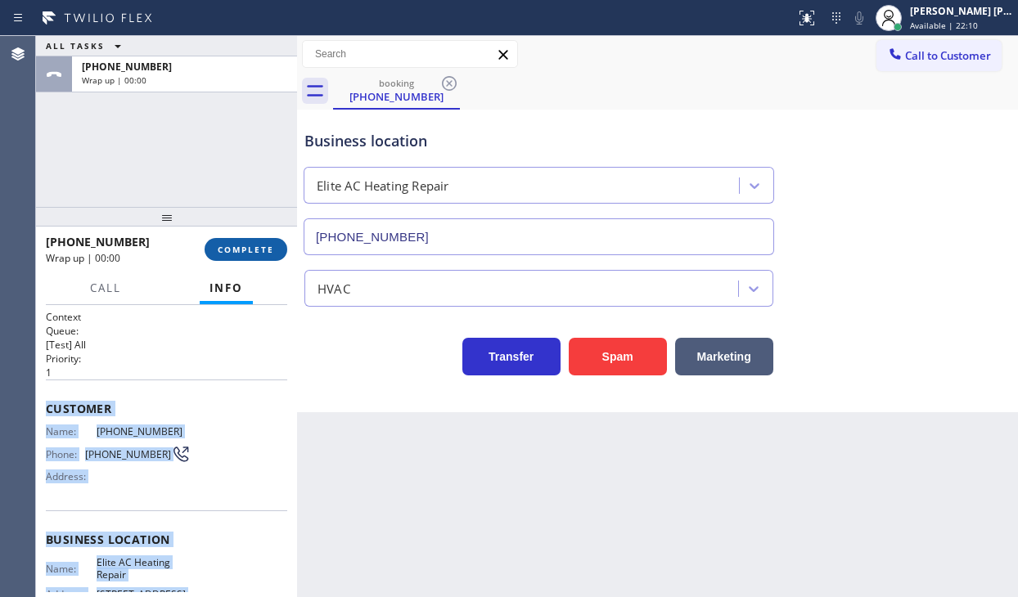
click at [238, 248] on span "COMPLETE" at bounding box center [246, 249] width 56 height 11
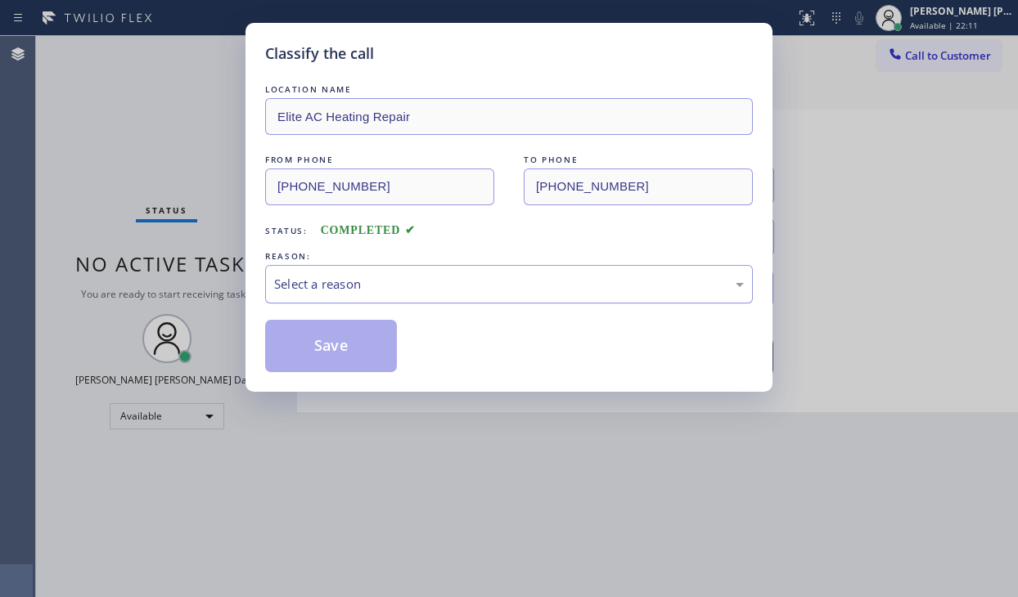
click at [308, 291] on div "Select a reason" at bounding box center [509, 284] width 470 height 19
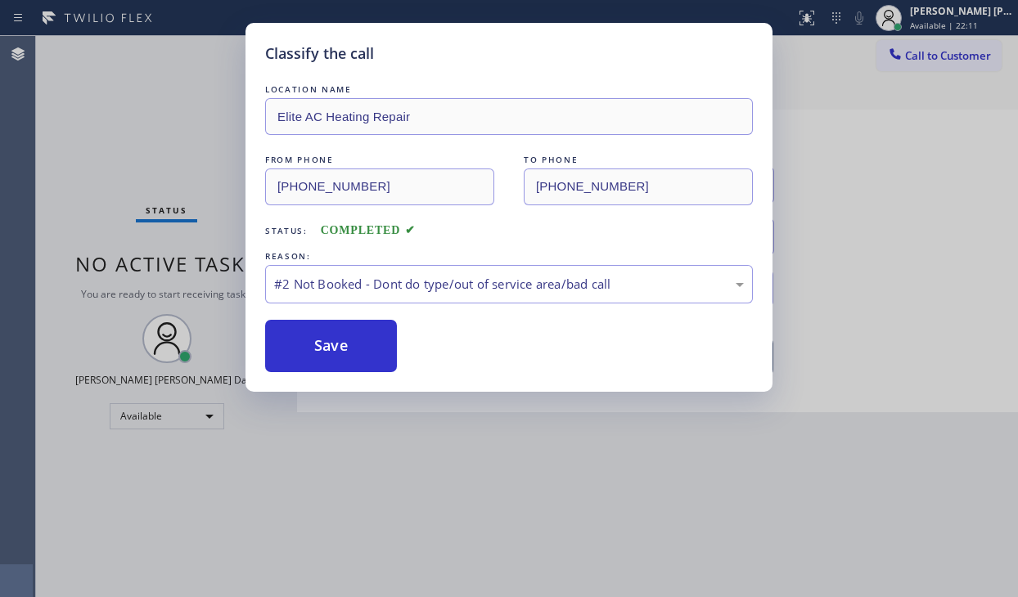
click at [319, 348] on button "Save" at bounding box center [331, 346] width 132 height 52
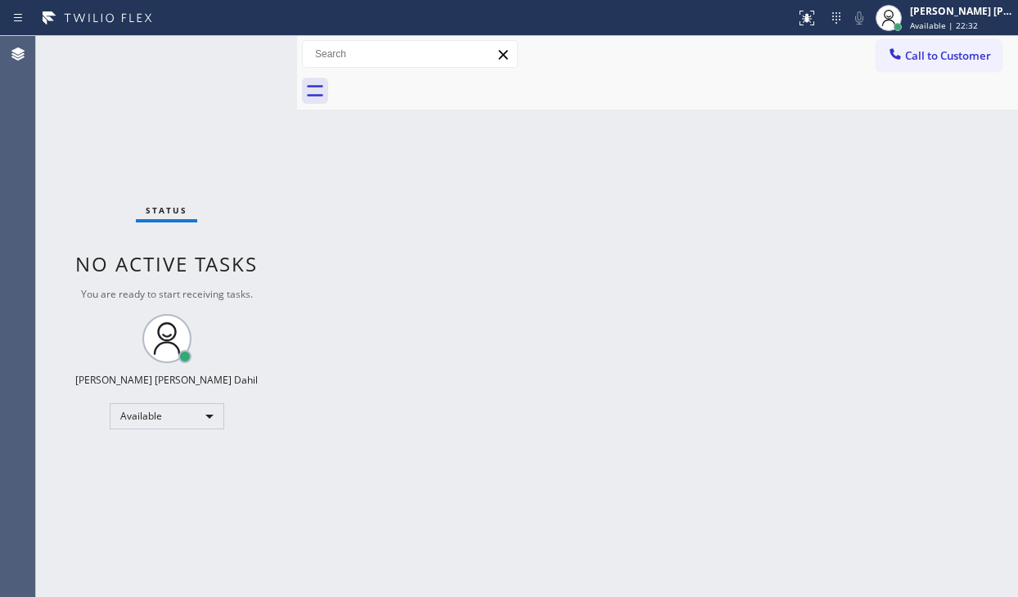
drag, startPoint x: 162, startPoint y: 159, endPoint x: 311, endPoint y: 209, distance: 157.1
click at [162, 159] on div "Status No active tasks You are ready to start receiving tasks. [PERSON_NAME] [P…" at bounding box center [166, 316] width 261 height 561
click at [672, 295] on div "Back to Dashboard Change Sender ID Customers Technicians Select a contact Outbo…" at bounding box center [657, 316] width 721 height 561
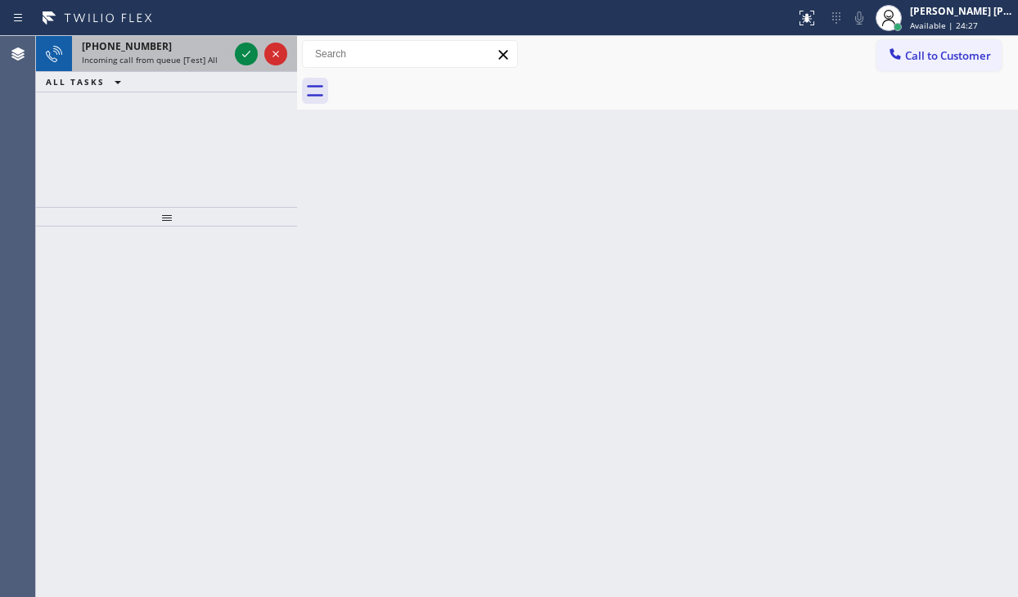
click at [203, 54] on span "Incoming call from queue [Test] All" at bounding box center [150, 59] width 136 height 11
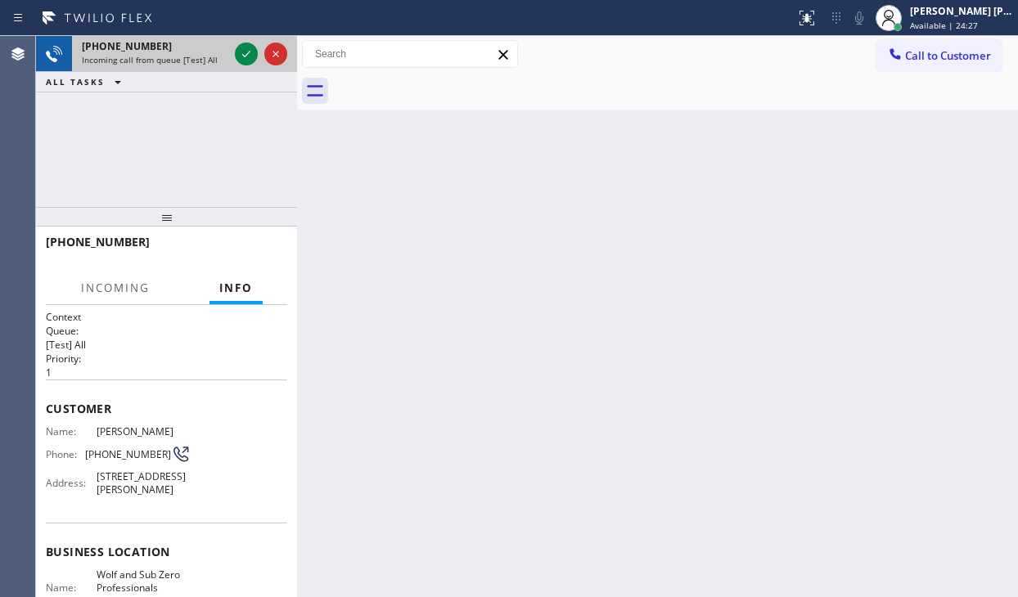
click at [203, 54] on span "Incoming call from queue [Test] All" at bounding box center [150, 59] width 136 height 11
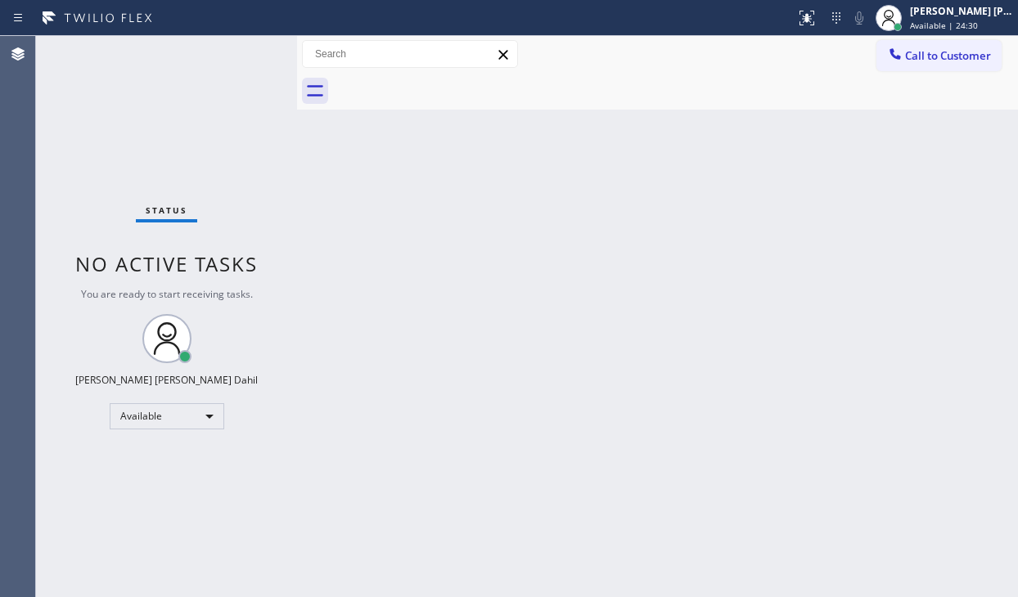
click at [227, 60] on div "Status No active tasks You are ready to start receiving tasks. [PERSON_NAME] [P…" at bounding box center [166, 316] width 261 height 561
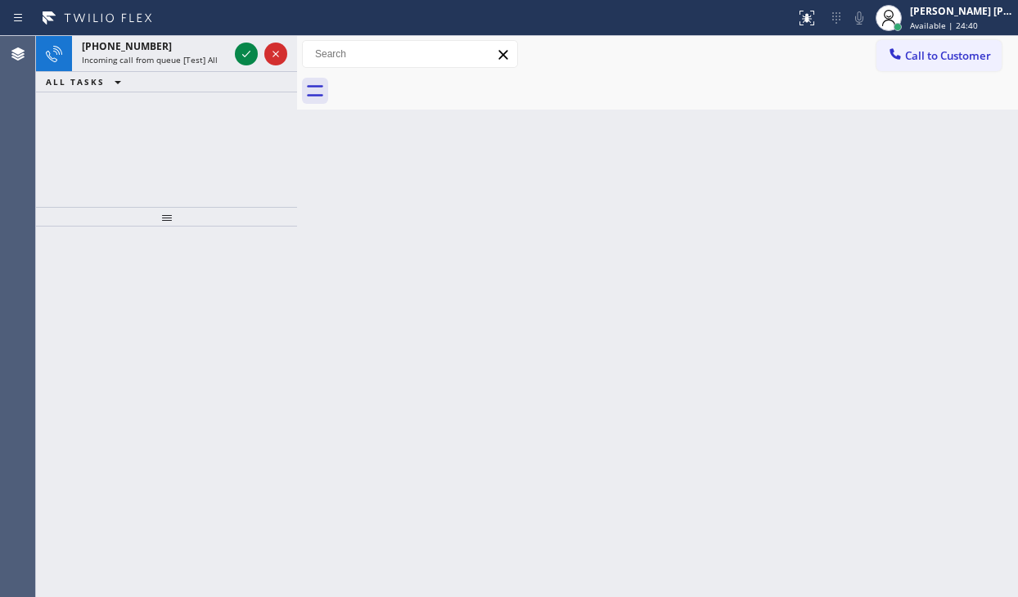
click at [227, 60] on div "Incoming call from queue [Test] All" at bounding box center [155, 59] width 146 height 11
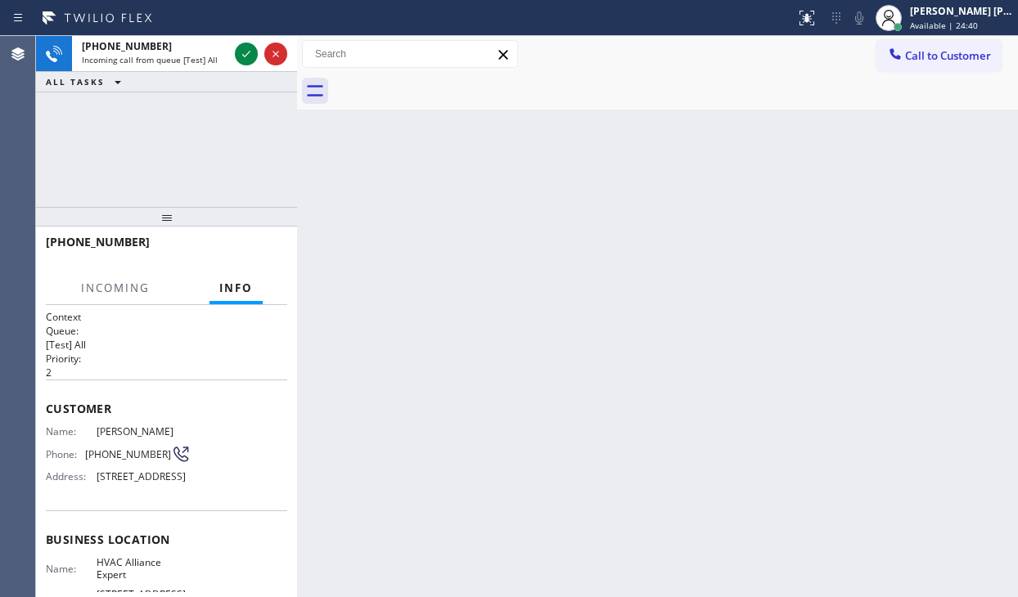
click at [227, 60] on div "Incoming call from queue [Test] All" at bounding box center [155, 59] width 146 height 11
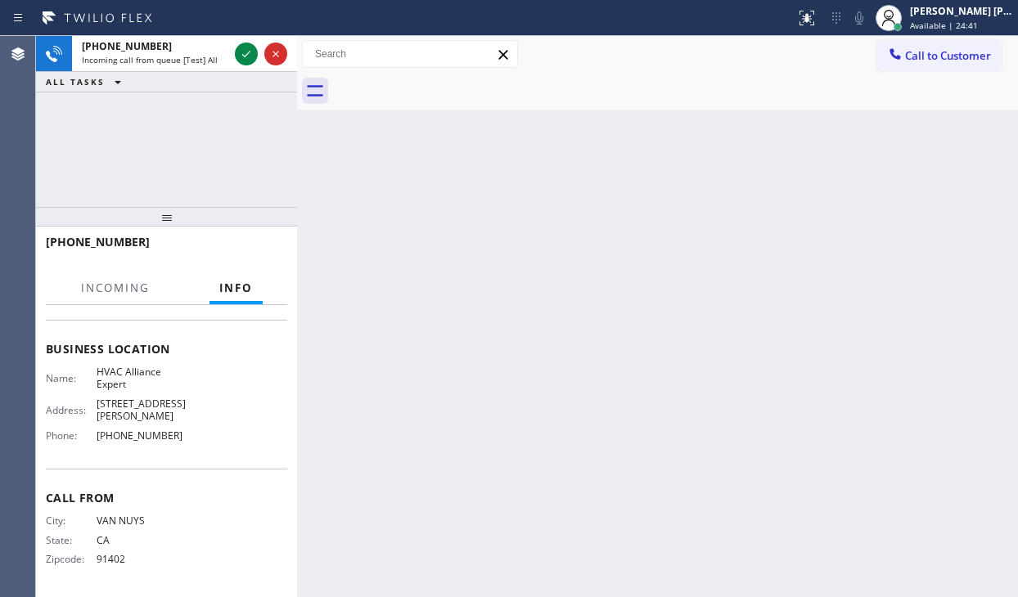
scroll to position [200, 0]
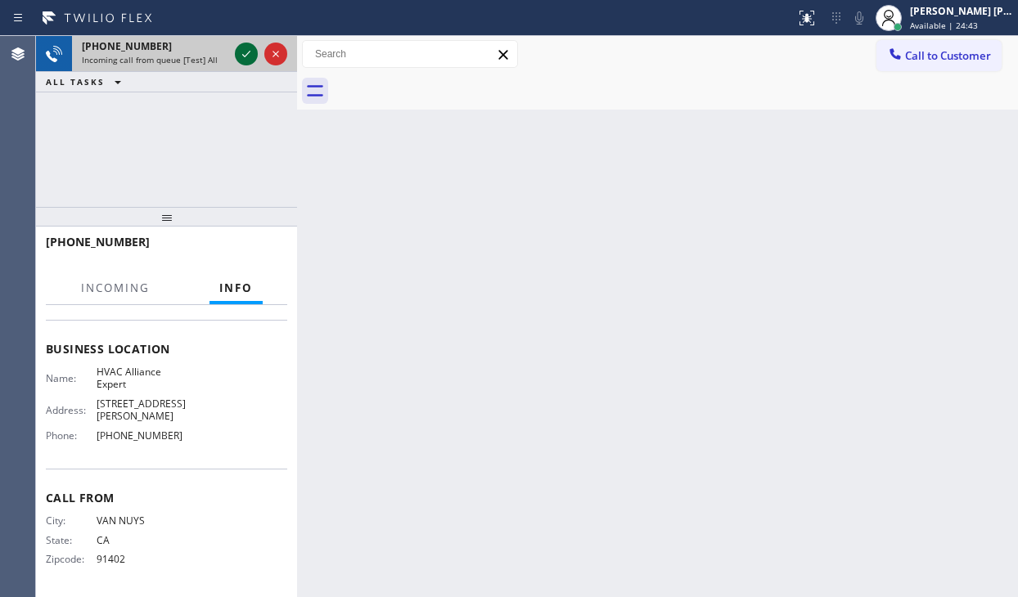
click at [245, 51] on icon at bounding box center [247, 54] width 20 height 20
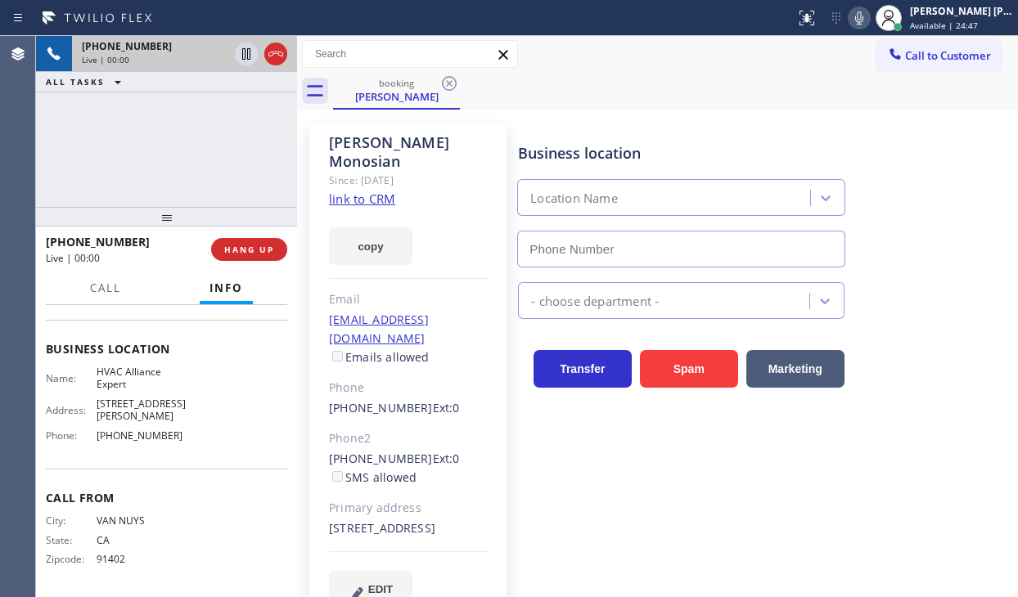
type input "[PHONE_NUMBER]"
click at [390, 191] on link "link to CRM" at bounding box center [362, 199] width 66 height 16
click at [246, 59] on icon at bounding box center [247, 54] width 20 height 20
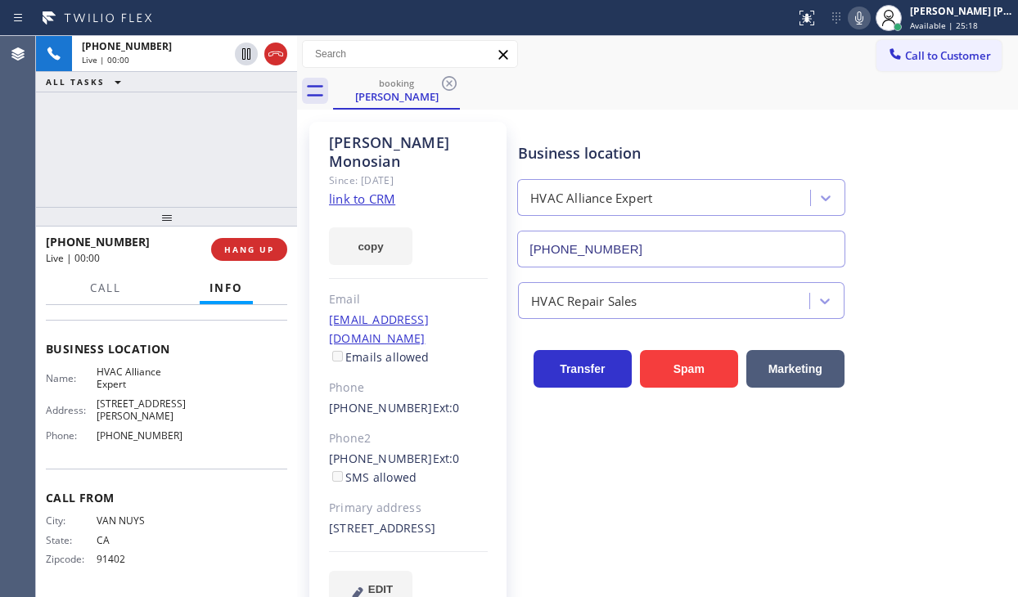
click at [869, 20] on icon at bounding box center [859, 18] width 20 height 20
drag, startPoint x: 98, startPoint y: 277, endPoint x: 122, endPoint y: 312, distance: 42.4
click at [98, 277] on button "Call" at bounding box center [105, 289] width 51 height 32
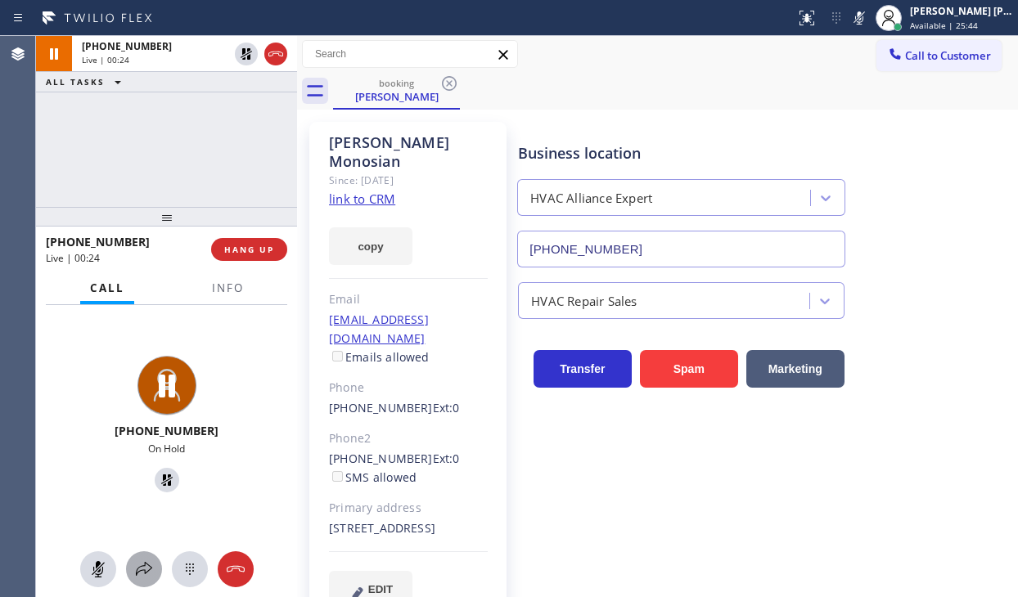
click at [154, 565] on div at bounding box center [144, 570] width 36 height 20
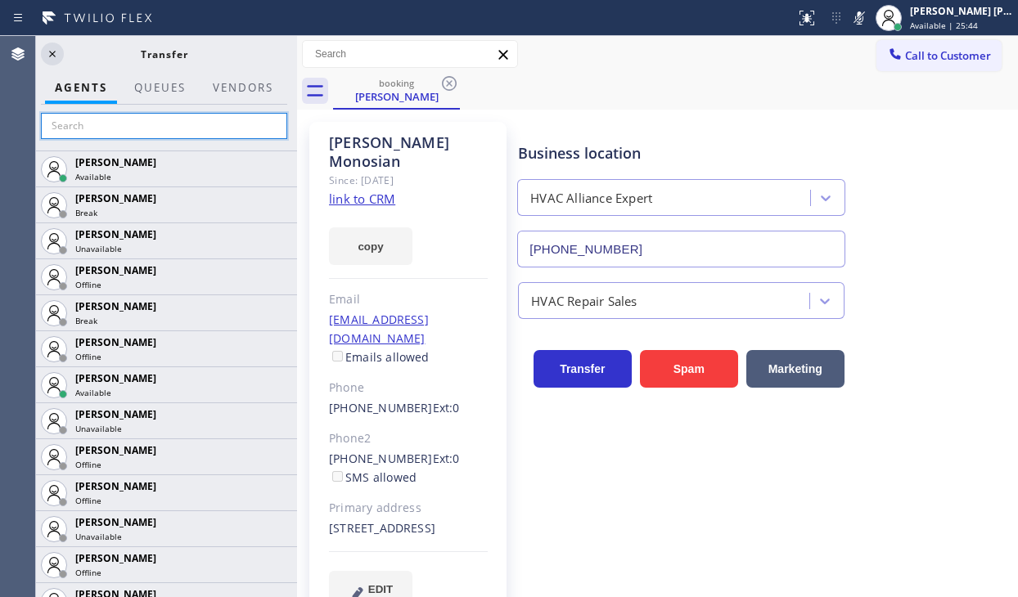
click at [101, 124] on input "text" at bounding box center [164, 126] width 246 height 26
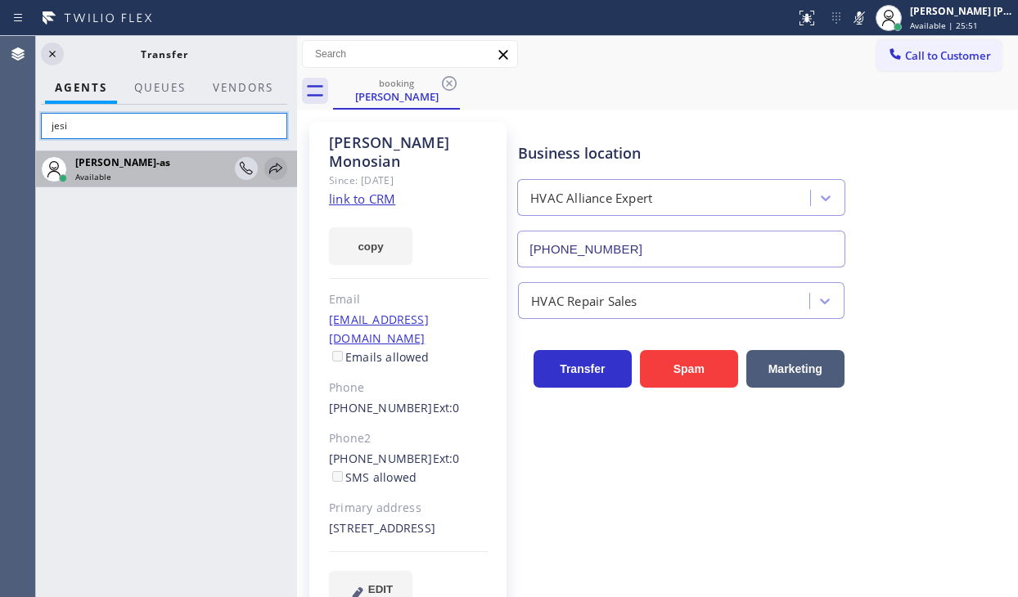
type input "jesi"
click at [278, 171] on icon at bounding box center [275, 168] width 13 height 11
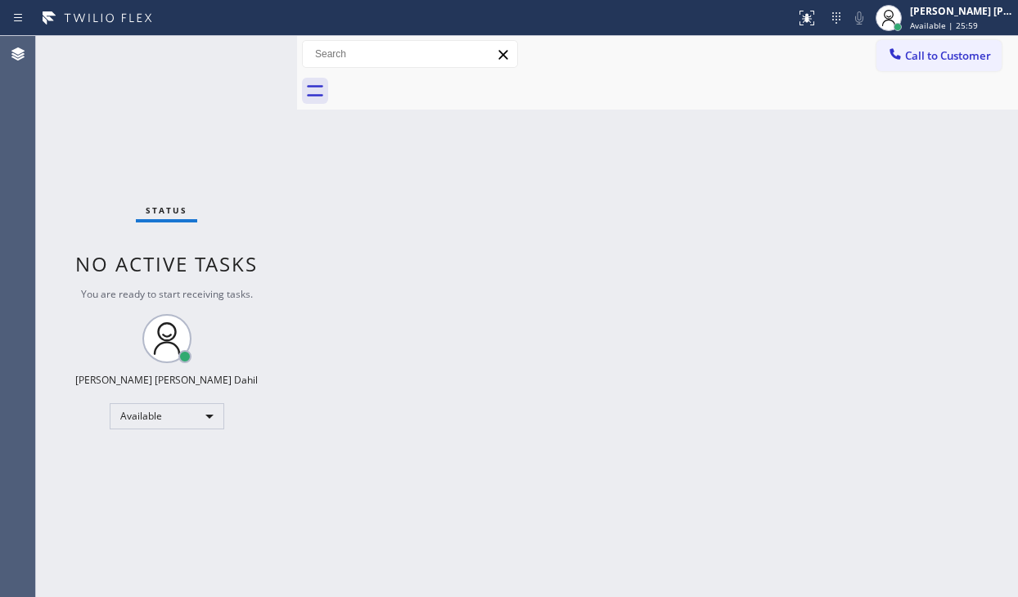
click at [167, 129] on div "Status No active tasks You are ready to start receiving tasks. [PERSON_NAME] [P…" at bounding box center [166, 316] width 261 height 561
drag, startPoint x: 935, startPoint y: 26, endPoint x: 886, endPoint y: 147, distance: 130.4
click at [935, 27] on span "Available | 26:16" at bounding box center [944, 25] width 68 height 11
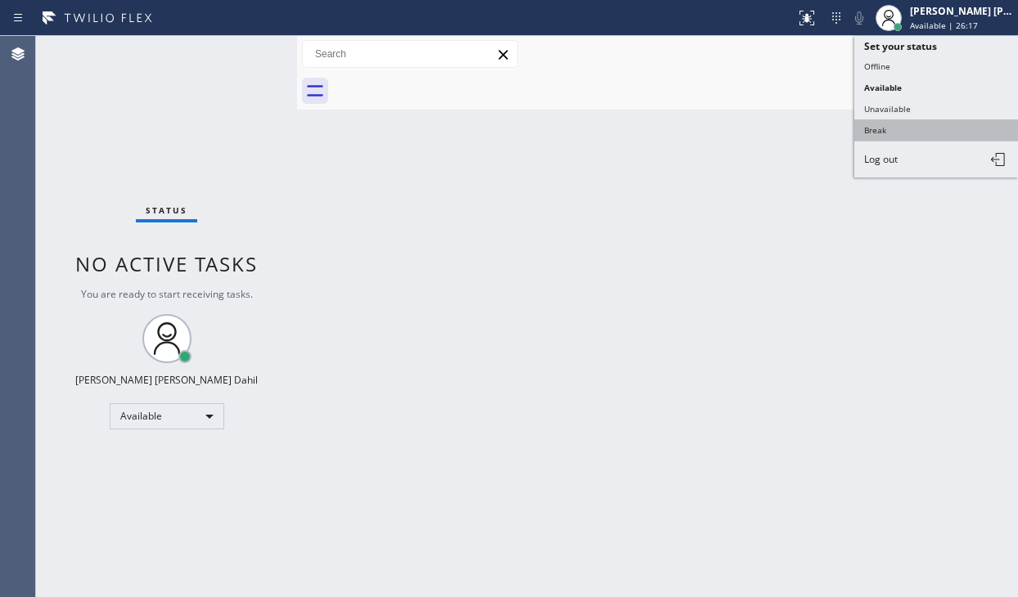
click at [895, 134] on button "Break" at bounding box center [936, 129] width 164 height 21
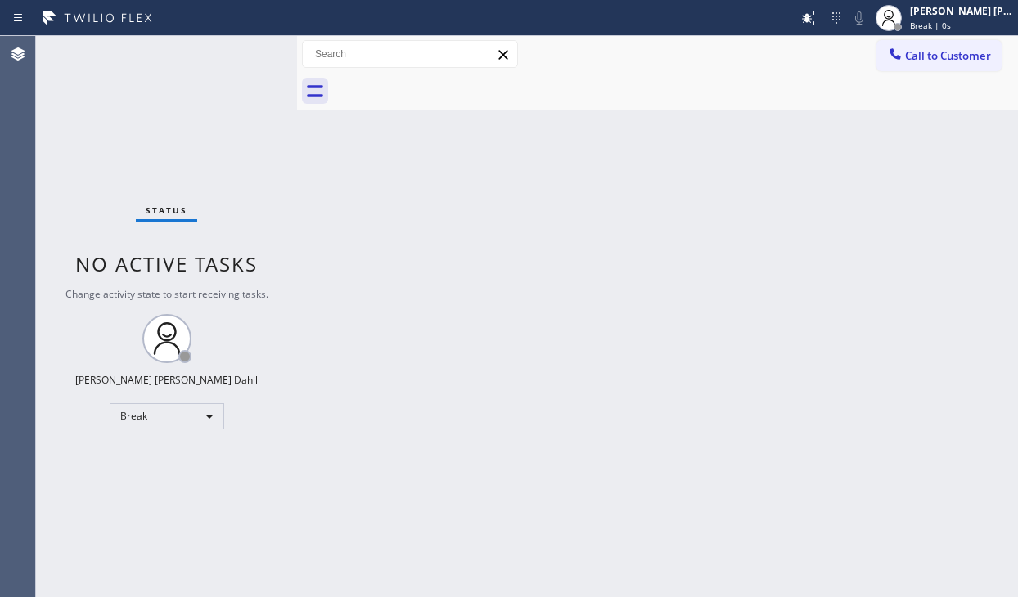
click at [115, 110] on div "Status No active tasks Change activity state to start receiving tasks. [PERSON_…" at bounding box center [166, 316] width 261 height 561
click at [936, 9] on div "[PERSON_NAME] [PERSON_NAME] Dahil" at bounding box center [961, 11] width 103 height 14
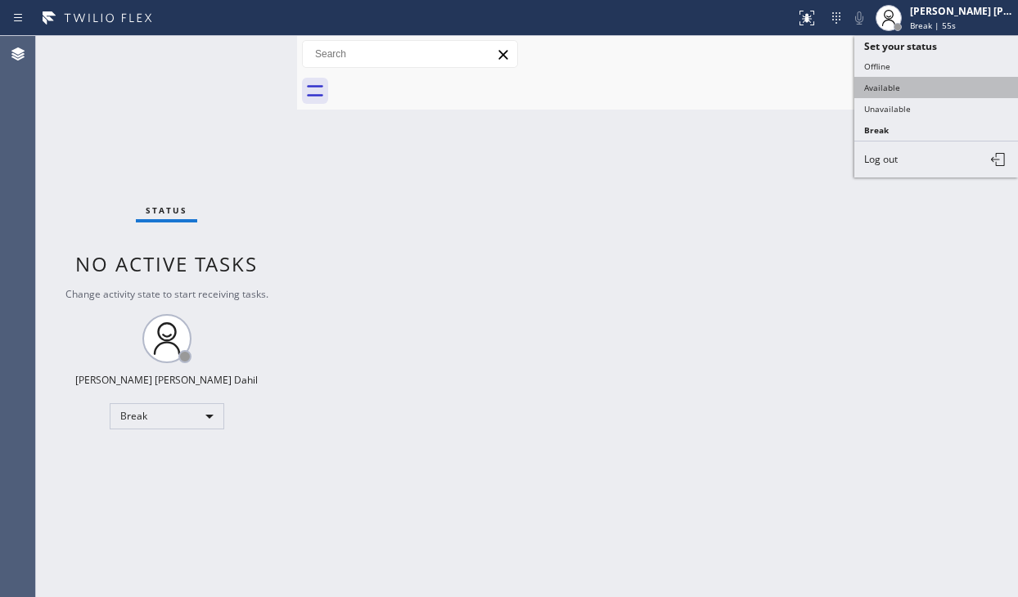
click at [908, 83] on button "Available" at bounding box center [936, 87] width 164 height 21
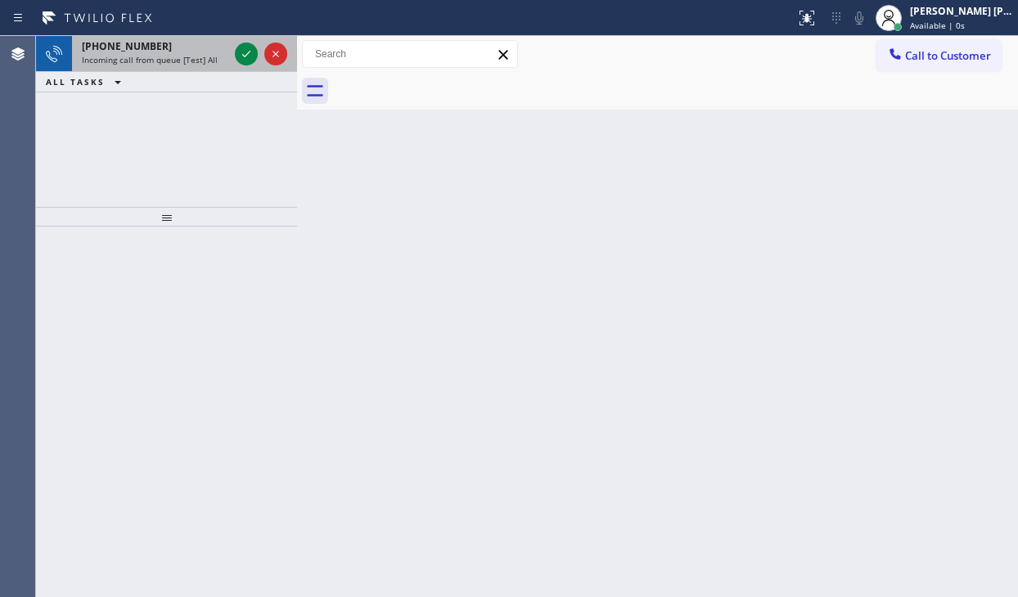
click at [155, 52] on div "[PHONE_NUMBER] Incoming call from queue [Test] All" at bounding box center [152, 54] width 160 height 36
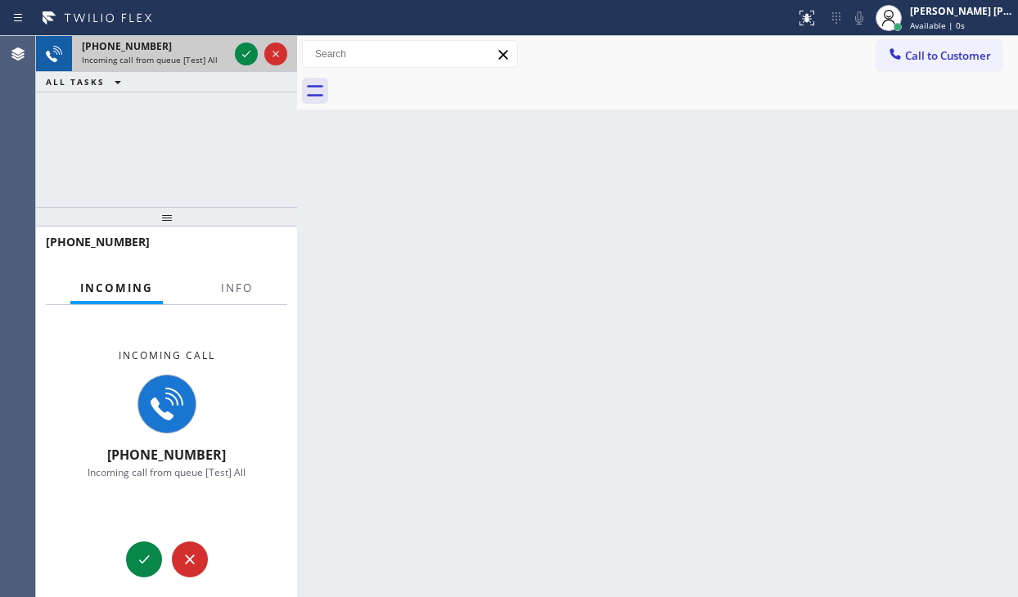
click at [155, 52] on div "[PHONE_NUMBER] Incoming call from queue [Test] All" at bounding box center [152, 54] width 160 height 36
click at [249, 64] on button at bounding box center [246, 54] width 23 height 23
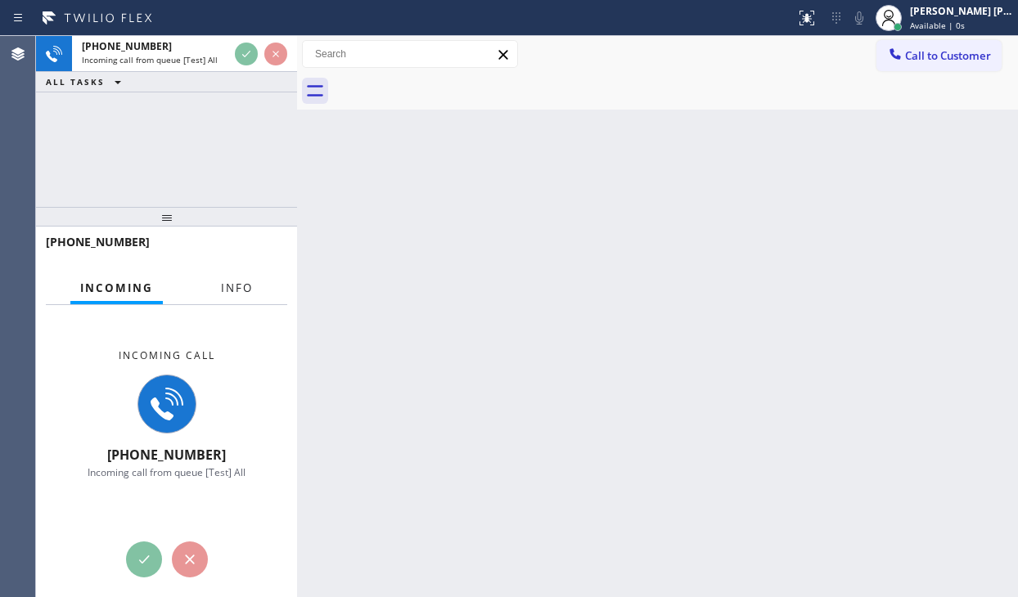
click at [240, 291] on span "Info" at bounding box center [237, 288] width 32 height 15
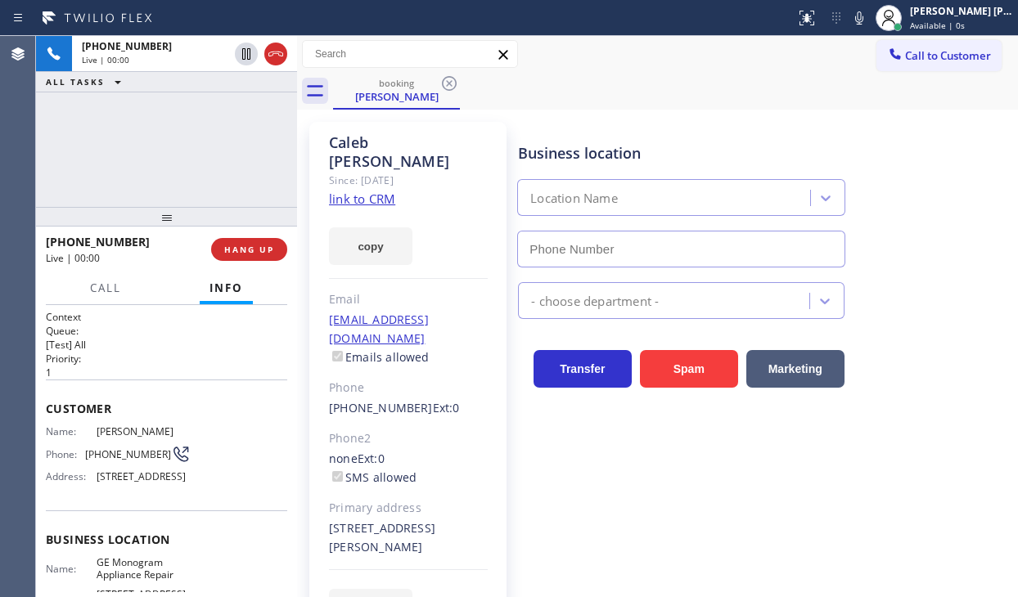
scroll to position [164, 0]
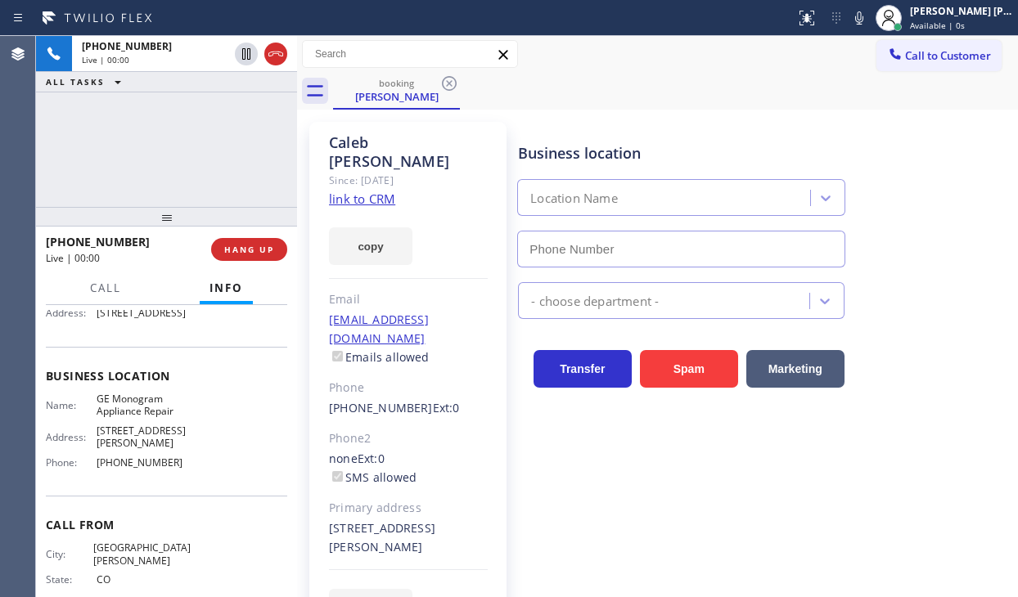
type input "[PHONE_NUMBER]"
click at [245, 172] on div "[PHONE_NUMBER] Live | 00:00 ALL TASKS ALL TASKS ACTIVE TASKS TASKS IN WRAP UP" at bounding box center [166, 121] width 261 height 171
click at [332, 191] on link "link to CRM" at bounding box center [362, 199] width 66 height 16
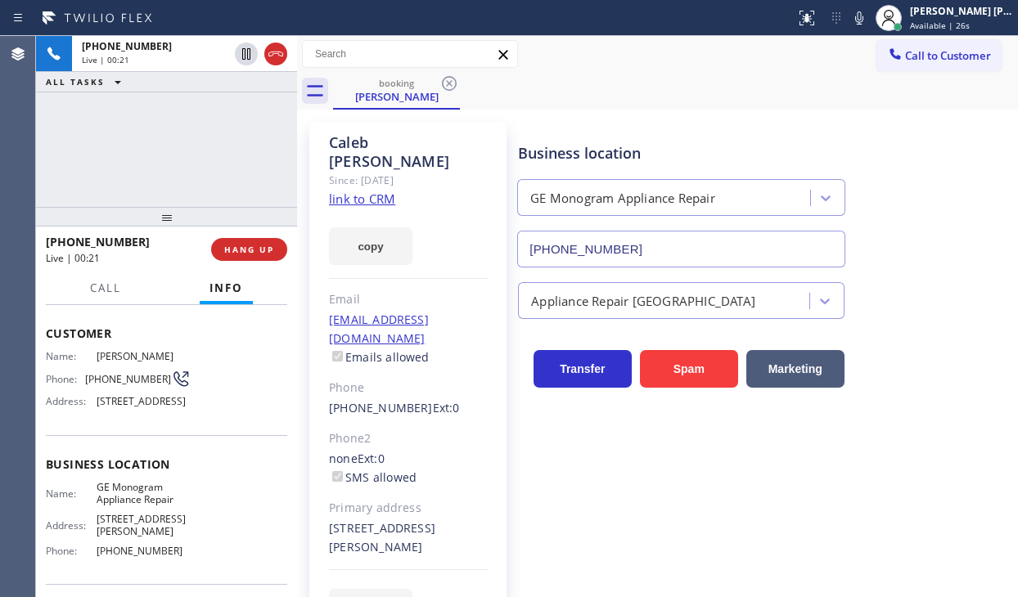
scroll to position [82, 0]
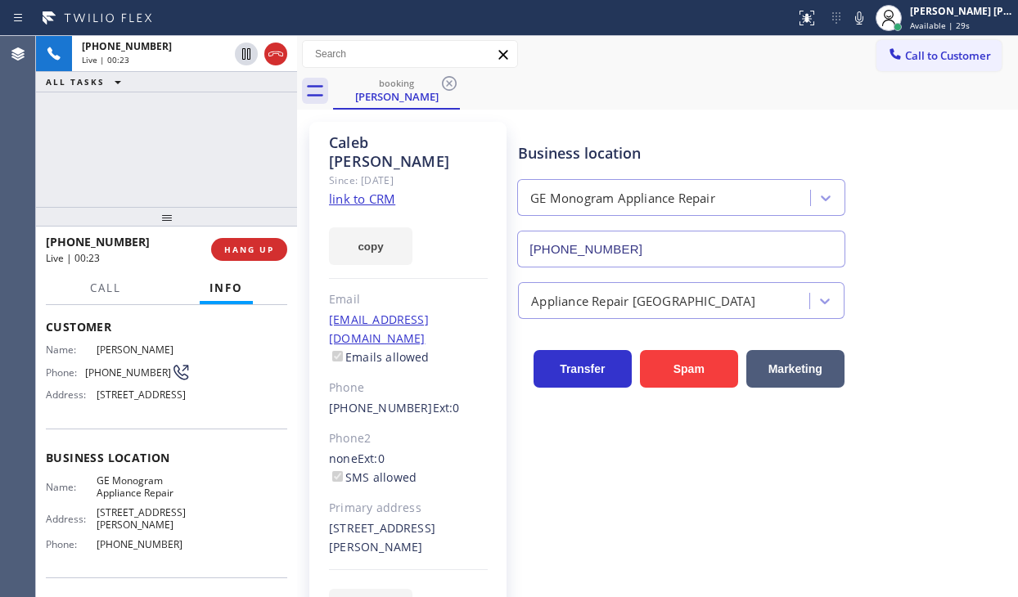
click at [359, 191] on link "link to CRM" at bounding box center [362, 199] width 66 height 16
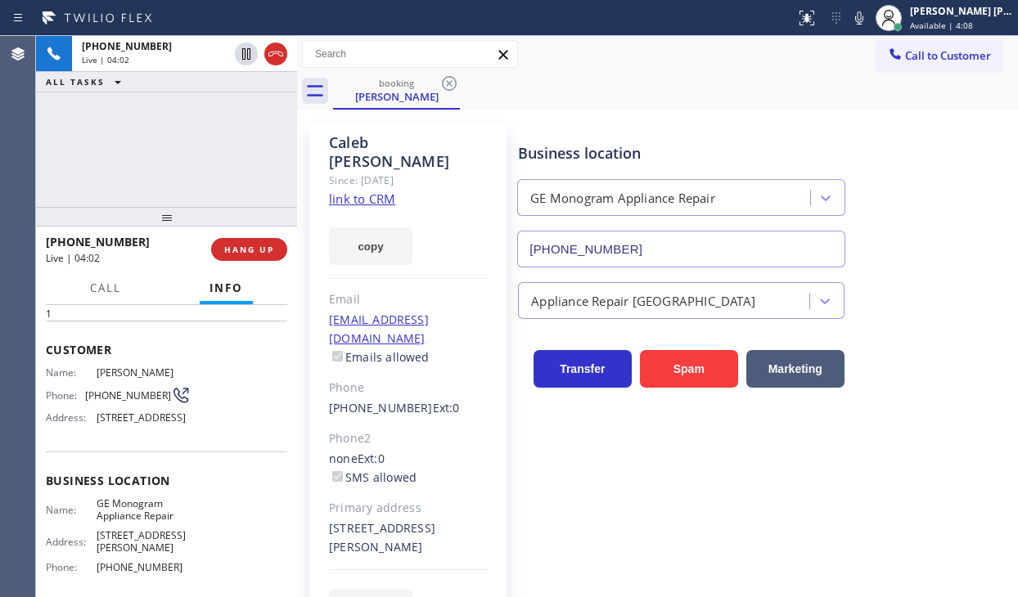
scroll to position [0, 0]
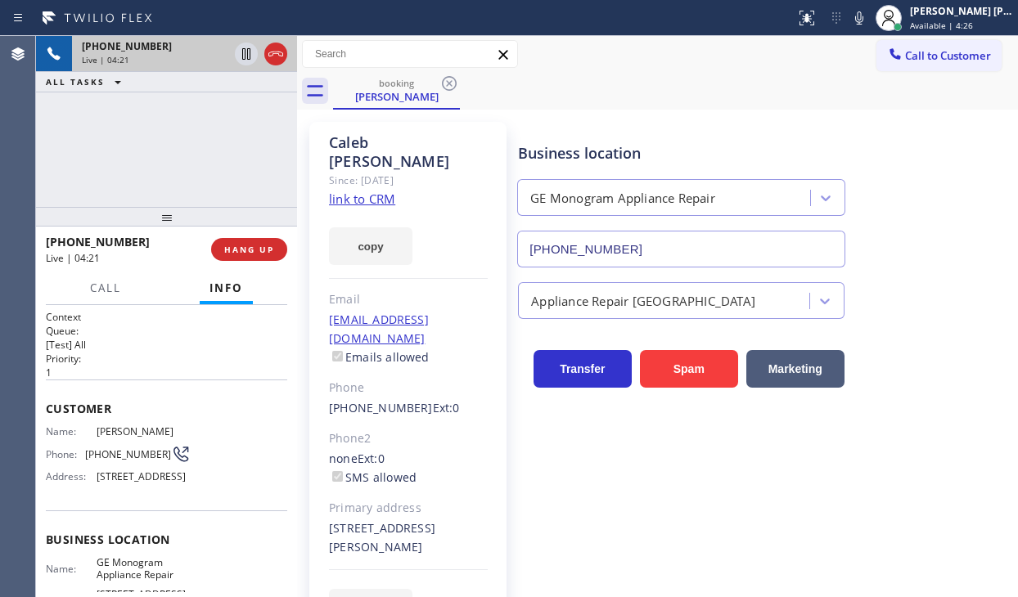
drag, startPoint x: 205, startPoint y: 132, endPoint x: 272, endPoint y: 40, distance: 113.1
click at [212, 126] on div "[PHONE_NUMBER] Live | 04:21 ALL TASKS ALL TASKS ACTIVE TASKS TASKS IN WRAP UP" at bounding box center [166, 121] width 261 height 171
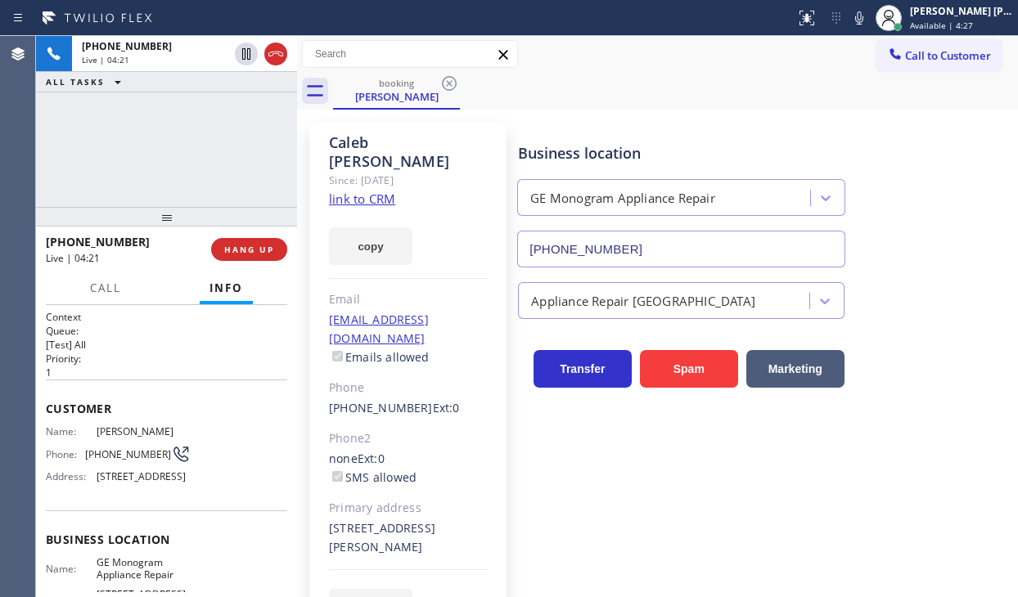
drag, startPoint x: 246, startPoint y: 54, endPoint x: 208, endPoint y: 86, distance: 49.4
click at [246, 56] on icon at bounding box center [247, 54] width 20 height 20
drag, startPoint x: 208, startPoint y: 86, endPoint x: 776, endPoint y: 47, distance: 569.3
click at [216, 86] on div "ALL TASKS ALL TASKS ACTIVE TASKS TASKS IN WRAP UP" at bounding box center [166, 82] width 261 height 20
click at [869, 20] on icon at bounding box center [859, 18] width 20 height 20
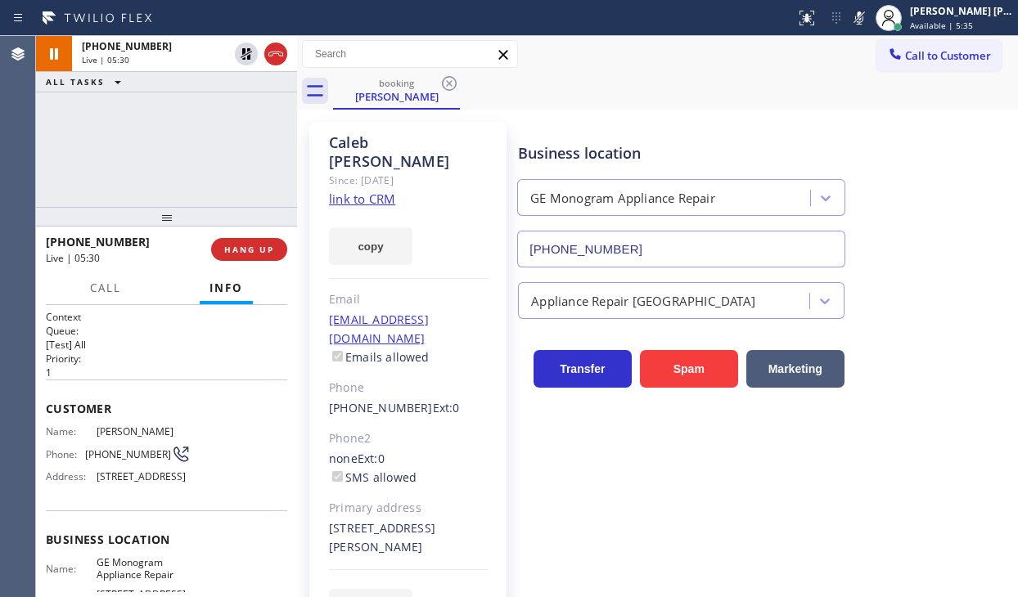
drag, startPoint x: 147, startPoint y: 132, endPoint x: 151, endPoint y: 244, distance: 112.2
click at [147, 132] on div "[PHONE_NUMBER] Live | 05:30 ALL TASKS ALL TASKS ACTIVE TASKS TASKS IN WRAP UP" at bounding box center [166, 121] width 261 height 171
click at [116, 285] on span "Call" at bounding box center [105, 288] width 31 height 15
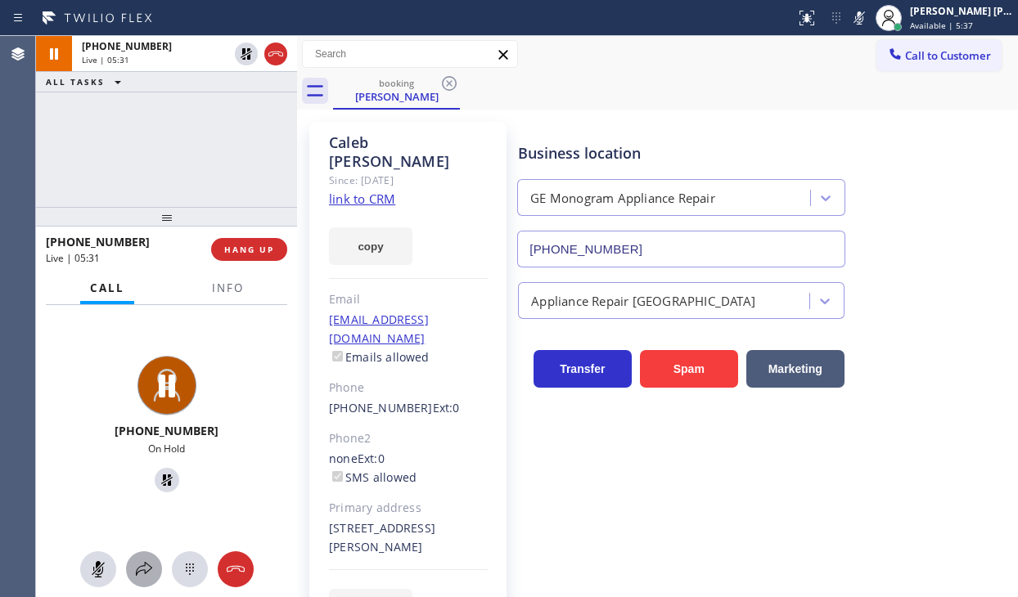
click at [141, 561] on icon at bounding box center [144, 570] width 20 height 20
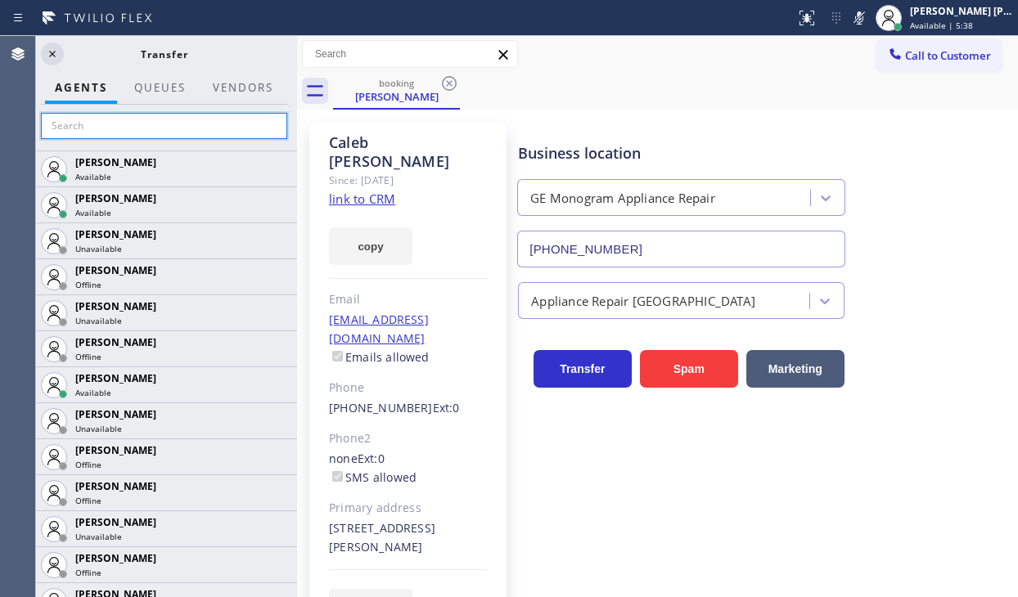
click at [180, 128] on input "text" at bounding box center [164, 126] width 246 height 26
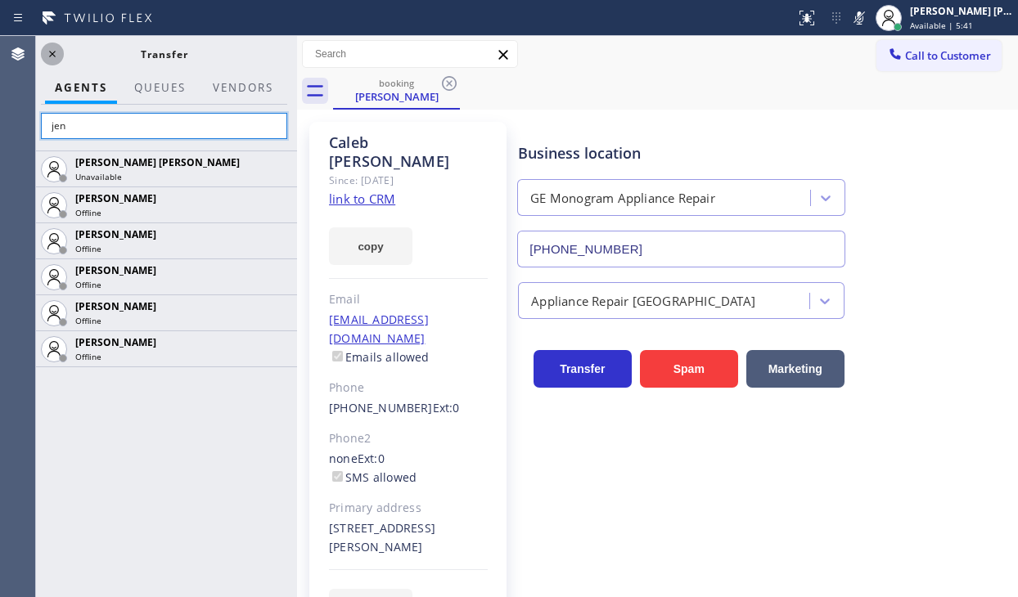
type input "jen"
click at [54, 60] on icon at bounding box center [53, 54] width 20 height 20
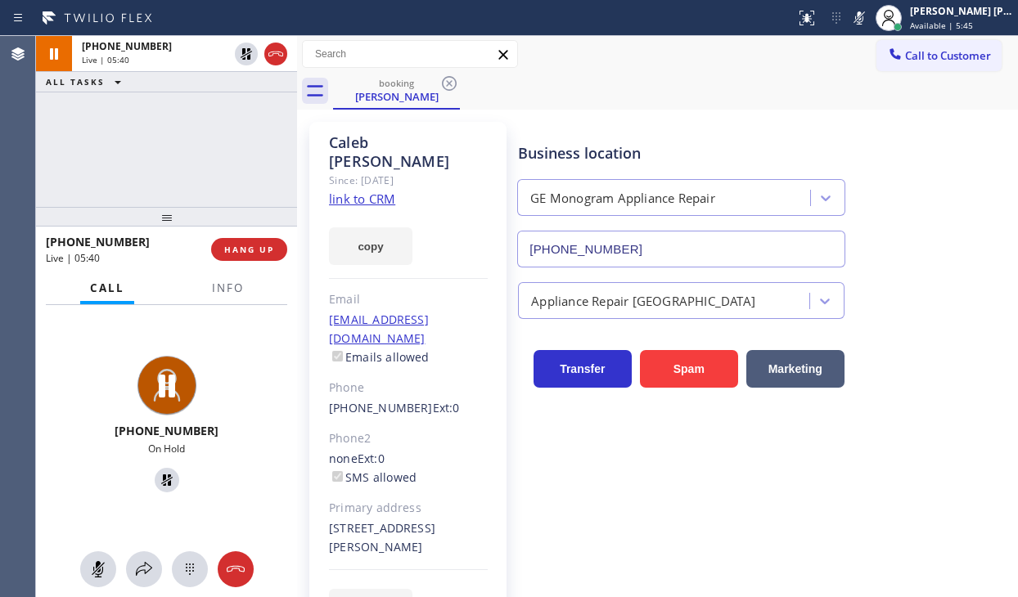
drag, startPoint x: 131, startPoint y: 147, endPoint x: 177, endPoint y: 455, distance: 311.1
click at [131, 155] on div "[PHONE_NUMBER] Live | 05:40 ALL TASKS ALL TASKS ACTIVE TASKS TASKS IN WRAP UP" at bounding box center [166, 121] width 261 height 171
click at [136, 568] on icon at bounding box center [144, 570] width 20 height 20
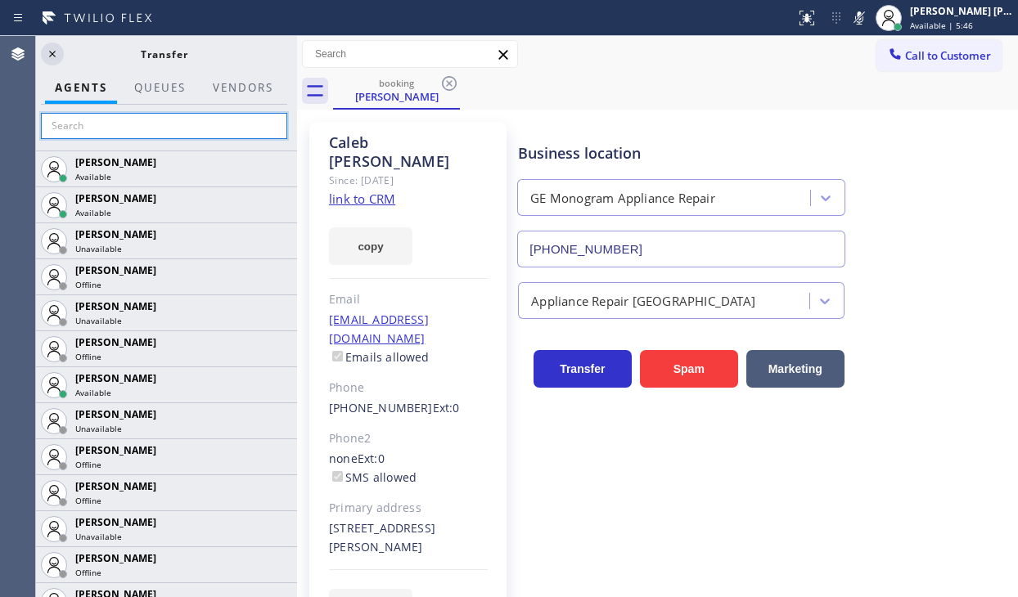
click at [142, 128] on input "text" at bounding box center [164, 126] width 246 height 26
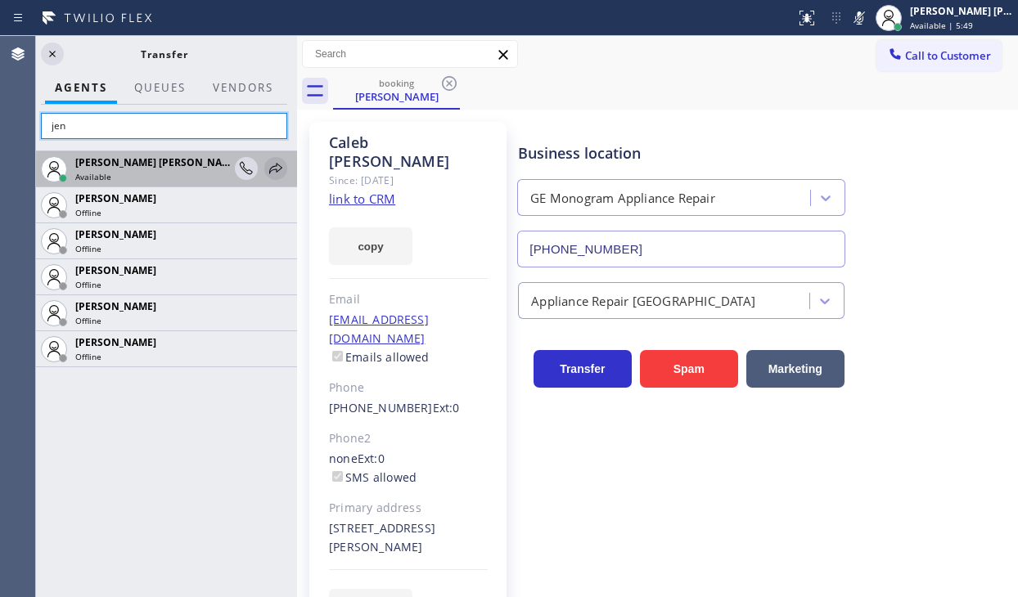
type input "jen"
click at [278, 168] on icon at bounding box center [276, 169] width 20 height 20
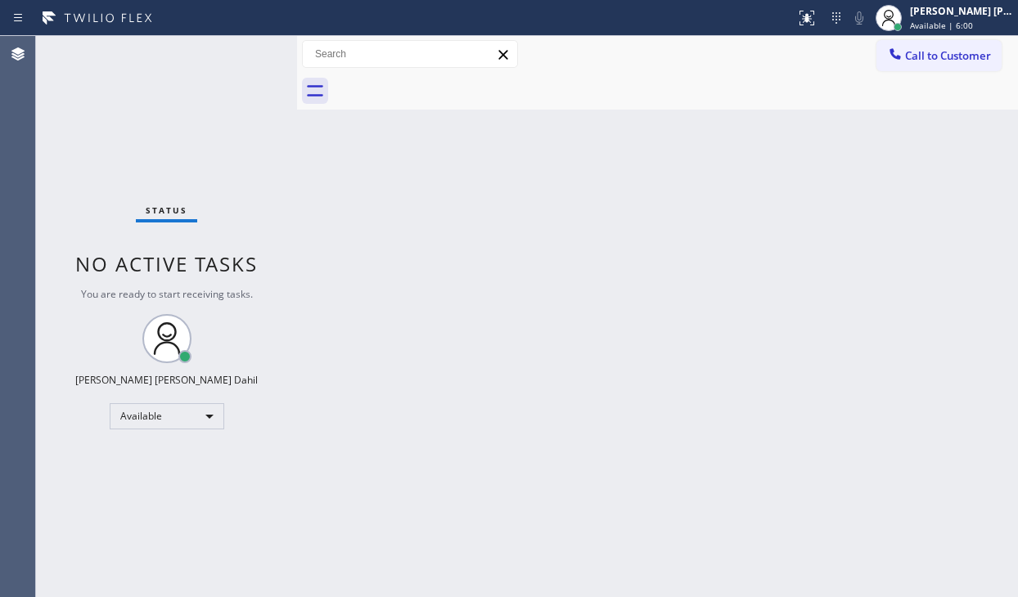
click at [177, 128] on div "Status No active tasks You are ready to start receiving tasks. [PERSON_NAME] [P…" at bounding box center [166, 316] width 261 height 561
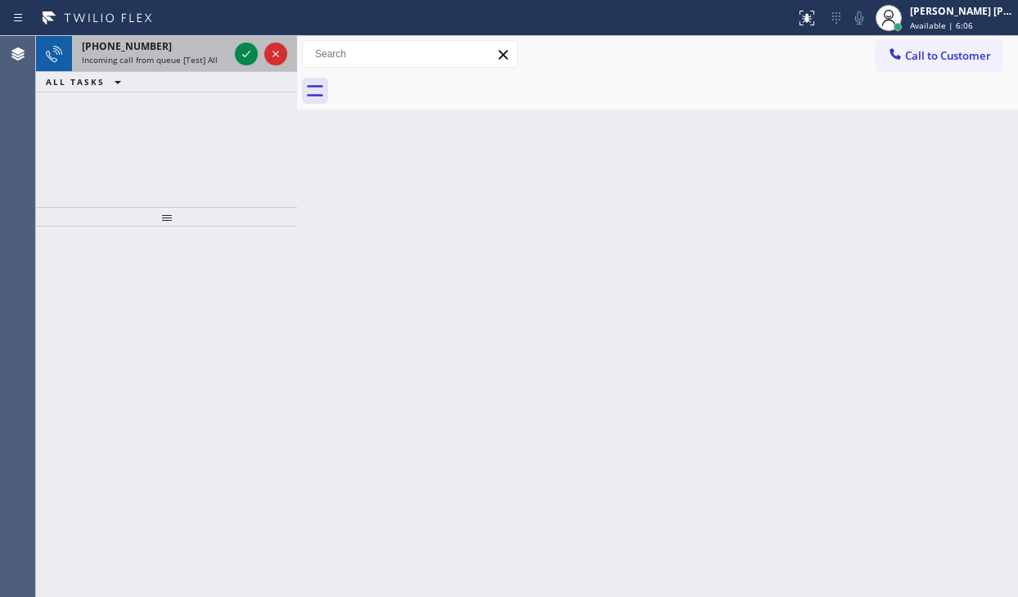
click at [162, 47] on div "[PHONE_NUMBER]" at bounding box center [155, 46] width 146 height 14
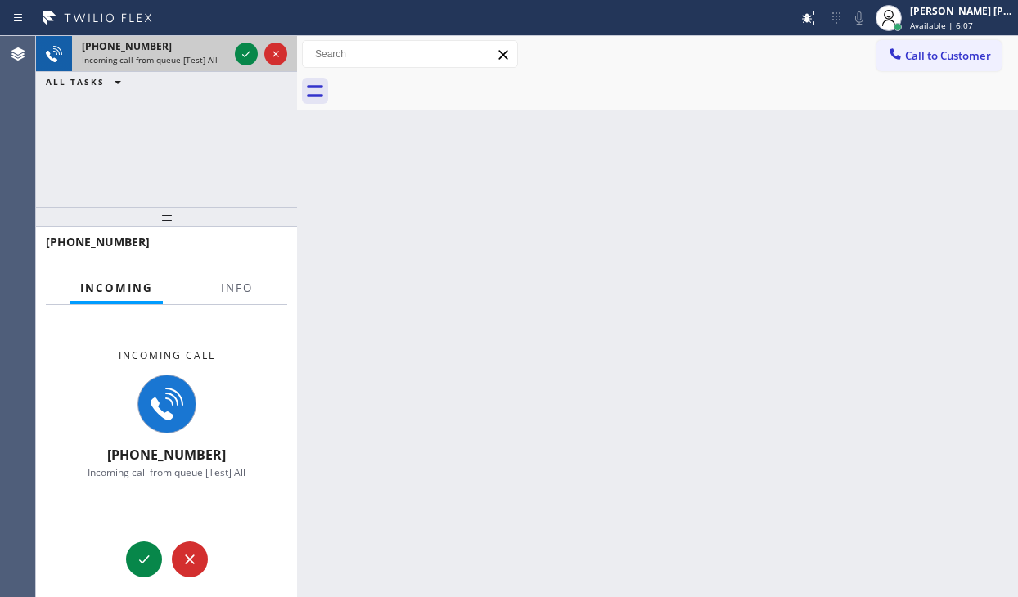
click at [162, 47] on div "[PHONE_NUMBER]" at bounding box center [155, 46] width 146 height 14
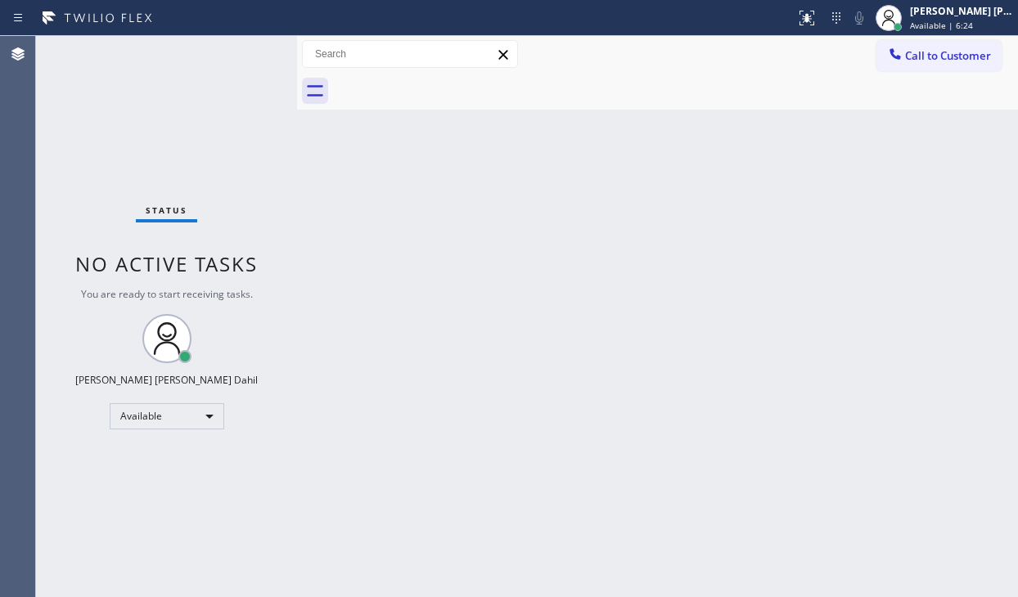
click at [350, 271] on div "Back to Dashboard Change Sender ID Customers Technicians Select a contact Outbo…" at bounding box center [657, 316] width 721 height 561
click at [358, 273] on div "Back to Dashboard Change Sender ID Customers Technicians Select a contact Outbo…" at bounding box center [657, 316] width 721 height 561
click at [462, 261] on div "Back to Dashboard Change Sender ID Customers Technicians Select a contact Outbo…" at bounding box center [657, 316] width 721 height 561
drag, startPoint x: 462, startPoint y: 261, endPoint x: 471, endPoint y: 264, distance: 9.3
click at [462, 262] on div "Back to Dashboard Change Sender ID Customers Technicians Select a contact Outbo…" at bounding box center [657, 316] width 721 height 561
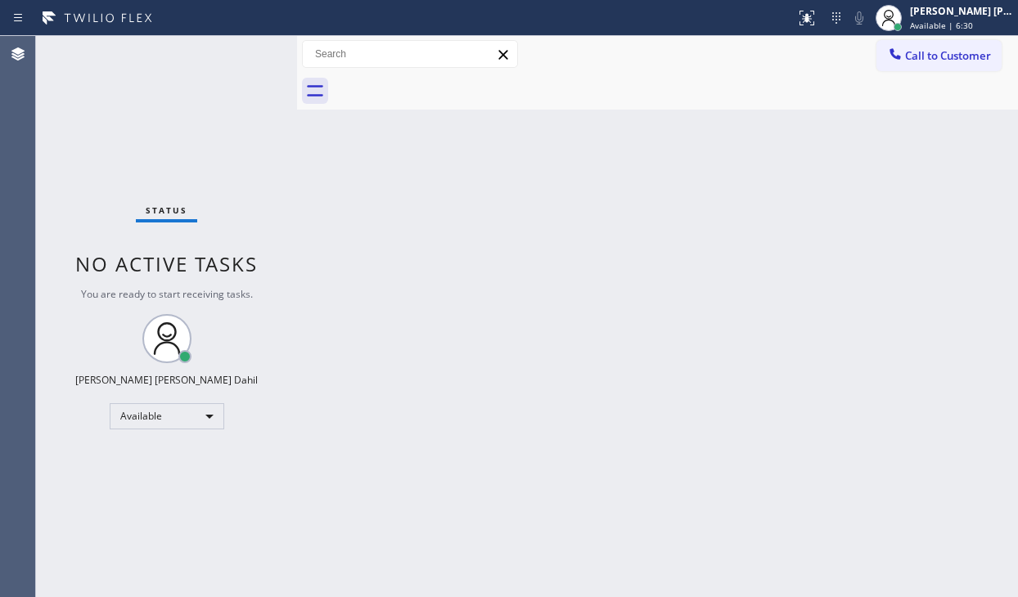
click at [553, 303] on div "Back to Dashboard Change Sender ID Customers Technicians Select a contact Outbo…" at bounding box center [657, 316] width 721 height 561
click at [689, 342] on div "Back to Dashboard Change Sender ID Customers Technicians Select a contact Outbo…" at bounding box center [657, 316] width 721 height 561
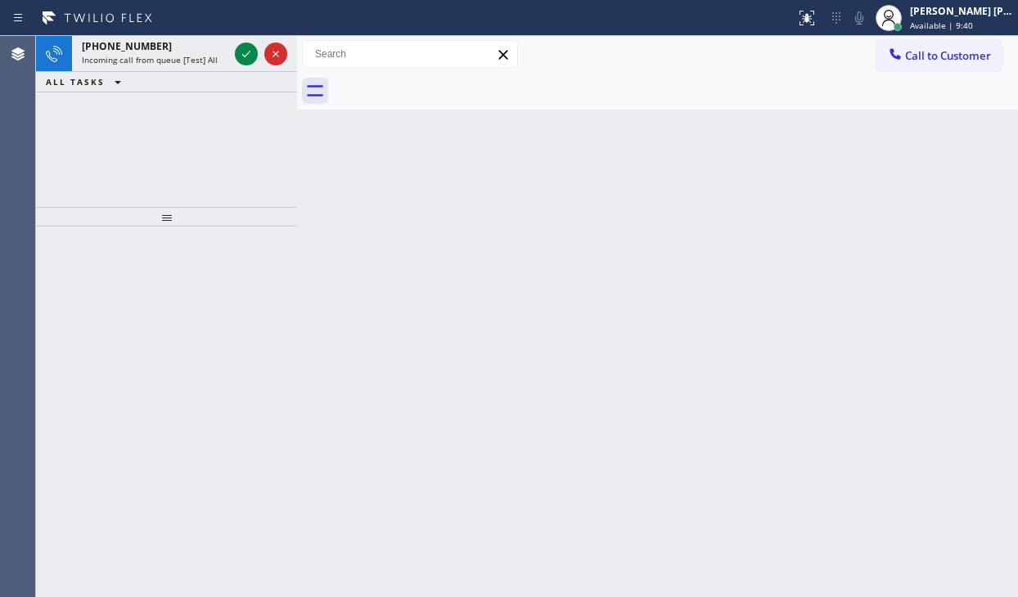
click at [174, 43] on div "[PHONE_NUMBER]" at bounding box center [155, 46] width 146 height 14
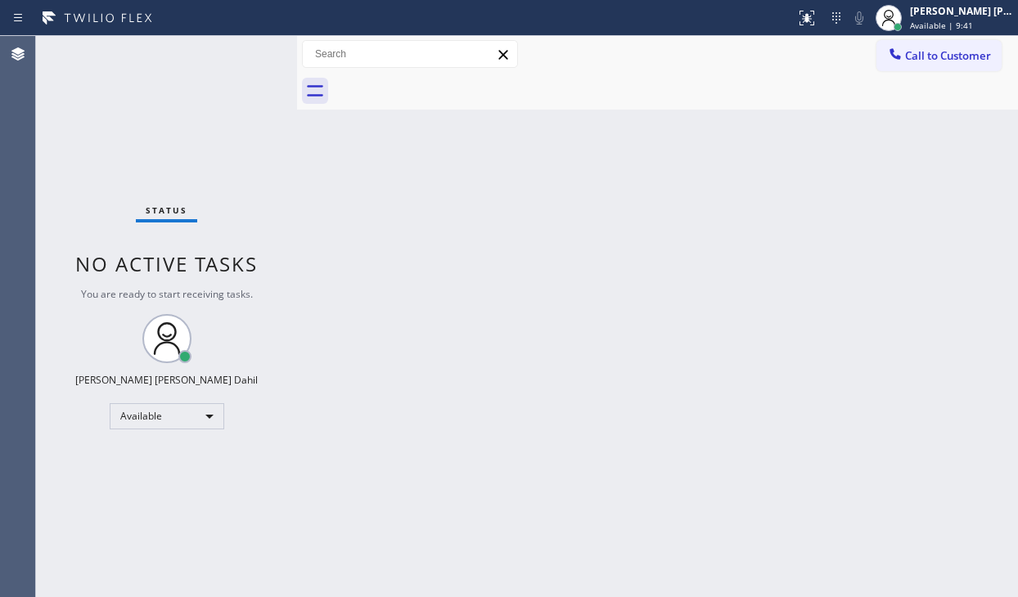
click at [174, 43] on div "Status No active tasks You are ready to start receiving tasks. [PERSON_NAME] [P…" at bounding box center [166, 316] width 261 height 561
click at [218, 53] on div "Status No active tasks You are ready to start receiving tasks. [PERSON_NAME] [P…" at bounding box center [166, 316] width 261 height 561
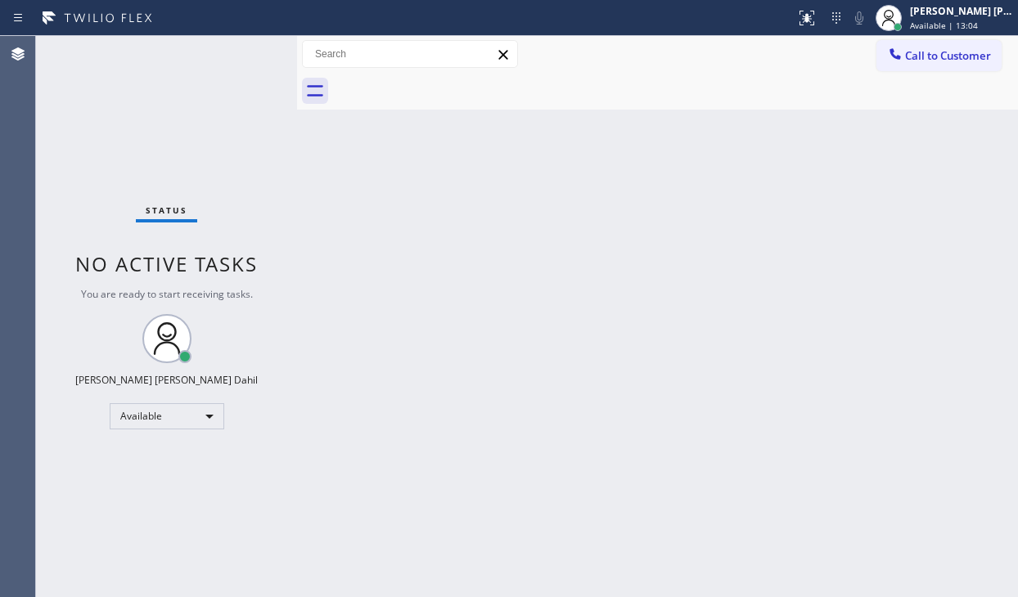
click at [218, 53] on div "Status No active tasks You are ready to start receiving tasks. [PERSON_NAME] [P…" at bounding box center [166, 316] width 261 height 561
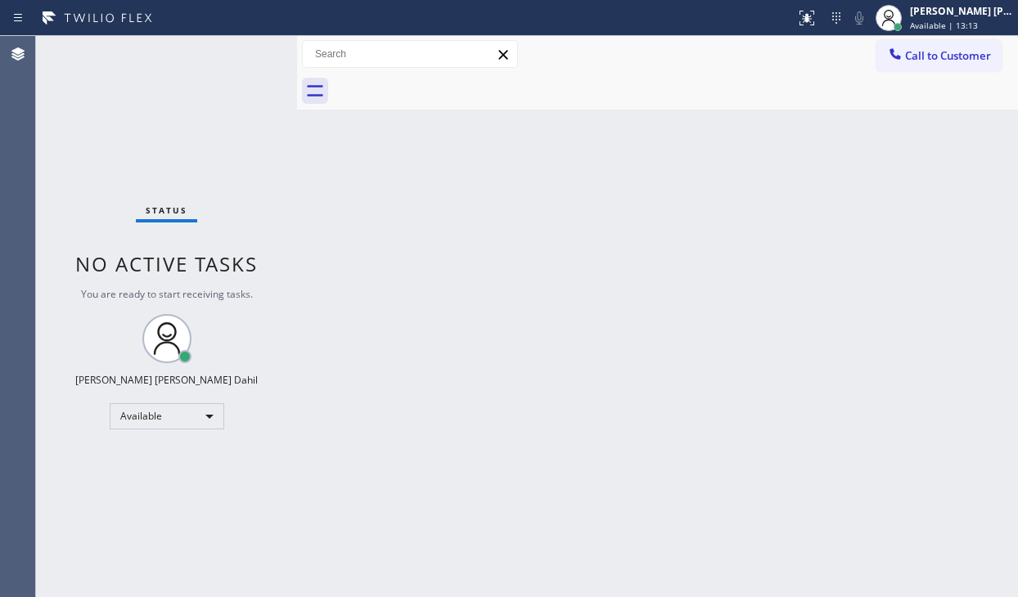
click at [218, 53] on div "Status No active tasks You are ready to start receiving tasks. [PERSON_NAME] [P…" at bounding box center [166, 316] width 261 height 561
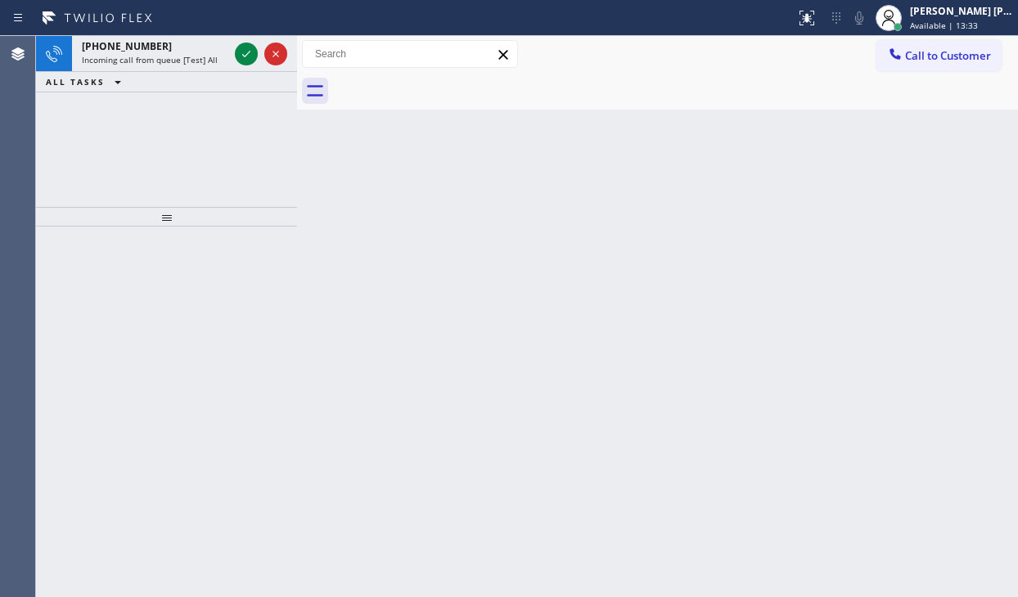
click at [218, 54] on div "Incoming call from queue [Test] All" at bounding box center [155, 59] width 146 height 11
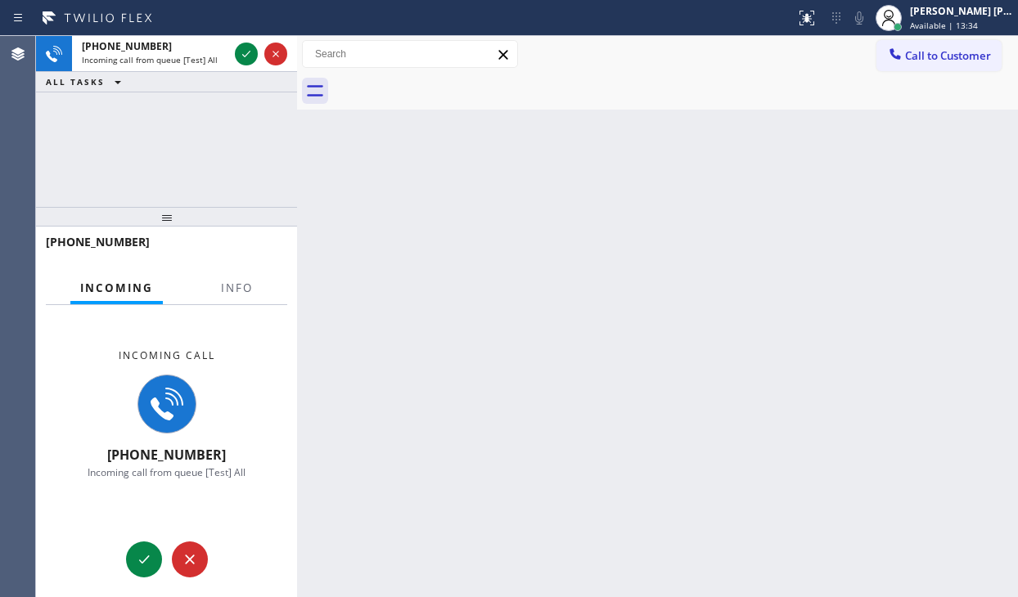
click at [218, 54] on div "Incoming call from queue [Test] All" at bounding box center [155, 59] width 146 height 11
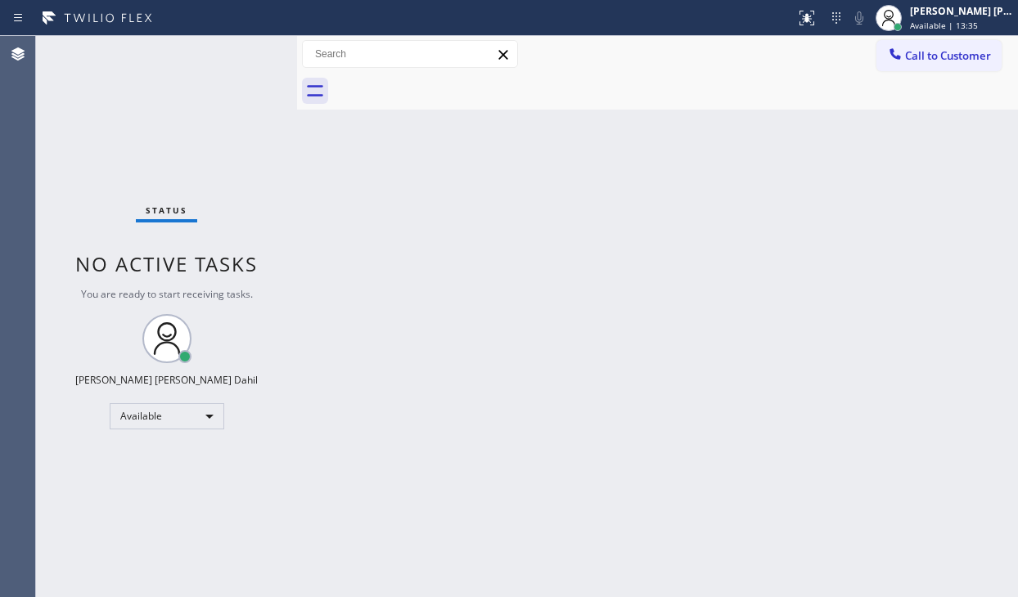
click at [232, 289] on span "You are ready to start receiving tasks." at bounding box center [167, 294] width 172 height 14
click at [228, 63] on div "Status No active tasks You are ready to start receiving tasks. [PERSON_NAME] [P…" at bounding box center [166, 316] width 261 height 561
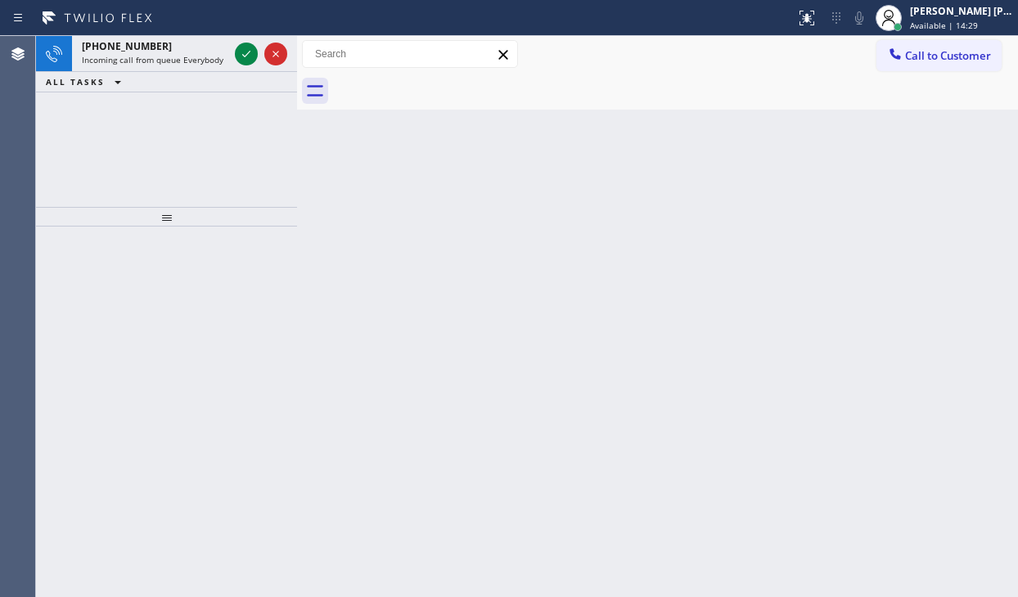
click at [228, 63] on div "Incoming call from queue Everybody" at bounding box center [155, 59] width 146 height 11
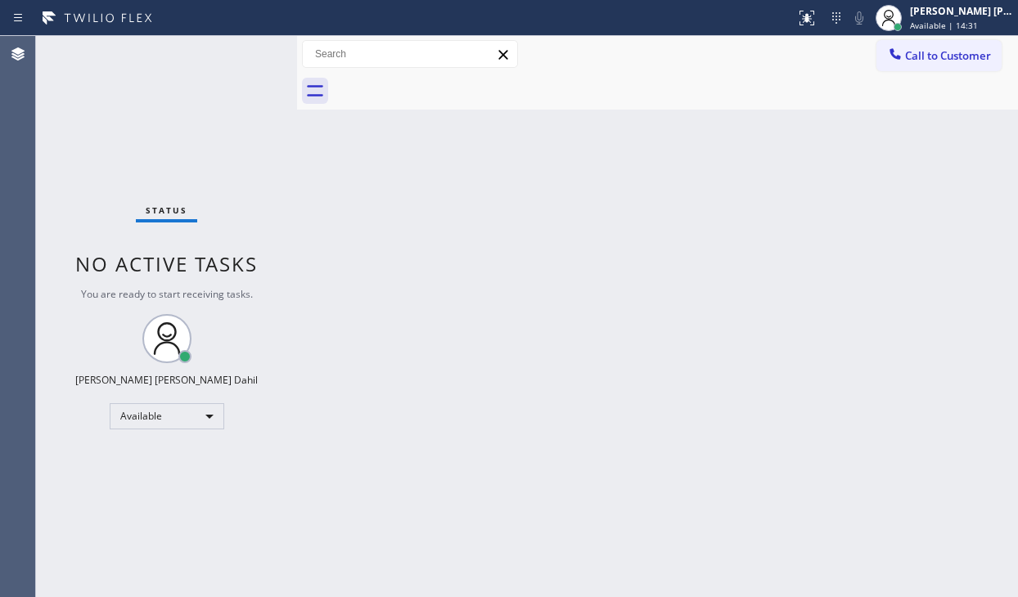
click at [228, 63] on div "Status No active tasks You are ready to start receiving tasks. [PERSON_NAME] [P…" at bounding box center [166, 316] width 261 height 561
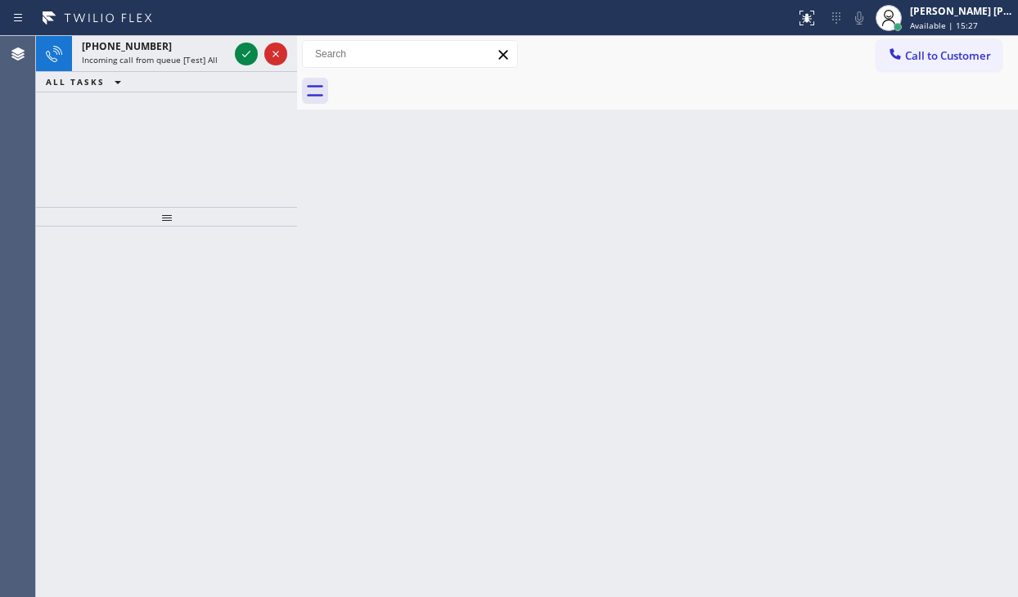
click at [228, 63] on div "Incoming call from queue [Test] All" at bounding box center [155, 59] width 146 height 11
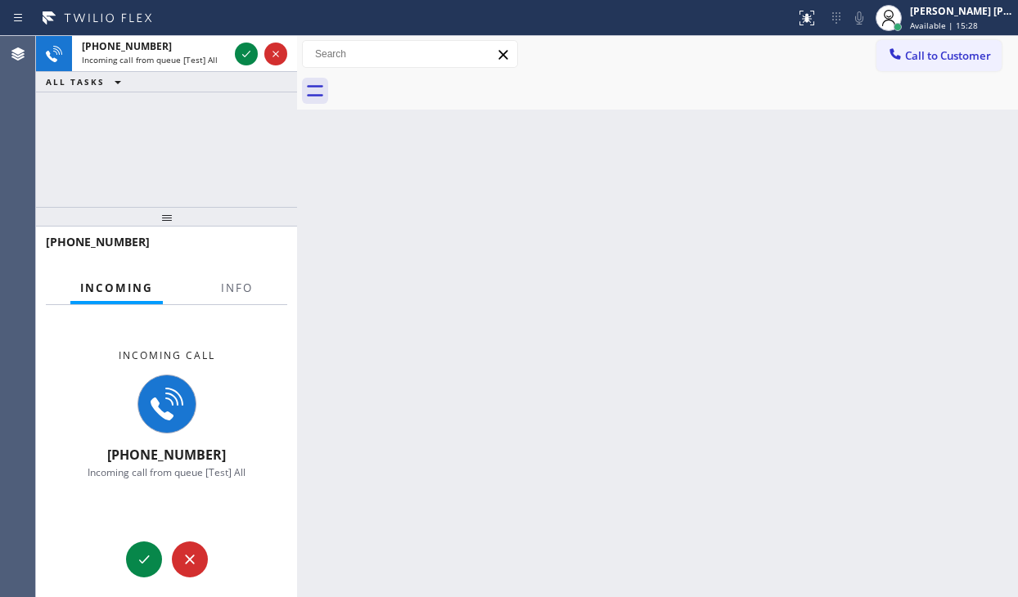
click at [228, 63] on div "Incoming call from queue [Test] All" at bounding box center [155, 59] width 146 height 11
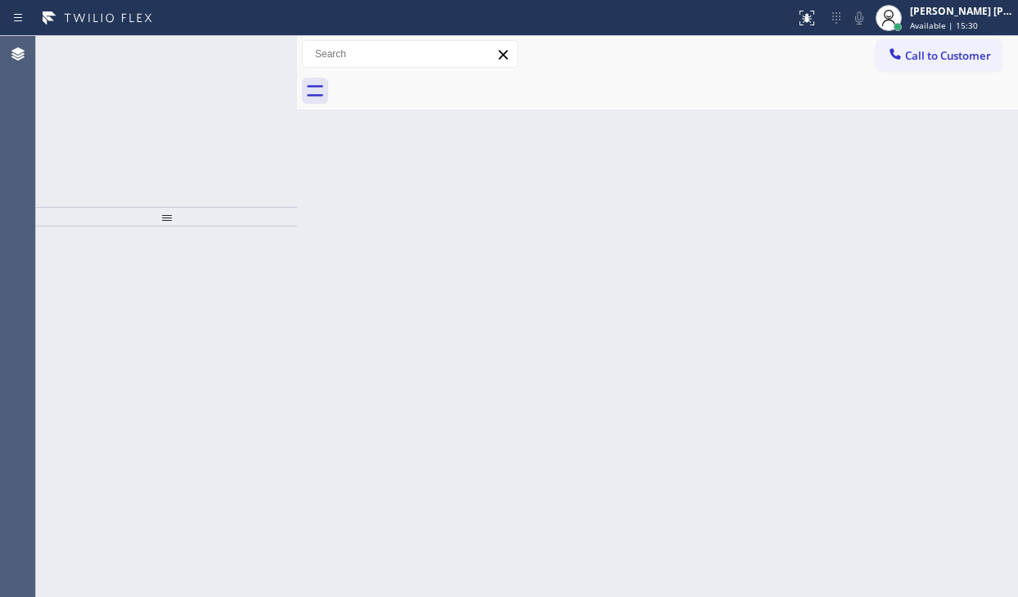
click at [238, 284] on div at bounding box center [166, 412] width 261 height 371
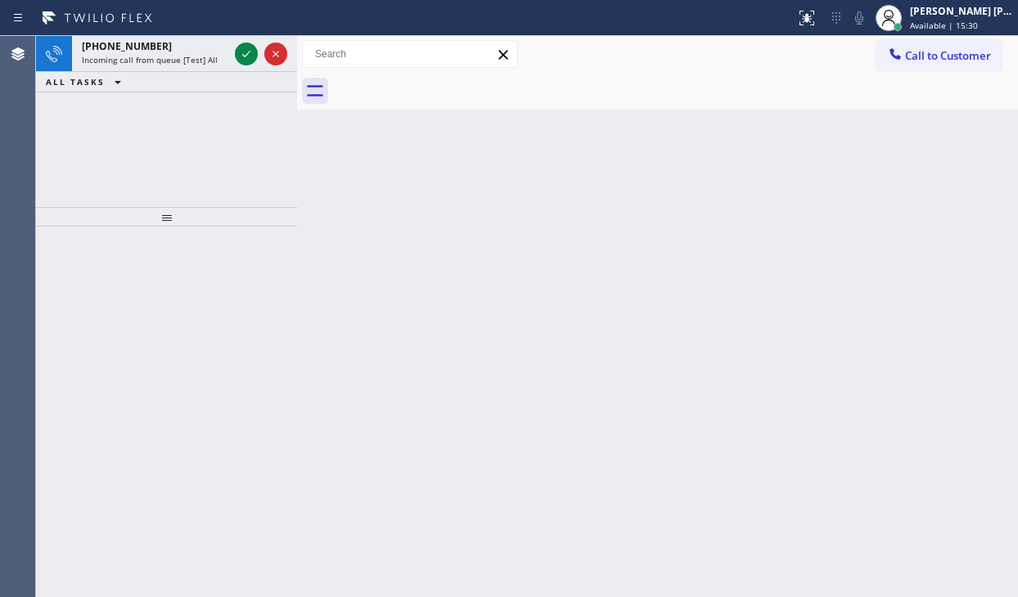
drag, startPoint x: 203, startPoint y: 52, endPoint x: 209, endPoint y: 80, distance: 28.6
click at [204, 55] on div "[PHONE_NUMBER] Incoming call from queue [Test] All" at bounding box center [152, 54] width 160 height 36
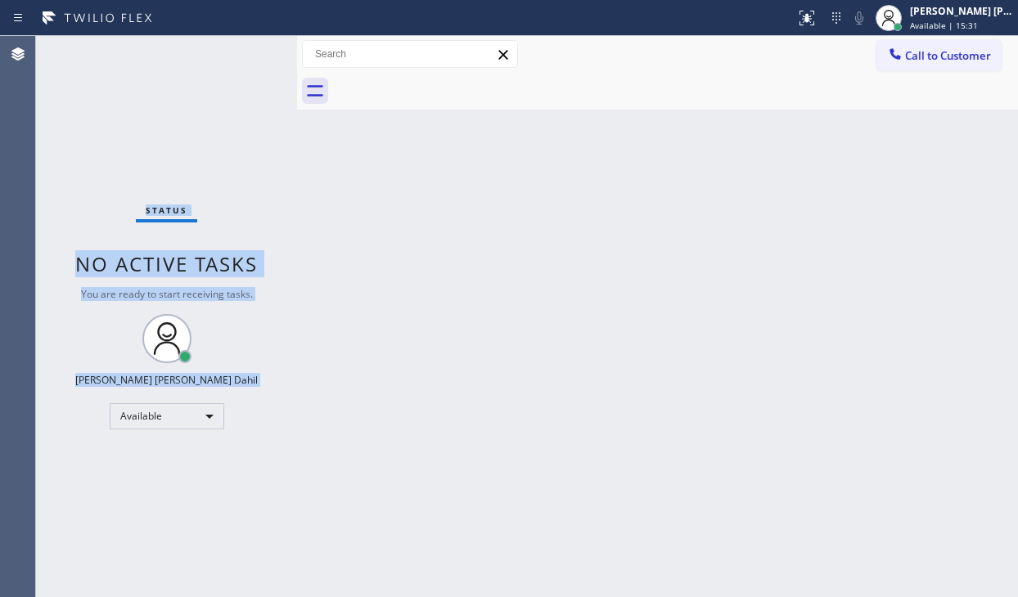
click at [222, 132] on div "Status No active tasks You are ready to start receiving tasks. [PERSON_NAME] [P…" at bounding box center [166, 316] width 261 height 561
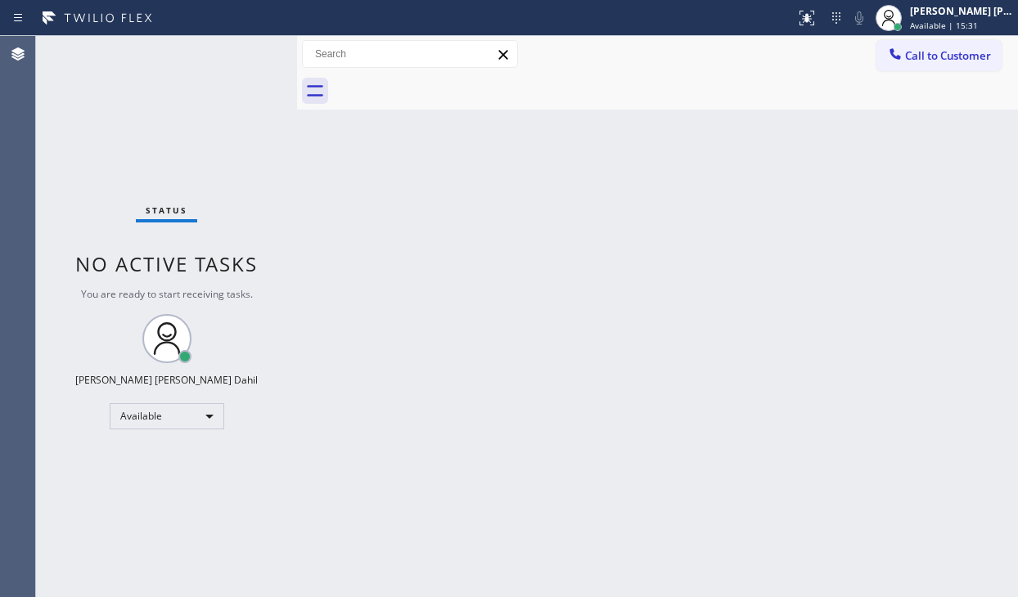
click at [227, 138] on div "Status No active tasks You are ready to start receiving tasks. [PERSON_NAME] [P…" at bounding box center [166, 316] width 261 height 561
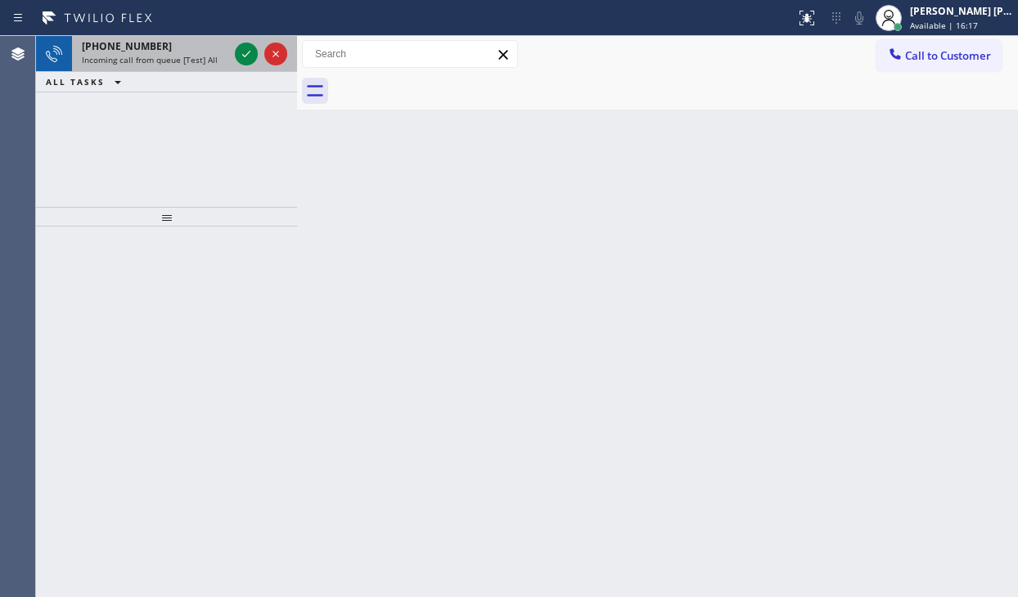
click at [206, 54] on span "Incoming call from queue [Test] All" at bounding box center [150, 59] width 136 height 11
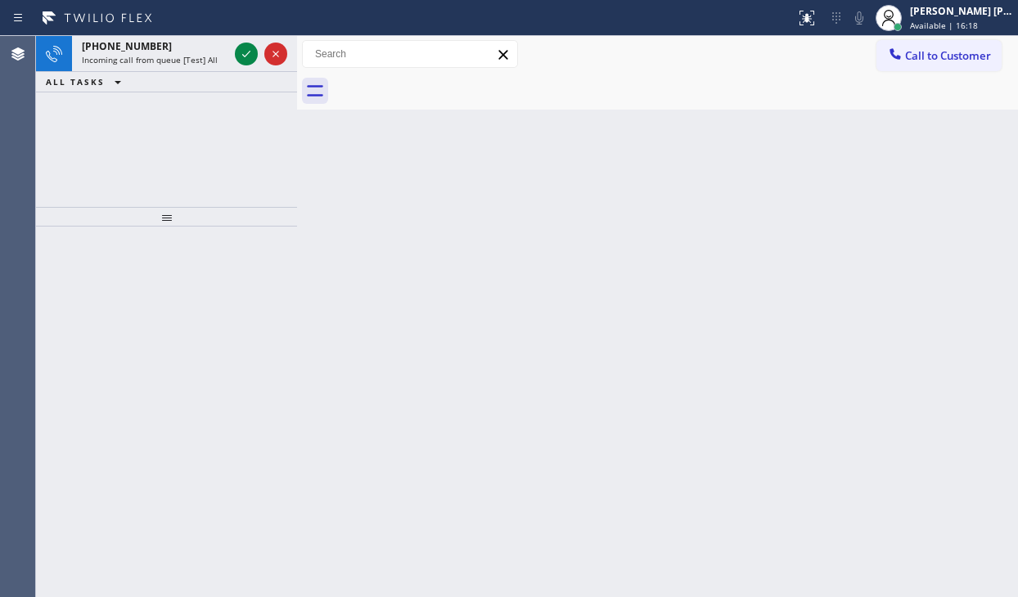
drag, startPoint x: 204, startPoint y: 56, endPoint x: 220, endPoint y: 204, distance: 148.2
click at [201, 65] on div "[PHONE_NUMBER] Incoming call from queue [Test] All" at bounding box center [152, 54] width 160 height 36
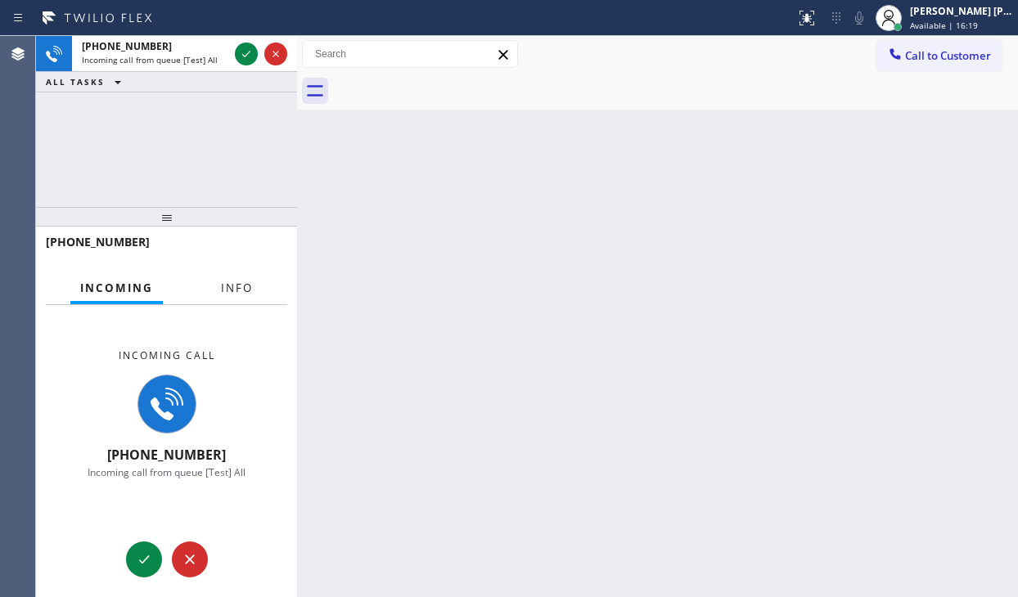
click at [225, 291] on span "Info" at bounding box center [237, 288] width 32 height 15
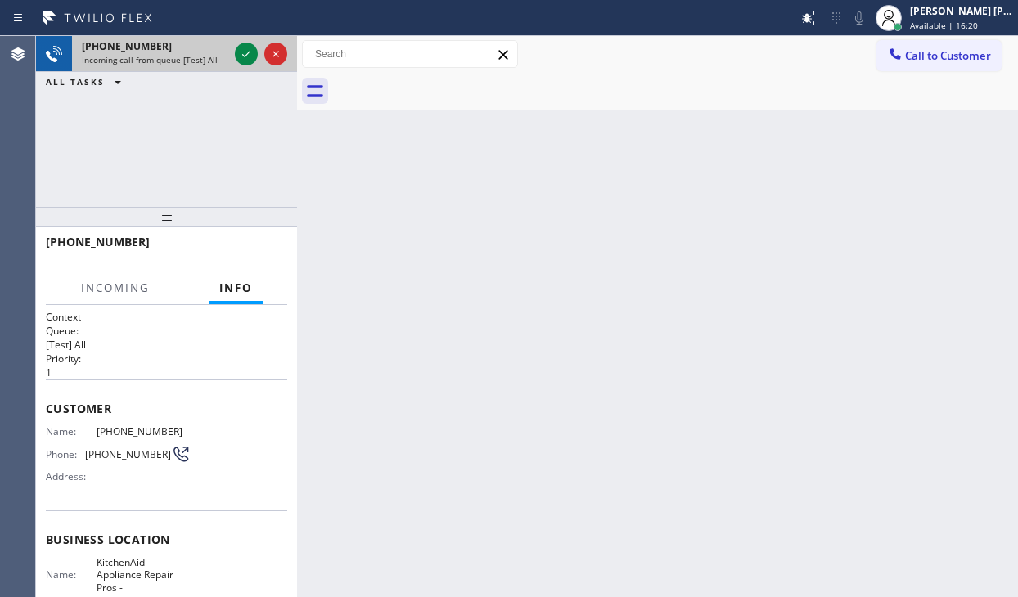
click at [235, 41] on div at bounding box center [261, 54] width 59 height 36
drag, startPoint x: 234, startPoint y: 41, endPoint x: 234, endPoint y: 53, distance: 12.3
click at [234, 47] on div at bounding box center [261, 54] width 59 height 36
click at [235, 53] on div at bounding box center [246, 54] width 23 height 20
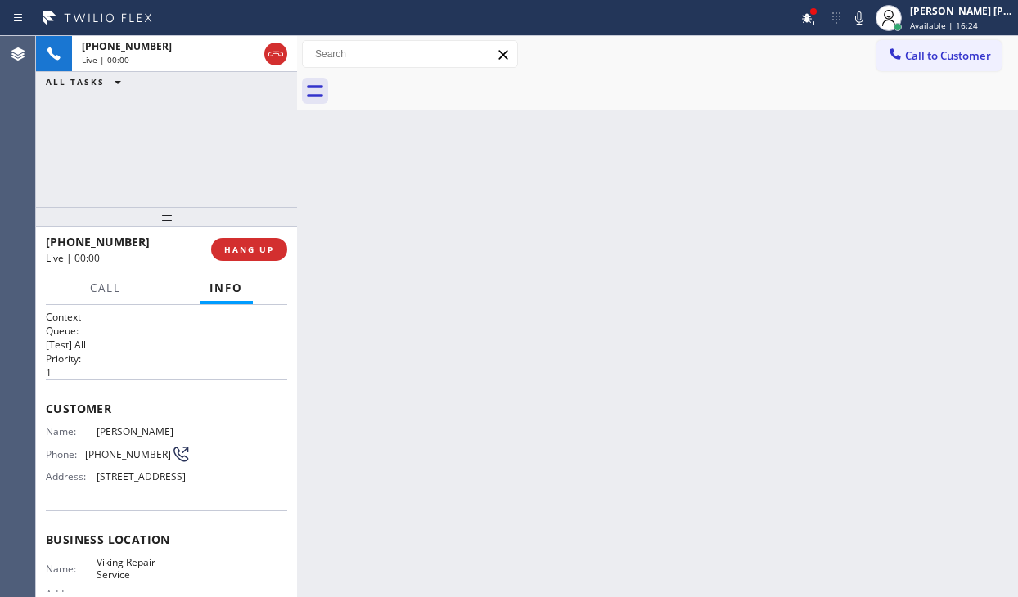
scroll to position [82, 0]
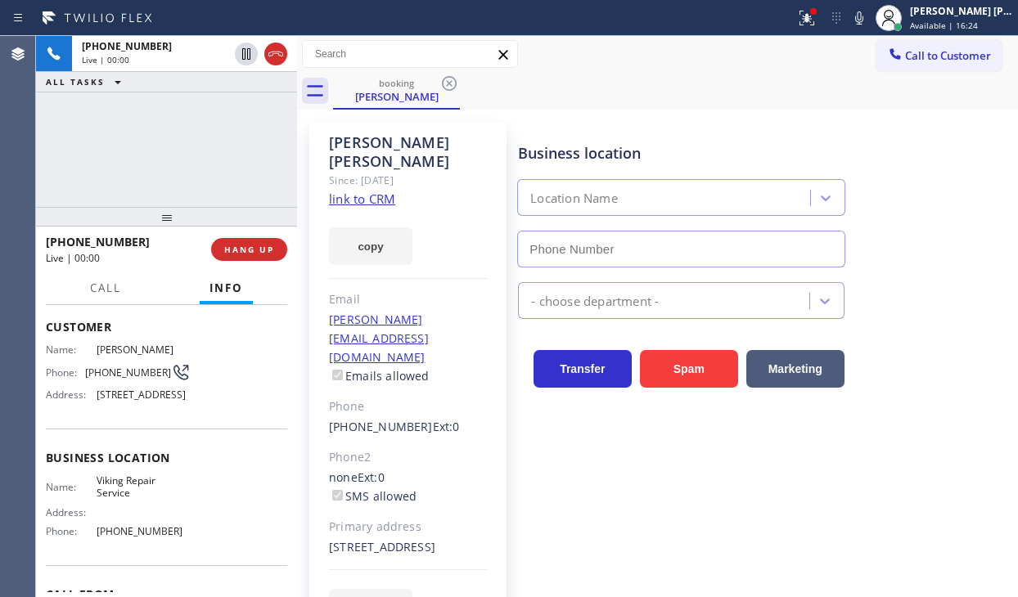
type input "[PHONE_NUMBER]"
click at [365, 191] on link "link to CRM" at bounding box center [362, 199] width 66 height 16
click at [869, 19] on icon at bounding box center [859, 18] width 20 height 20
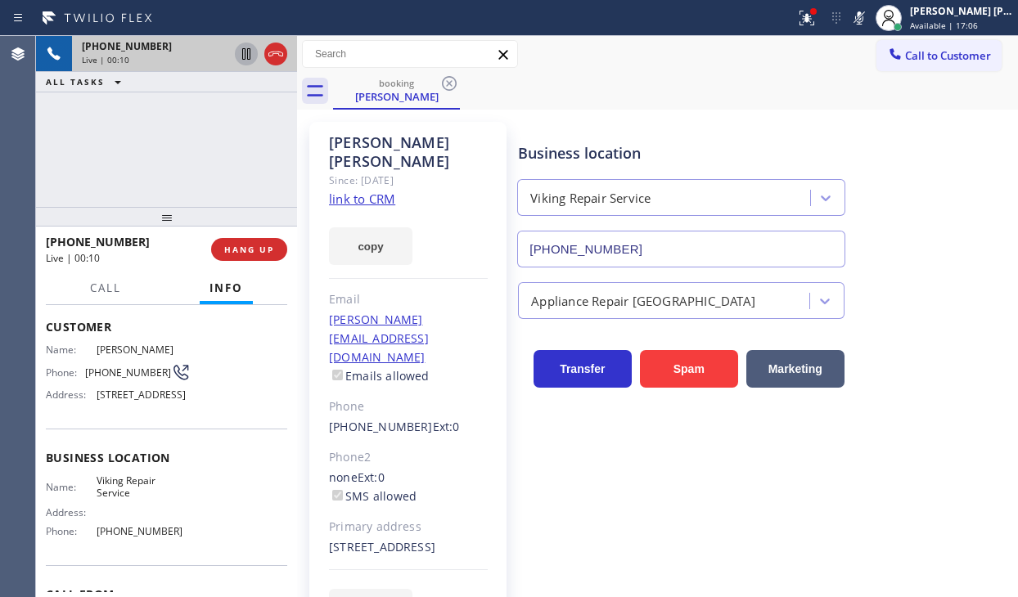
click at [242, 52] on icon at bounding box center [246, 53] width 8 height 11
click at [75, 124] on div "[PHONE_NUMBER] Live | 00:13 ALL TASKS ALL TASKS ACTIVE TASKS TASKS IN WRAP UP" at bounding box center [166, 121] width 261 height 171
drag, startPoint x: 823, startPoint y: 11, endPoint x: 795, endPoint y: 62, distance: 58.6
click at [817, 11] on icon at bounding box center [807, 18] width 20 height 20
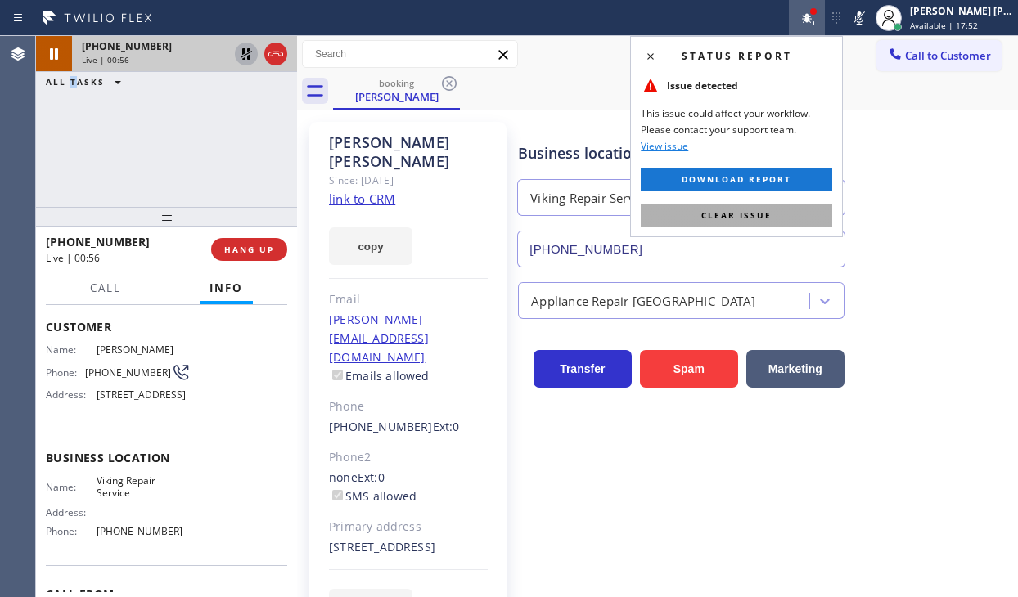
drag, startPoint x: 792, startPoint y: 210, endPoint x: 791, endPoint y: 221, distance: 10.7
click at [791, 210] on button "Clear issue" at bounding box center [736, 215] width 191 height 23
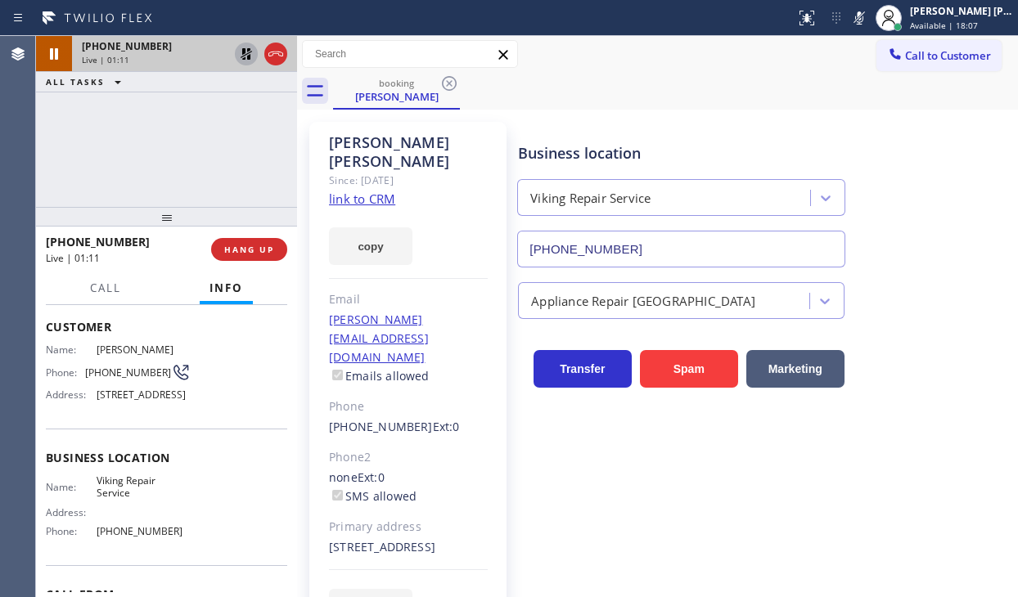
click at [670, 565] on div "Business location Viking Repair Service [PHONE_NUMBER] Appliance Repair High En…" at bounding box center [764, 374] width 499 height 496
click at [124, 145] on div "[PHONE_NUMBER] Live | 02:46 ALL TASKS ALL TASKS ACTIVE TASKS TASKS IN WRAP UP" at bounding box center [166, 121] width 261 height 171
drag, startPoint x: 239, startPoint y: 60, endPoint x: 250, endPoint y: 56, distance: 11.9
click at [239, 59] on icon at bounding box center [247, 54] width 20 height 20
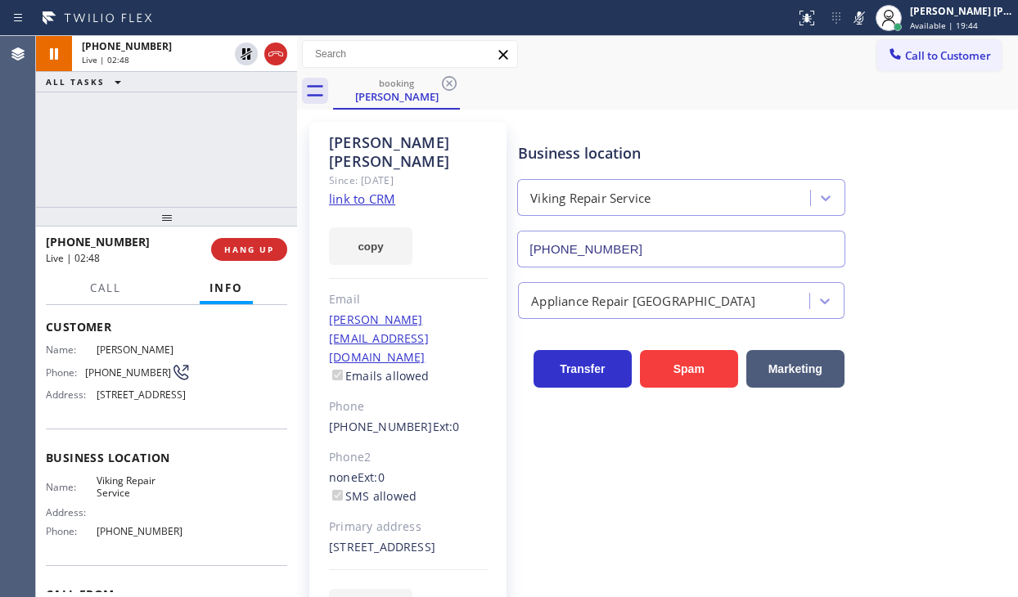
drag, startPoint x: 881, startPoint y: 17, endPoint x: 858, endPoint y: 42, distance: 33.6
click at [869, 17] on icon at bounding box center [859, 18] width 20 height 20
click at [858, 42] on div "Call to Customer Outbound call Location Search location Your caller id phone nu…" at bounding box center [657, 54] width 721 height 29
click at [135, 160] on div "[PHONE_NUMBER] Live | 02:53 ALL TASKS ALL TASKS ACTIVE TASKS TASKS IN WRAP UP" at bounding box center [166, 121] width 261 height 171
click at [155, 141] on div "[PHONE_NUMBER] Live | 02:58 ALL TASKS ALL TASKS ACTIVE TASKS TASKS IN WRAP UP" at bounding box center [166, 121] width 261 height 171
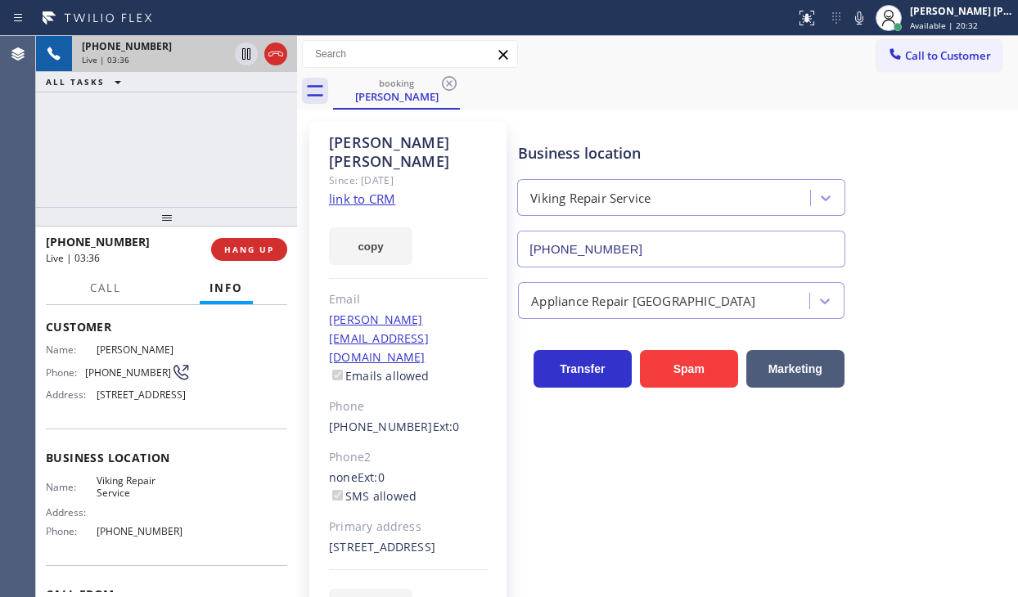
drag, startPoint x: 155, startPoint y: 135, endPoint x: 238, endPoint y: 35, distance: 130.1
click at [155, 135] on div "[PHONE_NUMBER] Live | 03:36 ALL TASKS ALL TASKS ACTIVE TASKS TASKS IN WRAP UP" at bounding box center [166, 121] width 261 height 171
drag, startPoint x: 277, startPoint y: 52, endPoint x: 291, endPoint y: 1, distance: 53.6
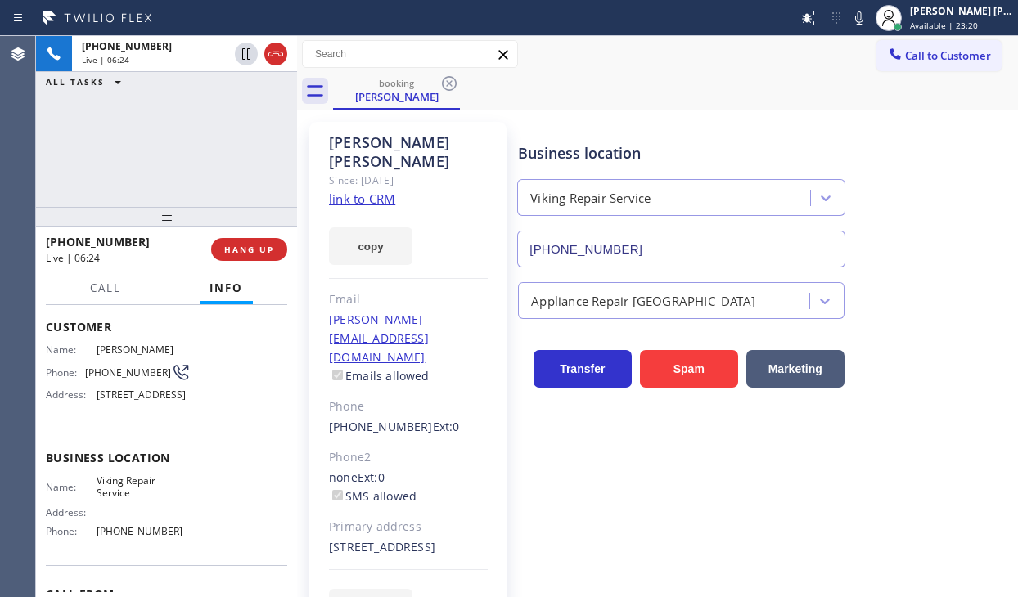
click at [277, 52] on icon at bounding box center [276, 54] width 20 height 20
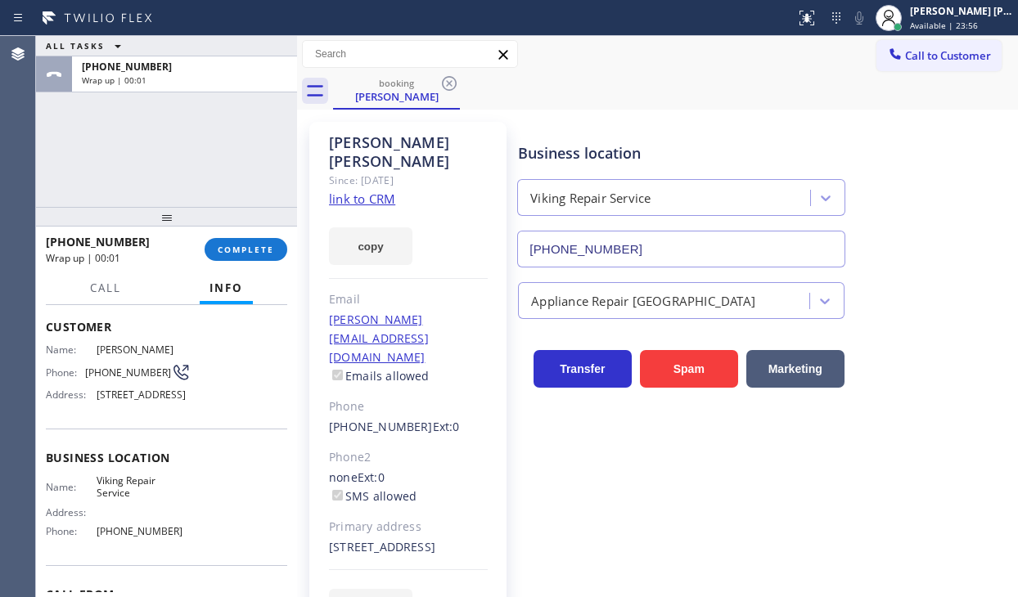
drag, startPoint x: 115, startPoint y: 142, endPoint x: 322, endPoint y: 286, distance: 252.2
click at [116, 142] on div "ALL TASKS ALL TASKS ACTIVE TASKS TASKS IN WRAP UP [PHONE_NUMBER] Wrap up | 00:01" at bounding box center [166, 121] width 261 height 171
click at [249, 241] on button "COMPLETE" at bounding box center [246, 249] width 83 height 23
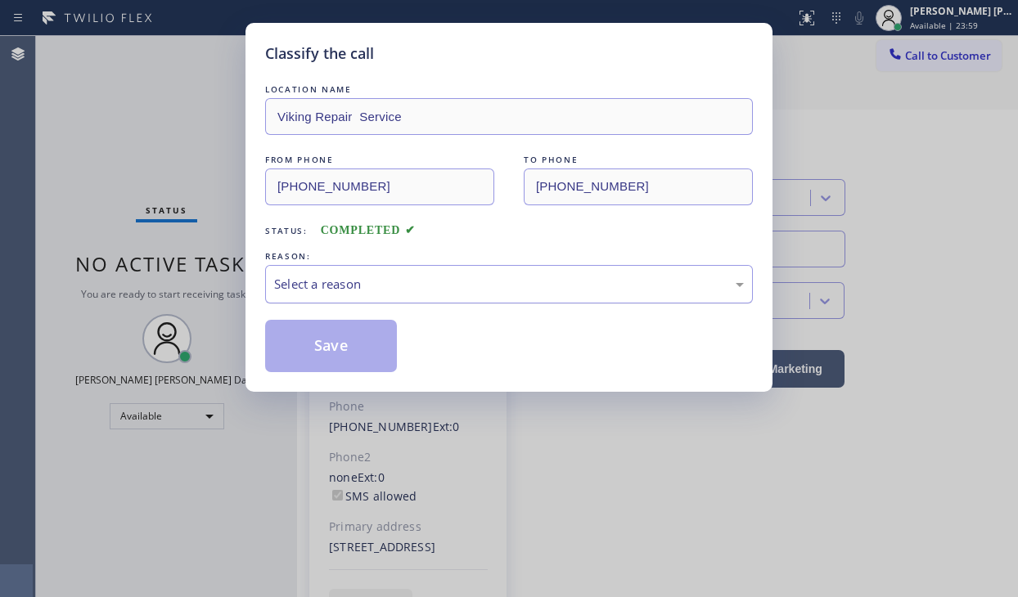
drag, startPoint x: 345, startPoint y: 276, endPoint x: 347, endPoint y: 297, distance: 21.3
click at [345, 283] on div "Select a reason" at bounding box center [509, 284] width 470 height 19
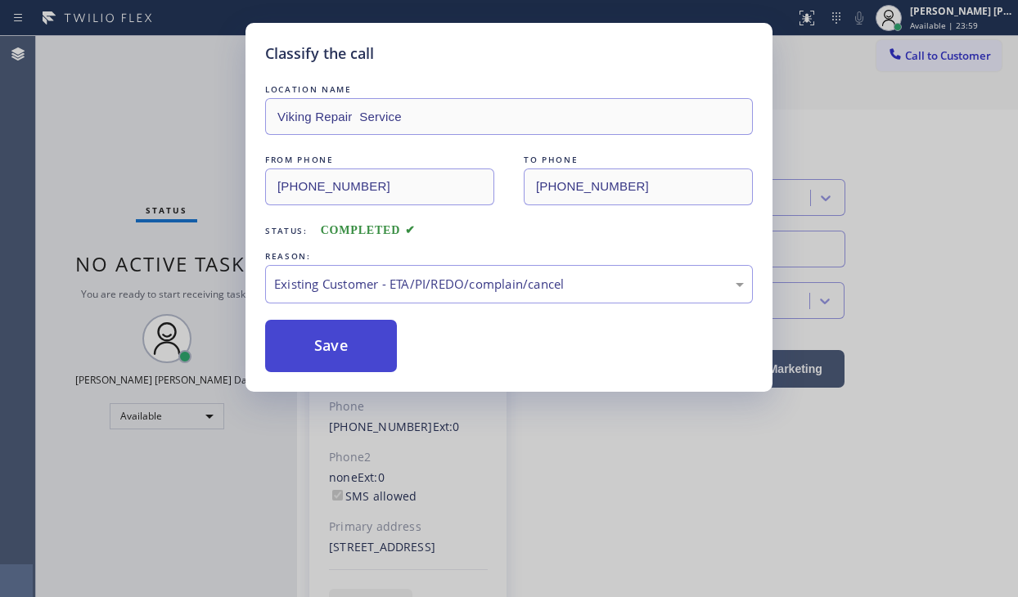
click at [349, 353] on button "Save" at bounding box center [331, 346] width 132 height 52
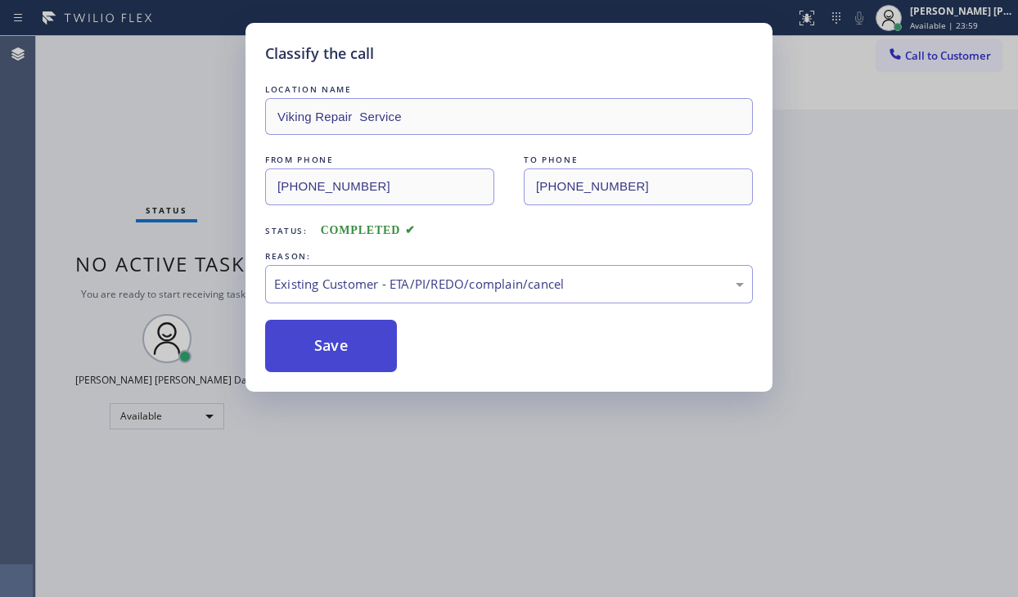
click at [349, 353] on button "Save" at bounding box center [331, 346] width 132 height 52
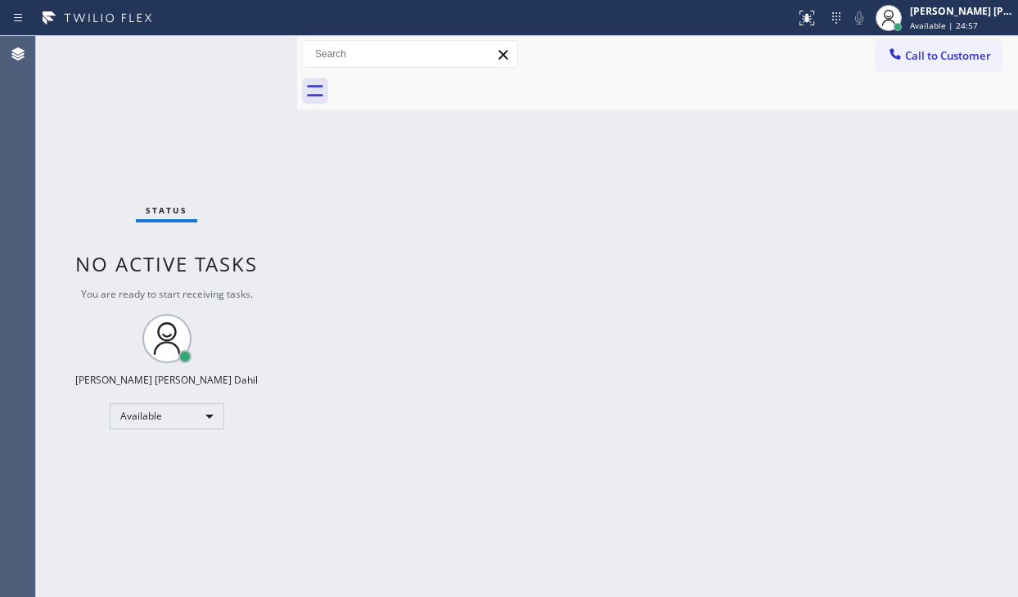
click at [486, 422] on div "Back to Dashboard Change Sender ID Customers Technicians Select a contact Outbo…" at bounding box center [657, 316] width 721 height 561
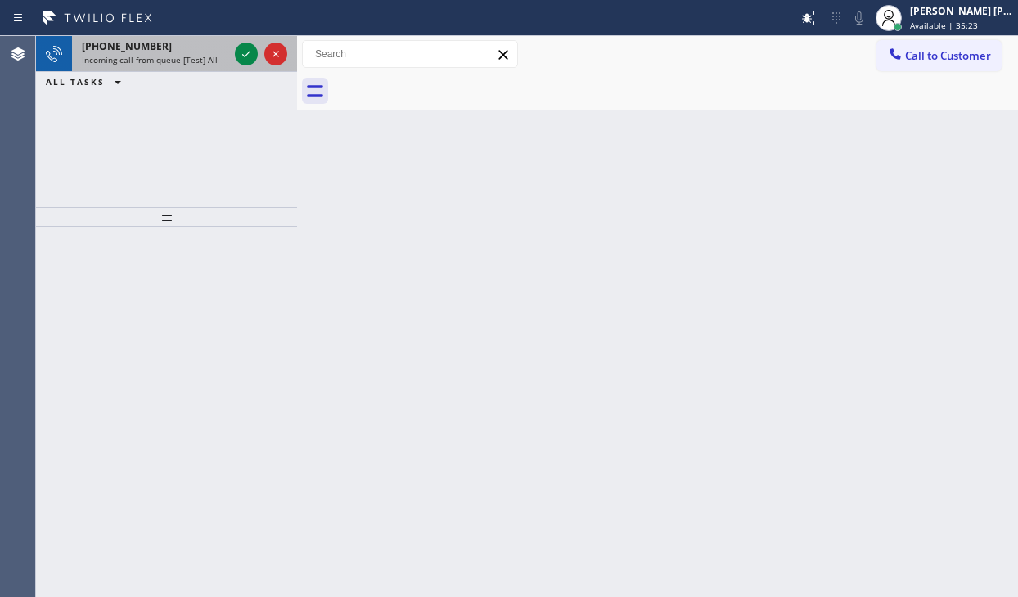
click at [193, 59] on span "Incoming call from queue [Test] All" at bounding box center [150, 59] width 136 height 11
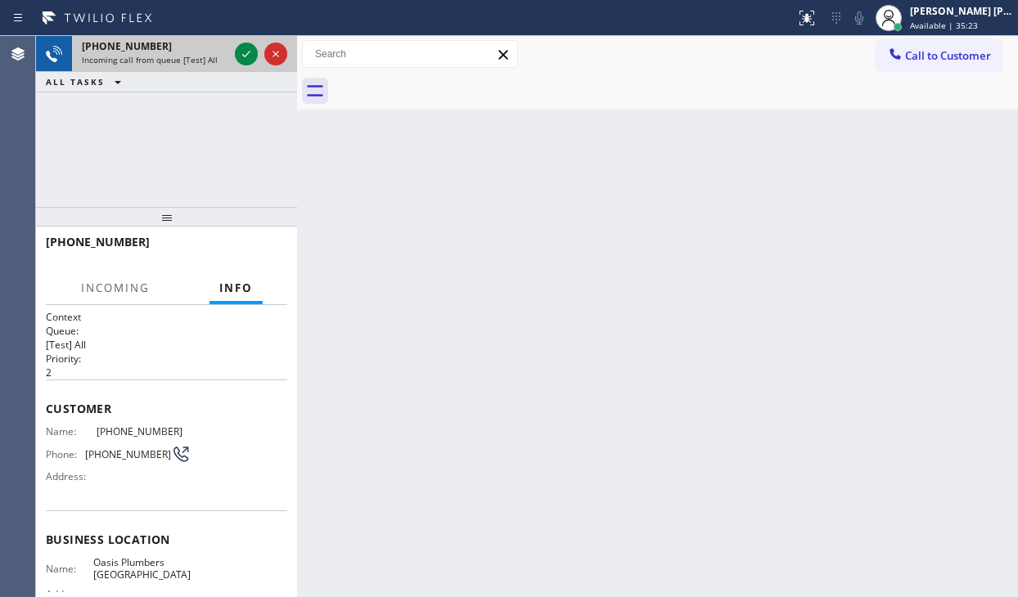
click at [193, 59] on span "Incoming call from queue [Test] All" at bounding box center [150, 59] width 136 height 11
click at [241, 62] on icon at bounding box center [247, 54] width 20 height 20
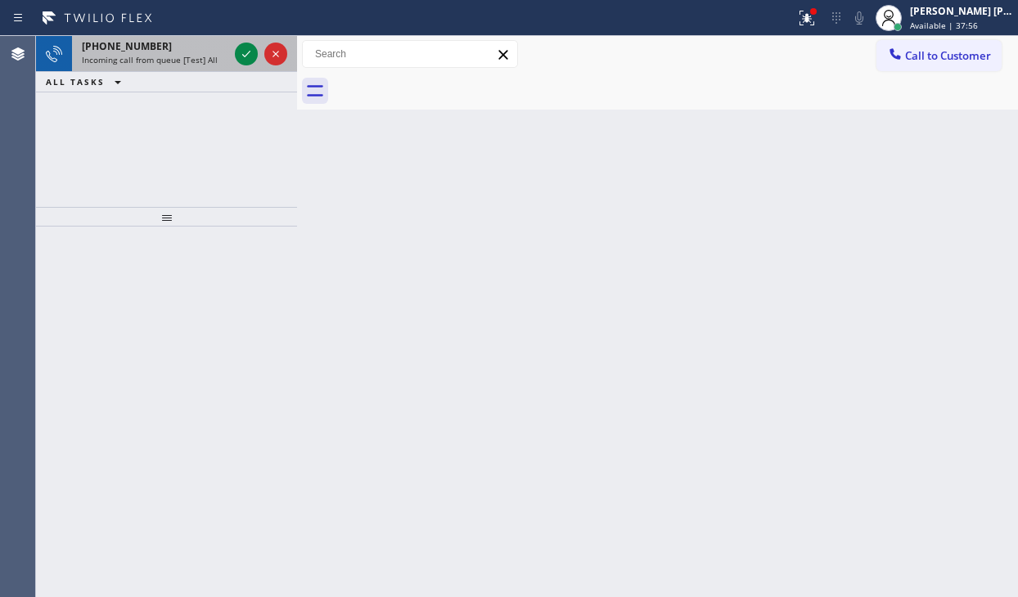
click at [169, 43] on div "[PHONE_NUMBER]" at bounding box center [155, 46] width 146 height 14
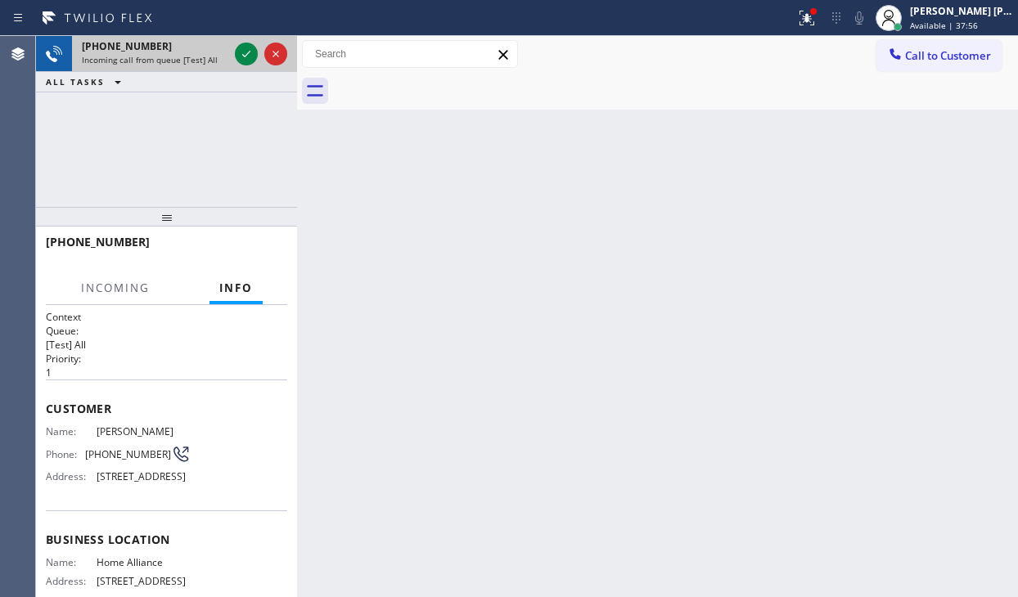
click at [169, 43] on div "[PHONE_NUMBER]" at bounding box center [155, 46] width 146 height 14
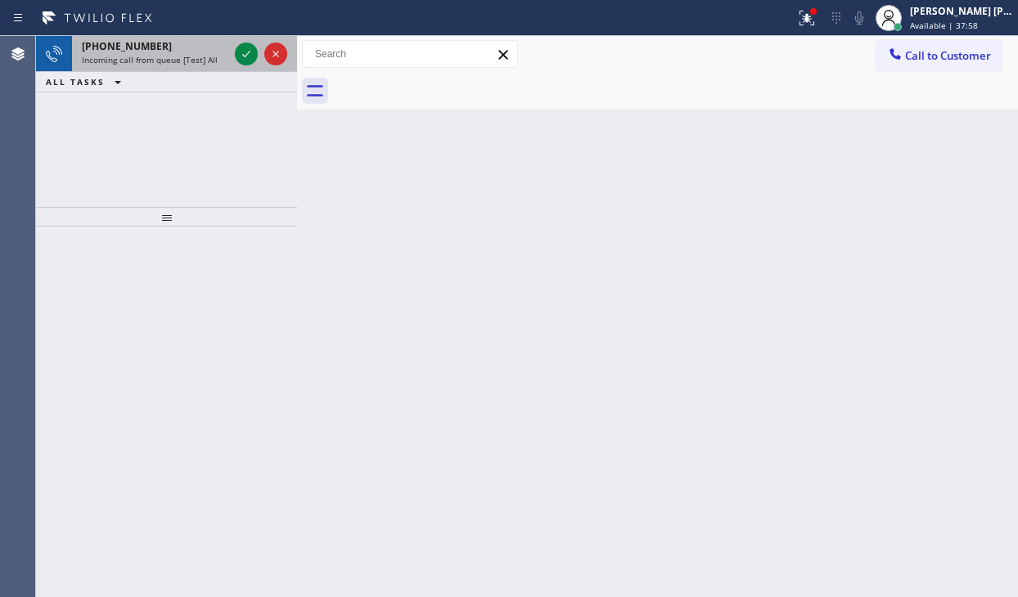
click at [183, 49] on div "[PHONE_NUMBER]" at bounding box center [155, 46] width 146 height 14
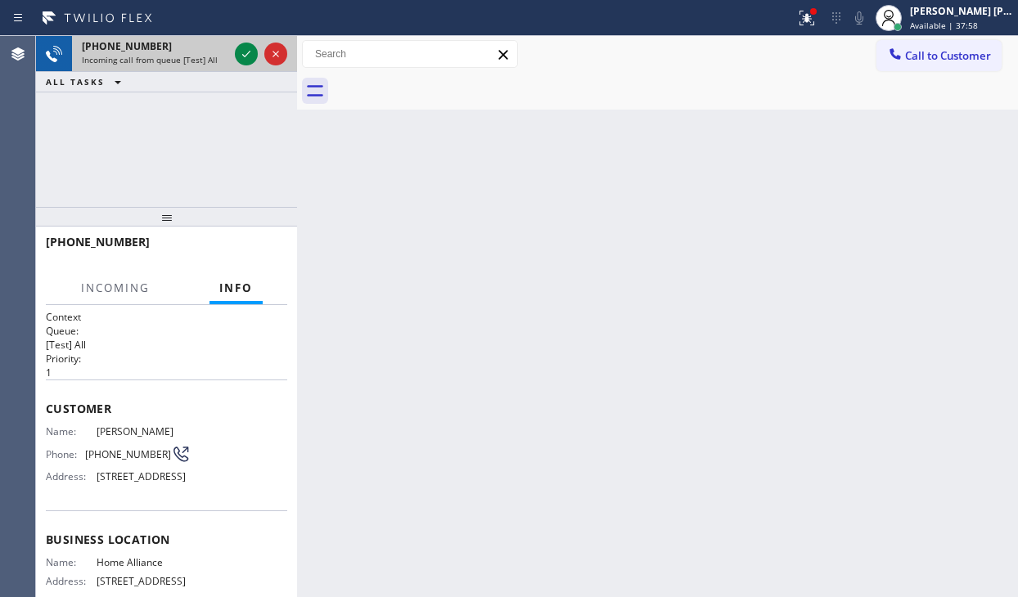
click at [183, 49] on div "[PHONE_NUMBER]" at bounding box center [155, 46] width 146 height 14
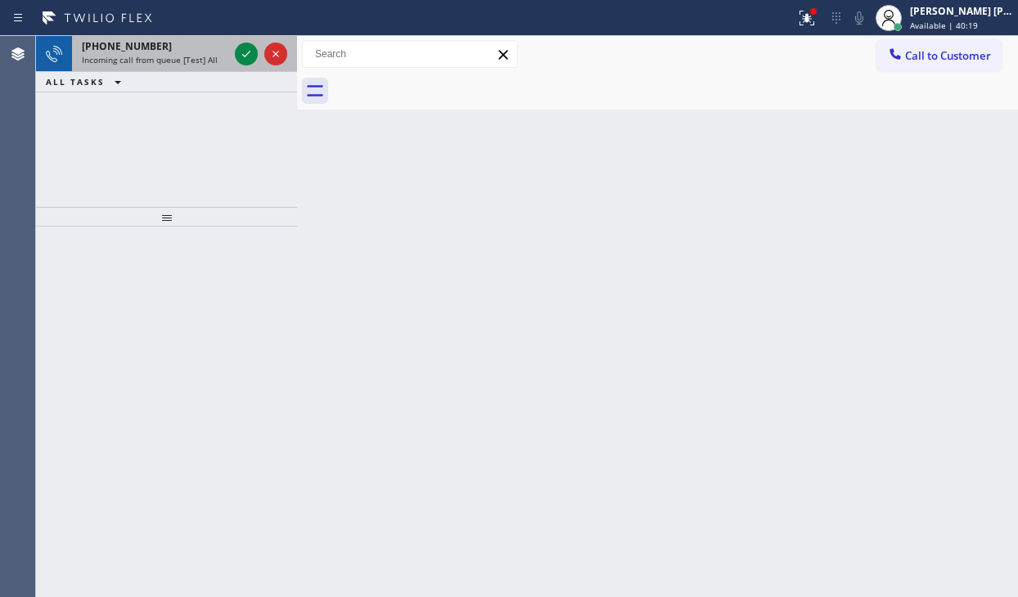
click at [193, 45] on div "[PHONE_NUMBER]" at bounding box center [155, 46] width 146 height 14
click at [204, 61] on span "Incoming call from queue [Test] All" at bounding box center [150, 59] width 136 height 11
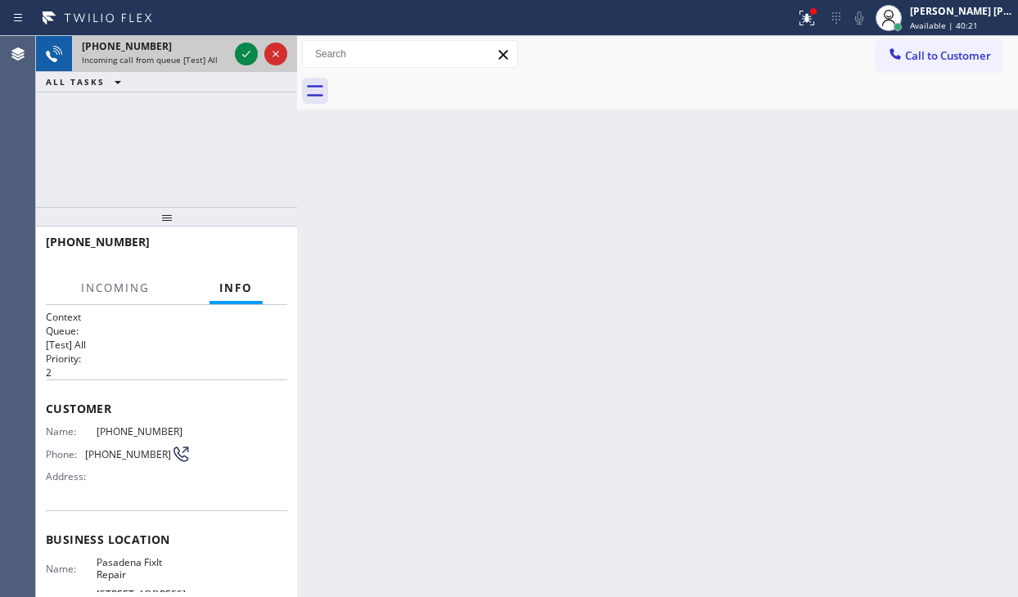
click at [204, 61] on span "Incoming call from queue [Test] All" at bounding box center [150, 59] width 136 height 11
click at [242, 52] on icon at bounding box center [247, 54] width 20 height 20
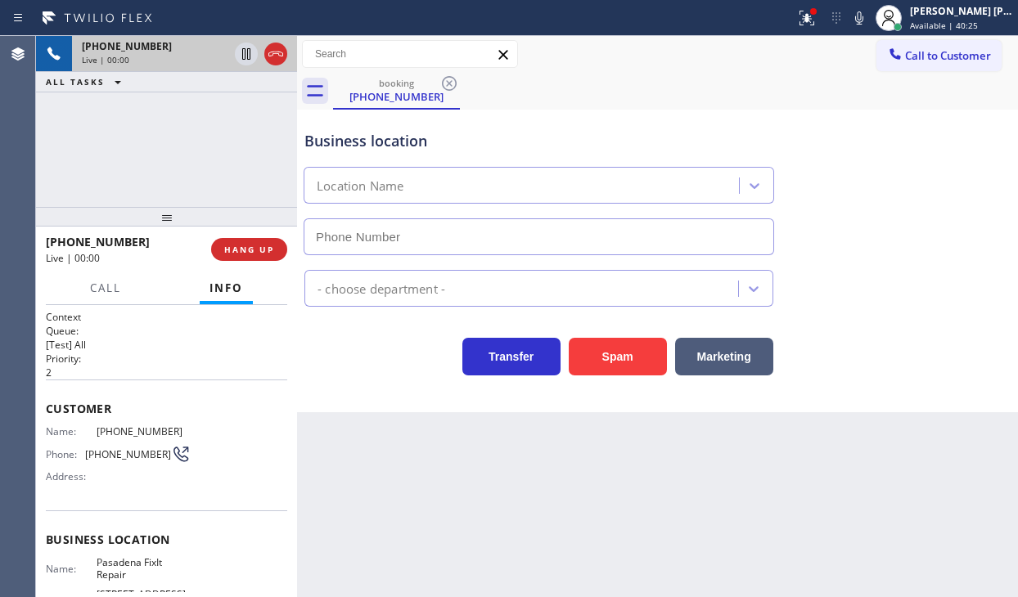
type input "[PHONE_NUMBER]"
click at [444, 489] on div "Back to Dashboard Change Sender ID Customers Technicians Select a contact Outbo…" at bounding box center [657, 316] width 721 height 561
click at [202, 153] on div "[PHONE_NUMBER] Live | 00:08 ALL TASKS ALL TASKS ACTIVE TASKS TASKS IN WRAP UP" at bounding box center [166, 121] width 261 height 171
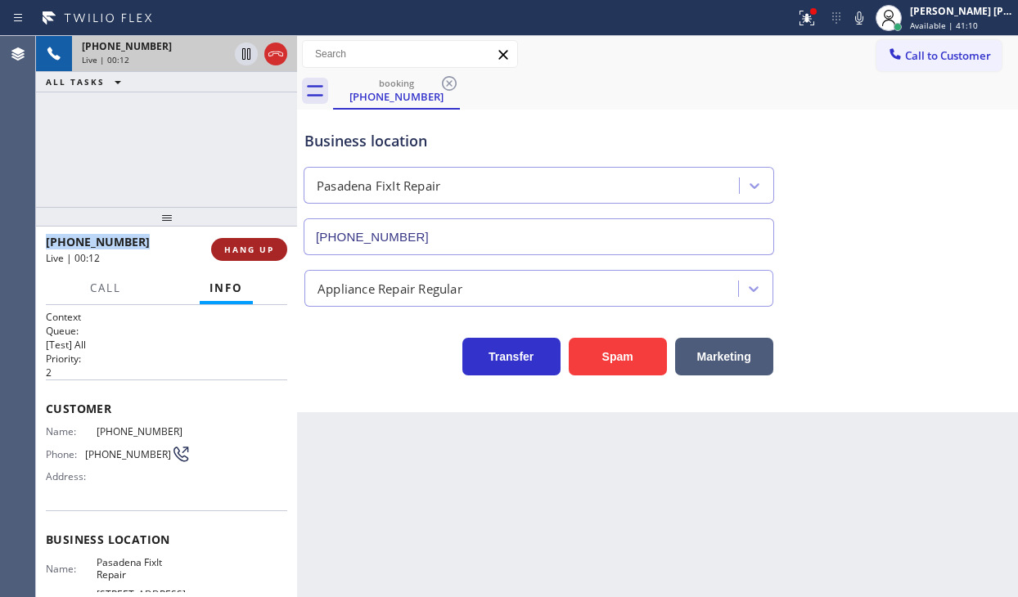
click at [252, 249] on span "HANG UP" at bounding box center [249, 249] width 50 height 11
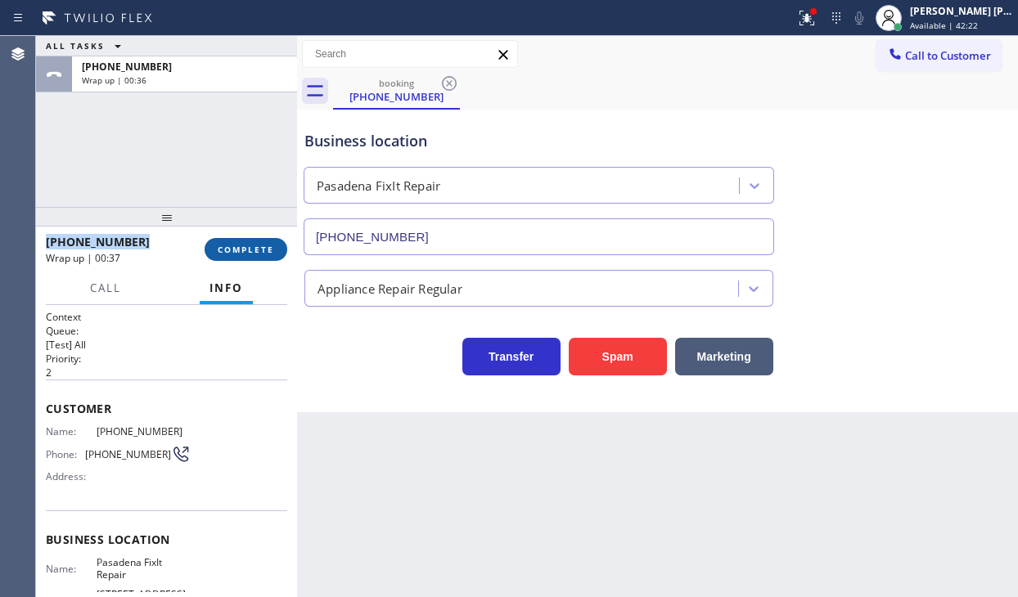
click at [252, 249] on span "COMPLETE" at bounding box center [246, 249] width 56 height 11
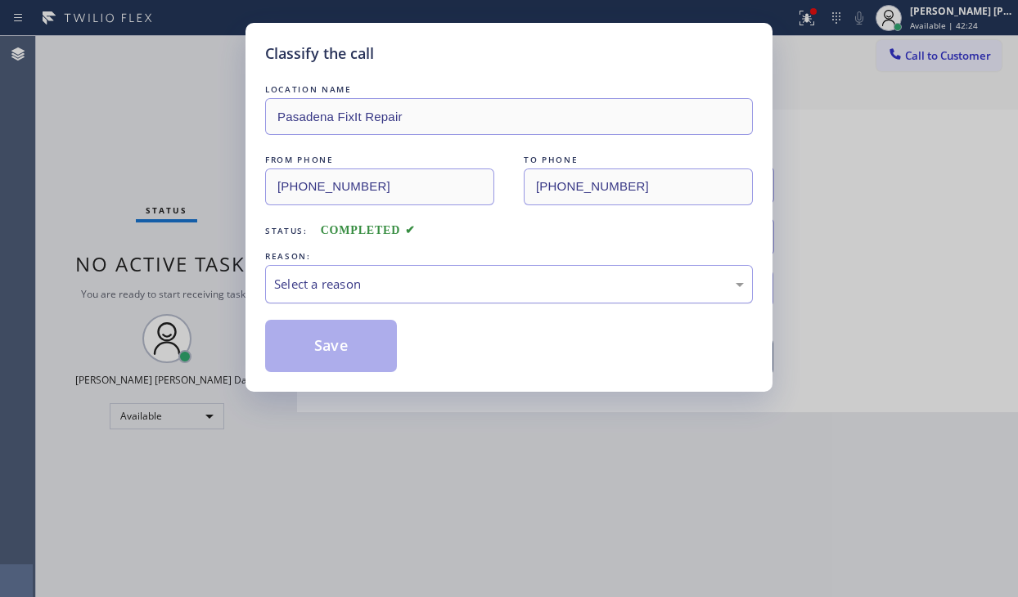
click at [452, 291] on div "Select a reason" at bounding box center [509, 284] width 470 height 19
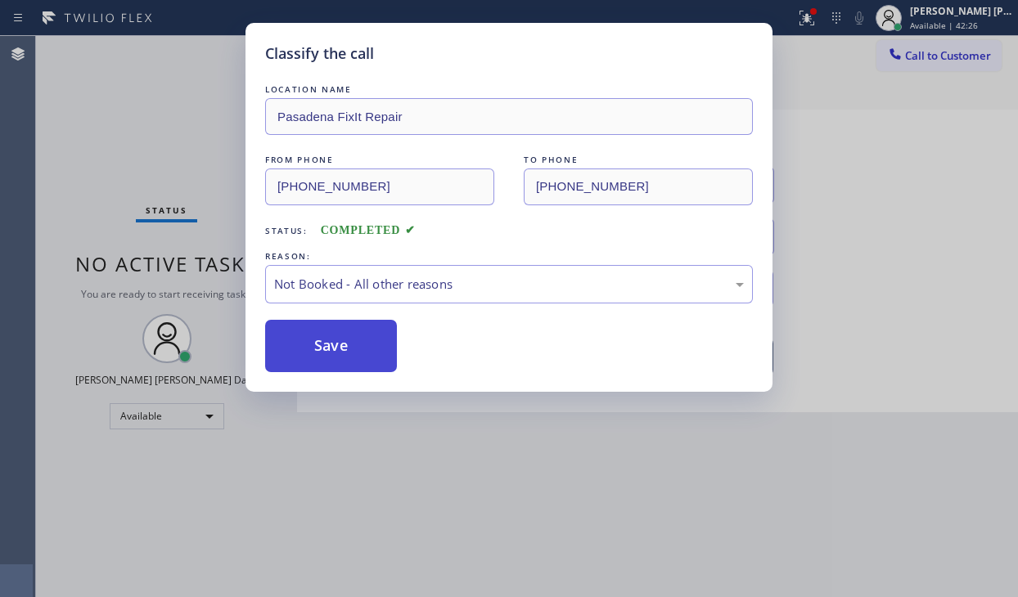
click at [357, 348] on button "Save" at bounding box center [331, 346] width 132 height 52
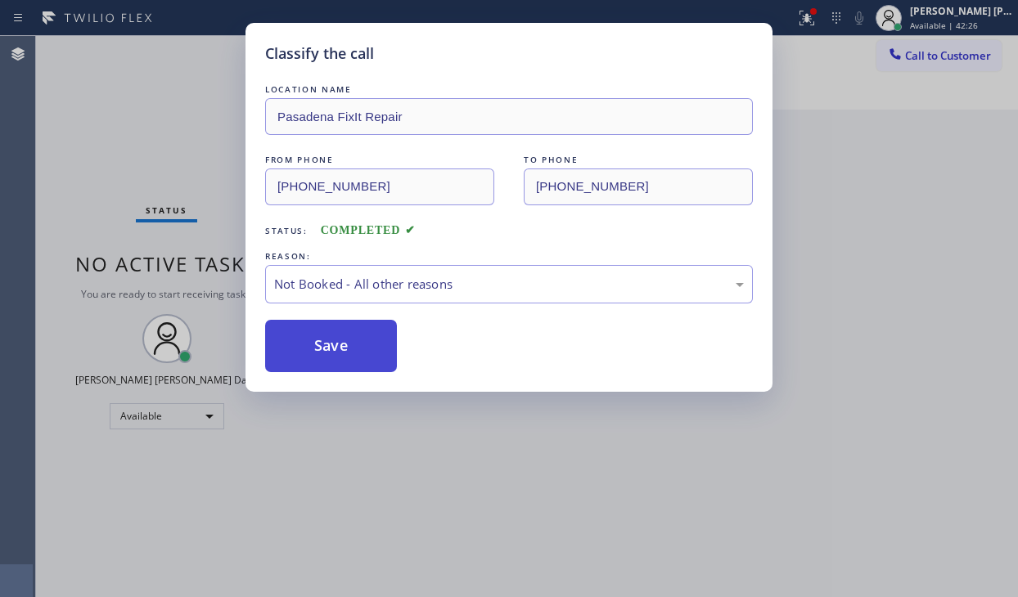
click at [357, 348] on button "Save" at bounding box center [331, 346] width 132 height 52
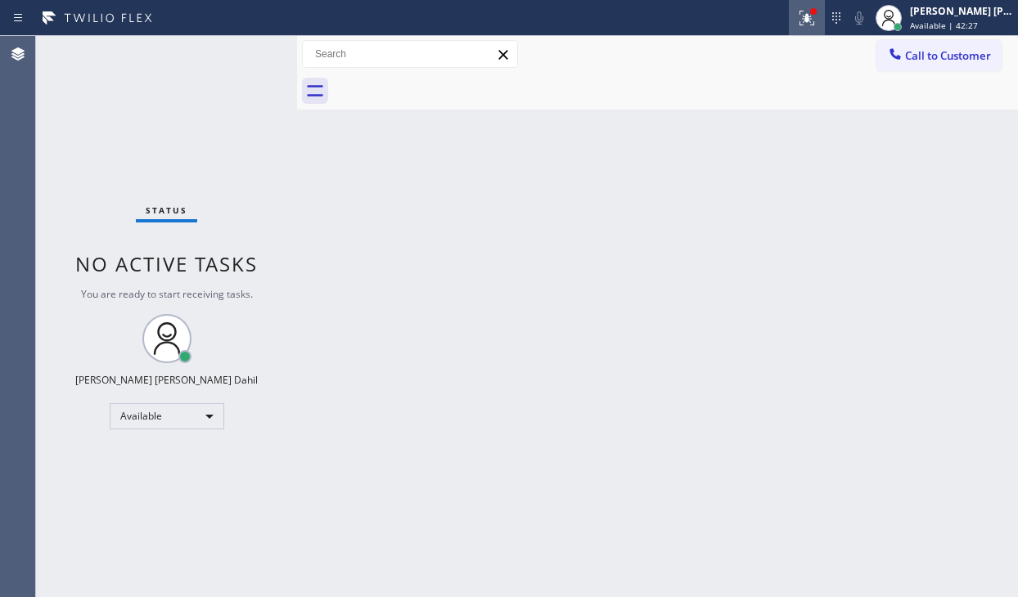
click at [817, 21] on icon at bounding box center [807, 18] width 20 height 20
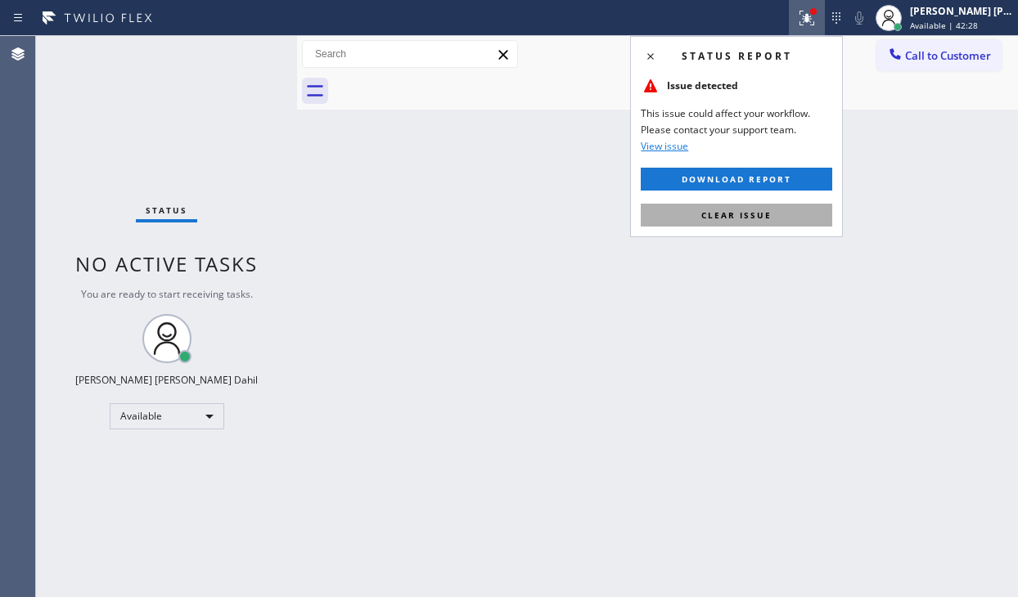
click at [749, 220] on span "Clear issue" at bounding box center [736, 214] width 70 height 11
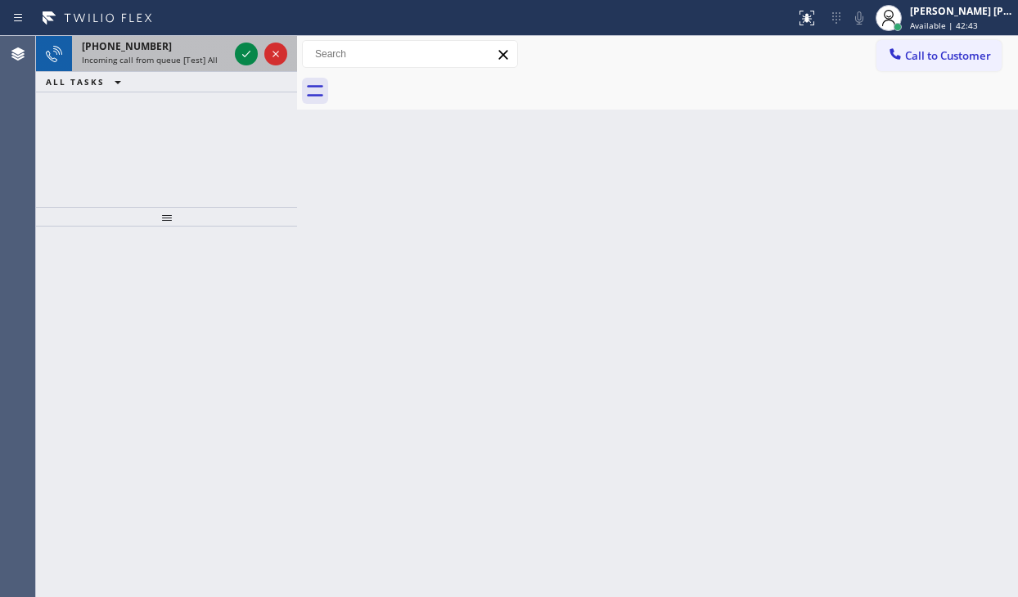
click at [120, 57] on span "Incoming call from queue [Test] All" at bounding box center [150, 59] width 136 height 11
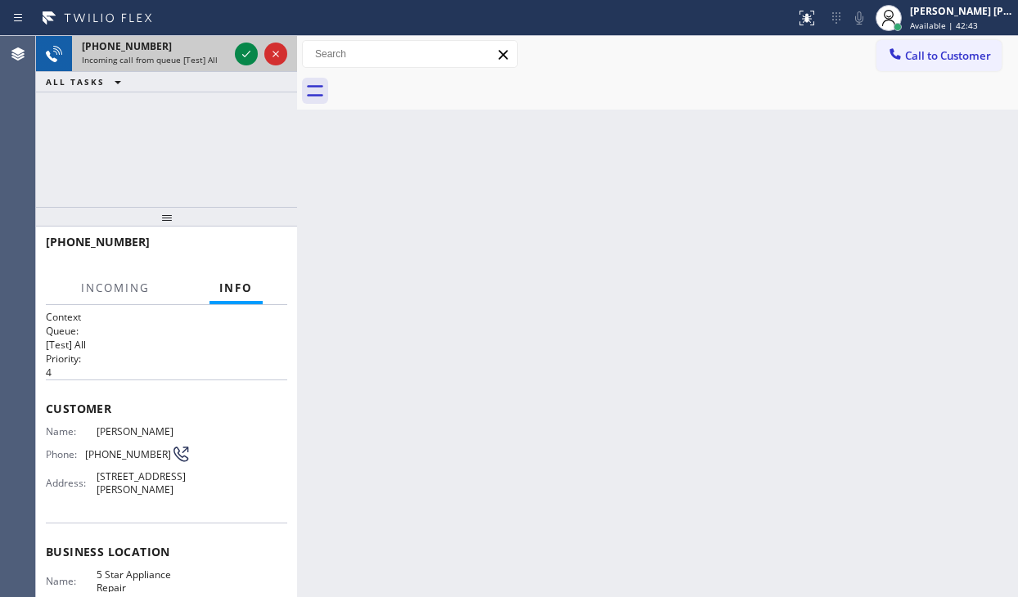
click at [120, 57] on span "Incoming call from queue [Test] All" at bounding box center [150, 59] width 136 height 11
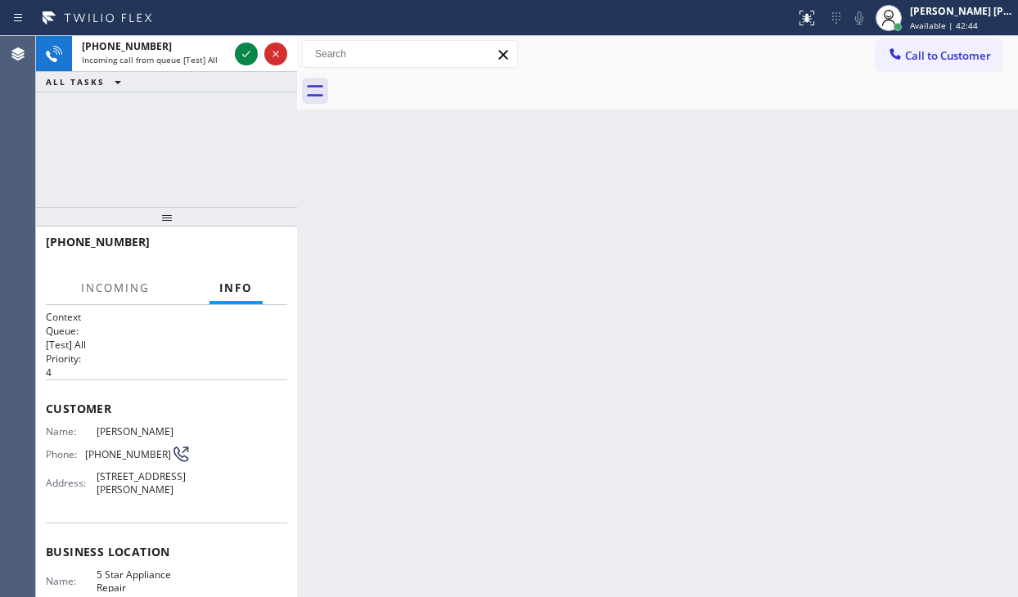
scroll to position [36, 0]
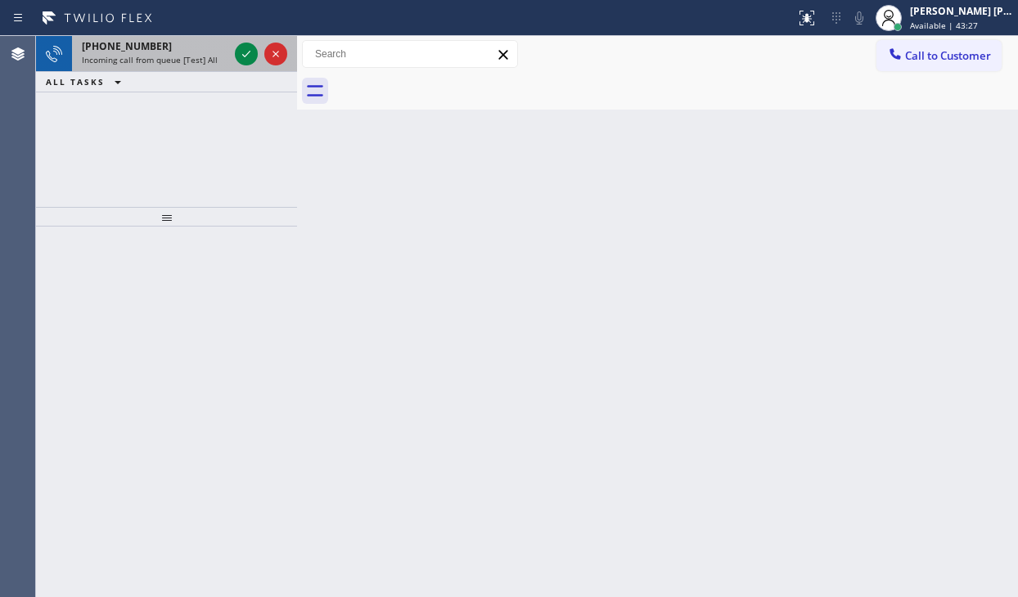
click at [133, 67] on div "[PHONE_NUMBER] Incoming call from queue [Test] All" at bounding box center [152, 54] width 160 height 36
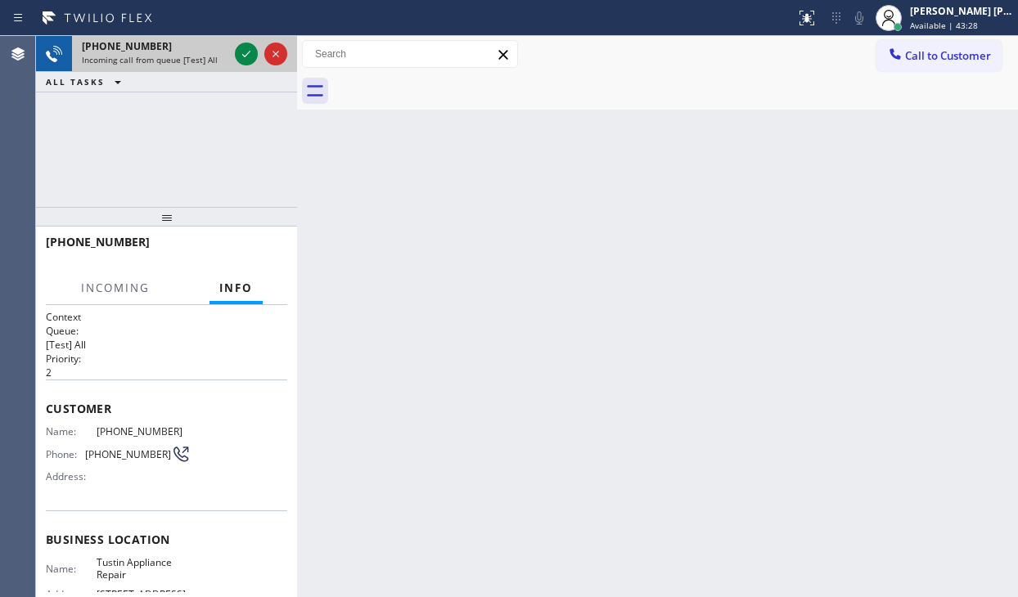
click at [133, 67] on div "[PHONE_NUMBER] Incoming call from queue [Test] All" at bounding box center [152, 54] width 160 height 36
click at [242, 57] on icon at bounding box center [247, 54] width 20 height 20
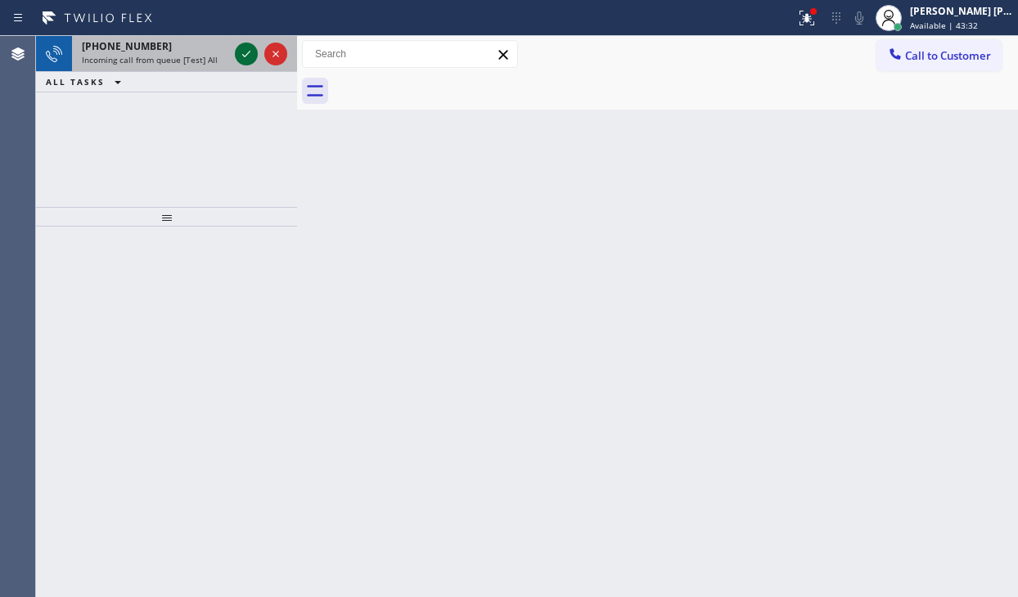
click at [246, 60] on icon at bounding box center [247, 54] width 20 height 20
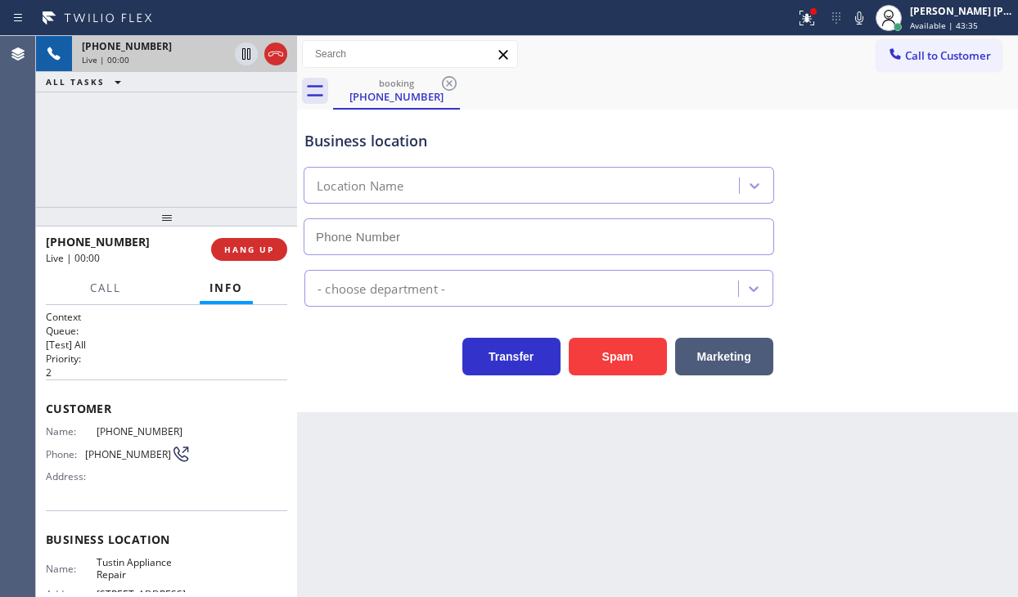
type input "[PHONE_NUMBER]"
click at [825, 23] on div at bounding box center [807, 18] width 36 height 20
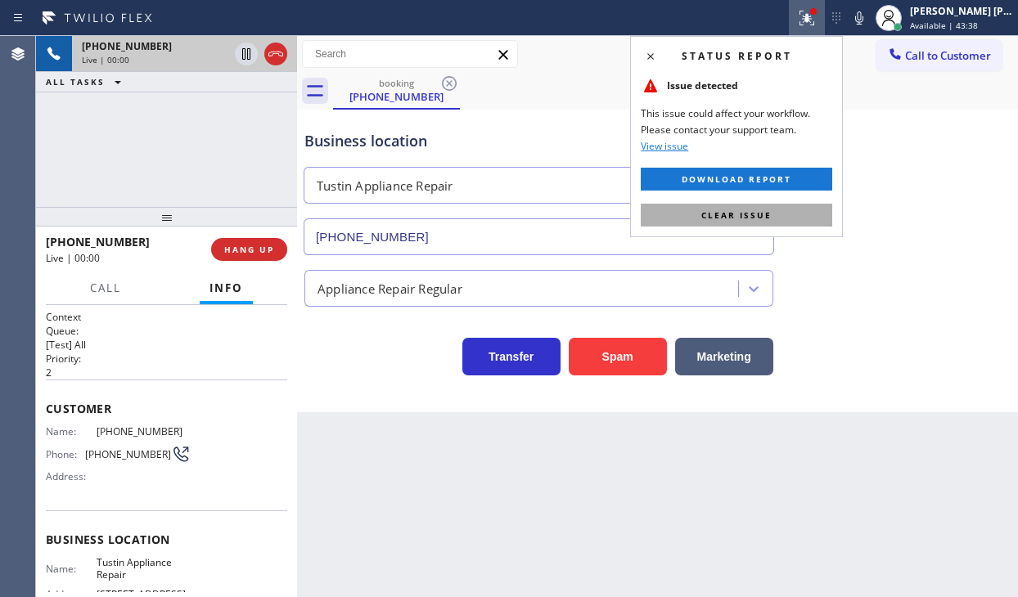
click at [792, 213] on button "Clear issue" at bounding box center [736, 215] width 191 height 23
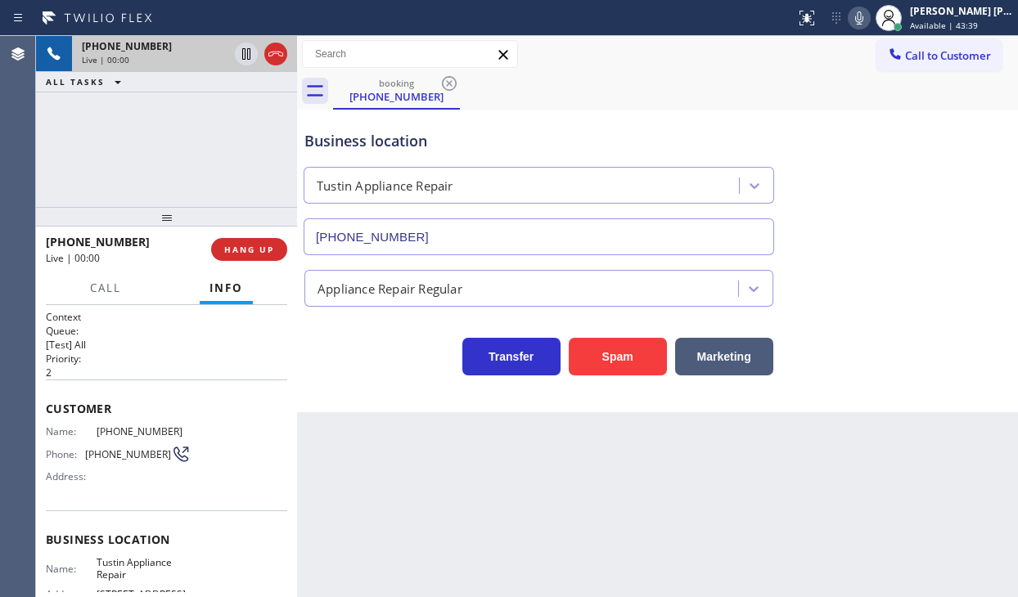
click at [869, 21] on icon at bounding box center [859, 18] width 20 height 20
click at [876, 210] on div "Business location Tustin Appliance Repair [PHONE_NUMBER]" at bounding box center [657, 181] width 713 height 148
click at [869, 21] on icon at bounding box center [859, 18] width 20 height 20
click at [885, 192] on div "Business location Tustin Appliance Repair [PHONE_NUMBER]" at bounding box center [657, 181] width 713 height 148
drag, startPoint x: 439, startPoint y: 473, endPoint x: 412, endPoint y: 460, distance: 29.3
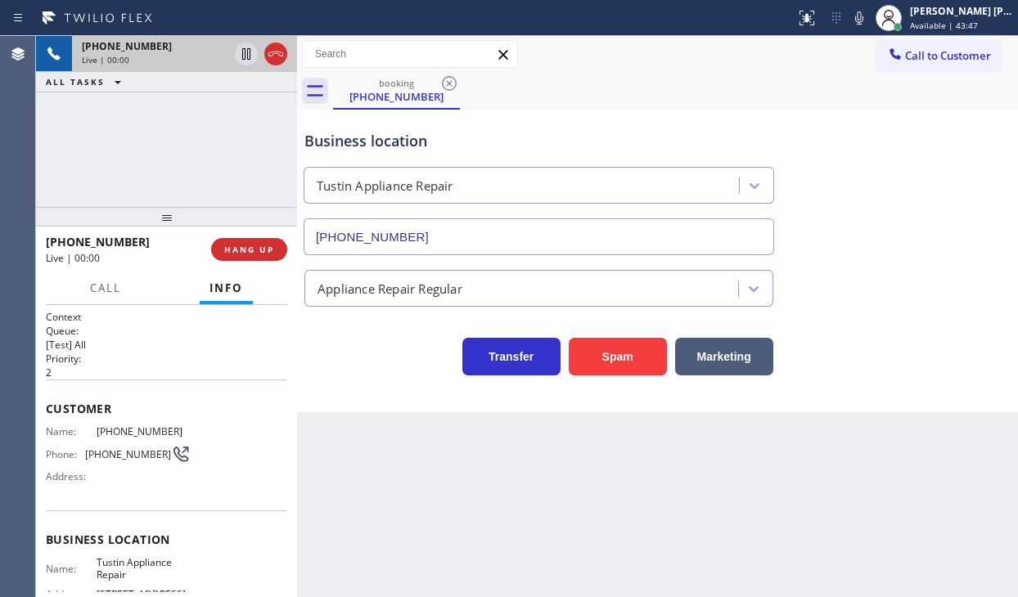
click at [436, 470] on div "Back to Dashboard Change Sender ID Customers Technicians Select a contact Outbo…" at bounding box center [657, 316] width 721 height 561
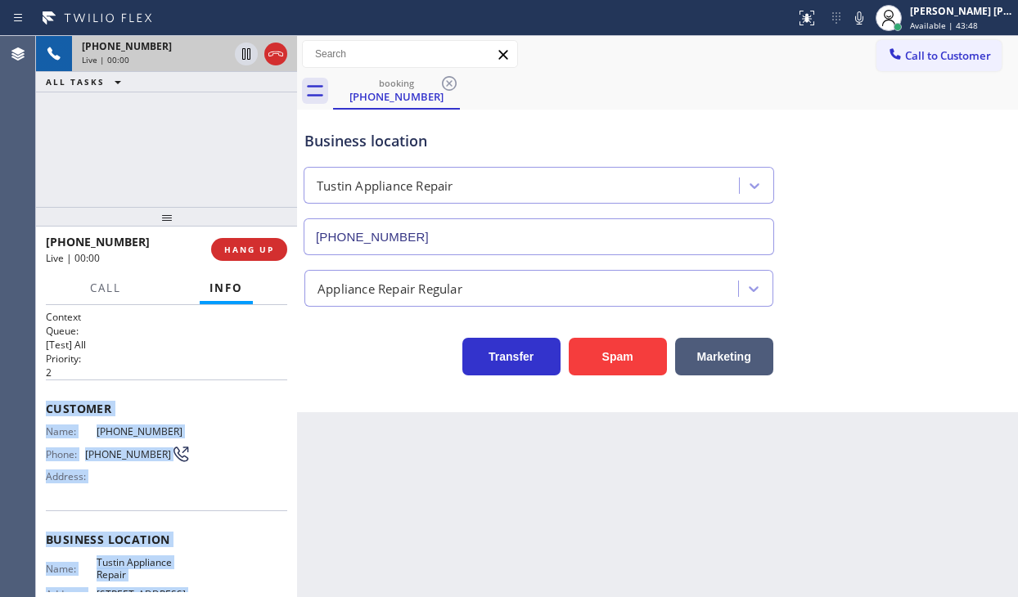
scroll to position [173, 0]
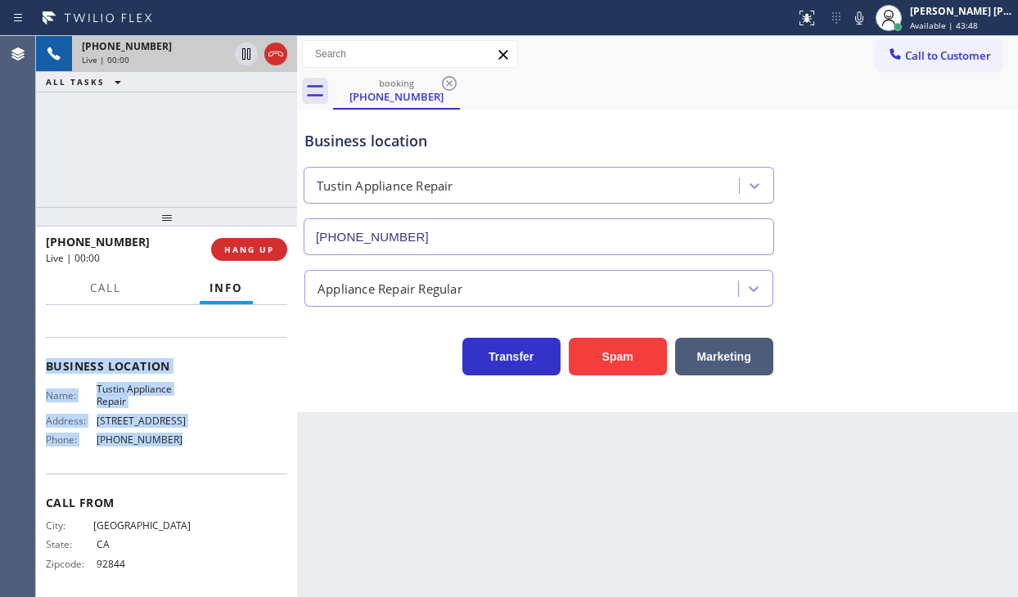
drag, startPoint x: 39, startPoint y: 401, endPoint x: 173, endPoint y: 457, distance: 144.9
click at [173, 457] on div "Context Queue: [Test] All Priority: 2 Customer Name: [PHONE_NUMBER] Phone: [PHO…" at bounding box center [166, 451] width 261 height 293
copy div "Customer Name: [PHONE_NUMBER] Phone: [PHONE_NUMBER] Address: Business location …"
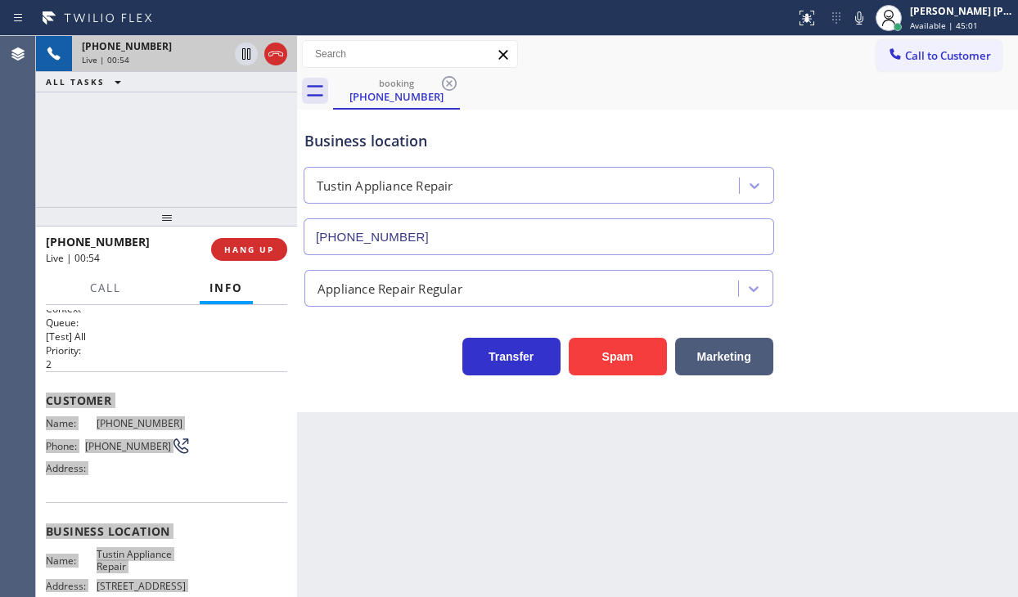
scroll to position [0, 0]
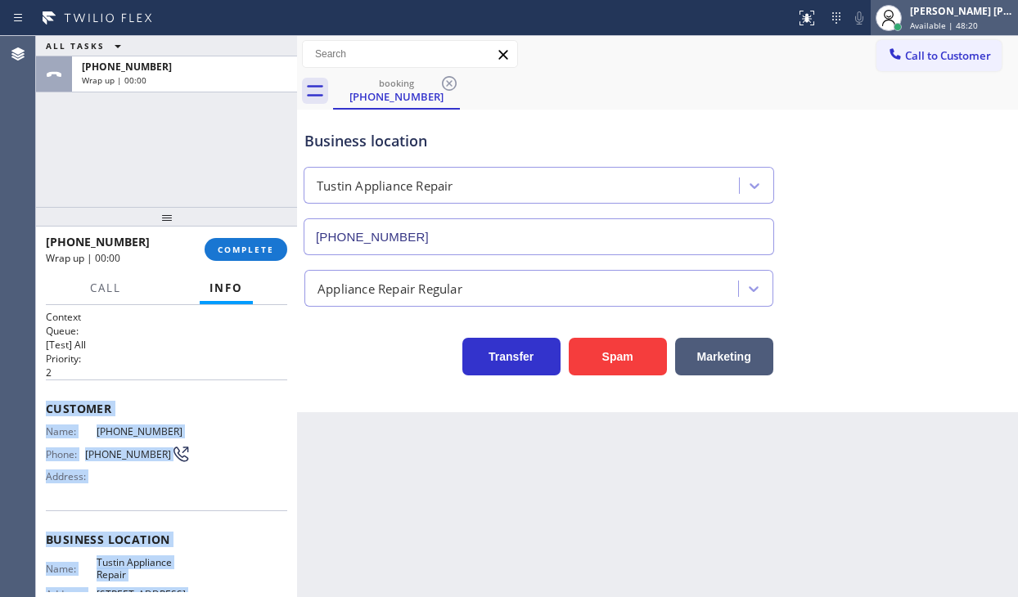
click at [953, 20] on span "Available | 48:20" at bounding box center [944, 25] width 68 height 11
click at [232, 244] on span "COMPLETE" at bounding box center [246, 249] width 56 height 11
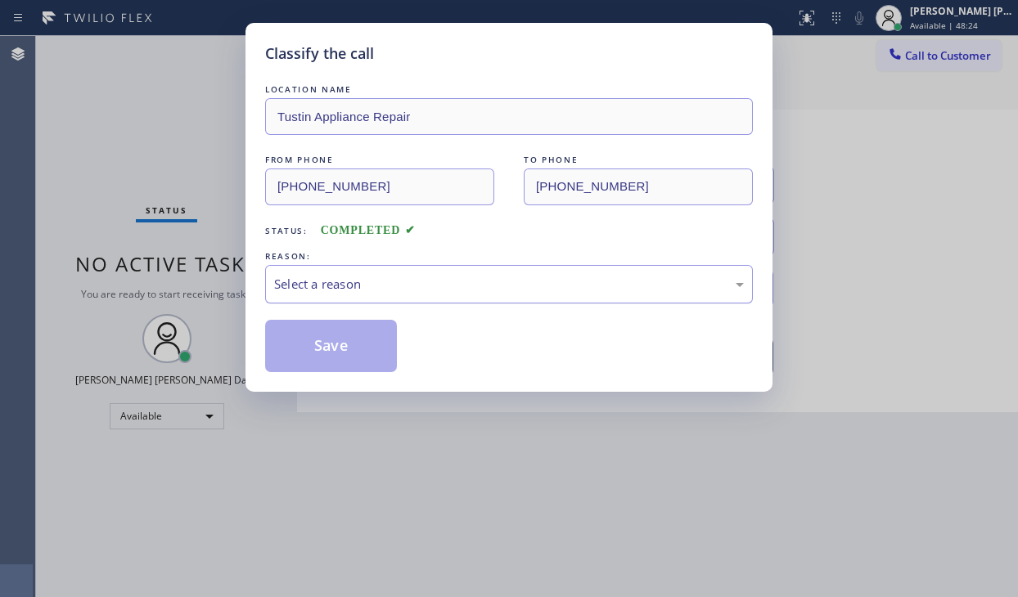
click at [330, 290] on div "Select a reason" at bounding box center [509, 284] width 470 height 19
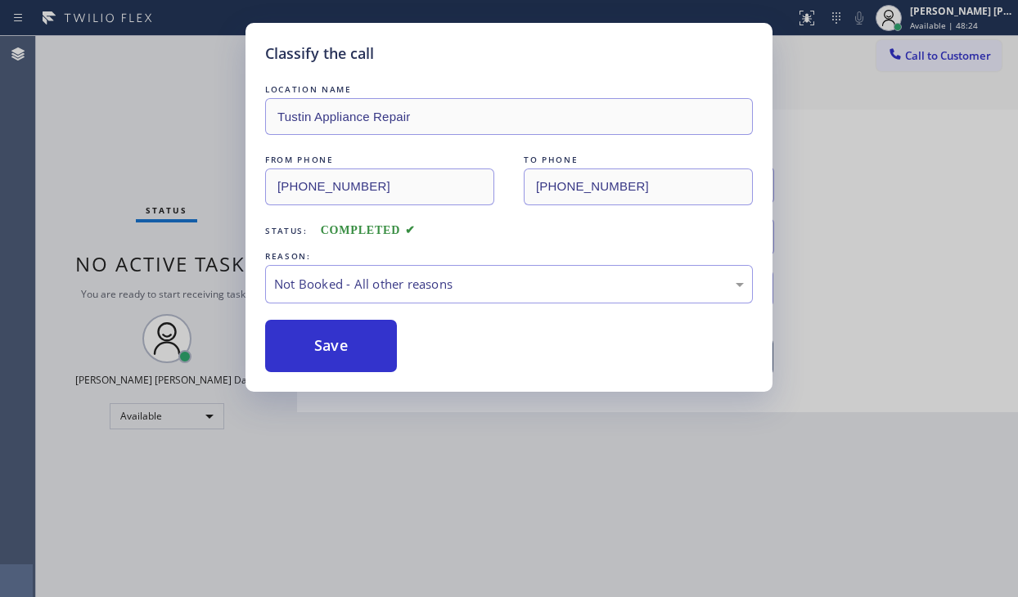
click at [313, 346] on button "Save" at bounding box center [331, 346] width 132 height 52
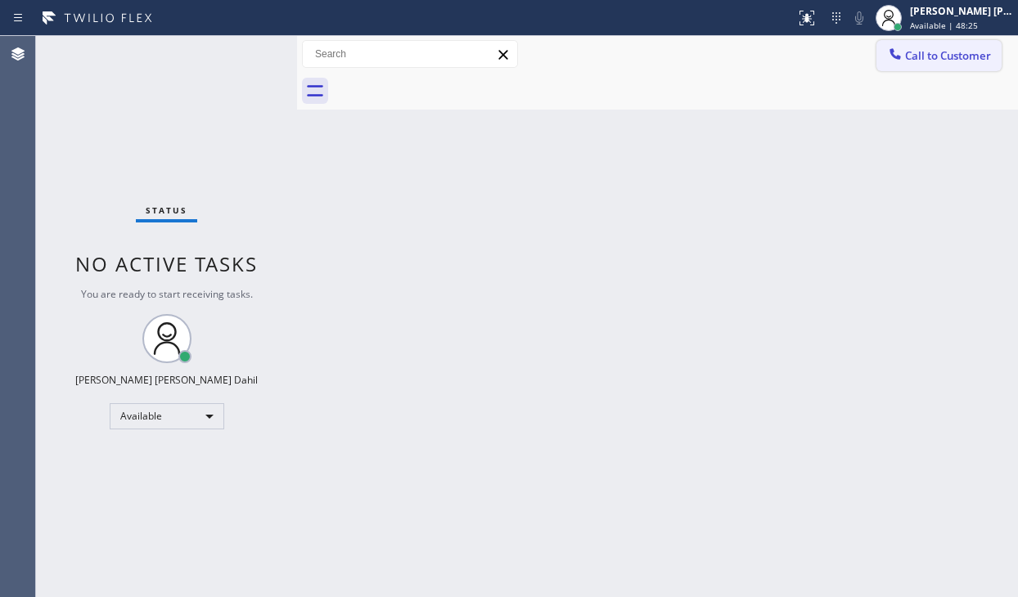
click at [953, 59] on span "Call to Customer" at bounding box center [948, 55] width 86 height 15
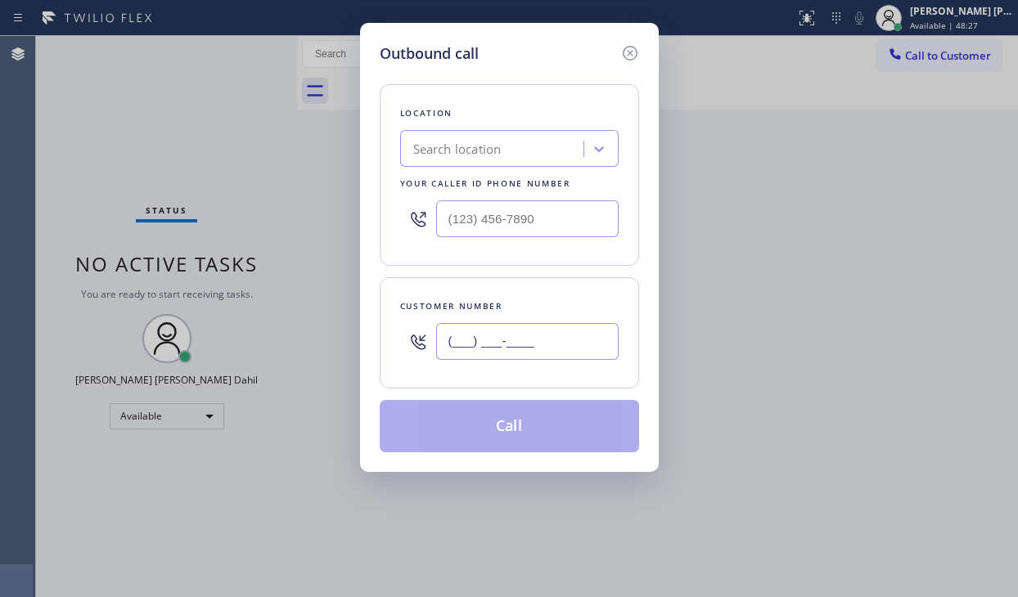
click at [511, 337] on input "(___) ___-____" at bounding box center [527, 341] width 182 height 37
paste input "714) 747-1840"
type input "[PHONE_NUMBER]"
click at [550, 214] on input "(___) ___-____" at bounding box center [527, 218] width 182 height 37
paste input "714) 248-8176"
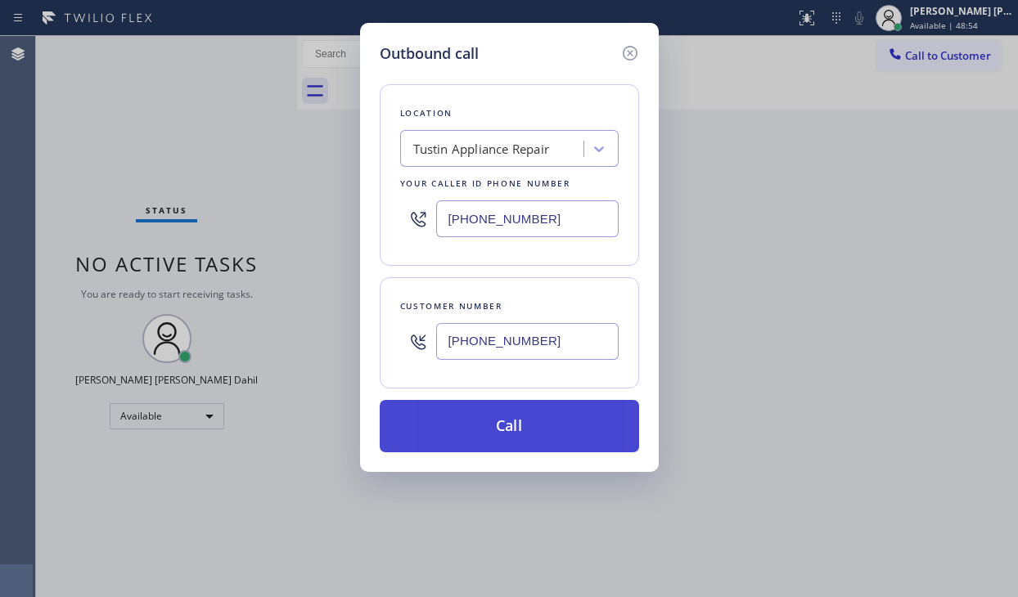
type input "[PHONE_NUMBER]"
click at [524, 407] on button "Call" at bounding box center [509, 426] width 259 height 52
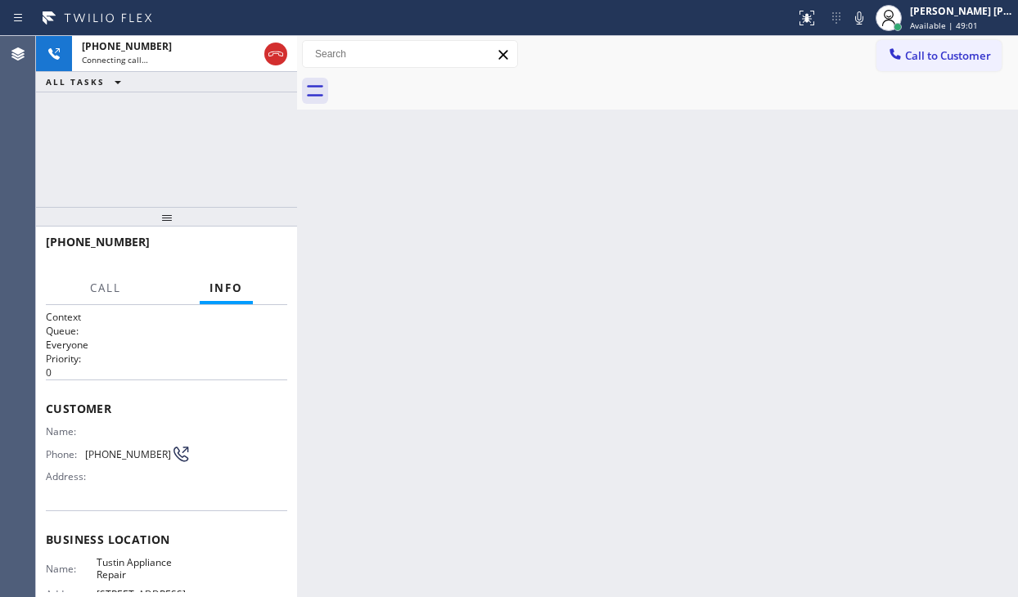
click at [785, 361] on div "Back to Dashboard Change Sender ID Customers Technicians Select a contact Outbo…" at bounding box center [657, 316] width 721 height 561
click at [579, 408] on div "Back to Dashboard Change Sender ID Customers Technicians Select a contact Outbo…" at bounding box center [657, 316] width 721 height 561
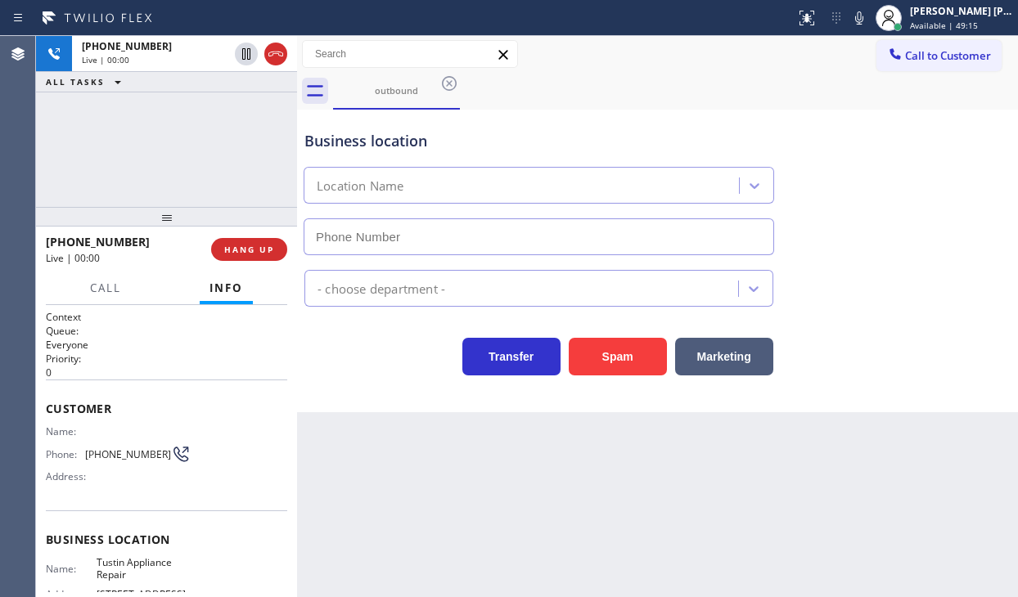
click at [130, 145] on div "[PHONE_NUMBER] Live | 00:00 ALL TASKS ALL TASKS ACTIVE TASKS TASKS IN WRAP UP" at bounding box center [166, 121] width 261 height 171
type input "[PHONE_NUMBER]"
drag, startPoint x: 661, startPoint y: 541, endPoint x: 694, endPoint y: 554, distance: 35.3
click at [661, 541] on div "Back to Dashboard Change Sender ID Customers Technicians Select a contact Outbo…" at bounding box center [657, 316] width 721 height 561
click at [948, 396] on div "Business location Tustin Appliance Repair [PHONE_NUMBER] Appliance Repair Regul…" at bounding box center [657, 261] width 721 height 303
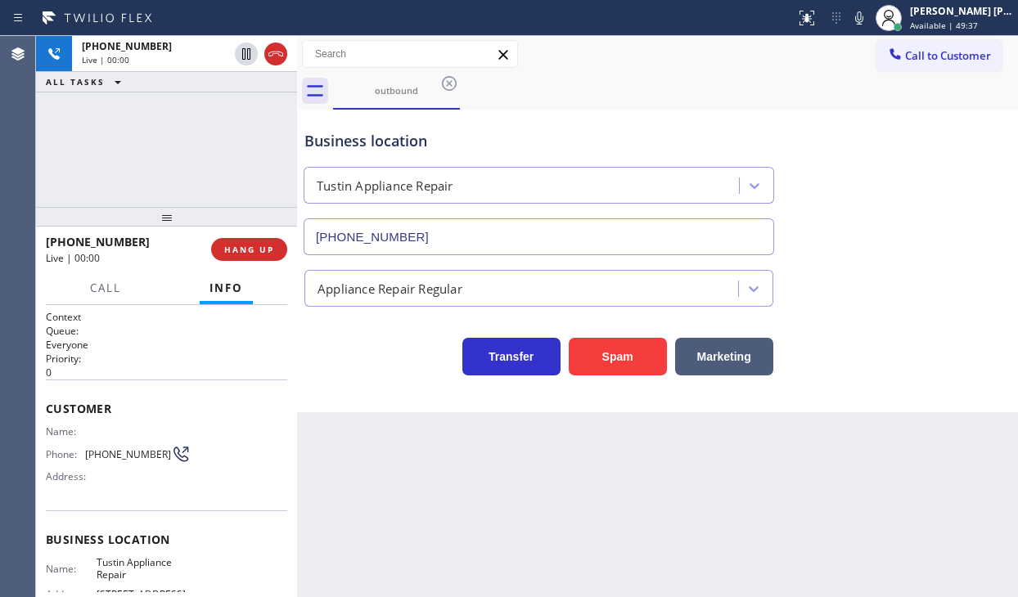
click at [642, 435] on div "Back to Dashboard Change Sender ID Customers Technicians Select a contact Outbo…" at bounding box center [657, 316] width 721 height 561
click at [180, 135] on div "[PHONE_NUMBER] Live | 00:05 ALL TASKS ALL TASKS ACTIVE TASKS TASKS IN WRAP UP" at bounding box center [166, 121] width 261 height 171
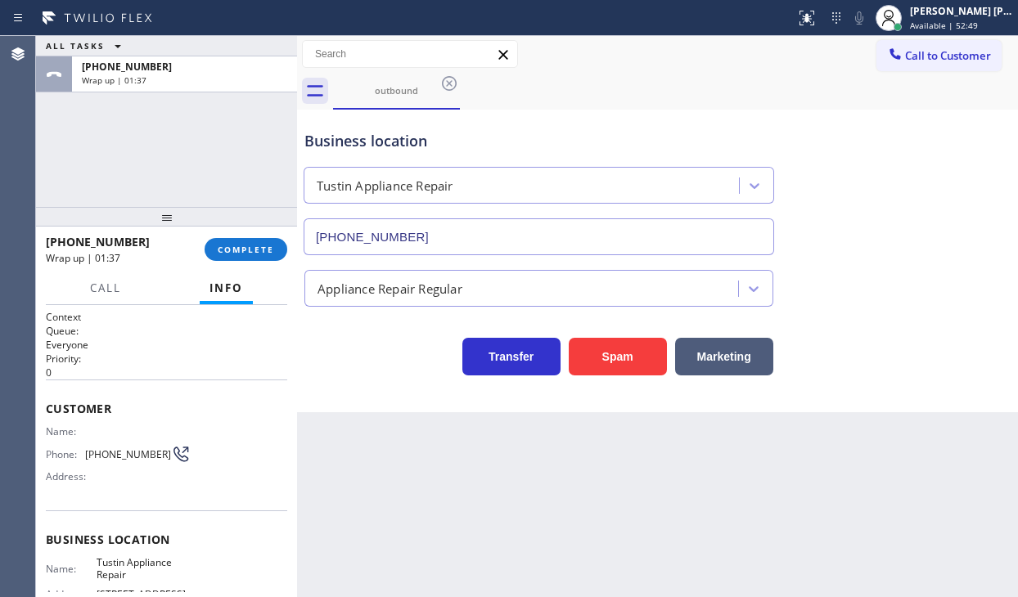
click at [233, 227] on div at bounding box center [166, 217] width 261 height 20
drag, startPoint x: 233, startPoint y: 230, endPoint x: 234, endPoint y: 250, distance: 20.5
click at [233, 227] on div at bounding box center [166, 217] width 261 height 20
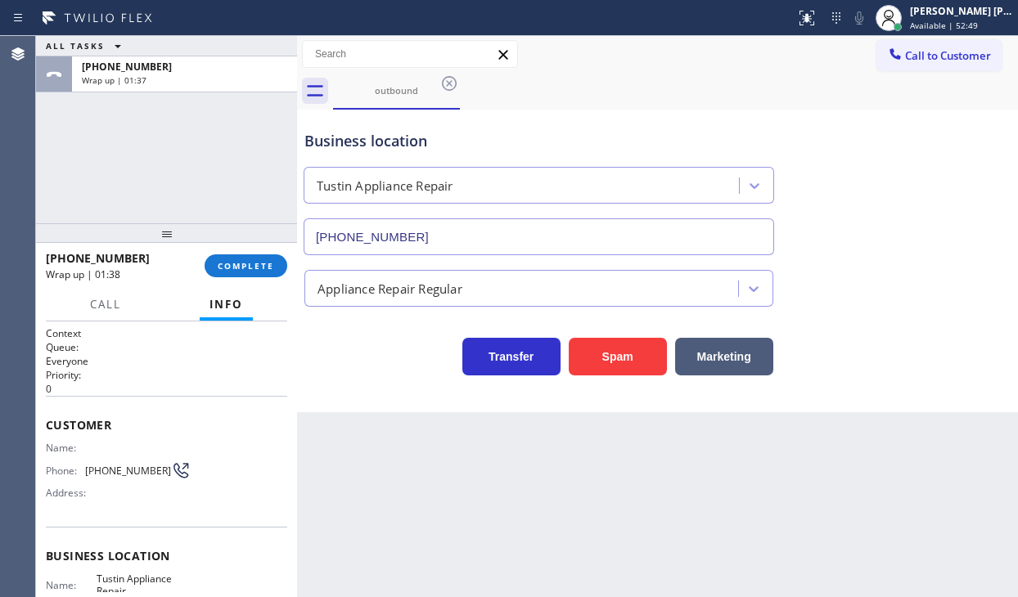
click at [236, 247] on div "[PHONE_NUMBER] Wrap up | 01:38 COMPLETE" at bounding box center [166, 266] width 241 height 43
click at [236, 255] on button "COMPLETE" at bounding box center [246, 266] width 83 height 23
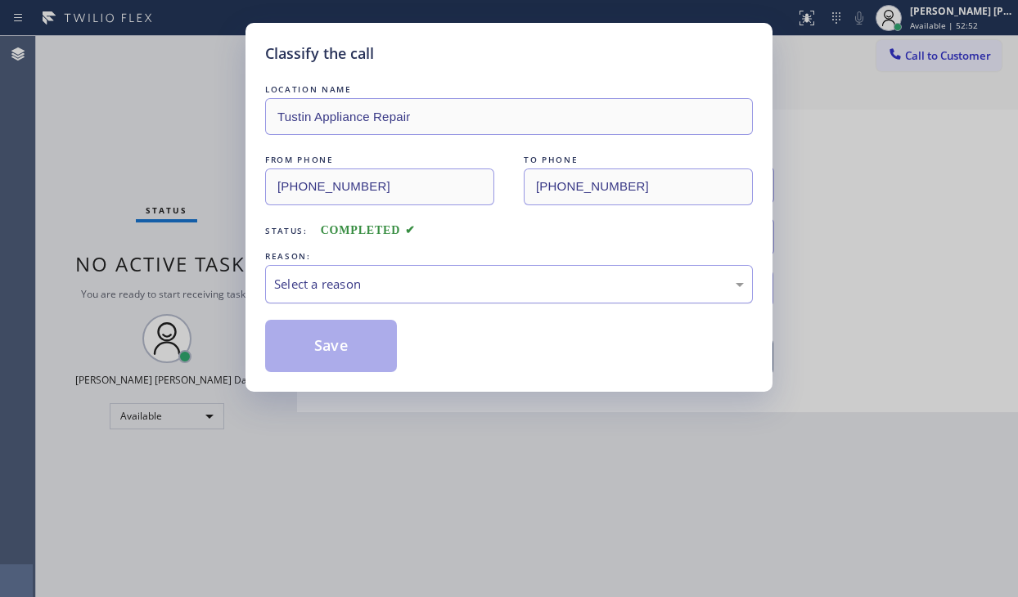
click at [397, 277] on div "Select a reason" at bounding box center [509, 284] width 470 height 19
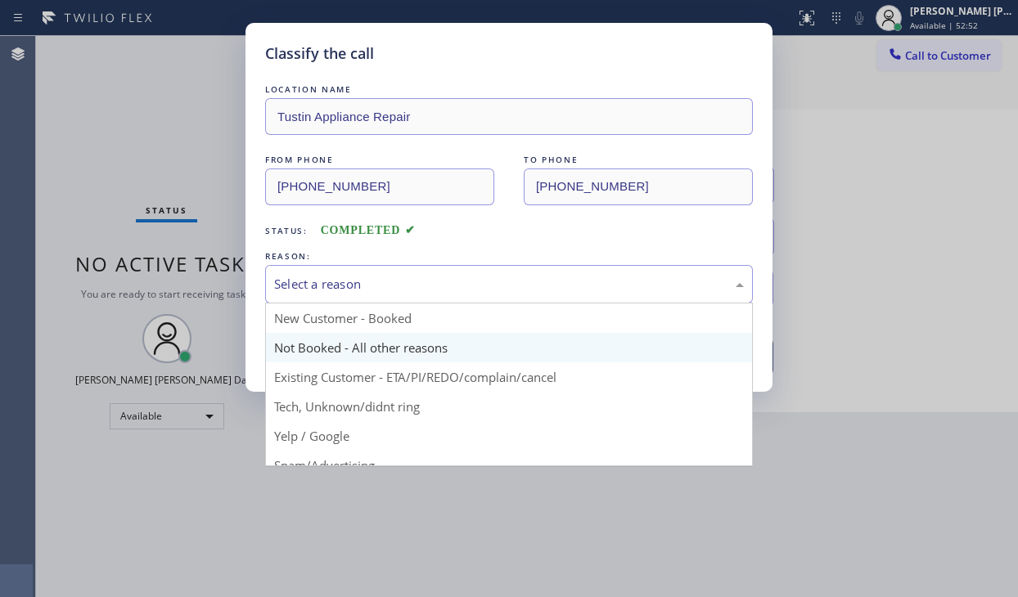
click at [358, 340] on button "Save" at bounding box center [331, 346] width 132 height 52
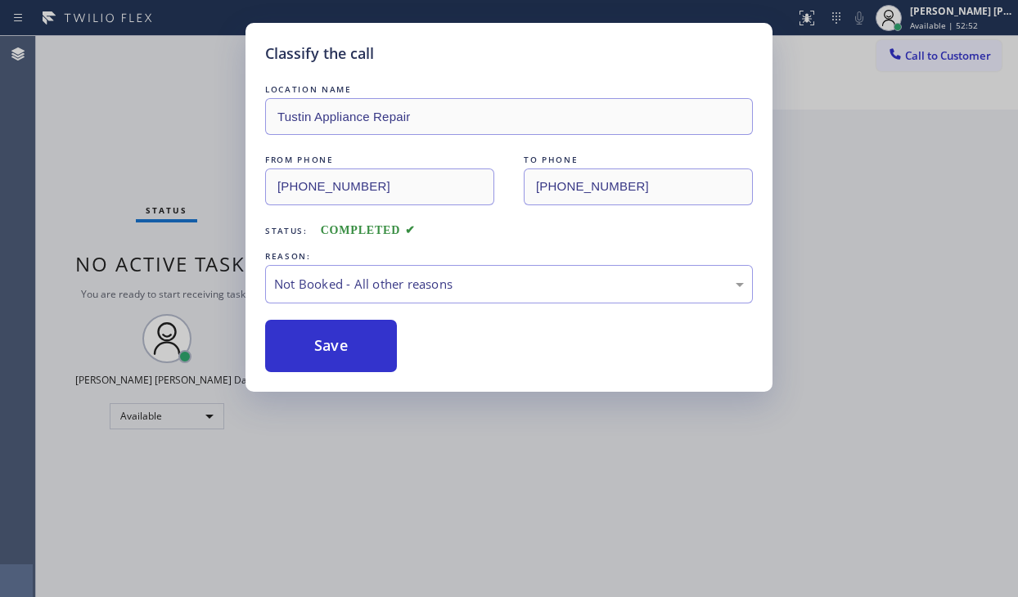
click at [358, 340] on button "Save" at bounding box center [331, 346] width 132 height 52
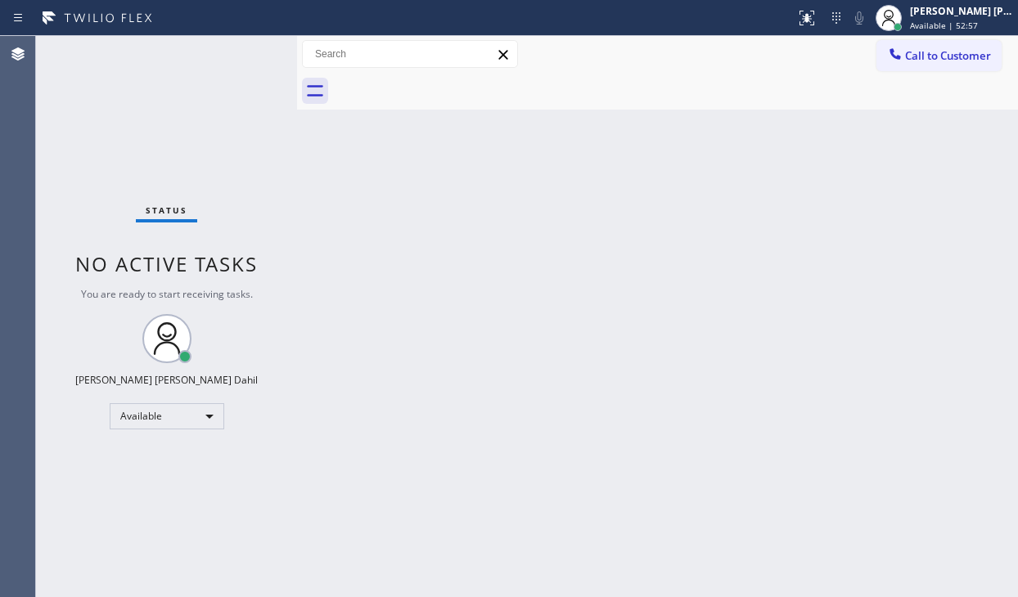
click at [694, 329] on div "Back to Dashboard Change Sender ID Customers Technicians Select a contact Outbo…" at bounding box center [657, 316] width 721 height 561
drag, startPoint x: 84, startPoint y: 106, endPoint x: 278, endPoint y: 154, distance: 199.7
click at [85, 106] on div "Status No active tasks You are ready to start receiving tasks. [PERSON_NAME] [P…" at bounding box center [166, 316] width 261 height 561
click at [848, 264] on div "Back to Dashboard Change Sender ID Customers Technicians Select a contact Outbo…" at bounding box center [657, 316] width 721 height 561
drag, startPoint x: 608, startPoint y: 333, endPoint x: 718, endPoint y: 489, distance: 190.9
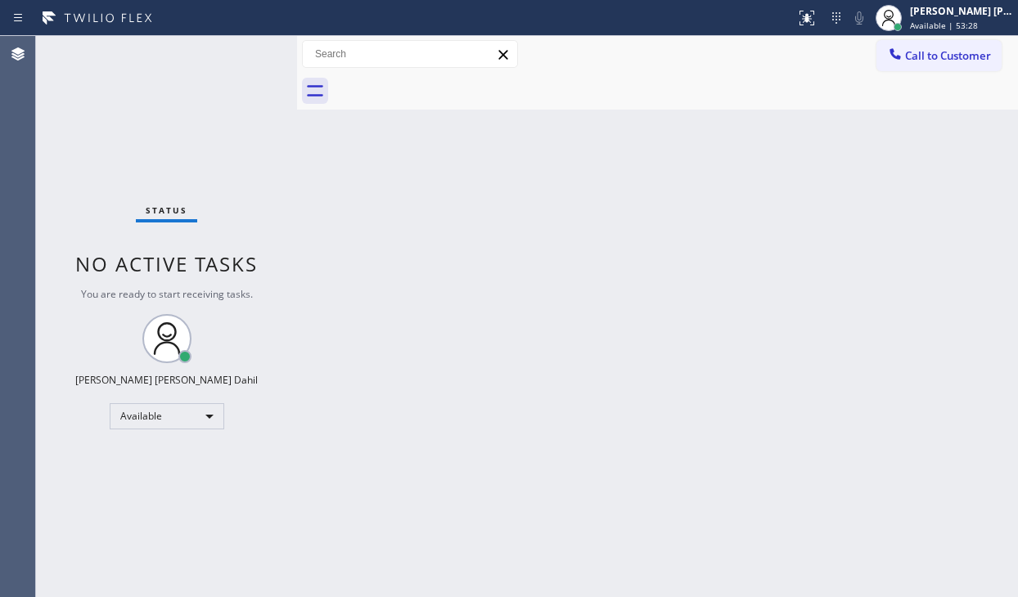
click at [608, 334] on div "Back to Dashboard Change Sender ID Customers Technicians Select a contact Outbo…" at bounding box center [657, 316] width 721 height 561
click at [161, 138] on div "Status No active tasks You are ready to start receiving tasks. [PERSON_NAME] [P…" at bounding box center [166, 316] width 261 height 561
click at [201, 56] on div "Status No active tasks You are ready to start receiving tasks. [PERSON_NAME] [P…" at bounding box center [166, 316] width 261 height 561
click at [204, 56] on div "Status No active tasks You are ready to start receiving tasks. [PERSON_NAME] [P…" at bounding box center [166, 316] width 261 height 561
click at [157, 128] on div "Status No active tasks You are ready to start receiving tasks. [PERSON_NAME] [P…" at bounding box center [166, 316] width 261 height 561
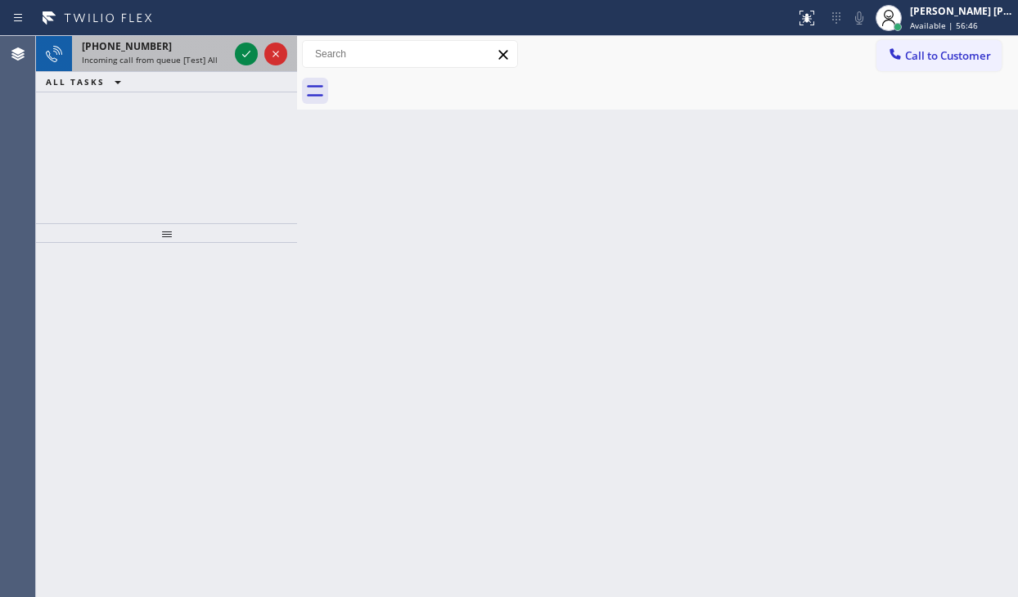
click at [194, 49] on div "[PHONE_NUMBER]" at bounding box center [155, 46] width 146 height 14
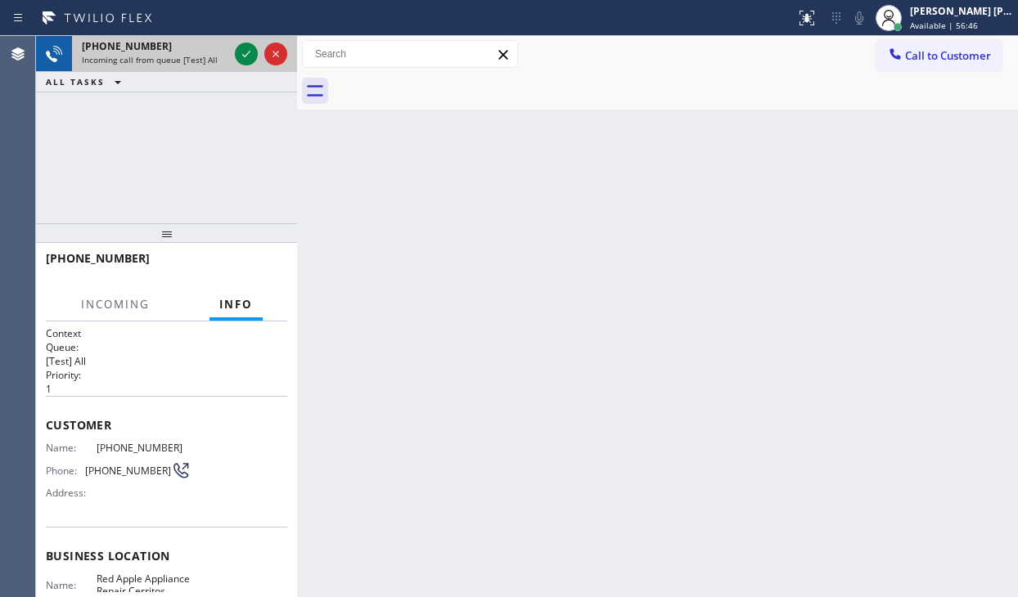
click at [194, 49] on div "[PHONE_NUMBER]" at bounding box center [155, 46] width 146 height 14
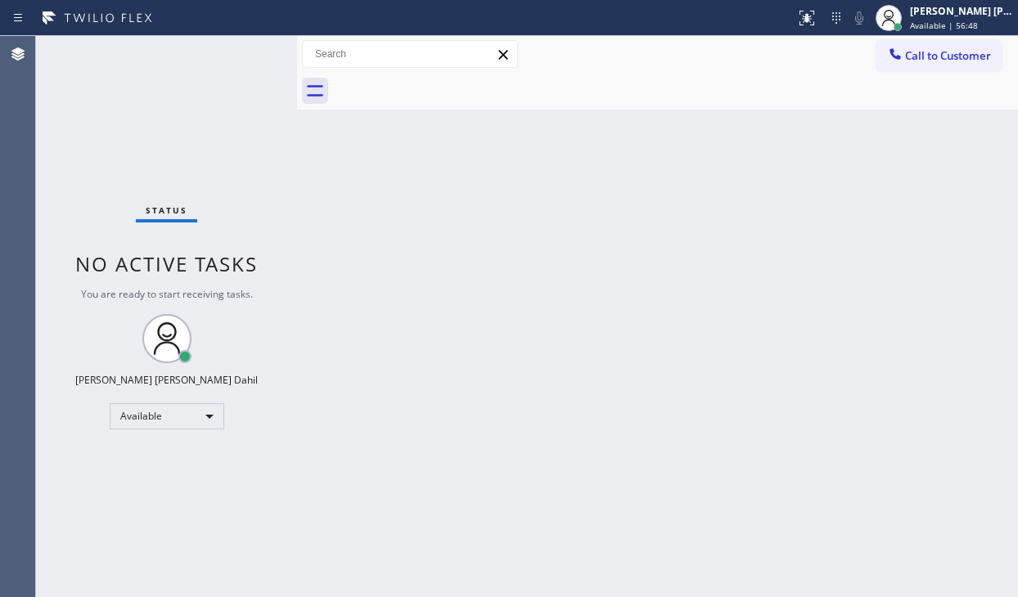
click at [245, 47] on div "Status No active tasks You are ready to start receiving tasks. [PERSON_NAME] [P…" at bounding box center [166, 316] width 261 height 561
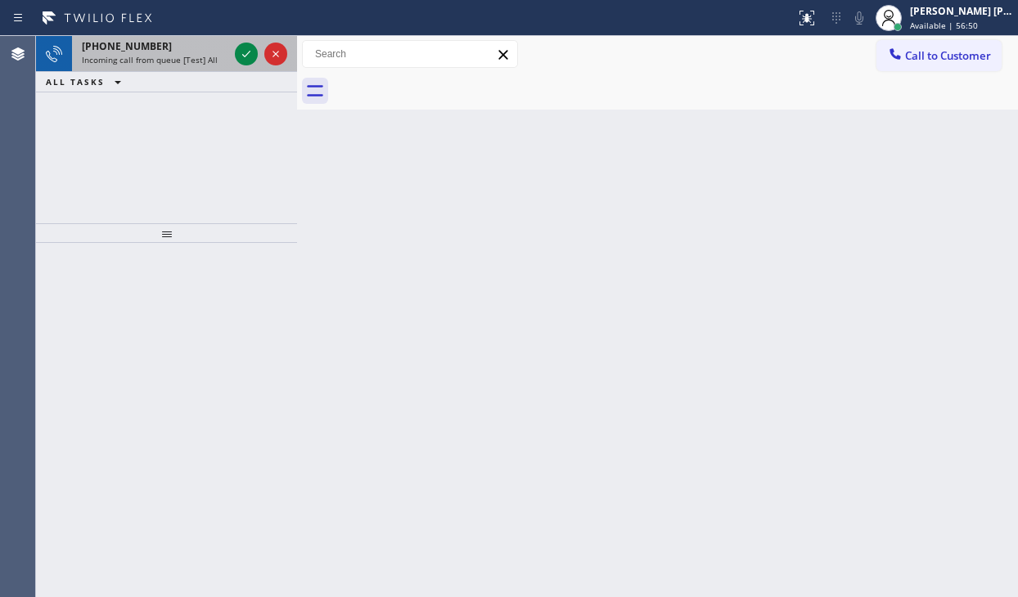
click at [212, 50] on div "[PHONE_NUMBER]" at bounding box center [155, 46] width 146 height 14
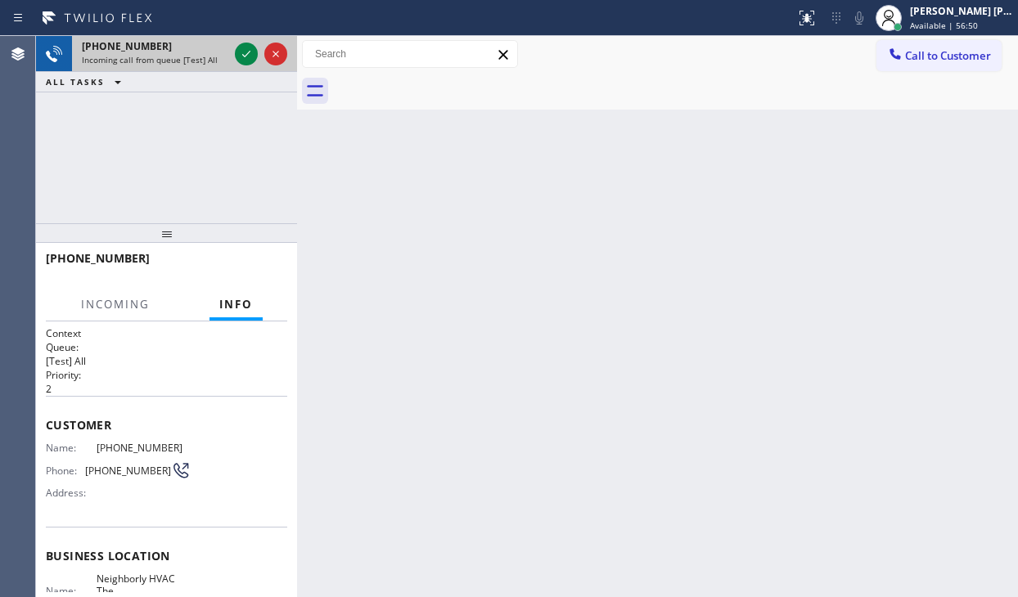
click at [212, 50] on div "[PHONE_NUMBER]" at bounding box center [155, 46] width 146 height 14
click at [245, 53] on icon at bounding box center [247, 54] width 20 height 20
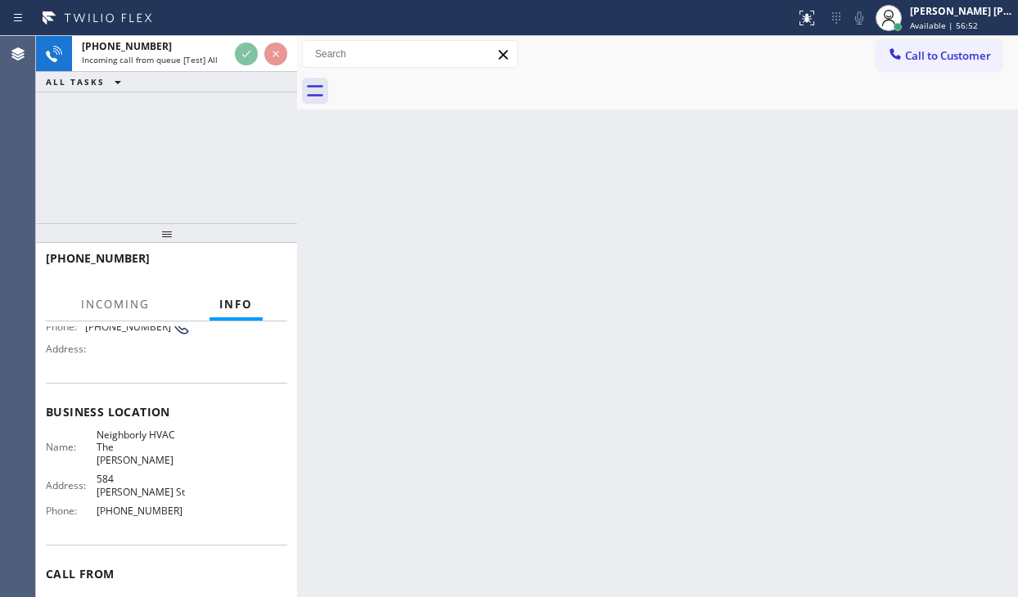
scroll to position [164, 0]
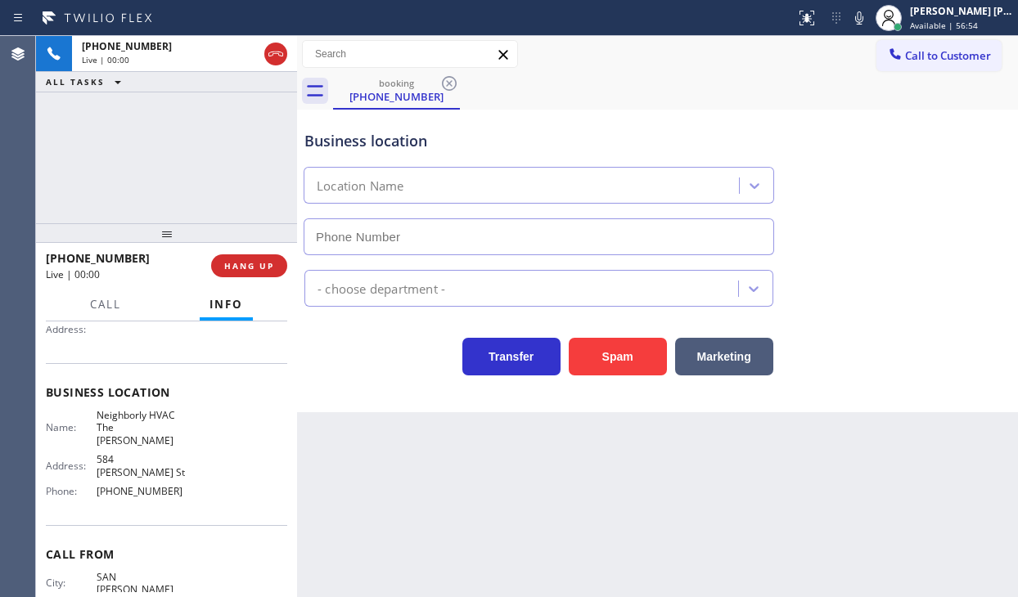
type input "[PHONE_NUMBER]"
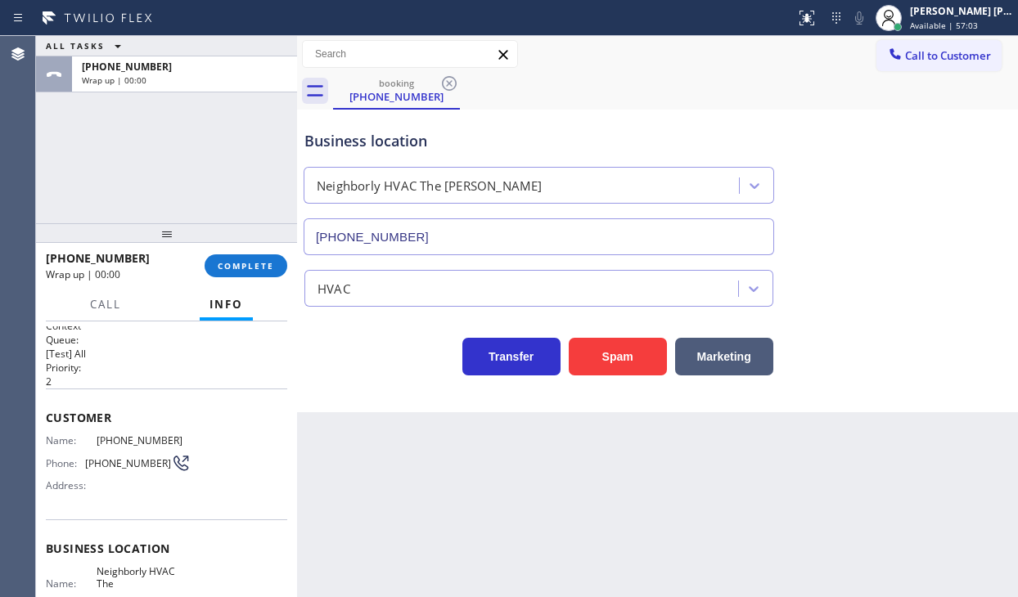
scroll to position [0, 0]
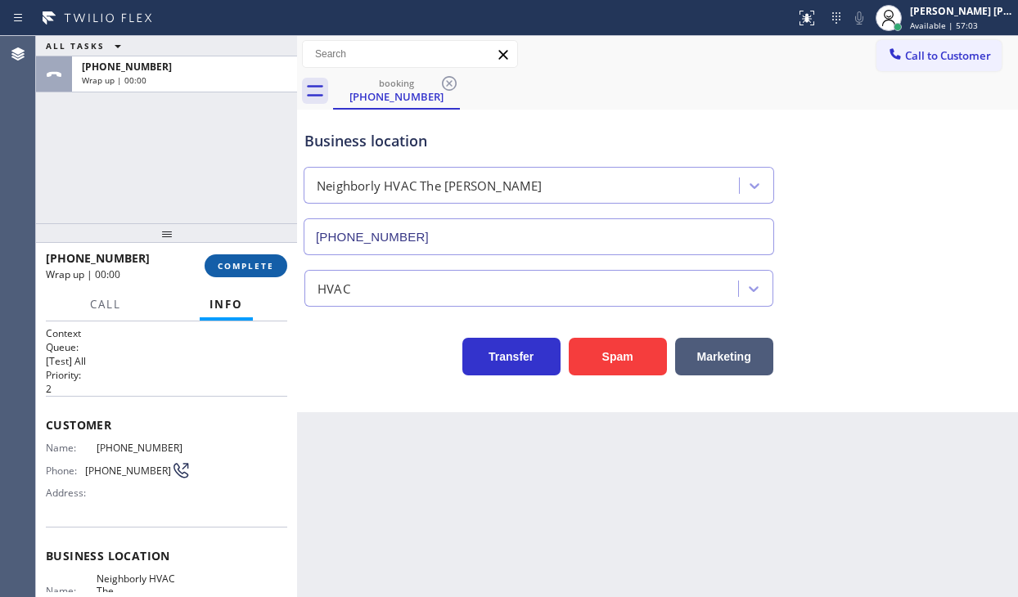
click at [228, 267] on span "COMPLETE" at bounding box center [246, 265] width 56 height 11
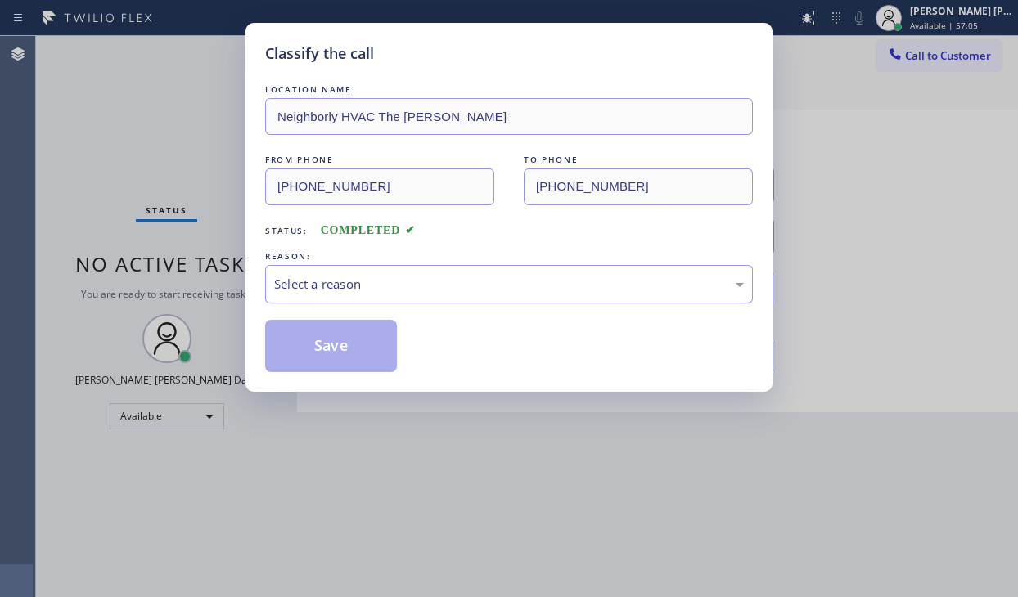
drag, startPoint x: 357, startPoint y: 277, endPoint x: 363, endPoint y: 300, distance: 23.8
click at [357, 278] on div "Select a reason" at bounding box center [509, 284] width 470 height 19
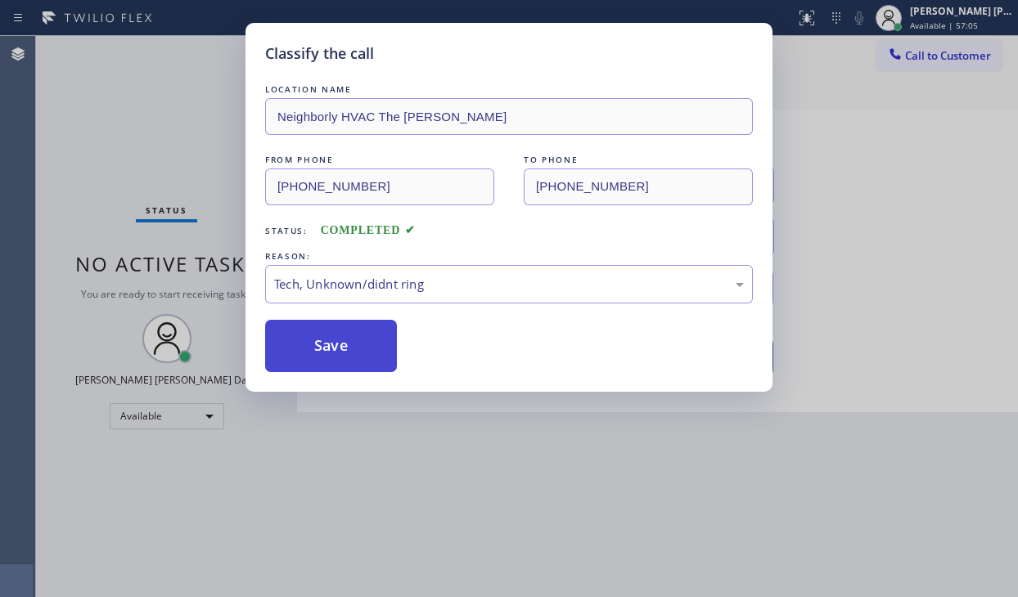
click at [313, 348] on button "Save" at bounding box center [331, 346] width 132 height 52
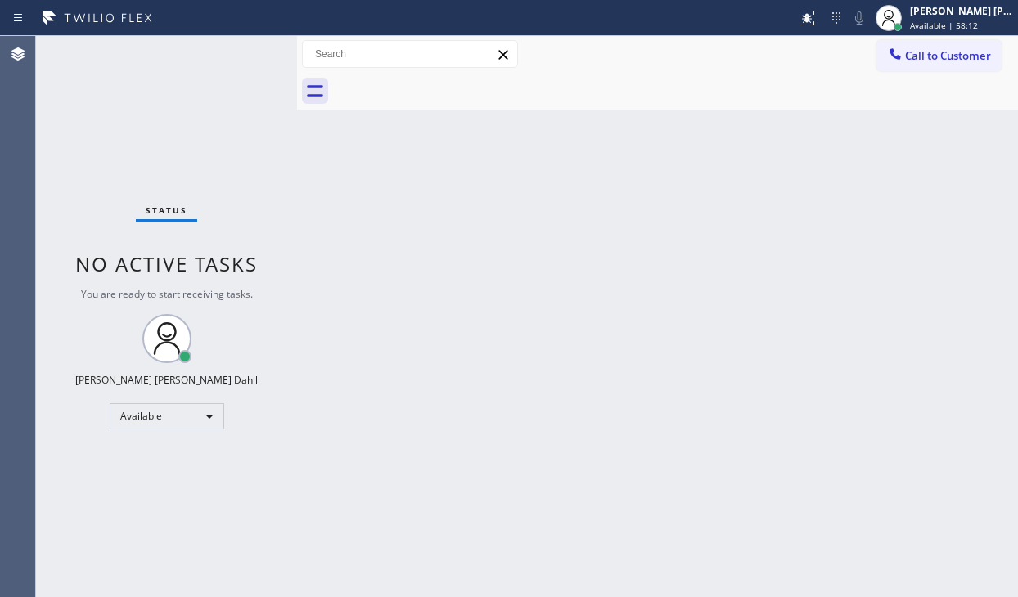
click at [523, 374] on div "Back to Dashboard Change Sender ID Customers Technicians Select a contact Outbo…" at bounding box center [657, 316] width 721 height 561
click at [409, 322] on div "Back to Dashboard Change Sender ID Customers Technicians Select a contact Outbo…" at bounding box center [657, 316] width 721 height 561
drag, startPoint x: 626, startPoint y: 402, endPoint x: 661, endPoint y: 583, distance: 185.1
click at [627, 403] on div "Back to Dashboard Change Sender ID Customers Technicians Select a contact Outbo…" at bounding box center [657, 316] width 721 height 561
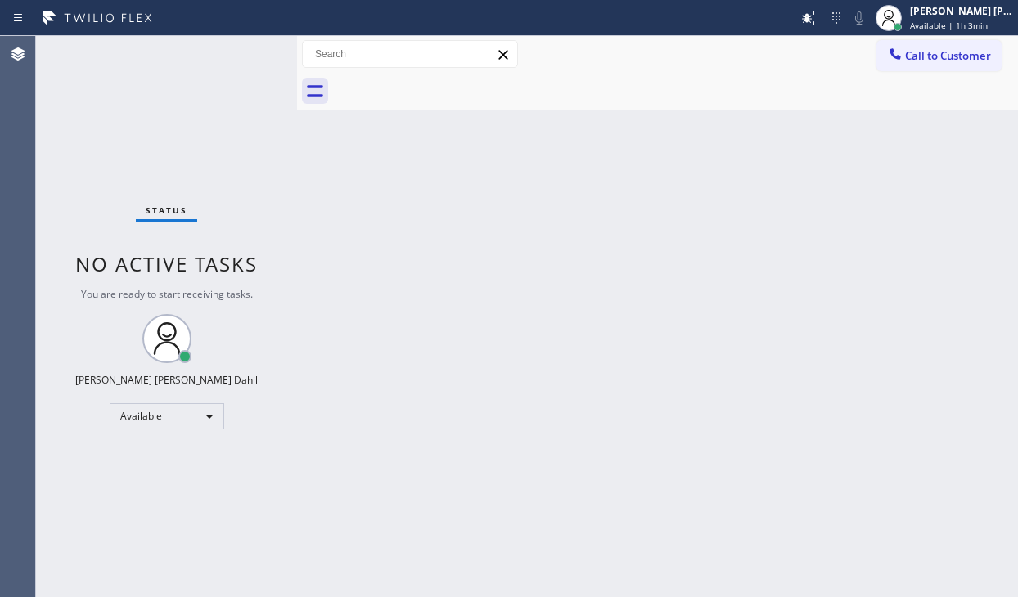
click at [124, 81] on div "Status No active tasks You are ready to start receiving tasks. [PERSON_NAME] [P…" at bounding box center [166, 316] width 261 height 561
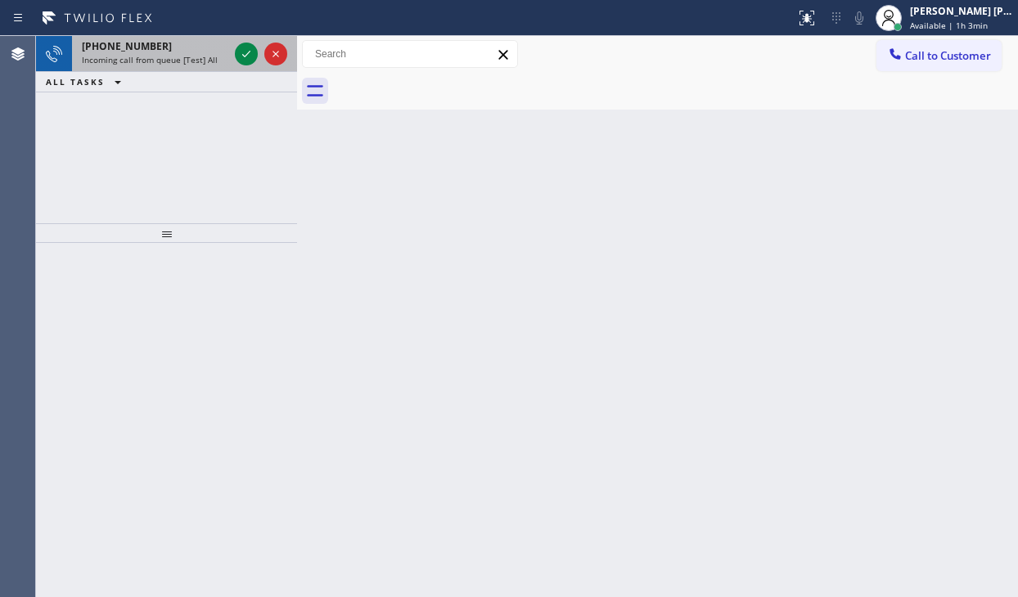
click at [209, 54] on span "Incoming call from queue [Test] All" at bounding box center [150, 59] width 136 height 11
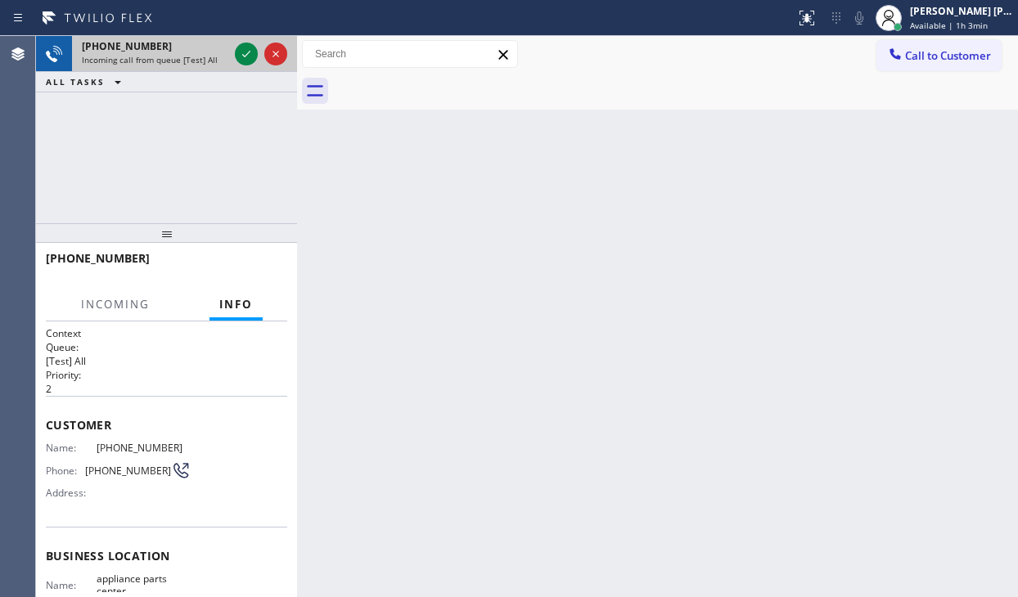
click at [221, 56] on div "Incoming call from queue [Test] All" at bounding box center [155, 59] width 146 height 11
click at [220, 56] on div "Incoming call from queue [Test] All" at bounding box center [155, 59] width 146 height 11
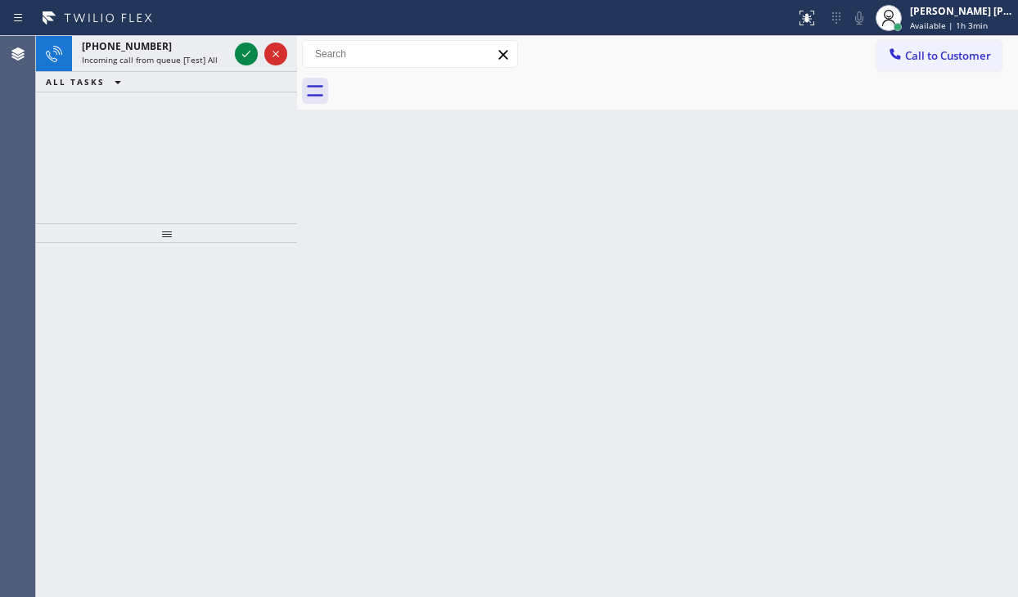
click at [218, 56] on div "Incoming call from queue [Test] All" at bounding box center [155, 59] width 146 height 11
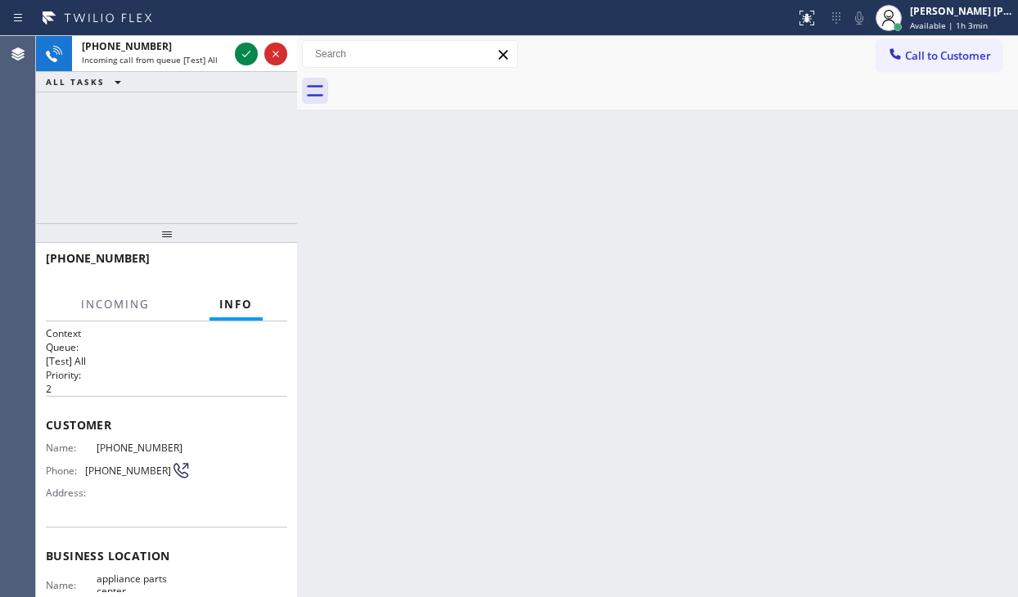
click at [218, 56] on div "Incoming call from queue [Test] All" at bounding box center [155, 59] width 146 height 11
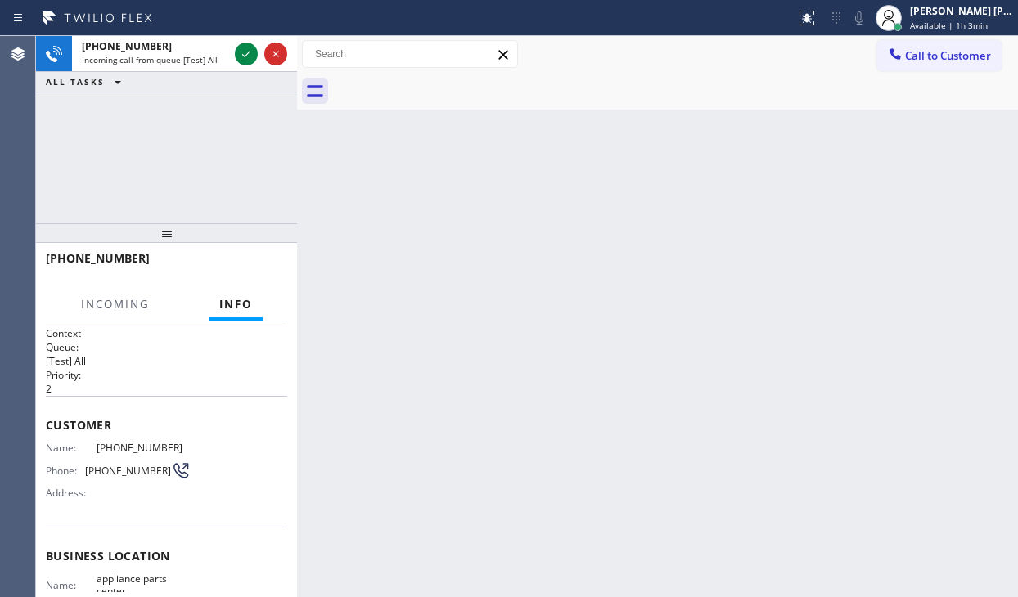
click at [218, 56] on div "Incoming call from queue [Test] All" at bounding box center [155, 59] width 146 height 11
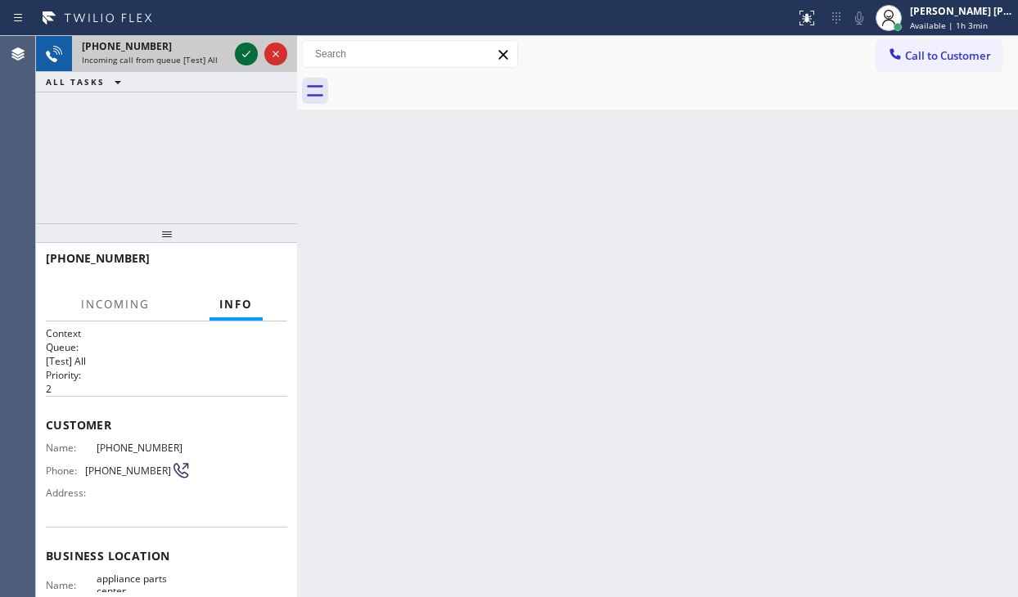
click at [242, 52] on icon at bounding box center [247, 54] width 20 height 20
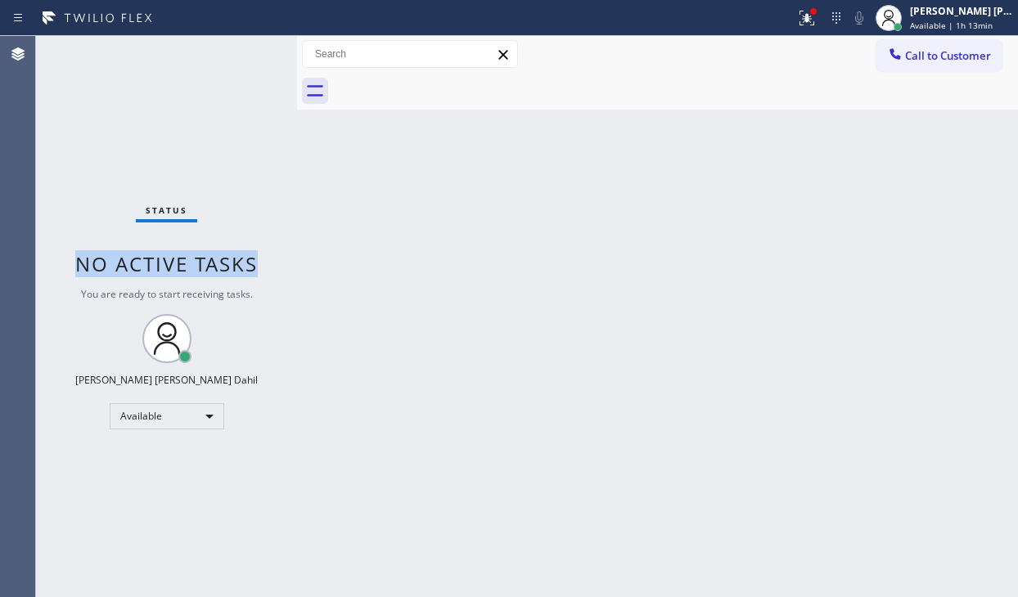
click at [282, 155] on div "Status No active tasks You are ready to start receiving tasks. [PERSON_NAME] [P…" at bounding box center [166, 316] width 261 height 561
click at [282, 151] on div "Status No active tasks You are ready to start receiving tasks. [PERSON_NAME] [P…" at bounding box center [166, 316] width 261 height 561
click at [220, 70] on div "Status No active tasks You are ready to start receiving tasks. [PERSON_NAME] [P…" at bounding box center [166, 316] width 261 height 561
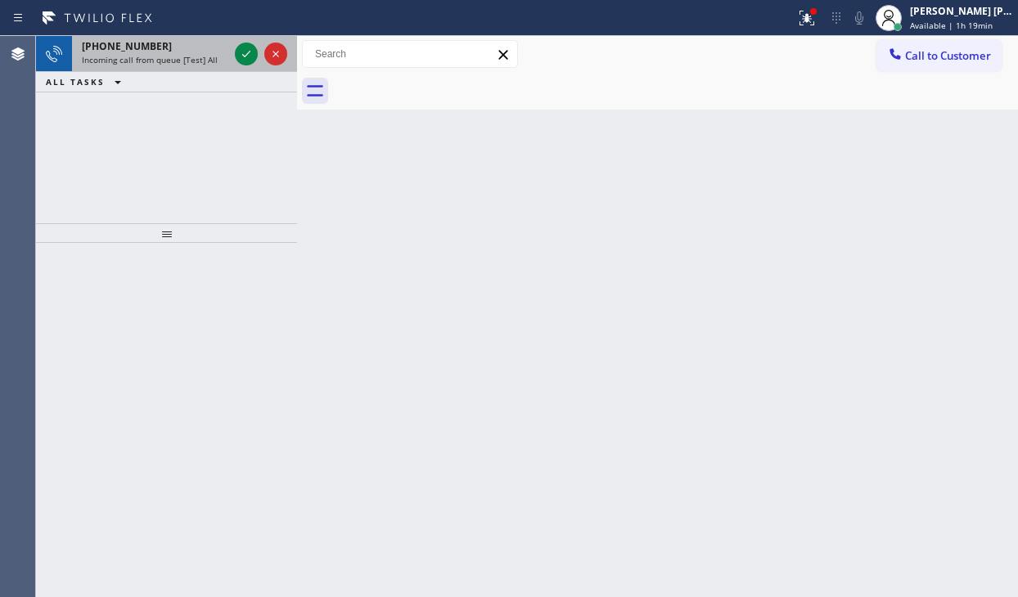
click at [213, 43] on div "[PHONE_NUMBER]" at bounding box center [155, 46] width 146 height 14
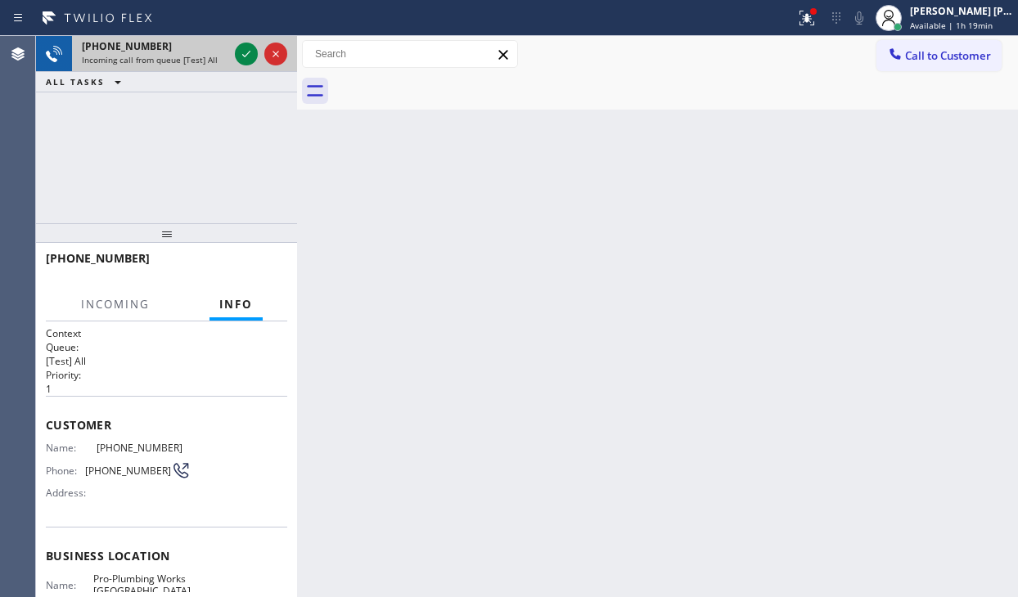
click at [213, 43] on div "[PHONE_NUMBER]" at bounding box center [155, 46] width 146 height 14
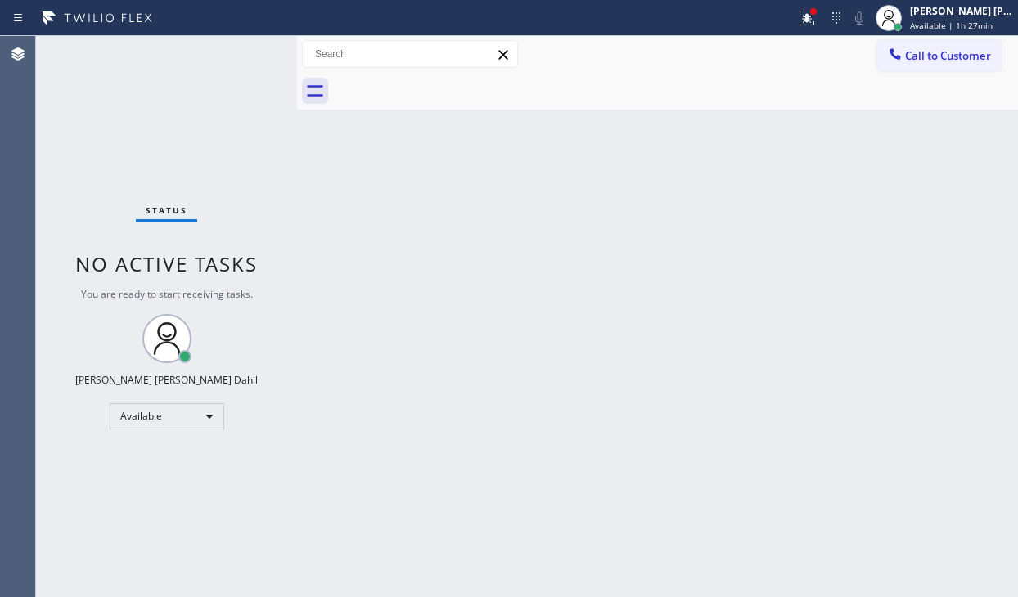
click at [226, 65] on div "Status No active tasks You are ready to start receiving tasks. [PERSON_NAME] [P…" at bounding box center [166, 316] width 261 height 561
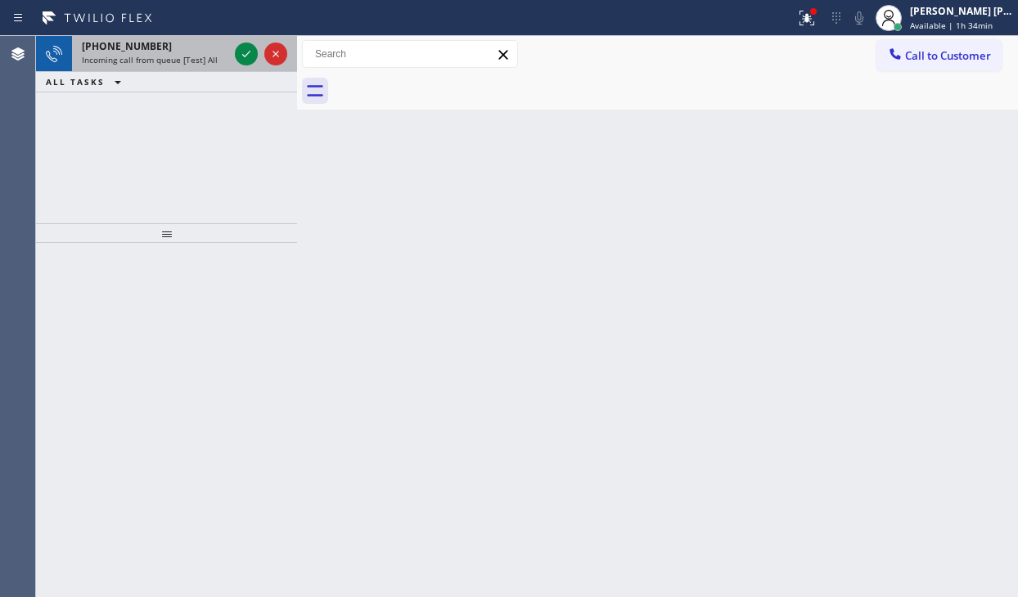
click at [205, 47] on div "[PHONE_NUMBER]" at bounding box center [155, 46] width 146 height 14
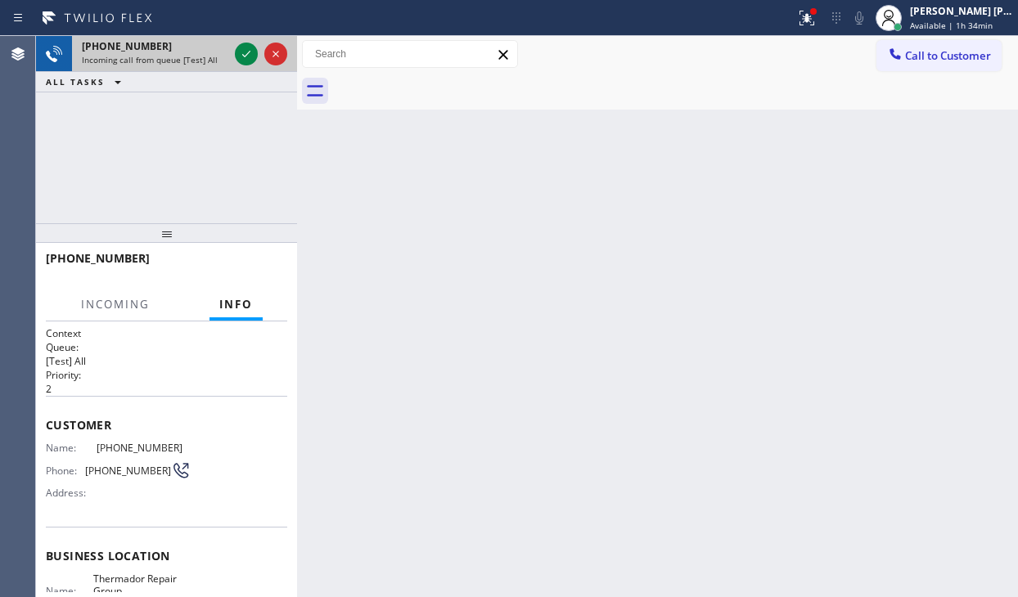
click at [205, 47] on div "[PHONE_NUMBER]" at bounding box center [155, 46] width 146 height 14
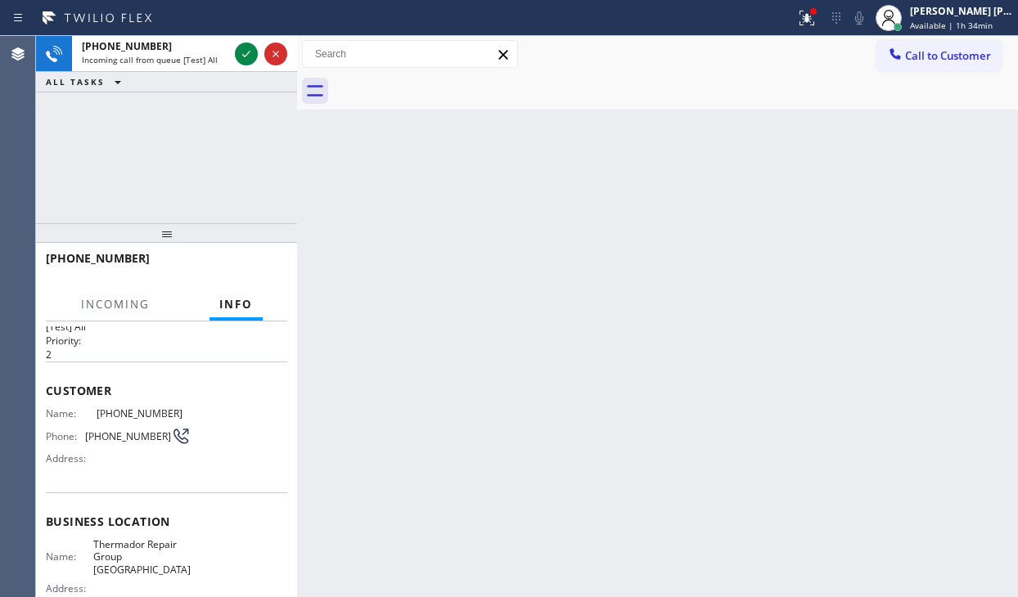
scroll to position [82, 0]
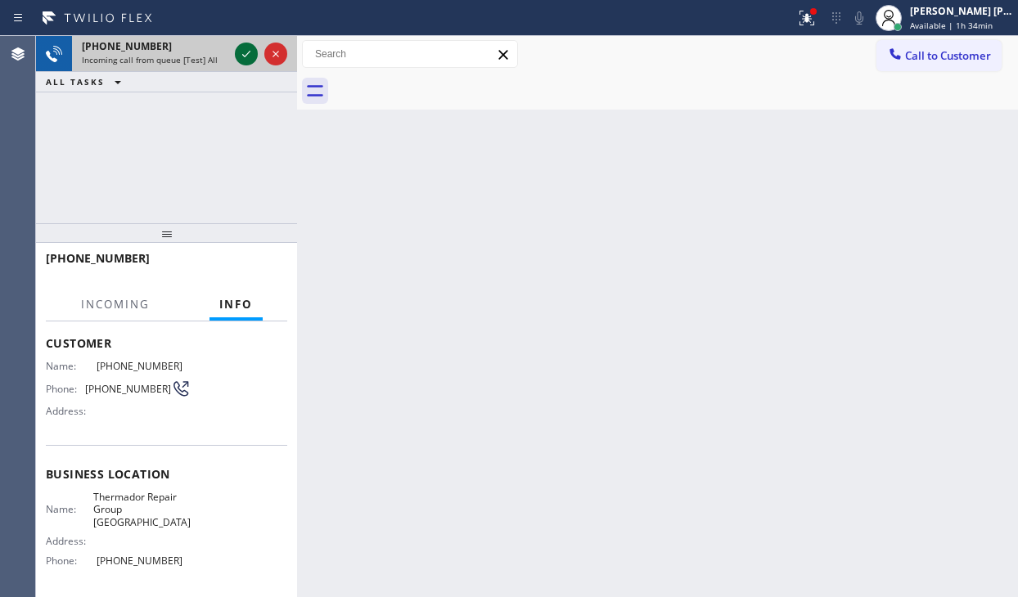
click at [247, 55] on icon at bounding box center [247, 54] width 20 height 20
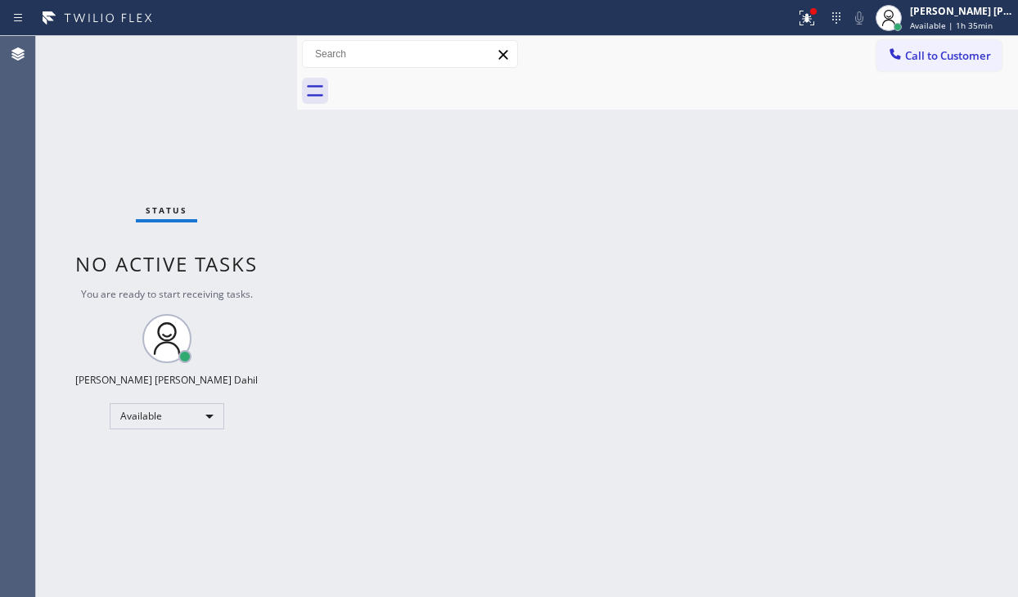
click at [251, 55] on div "Status No active tasks You are ready to start receiving tasks. [PERSON_NAME] [P…" at bounding box center [166, 316] width 261 height 561
click at [529, 355] on div "Back to Dashboard Change Sender ID Customers Technicians Select a contact Outbo…" at bounding box center [657, 316] width 721 height 561
drag, startPoint x: 529, startPoint y: 355, endPoint x: 408, endPoint y: 303, distance: 132.7
click at [408, 303] on div "Back to Dashboard Change Sender ID Customers Technicians Select a contact Outbo…" at bounding box center [657, 316] width 721 height 561
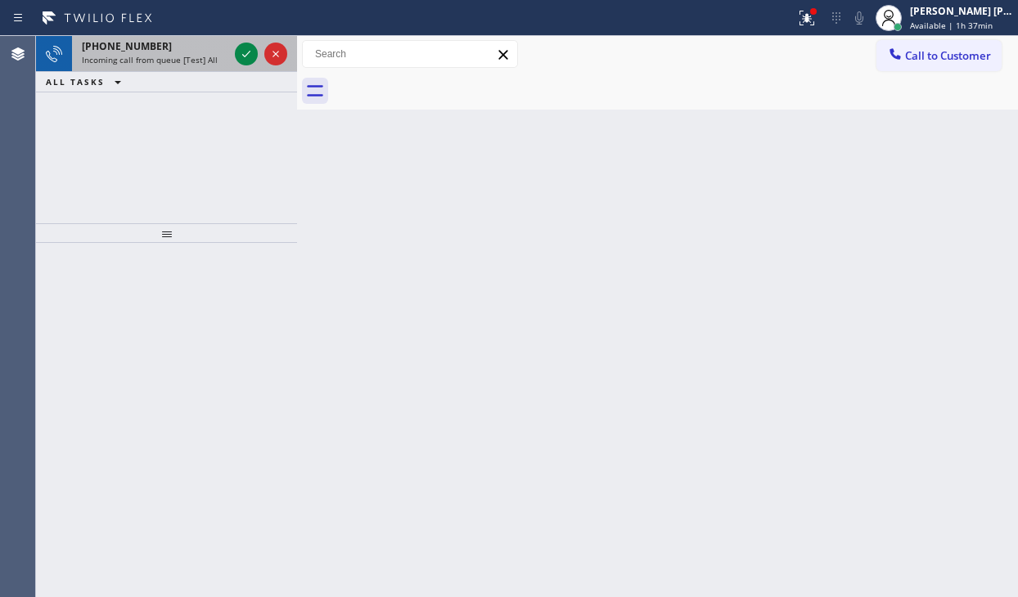
click at [194, 59] on span "Incoming call from queue [Test] All" at bounding box center [150, 59] width 136 height 11
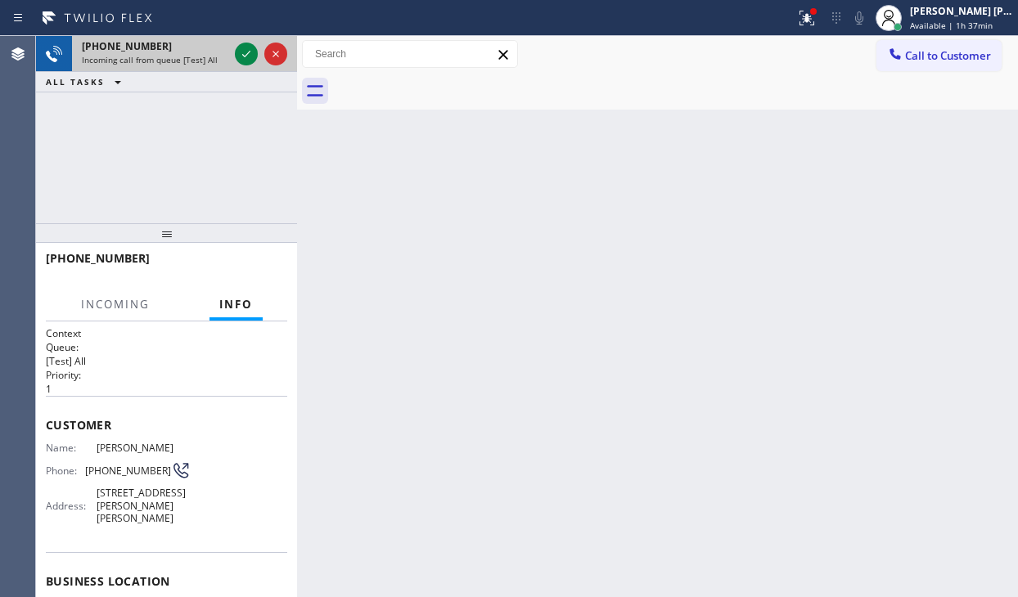
click at [194, 59] on span "Incoming call from queue [Test] All" at bounding box center [150, 59] width 136 height 11
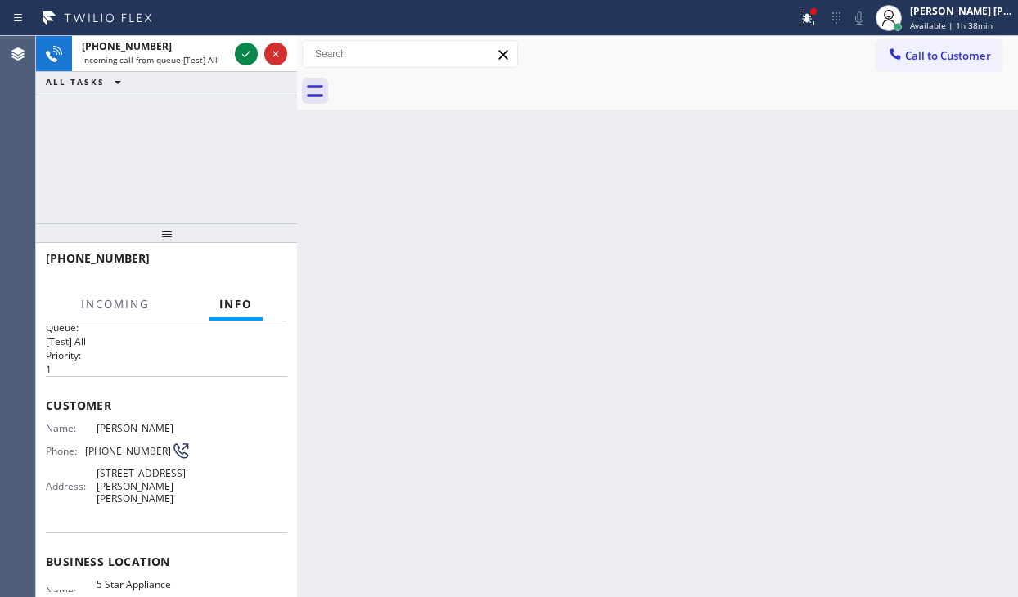
scroll to position [216, 0]
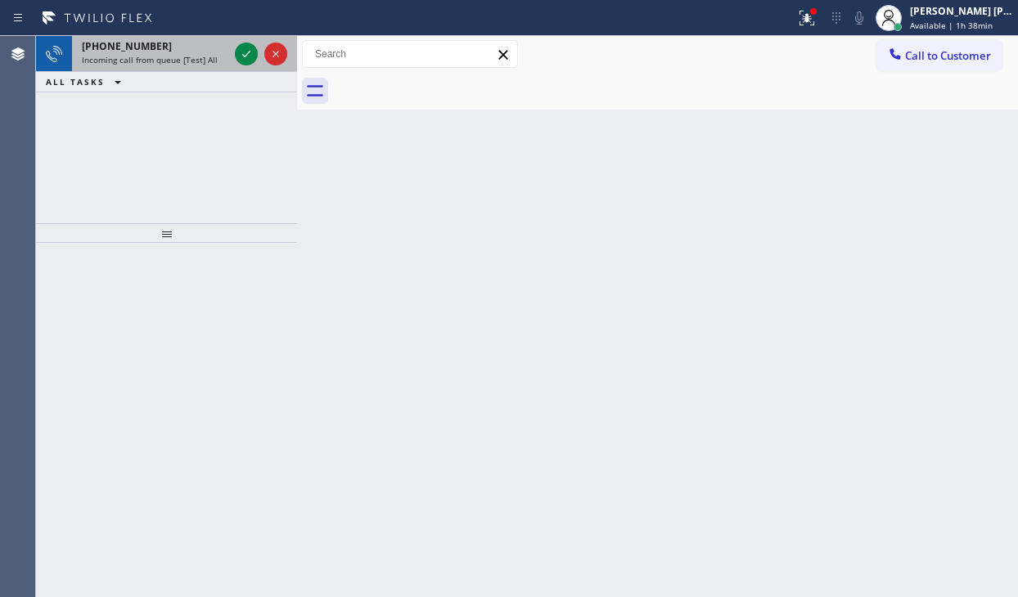
click at [210, 65] on div "[PHONE_NUMBER] Incoming call from queue [Test] All" at bounding box center [152, 54] width 160 height 36
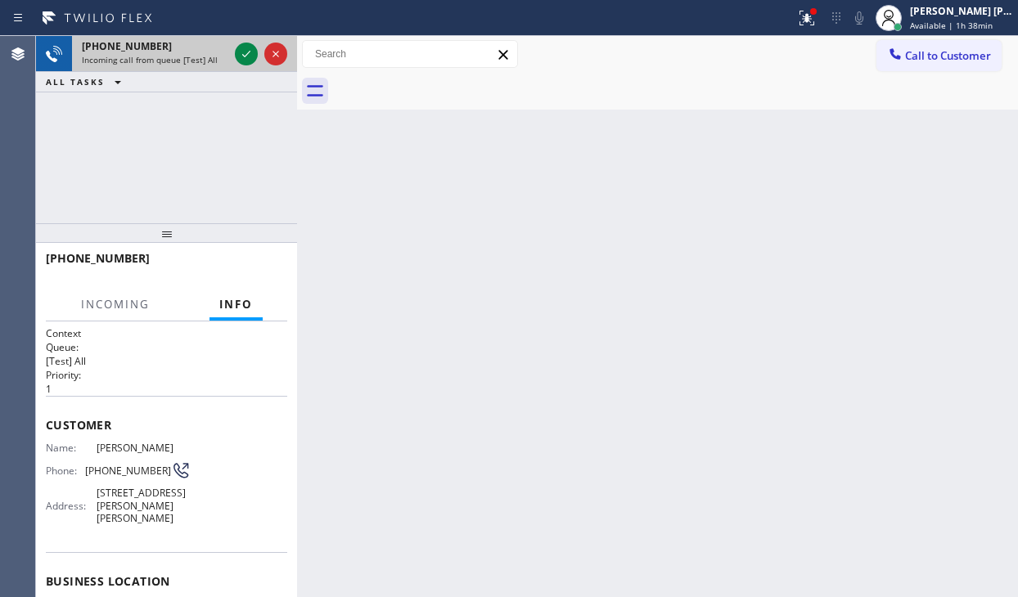
click at [210, 65] on div "[PHONE_NUMBER] Incoming call from queue [Test] All" at bounding box center [152, 54] width 160 height 36
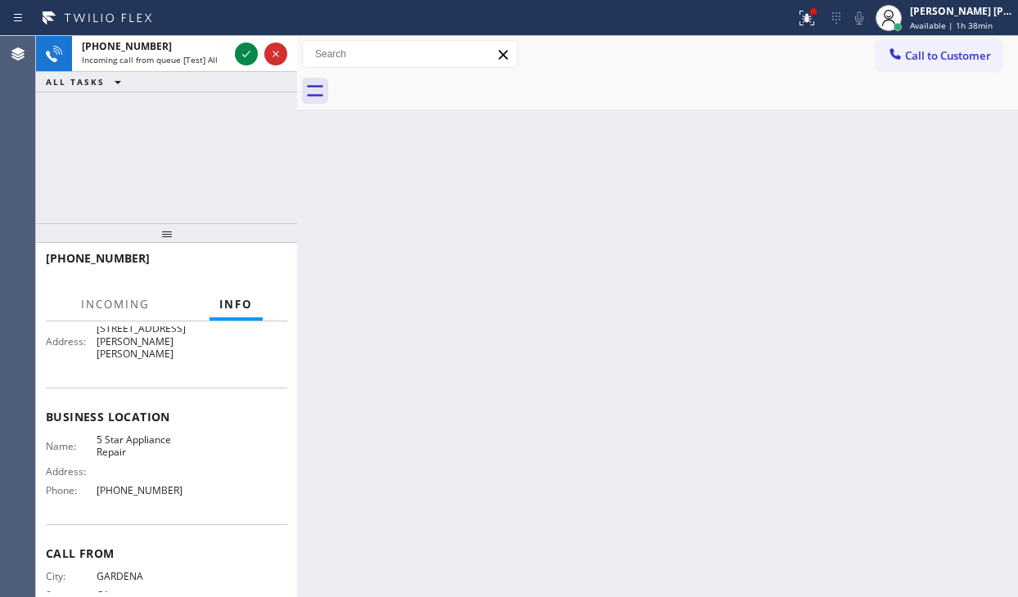
scroll to position [216, 0]
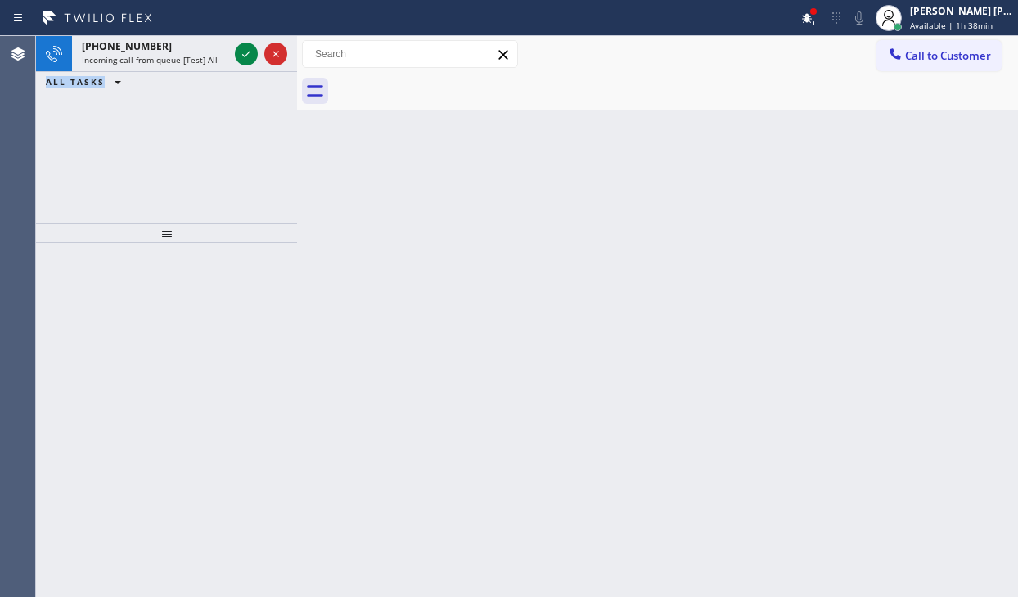
click at [229, 59] on div "[PHONE_NUMBER] Incoming call from queue [Test] All" at bounding box center [152, 54] width 160 height 36
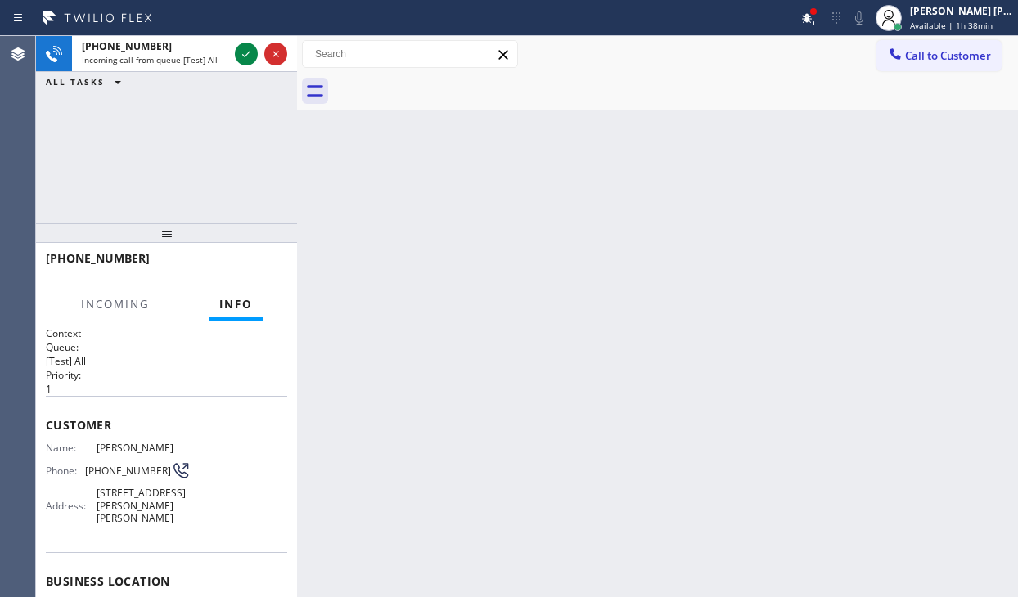
click at [229, 59] on div "[PHONE_NUMBER] Incoming call from queue [Test] All" at bounding box center [152, 54] width 160 height 36
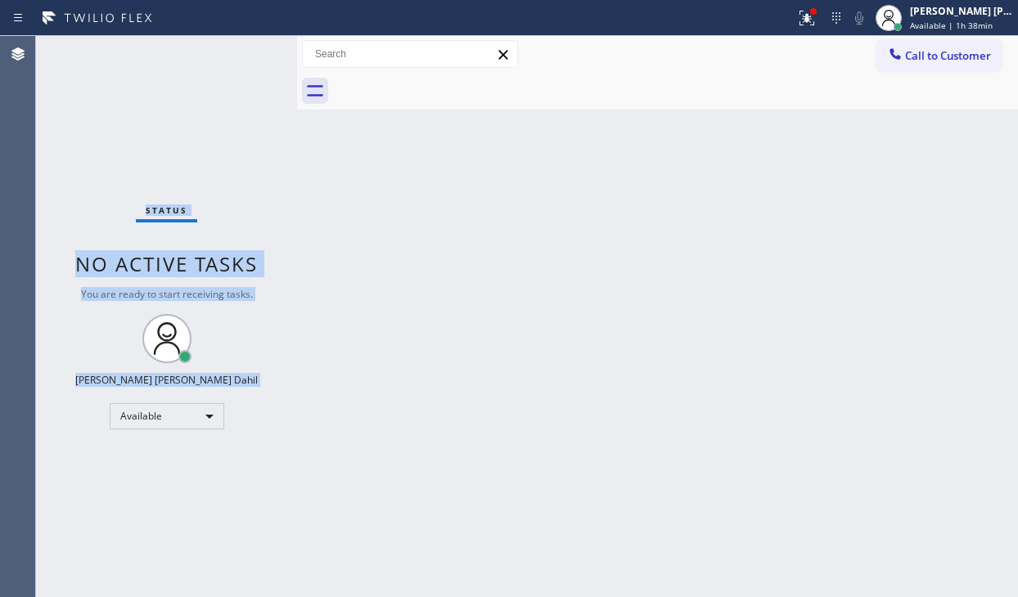
click at [229, 59] on div "Status No active tasks You are ready to start receiving tasks. [PERSON_NAME] [P…" at bounding box center [166, 316] width 261 height 561
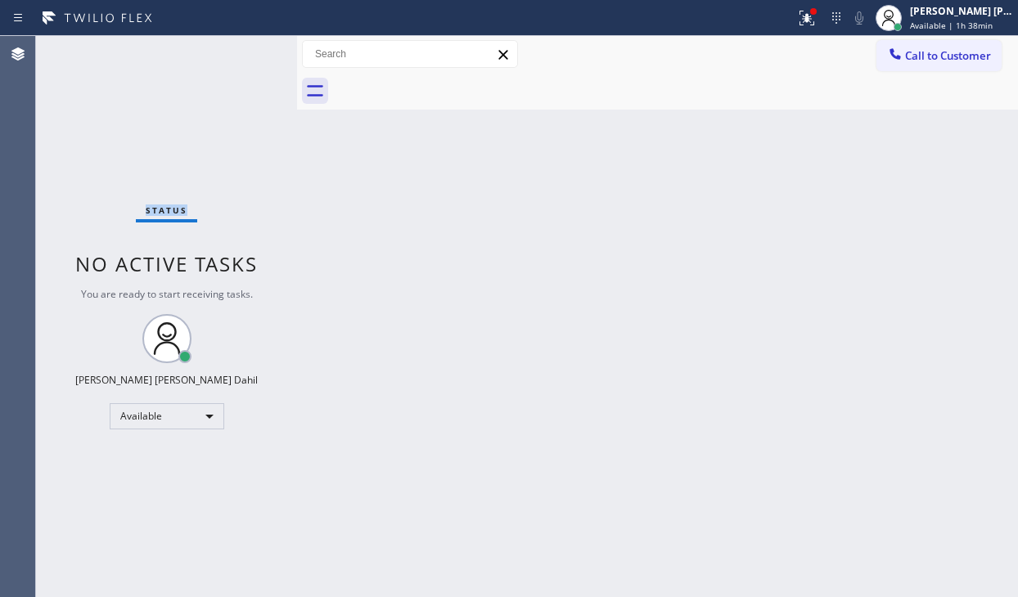
click at [243, 56] on div "Status No active tasks You are ready to start receiving tasks. [PERSON_NAME] [P…" at bounding box center [166, 316] width 261 height 561
click at [216, 45] on div "Status No active tasks You are ready to start receiving tasks. [PERSON_NAME] [P…" at bounding box center [166, 316] width 261 height 561
click at [516, 484] on div "Back to Dashboard Change Sender ID Customers Technicians Select a contact Outbo…" at bounding box center [657, 316] width 721 height 561
drag, startPoint x: 822, startPoint y: 19, endPoint x: 813, endPoint y: 162, distance: 143.5
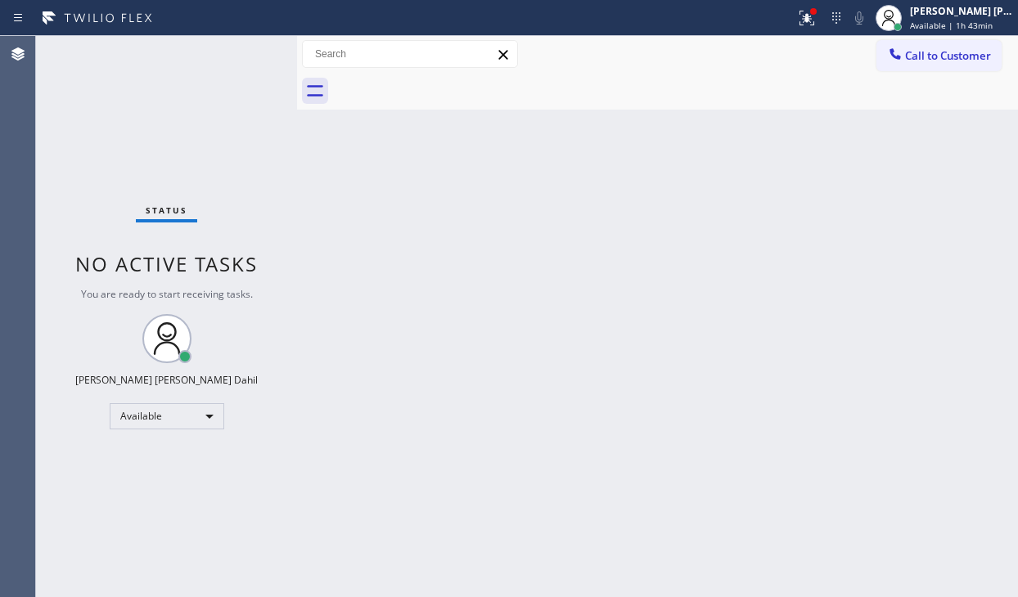
click at [817, 21] on icon at bounding box center [807, 18] width 20 height 20
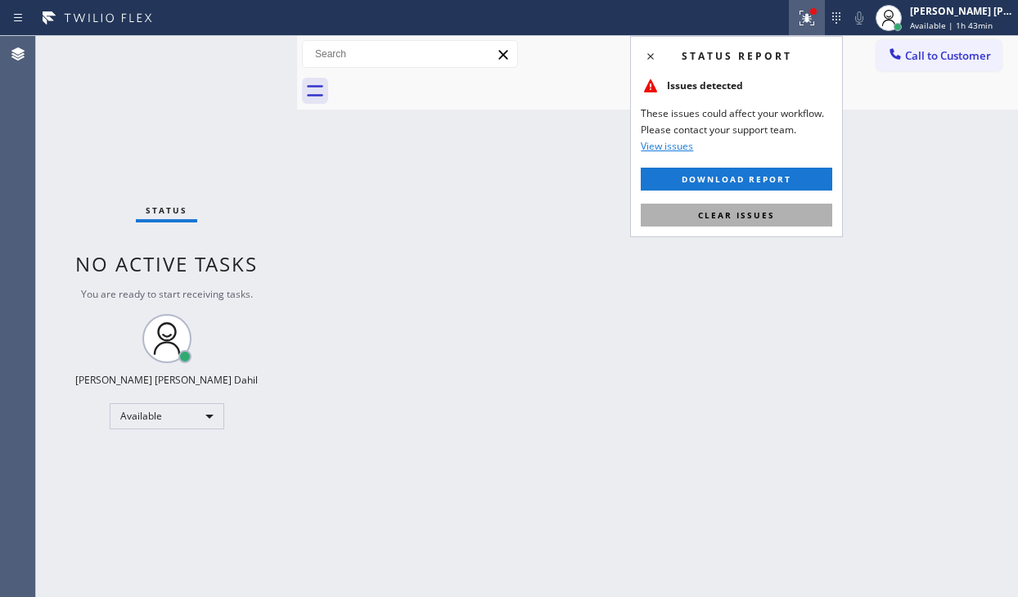
click at [803, 213] on button "Clear issues" at bounding box center [736, 215] width 191 height 23
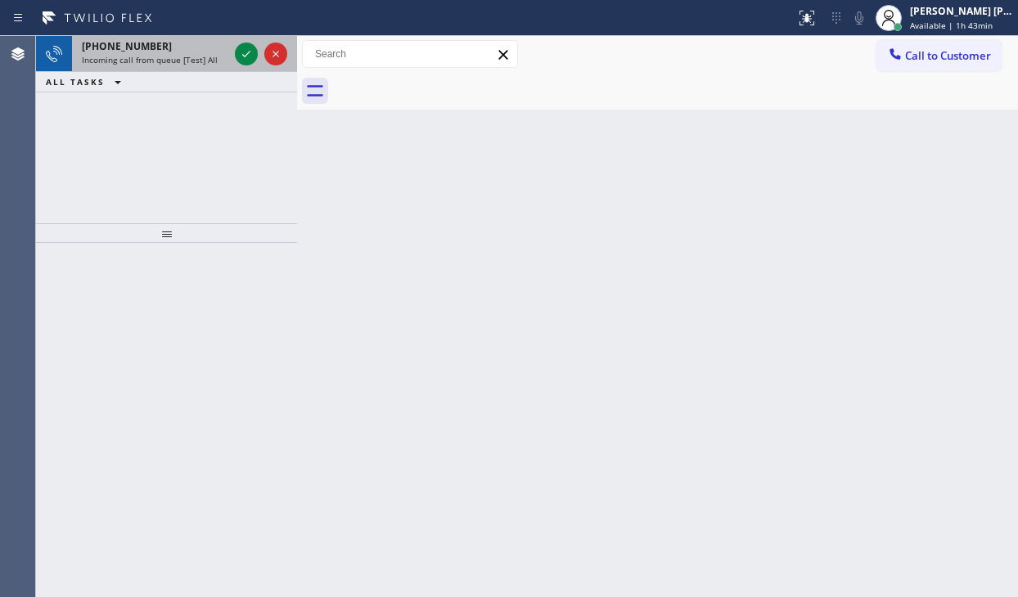
click at [180, 60] on span "Incoming call from queue [Test] All" at bounding box center [150, 59] width 136 height 11
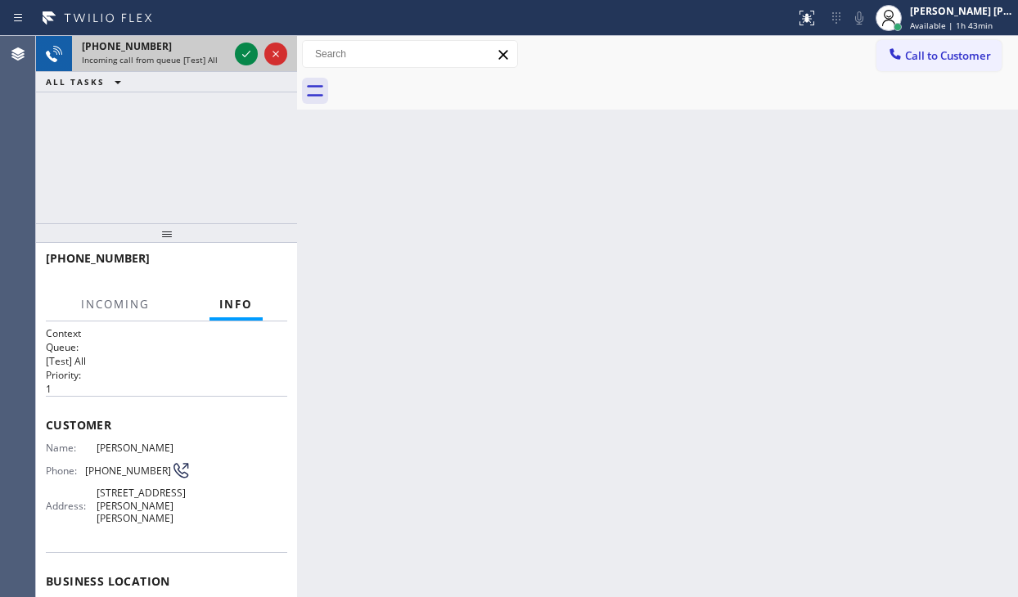
click at [180, 60] on span "Incoming call from queue [Test] All" at bounding box center [150, 59] width 136 height 11
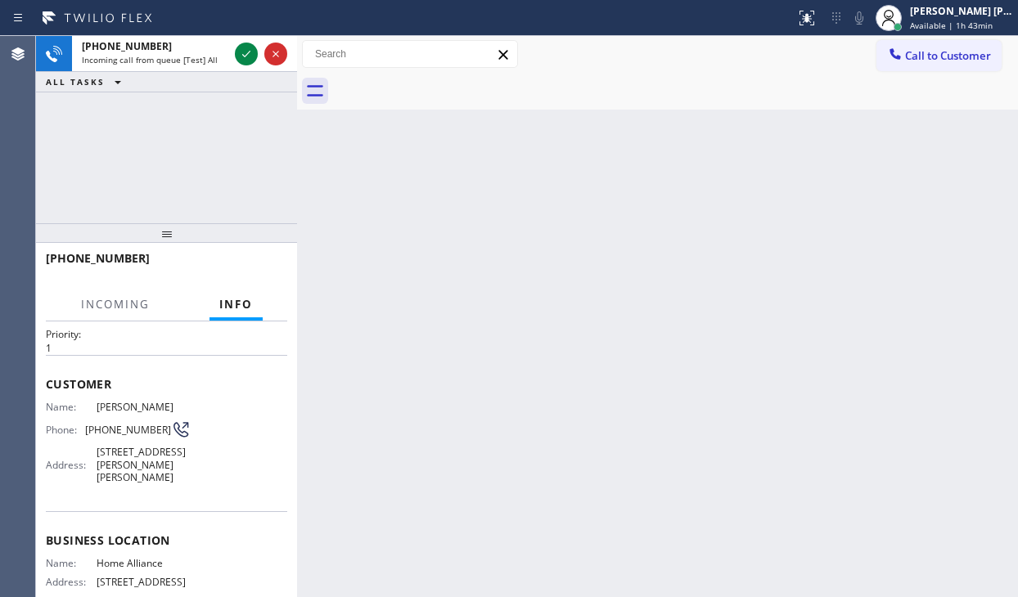
scroll to position [216, 0]
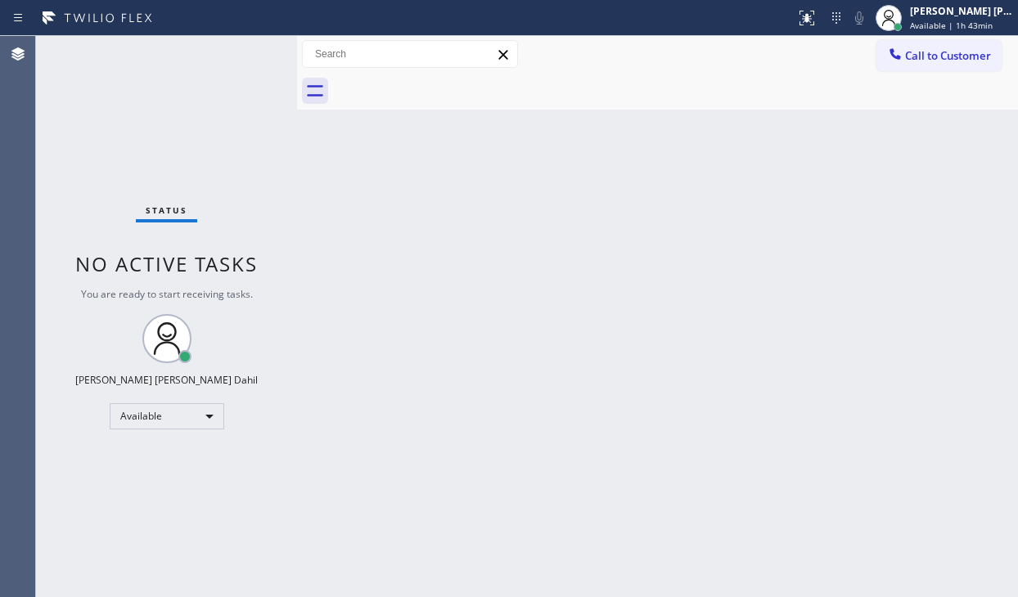
click at [187, 50] on div "Status No active tasks You are ready to start receiving tasks. [PERSON_NAME] [P…" at bounding box center [166, 316] width 261 height 561
click at [927, 11] on div "[PERSON_NAME] [PERSON_NAME] Dahil" at bounding box center [961, 11] width 103 height 14
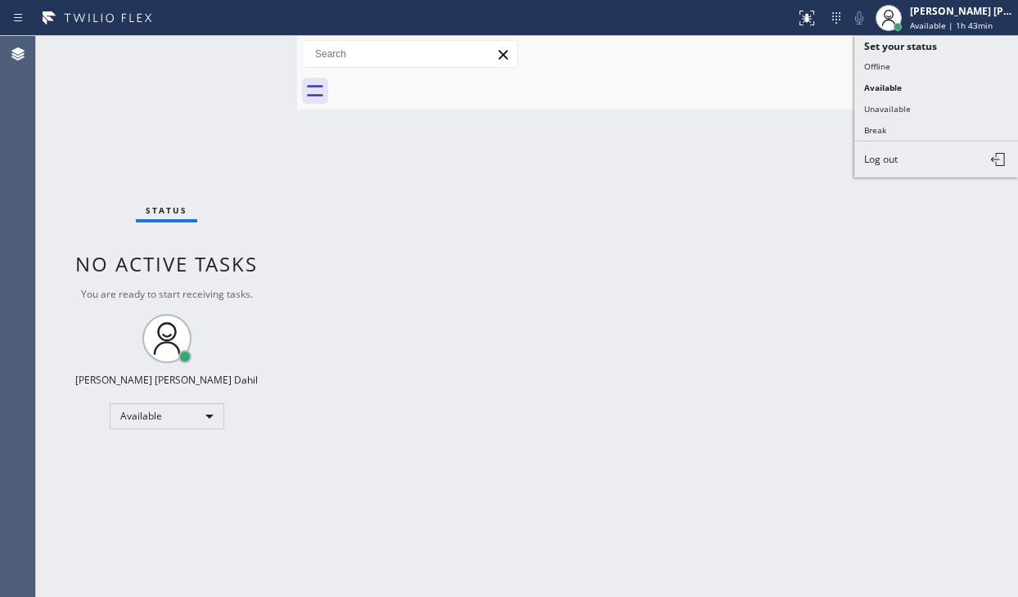
click at [638, 109] on div at bounding box center [675, 91] width 685 height 37
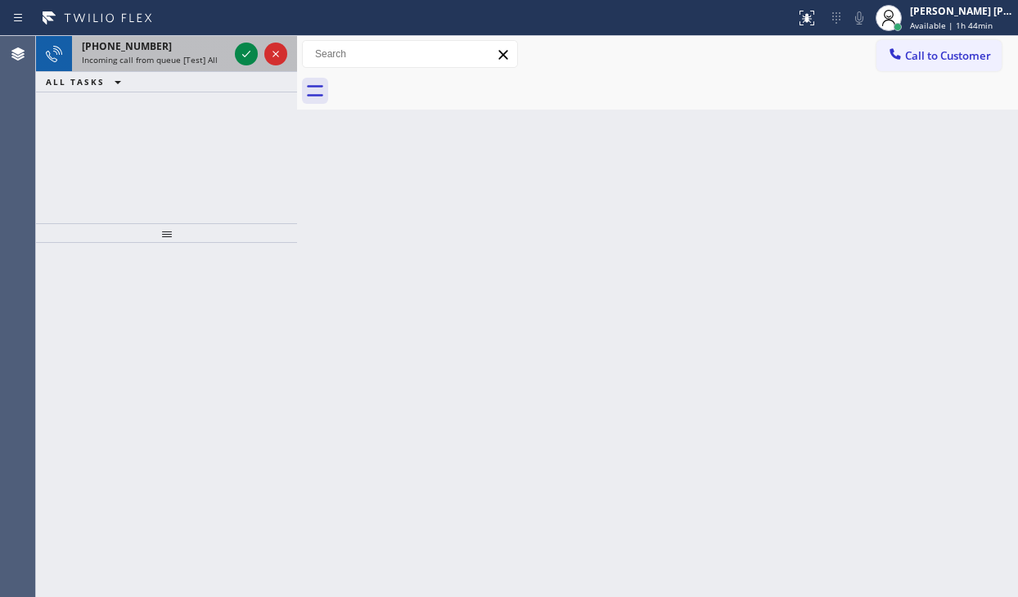
click at [216, 50] on div "[PHONE_NUMBER]" at bounding box center [155, 46] width 146 height 14
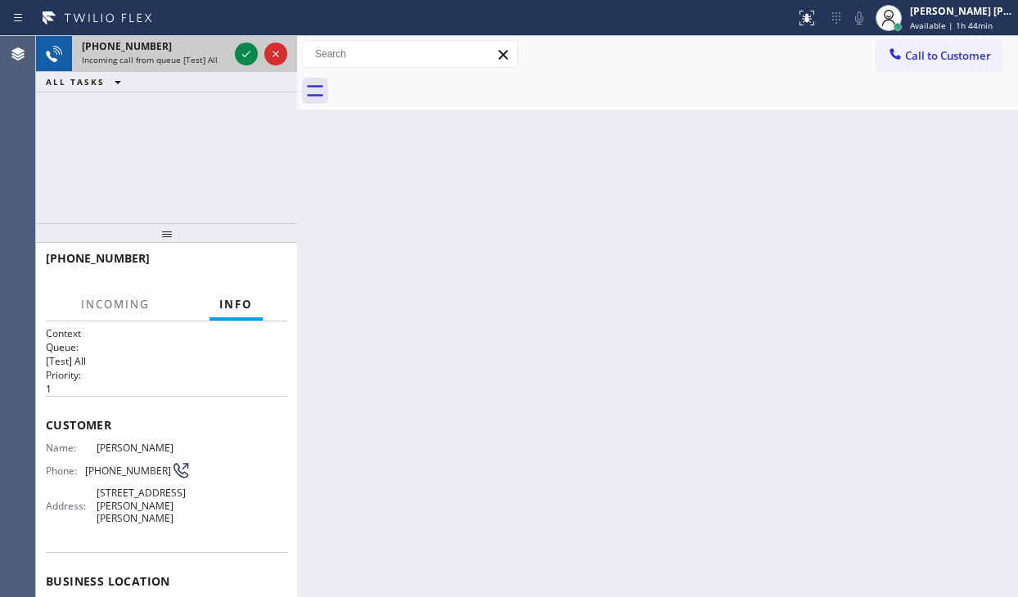
click at [216, 50] on div "[PHONE_NUMBER]" at bounding box center [155, 46] width 146 height 14
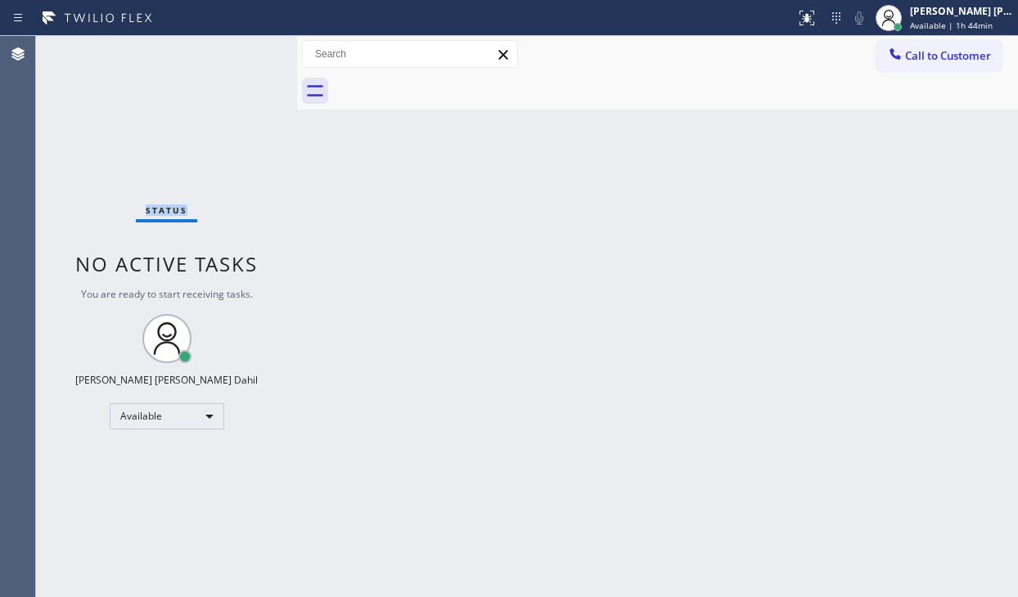
click at [216, 50] on div "Status No active tasks You are ready to start receiving tasks. [PERSON_NAME] [P…" at bounding box center [166, 316] width 261 height 561
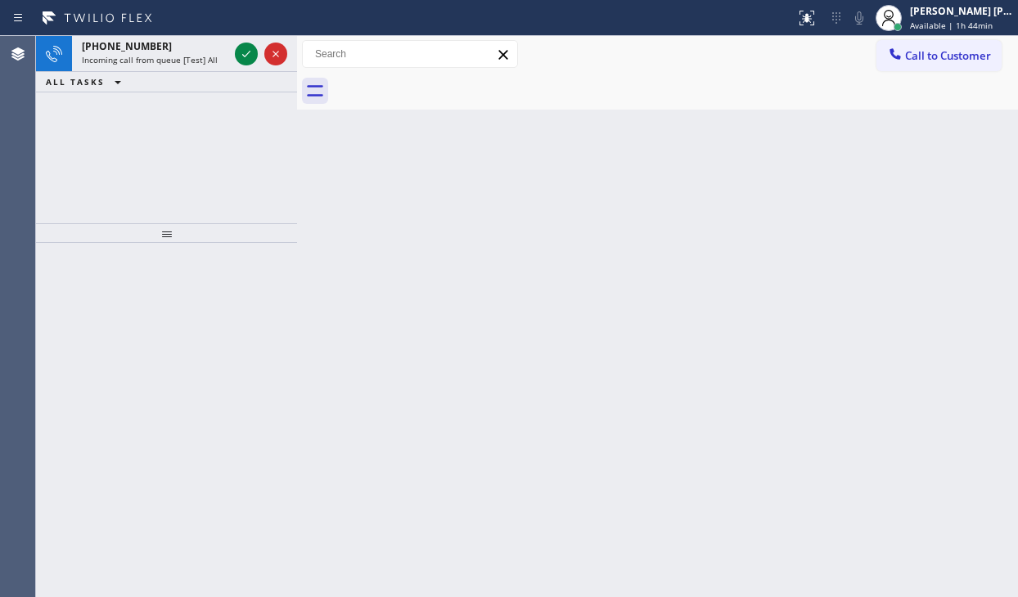
click at [216, 50] on div "[PHONE_NUMBER]" at bounding box center [155, 46] width 146 height 14
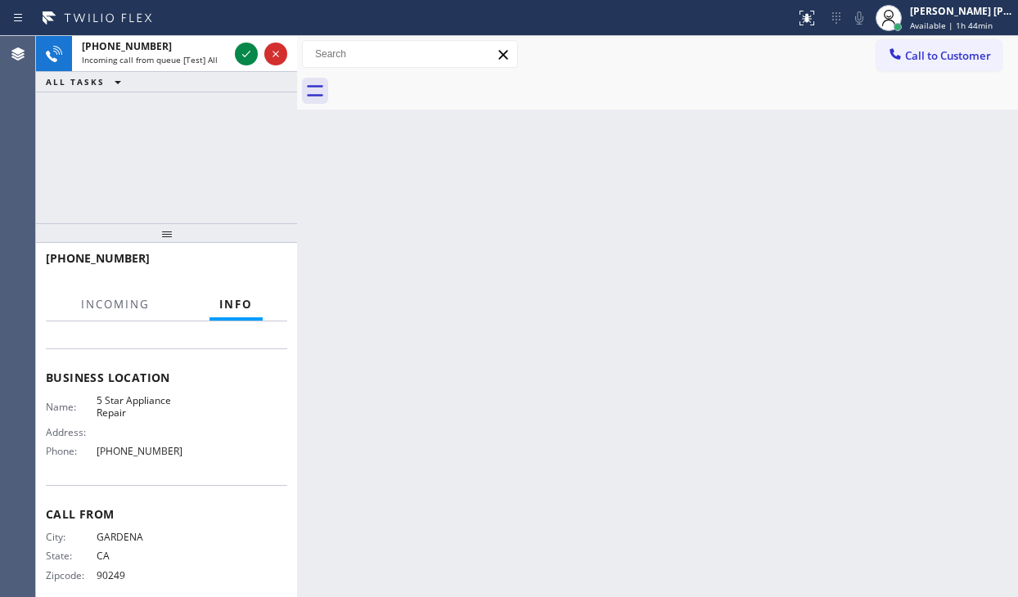
scroll to position [216, 0]
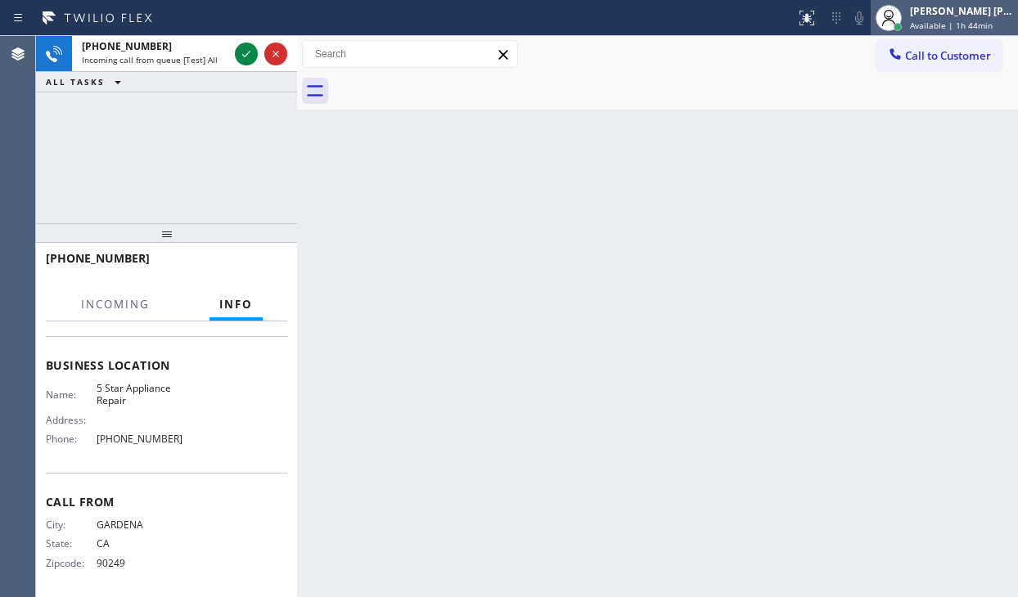
click at [933, 23] on span "Available | 1h 44min" at bounding box center [951, 25] width 83 height 11
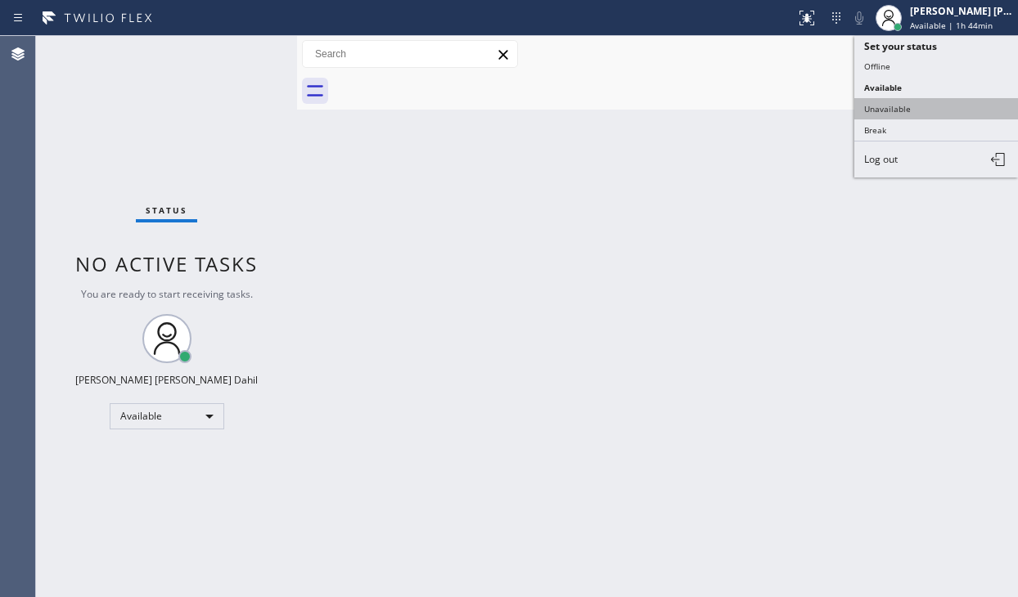
click at [910, 104] on button "Unavailable" at bounding box center [936, 108] width 164 height 21
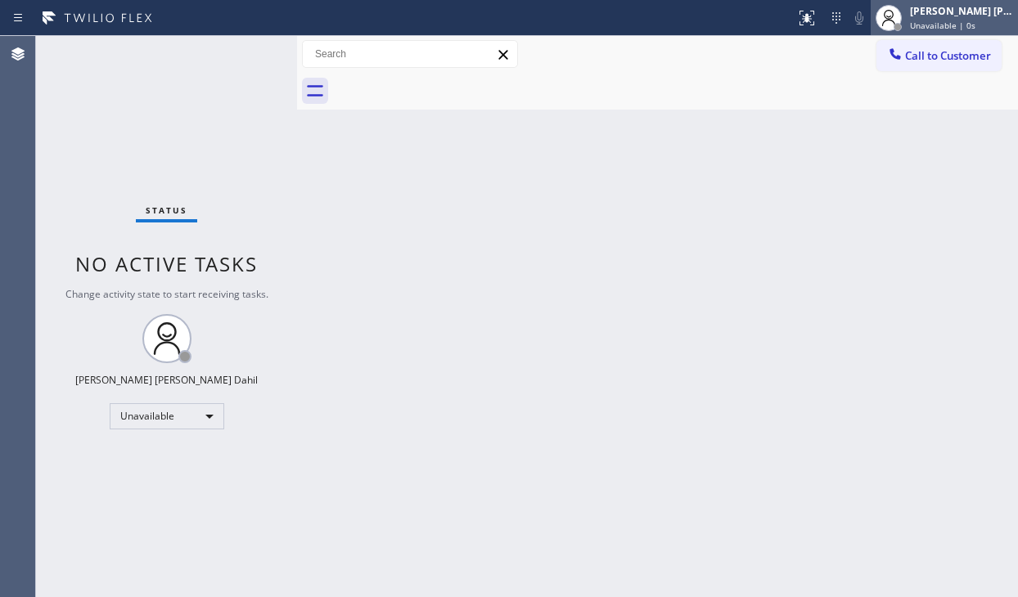
click at [957, 17] on div "[PERSON_NAME] [PERSON_NAME] Dahil Unavailable | 0s" at bounding box center [962, 17] width 111 height 29
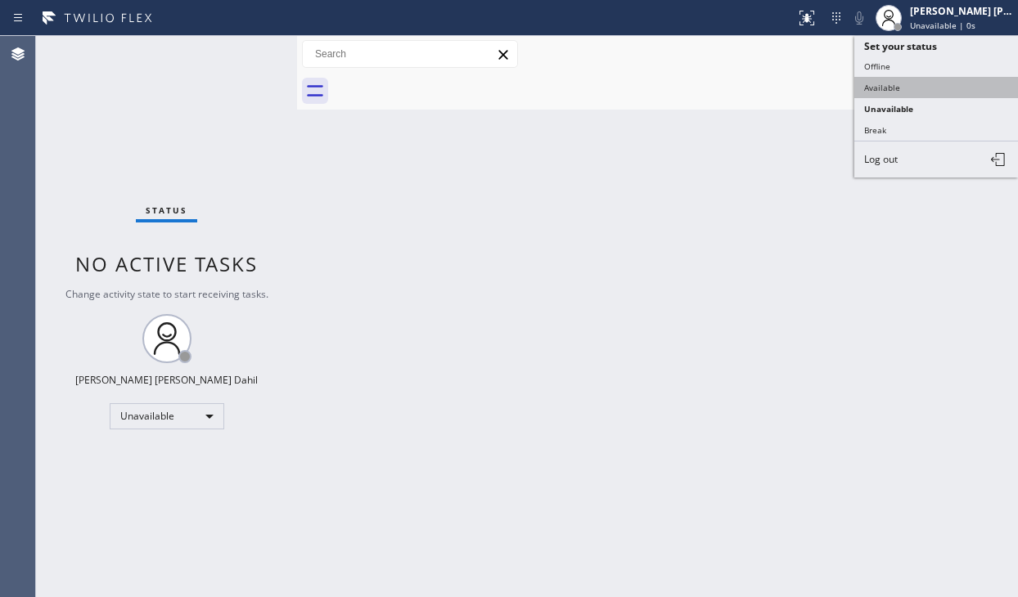
click at [935, 84] on button "Available" at bounding box center [936, 87] width 164 height 21
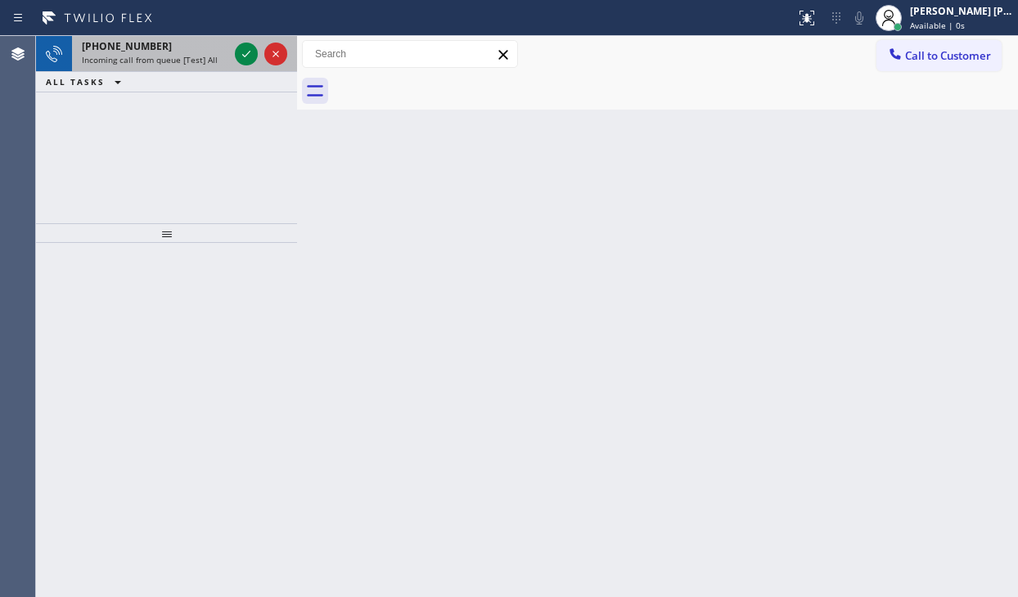
click at [194, 54] on span "Incoming call from queue [Test] All" at bounding box center [150, 59] width 136 height 11
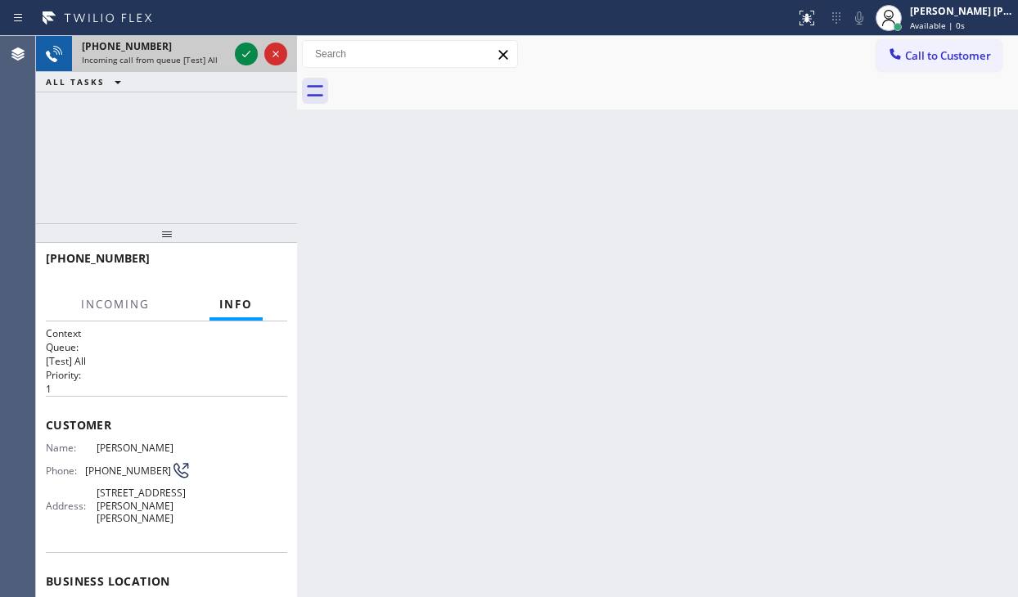
click at [194, 54] on span "Incoming call from queue [Test] All" at bounding box center [150, 59] width 136 height 11
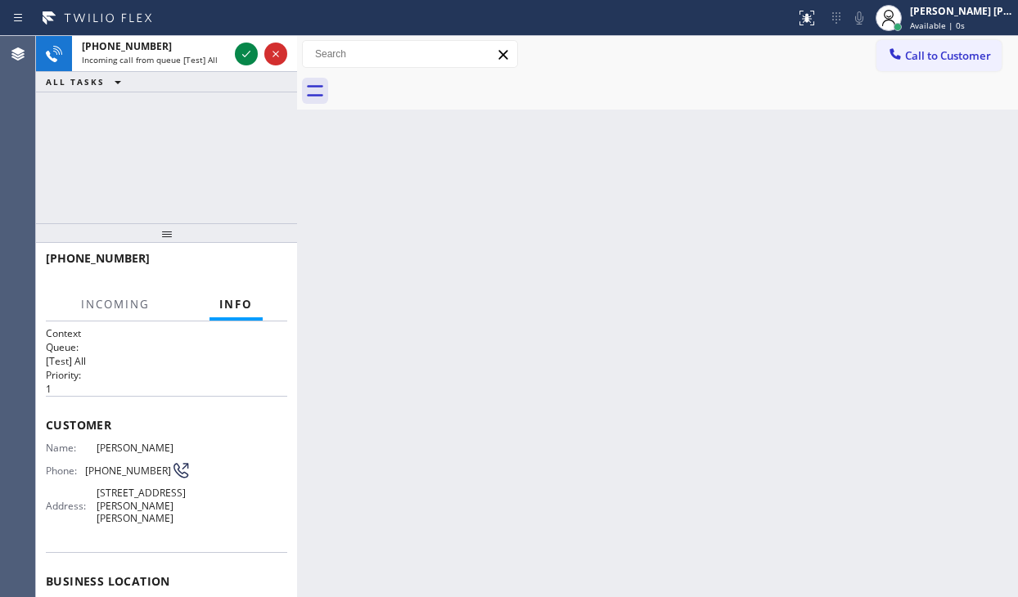
drag, startPoint x: 194, startPoint y: 54, endPoint x: 147, endPoint y: 244, distance: 195.5
click at [193, 56] on span "Incoming call from queue [Test] All" at bounding box center [150, 59] width 136 height 11
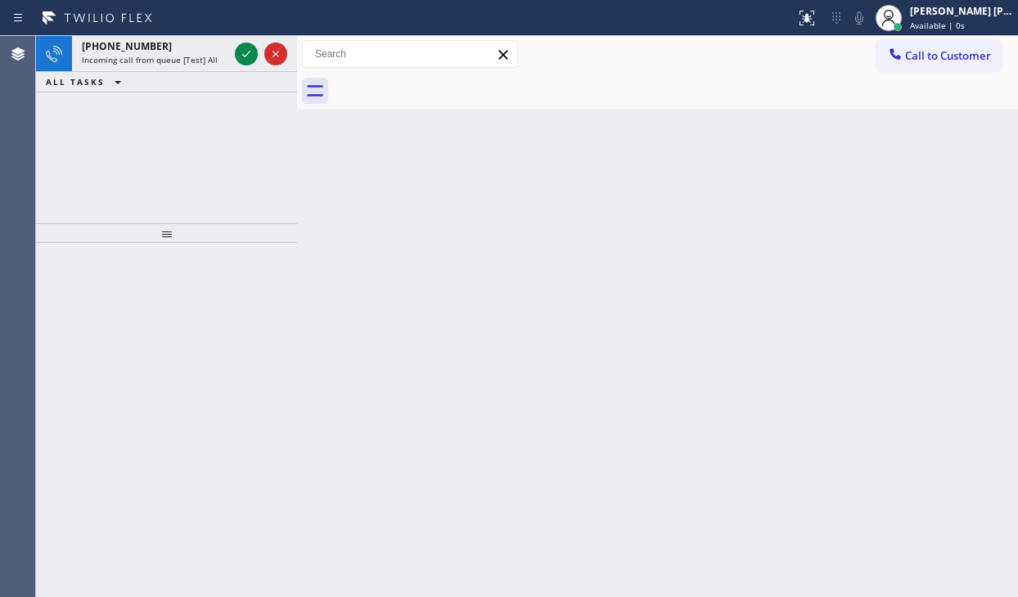
drag, startPoint x: 930, startPoint y: 21, endPoint x: 919, endPoint y: 89, distance: 68.8
click at [930, 24] on span "Available | 0s" at bounding box center [937, 25] width 55 height 11
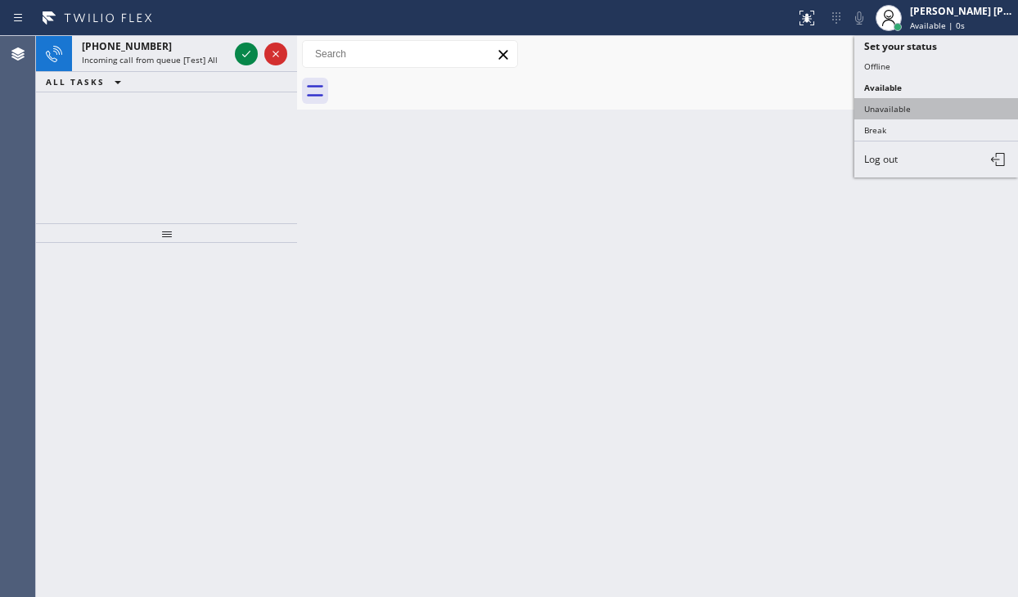
click at [911, 106] on button "Unavailable" at bounding box center [936, 108] width 164 height 21
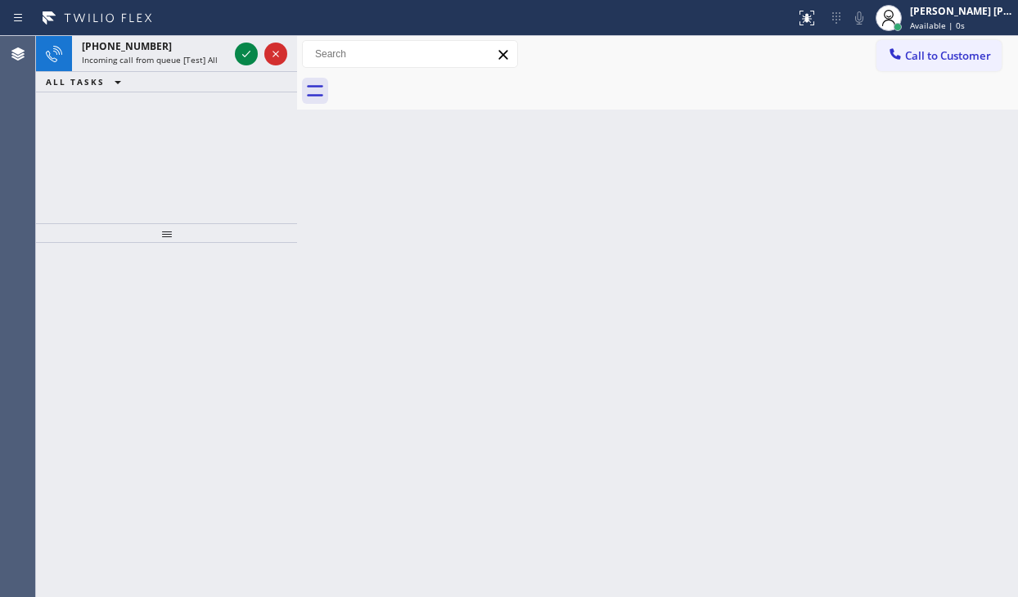
drag, startPoint x: 879, startPoint y: 151, endPoint x: 851, endPoint y: 208, distance: 63.7
click at [876, 157] on div "Back to Dashboard Change Sender ID Customers Technicians Select a contact Outbo…" at bounding box center [657, 316] width 721 height 561
click at [791, 268] on div "Back to Dashboard Change Sender ID Customers Technicians Select a contact Outbo…" at bounding box center [657, 316] width 721 height 561
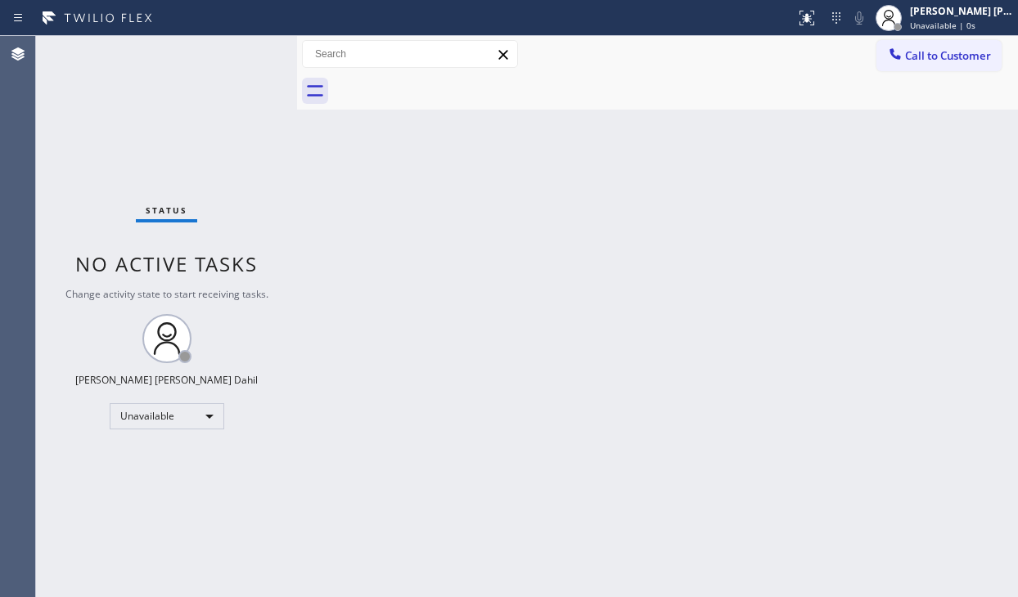
click at [791, 268] on div "Back to Dashboard Change Sender ID Customers Technicians Select a contact Outbo…" at bounding box center [657, 316] width 721 height 561
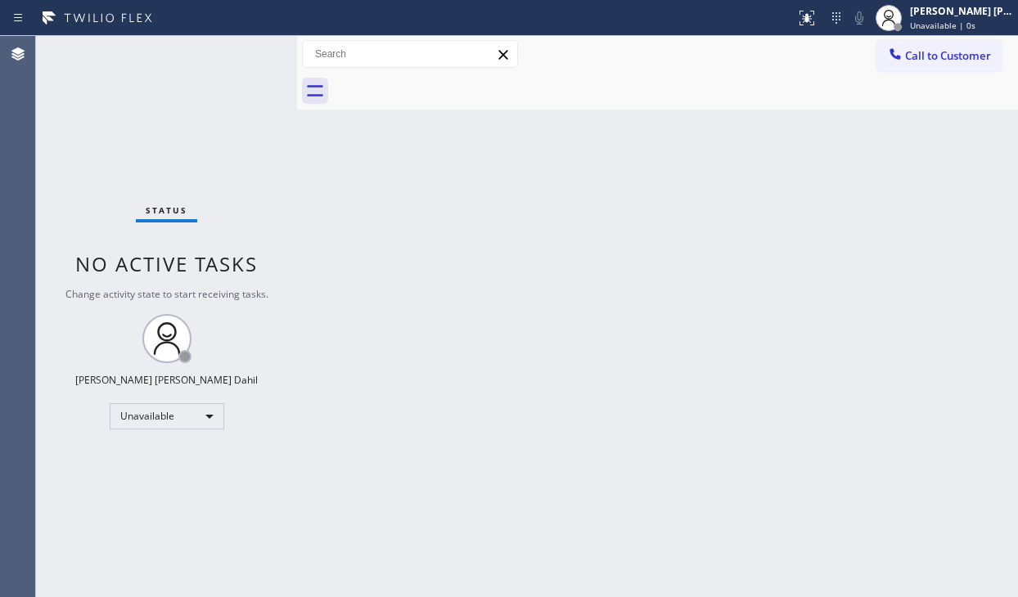
click at [791, 268] on div "Back to Dashboard Change Sender ID Customers Technicians Select a contact Outbo…" at bounding box center [657, 316] width 721 height 561
drag, startPoint x: 970, startPoint y: 14, endPoint x: 921, endPoint y: 81, distance: 82.7
click at [970, 15] on div "[PERSON_NAME] [PERSON_NAME] Dahil" at bounding box center [961, 11] width 103 height 14
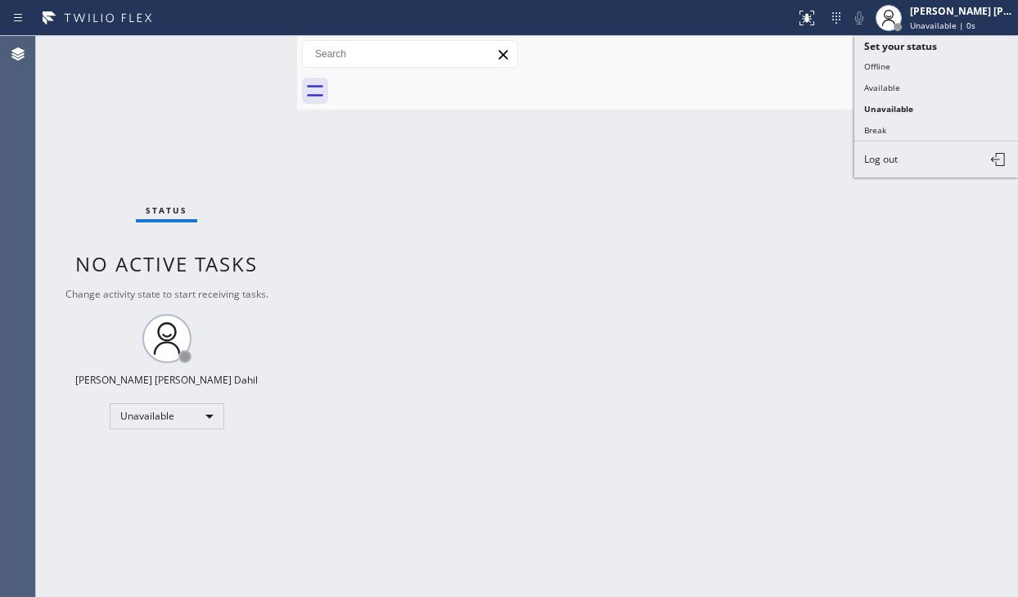
drag, startPoint x: 917, startPoint y: 84, endPoint x: 884, endPoint y: 214, distance: 134.2
click at [917, 85] on button "Available" at bounding box center [936, 87] width 164 height 21
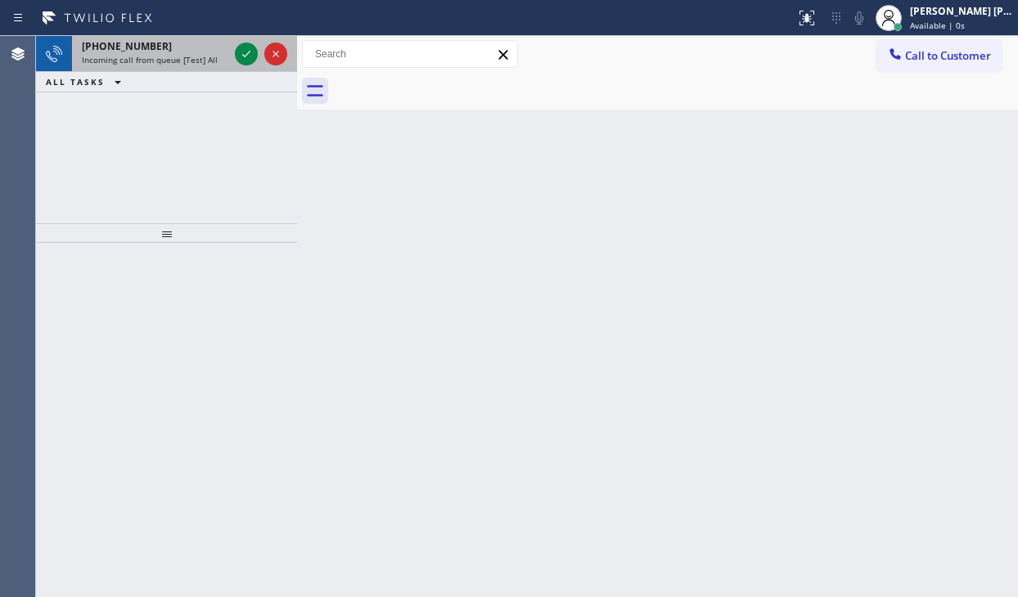
click at [180, 47] on div "[PHONE_NUMBER]" at bounding box center [155, 46] width 146 height 14
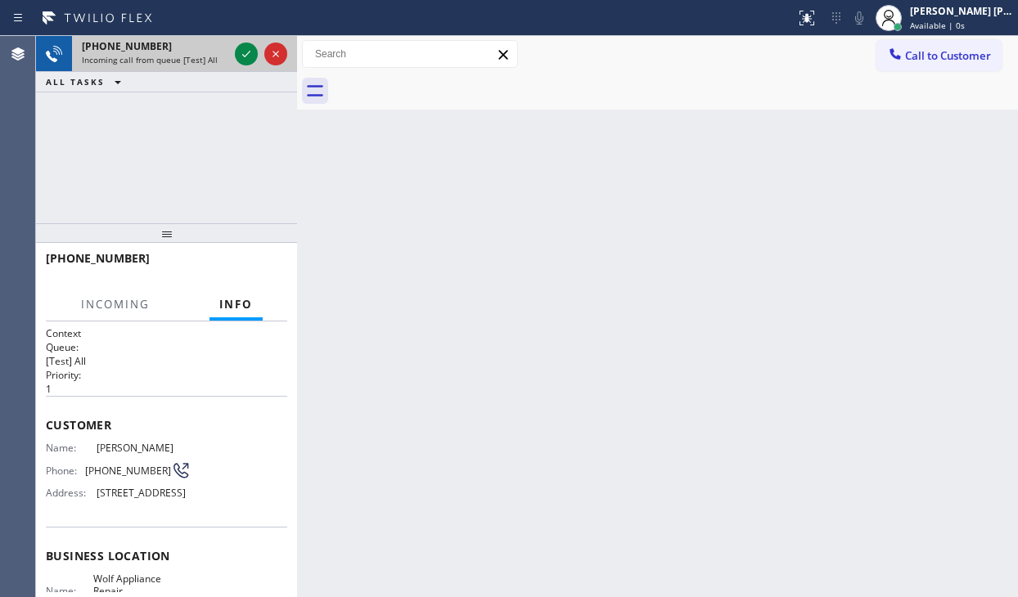
click at [180, 47] on div "[PHONE_NUMBER]" at bounding box center [155, 46] width 146 height 14
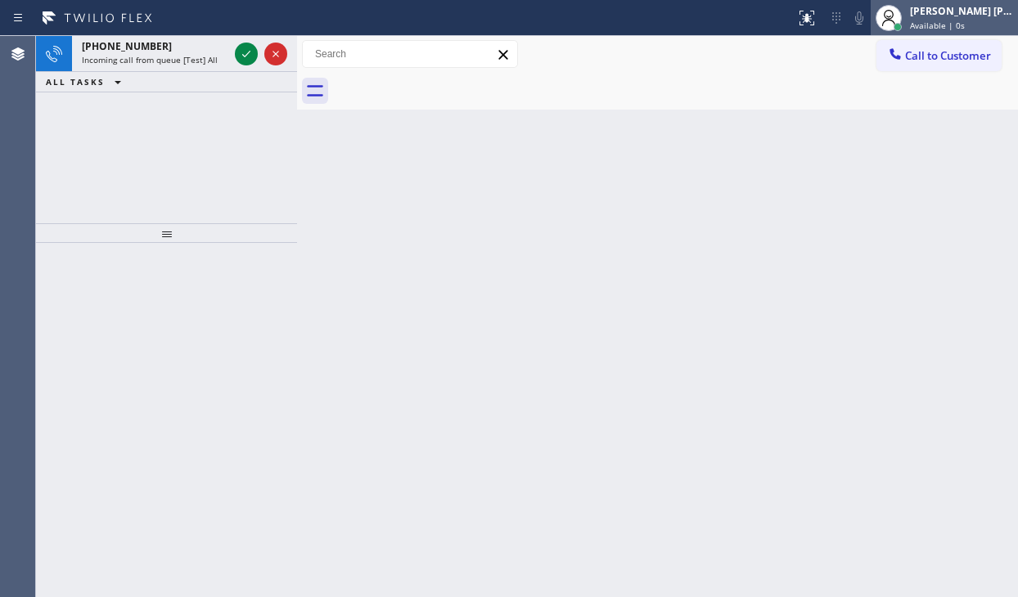
drag, startPoint x: 949, startPoint y: 33, endPoint x: 933, endPoint y: 92, distance: 61.2
click at [949, 32] on div "[PERSON_NAME] [PERSON_NAME] Dahil Available | 0s" at bounding box center [944, 18] width 147 height 36
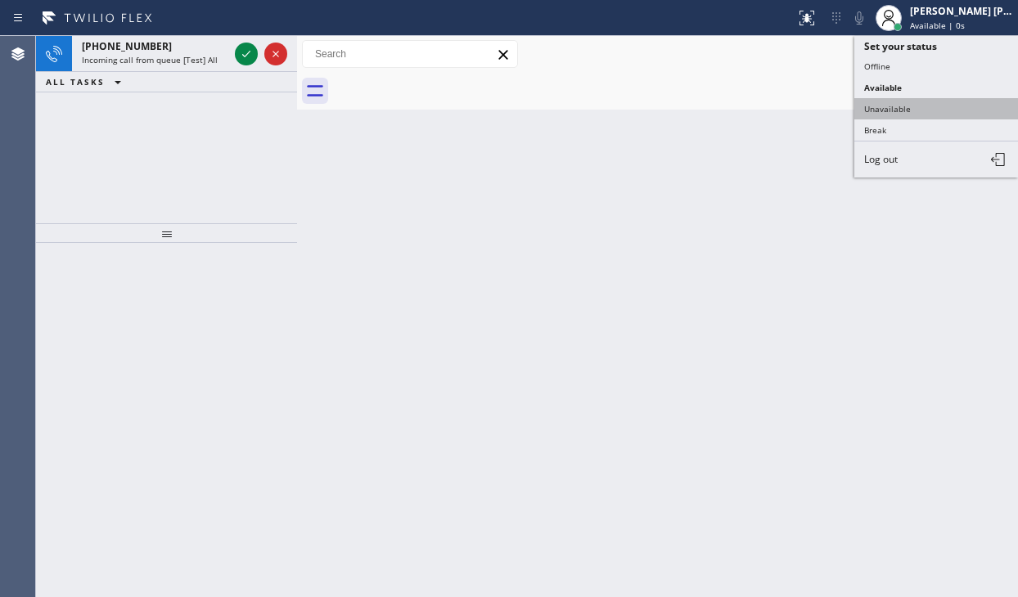
click at [928, 108] on button "Unavailable" at bounding box center [936, 108] width 164 height 21
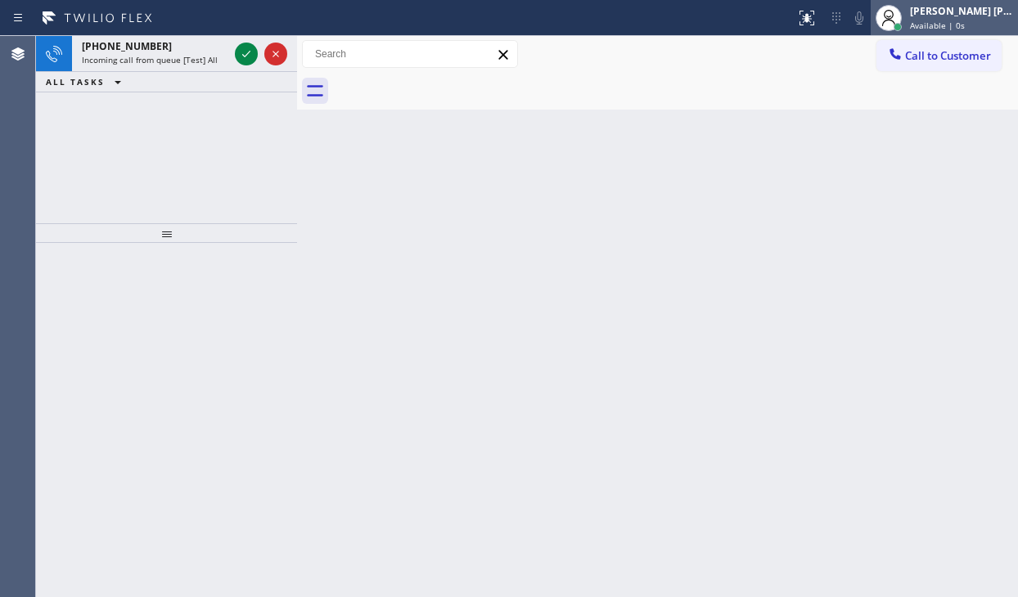
click at [936, 26] on span "Available | 0s" at bounding box center [937, 25] width 55 height 11
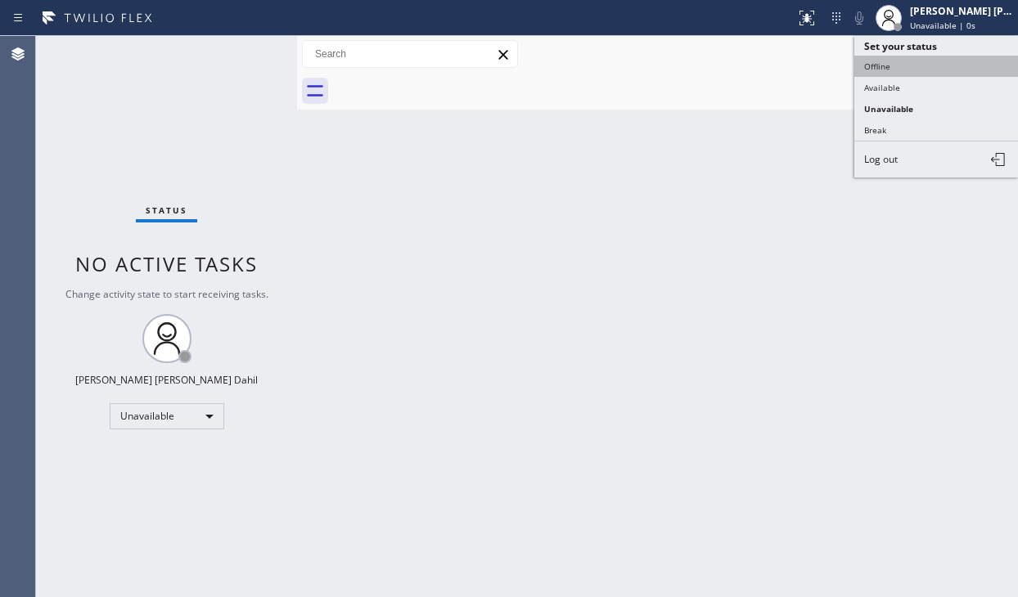
click at [908, 66] on button "Offline" at bounding box center [936, 66] width 164 height 21
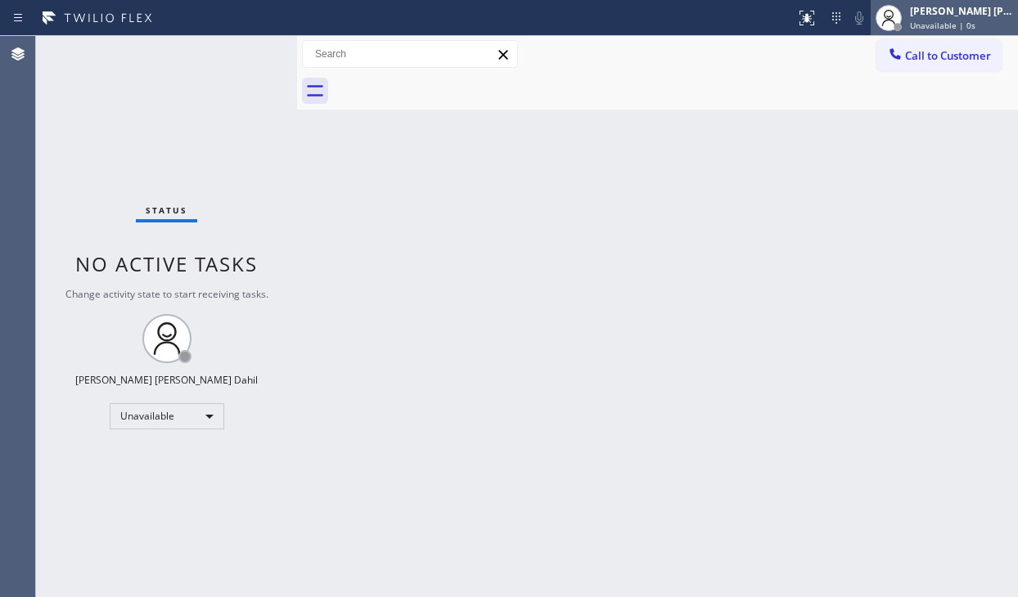
click at [907, 31] on div at bounding box center [889, 18] width 36 height 36
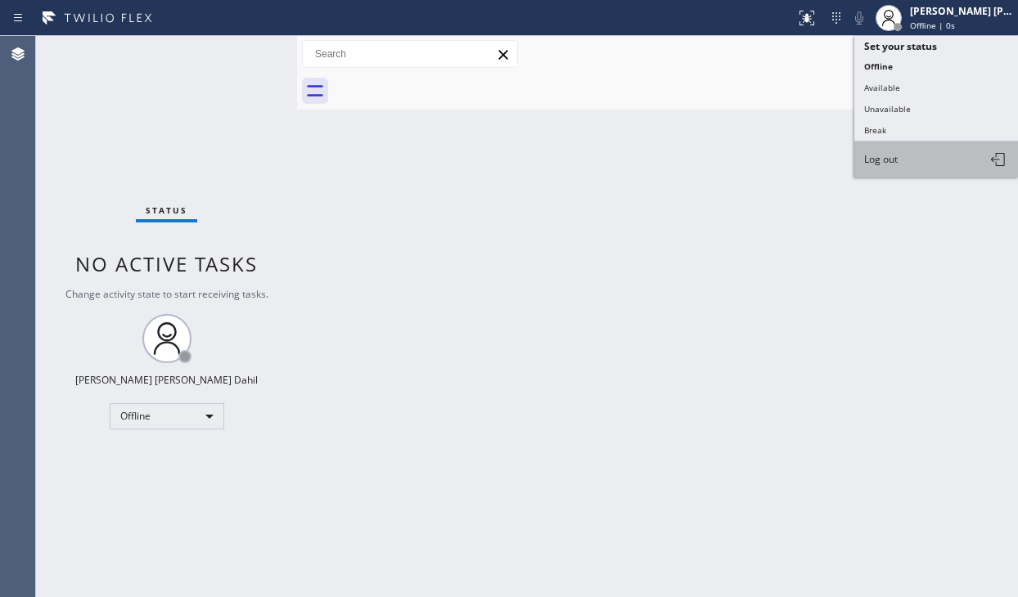
click at [895, 152] on span "Log out" at bounding box center [881, 159] width 34 height 14
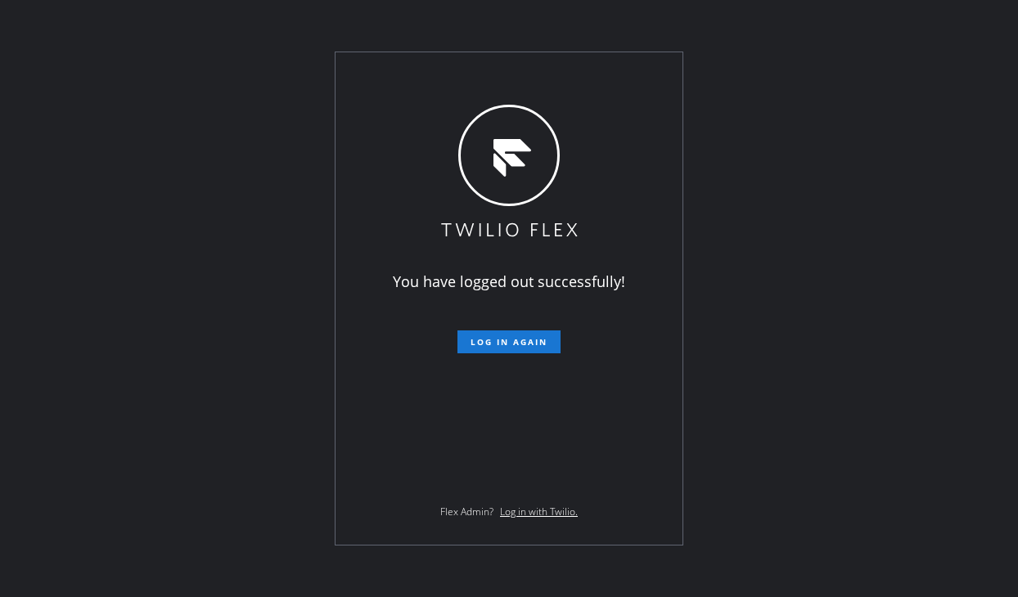
drag, startPoint x: 151, startPoint y: 276, endPoint x: 110, endPoint y: 97, distance: 182.9
click at [151, 276] on div "You have logged out successfully! Log in again Flex Admin? Log in with Twilio." at bounding box center [509, 298] width 1018 height 597
click at [106, 156] on div "You have logged out successfully! Log in again Flex Admin? Log in with Twilio." at bounding box center [509, 298] width 1018 height 597
